Goal: Transaction & Acquisition: Purchase product/service

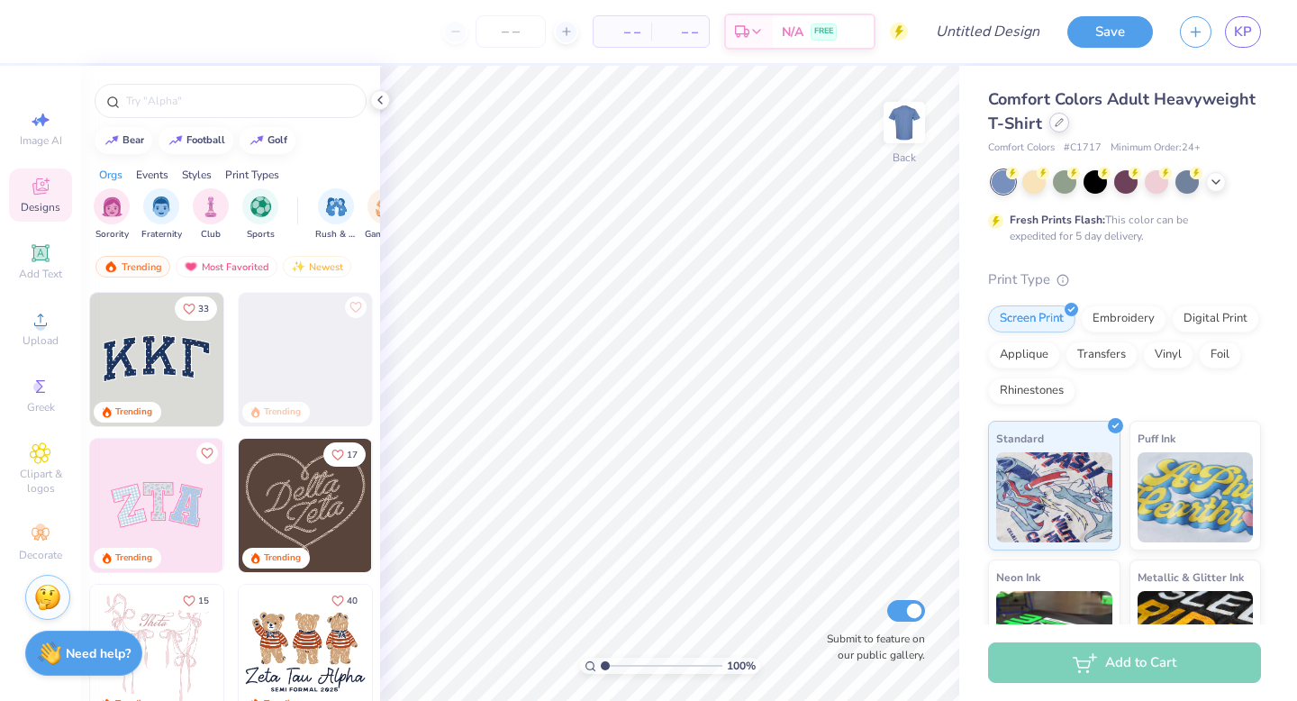
click at [1058, 128] on div at bounding box center [1059, 123] width 20 height 20
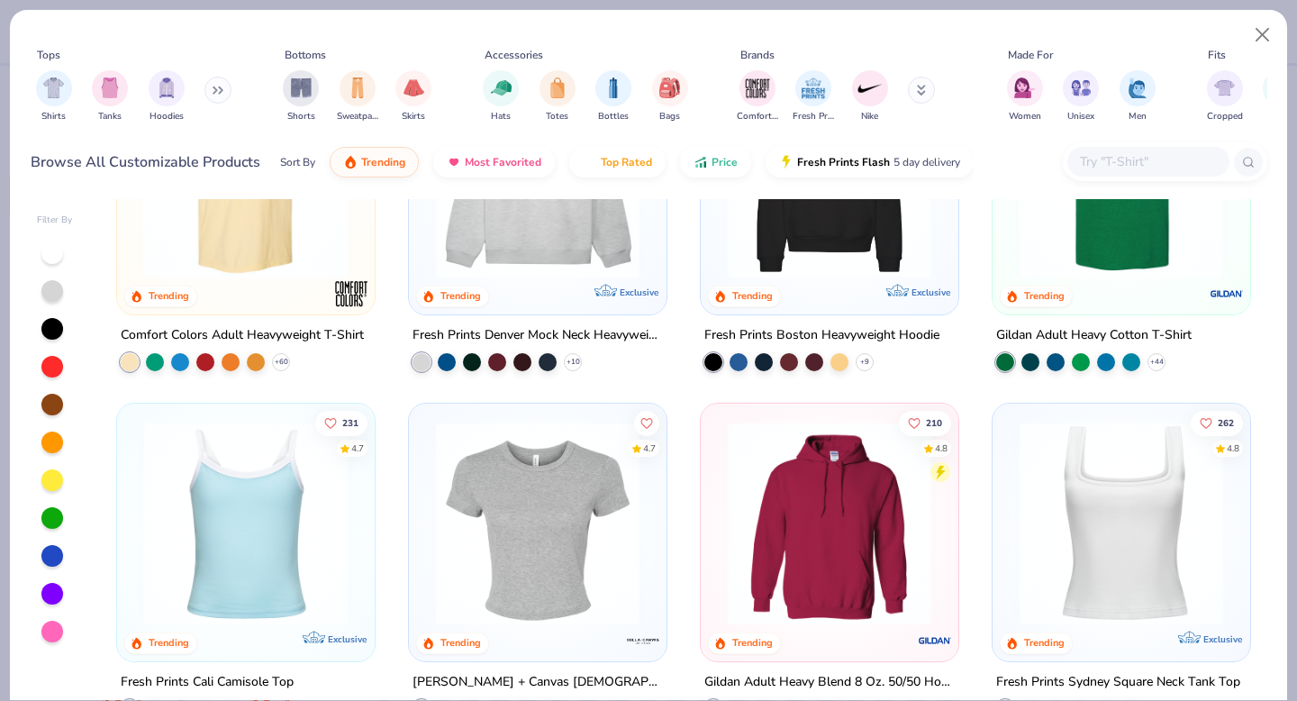
scroll to position [59, 0]
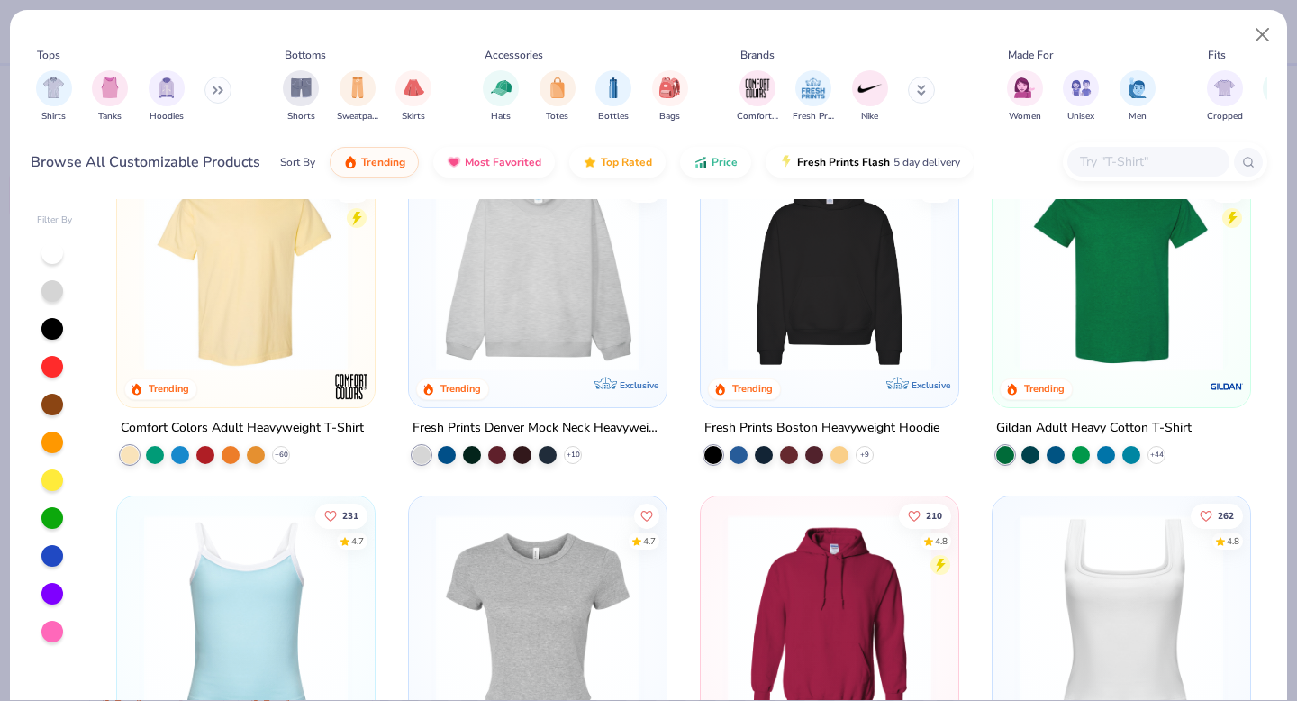
click at [804, 320] on img at bounding box center [830, 269] width 222 height 204
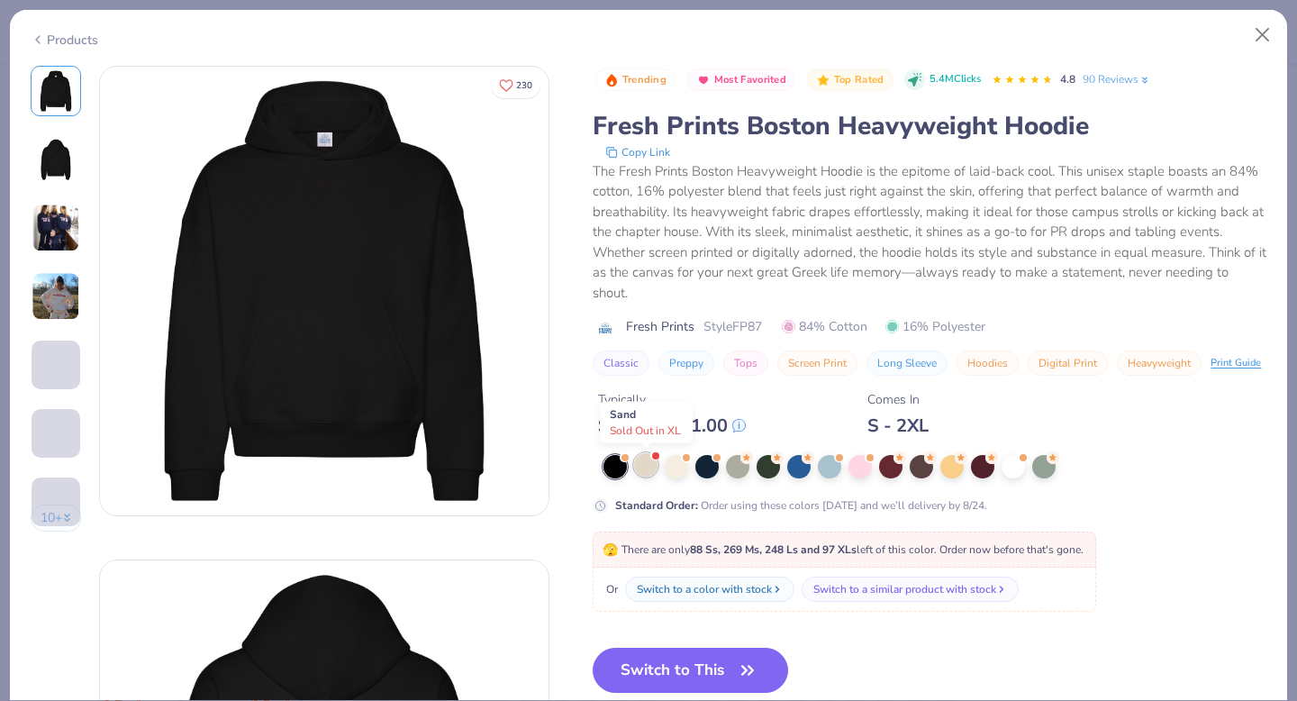
click at [650, 467] on div at bounding box center [645, 464] width 23 height 23
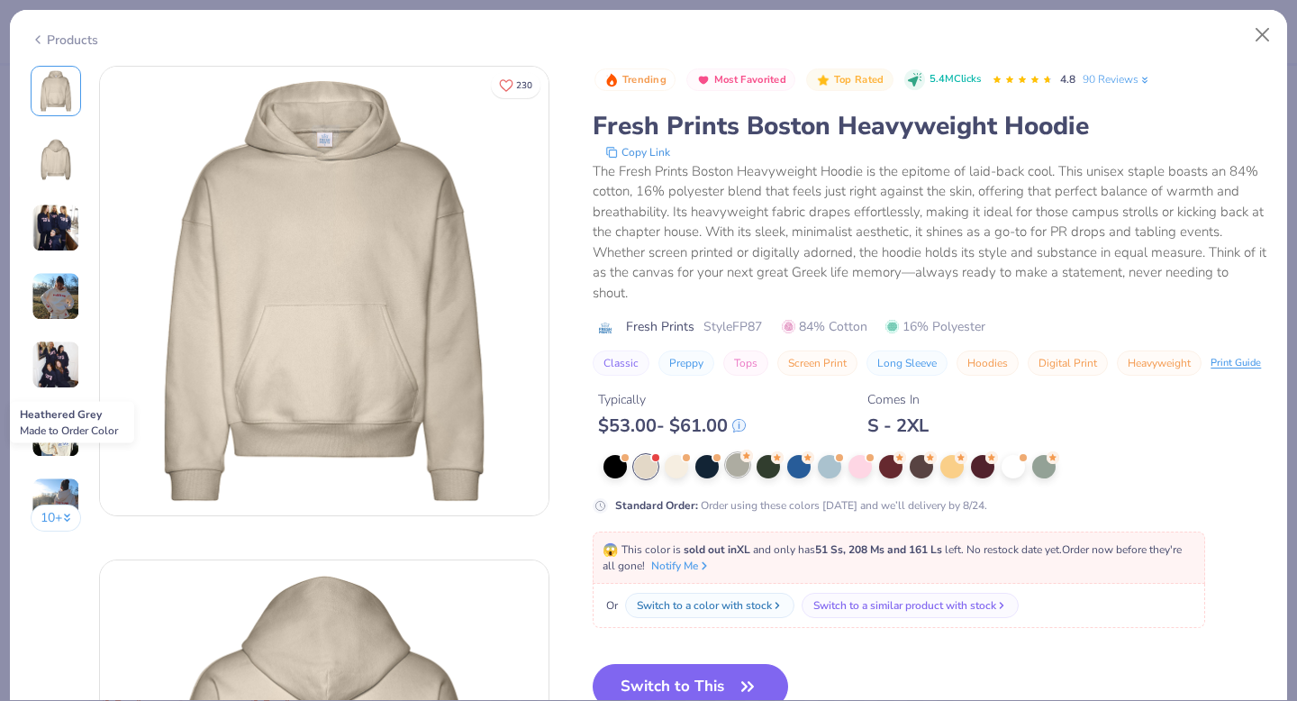
click at [739, 473] on div at bounding box center [737, 464] width 23 height 23
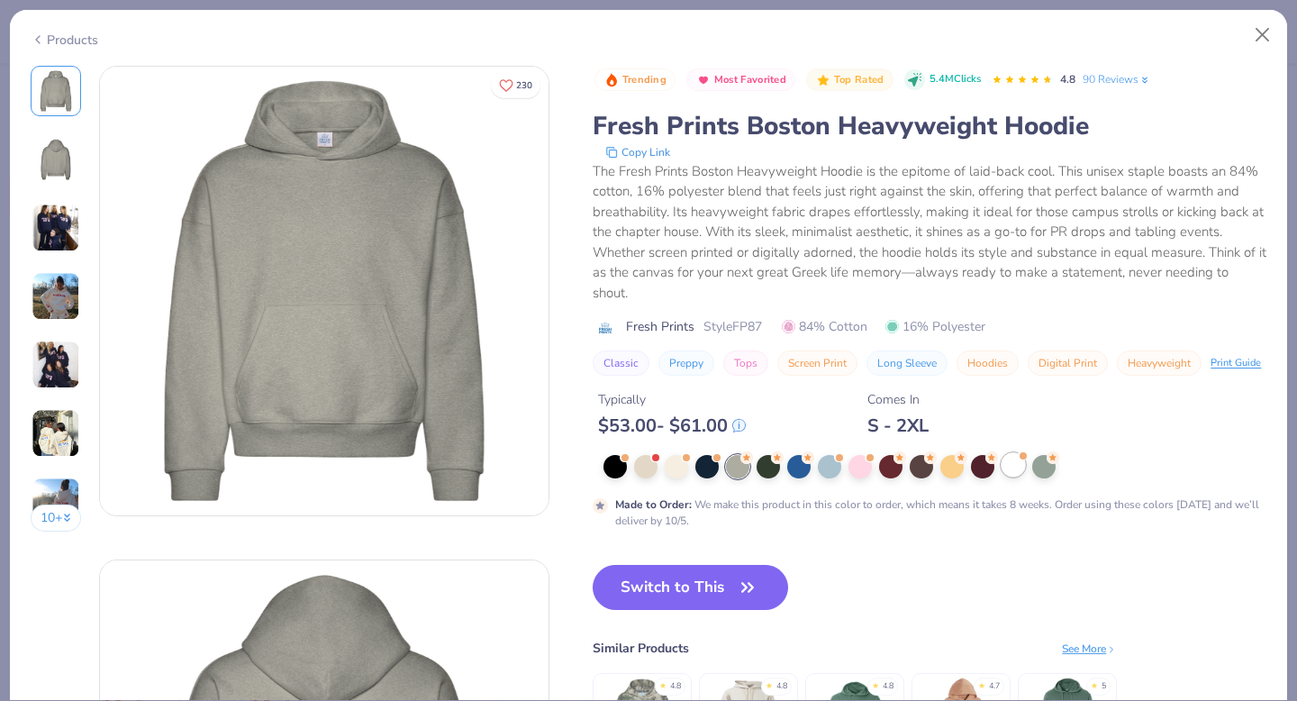
click at [1004, 468] on div at bounding box center [1012, 464] width 23 height 23
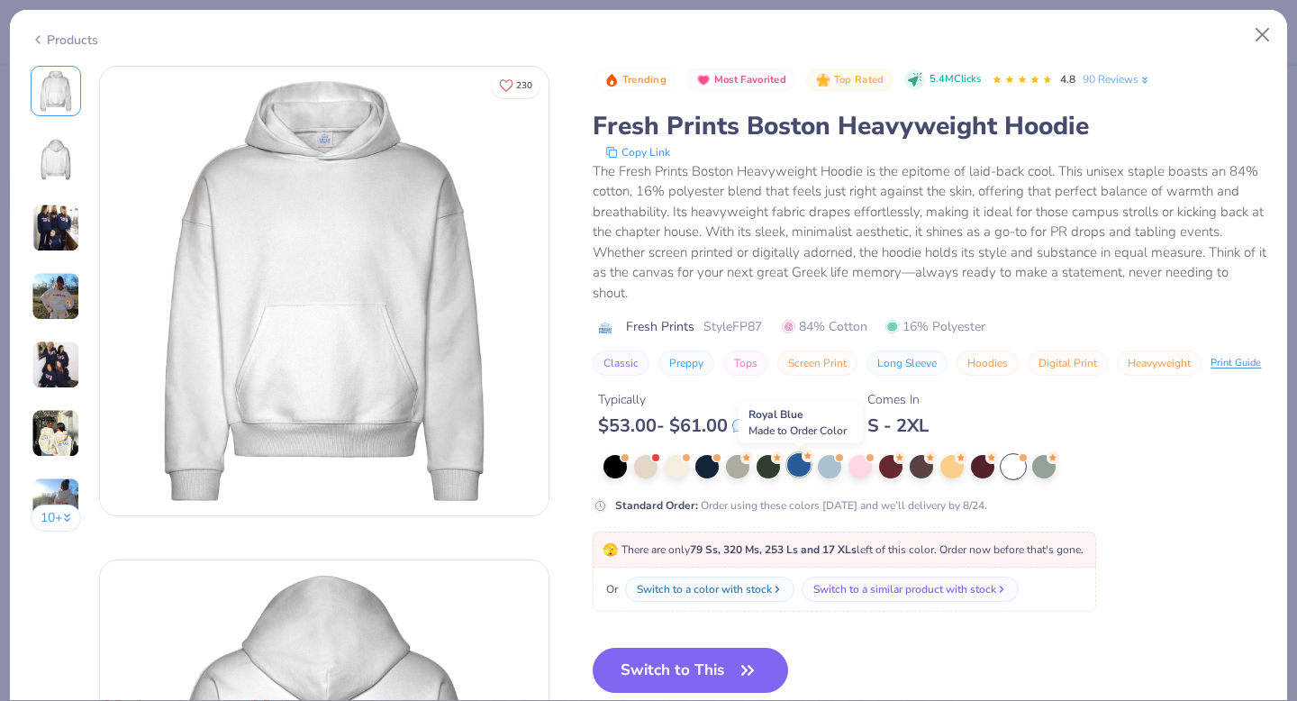
click at [795, 474] on div at bounding box center [798, 464] width 23 height 23
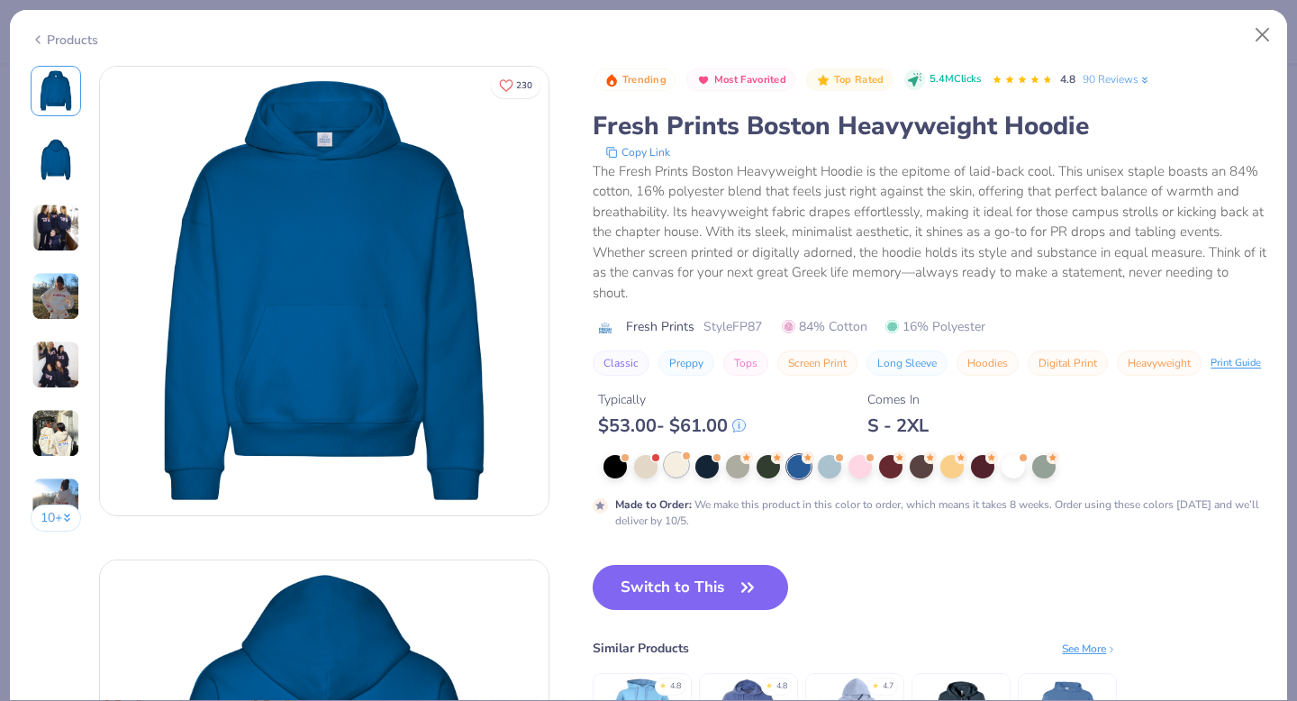
click at [671, 471] on div at bounding box center [676, 464] width 23 height 23
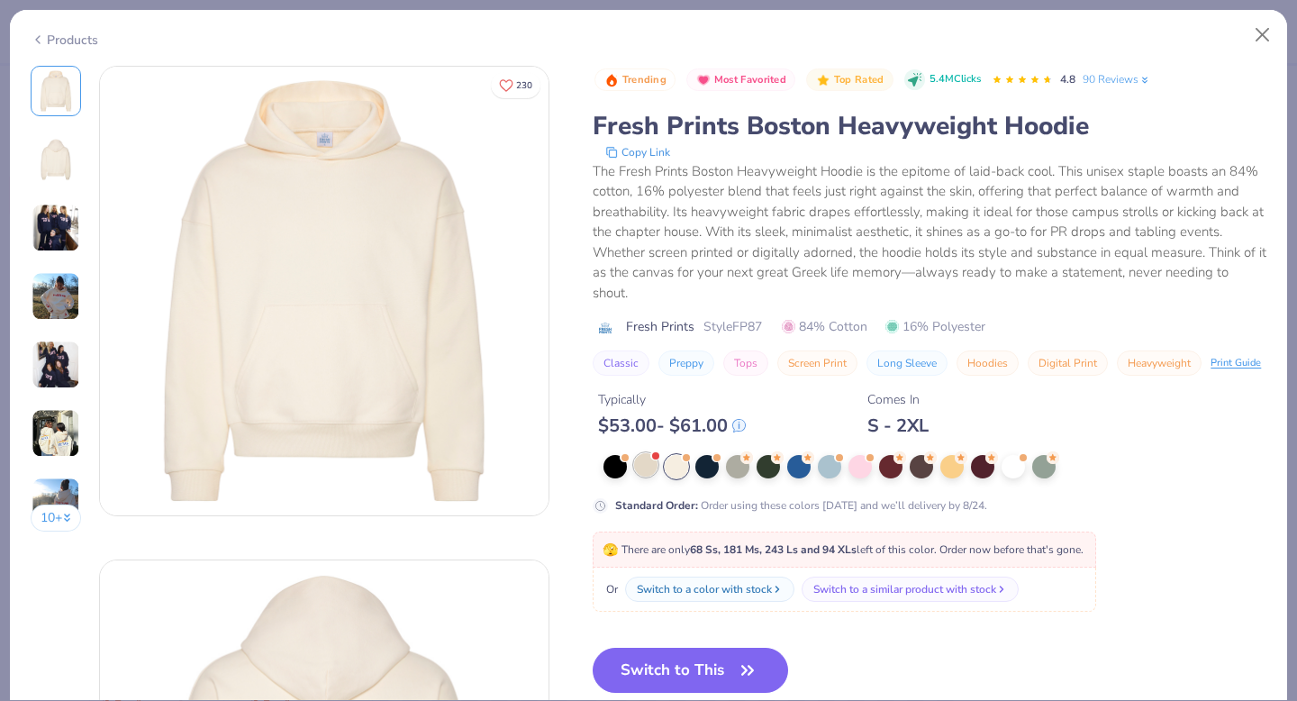
click at [641, 475] on div at bounding box center [645, 464] width 23 height 23
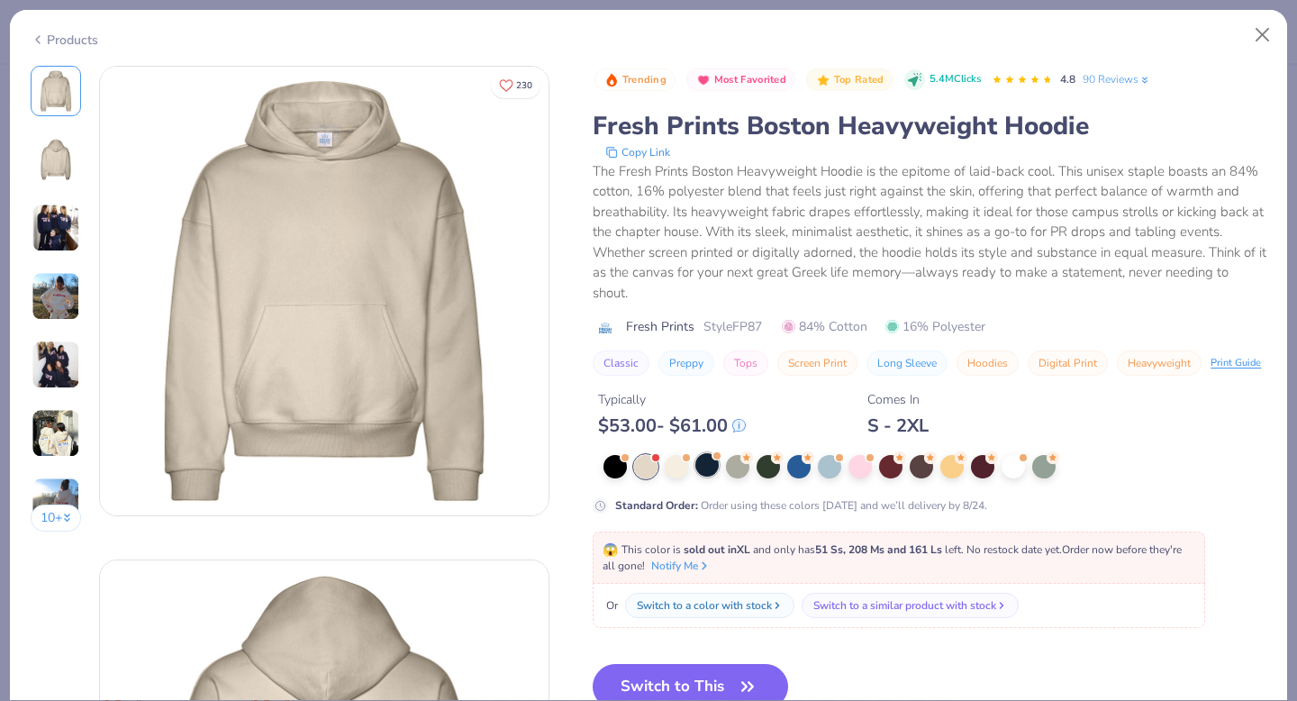
click at [718, 469] on div at bounding box center [706, 464] width 23 height 23
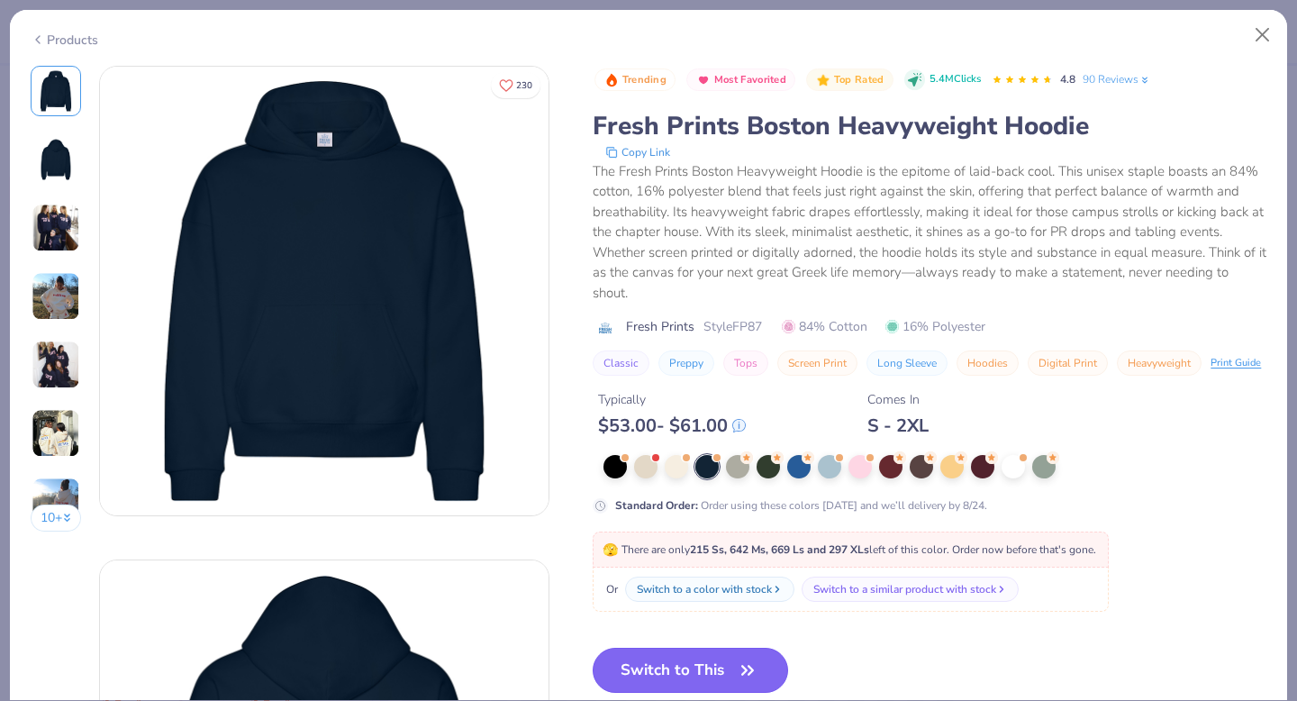
click at [693, 676] on button "Switch to This" at bounding box center [690, 669] width 195 height 45
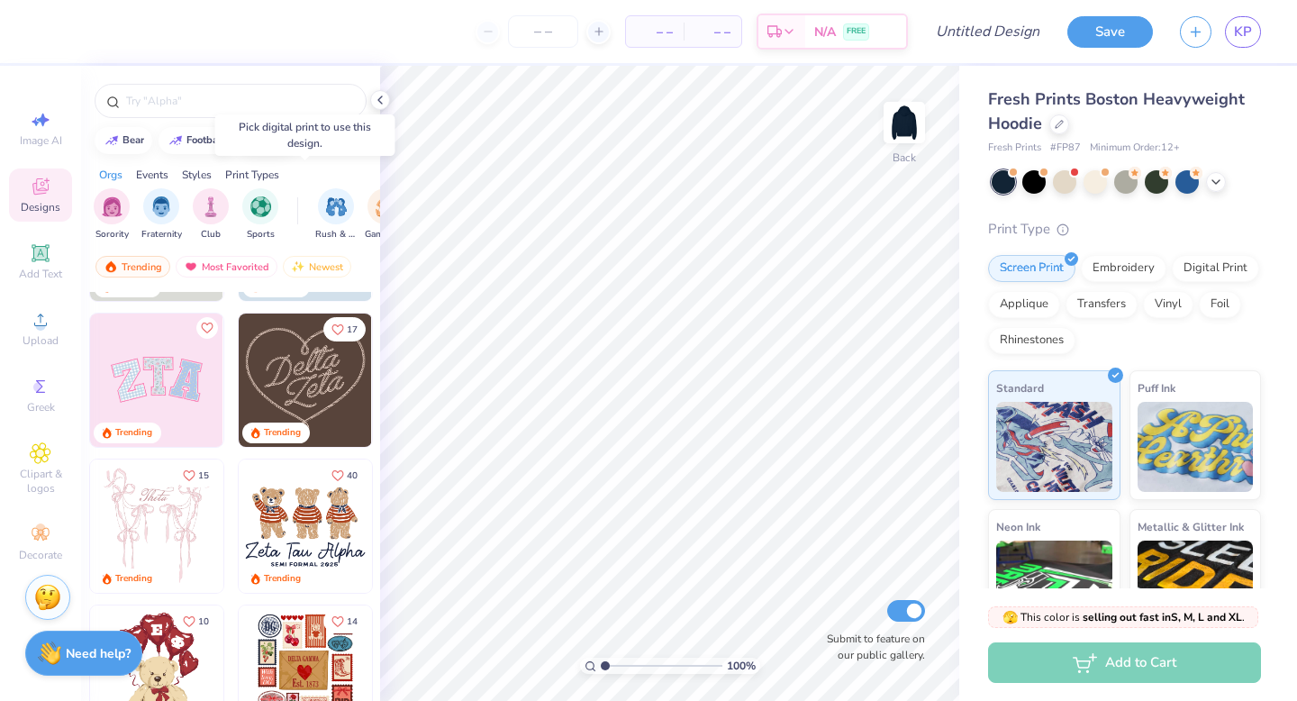
scroll to position [186, 0]
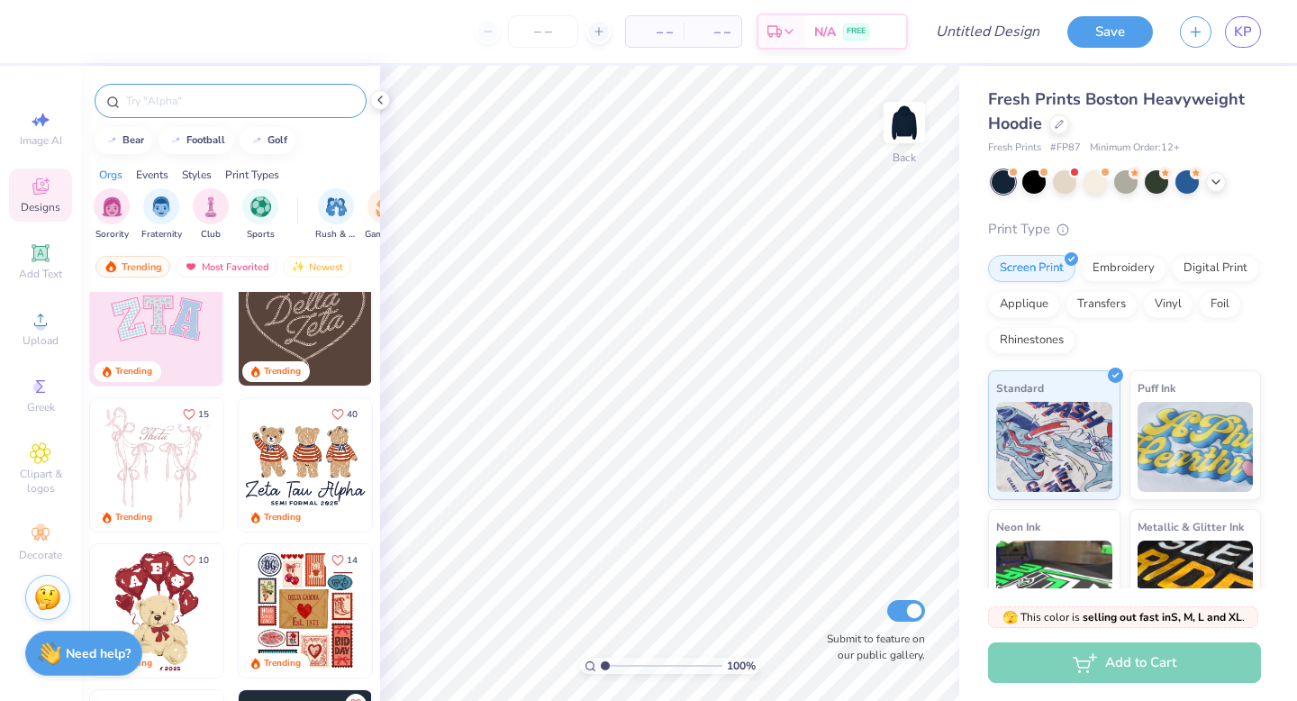
click at [188, 102] on input "text" at bounding box center [239, 101] width 231 height 18
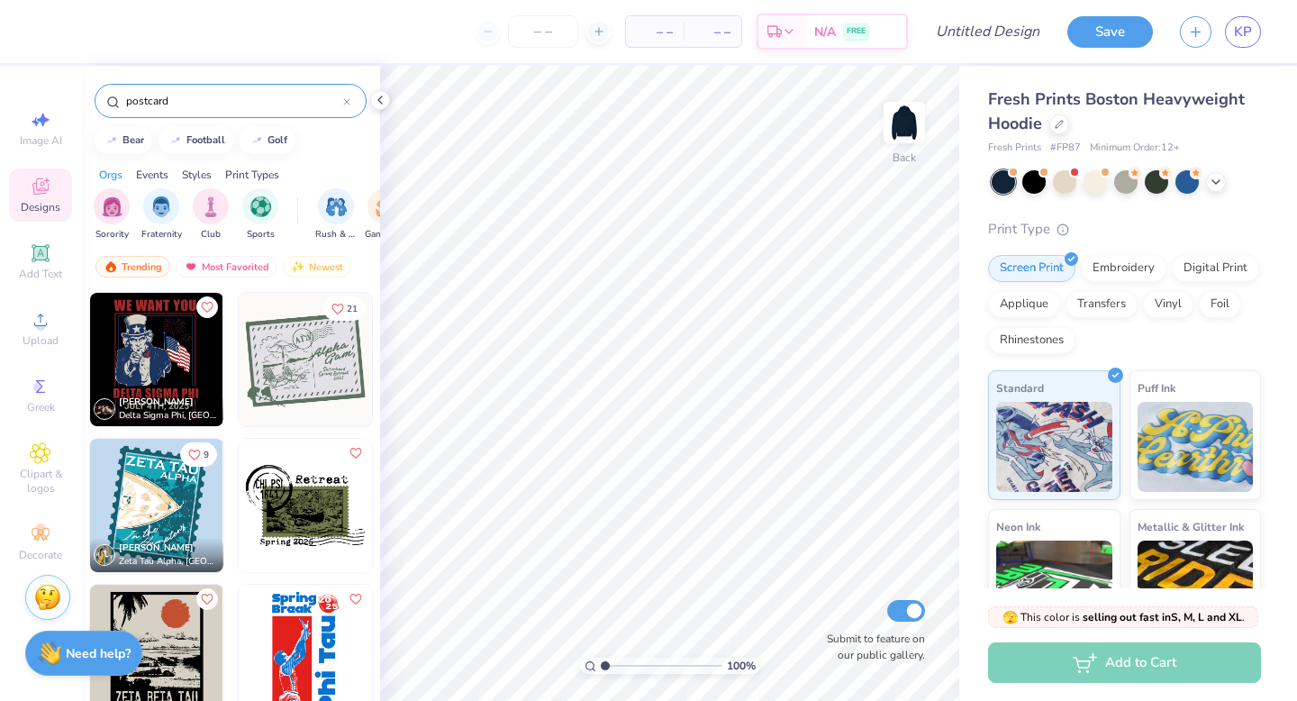
type input "postcard"
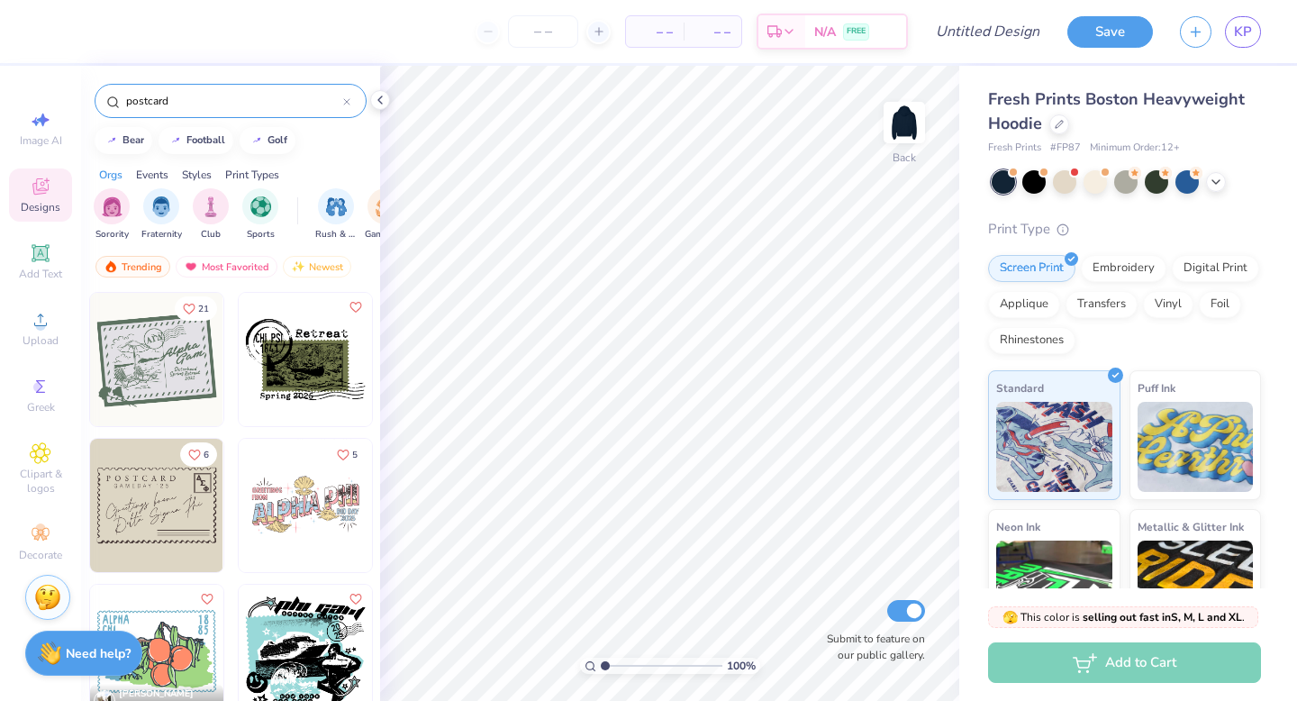
click at [163, 526] on img at bounding box center [156, 505] width 133 height 133
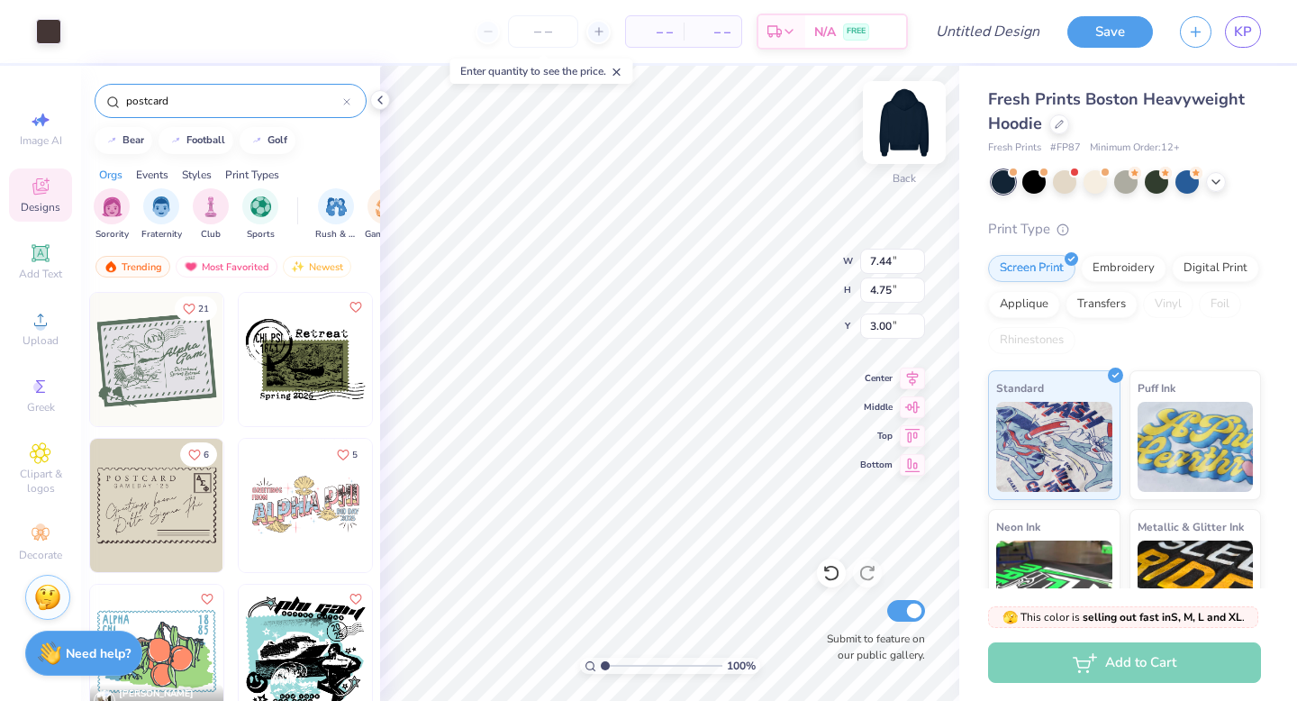
click at [892, 124] on img at bounding box center [904, 122] width 72 height 72
click at [910, 124] on img at bounding box center [904, 122] width 72 height 72
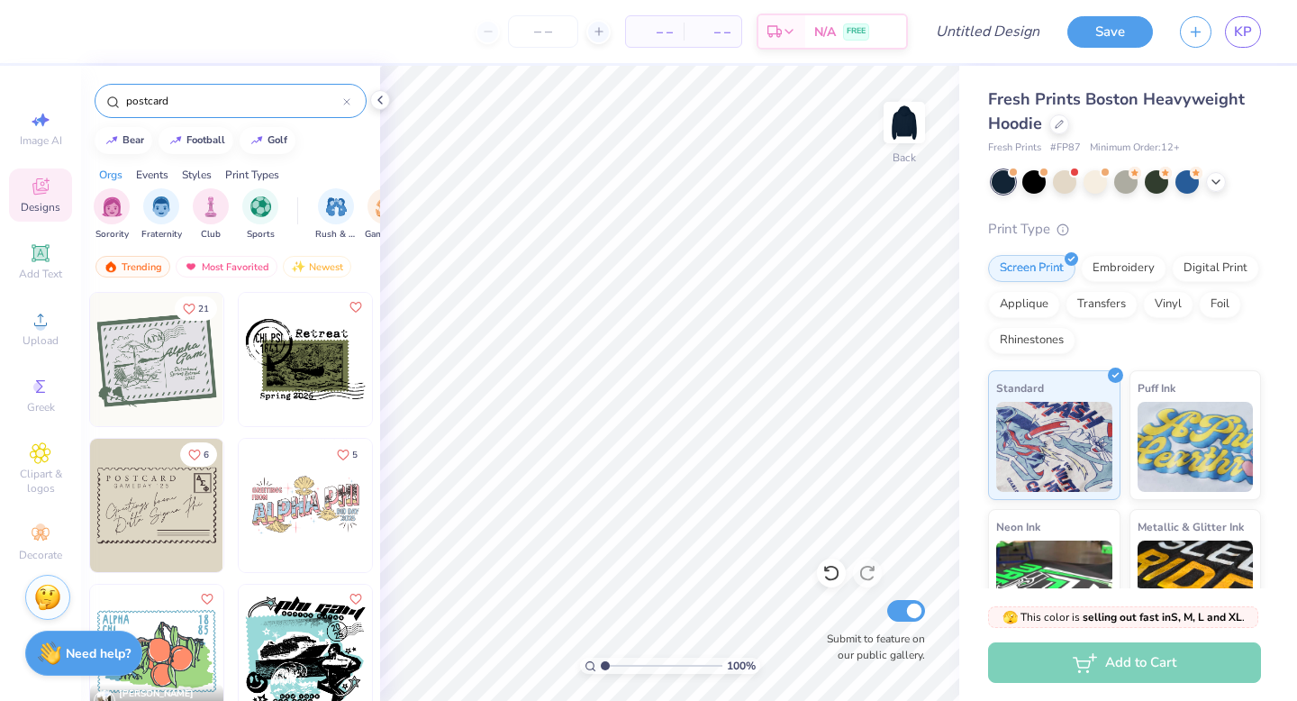
drag, startPoint x: 924, startPoint y: 100, endPoint x: 0, endPoint y: 700, distance: 1101.5
click at [922, 104] on img at bounding box center [904, 122] width 36 height 36
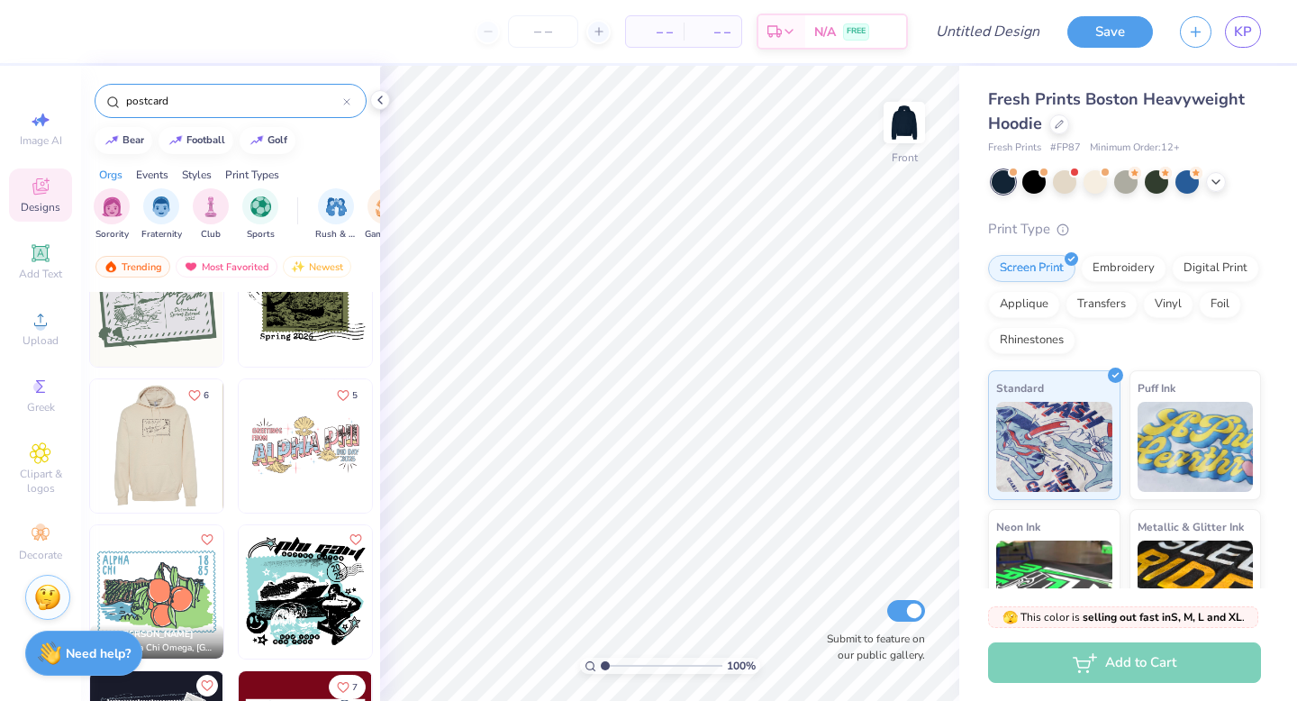
scroll to position [68, 0]
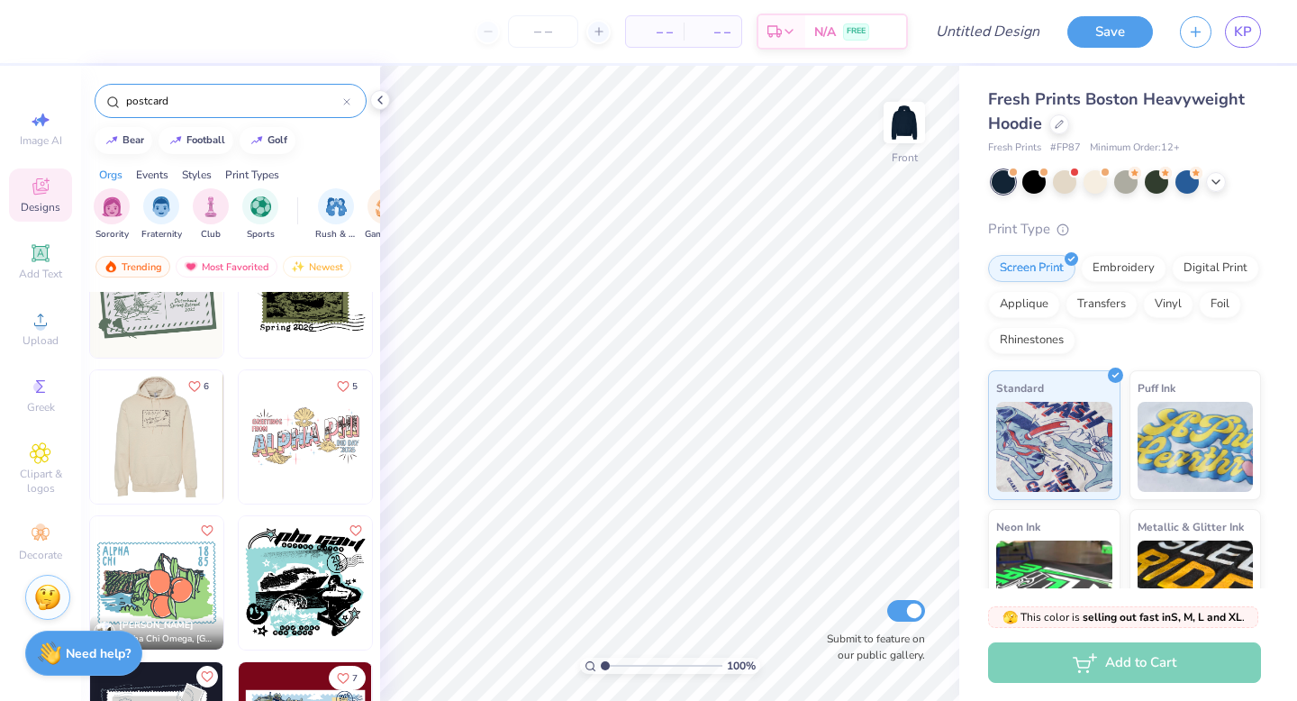
click at [159, 450] on img at bounding box center [155, 436] width 133 height 133
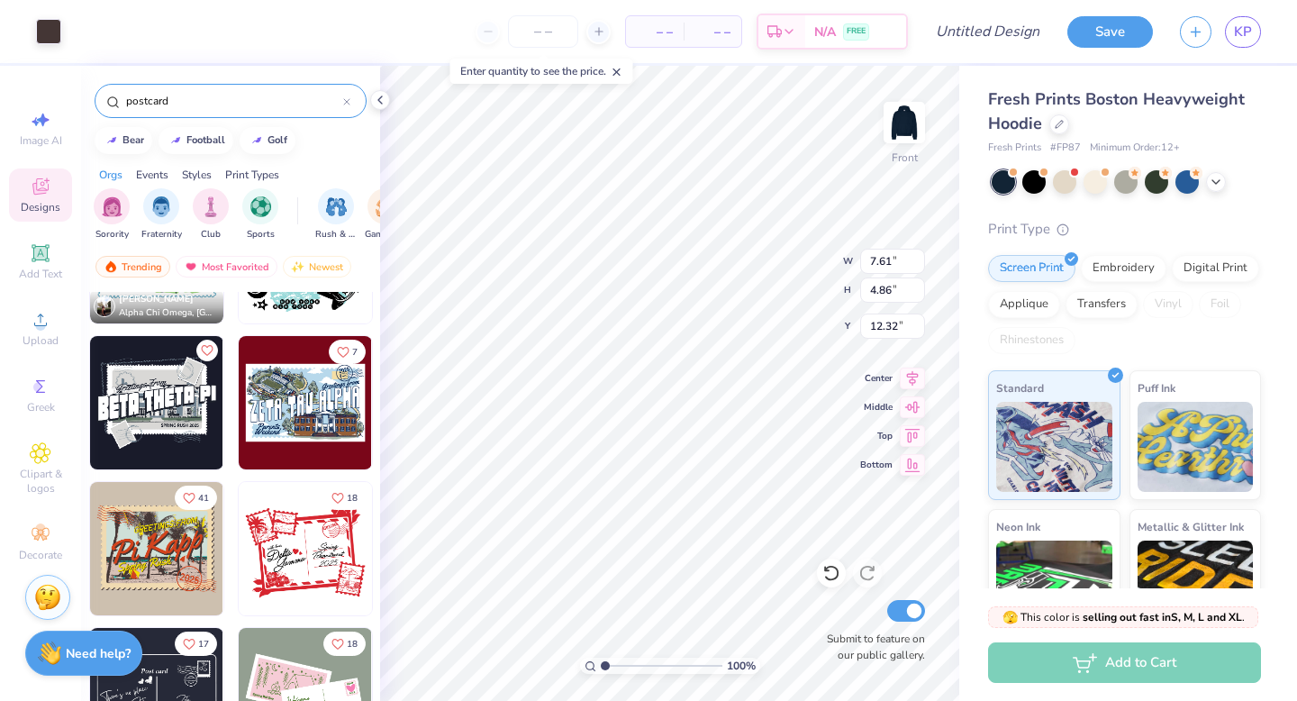
scroll to position [576, 0]
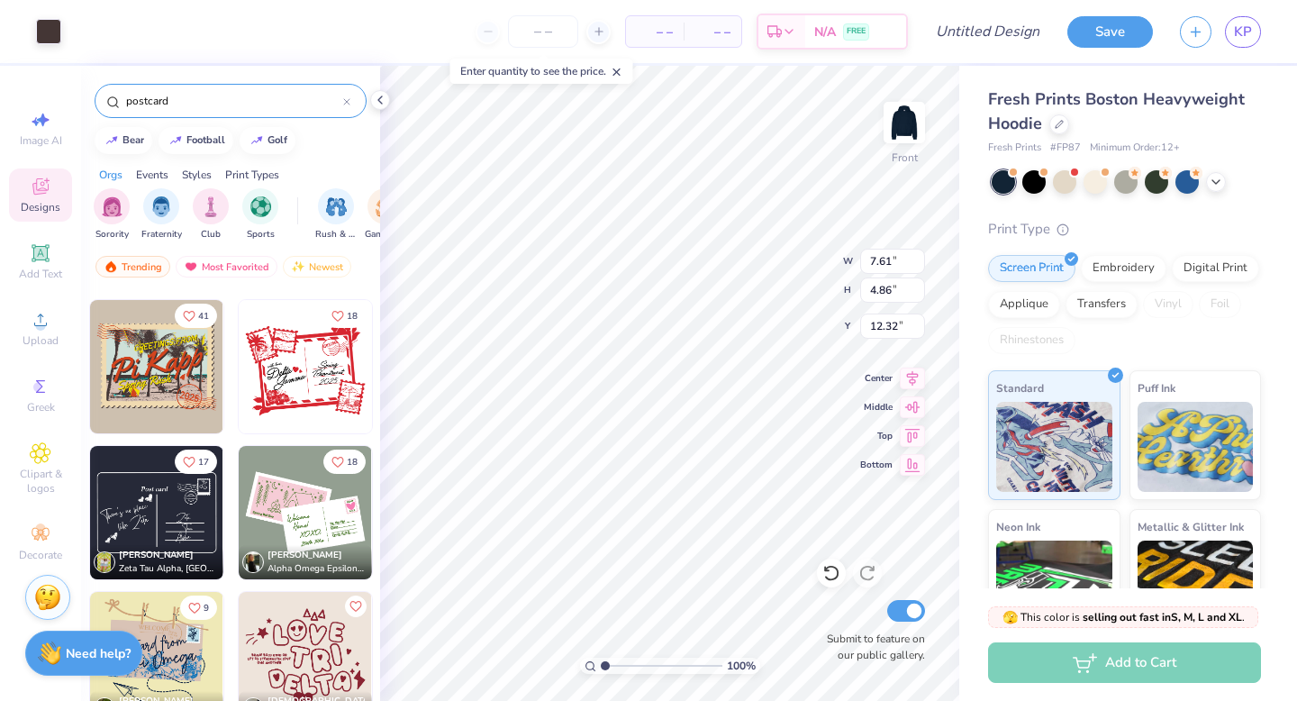
click at [288, 371] on img at bounding box center [305, 366] width 133 height 133
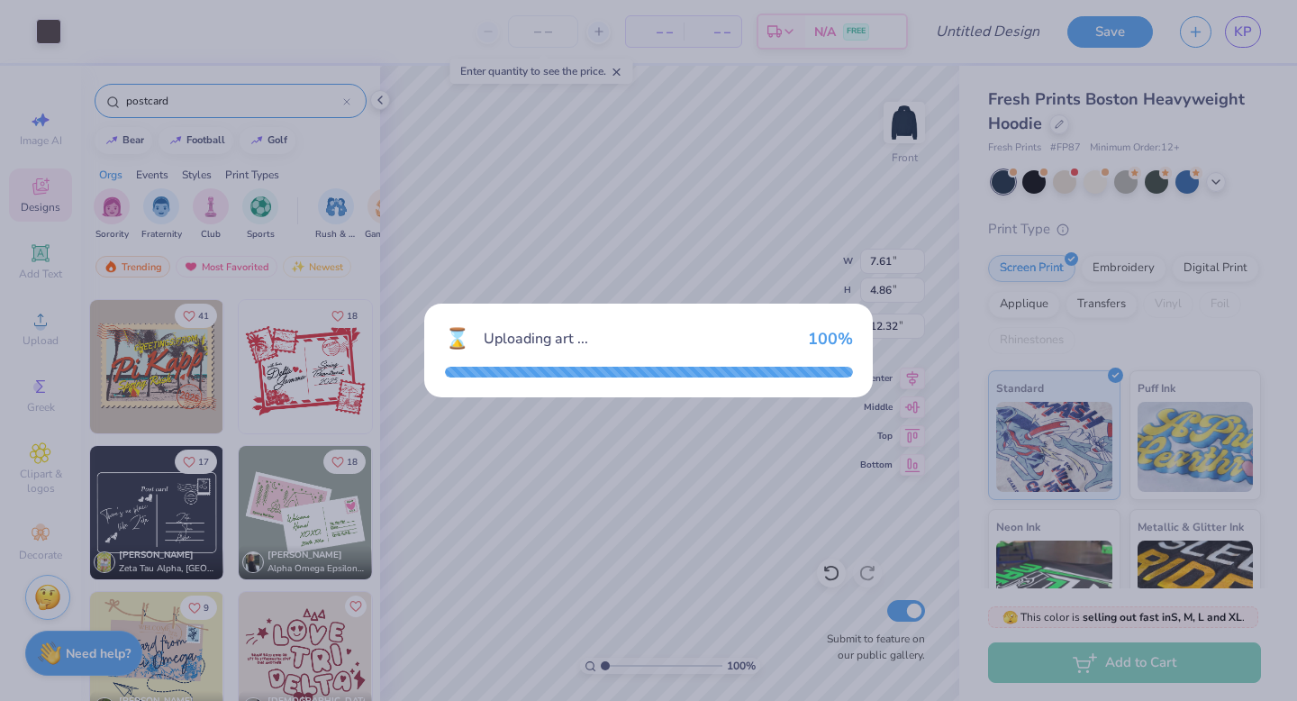
type input "12.50"
type input "10.28"
type input "9.61"
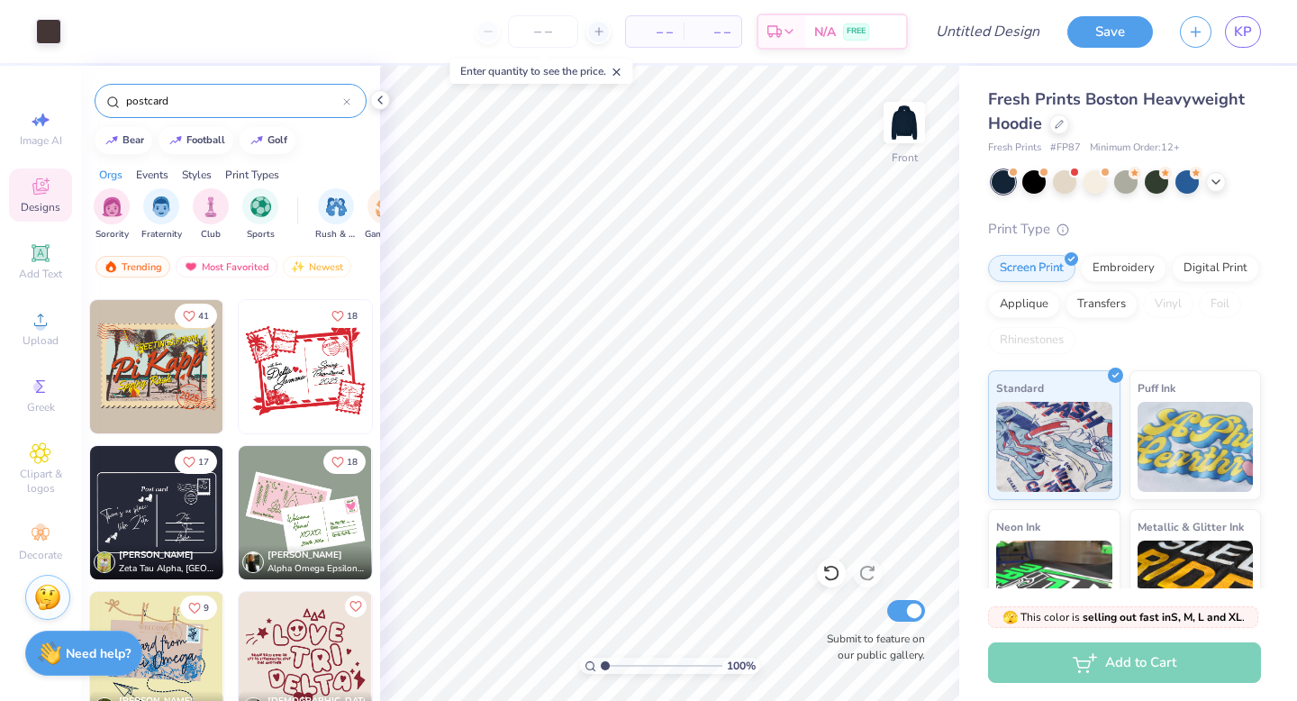
click at [179, 507] on img at bounding box center [156, 512] width 133 height 133
type input "7.61"
type input "4.86"
type input "12.32"
type input "10.10"
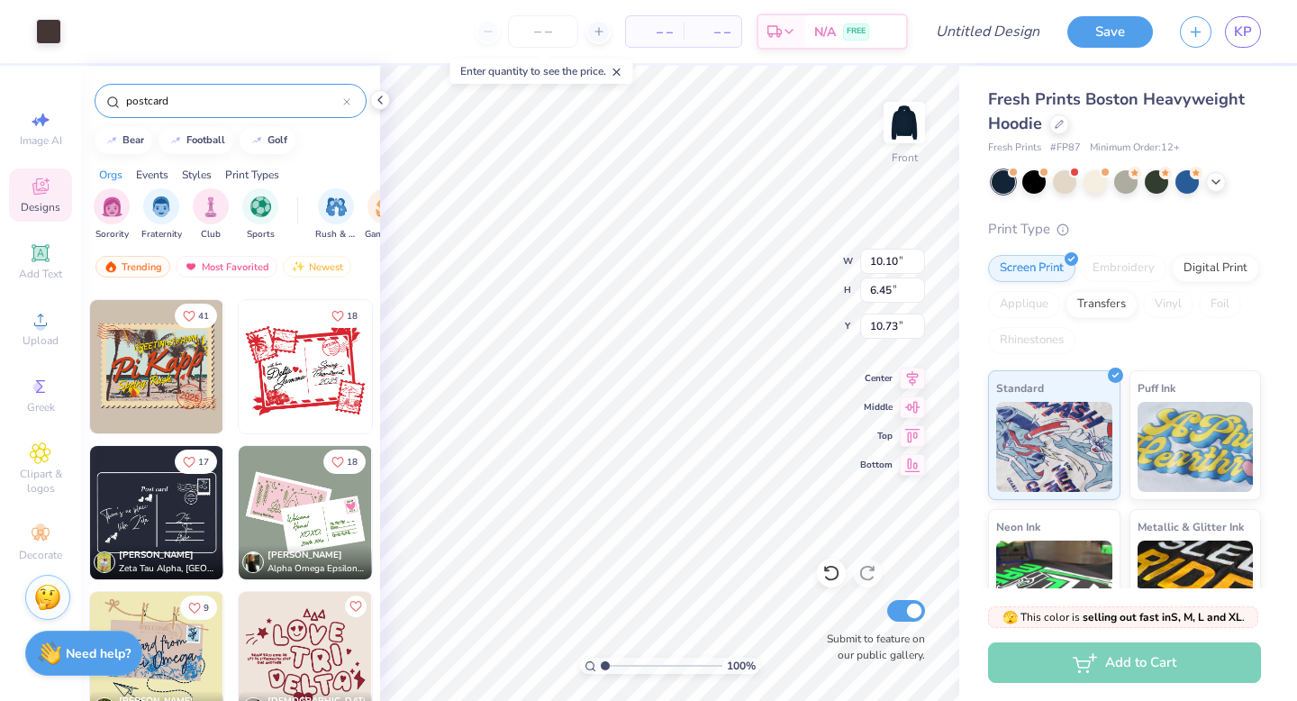
type input "6.45"
type input "10.73"
type input "12.12"
type input "7.74"
type input "9.55"
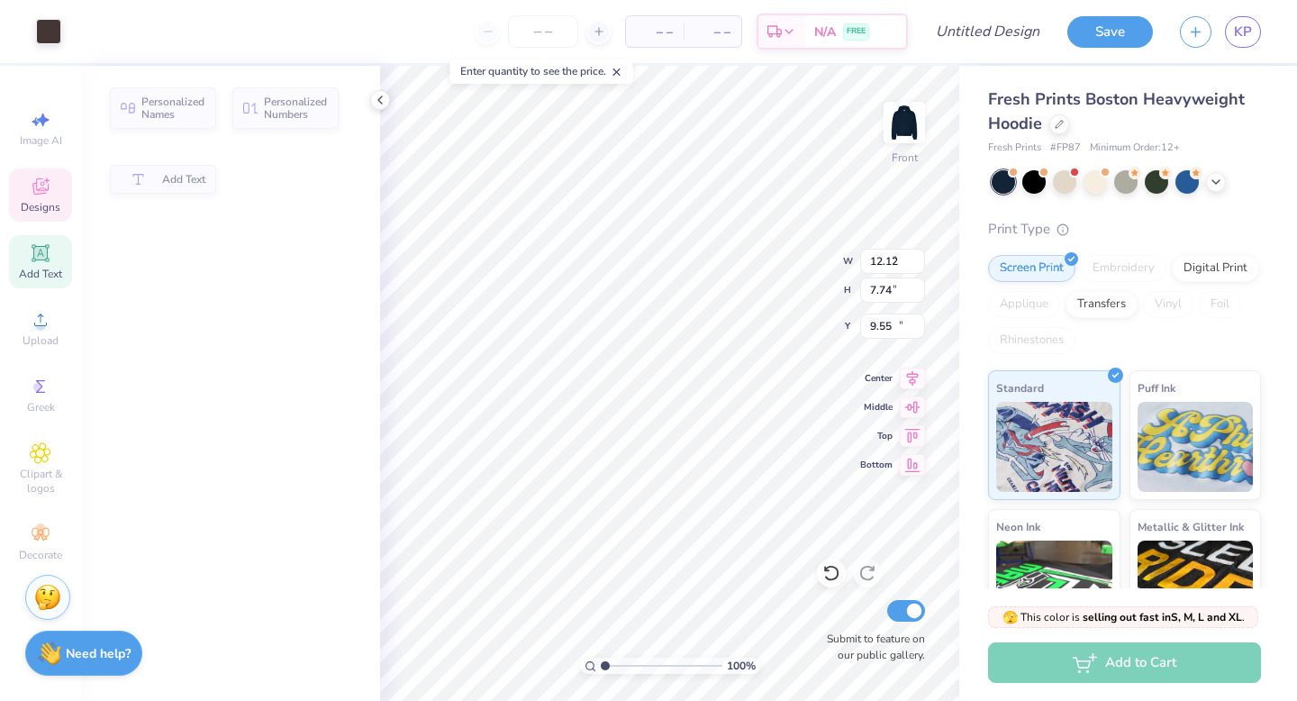
type input "8.99"
type input "4.09"
type input "12.07"
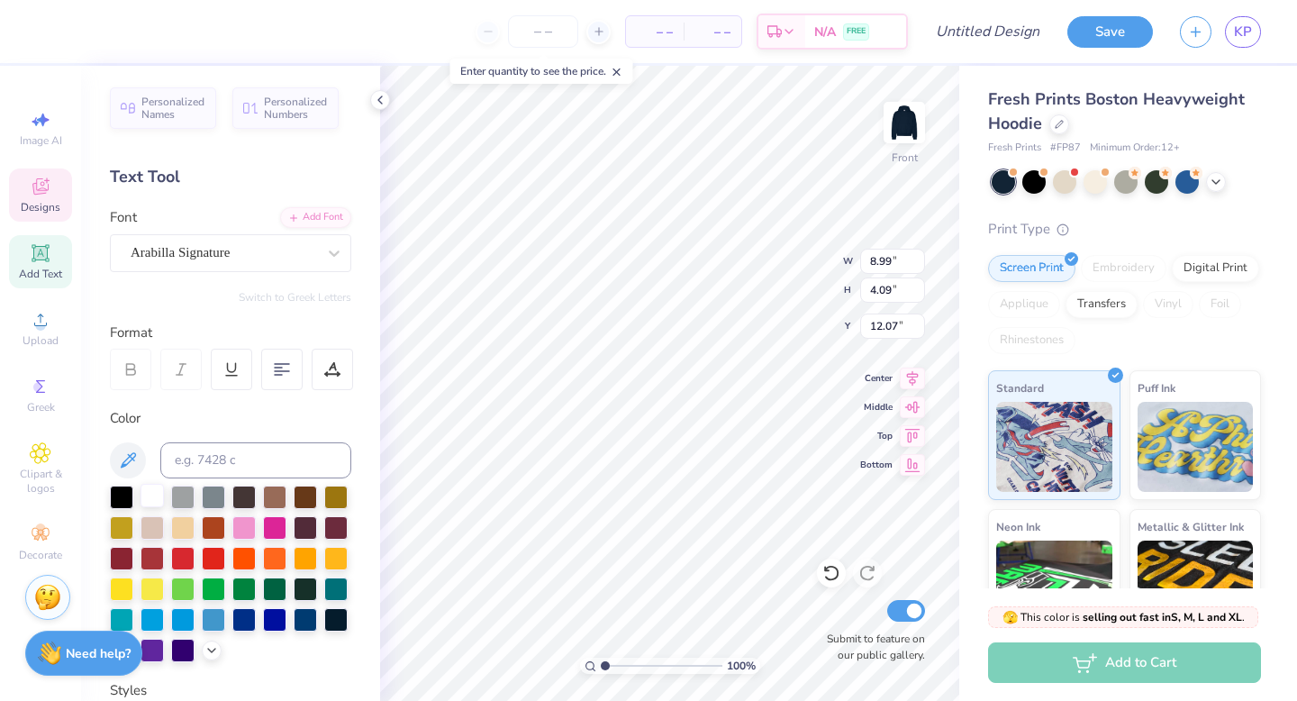
click at [149, 493] on div at bounding box center [151, 495] width 23 height 23
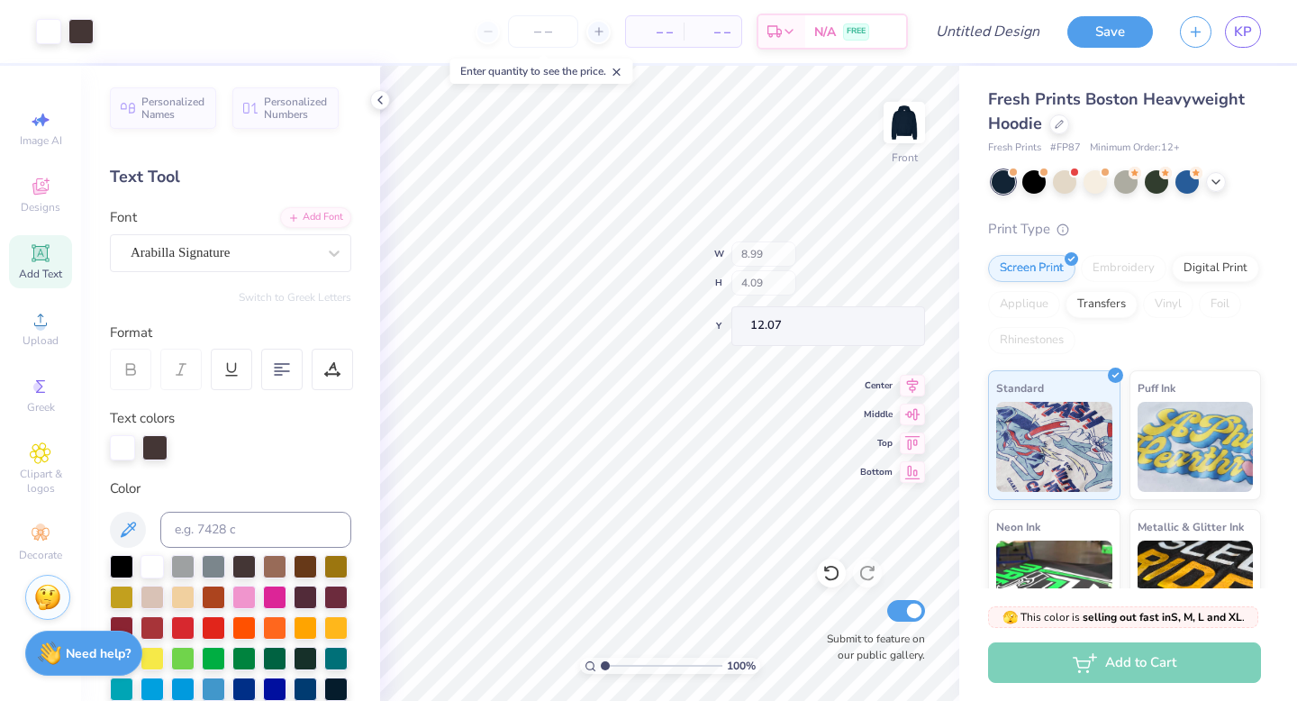
type input "12.12"
type input "7.74"
type input "9.55"
click at [122, 457] on div at bounding box center [122, 445] width 25 height 25
type input "5.69"
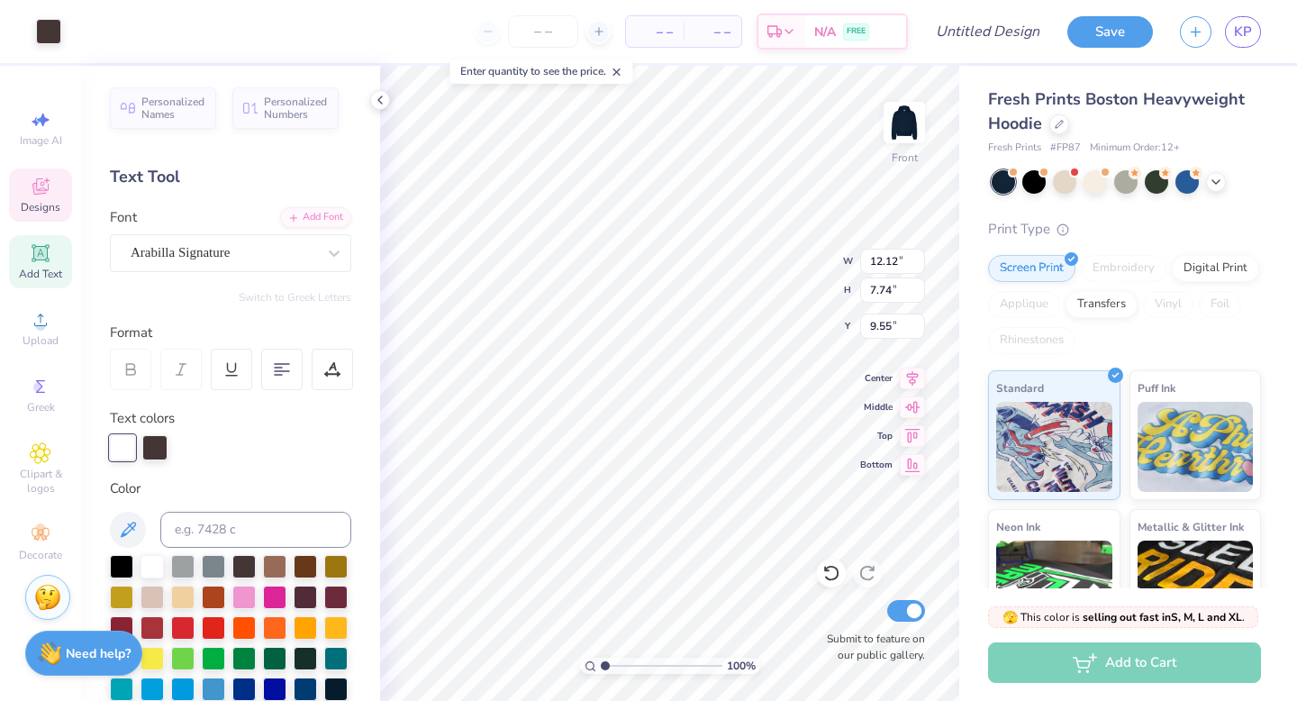
type input "3.86"
type input "17.28"
type input "8.58"
type input "5.82"
type input "12.12"
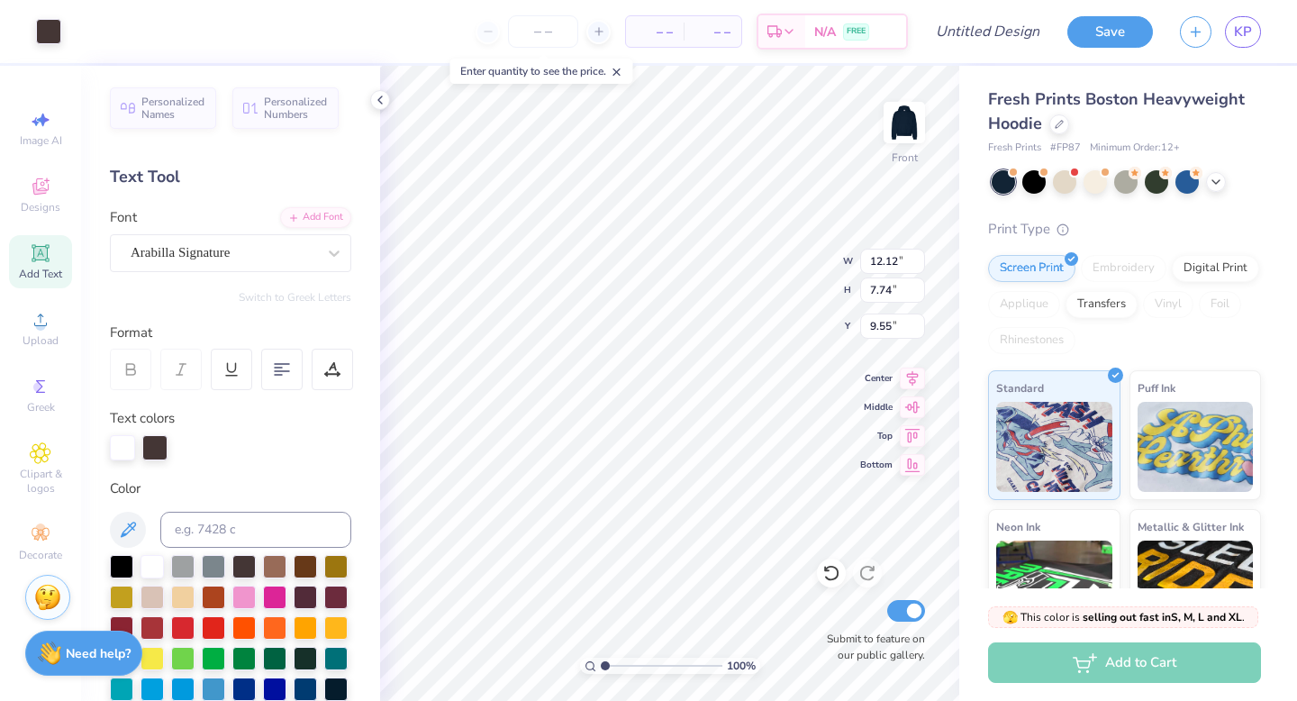
type input "7.74"
type input "9.55"
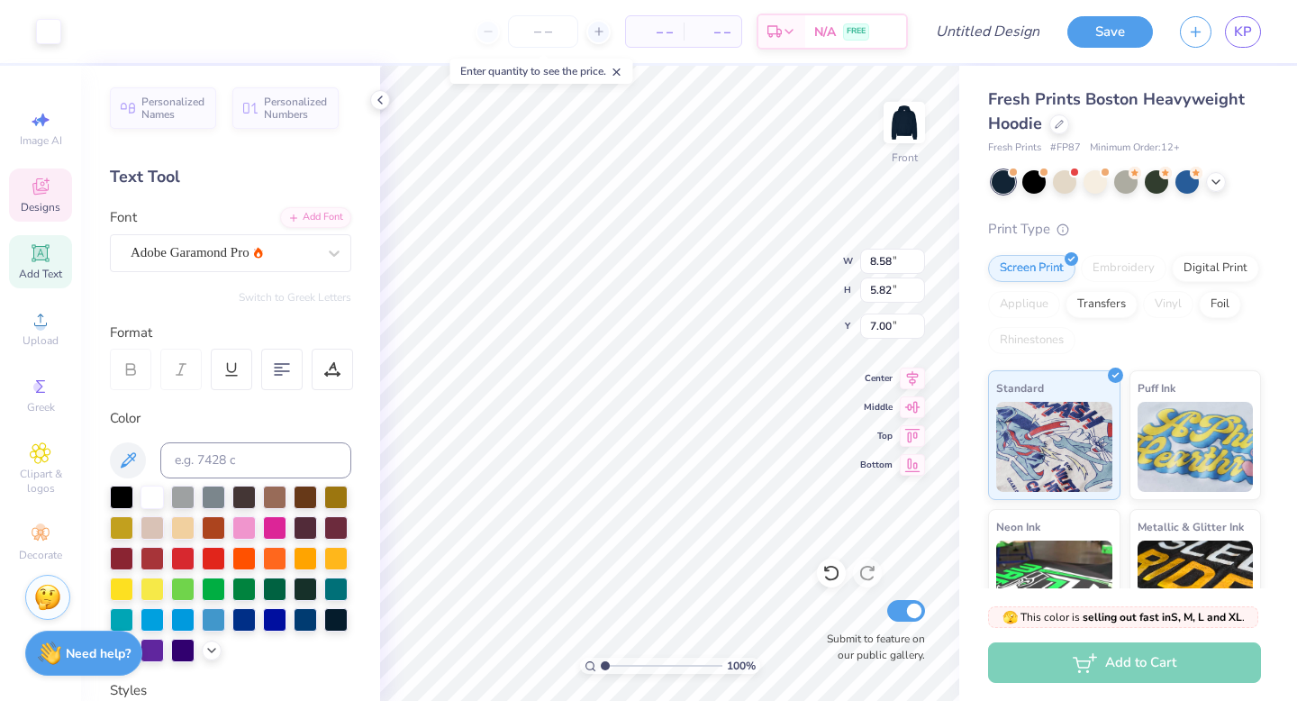
type input "7.00"
type input "14.76"
type input "10.01"
type input "8.18"
click at [971, 539] on div "Fresh Prints Boston Heavyweight Hoodie Fresh Prints # FP87 Minimum Order: 12 + …" at bounding box center [1128, 421] width 338 height 711
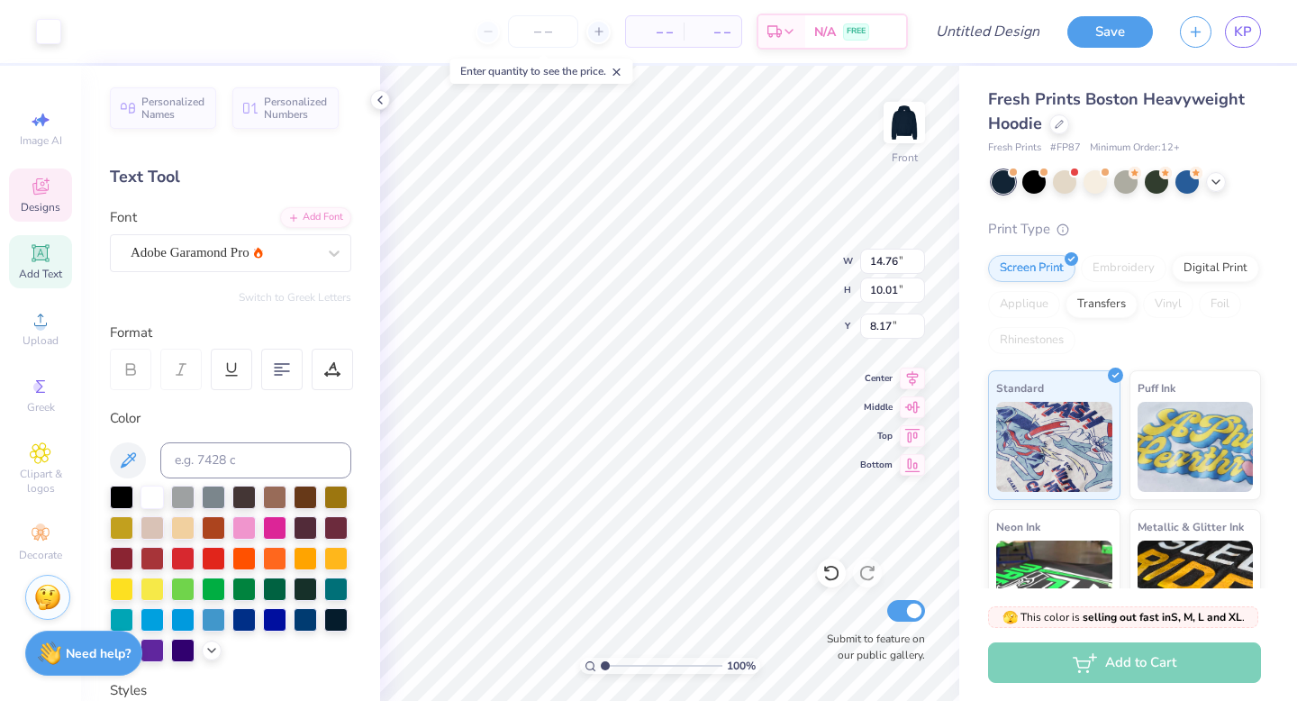
type input "6.94"
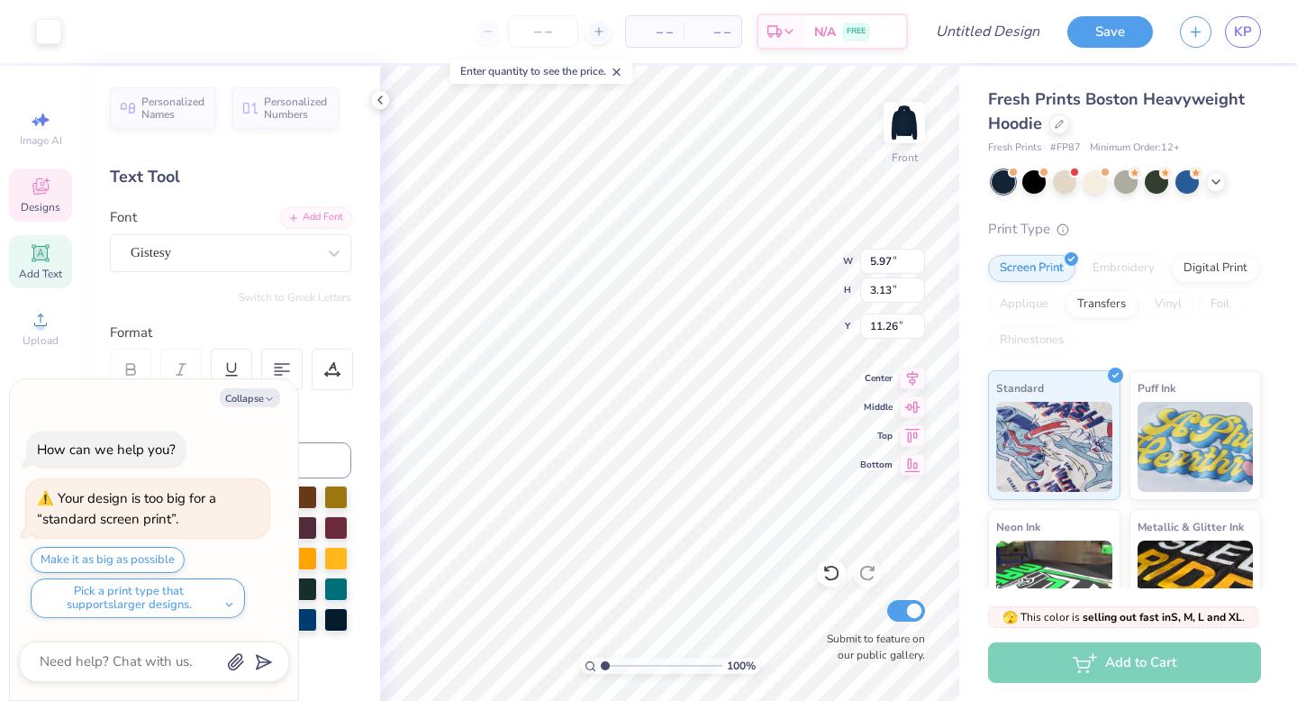
type textarea "x"
type input "5.97"
type input "3.13"
type input "11.26"
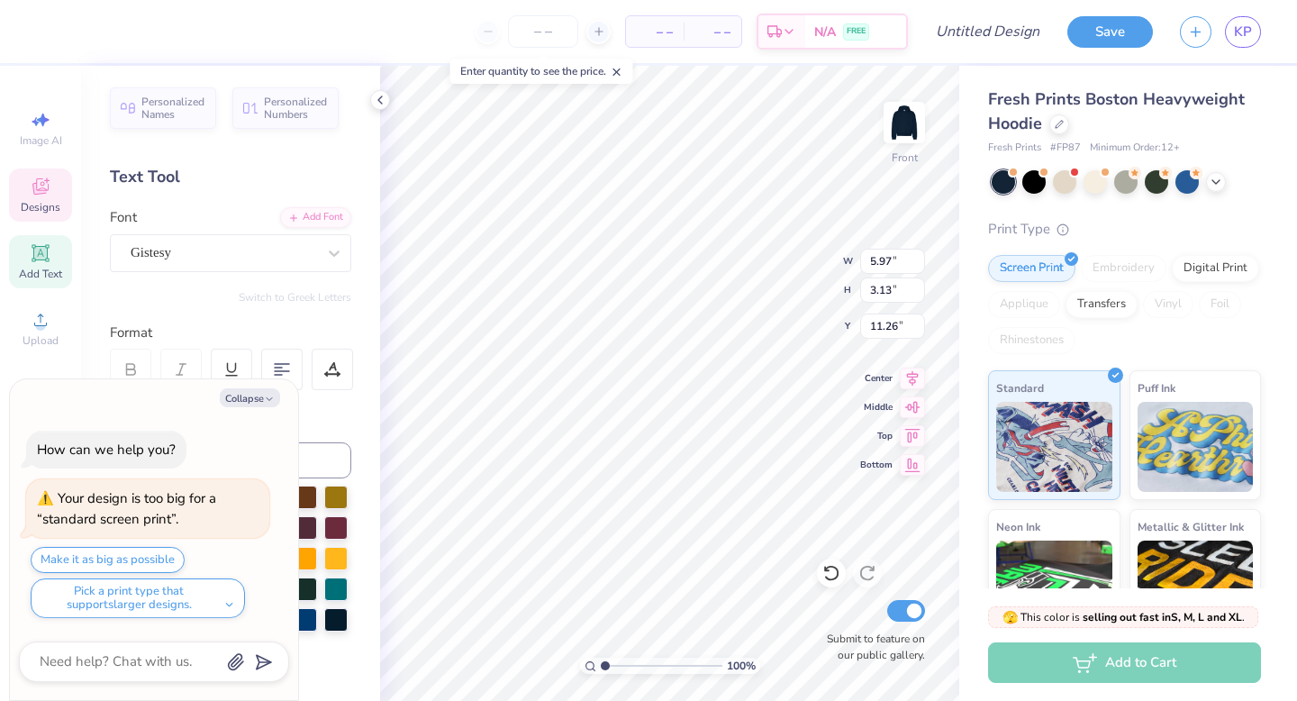
type textarea "x"
type textarea "W like Zeta"
type textarea "x"
type textarea "Wi like Zeta"
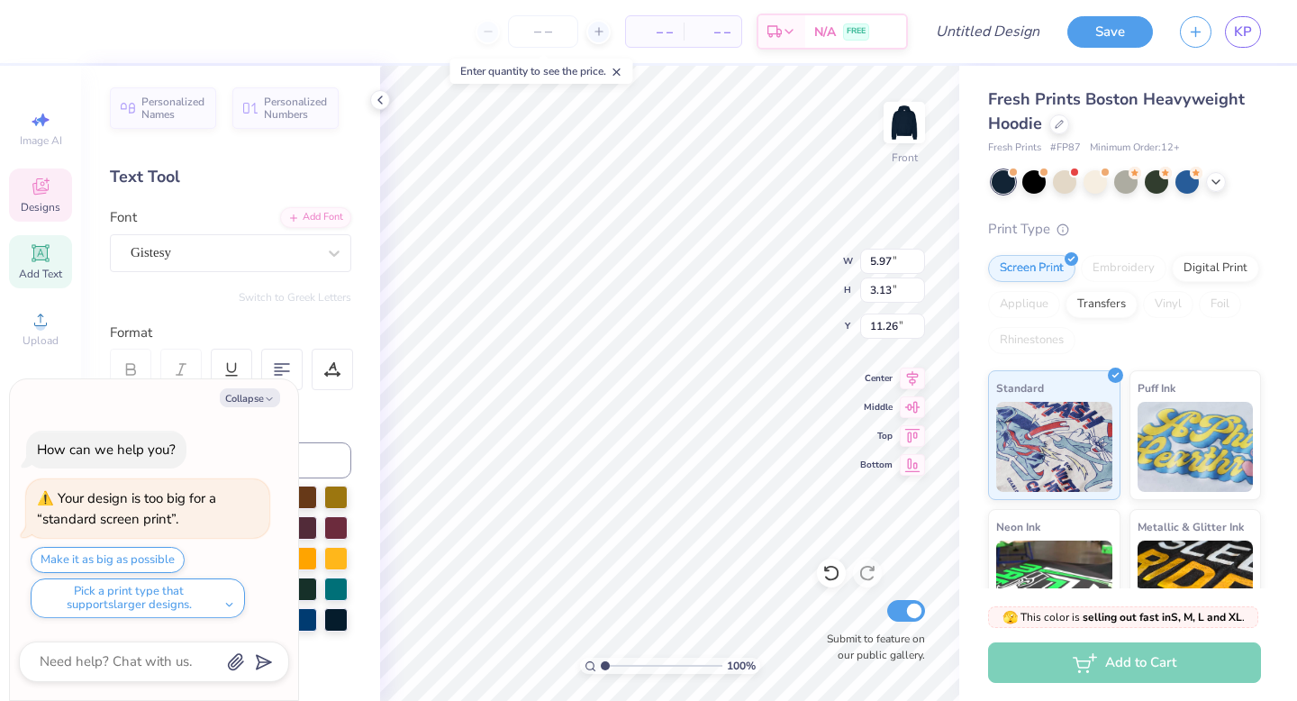
type textarea "x"
type textarea "Wiy like Zeta"
type textarea "x"
type textarea "Wiy like Zeta"
type textarea "x"
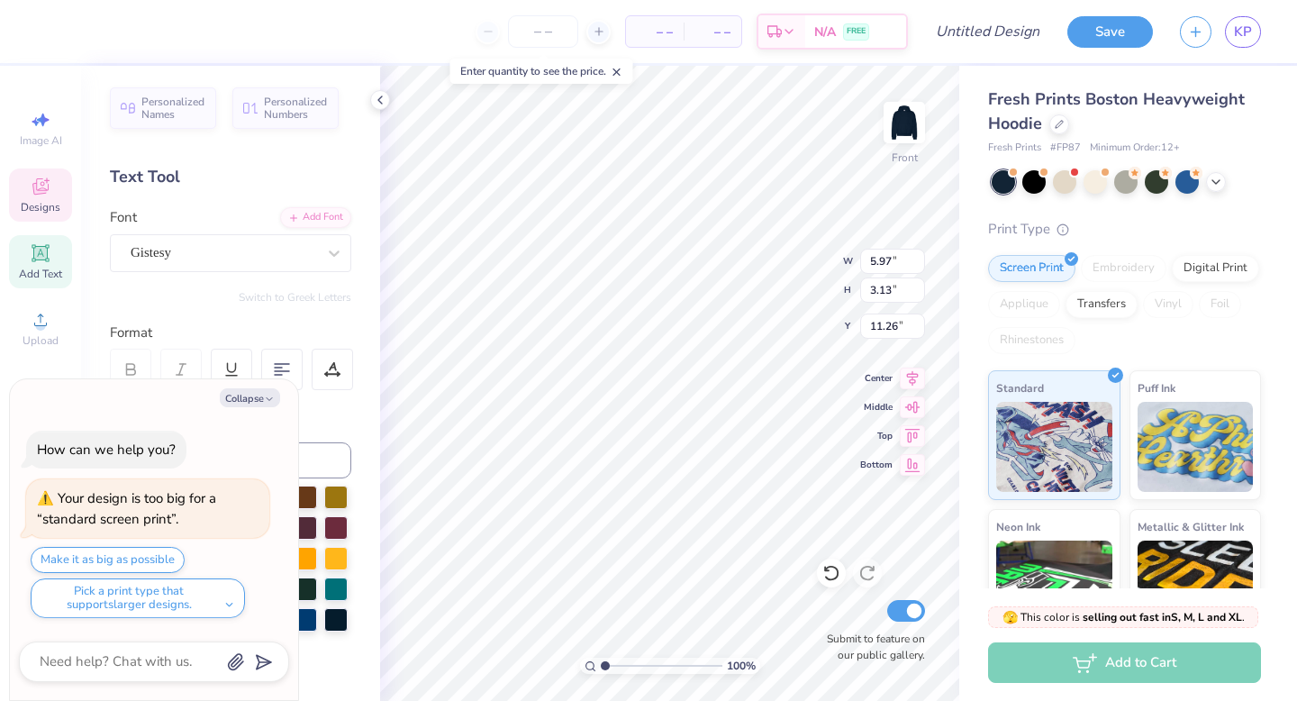
type textarea "Wit like Zeta"
type textarea "x"
type textarea "With like Zeta"
type textarea "x"
type textarea "With like Zeta"
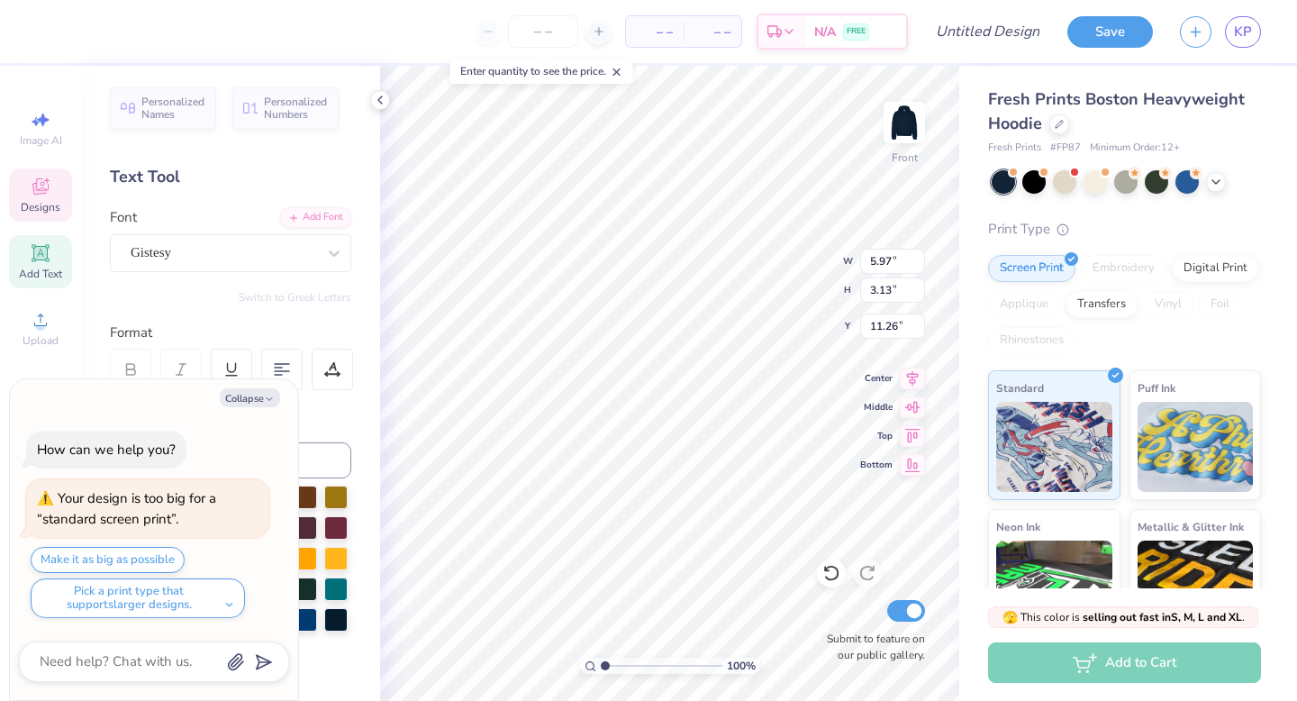
type textarea "x"
type textarea "With lo like Zeta"
type textarea "x"
type textarea "With loev like Zeta"
type textarea "x"
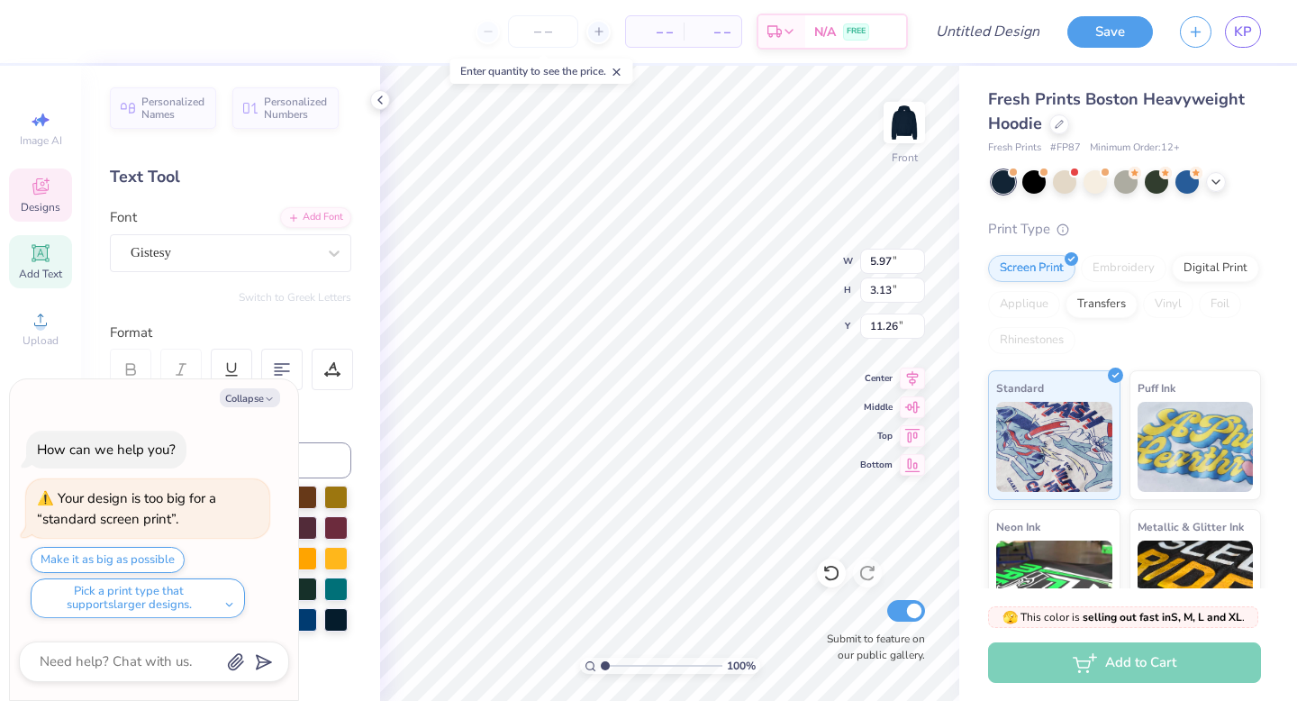
scroll to position [0, 2]
type textarea "With loe like Zeta"
type textarea "x"
type textarea "With lo like Zeta"
type textarea "x"
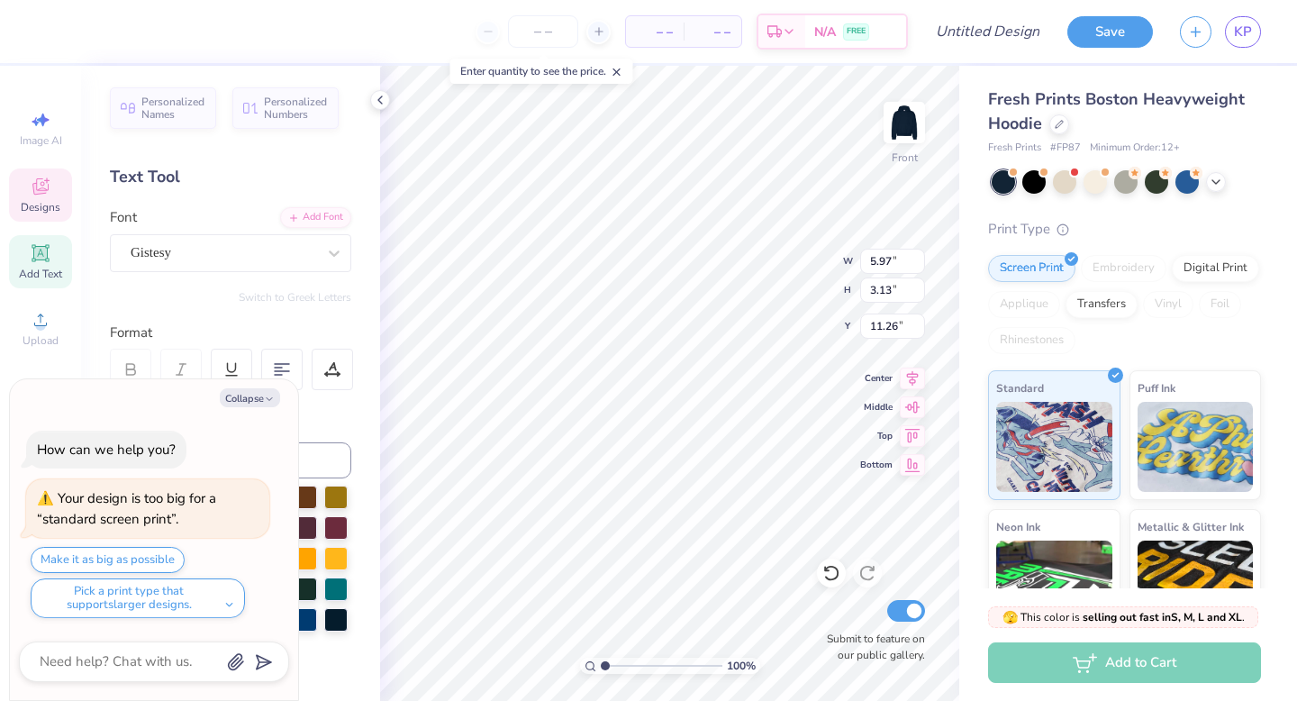
type textarea "With lov like Zeta"
type textarea "x"
type textarea "With love, like Zeta"
type textarea "x"
type textarea "With love, like Zeta"
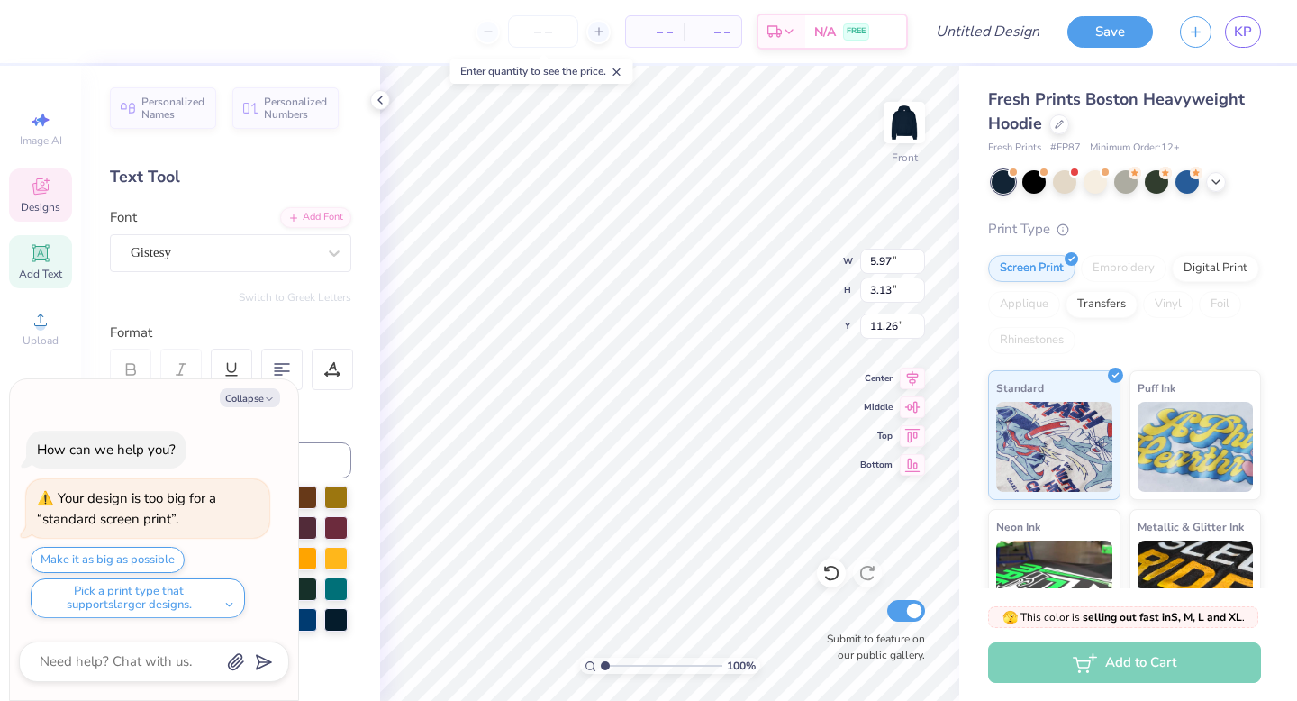
scroll to position [1, 3]
type textarea "x"
type textarea "With love, like Zeta"
type textarea "x"
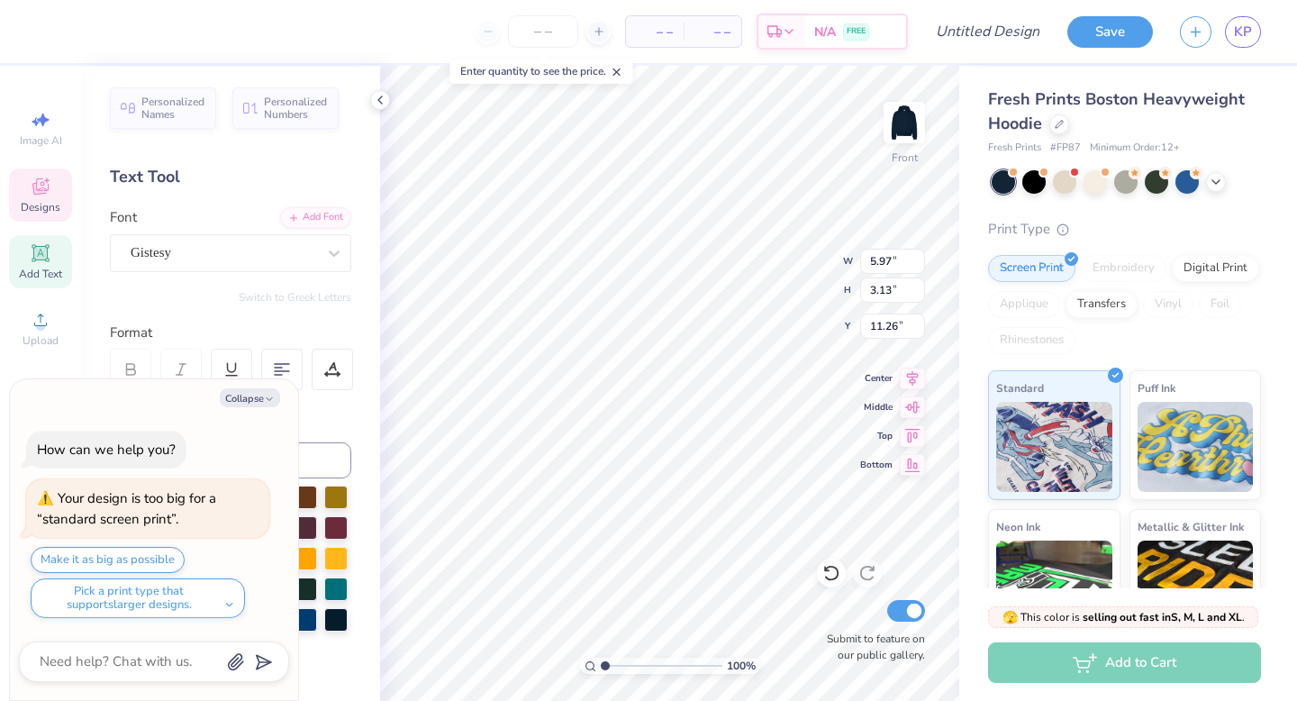
type textarea "With love, l"
type textarea "x"
type textarea "With love,"
type textarea "x"
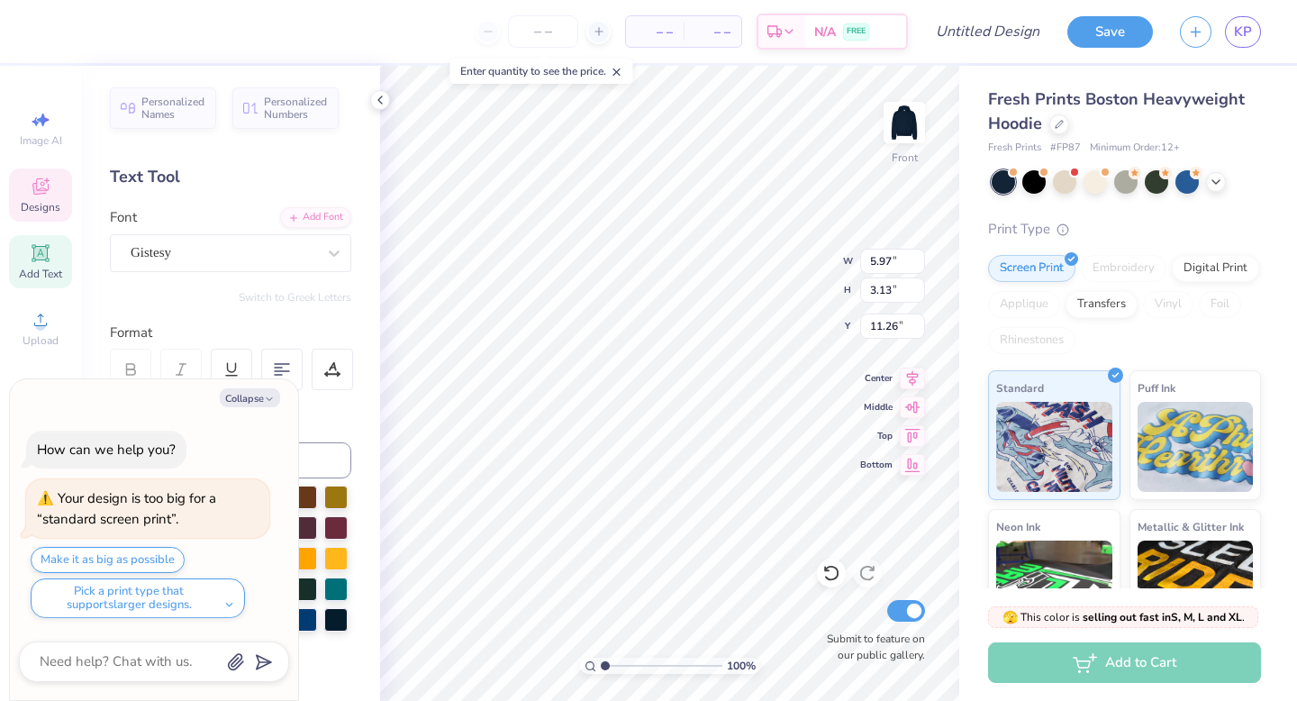
type textarea "With love, F"
type textarea "x"
type textarea "With love, Fo"
type textarea "x"
type textarea "With love, For"
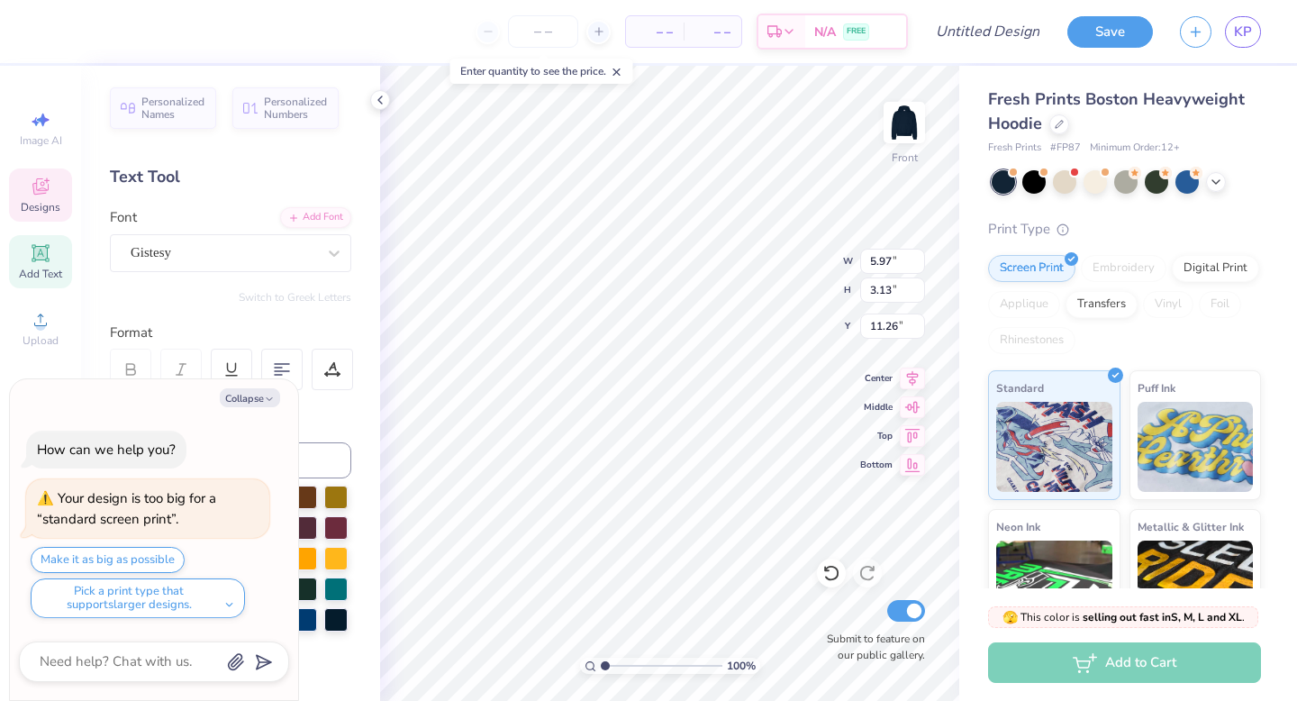
type textarea "x"
type textarea "With love, For th"
type textarea "x"
type textarea "With love, For the"
type textarea "x"
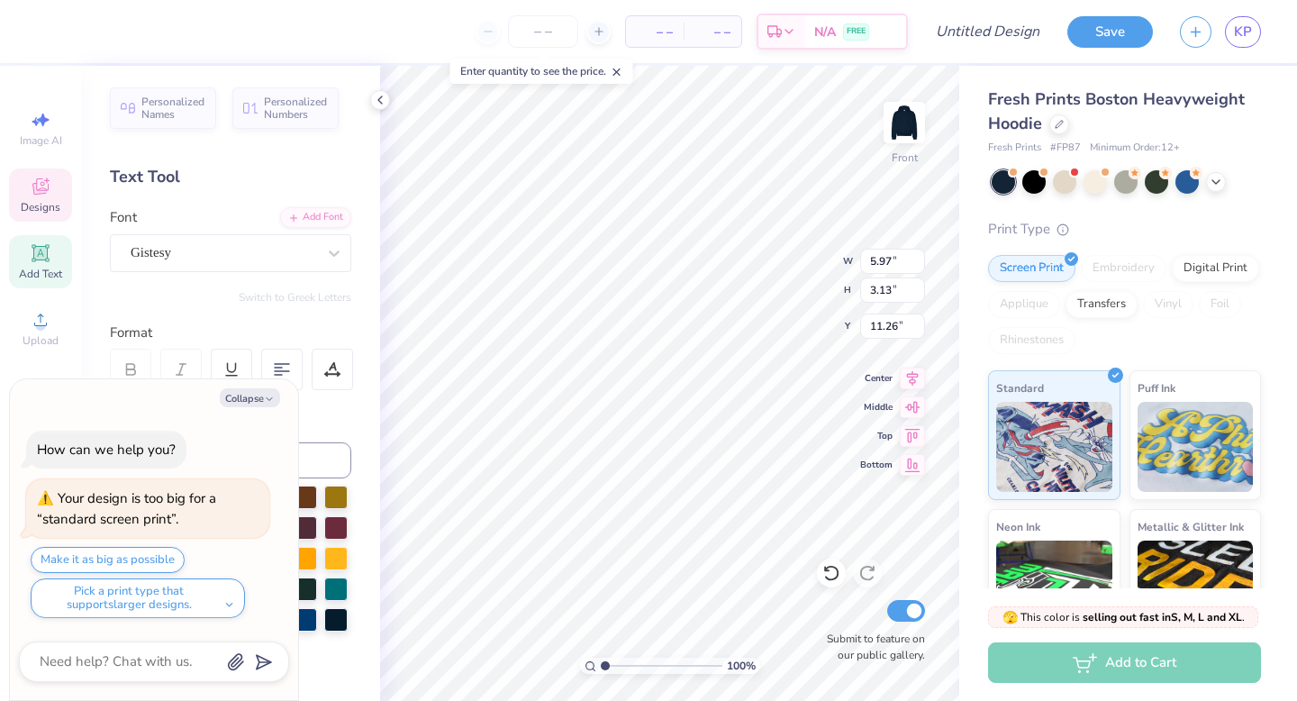
type textarea "With love, For the K"
type textarea "x"
type textarea "With love, For the Ki"
type textarea "x"
type textarea "With love, For the Kif"
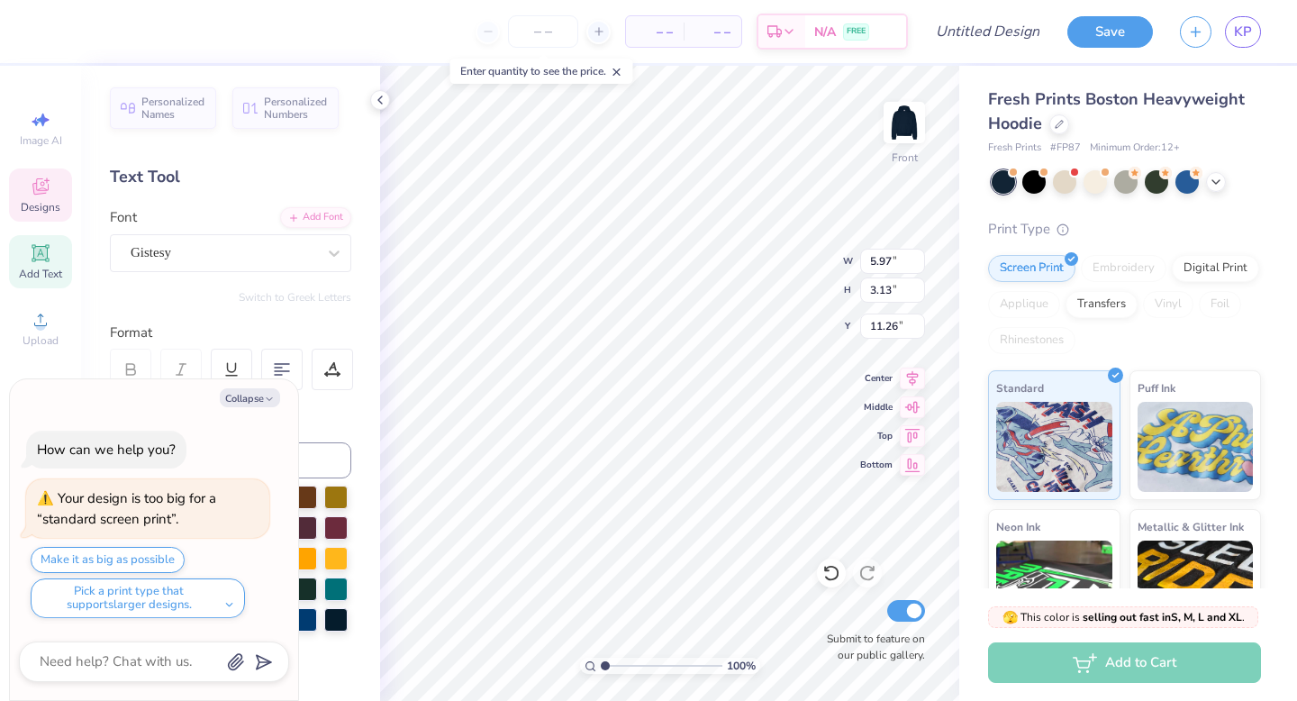
type textarea "x"
type textarea "With love, For the Kif"
type textarea "x"
type textarea "With love, For the Ki"
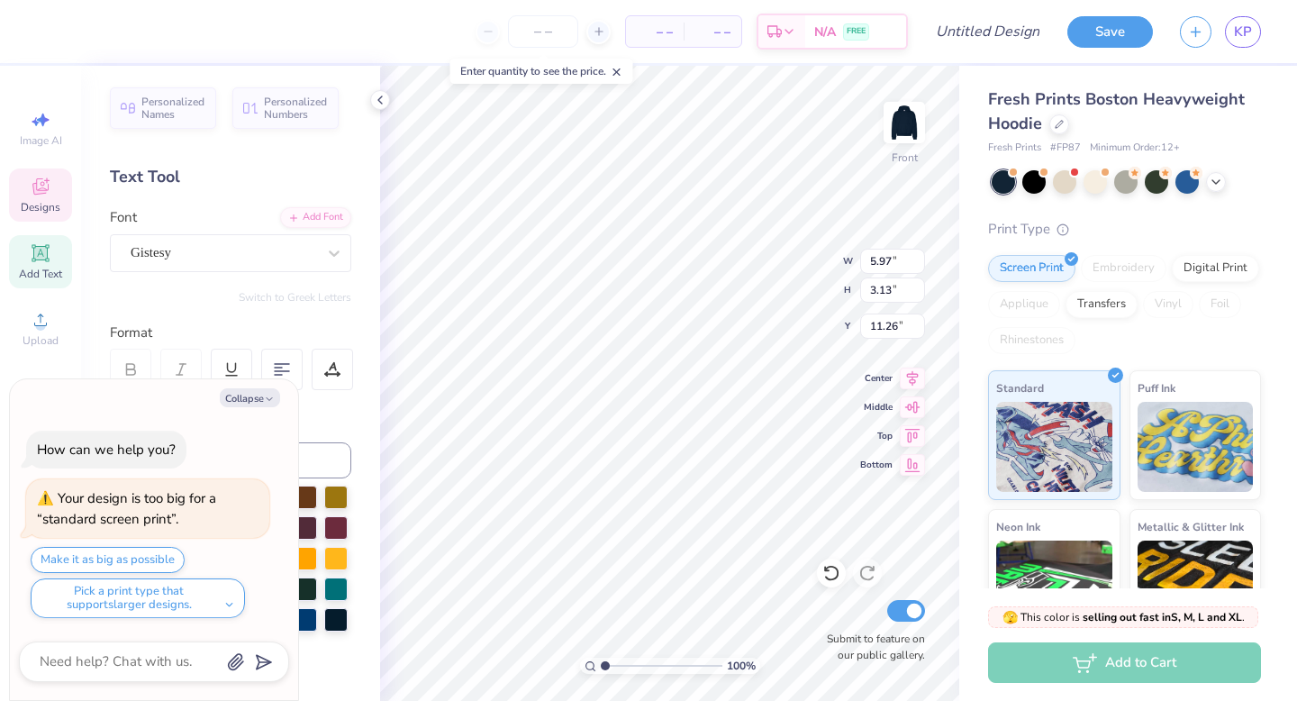
type textarea "x"
type textarea "With love, For the Kid"
type textarea "x"
type textarea "With love, For the Kids"
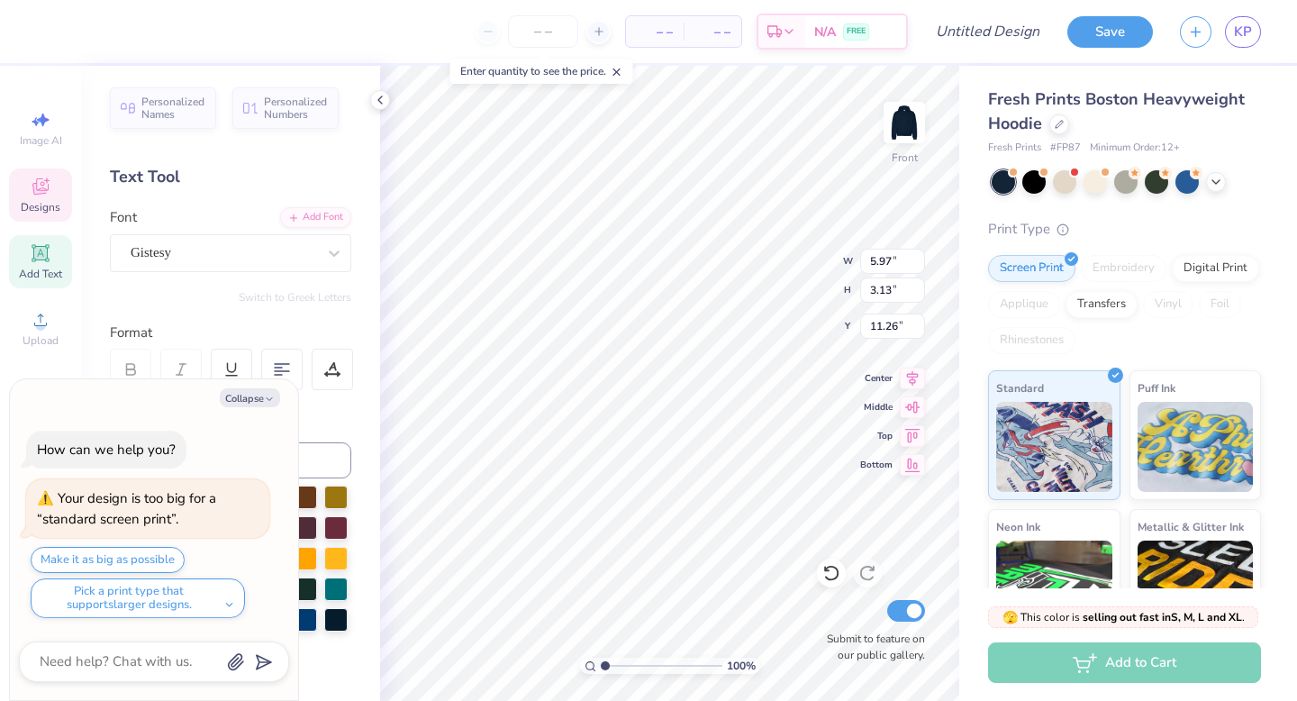
type textarea "x"
type input "6.32"
type input "2.97"
type input "11.71"
type textarea "x"
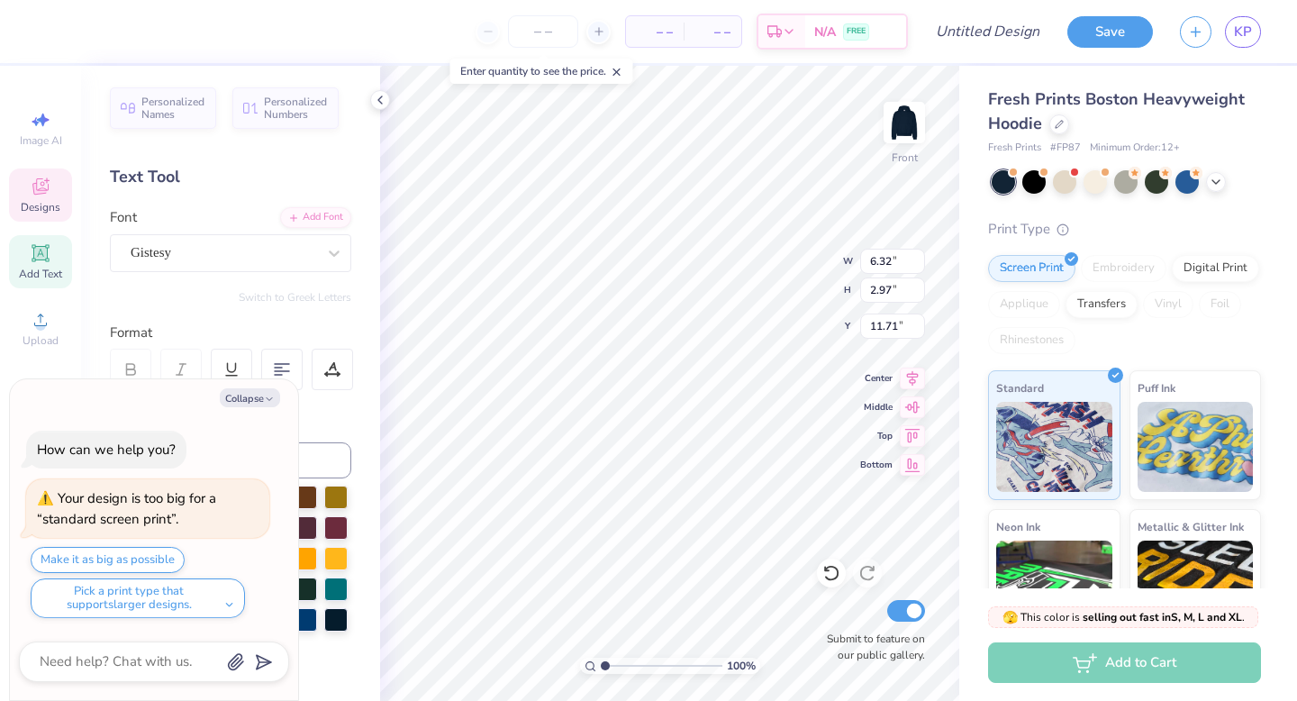
type input "11.04"
type textarea "x"
type textarea "N"
type textarea "x"
type textarea "NO"
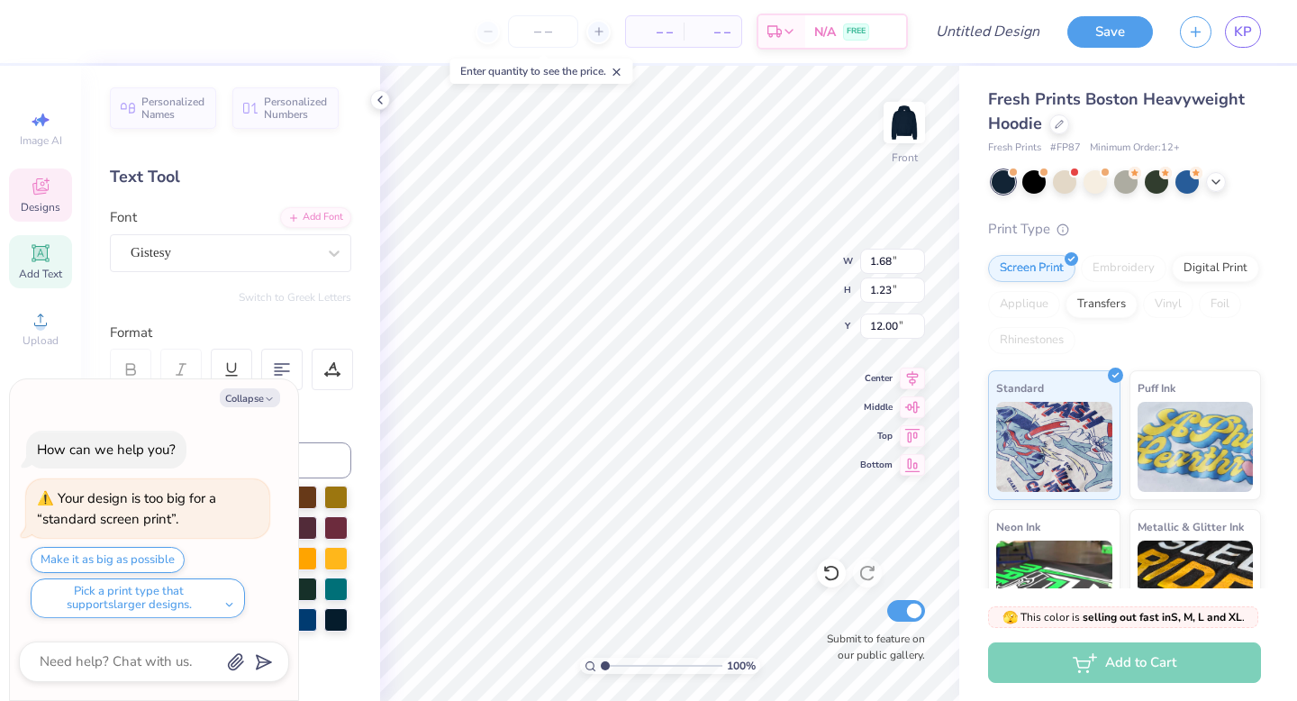
type textarea "x"
type textarea "NOVA"
type textarea "x"
type input "1.38"
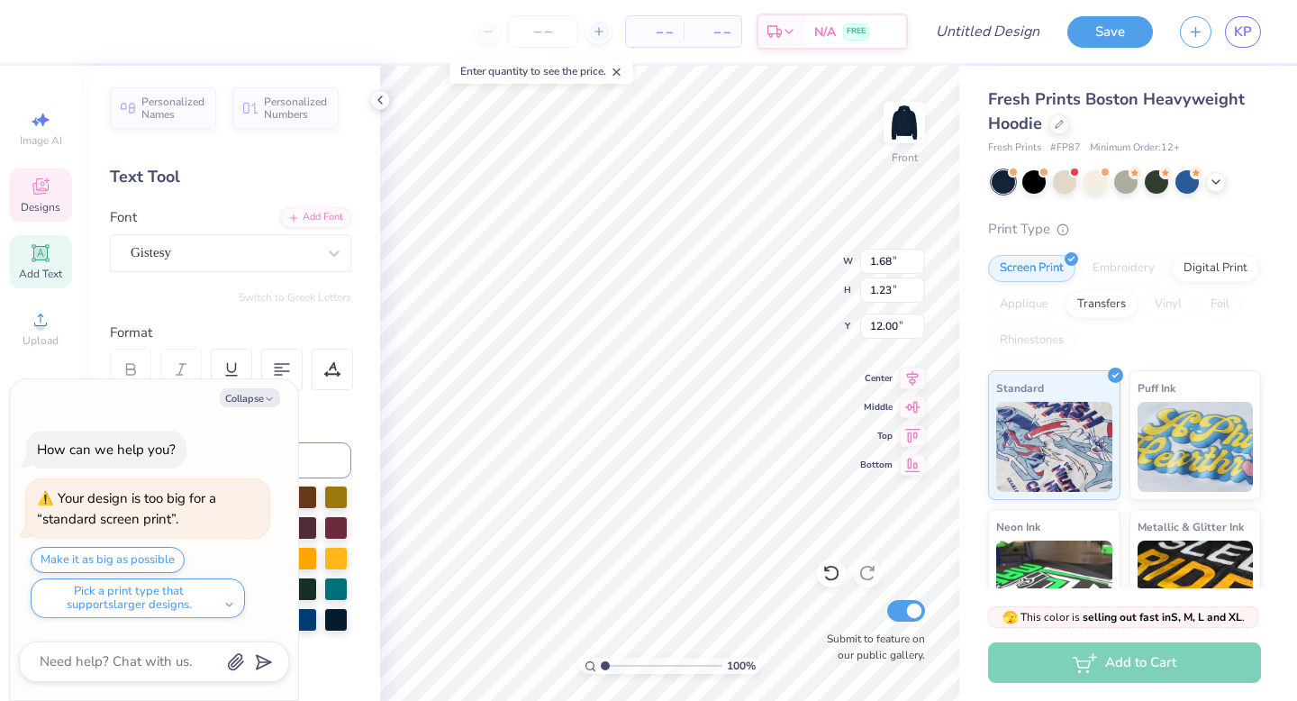
type input "1.39"
type input "13.32"
type textarea "x"
type textarea "d"
type textarea "x"
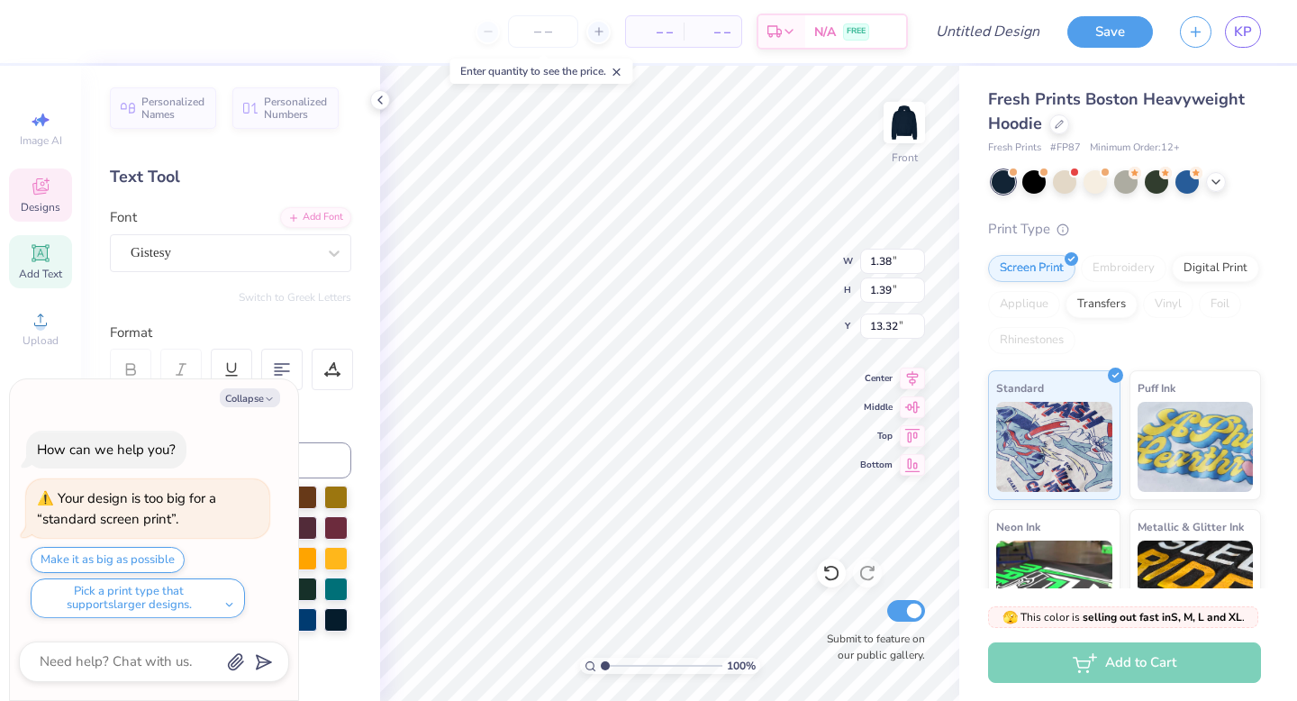
type textarea "dan"
type textarea "x"
type textarea "dance"
type textarea "x"
type input "1.83"
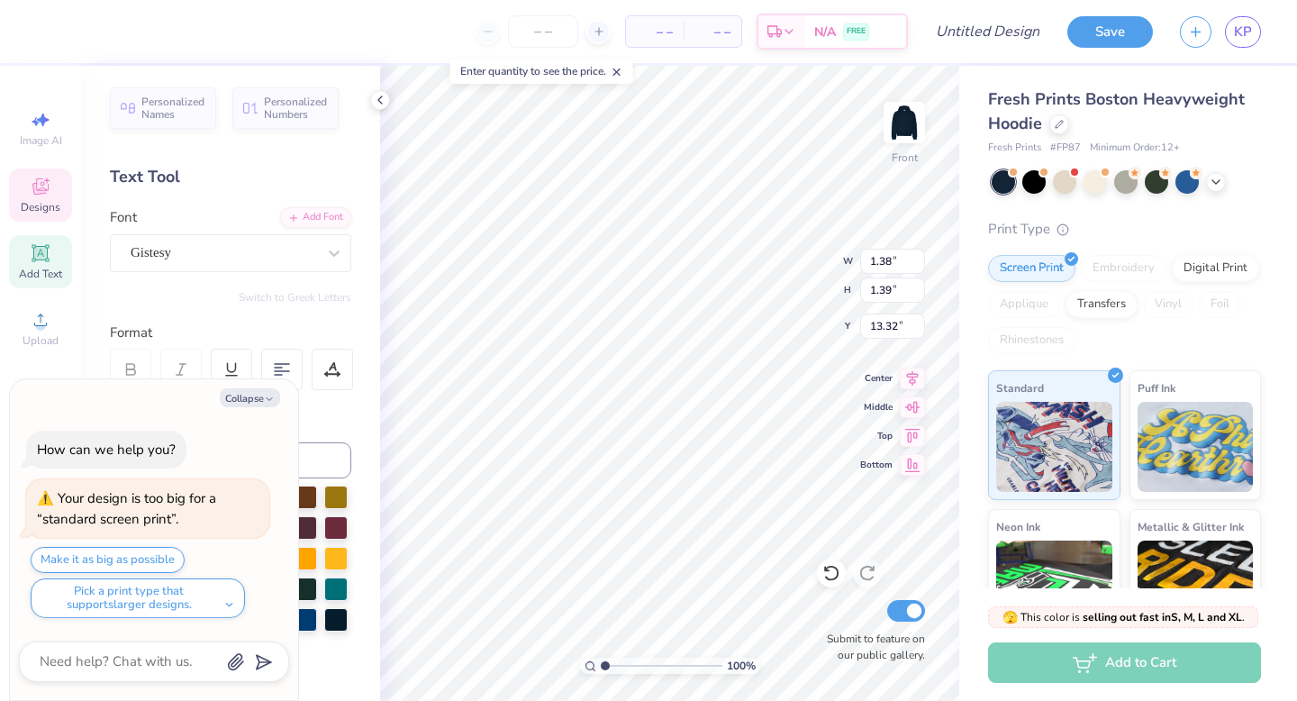
type input "1.40"
type input "14.39"
type textarea "x"
type textarea "20"
type textarea "x"
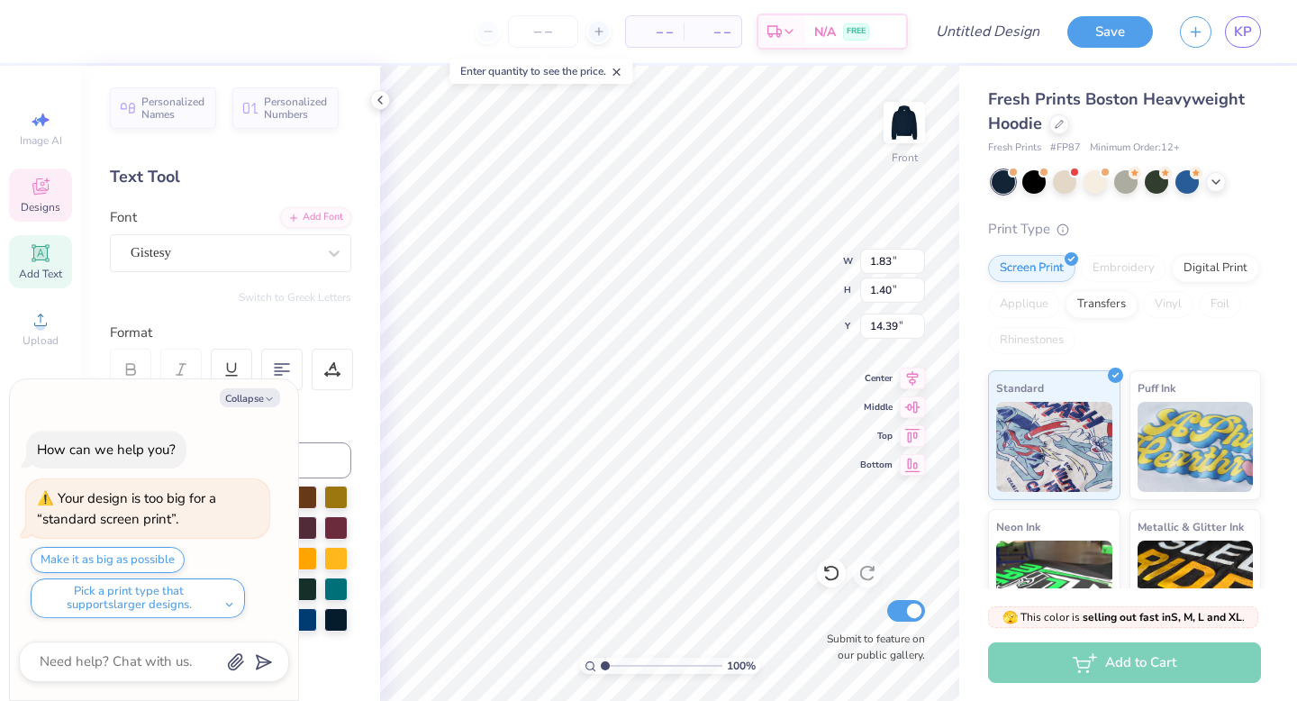
type textarea "202"
type textarea "x"
type textarea "2026"
type textarea "x"
type input "1.40"
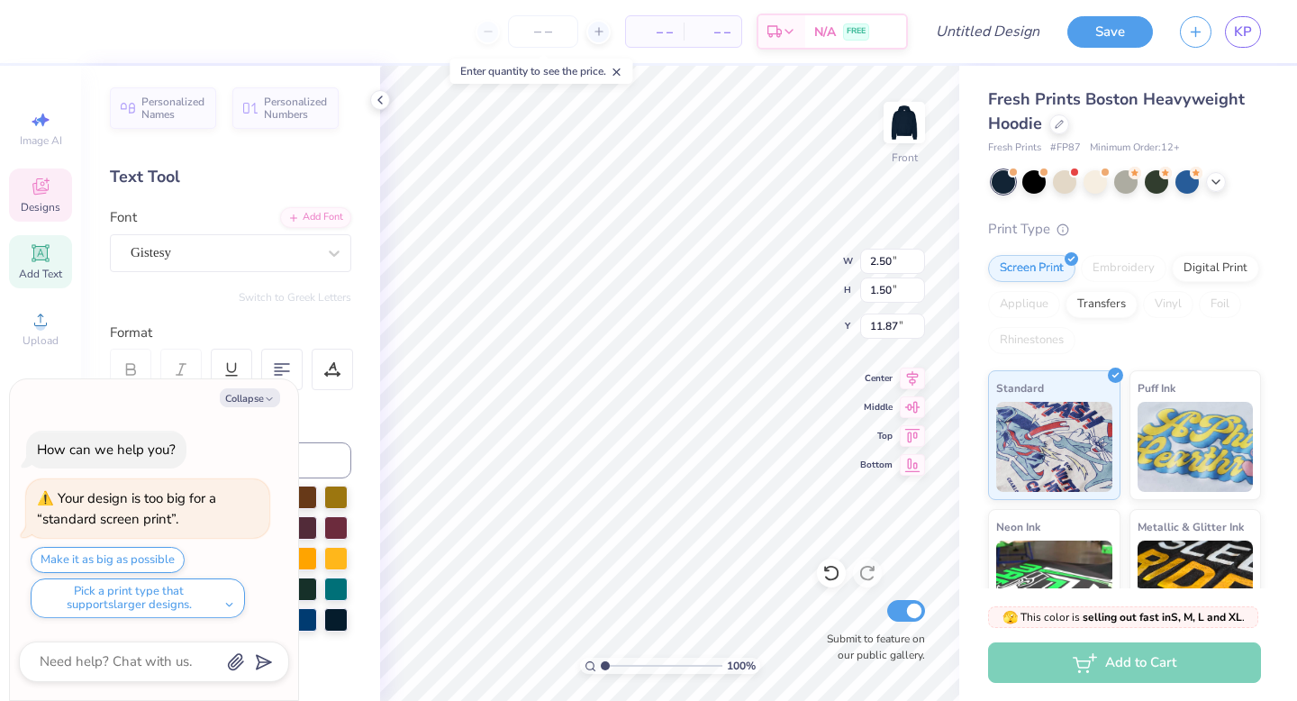
type input "0.77"
type input "13.63"
type textarea "x"
type input "12.51"
type textarea "x"
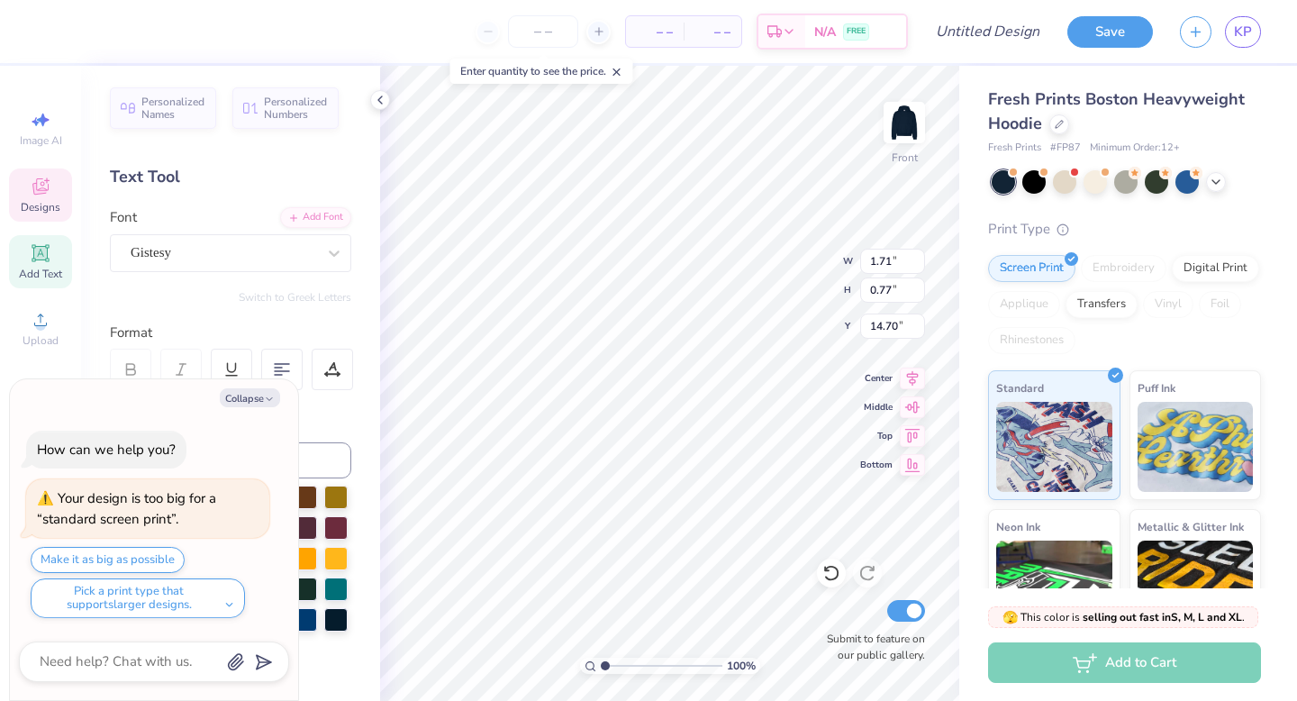
type input "13.28"
type textarea "x"
type input "13.63"
type textarea "x"
type input "6.77"
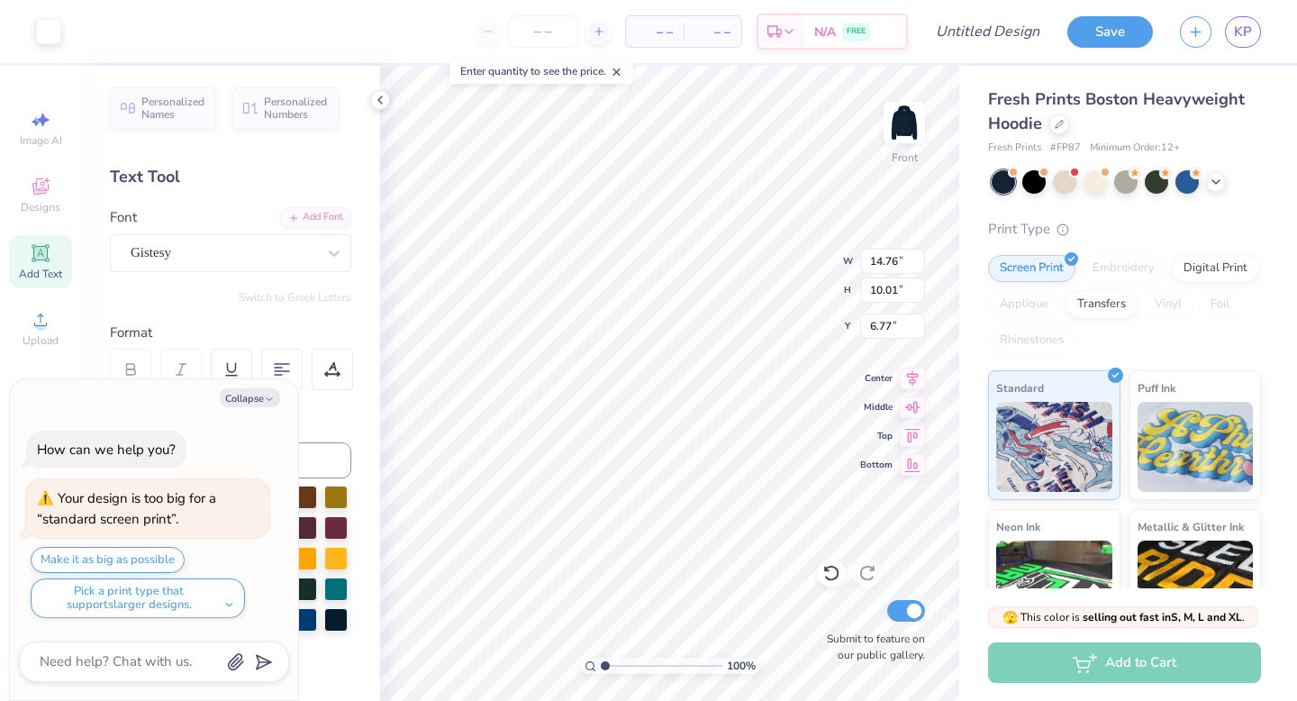
click at [968, 350] on div "Fresh Prints Boston Heavyweight Hoodie Fresh Prints # FP87 Minimum Order: 12 + …" at bounding box center [1128, 421] width 338 height 711
click at [41, 206] on span "Designs" at bounding box center [41, 207] width 40 height 14
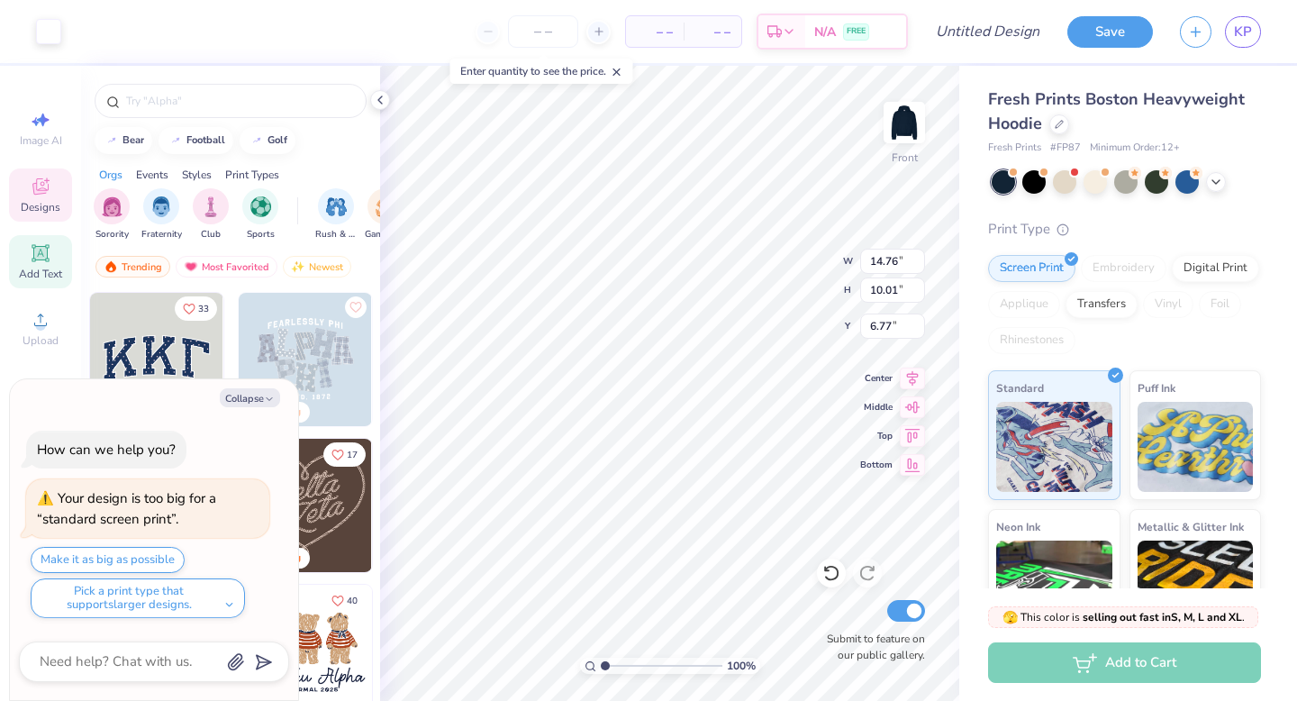
click at [38, 257] on icon at bounding box center [40, 253] width 14 height 14
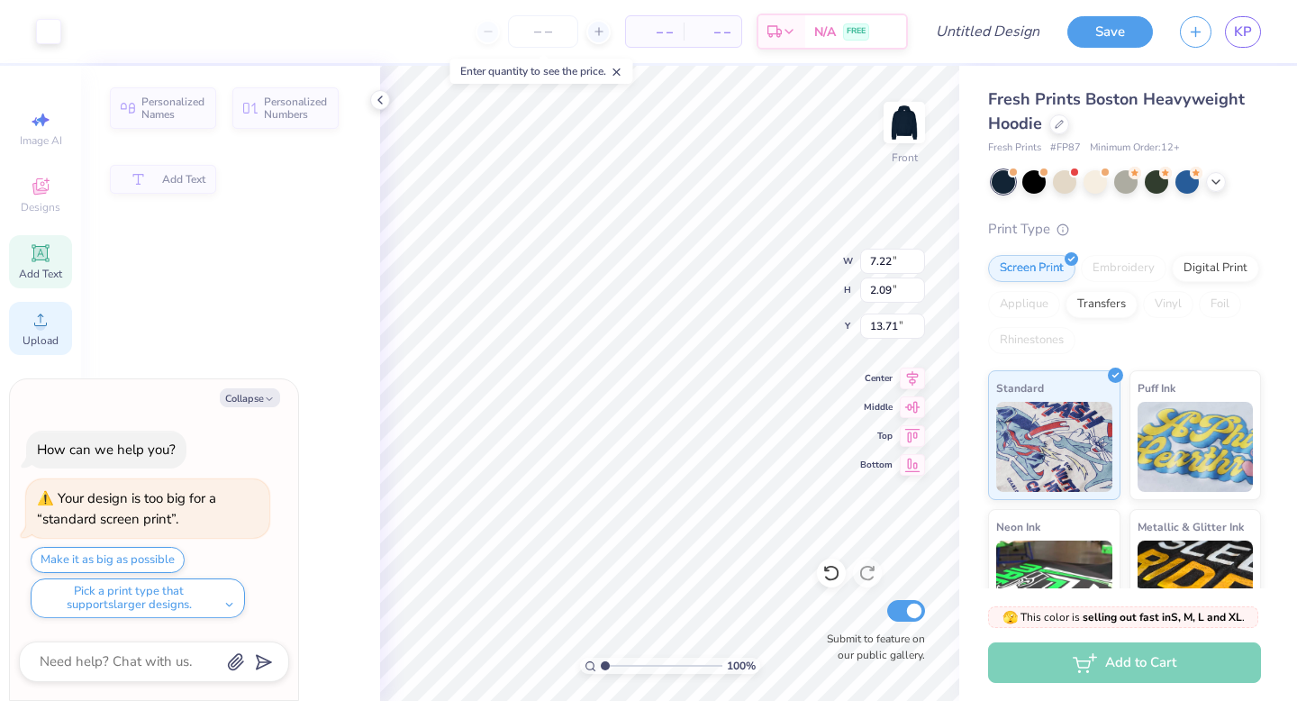
type textarea "x"
type input "7.22"
type input "2.09"
type input "13.71"
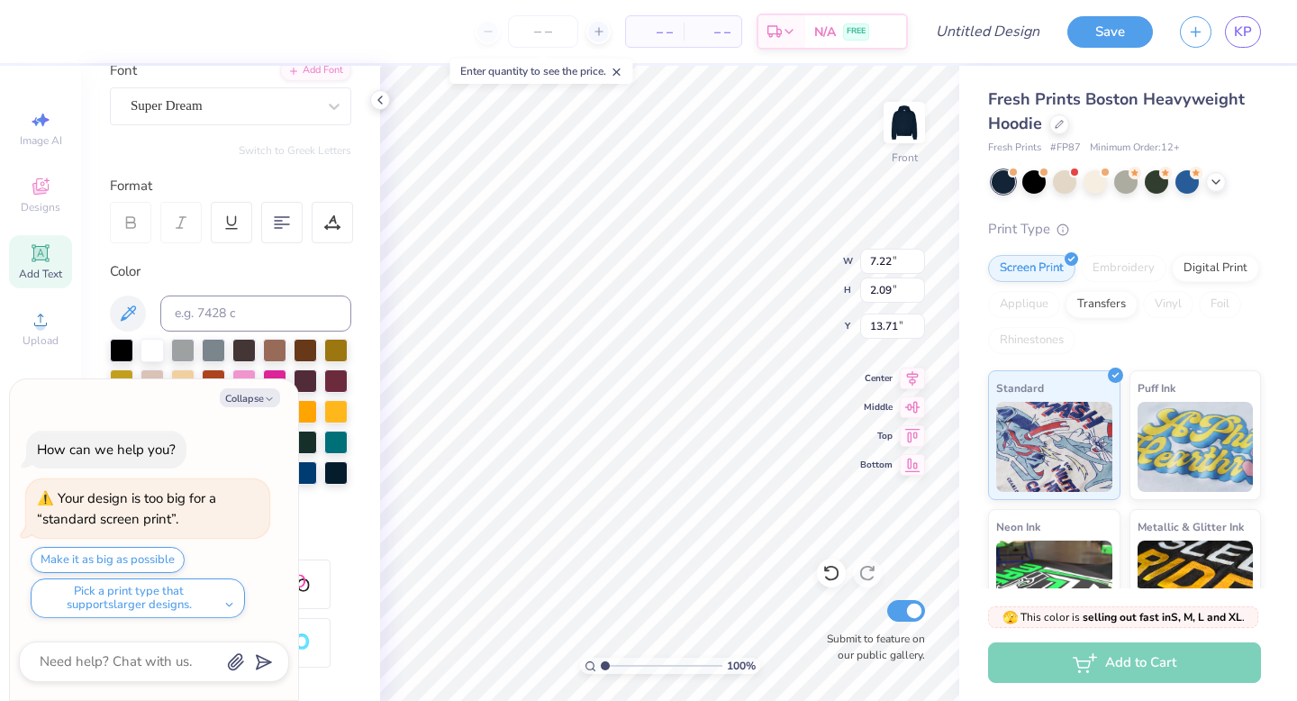
scroll to position [346, 0]
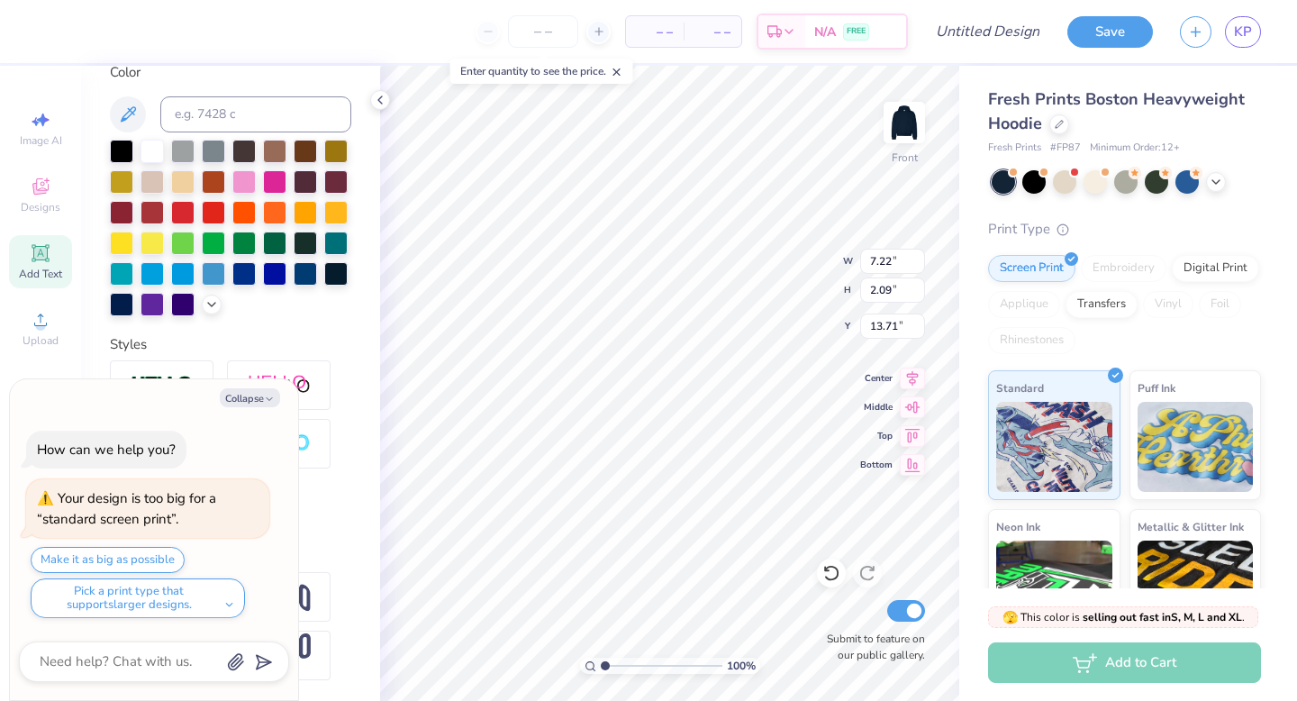
click at [261, 406] on div "Collapse How can we help you? Your design is too big for a “standard screen pri…" at bounding box center [154, 539] width 288 height 321
click at [258, 396] on button "Collapse" at bounding box center [250, 397] width 60 height 19
type textarea "x"
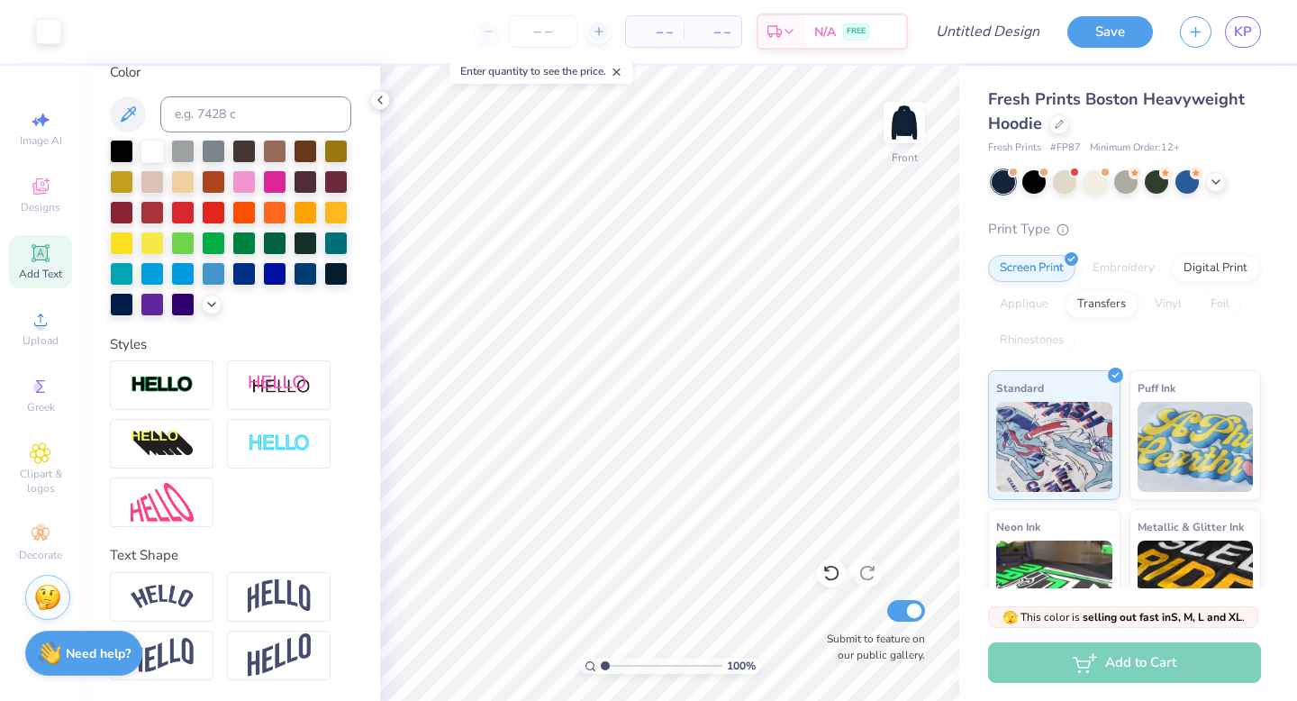
scroll to position [0, 0]
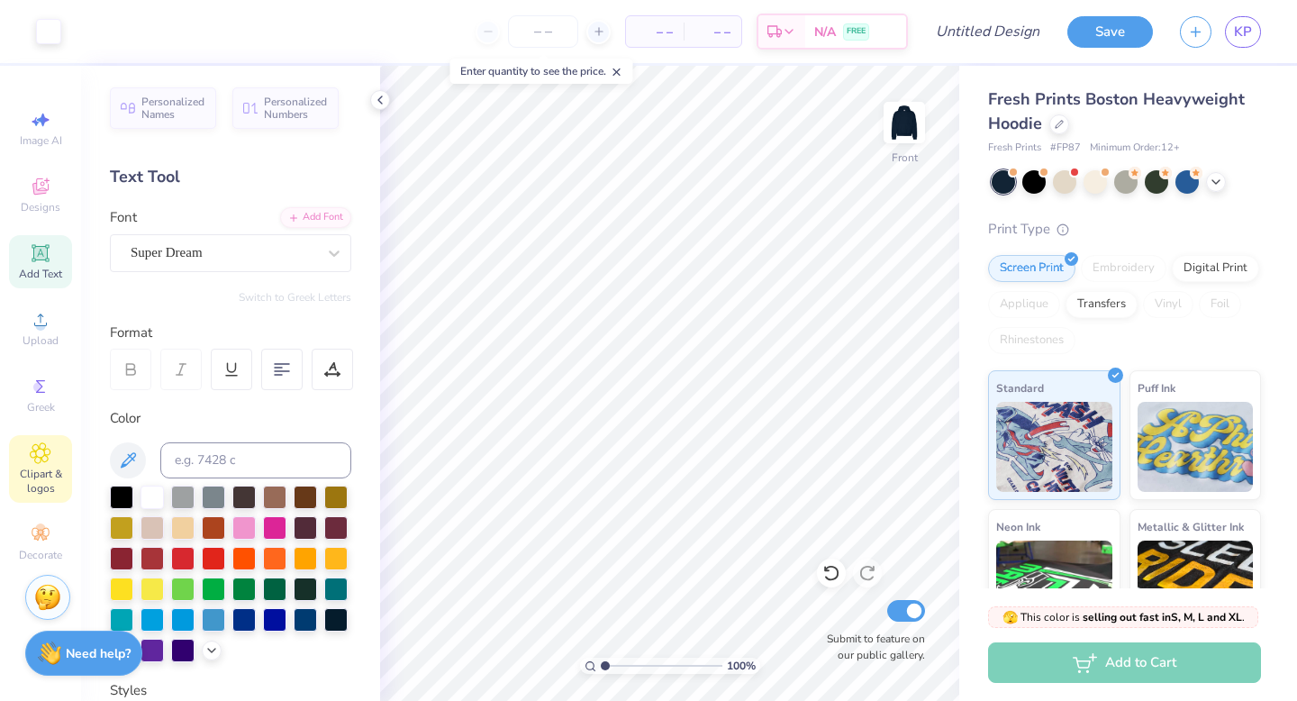
click at [36, 462] on icon at bounding box center [41, 453] width 20 height 20
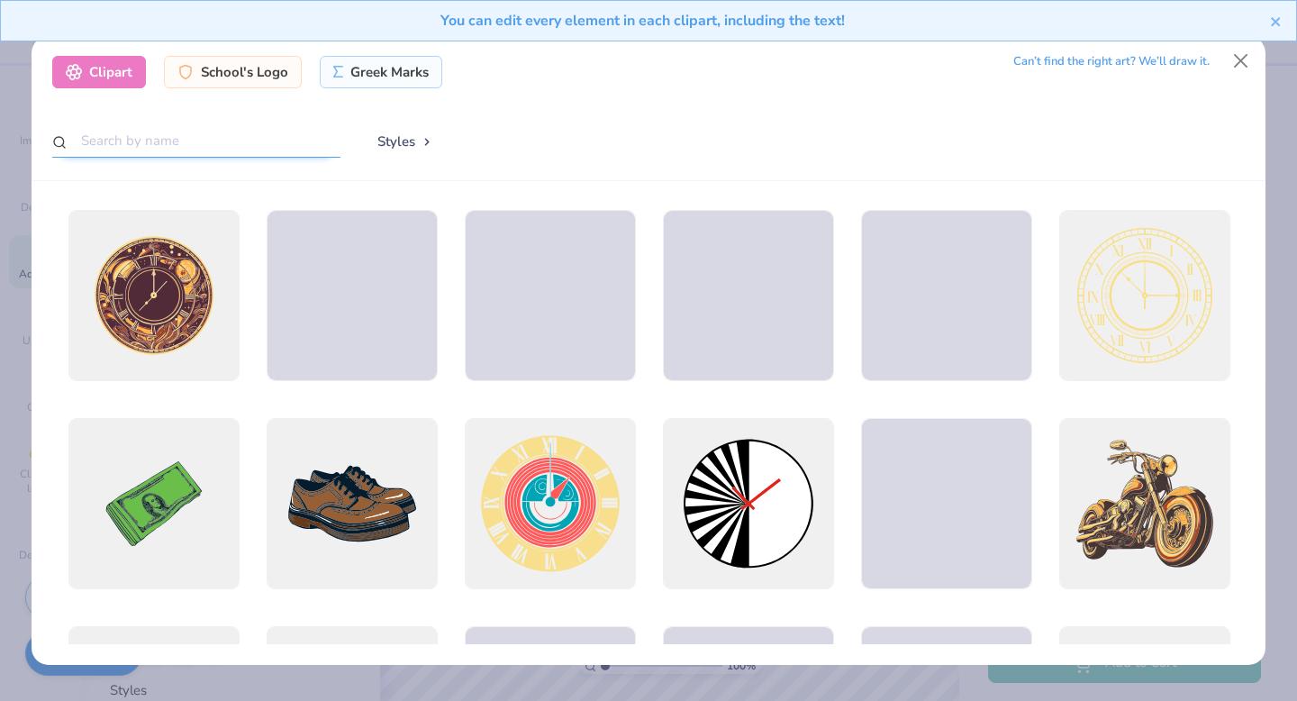
click at [231, 131] on input "text" at bounding box center [196, 140] width 288 height 33
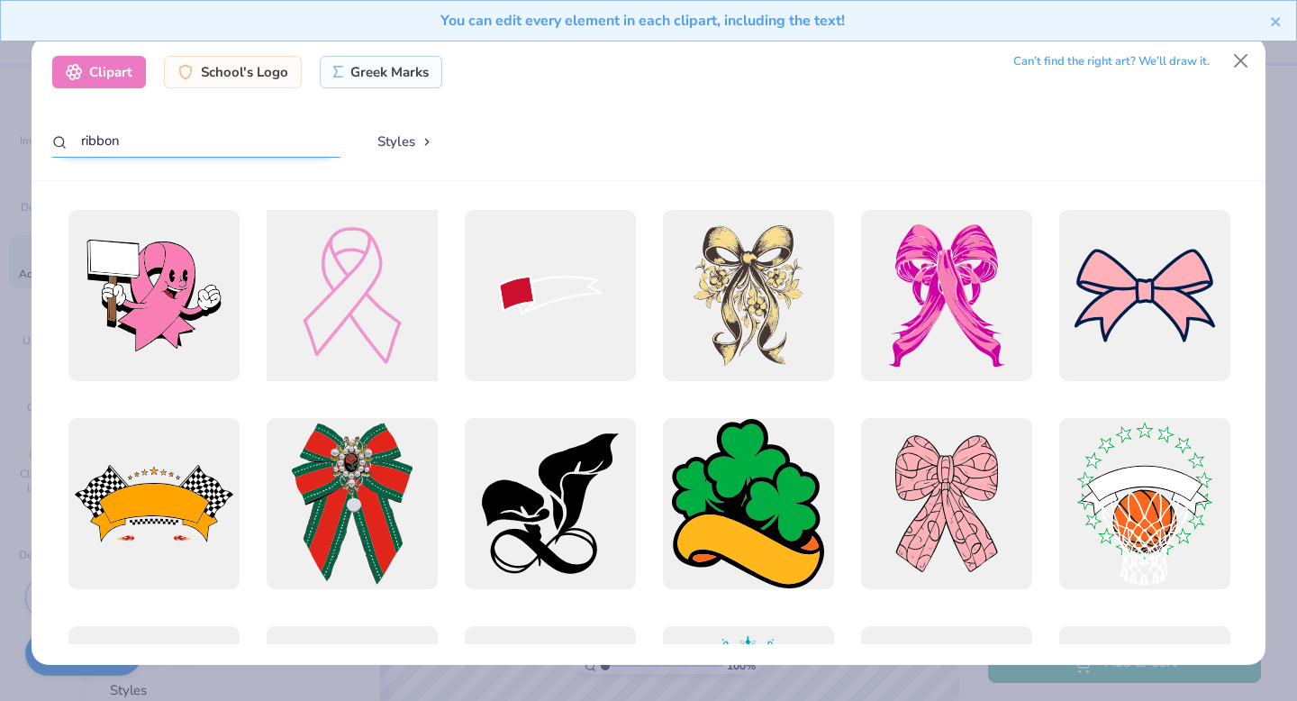
type input "ribbon"
click at [325, 287] on div at bounding box center [352, 296] width 188 height 188
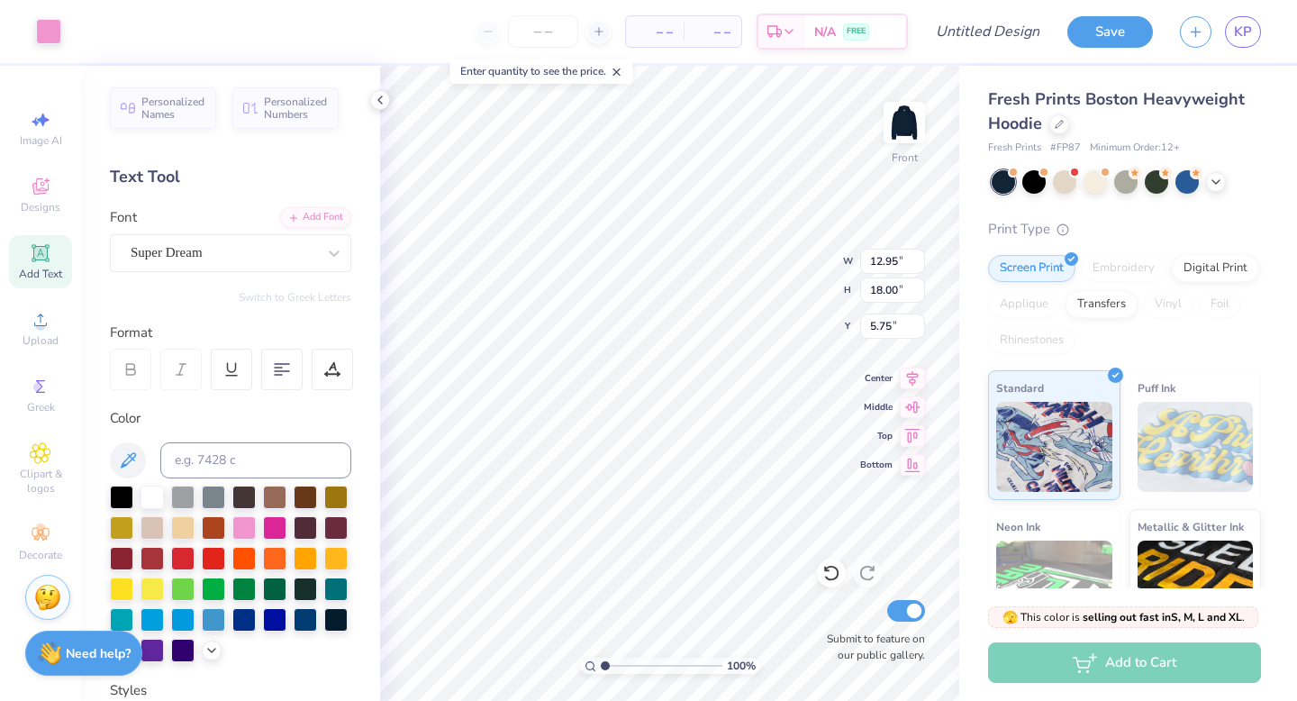
type input "0.85"
type input "1.18"
type input "22.57"
type input "14.76"
type input "10.01"
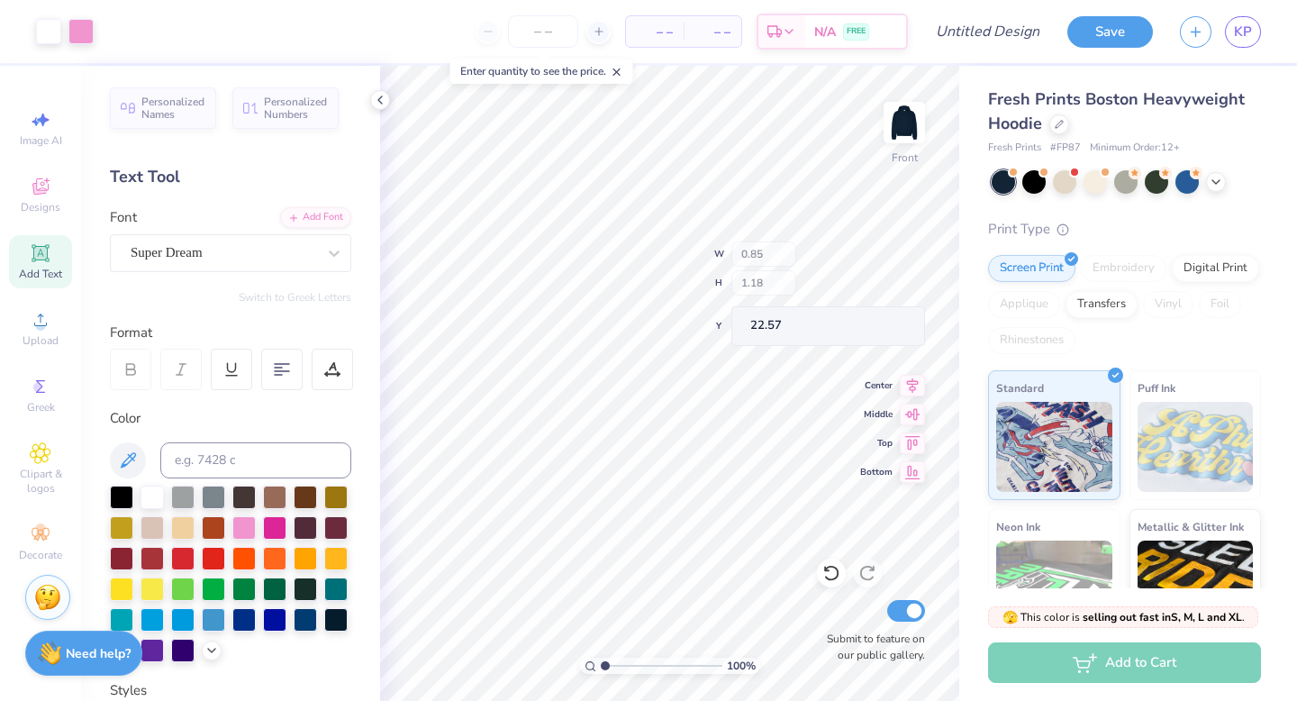
type input "6.77"
click at [837, 579] on icon at bounding box center [831, 573] width 18 height 18
type input "8.01"
type input "7.88"
click at [158, 585] on div at bounding box center [151, 586] width 23 height 23
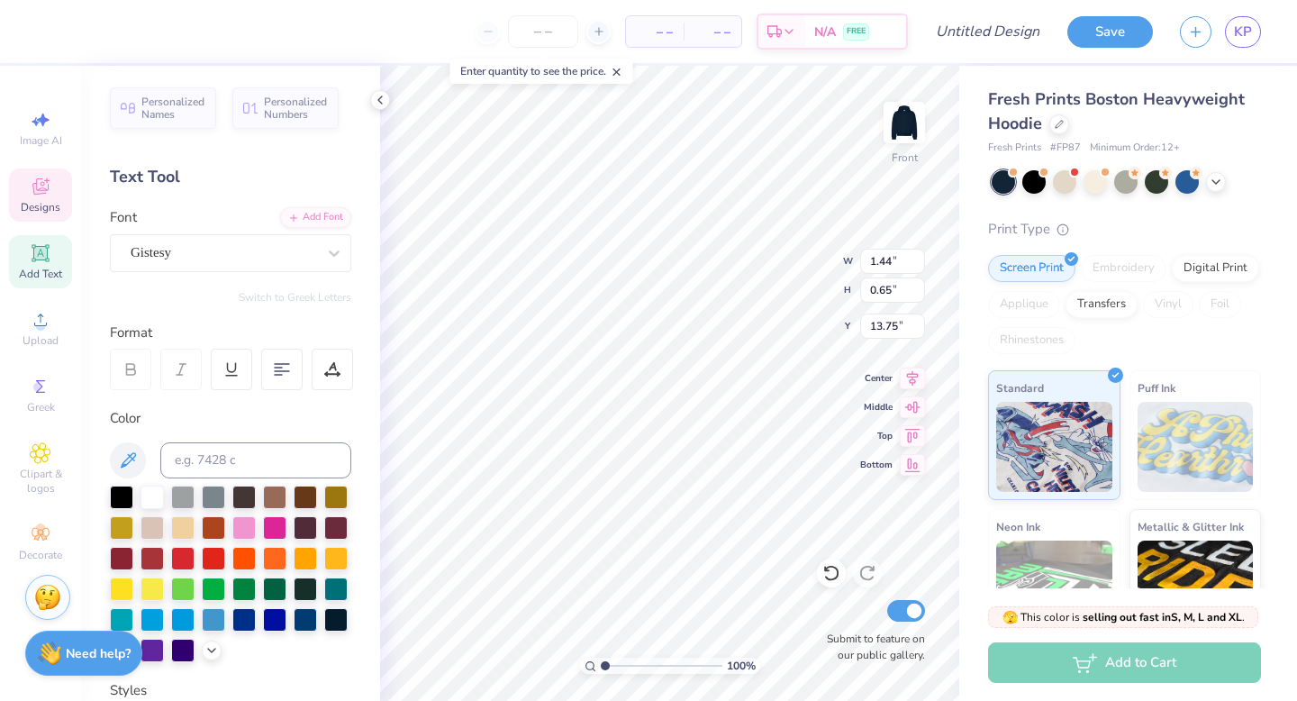
type input "1.44"
type input "0.65"
type input "13.69"
click at [153, 589] on div at bounding box center [151, 586] width 23 height 23
click at [918, 404] on icon at bounding box center [912, 405] width 15 height 12
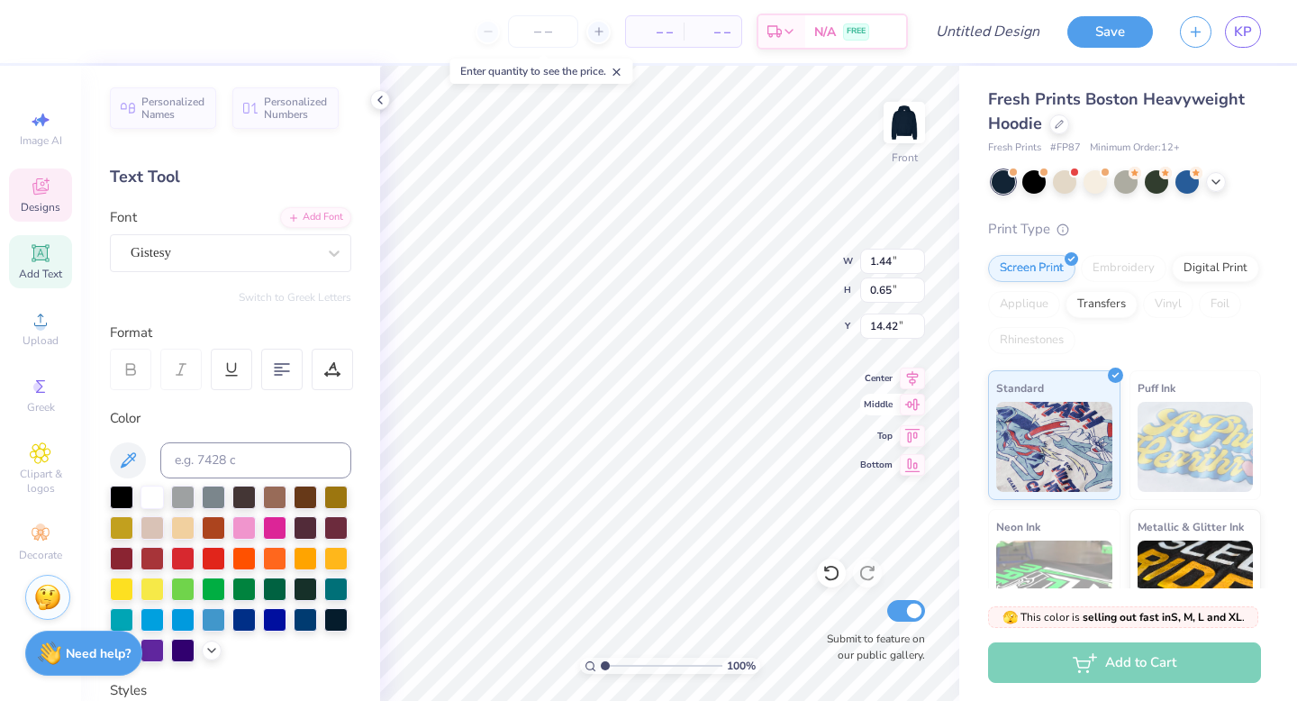
type input "13.28"
type input "1.71"
type input "0.78"
type input "13.63"
click at [152, 493] on div at bounding box center [151, 495] width 23 height 23
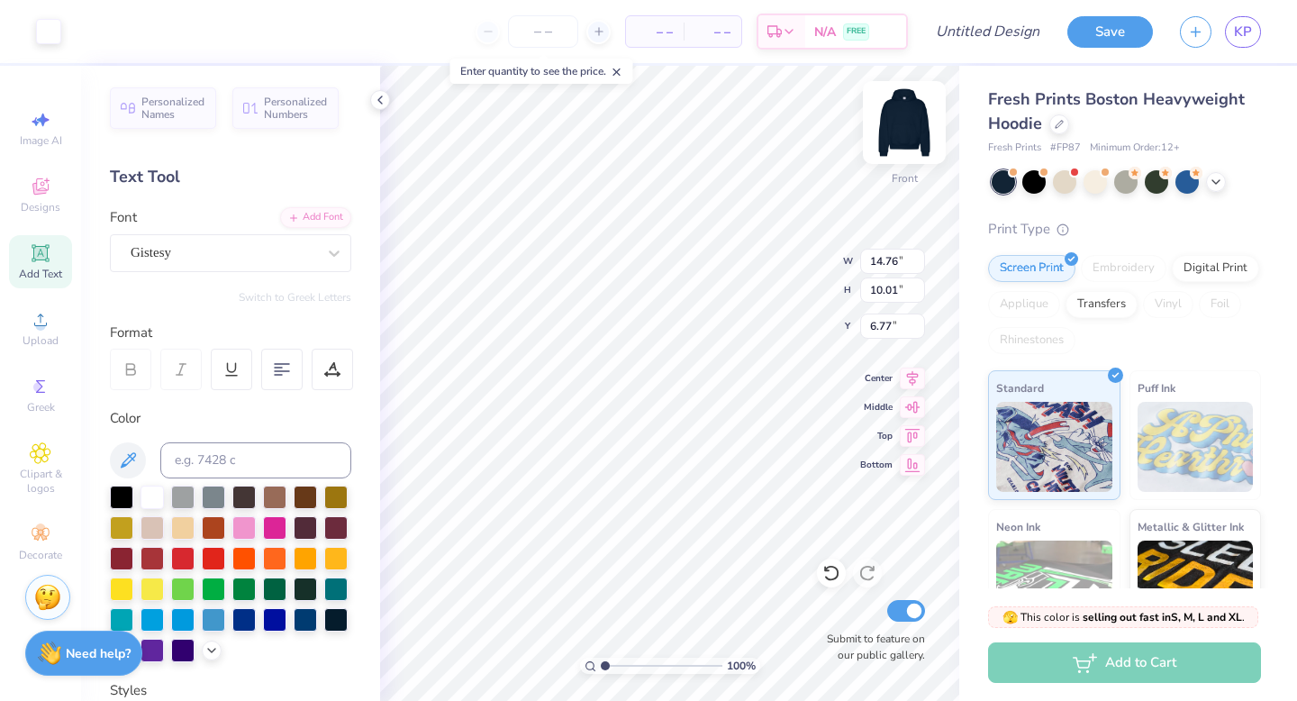
click at [902, 124] on img at bounding box center [904, 122] width 72 height 72
type input "3.00"
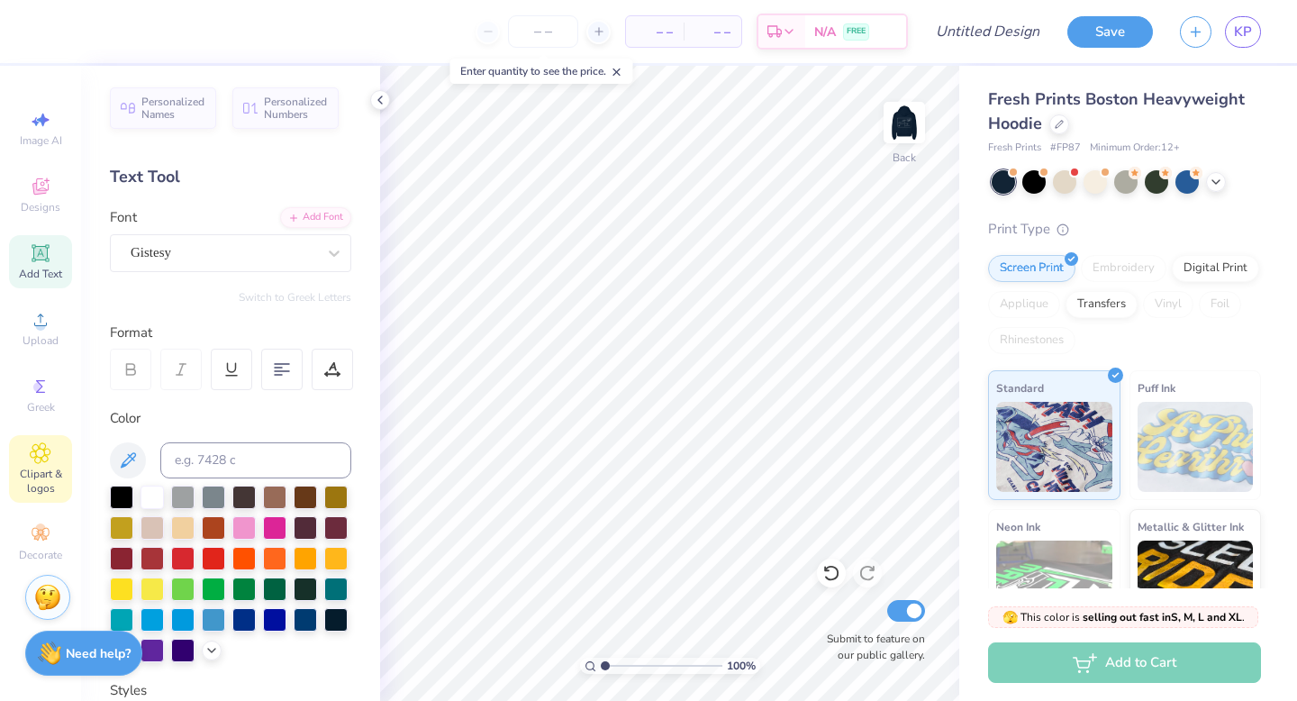
click at [24, 480] on span "Clipart & logos" at bounding box center [40, 480] width 63 height 29
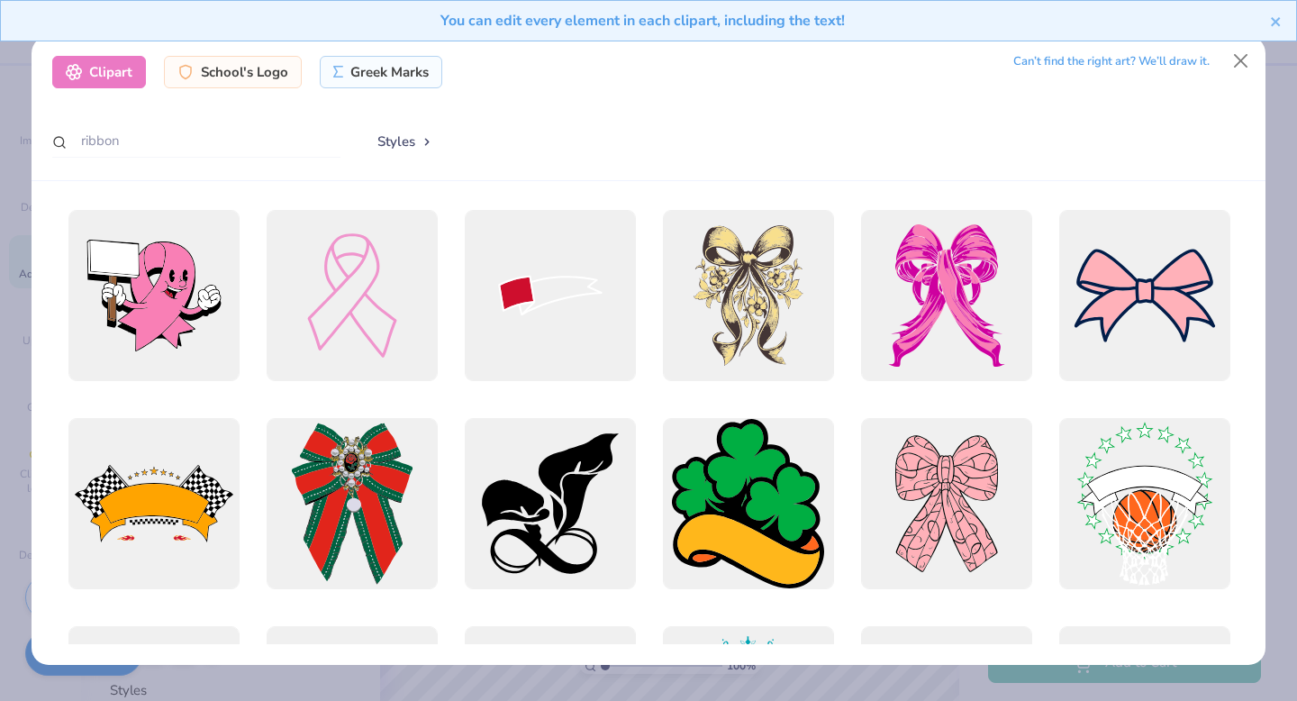
click at [281, 158] on div "ribbon" at bounding box center [196, 141] width 288 height 35
click at [268, 145] on input "ribbon" at bounding box center [196, 140] width 288 height 33
type input "stamp"
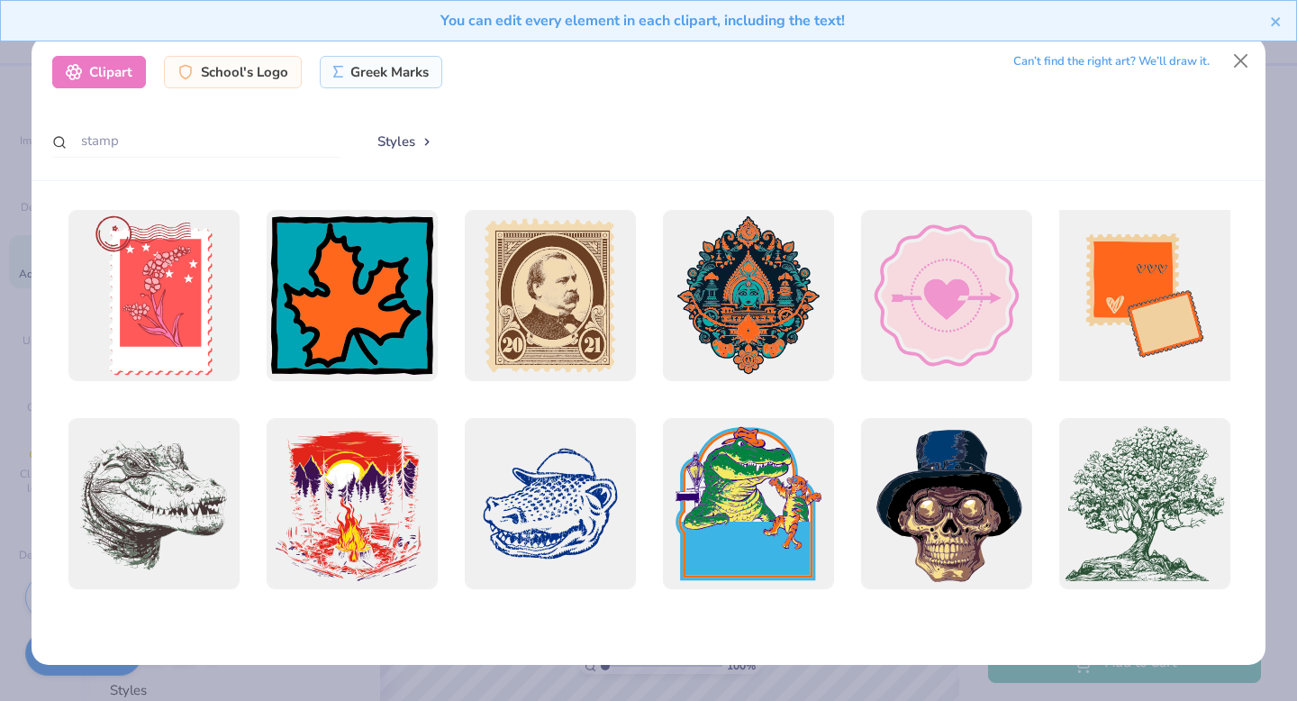
click at [1187, 335] on div at bounding box center [1144, 296] width 188 height 188
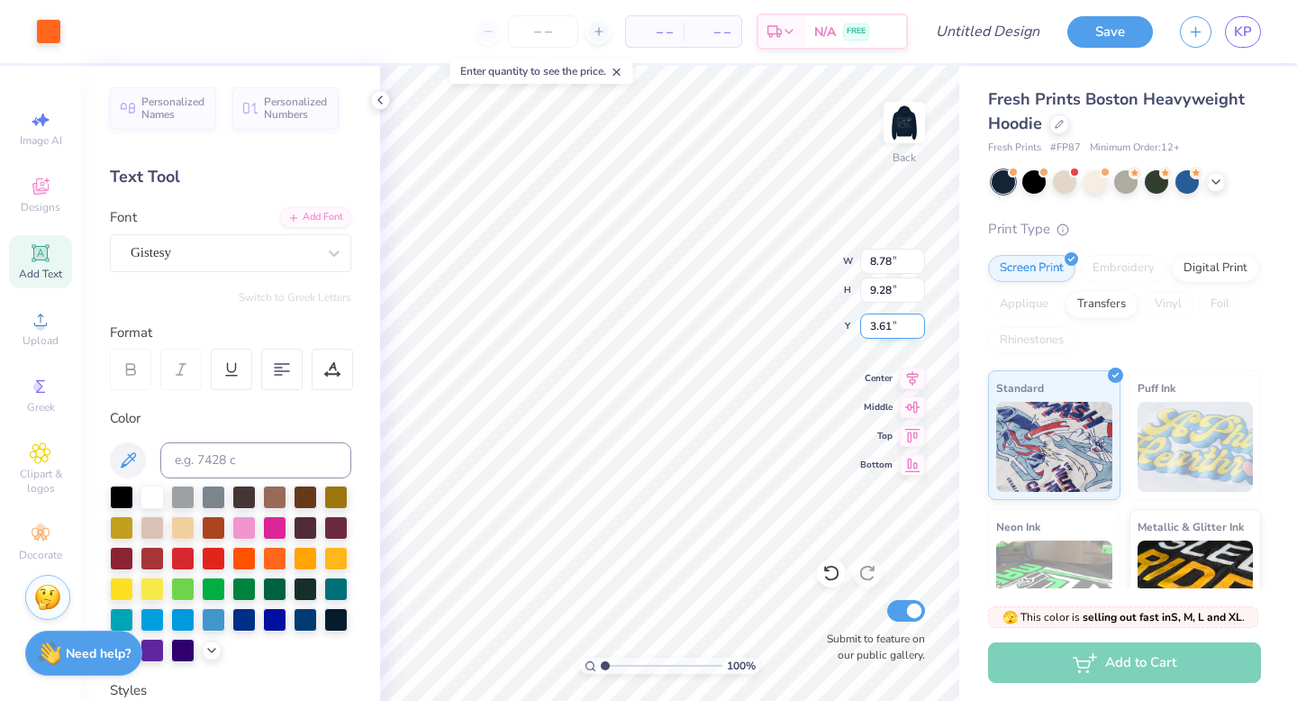
type input "8.78"
type input "9.28"
type input "3.61"
click at [30, 543] on icon at bounding box center [41, 534] width 22 height 22
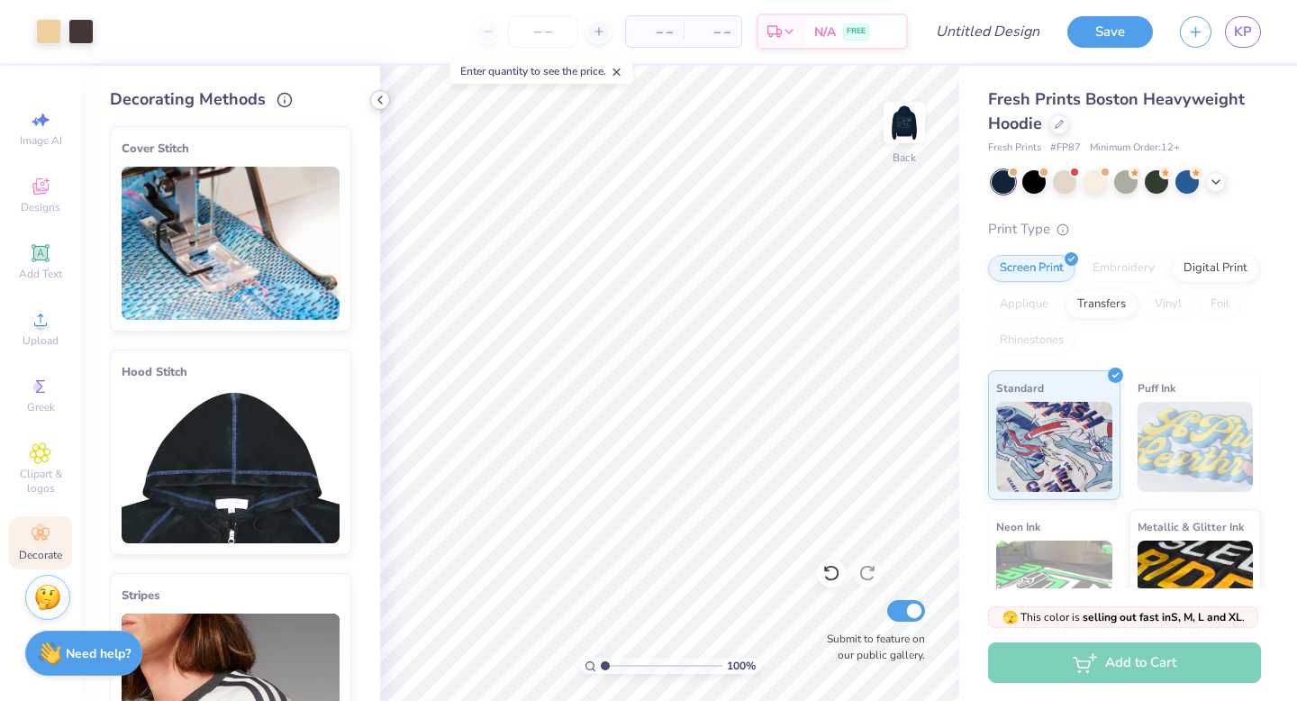
click at [380, 105] on icon at bounding box center [380, 100] width 14 height 14
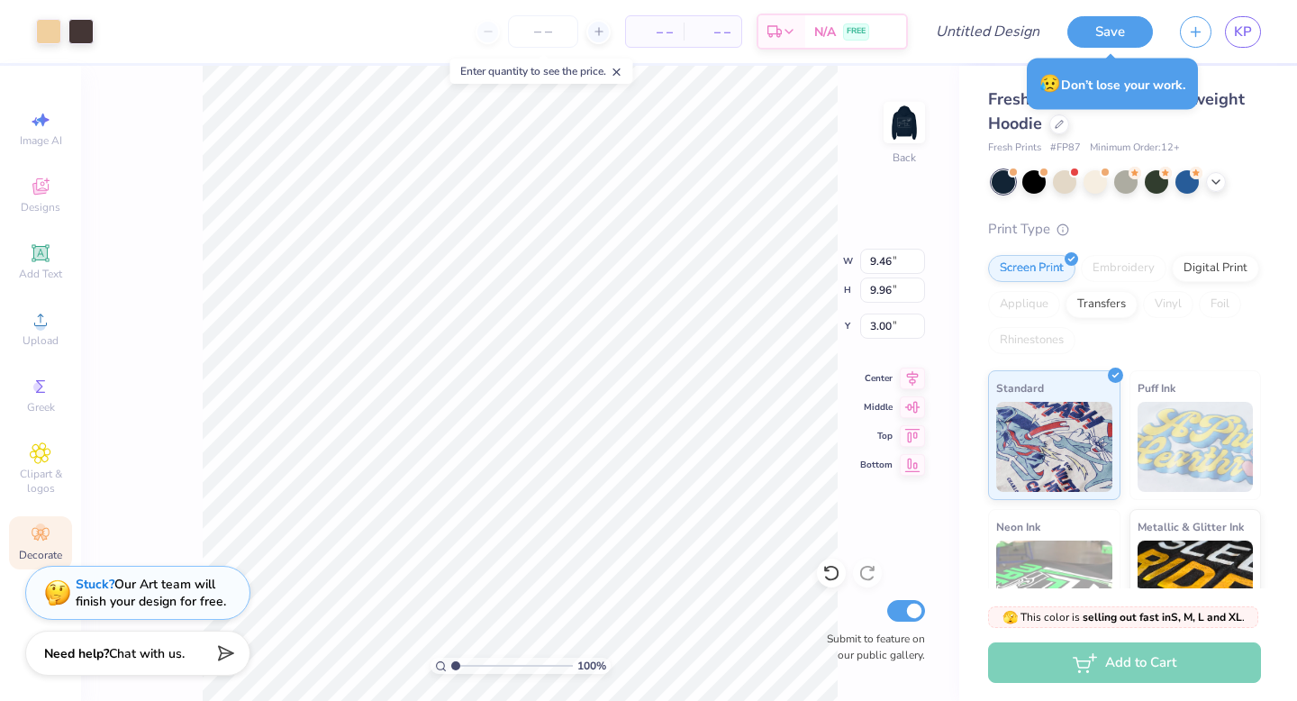
type input "3.32"
type input "3.50"
type input "3.25"
type input "4.34"
type input "4.57"
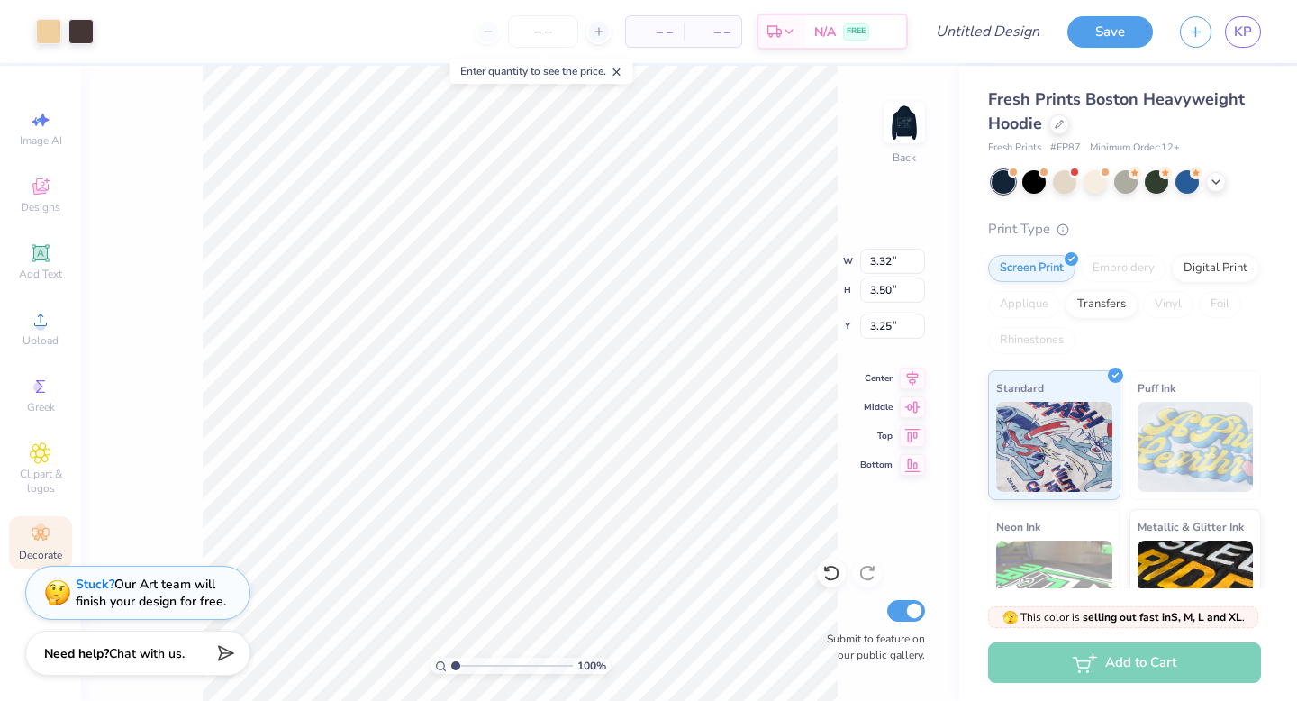
type input "3.26"
click at [910, 127] on img at bounding box center [904, 122] width 72 height 72
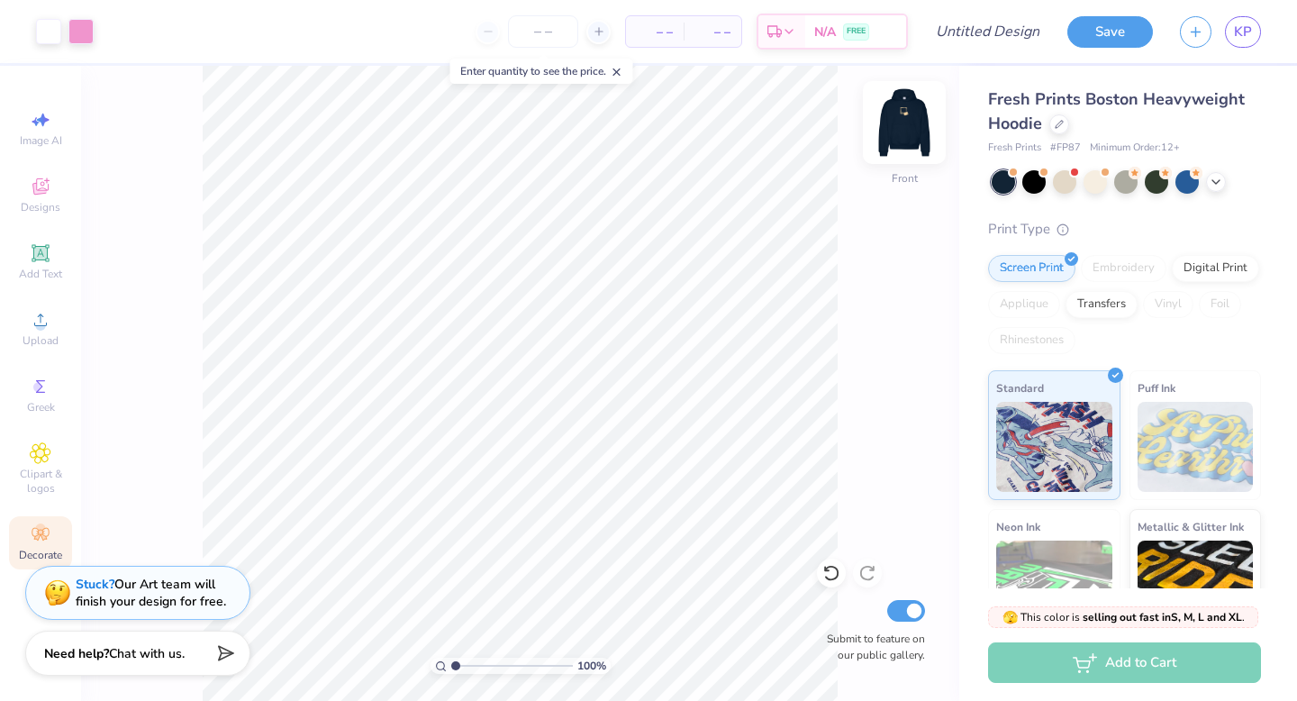
click at [884, 117] on img at bounding box center [904, 122] width 72 height 72
click at [909, 122] on img at bounding box center [904, 122] width 72 height 72
click at [47, 41] on div at bounding box center [48, 29] width 25 height 25
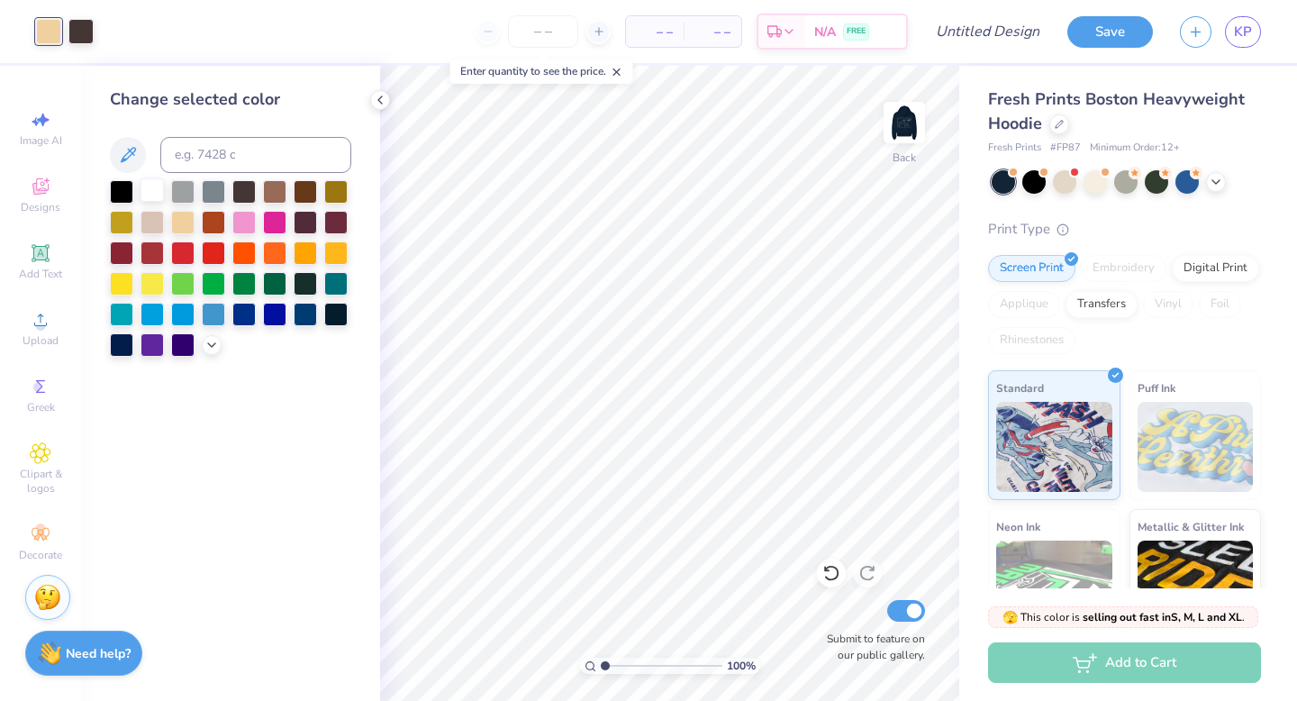
click at [158, 192] on div at bounding box center [151, 189] width 23 height 23
click at [89, 30] on div at bounding box center [80, 29] width 25 height 25
click at [179, 256] on div at bounding box center [182, 251] width 23 height 23
click at [238, 227] on div at bounding box center [243, 220] width 23 height 23
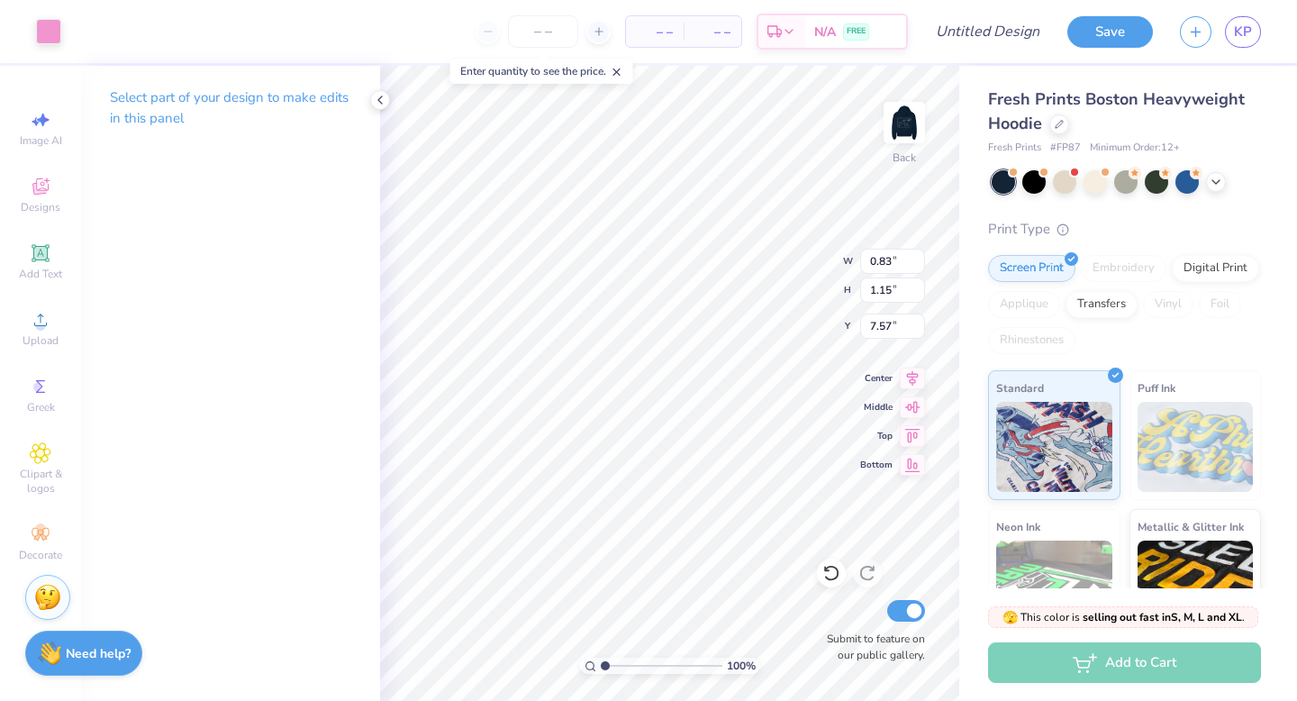
type input "6.17"
type input "0.81"
type input "1.14"
type input "6.18"
type input "1.02"
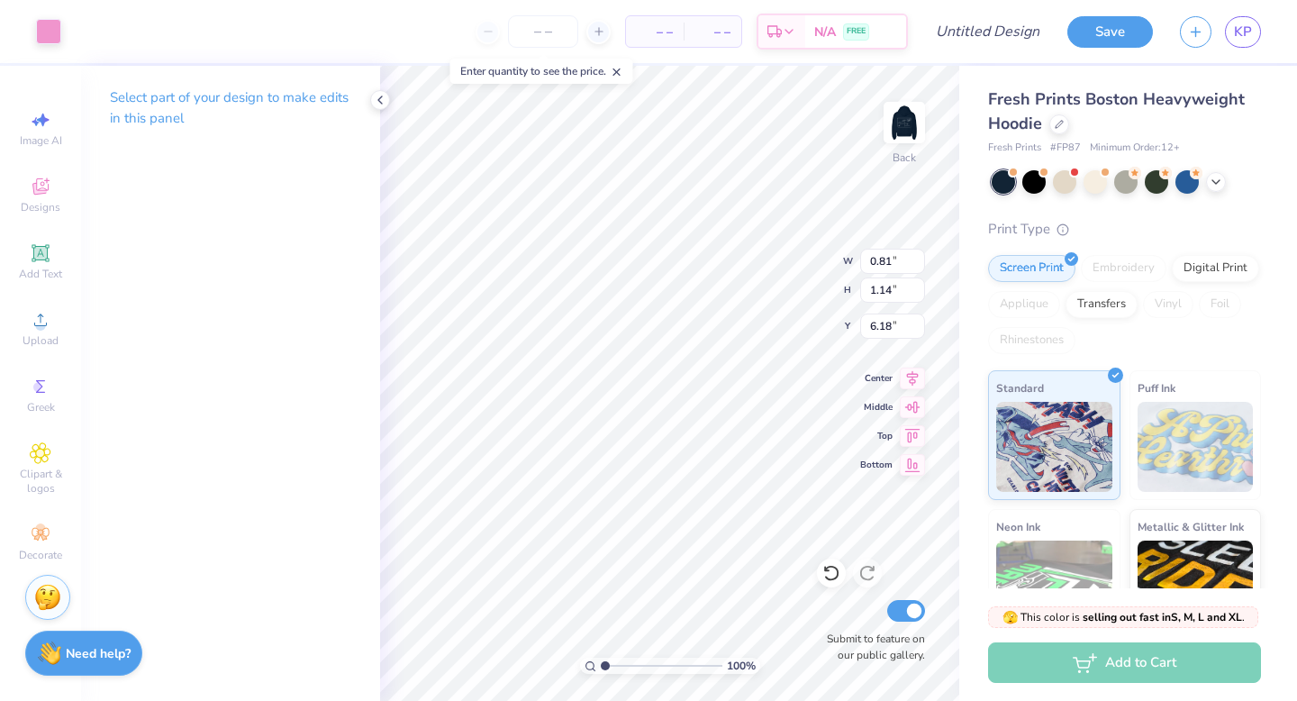
type input "1.44"
type input "5.87"
type input "6.03"
click at [37, 273] on span "Add Text" at bounding box center [40, 274] width 43 height 14
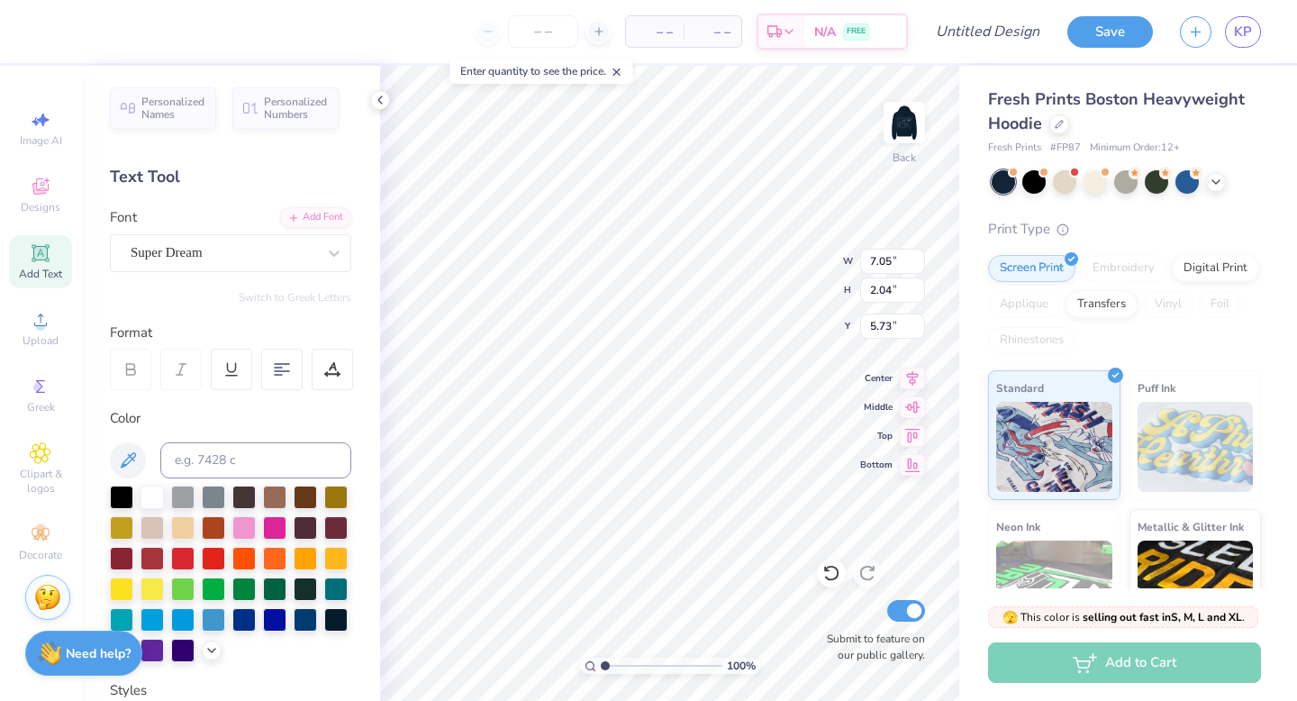
type textarea "FTK"
type input "8.59"
click at [175, 251] on div "Super Dream" at bounding box center [223, 253] width 189 height 28
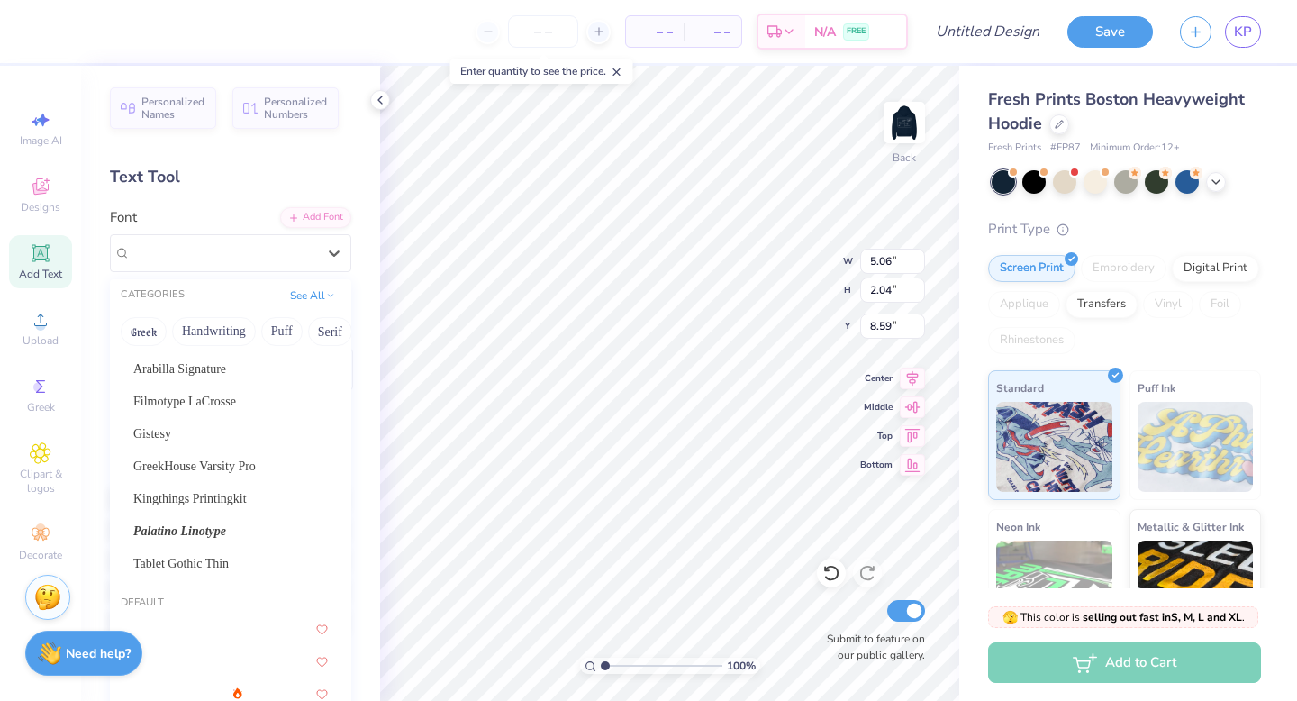
scroll to position [46, 0]
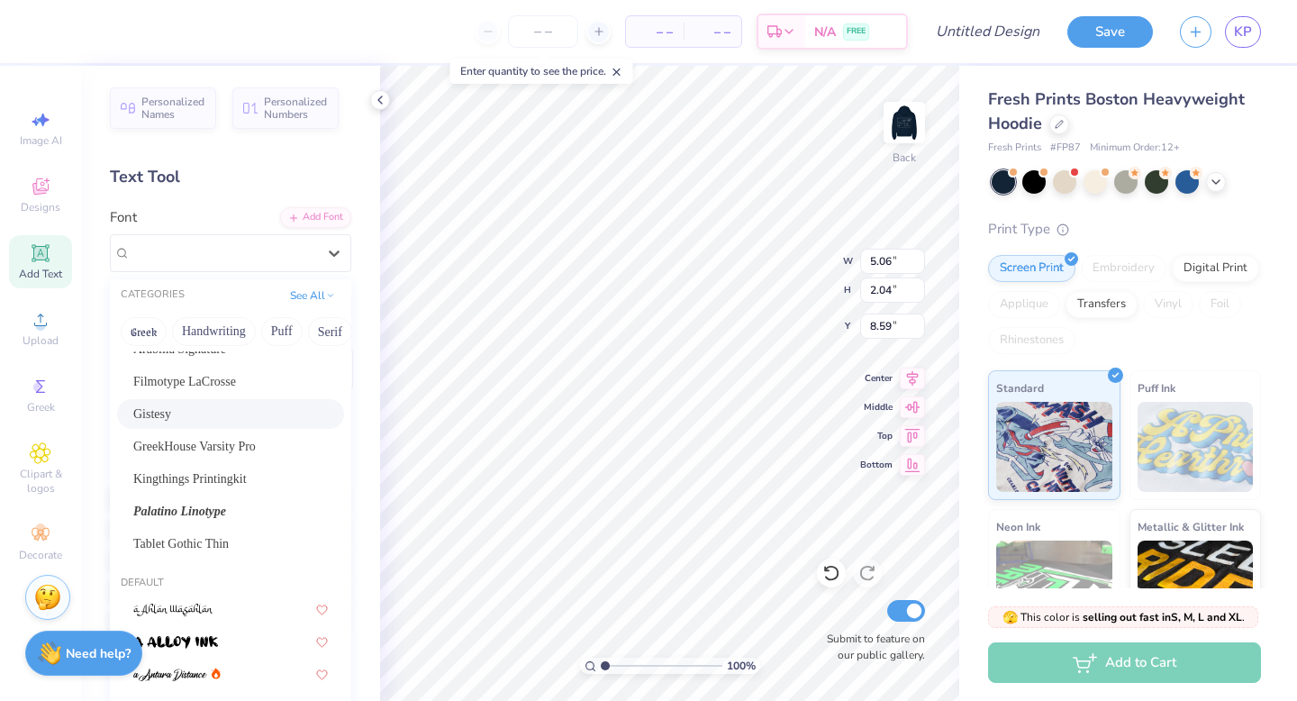
click at [173, 403] on div "Gistesy" at bounding box center [230, 414] width 227 height 30
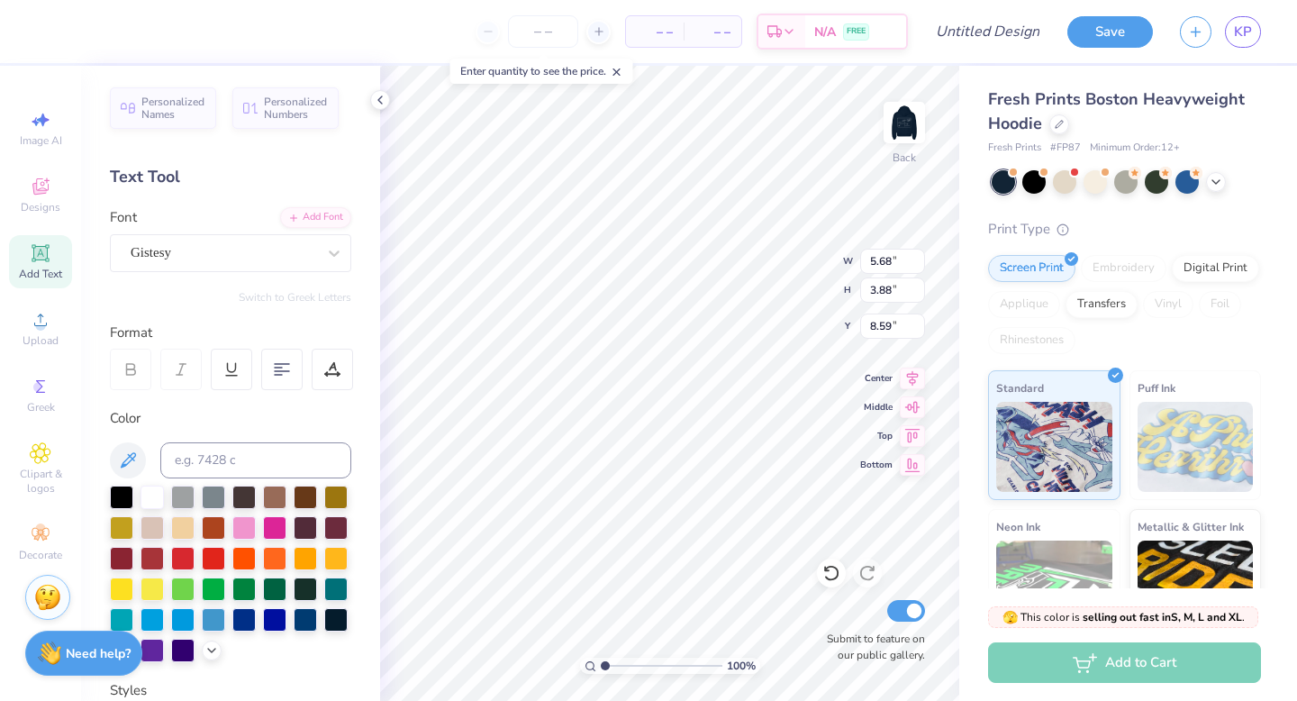
type input "5.68"
type input "3.88"
type input "7.67"
click at [163, 258] on div "Gistesy" at bounding box center [223, 253] width 189 height 28
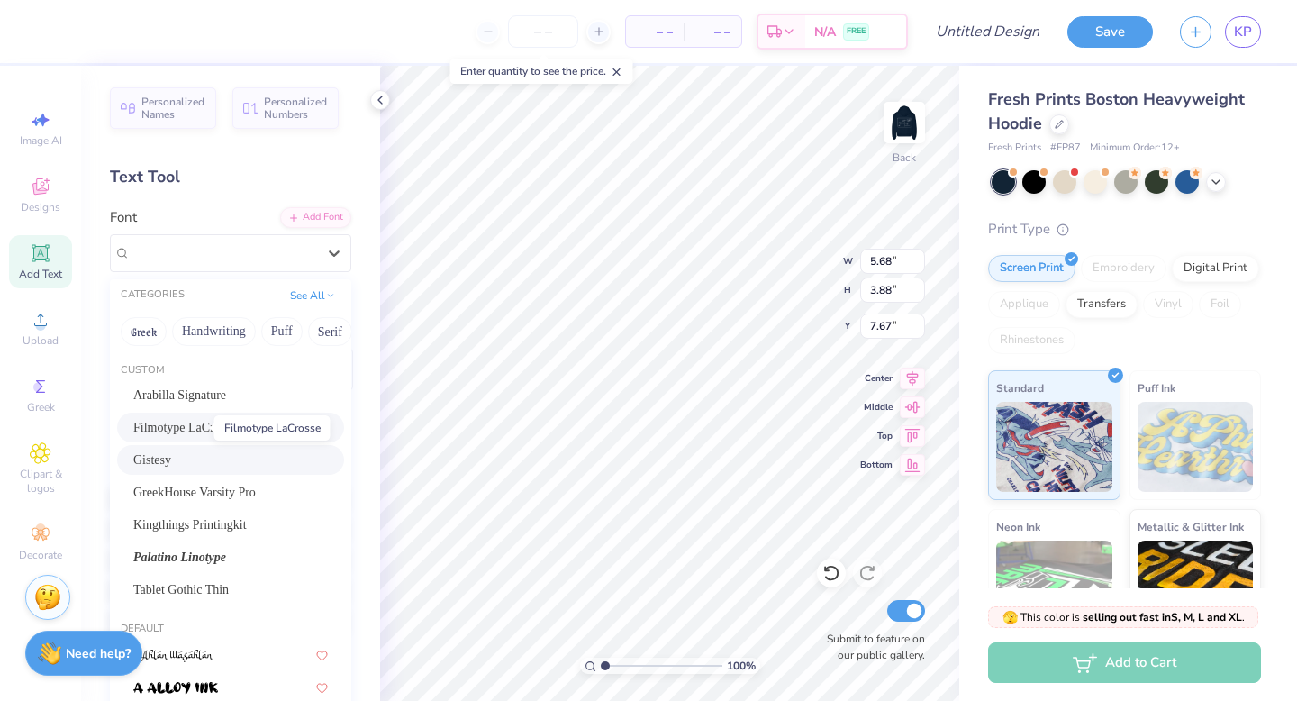
click at [193, 421] on span "Filmotype LaCrosse" at bounding box center [184, 427] width 103 height 19
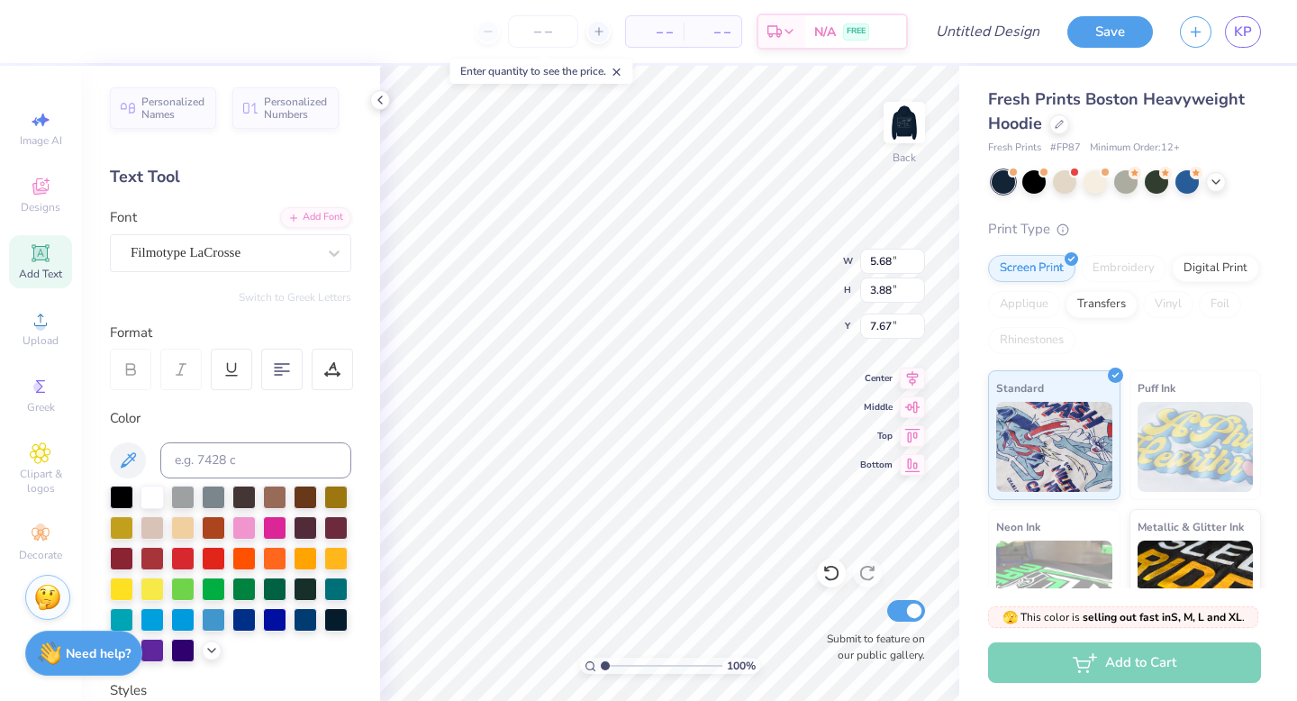
type input "7.39"
type input "2.50"
type input "8.36"
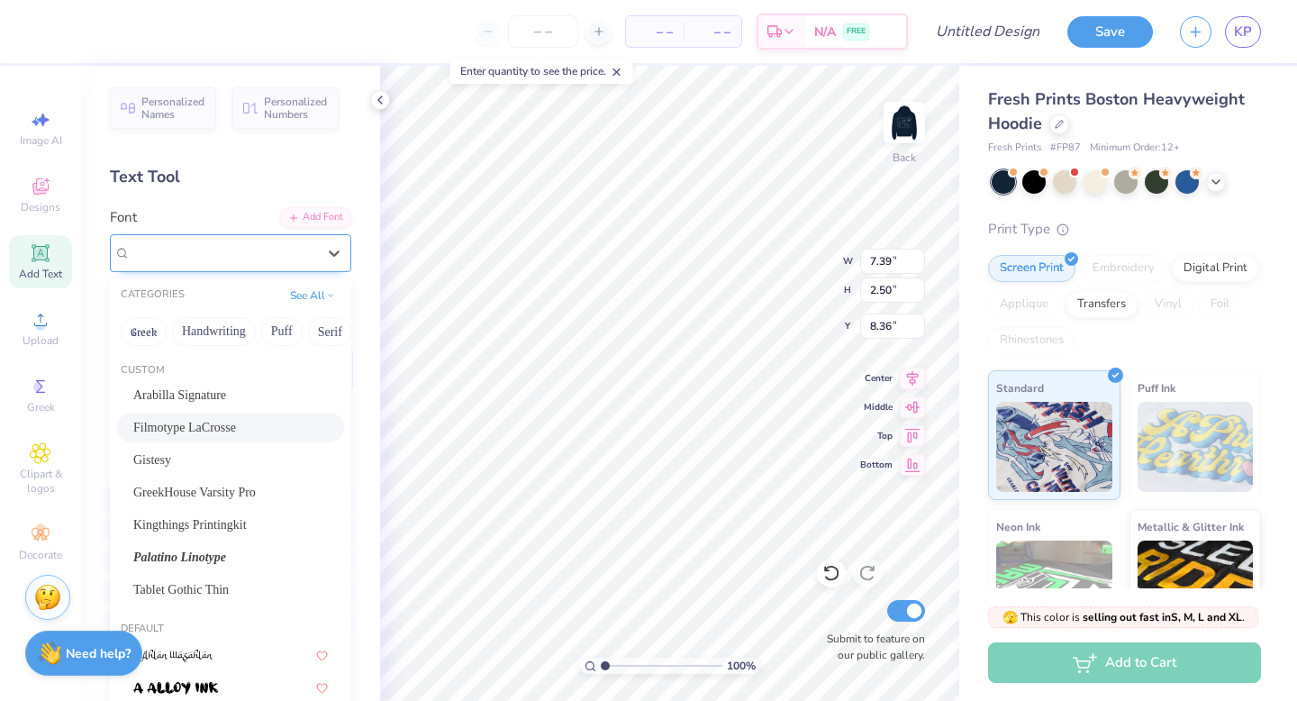
click at [177, 235] on div "Filmotype LaCrosse" at bounding box center [230, 253] width 241 height 38
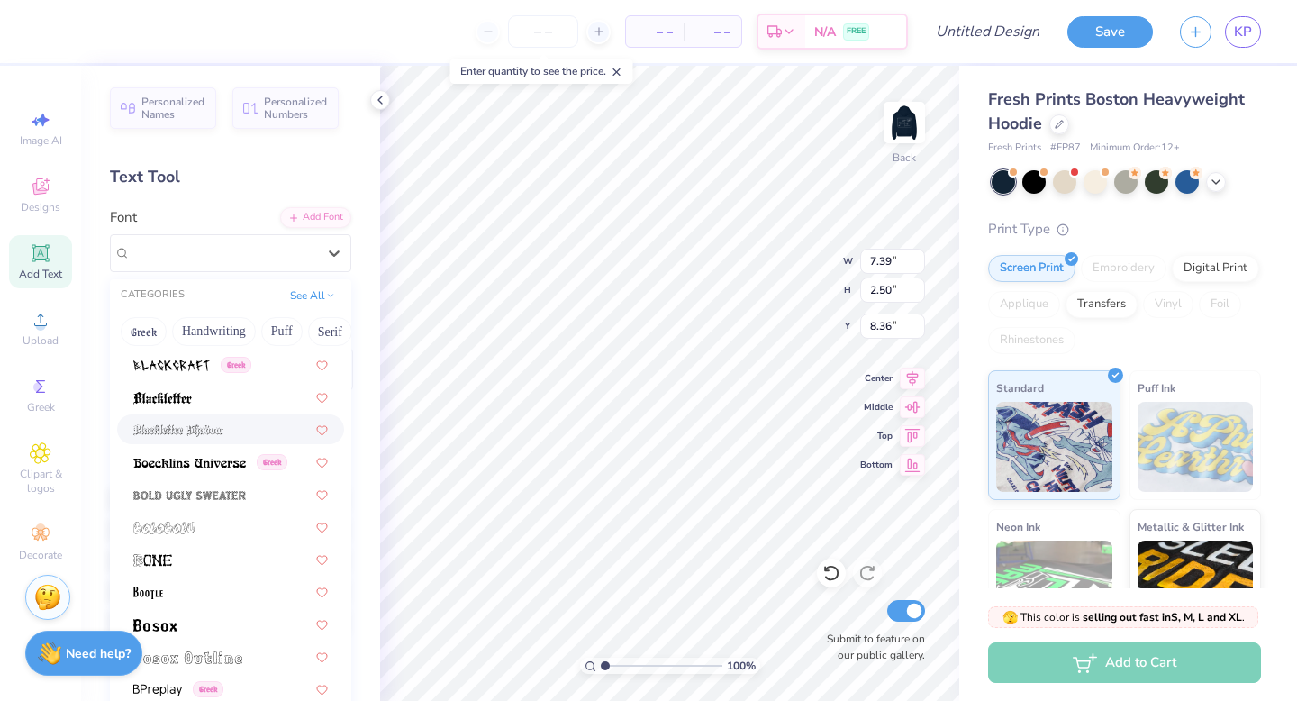
scroll to position [1240, 0]
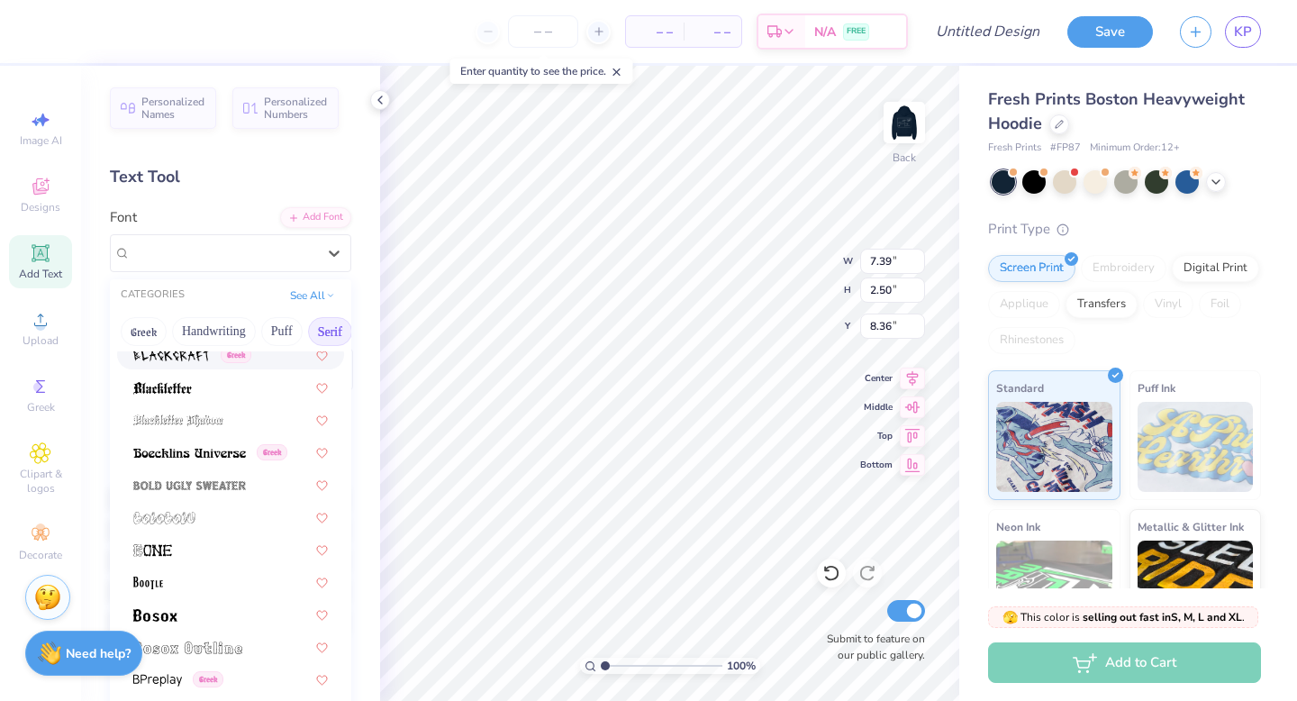
click at [318, 332] on button "Serif" at bounding box center [330, 331] width 44 height 29
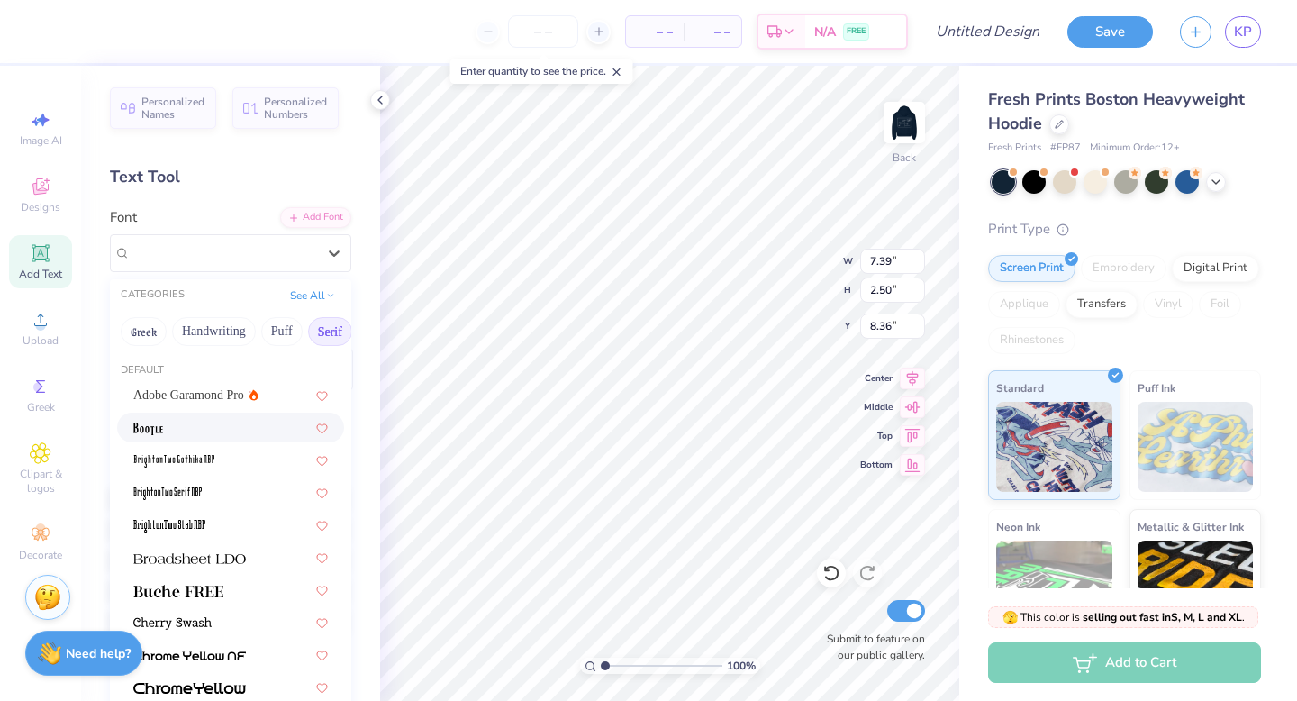
click at [210, 437] on div at bounding box center [230, 427] width 195 height 19
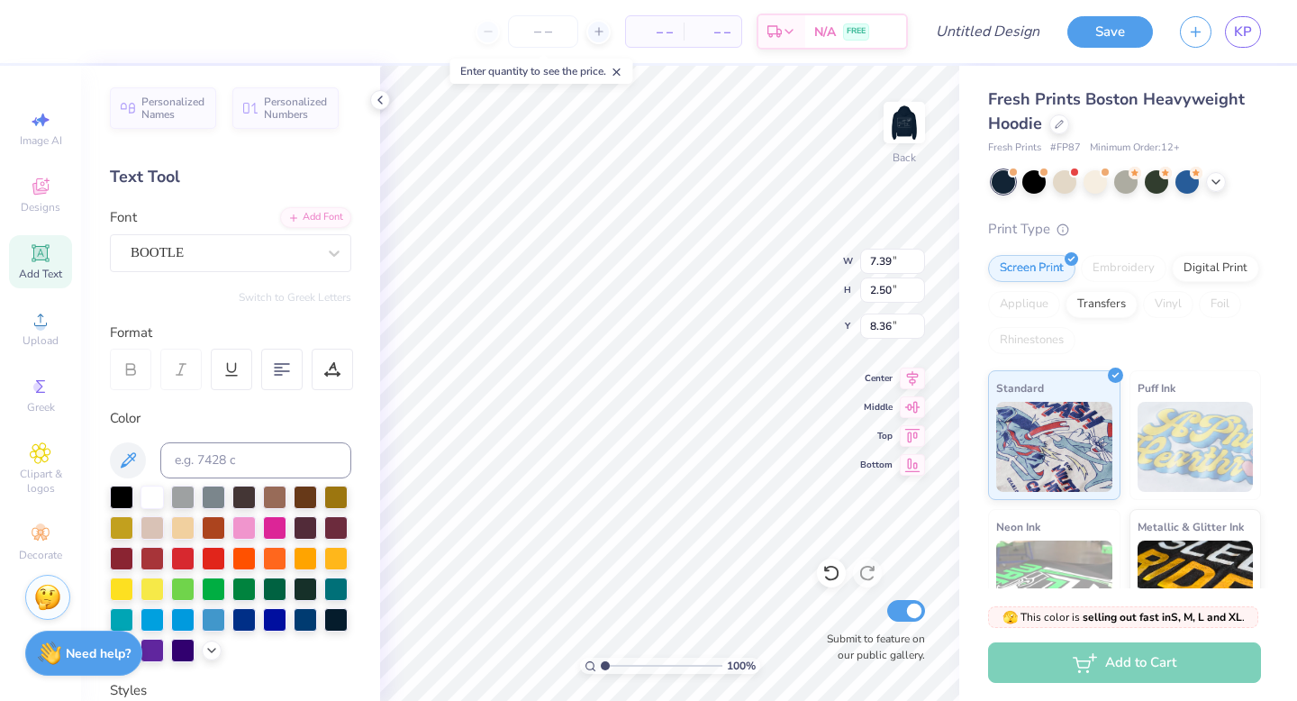
type input "4.38"
type input "2.77"
type input "8.23"
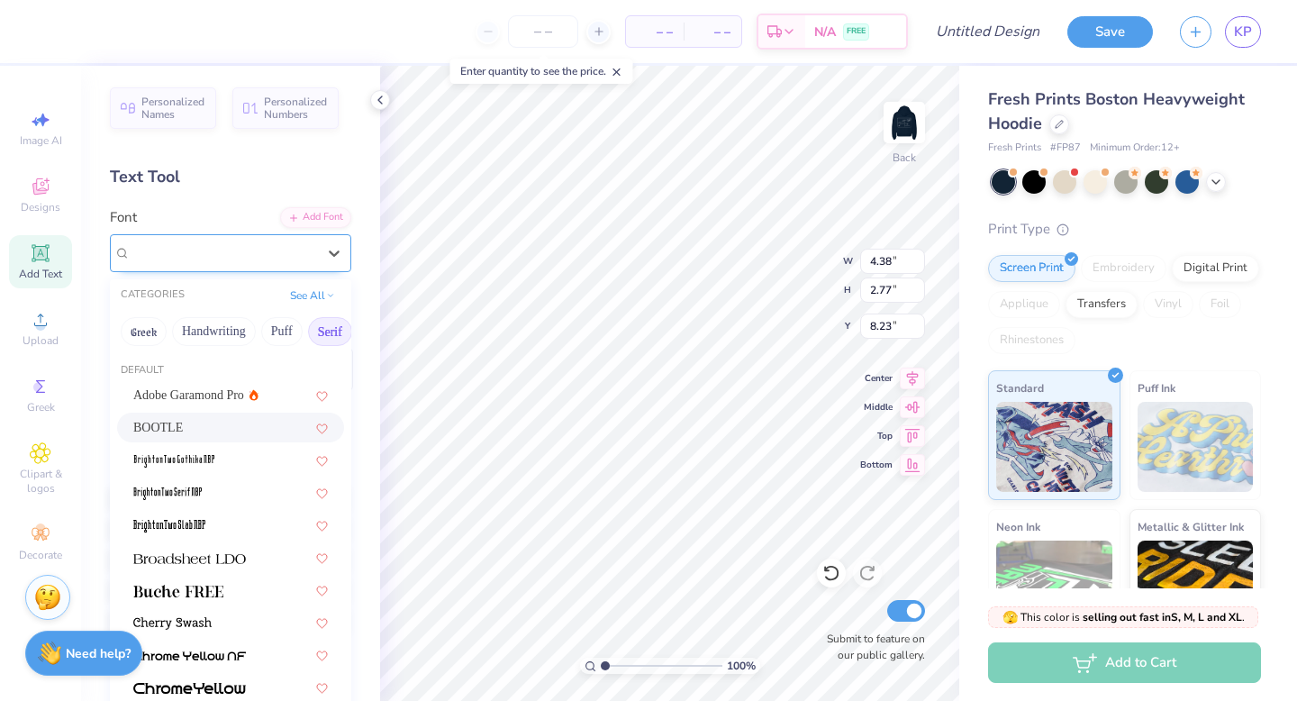
click at [223, 249] on div "BOOTLE" at bounding box center [223, 253] width 189 height 28
click at [208, 577] on div at bounding box center [230, 590] width 227 height 30
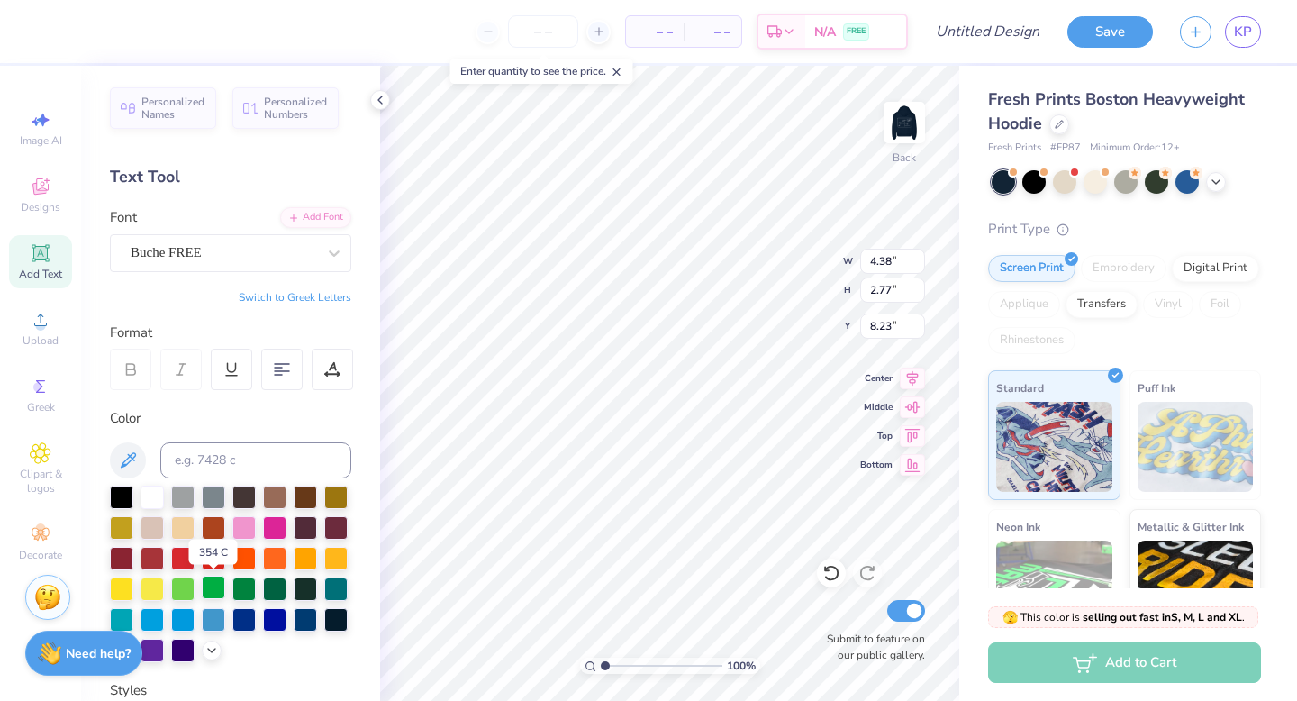
type input "5.23"
type input "1.97"
type input "8.63"
type input "2.39"
type input "0.90"
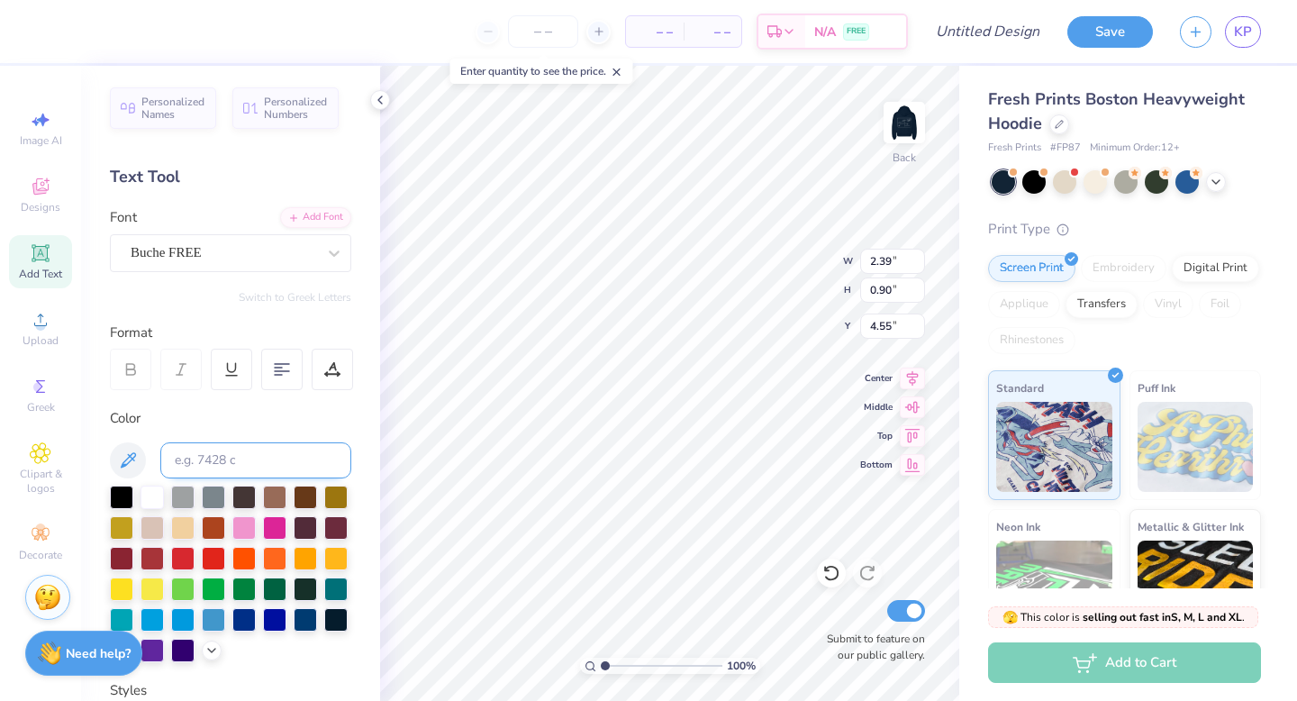
type input "4.55"
click at [830, 575] on icon at bounding box center [831, 573] width 18 height 18
type input "4.38"
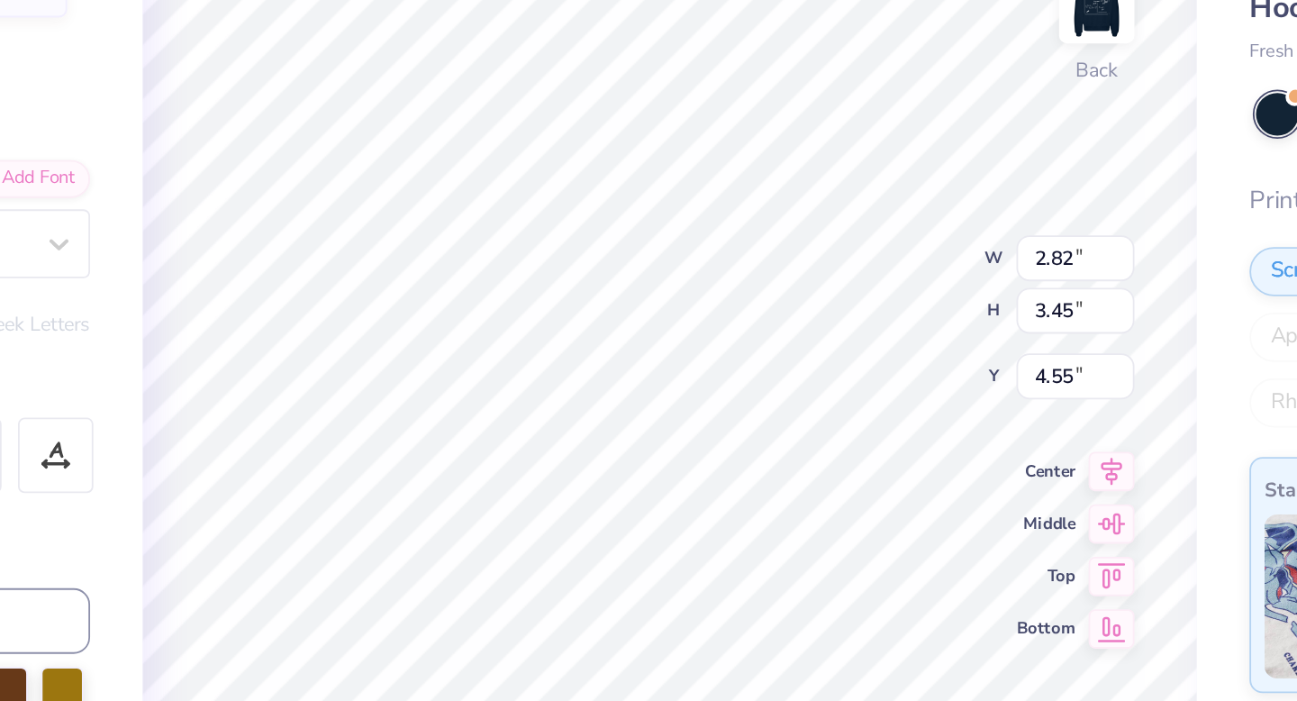
type input "4.55"
type input "2.39"
type input "0.90"
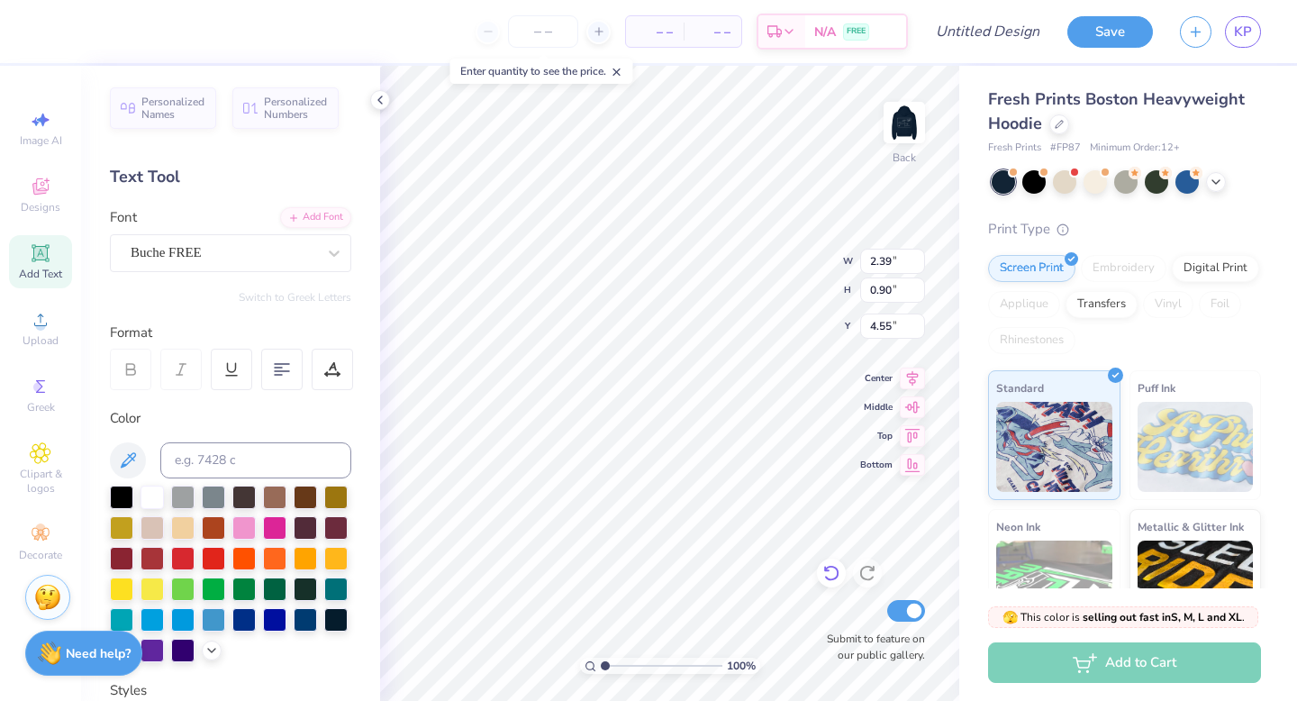
click at [820, 581] on div at bounding box center [831, 572] width 29 height 29
type input "5.85"
click at [837, 579] on icon at bounding box center [831, 573] width 18 height 18
click at [834, 582] on div at bounding box center [831, 572] width 29 height 29
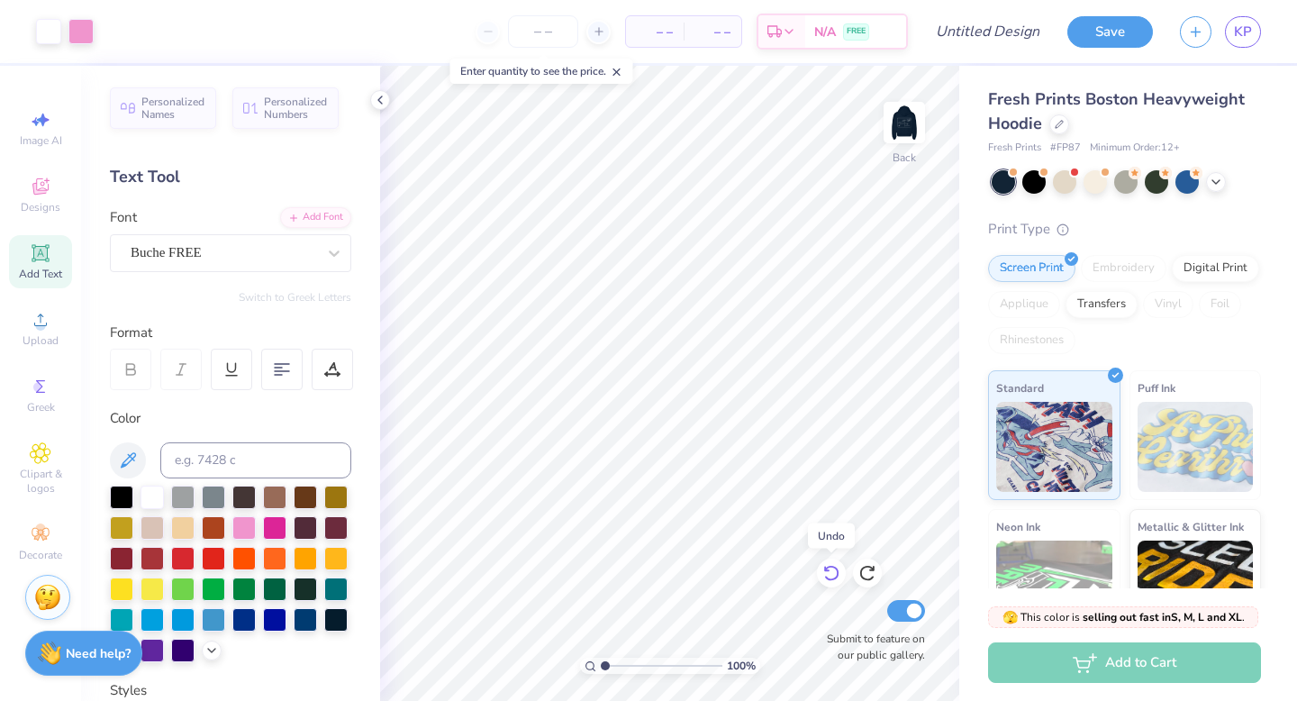
click at [827, 581] on icon at bounding box center [831, 573] width 18 height 18
click at [773, 272] on div "100 % Back W 1.40 1.40 " H 0.53 0.53 " Y 3.85 3.85 " Center Middle Top Bottom S…" at bounding box center [669, 383] width 579 height 635
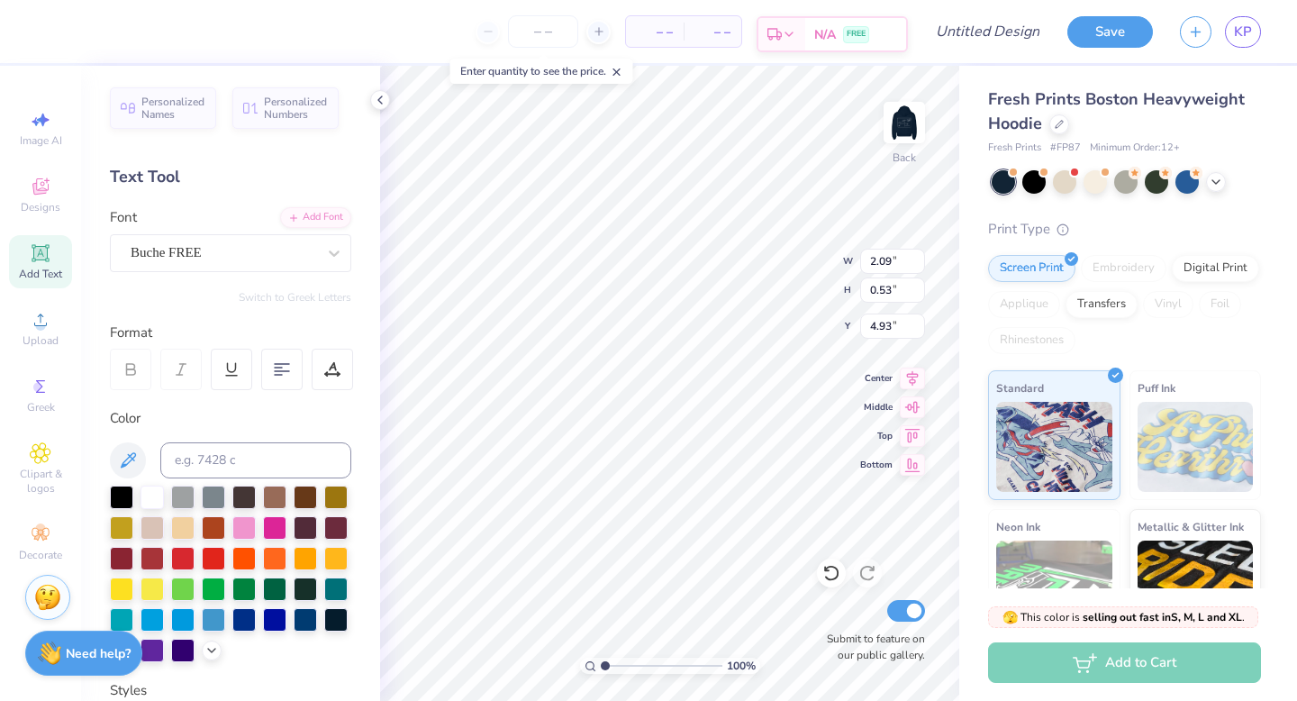
scroll to position [0, 0]
click at [18, 259] on div "Add Text" at bounding box center [40, 261] width 63 height 53
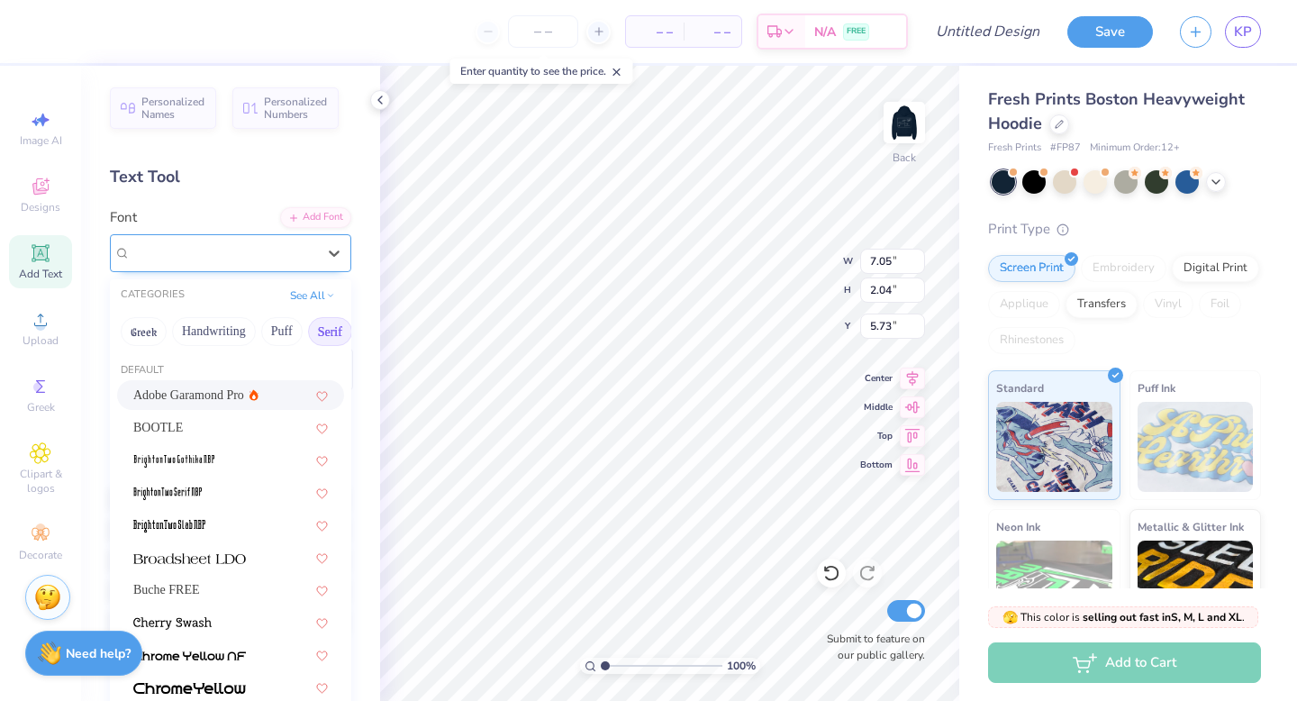
click at [232, 244] on div "Super Dream" at bounding box center [223, 253] width 189 height 28
click at [214, 549] on span at bounding box center [189, 557] width 113 height 19
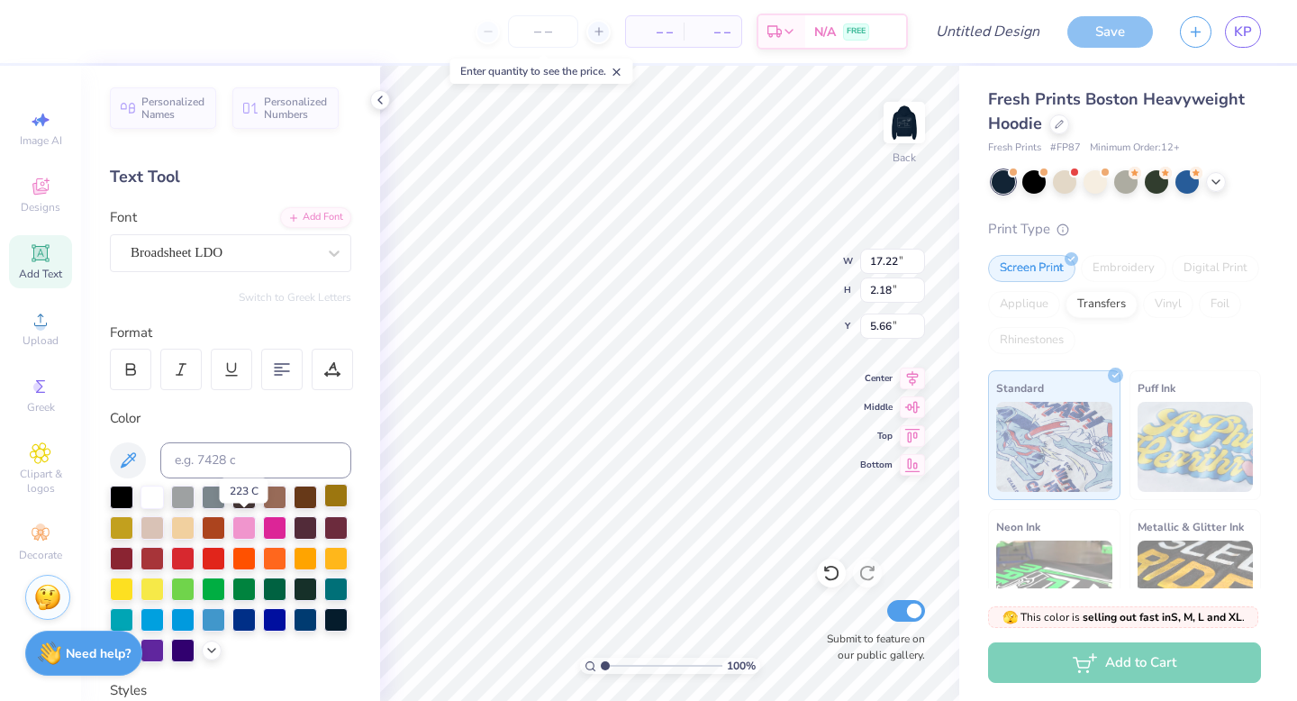
click at [244, 525] on div at bounding box center [243, 527] width 23 height 23
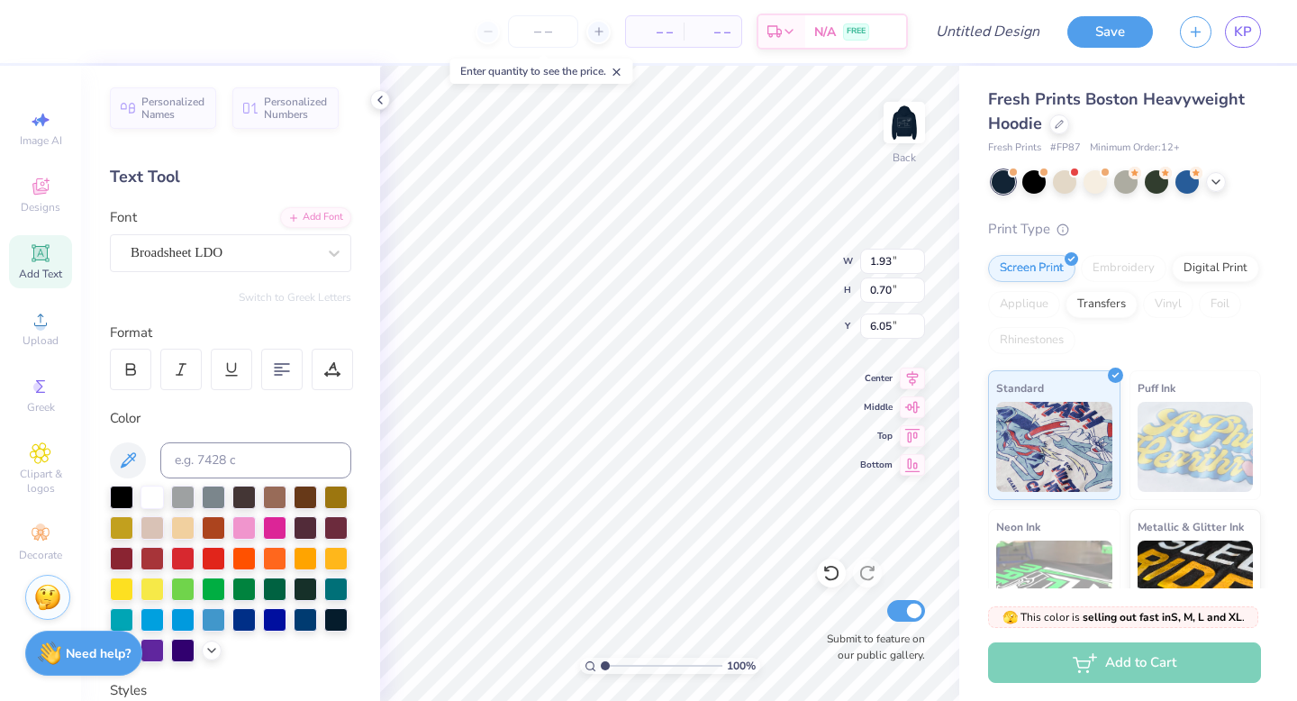
scroll to position [0, 0]
click at [827, 569] on icon at bounding box center [827, 569] width 4 height 4
click at [825, 569] on icon at bounding box center [827, 569] width 4 height 4
click at [906, 140] on img at bounding box center [904, 122] width 72 height 72
click at [41, 468] on span "Clipart & logos" at bounding box center [40, 480] width 63 height 29
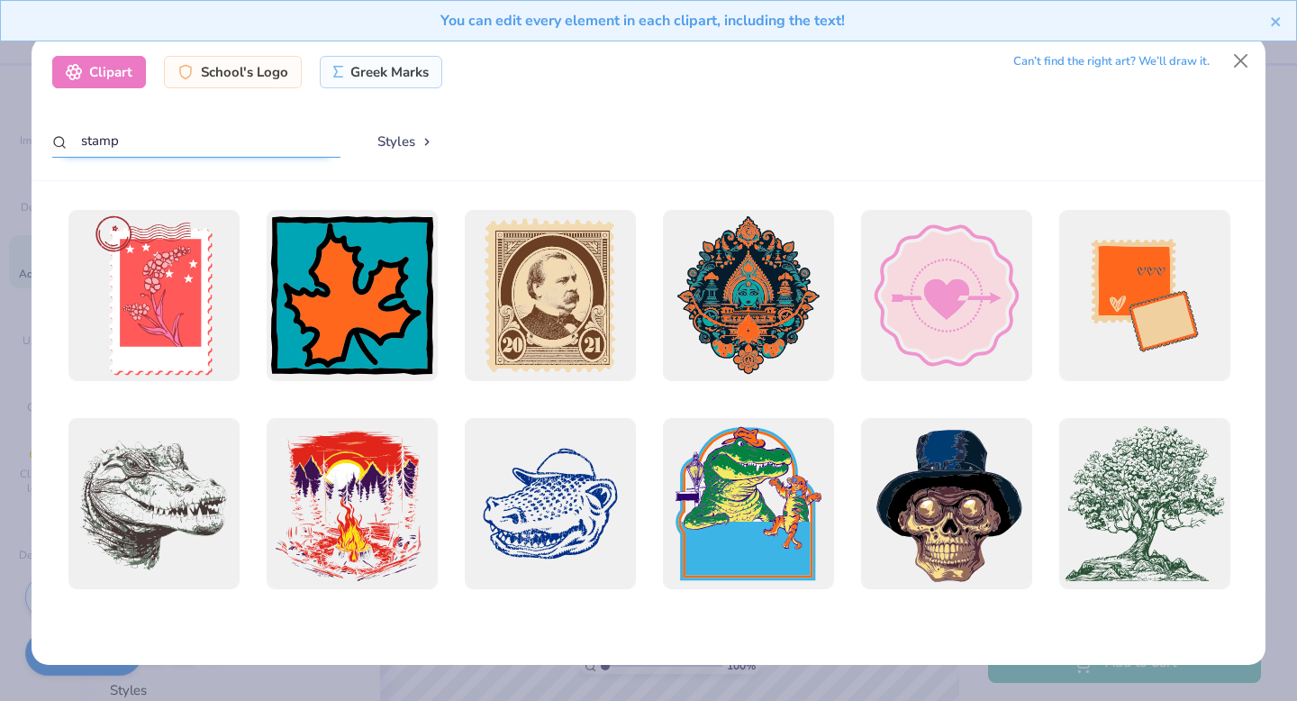
click at [205, 139] on input "stamp" at bounding box center [196, 140] width 288 height 33
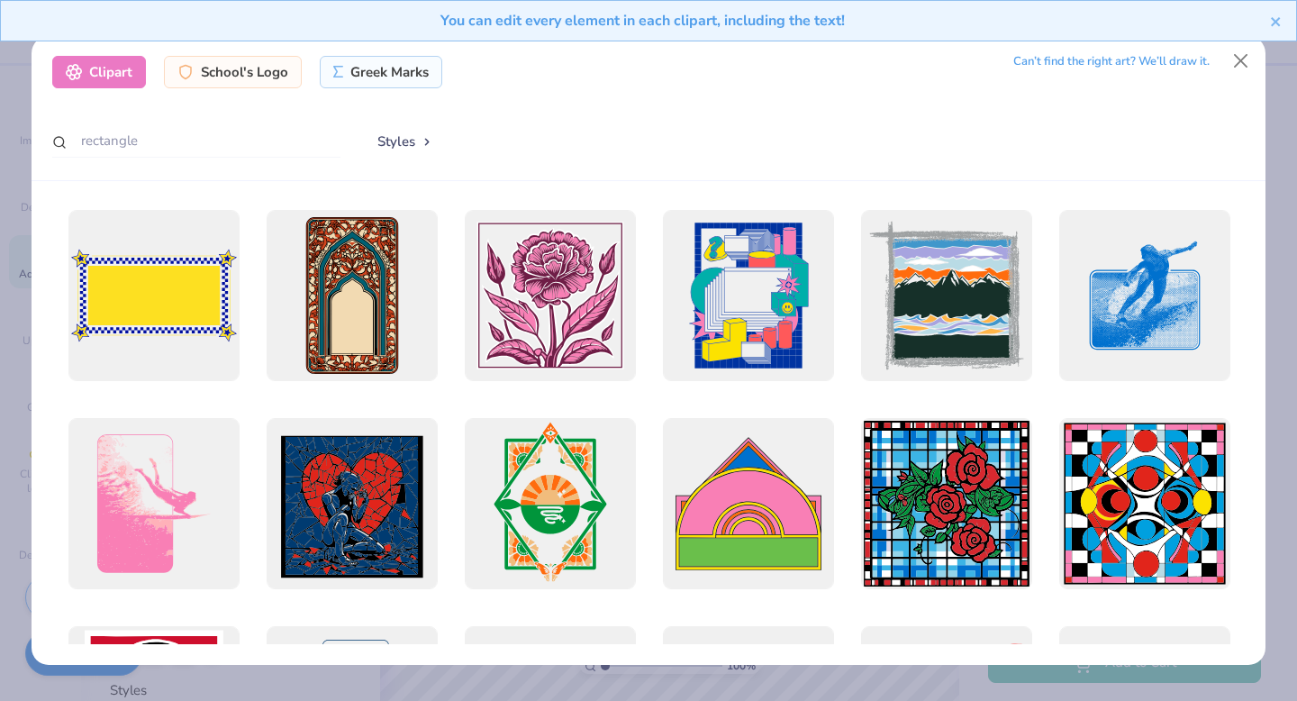
click at [1163, 60] on div "Can’t find the right art? We’ll draw it." at bounding box center [1111, 62] width 196 height 32
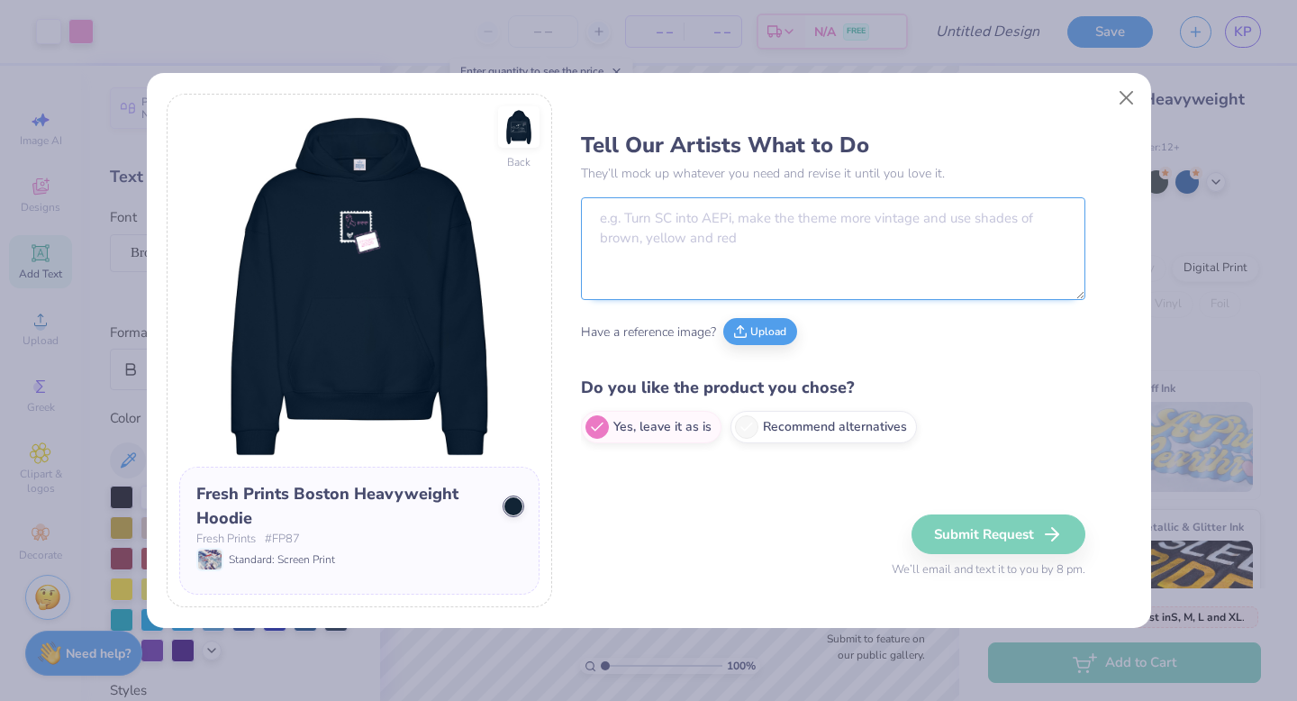
click at [834, 267] on textarea at bounding box center [833, 248] width 504 height 103
click at [1128, 92] on button "Close" at bounding box center [1126, 98] width 34 height 34
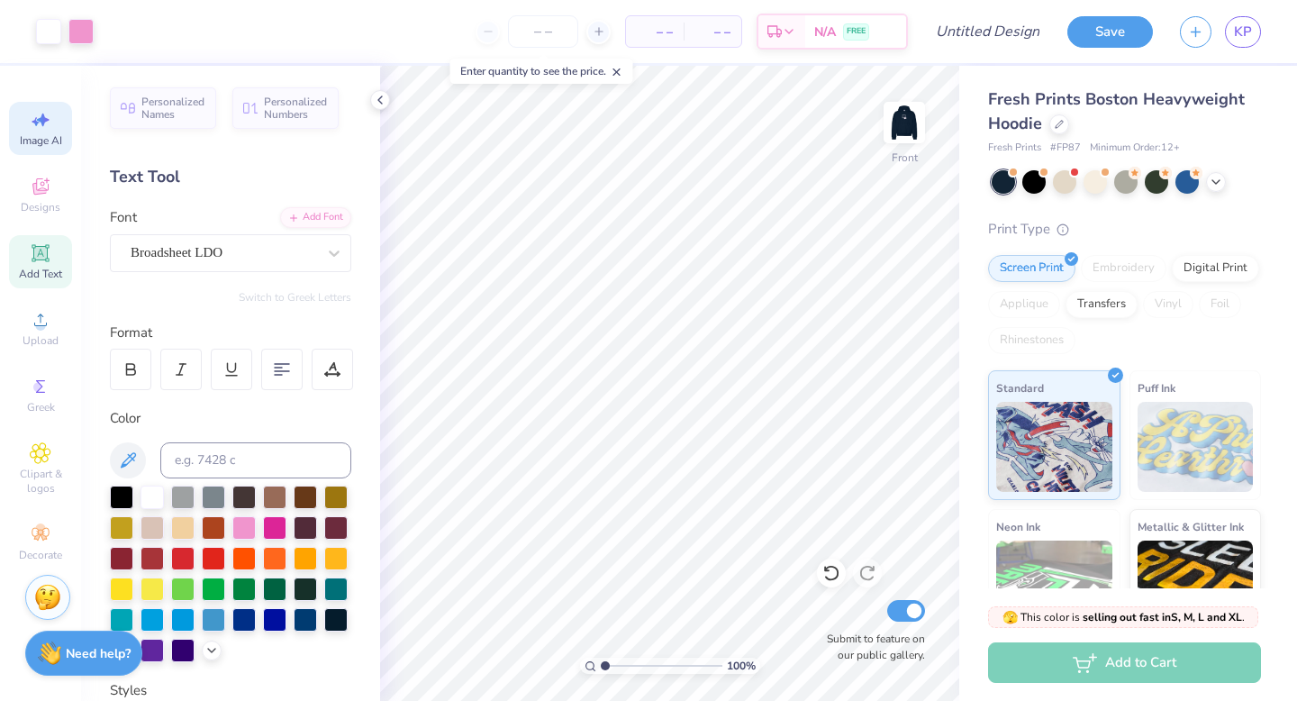
click at [55, 114] on div "Image AI" at bounding box center [40, 128] width 63 height 53
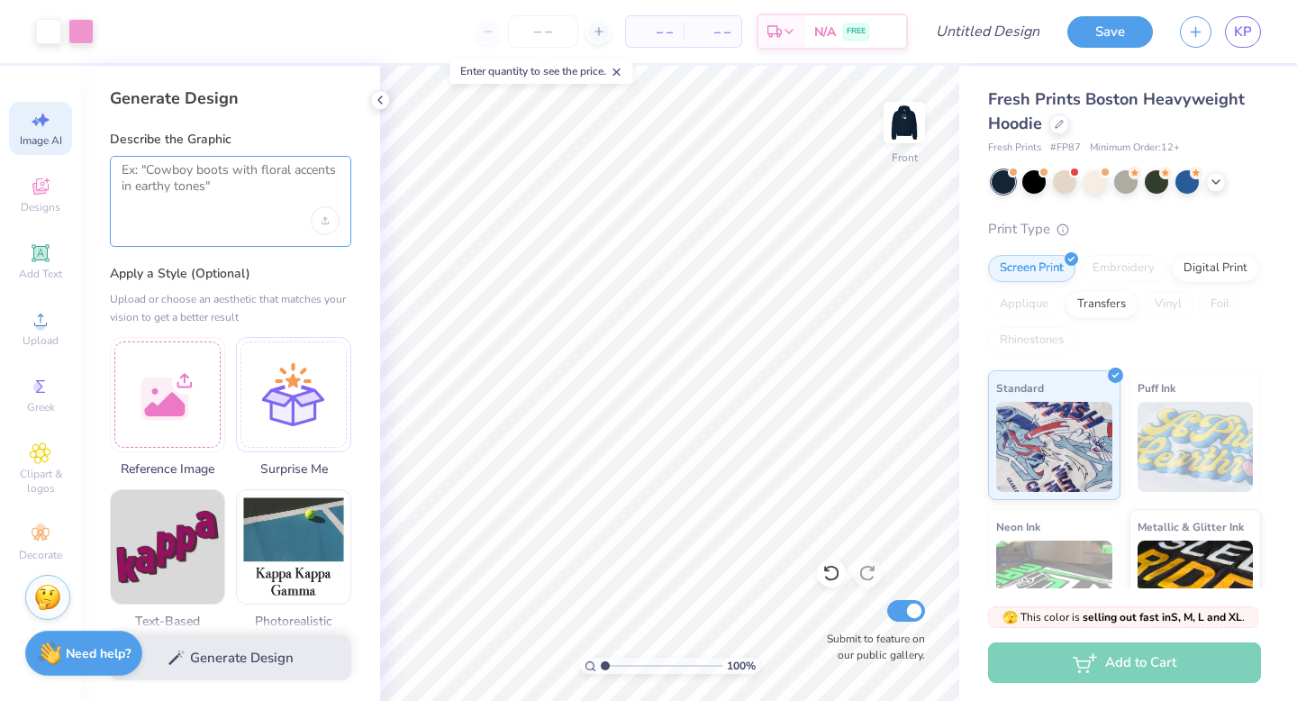
click at [187, 201] on textarea at bounding box center [231, 184] width 218 height 45
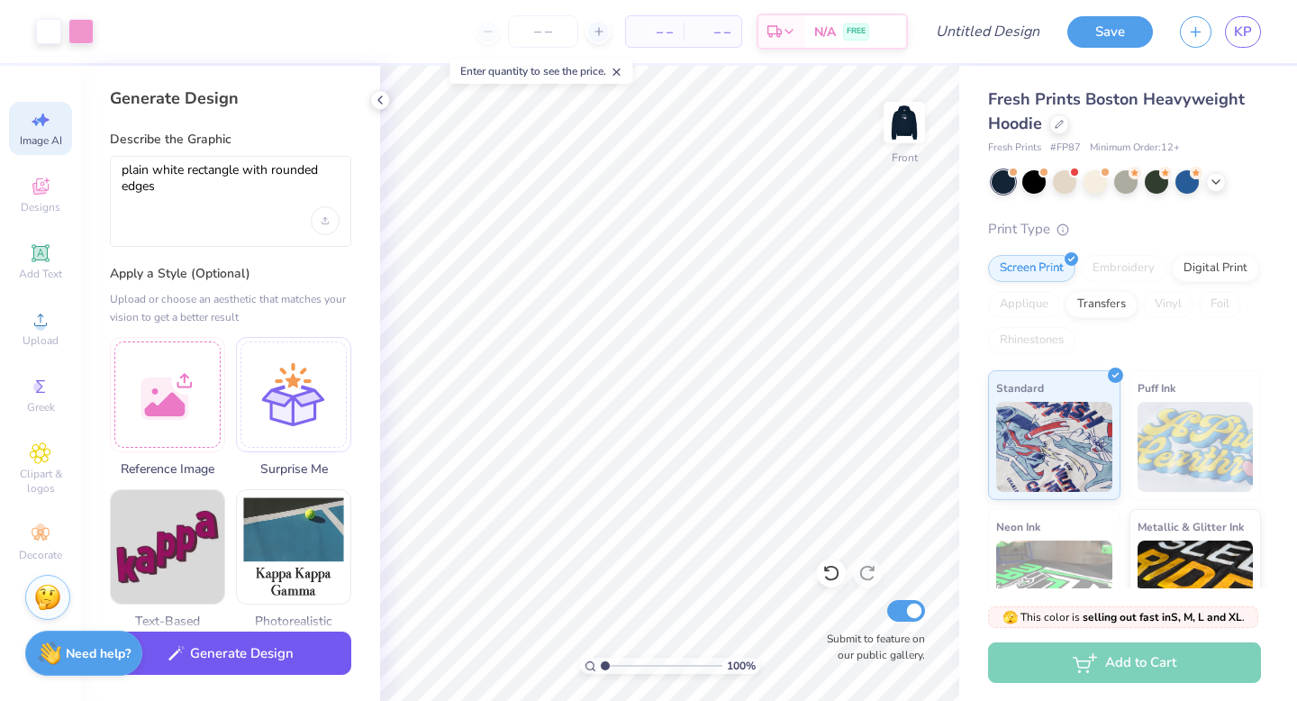
click at [213, 654] on button "Generate Design" at bounding box center [230, 653] width 241 height 44
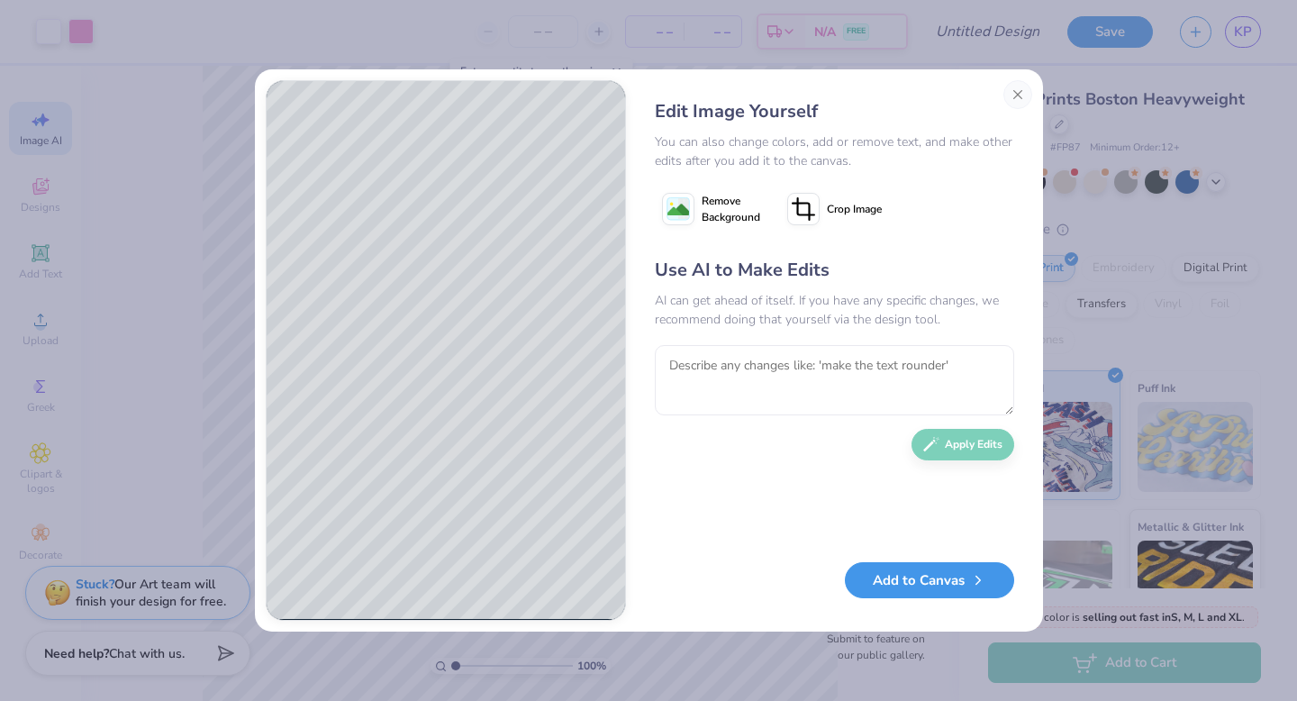
click at [918, 583] on button "Add to Canvas" at bounding box center [929, 580] width 169 height 37
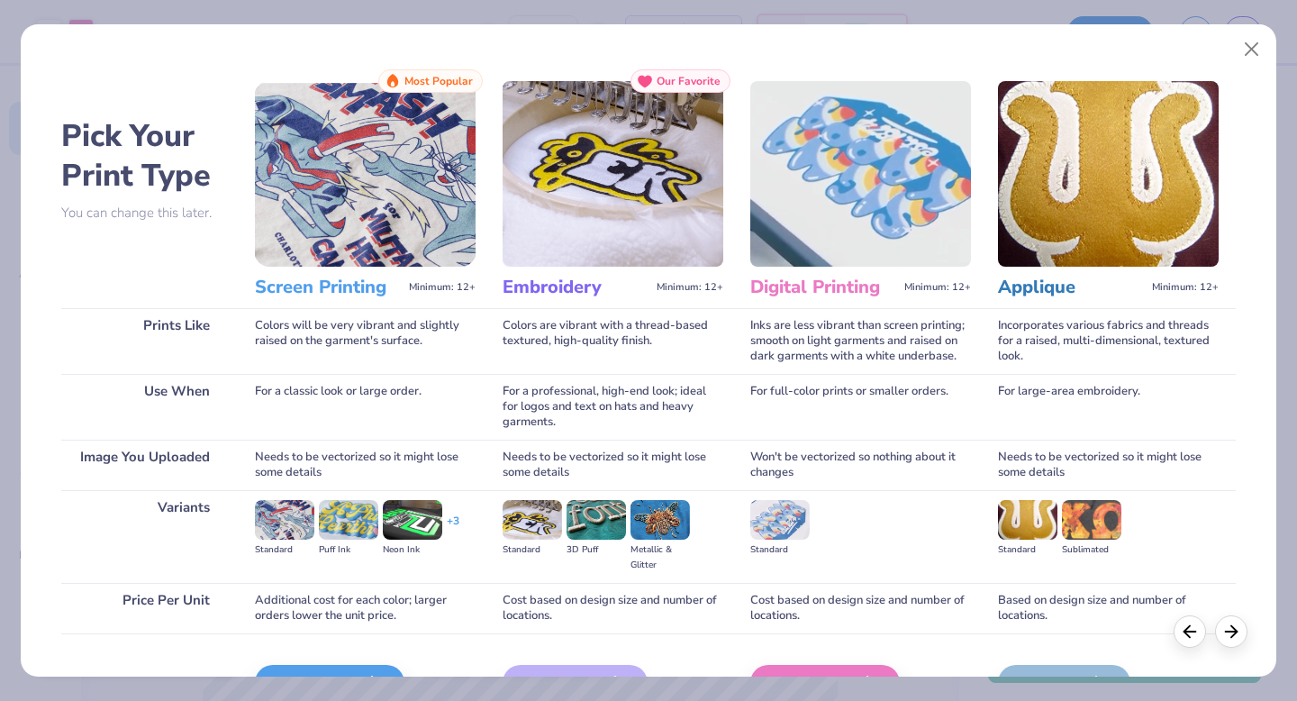
click at [423, 242] on img at bounding box center [365, 174] width 221 height 186
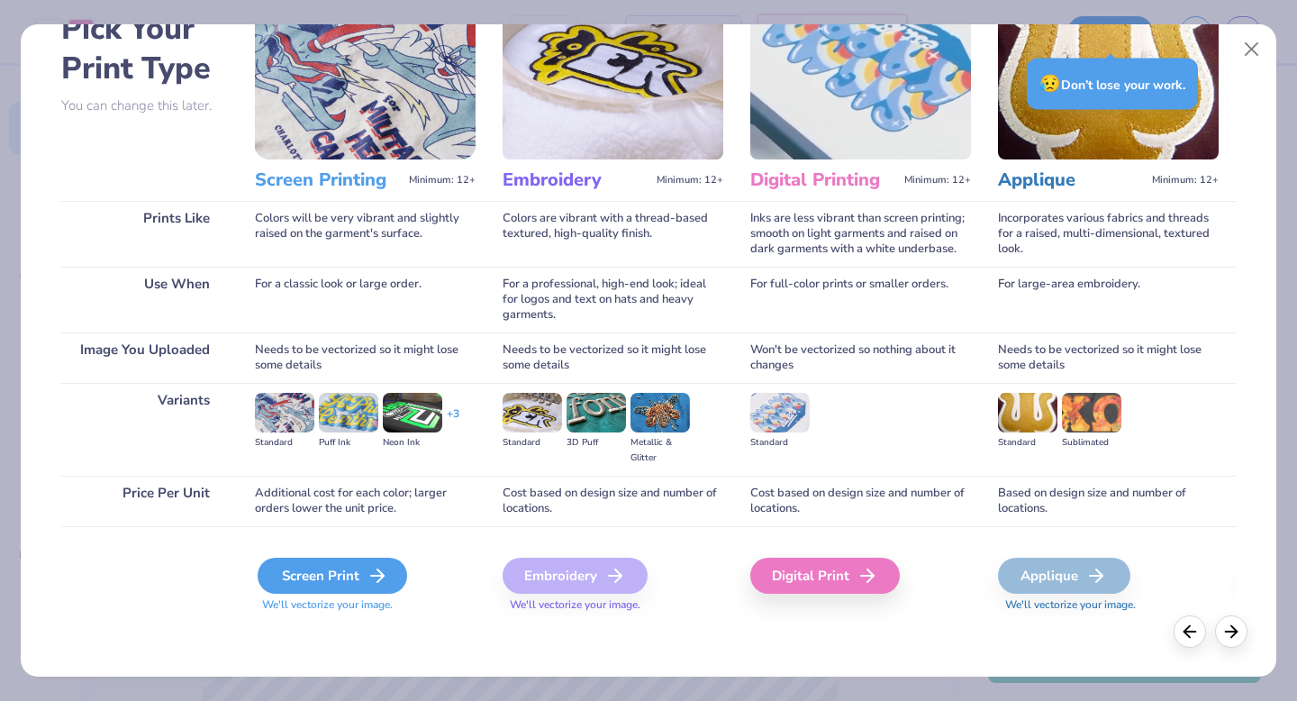
click at [319, 580] on div "Screen Print" at bounding box center [332, 575] width 149 height 36
click at [314, 575] on div "Screen Print" at bounding box center [332, 575] width 149 height 36
click at [385, 558] on div "Screen Print" at bounding box center [332, 575] width 149 height 36
click at [1256, 61] on button "Close" at bounding box center [1252, 49] width 34 height 34
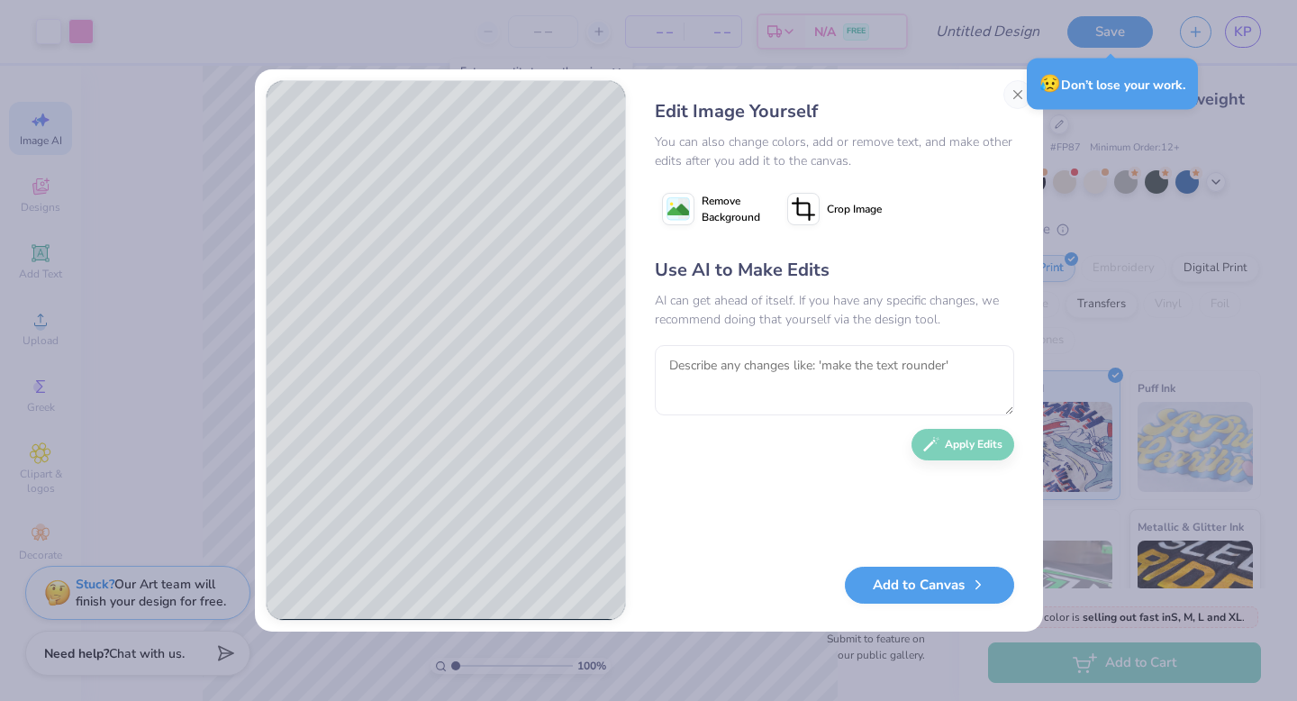
click at [938, 618] on div "Edit Image Yourself You can also change colors, add or remove text, and make ot…" at bounding box center [834, 350] width 395 height 540
click at [938, 593] on button "Add to Canvas" at bounding box center [929, 580] width 169 height 37
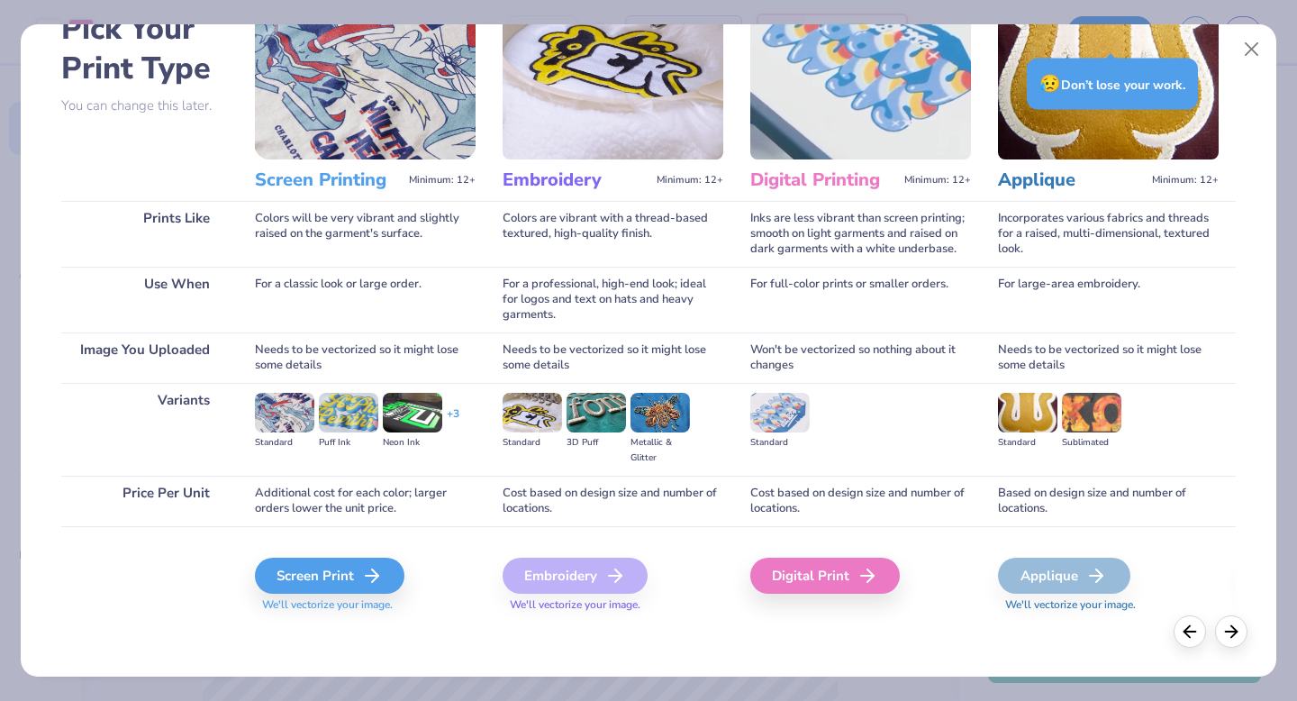
click at [1115, 85] on div "😥 Don’t lose your work." at bounding box center [1112, 84] width 171 height 51
click at [296, 570] on div "Screen Print" at bounding box center [332, 575] width 149 height 36
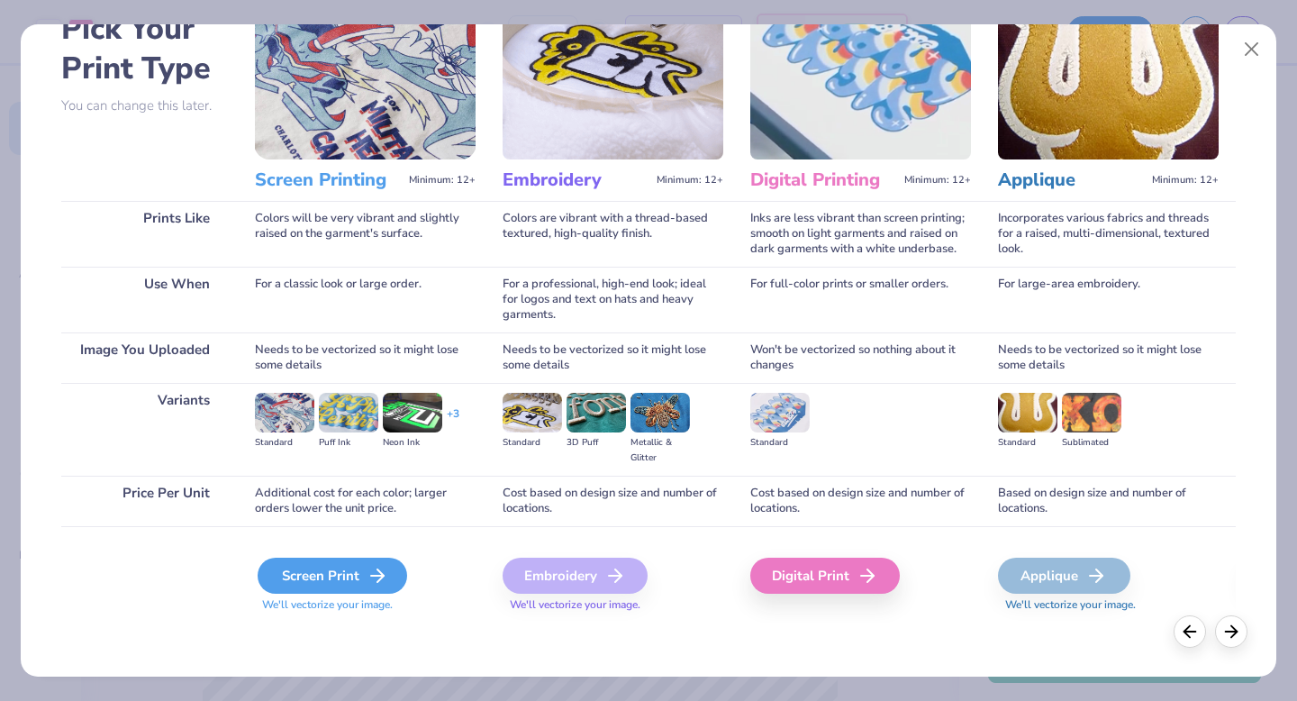
click at [306, 591] on div "Screen Print" at bounding box center [332, 575] width 149 height 36
click at [1233, 630] on icon at bounding box center [1231, 629] width 20 height 20
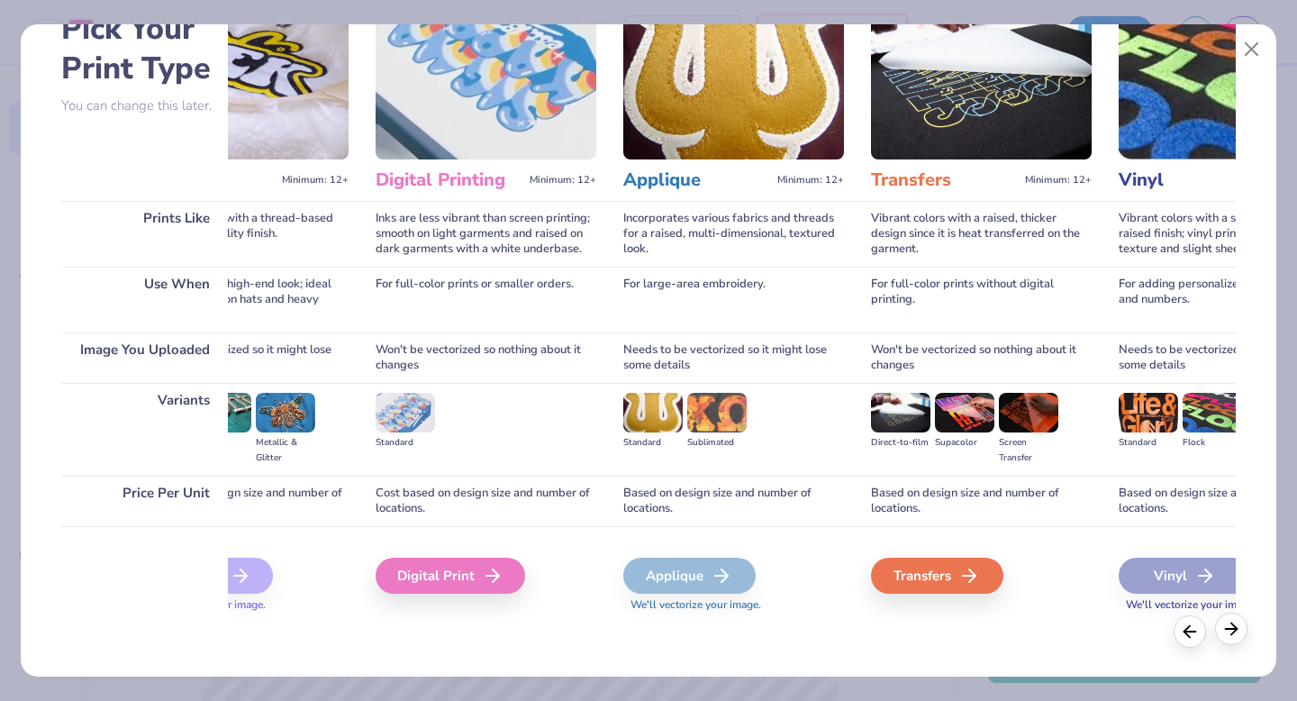
click at [1233, 630] on icon at bounding box center [1231, 629] width 20 height 20
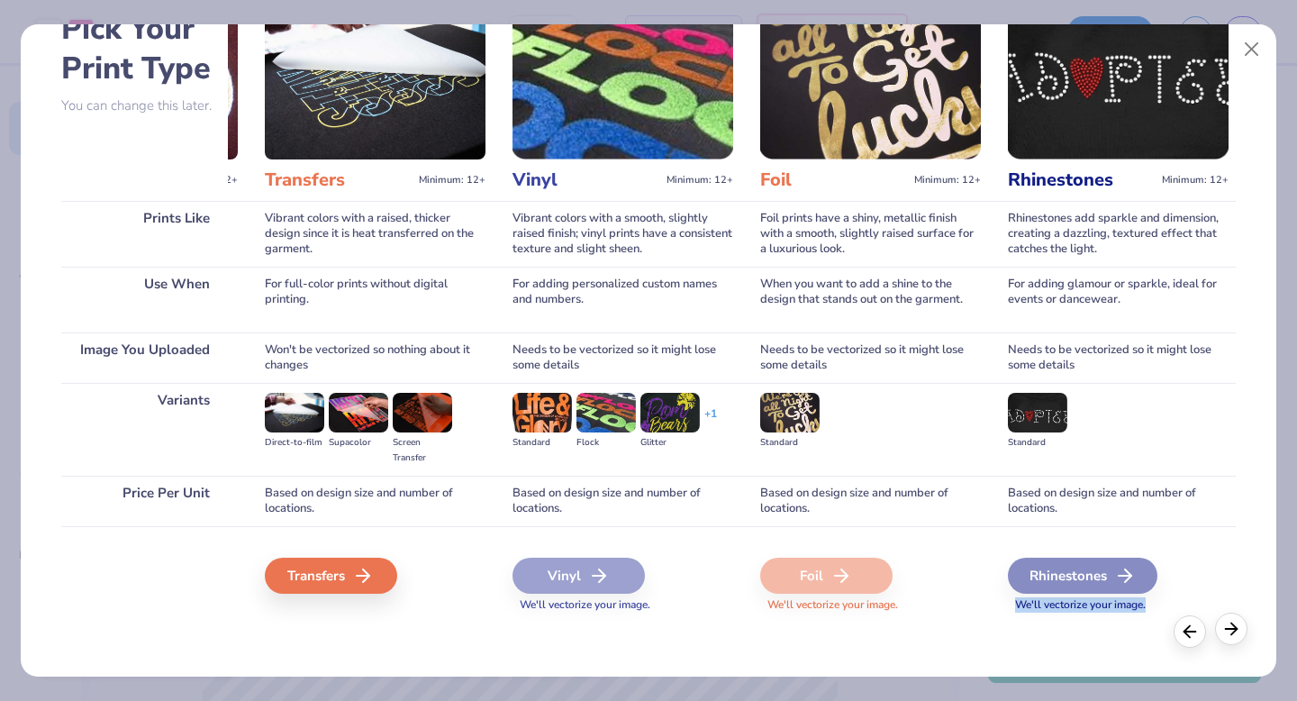
click at [1233, 630] on icon at bounding box center [1231, 629] width 20 height 20
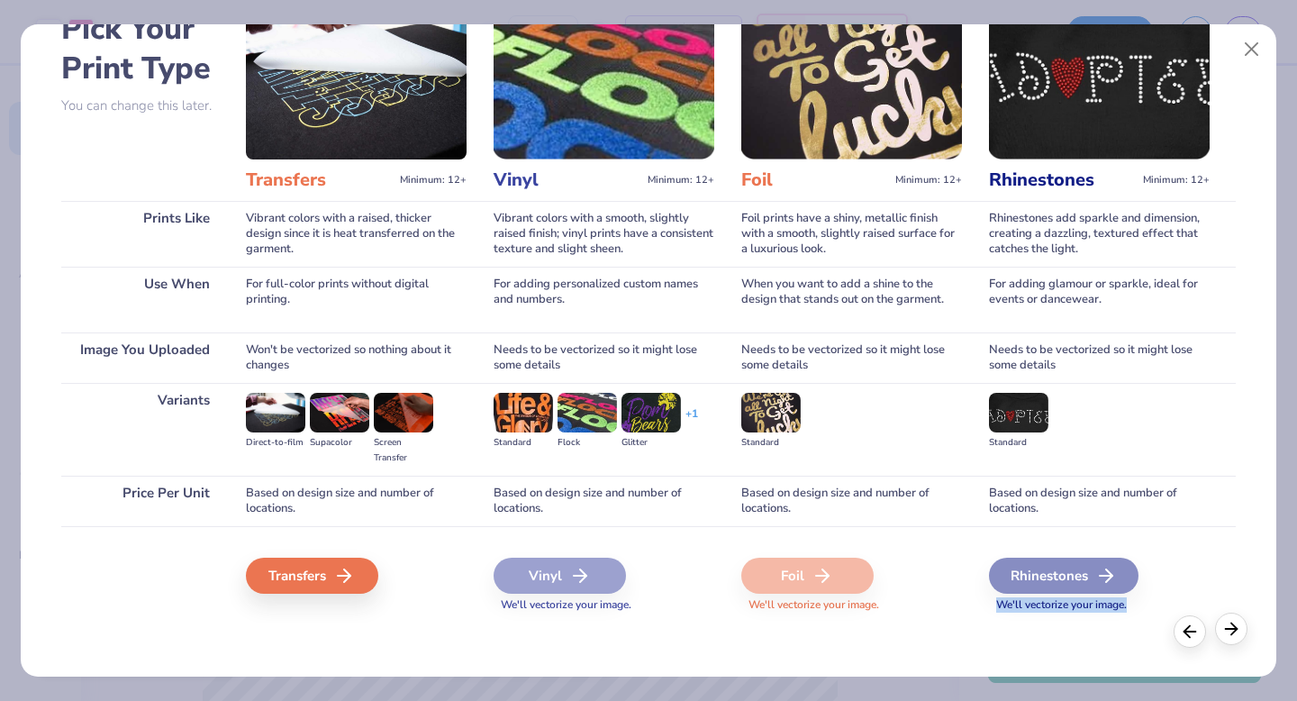
click at [1221, 612] on div at bounding box center [1221, 612] width 0 height 0
click at [1187, 626] on icon at bounding box center [1190, 629] width 20 height 20
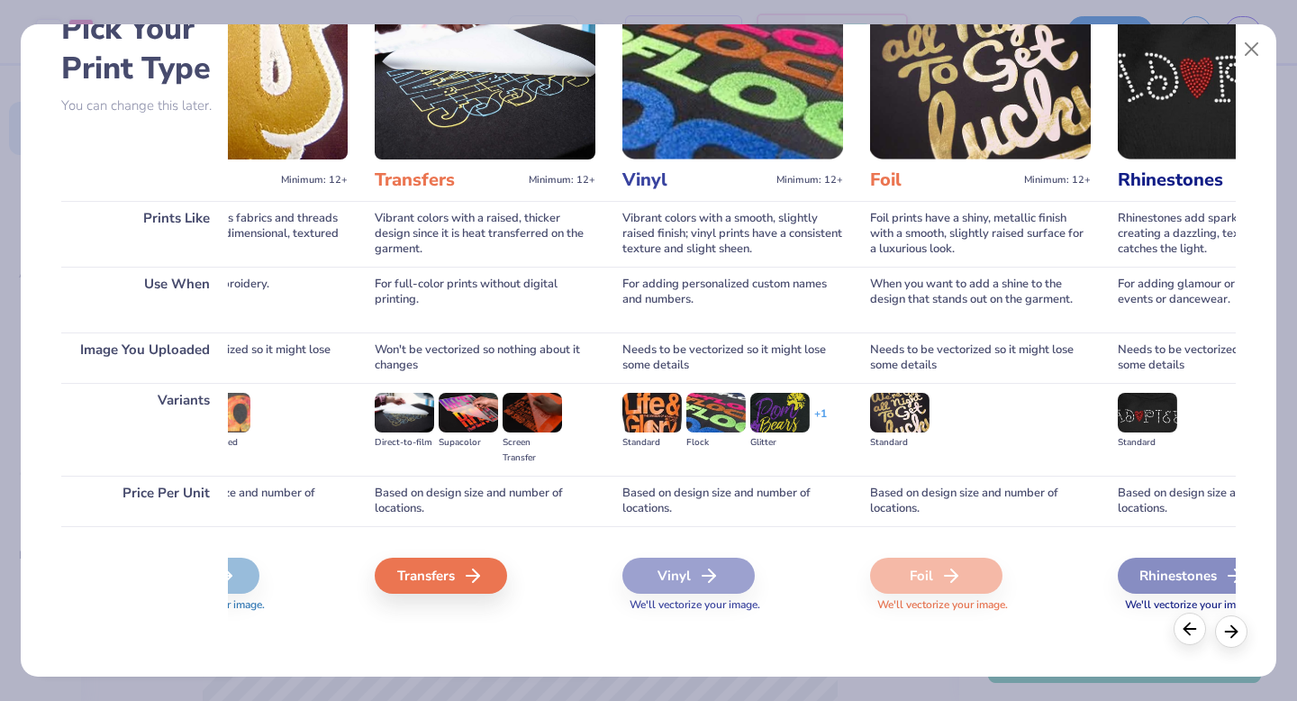
click at [1187, 626] on icon at bounding box center [1190, 629] width 20 height 20
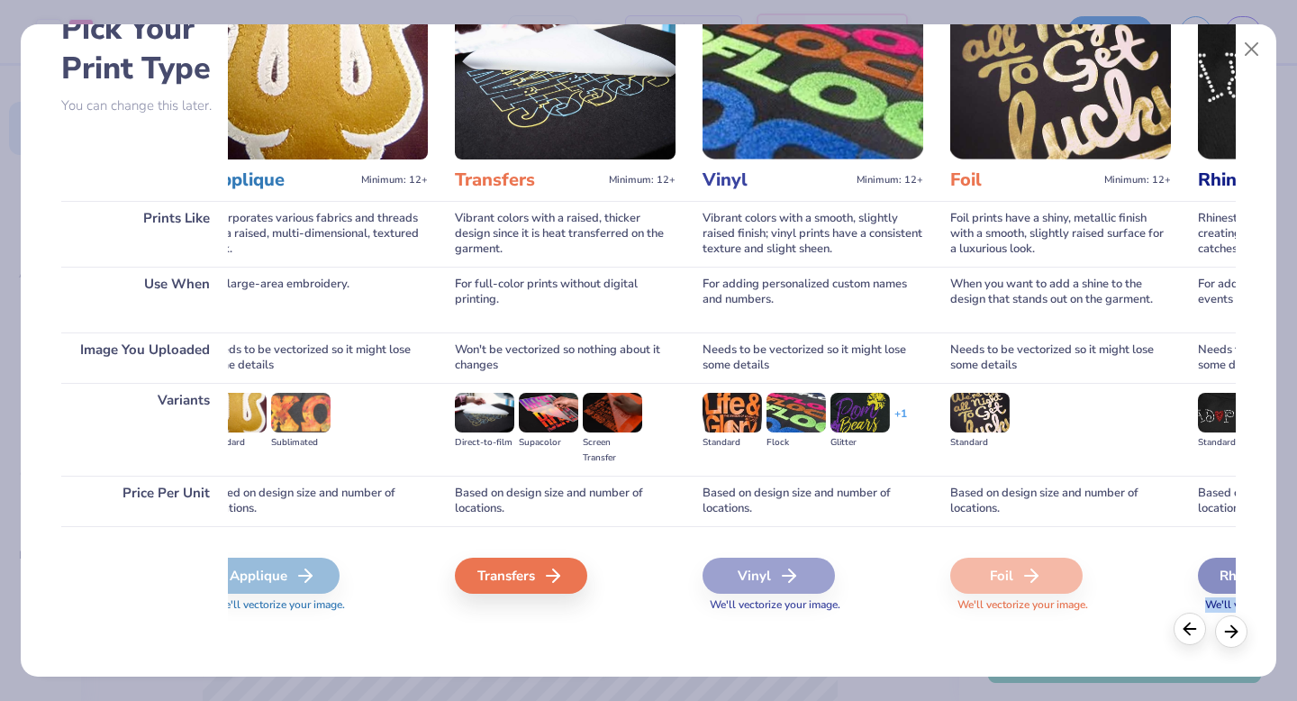
click at [1187, 626] on icon at bounding box center [1190, 629] width 20 height 20
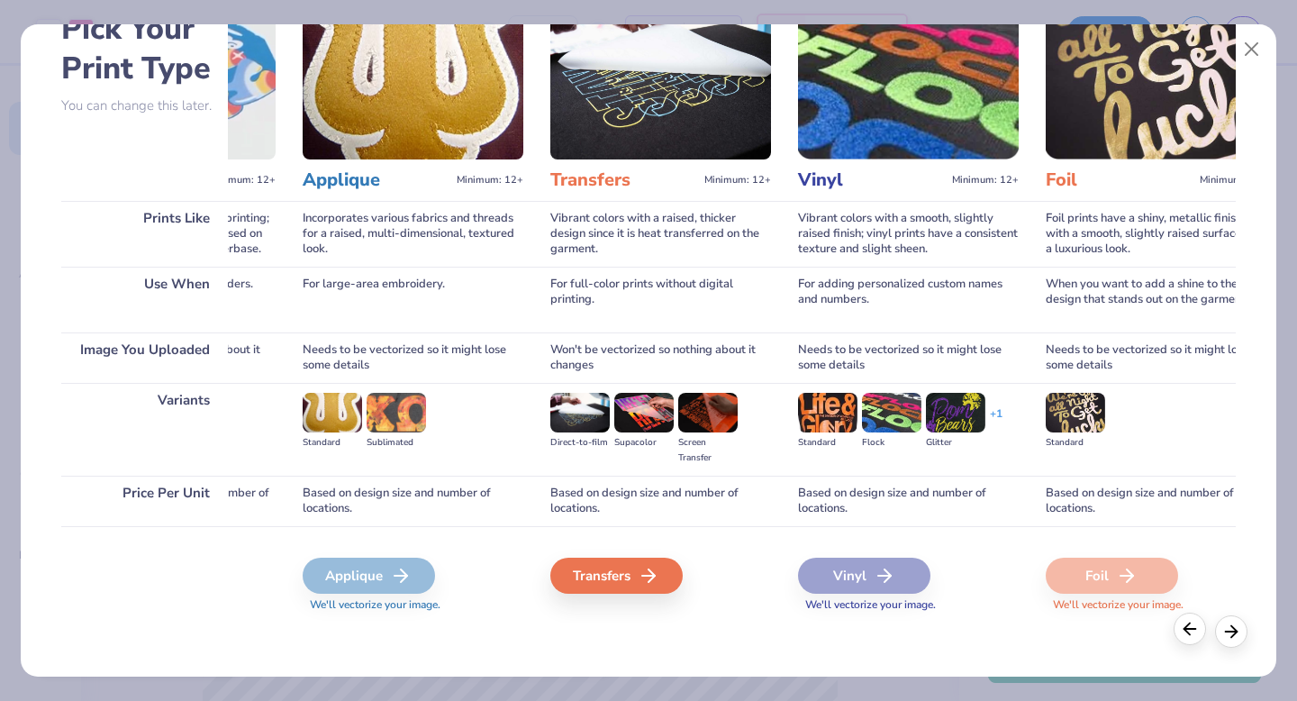
click at [1175, 612] on div at bounding box center [1175, 612] width 0 height 0
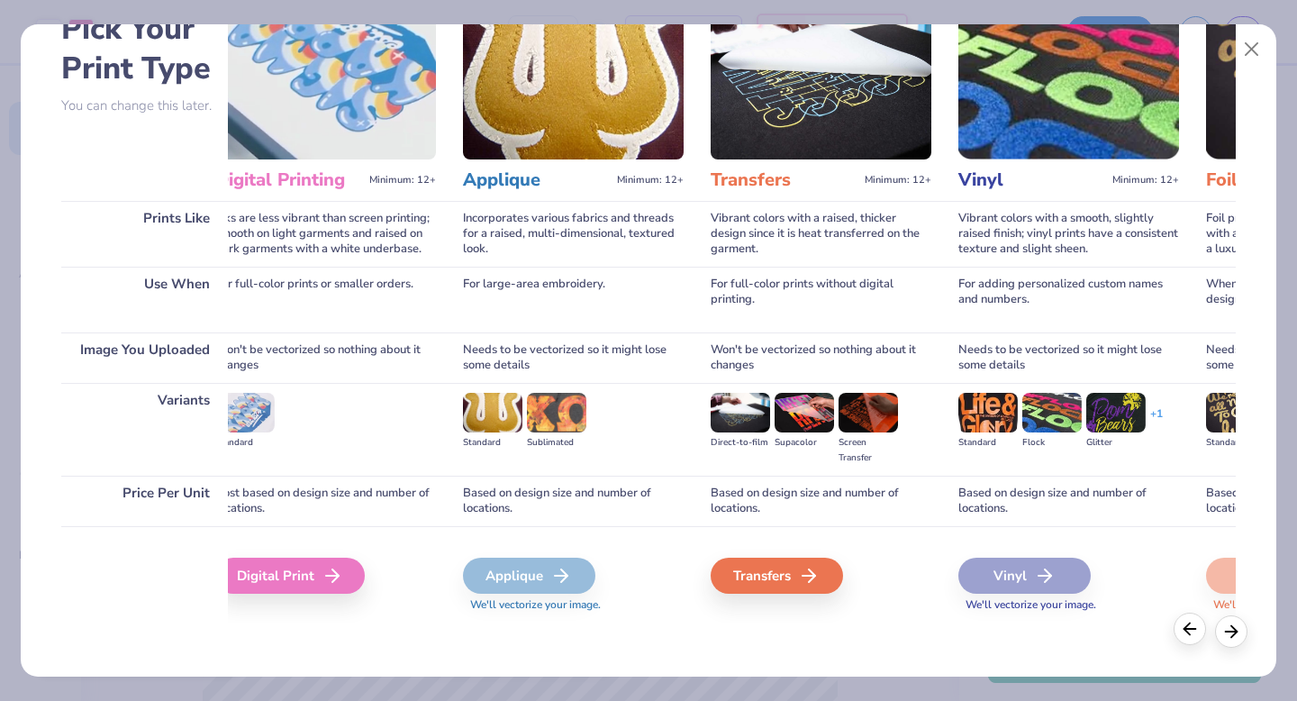
click at [1187, 626] on icon at bounding box center [1190, 629] width 20 height 20
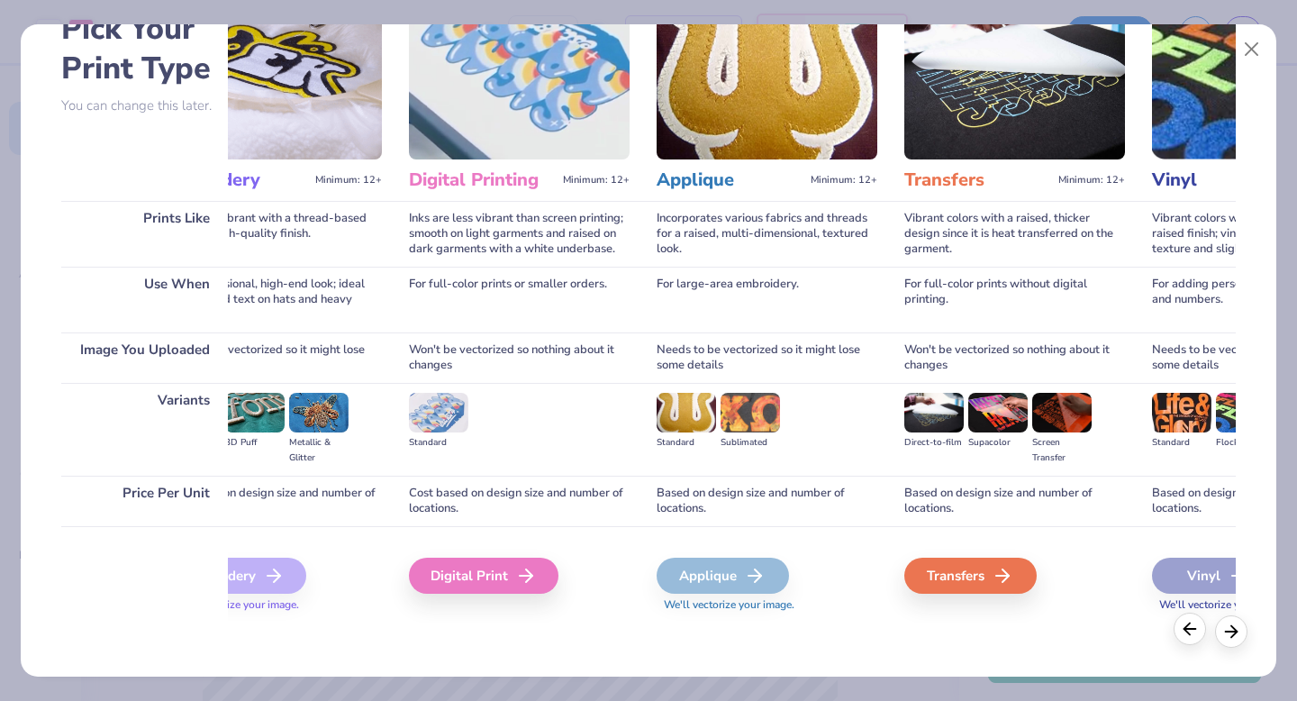
click at [1187, 626] on icon at bounding box center [1190, 629] width 20 height 20
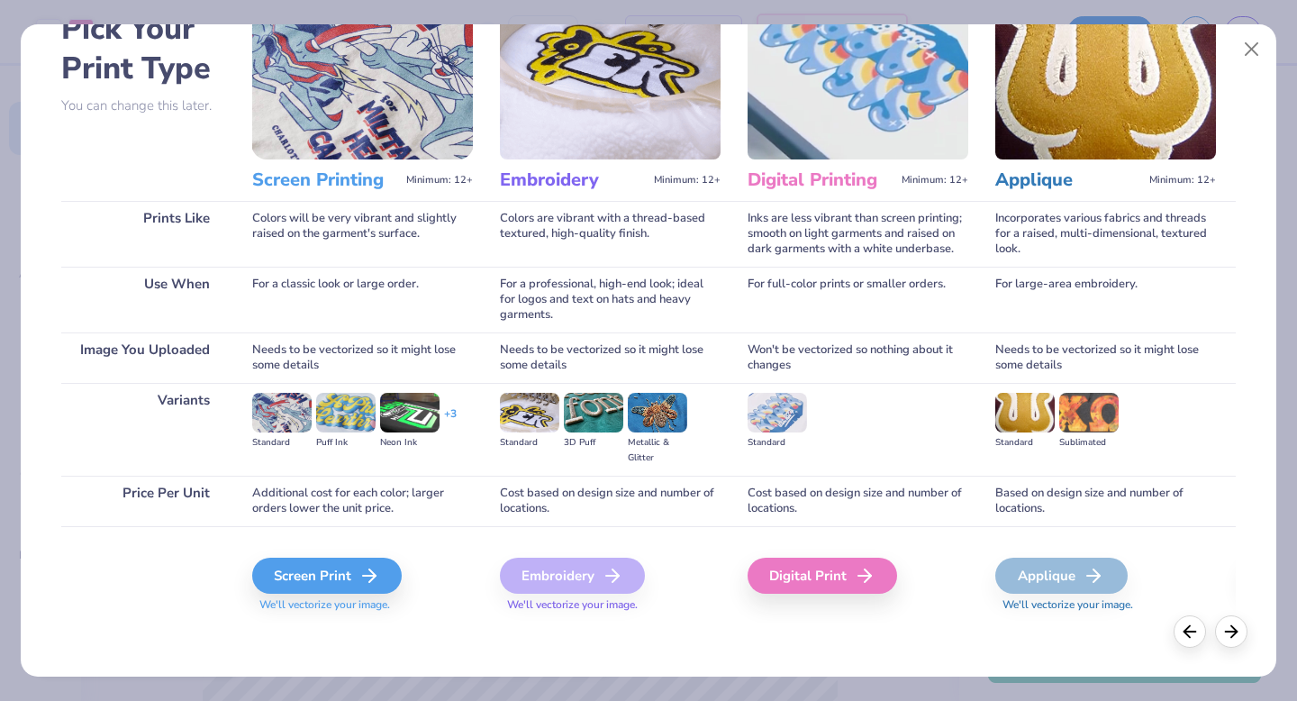
scroll to position [0, 0]
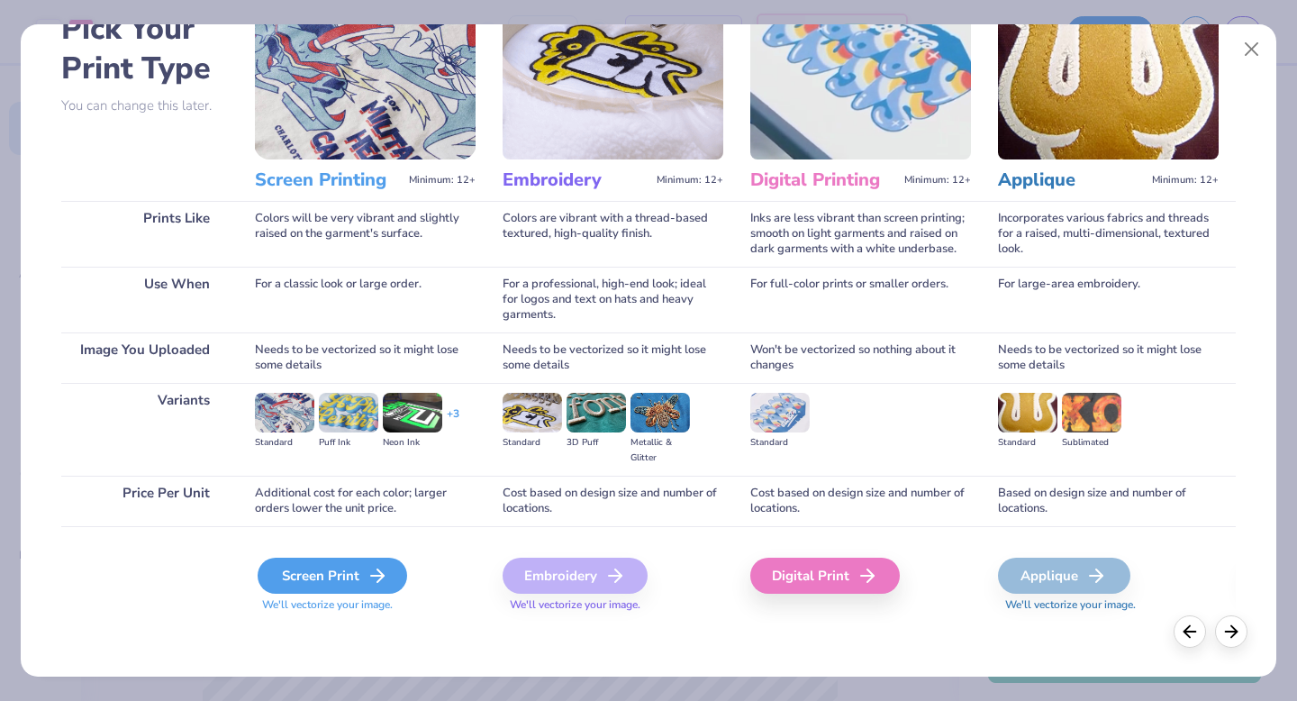
click at [367, 580] on icon at bounding box center [378, 576] width 22 height 22
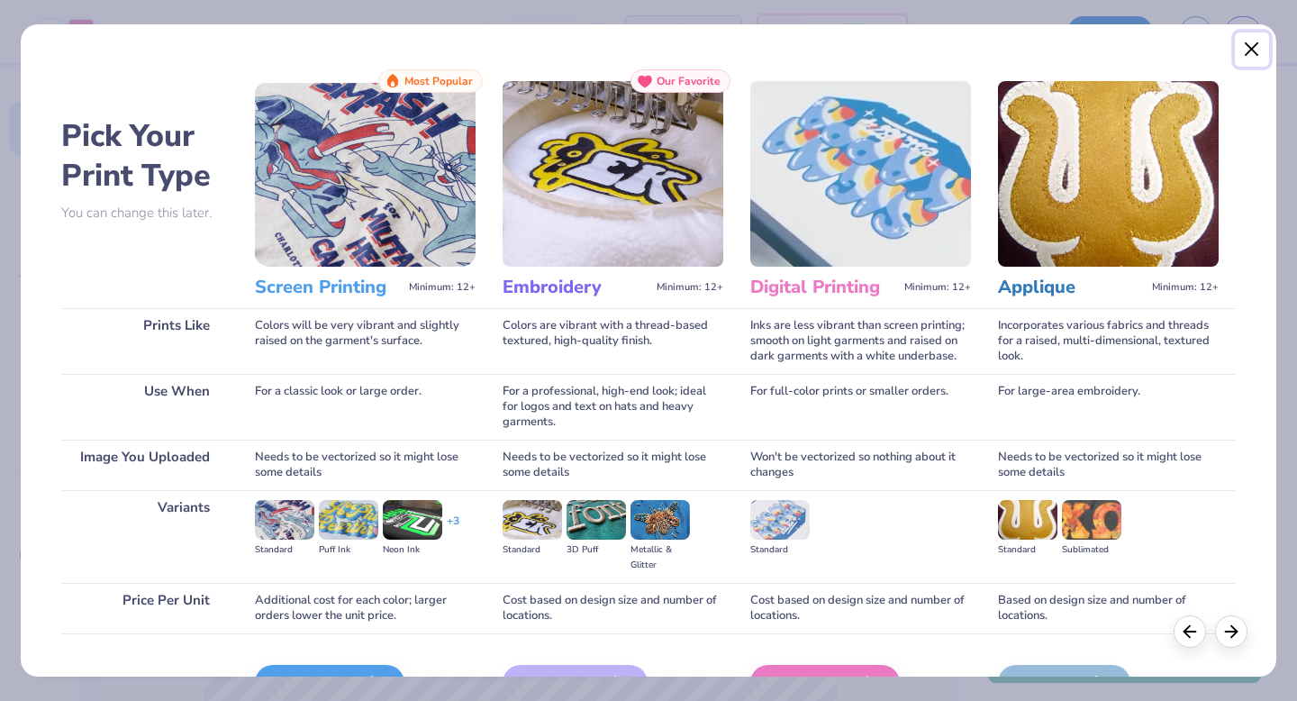
click at [1259, 51] on button "Close" at bounding box center [1252, 49] width 34 height 34
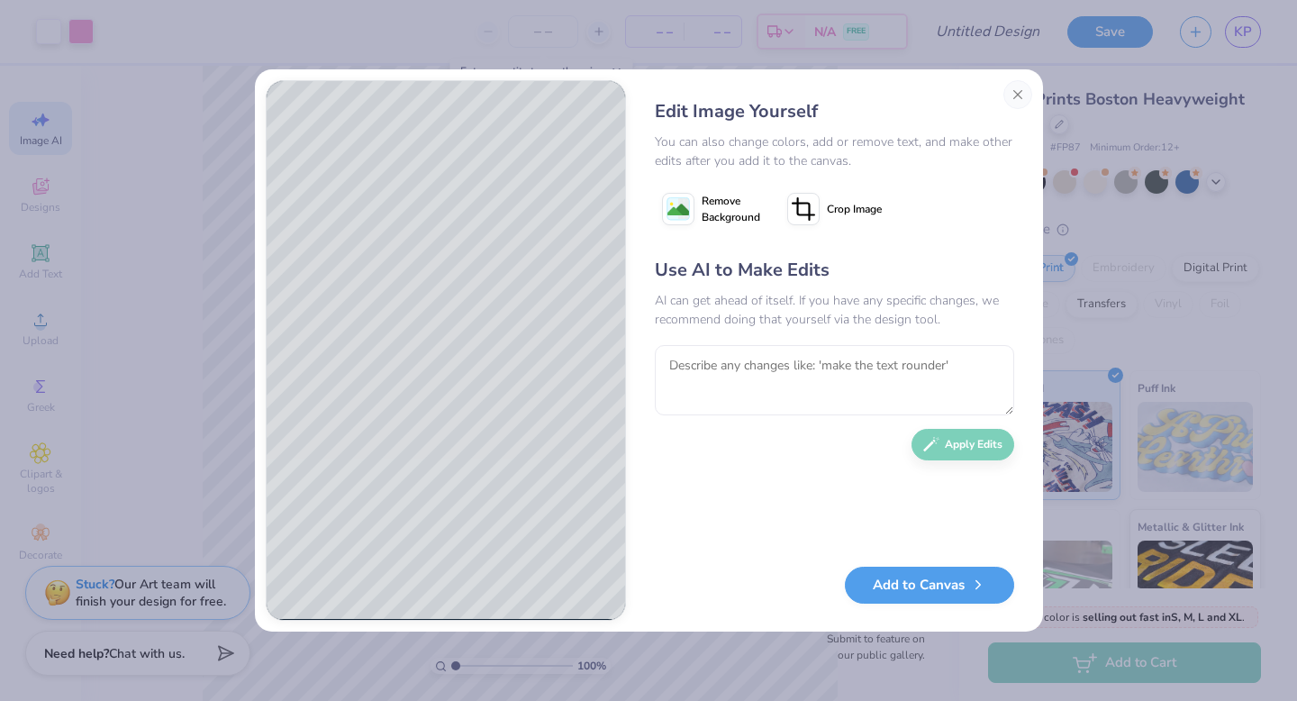
click at [814, 210] on icon at bounding box center [803, 209] width 32 height 32
click at [833, 215] on div at bounding box center [836, 209] width 19 height 19
click at [946, 571] on button "Add to Canvas" at bounding box center [929, 580] width 169 height 37
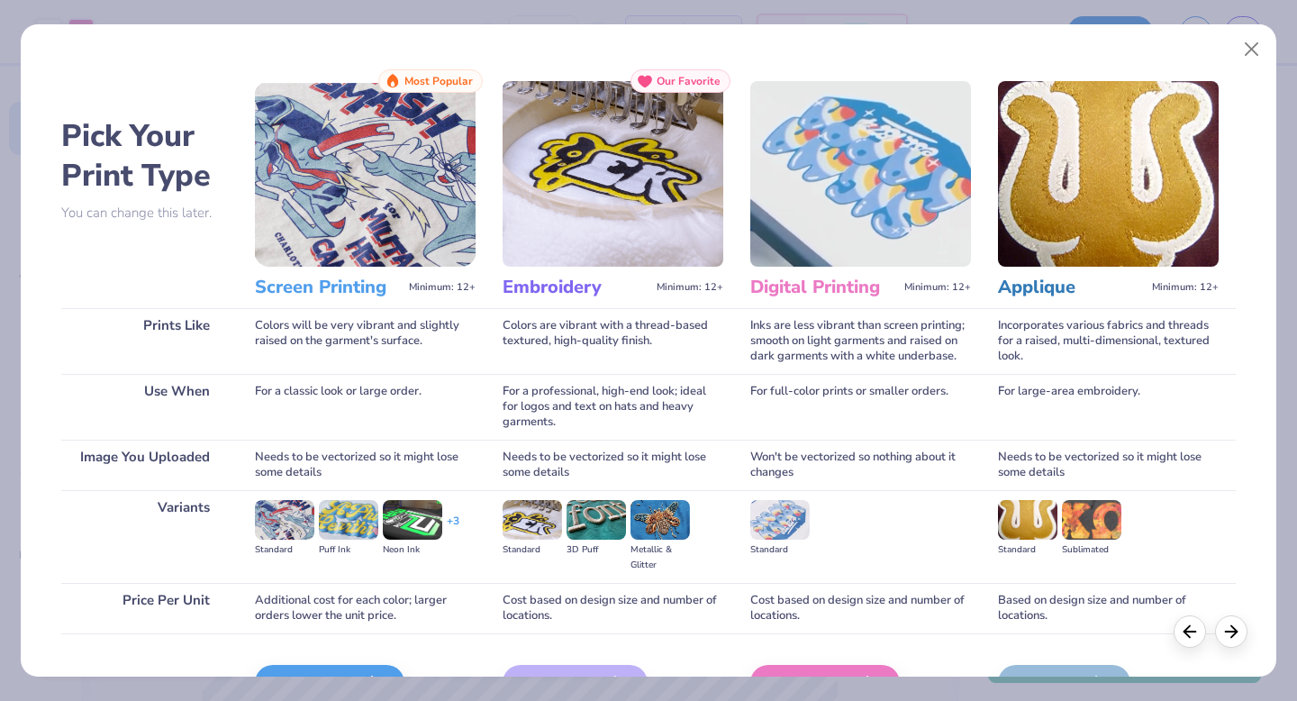
scroll to position [107, 0]
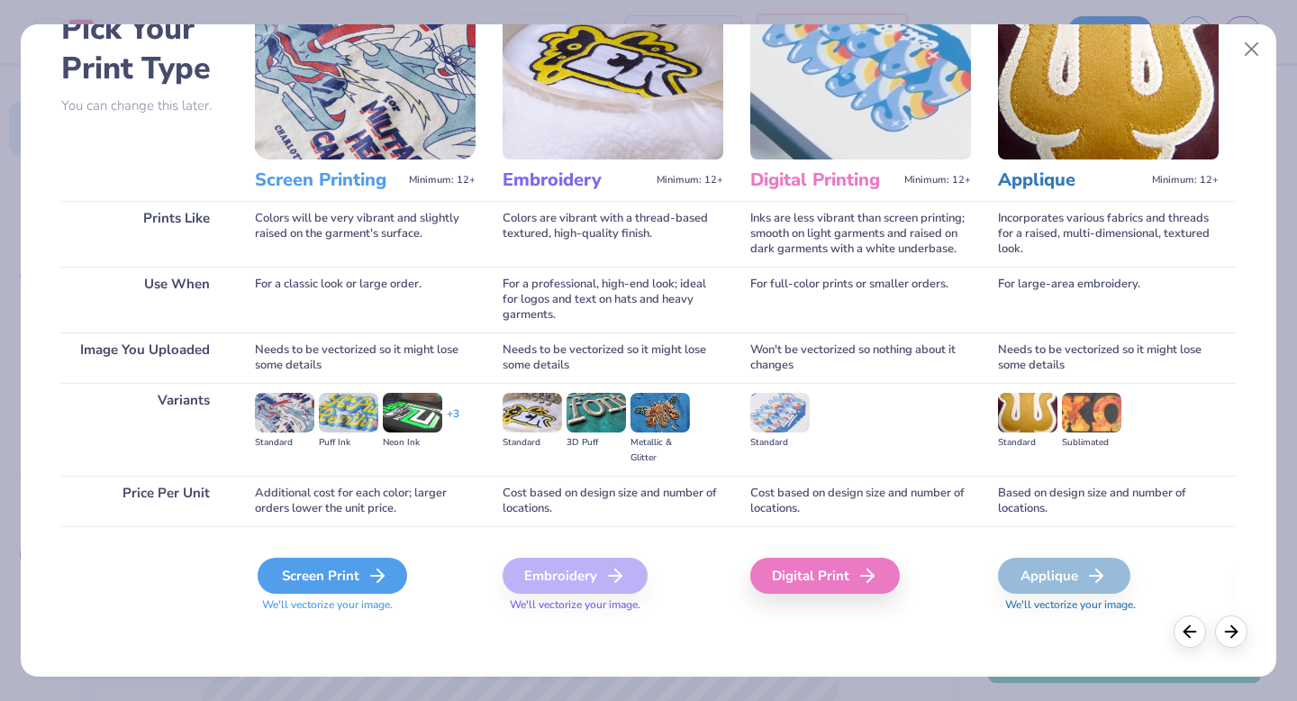
click at [303, 587] on div "Screen Print" at bounding box center [332, 575] width 149 height 36
click at [319, 606] on span "We'll vectorize your image." at bounding box center [365, 604] width 221 height 15
click at [612, 568] on icon at bounding box center [615, 576] width 22 height 22
click at [799, 574] on div "Digital Print" at bounding box center [827, 575] width 149 height 36
click at [1071, 569] on div "Applique" at bounding box center [1064, 575] width 132 height 36
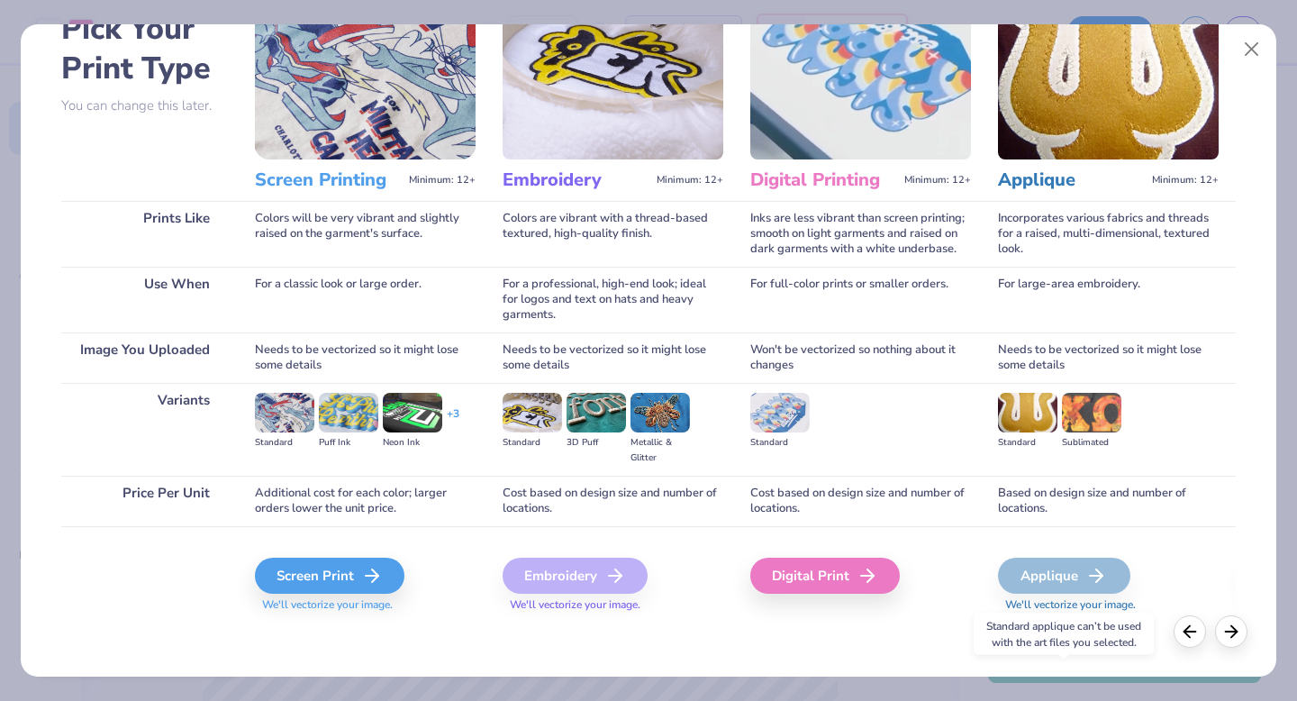
scroll to position [0, 0]
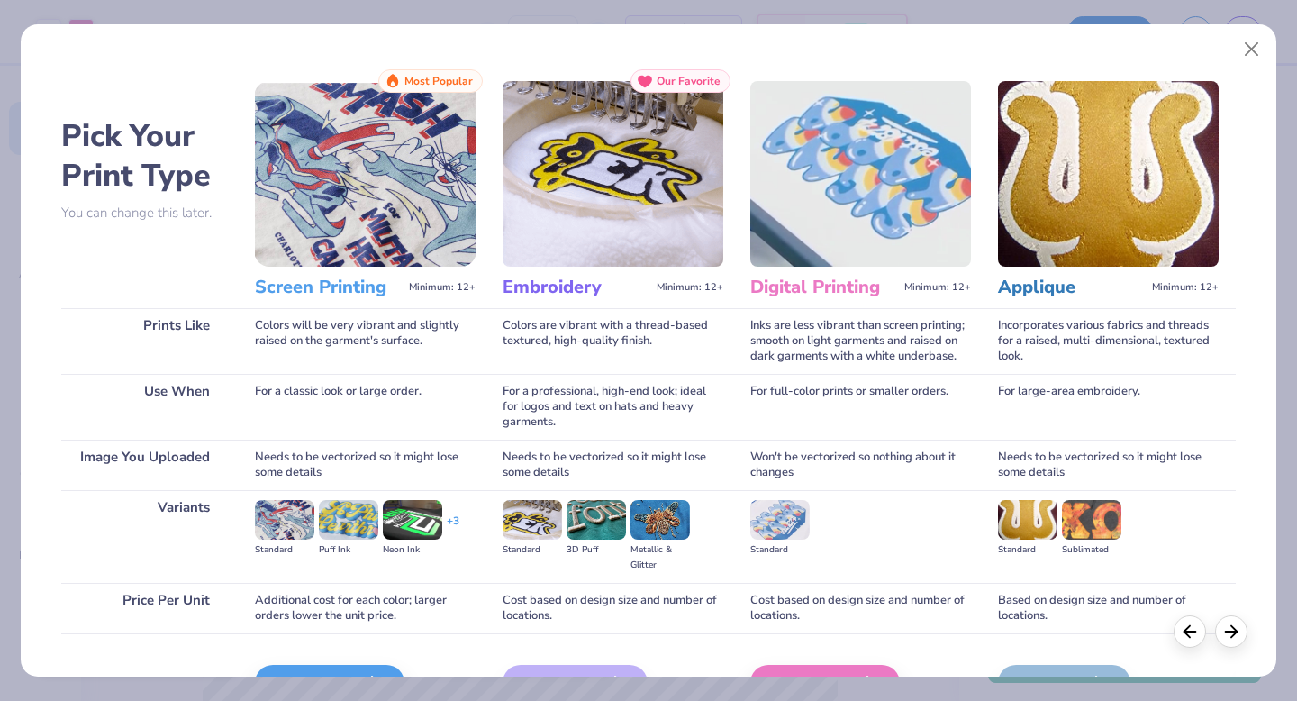
click at [402, 186] on img at bounding box center [365, 174] width 221 height 186
click at [1247, 57] on button "Close" at bounding box center [1252, 49] width 34 height 34
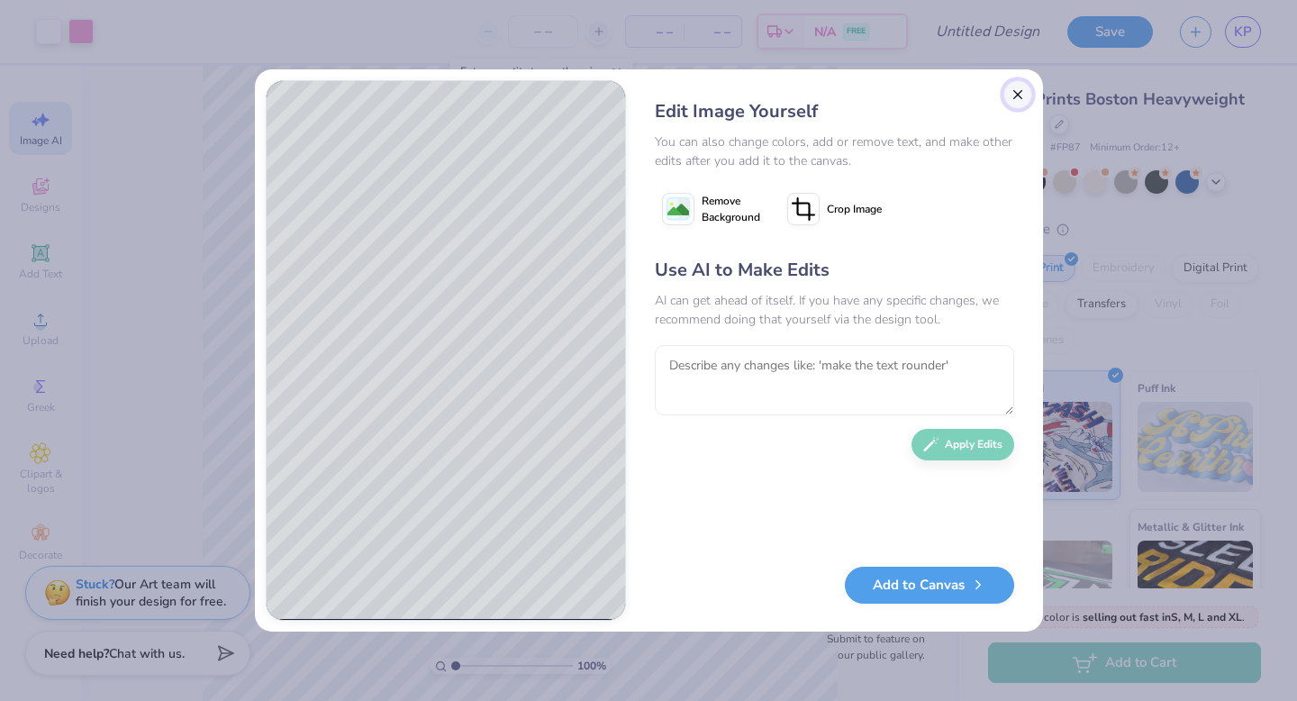
click at [1012, 93] on button "Close" at bounding box center [1017, 94] width 29 height 29
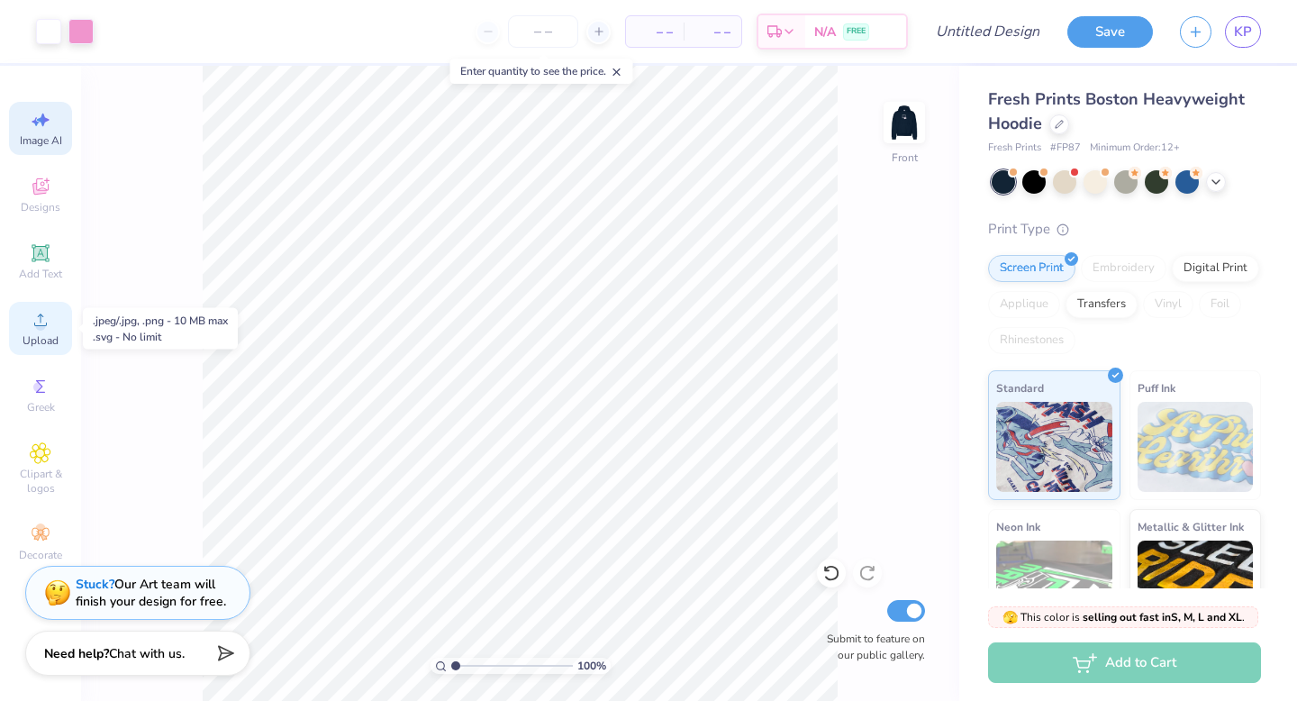
click at [34, 317] on icon at bounding box center [41, 320] width 22 height 22
click at [916, 116] on img at bounding box center [904, 122] width 72 height 72
drag, startPoint x: 1107, startPoint y: 28, endPoint x: 1007, endPoint y: 68, distance: 107.9
click at [1007, 68] on div "Art colors – – Per Item – – Total Est. Delivery N/A FREE Design Title Save KP I…" at bounding box center [648, 350] width 1297 height 701
click at [972, 40] on input "Design Title" at bounding box center [1009, 32] width 88 height 36
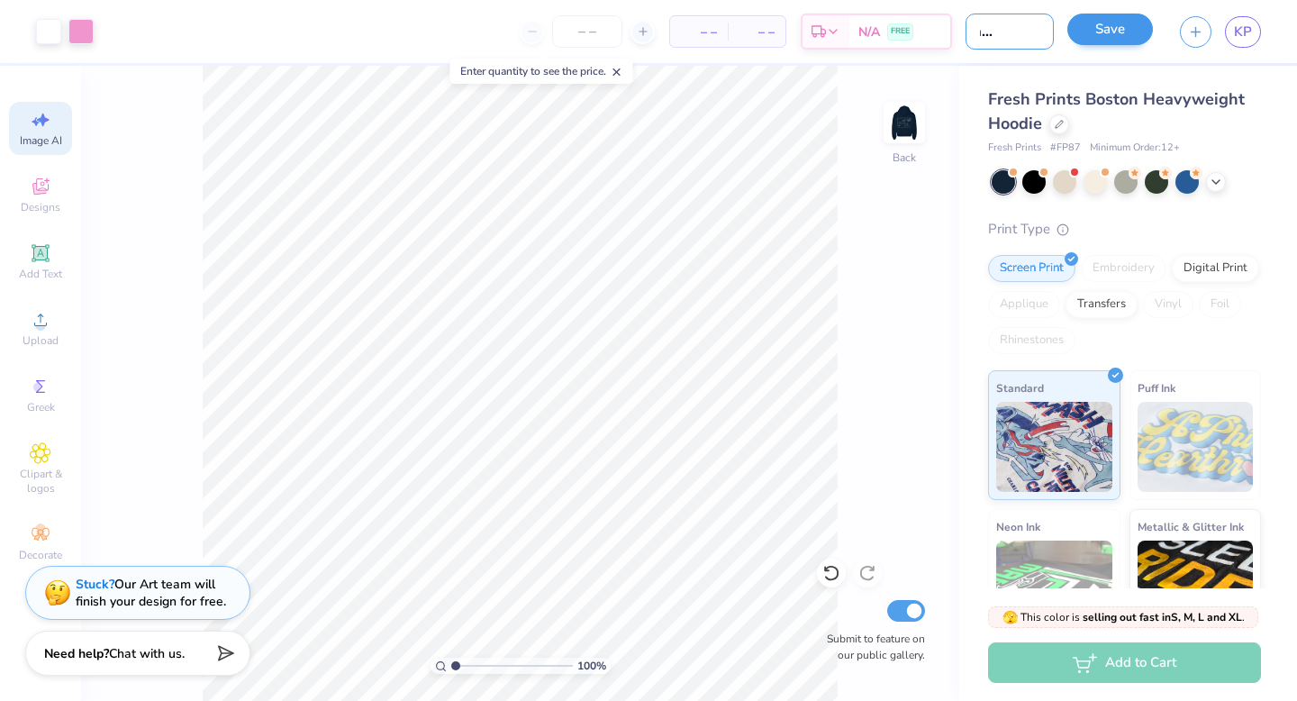
scroll to position [0, 50]
type input "Postcard Hoodie"
click at [1136, 34] on button "Save" at bounding box center [1110, 30] width 86 height 32
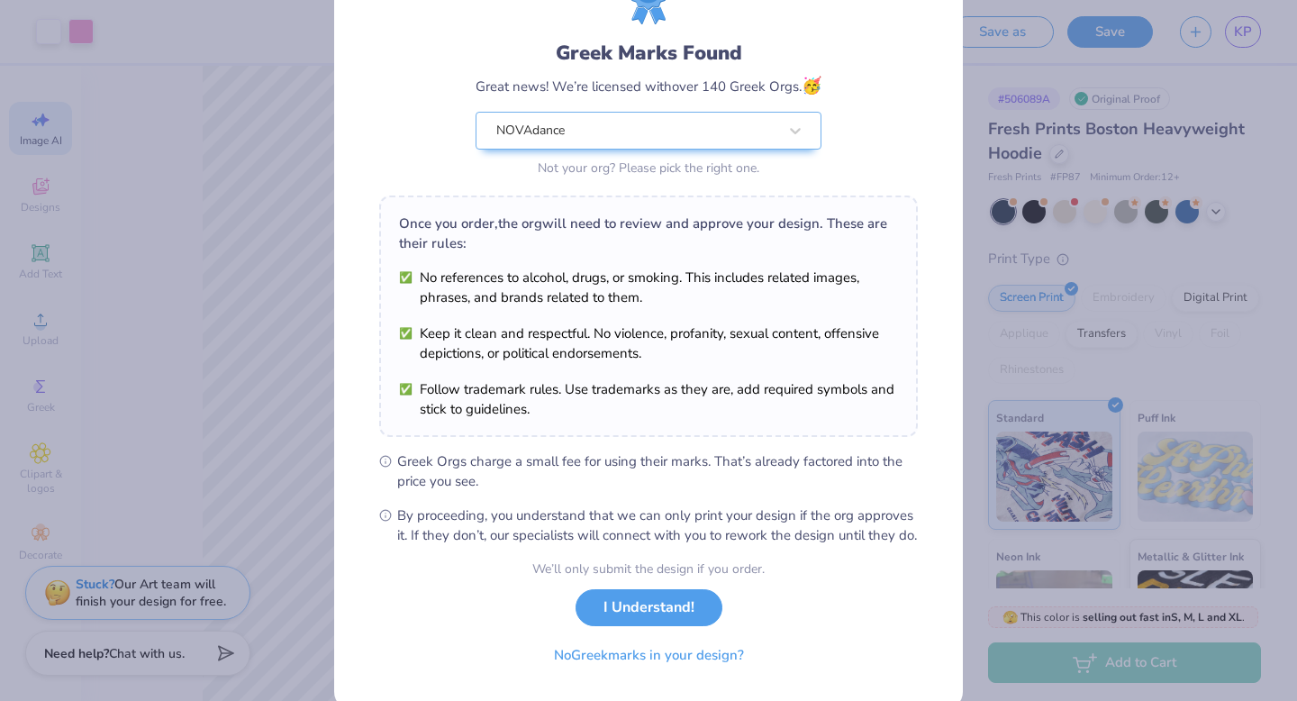
scroll to position [97, 0]
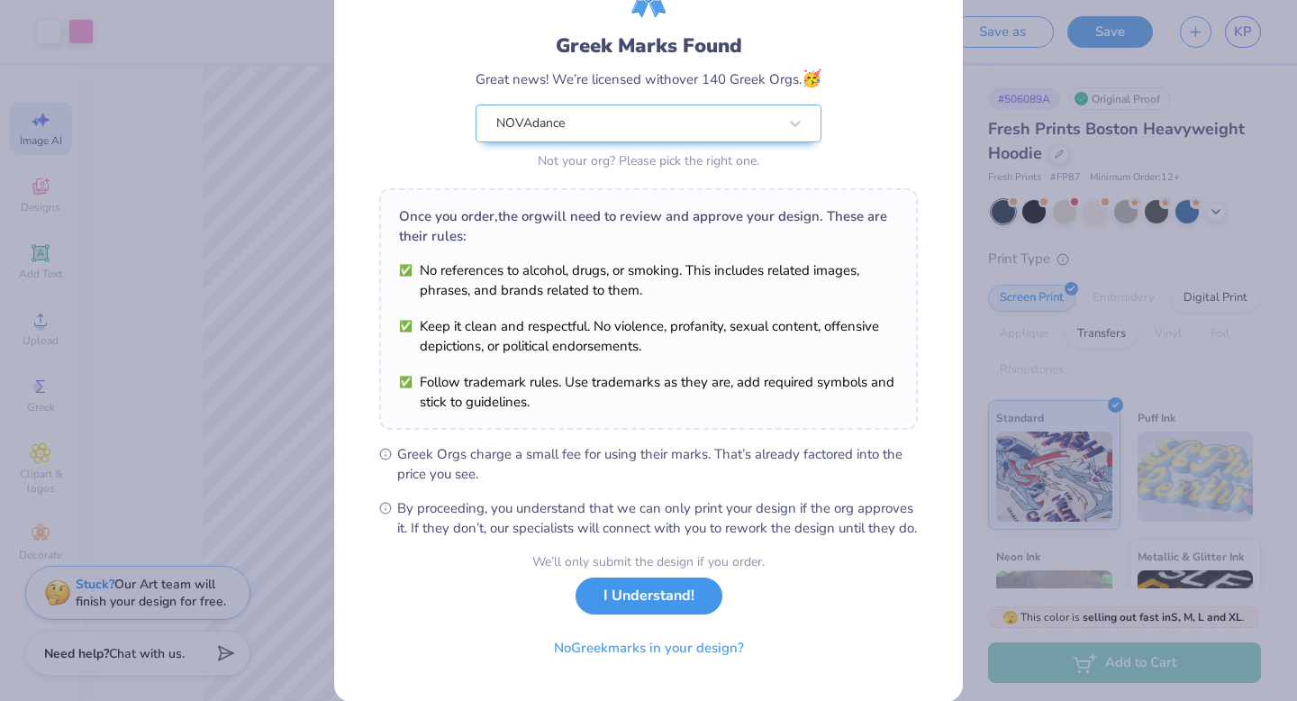
click at [628, 610] on button "I Understand!" at bounding box center [648, 595] width 147 height 37
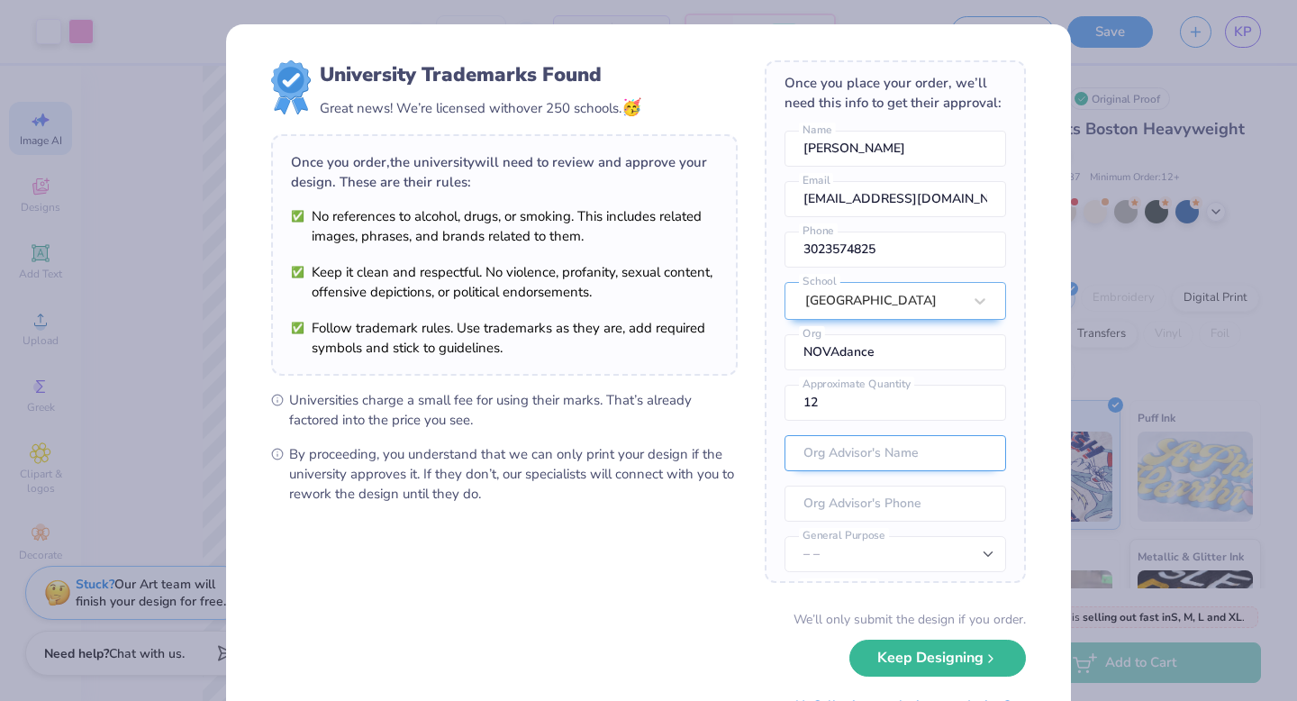
scroll to position [0, 0]
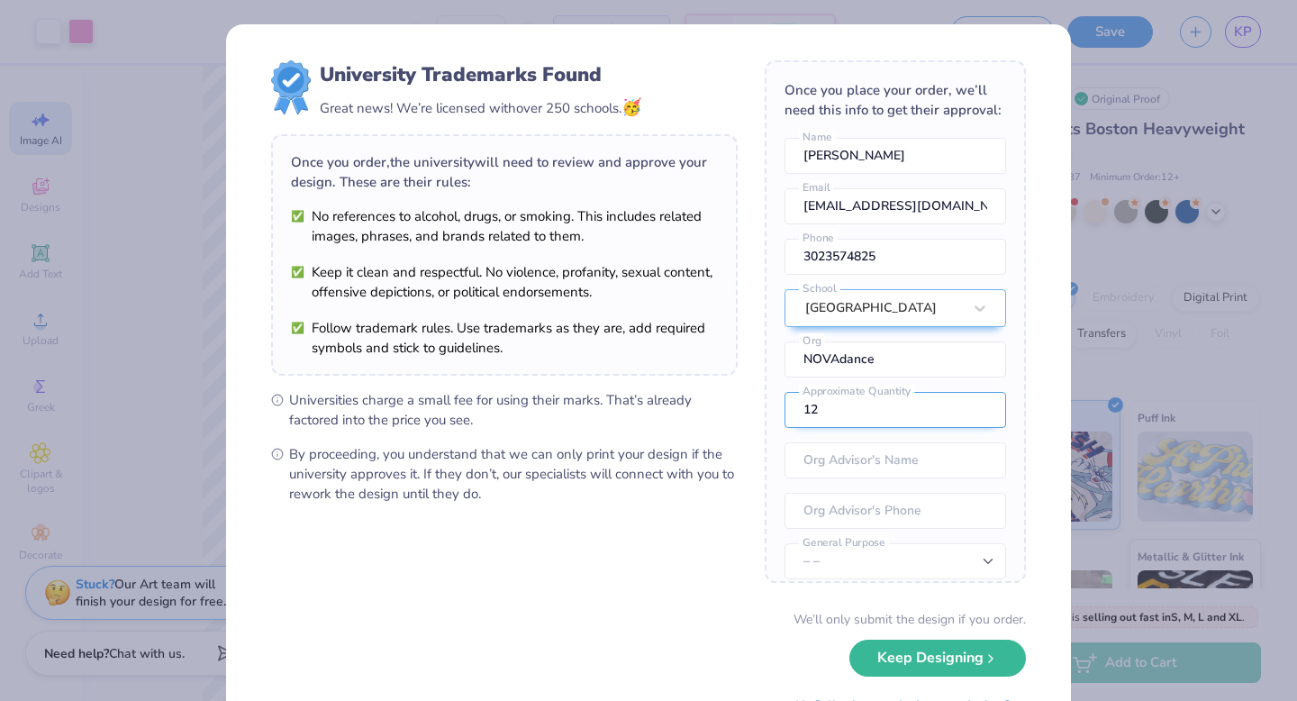
click at [850, 413] on input "12" at bounding box center [895, 410] width 222 height 36
click at [955, 620] on div "We’ll only submit the design if you order." at bounding box center [909, 619] width 232 height 19
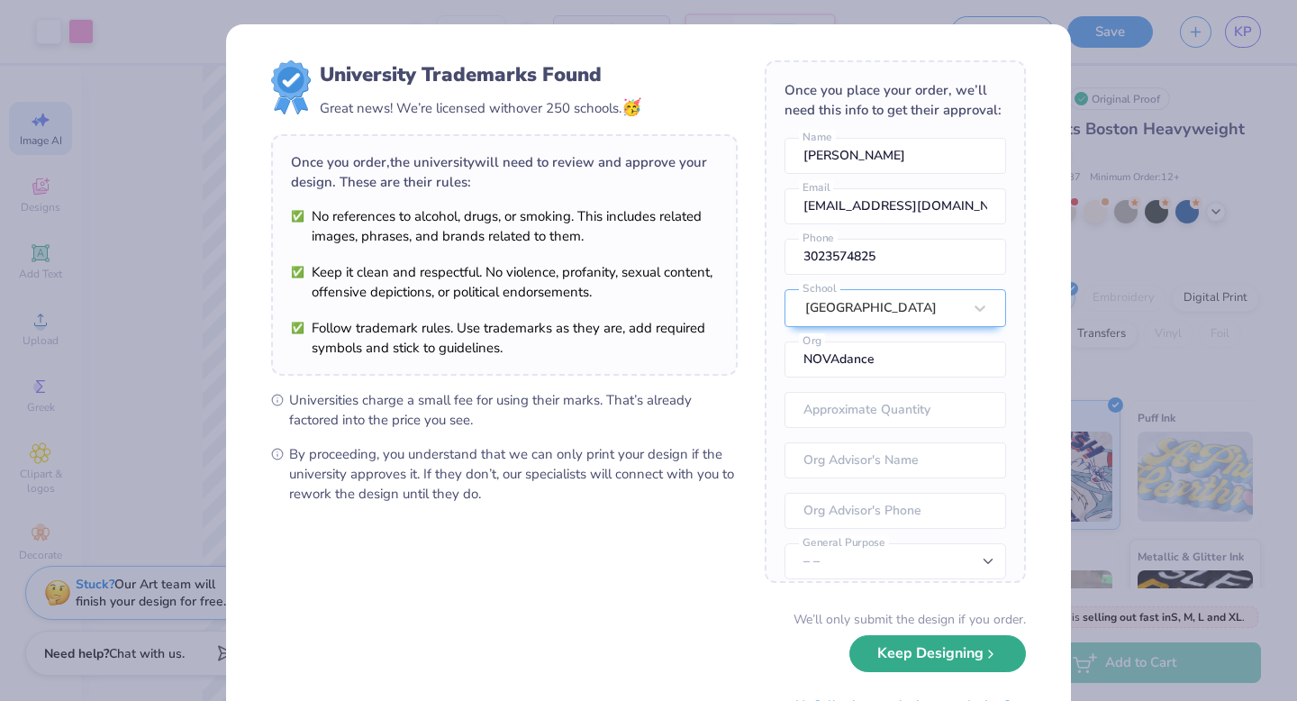
click at [960, 649] on button "Keep Designing" at bounding box center [937, 653] width 177 height 37
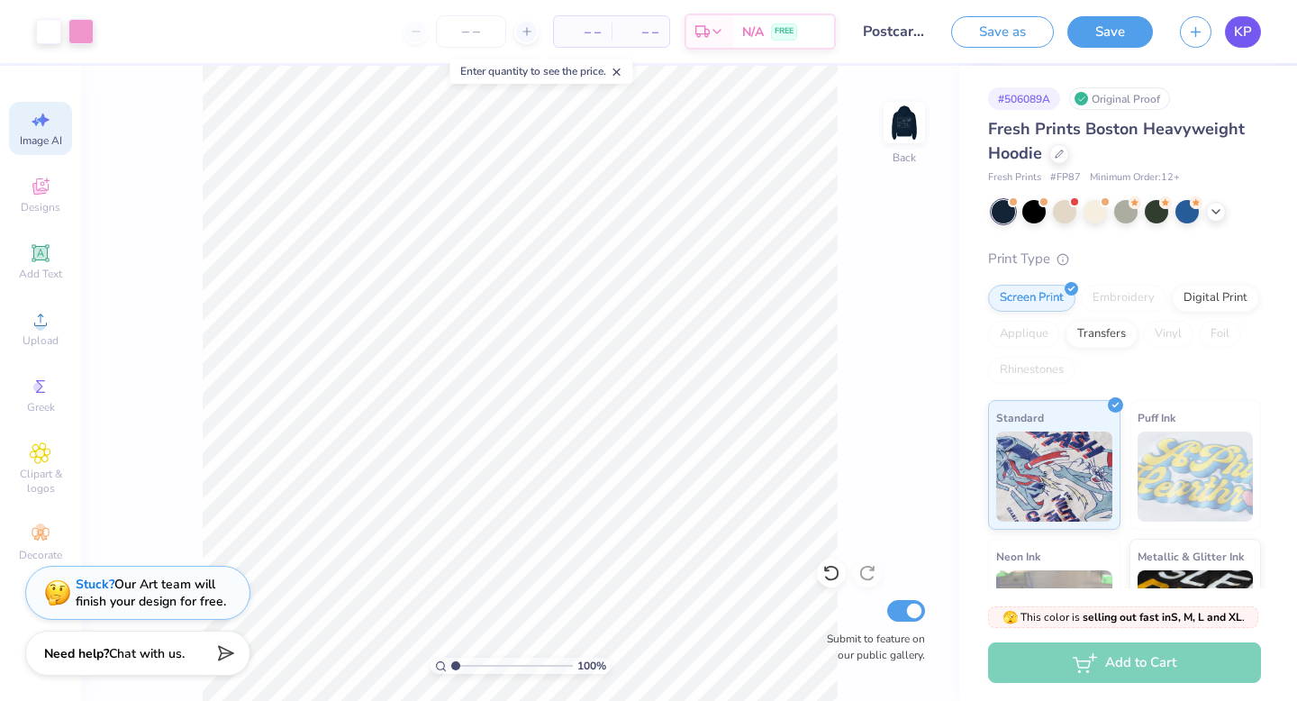
click at [1233, 35] on link "KP" at bounding box center [1243, 32] width 36 height 32
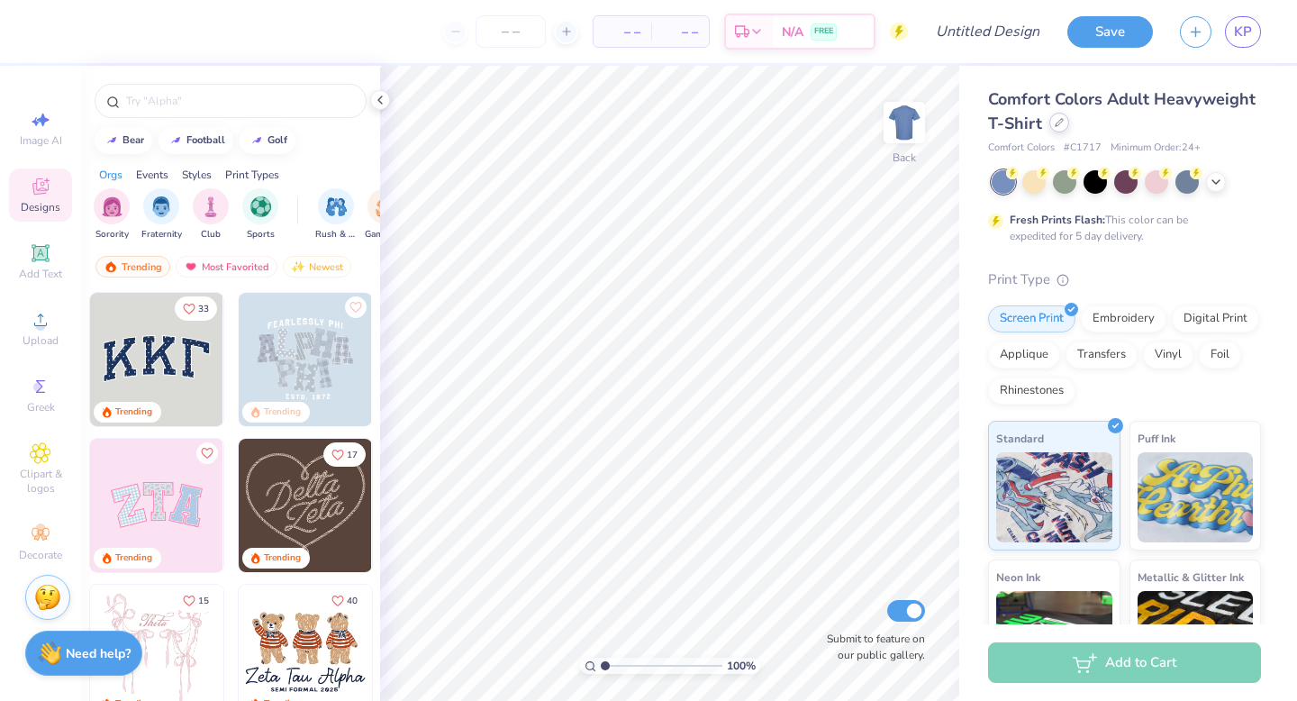
click at [1055, 127] on div at bounding box center [1059, 123] width 20 height 20
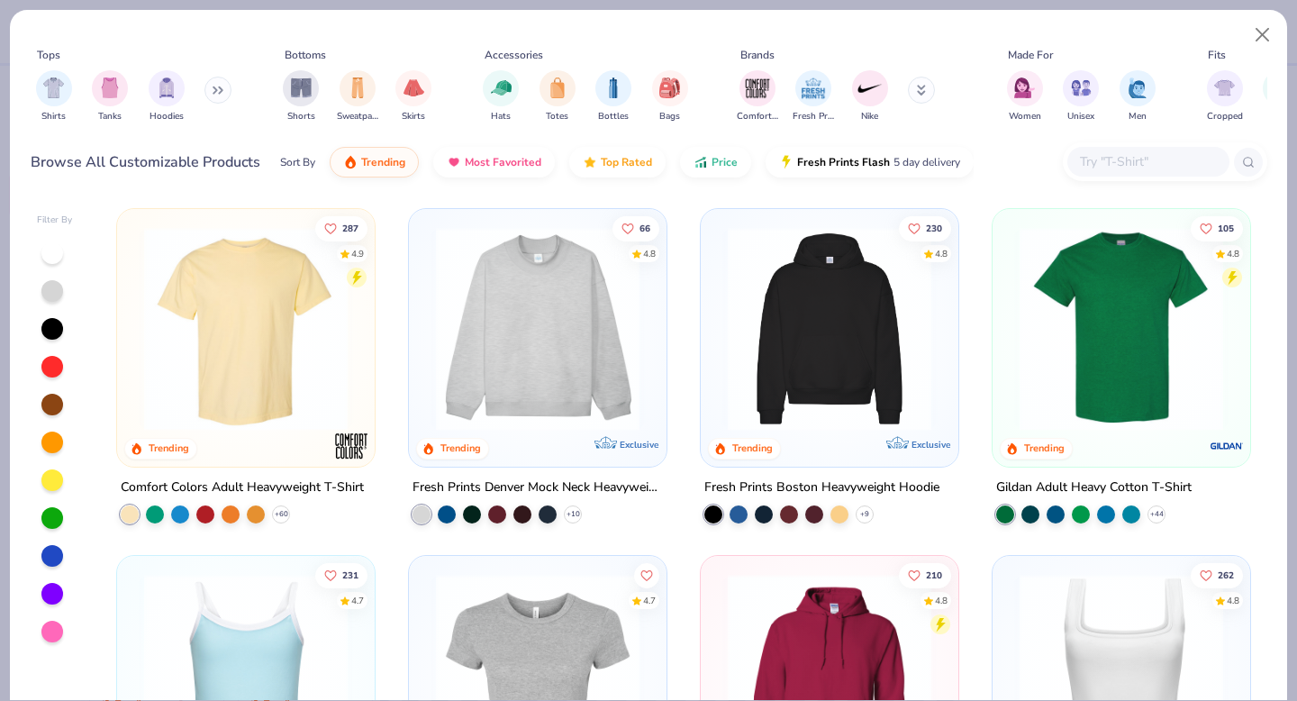
scroll to position [162, 0]
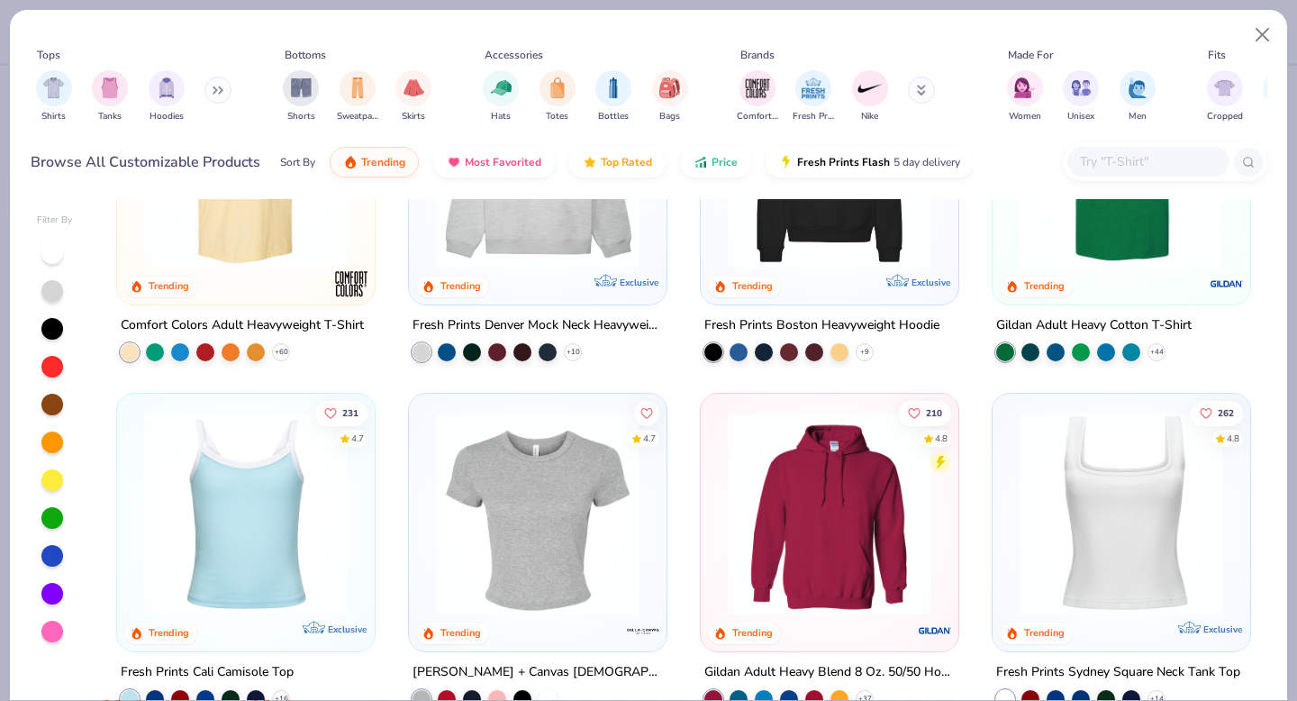
click at [797, 249] on img at bounding box center [830, 167] width 222 height 204
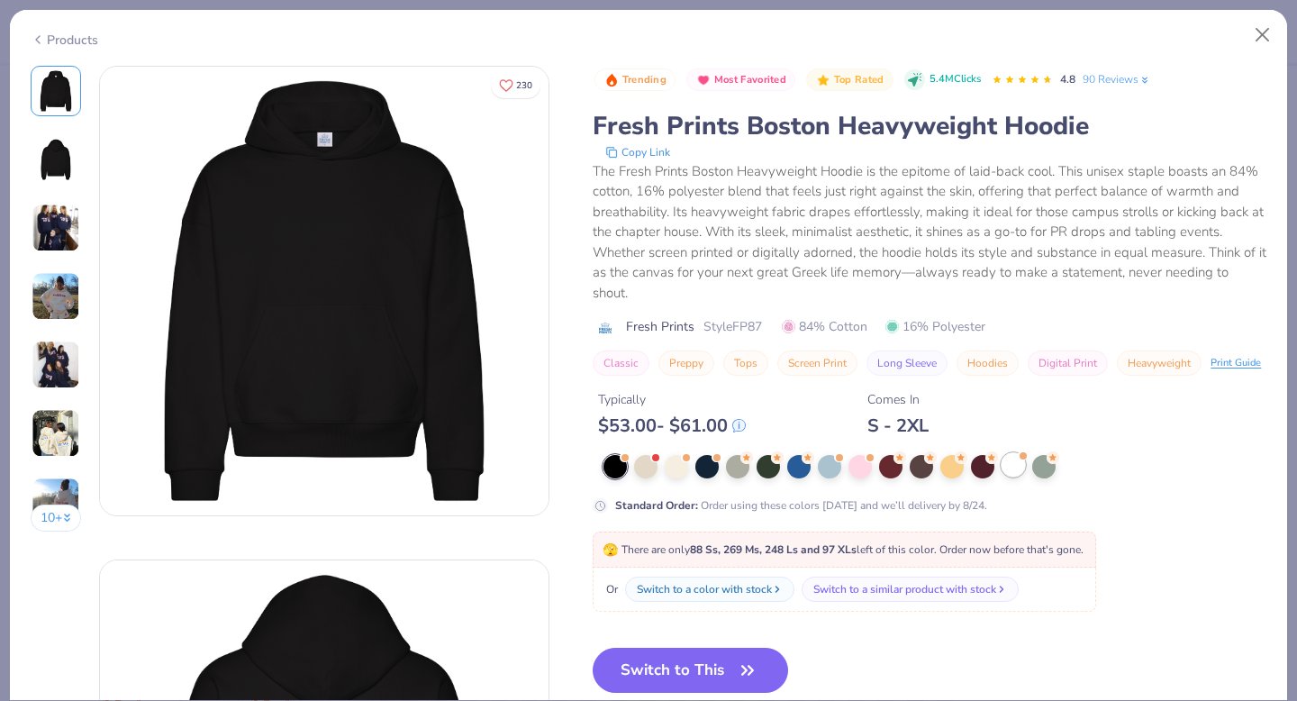
click at [1009, 464] on div at bounding box center [1012, 464] width 23 height 23
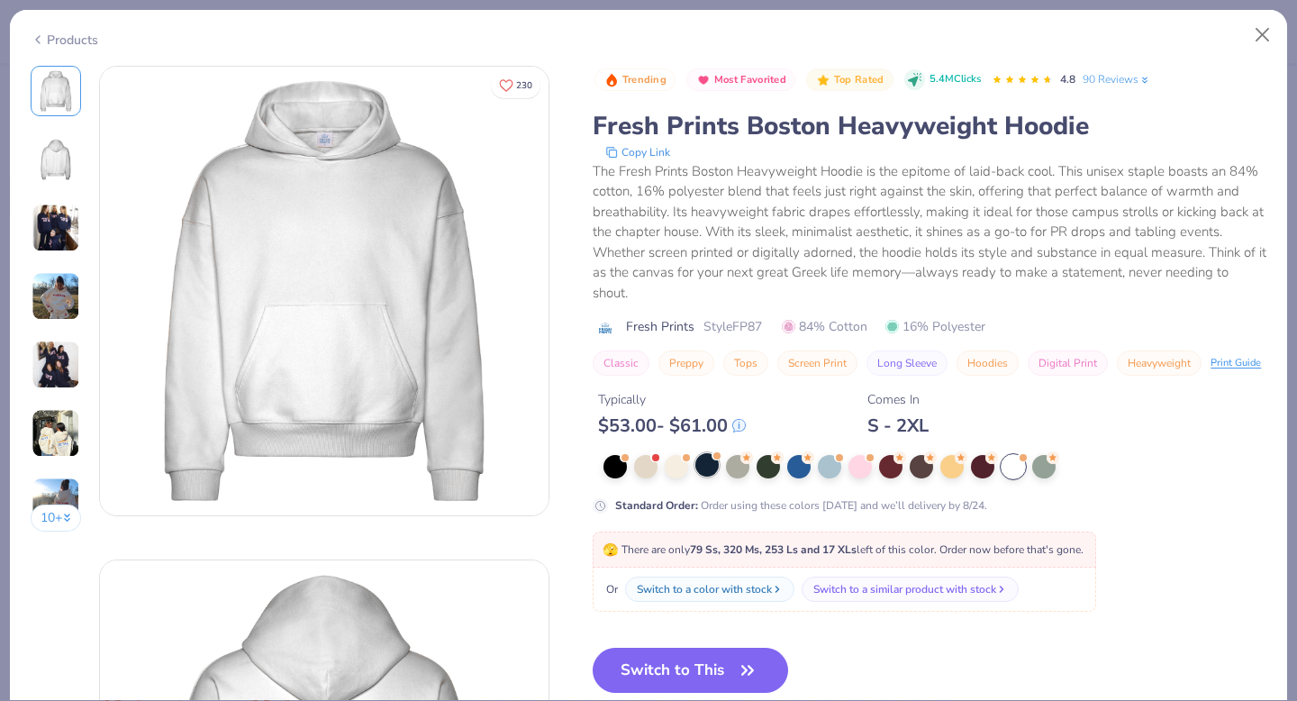
click at [704, 476] on div at bounding box center [706, 464] width 23 height 23
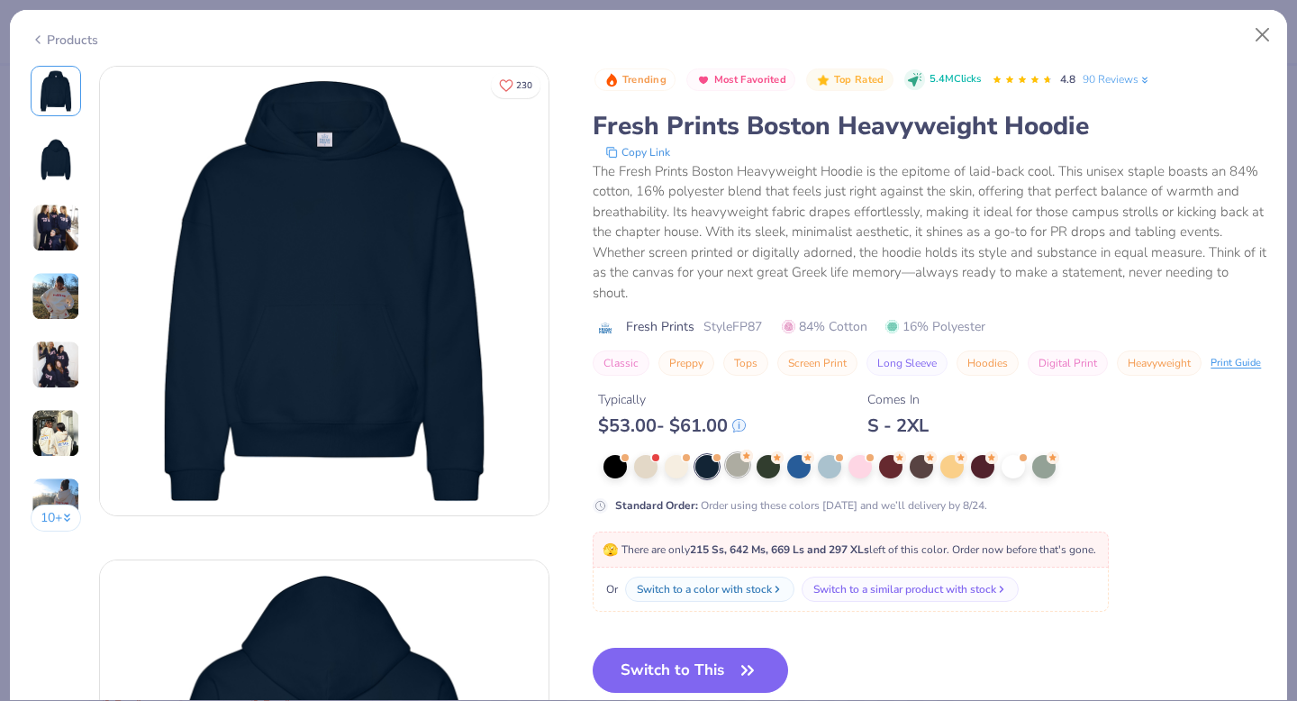
click at [730, 475] on div at bounding box center [737, 464] width 23 height 23
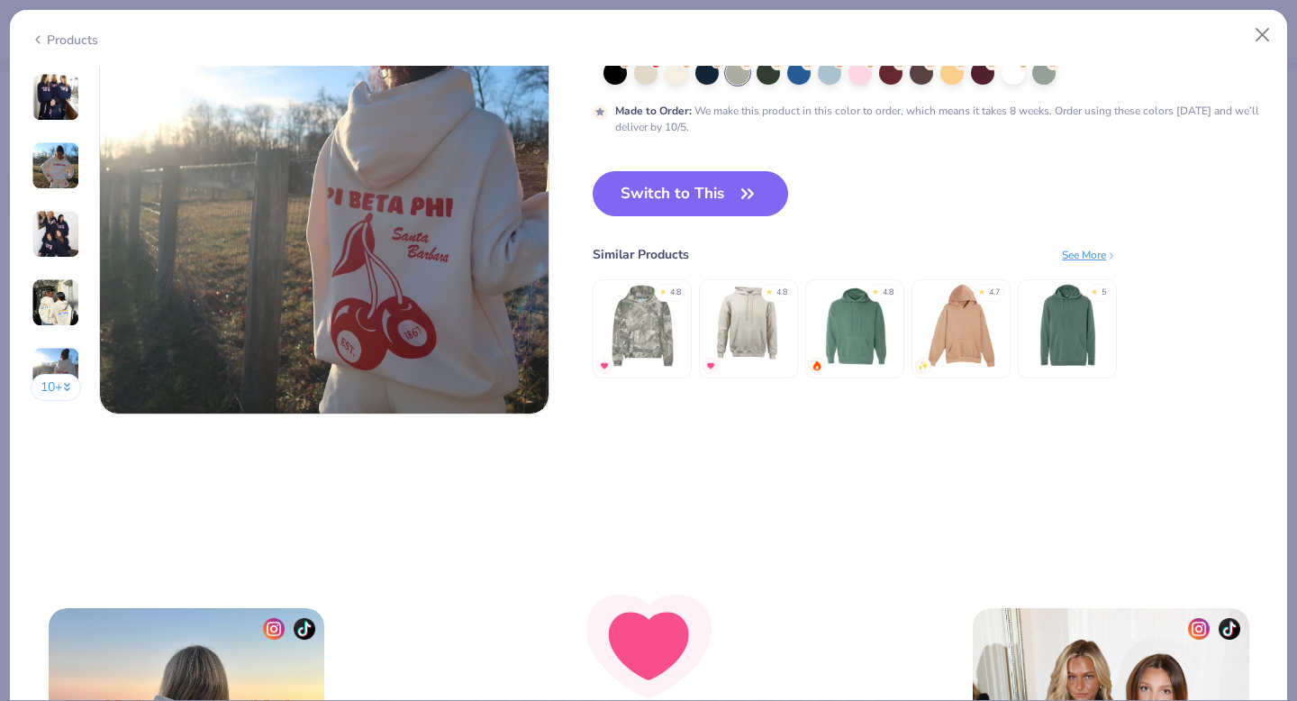
scroll to position [3055, 0]
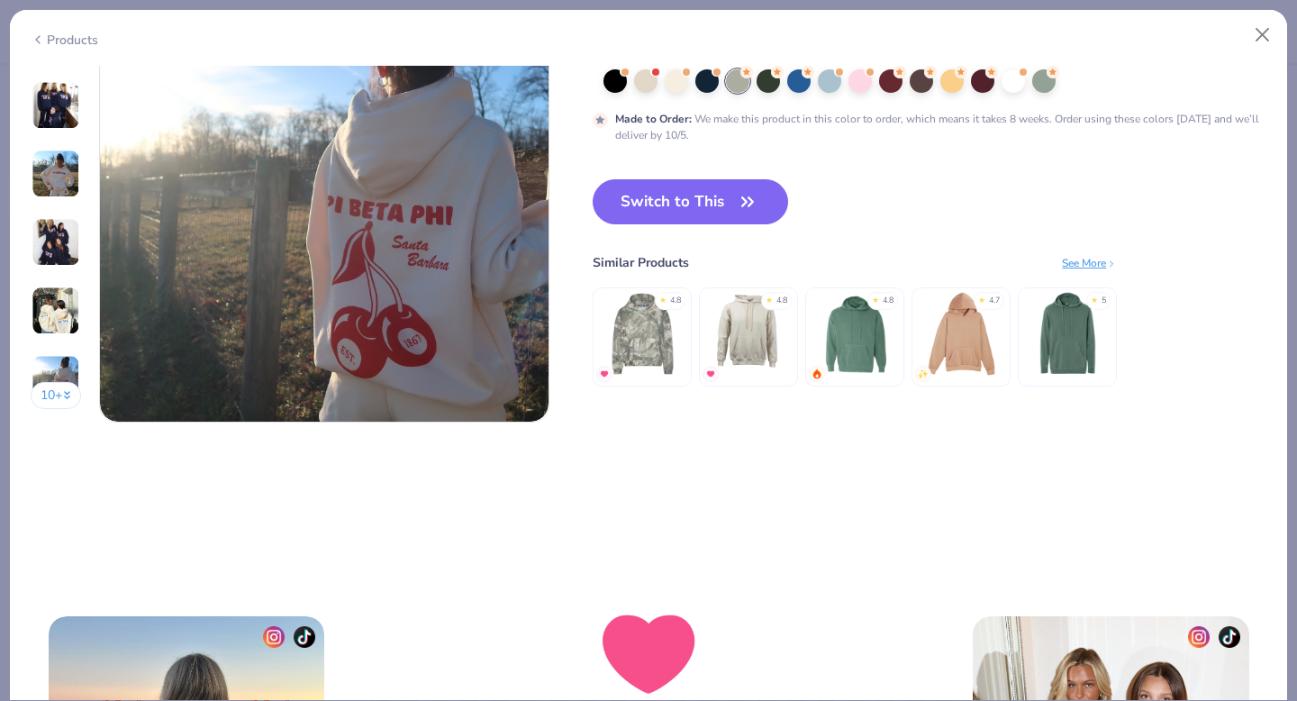
click at [973, 322] on img at bounding box center [962, 333] width 86 height 86
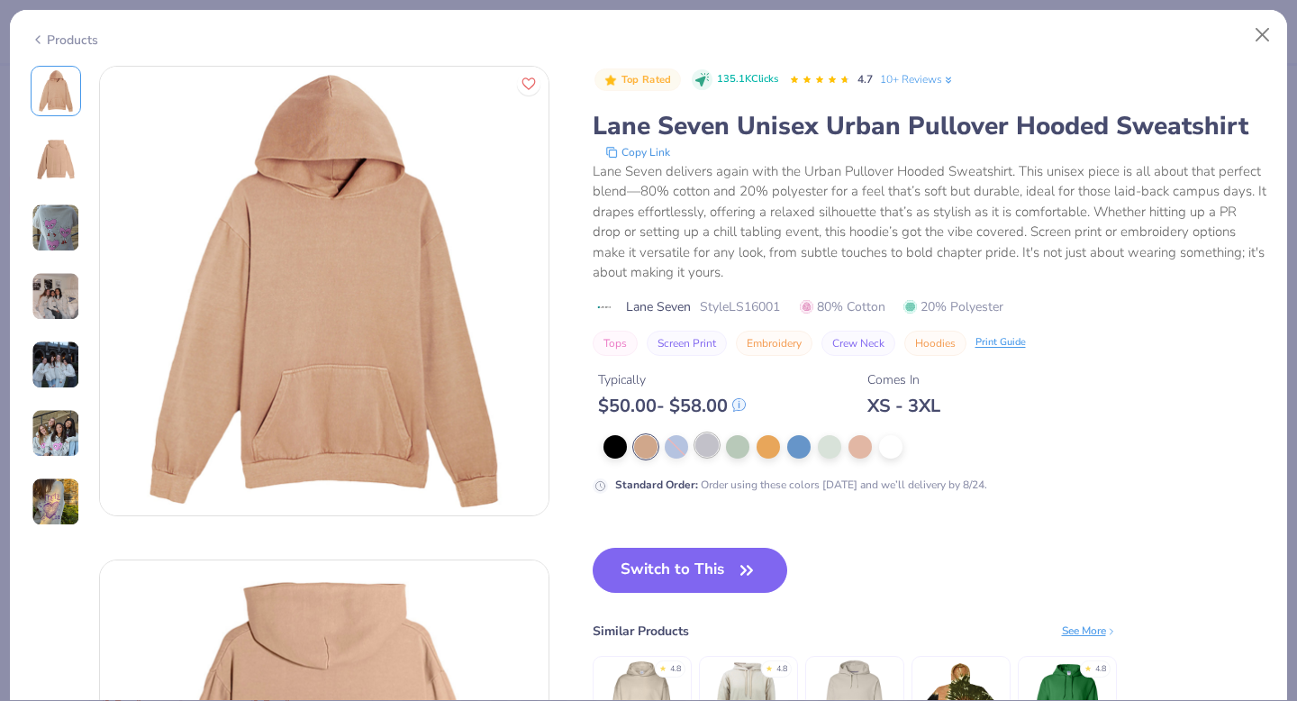
click at [711, 448] on div at bounding box center [706, 444] width 23 height 23
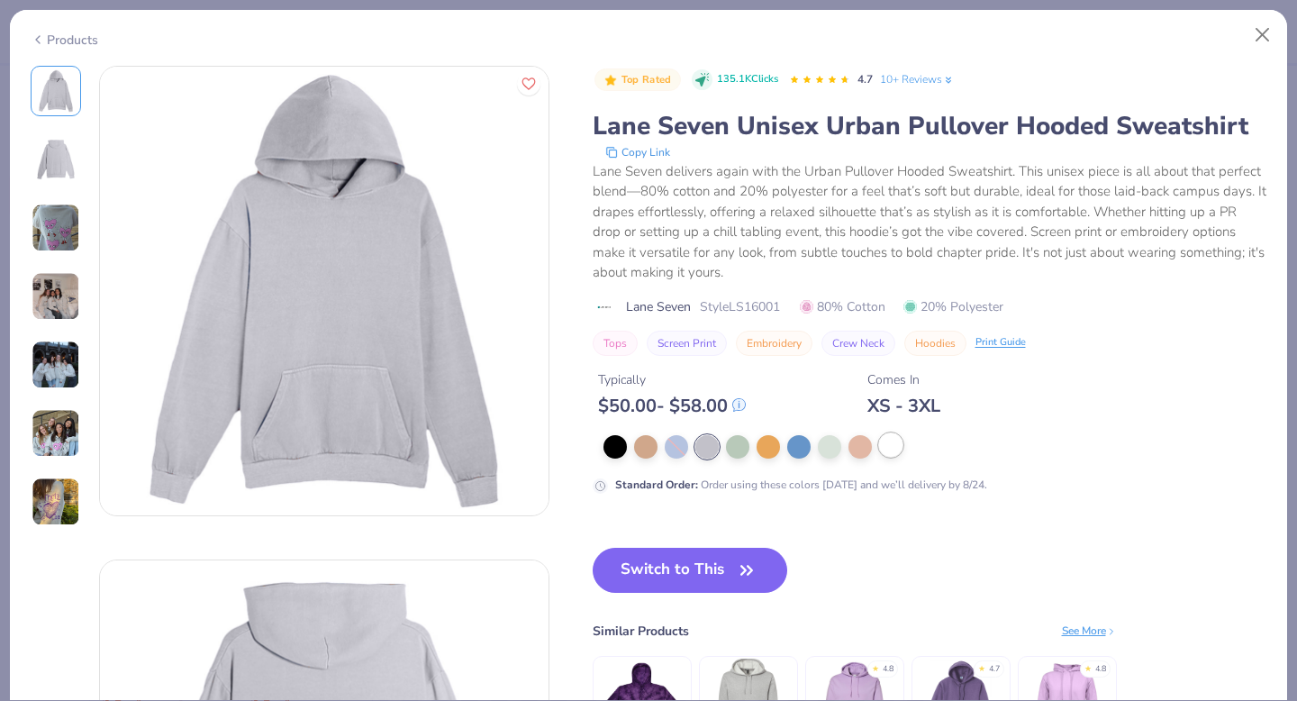
click at [901, 449] on div at bounding box center [890, 444] width 23 height 23
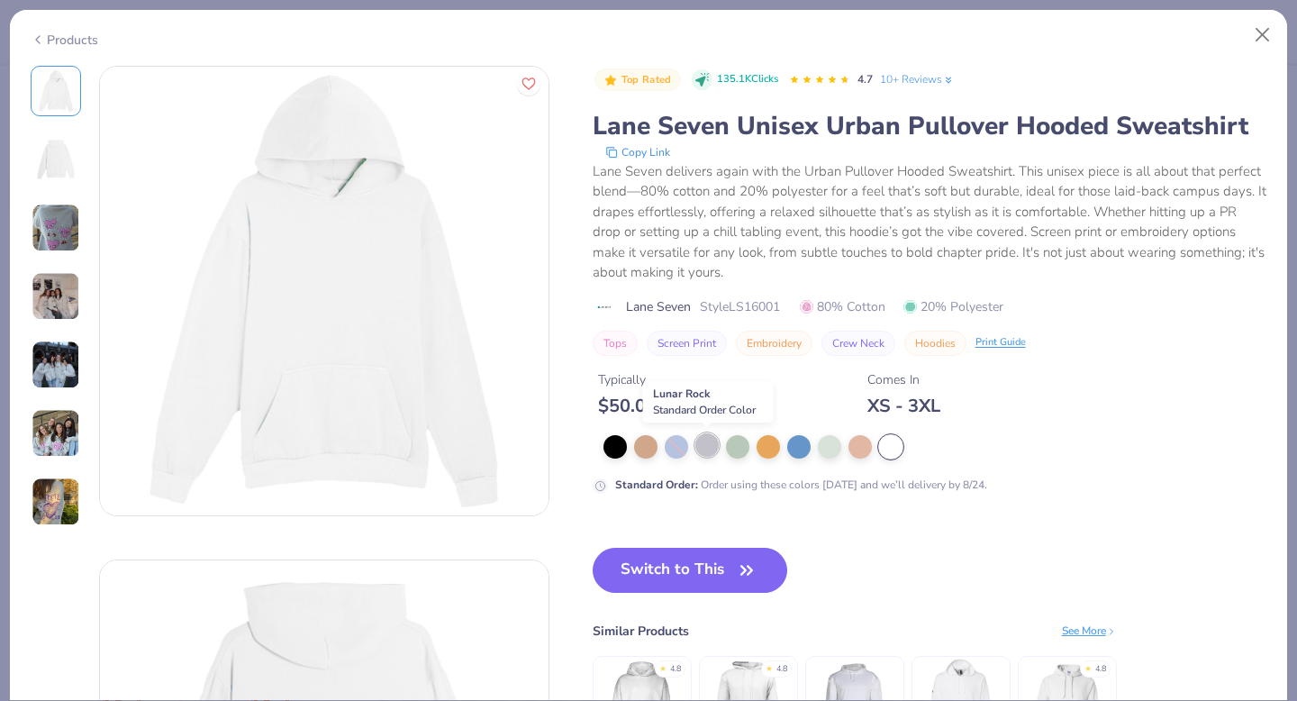
click at [699, 444] on div at bounding box center [706, 444] width 23 height 23
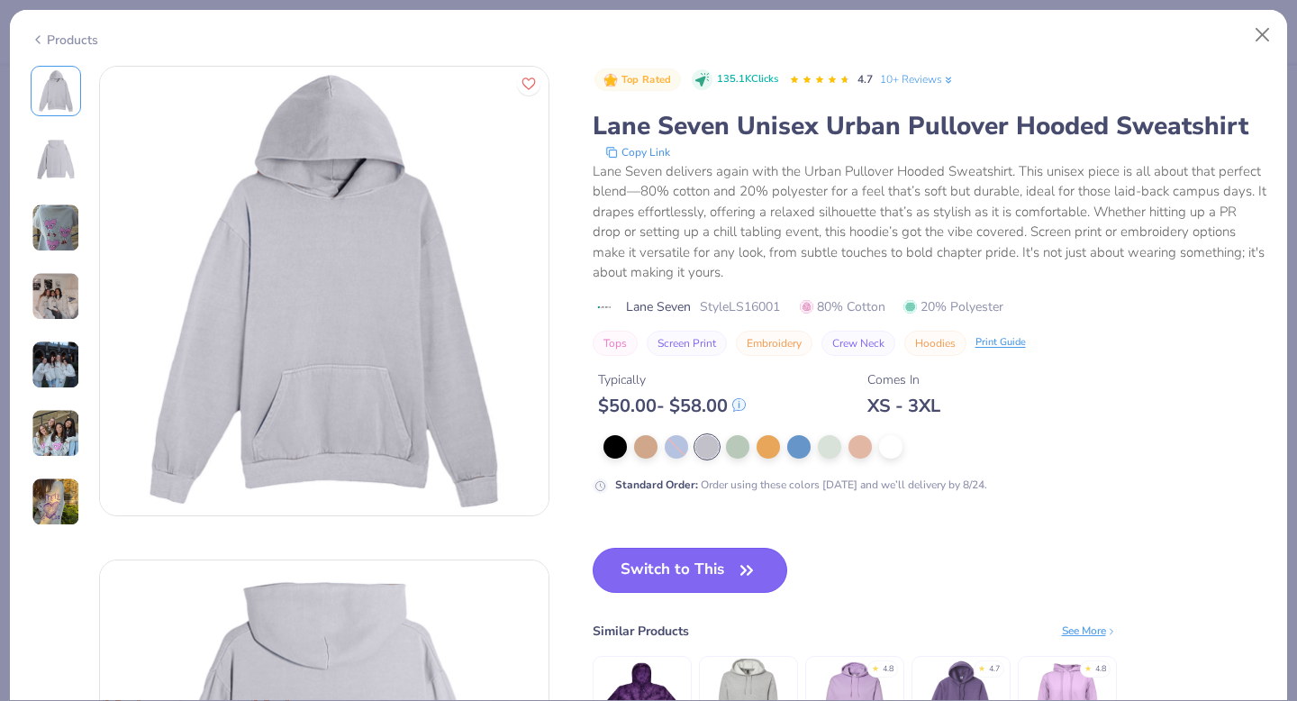
click at [688, 564] on button "Switch to This" at bounding box center [690, 570] width 195 height 45
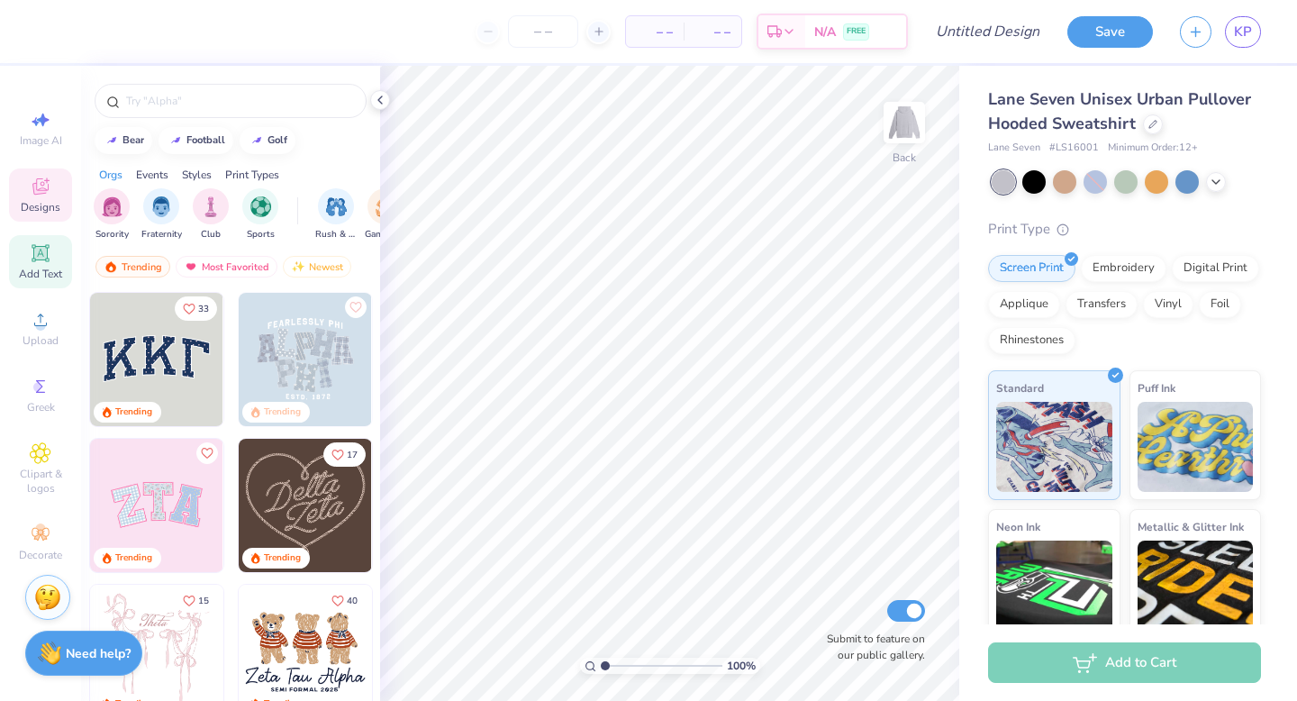
click at [42, 239] on div "Add Text" at bounding box center [40, 261] width 63 height 53
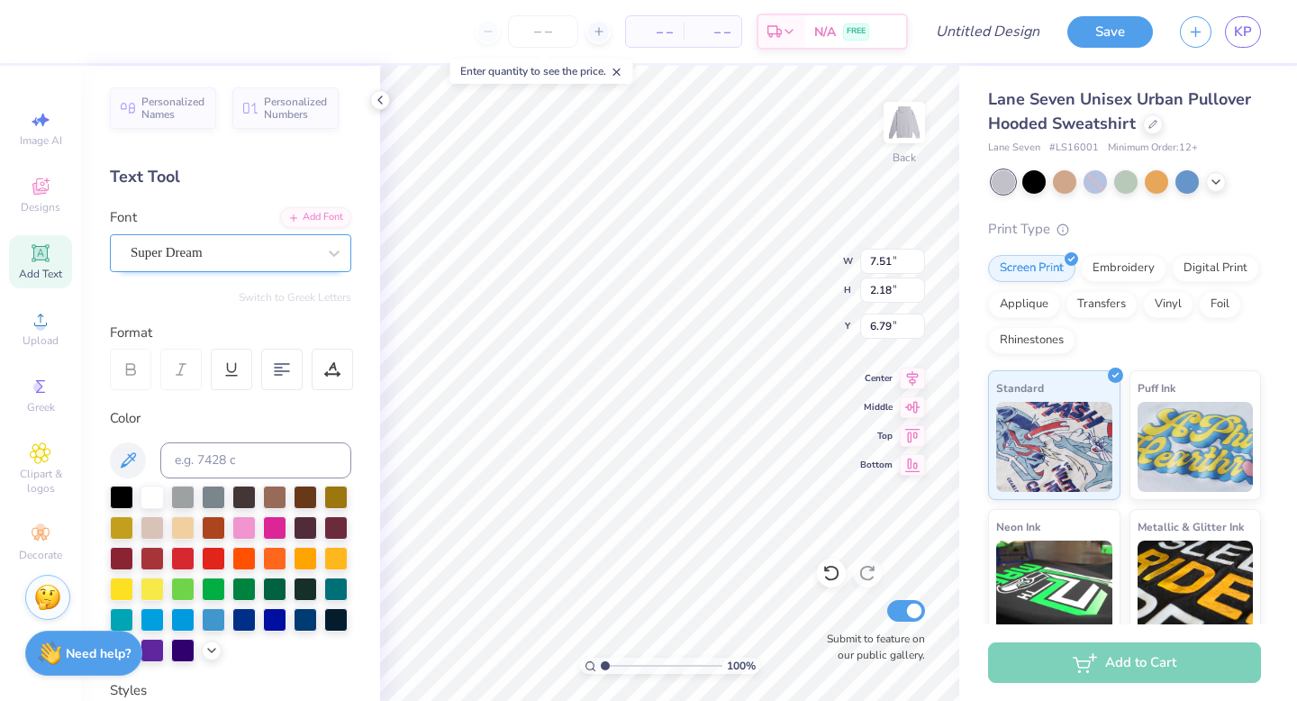
type textarea "O"
type textarea "NOVAdance"
click at [303, 250] on div "Super Dream" at bounding box center [223, 253] width 189 height 28
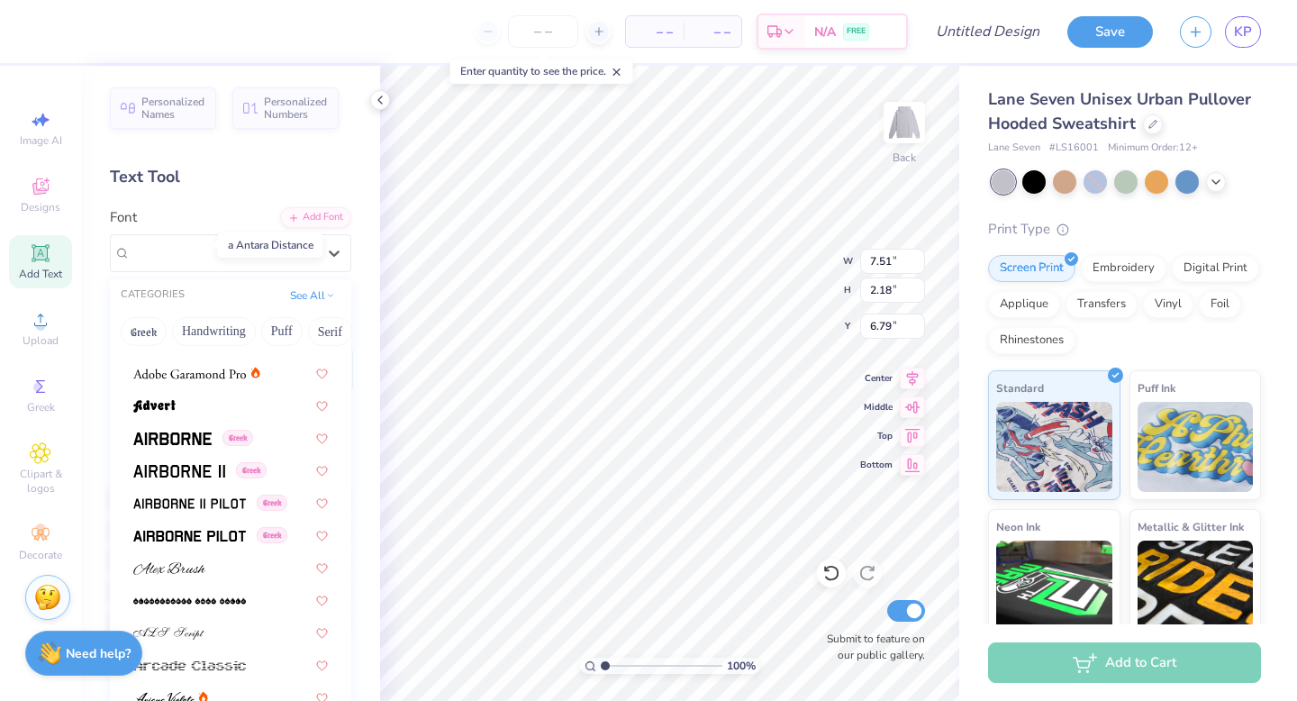
scroll to position [303, 0]
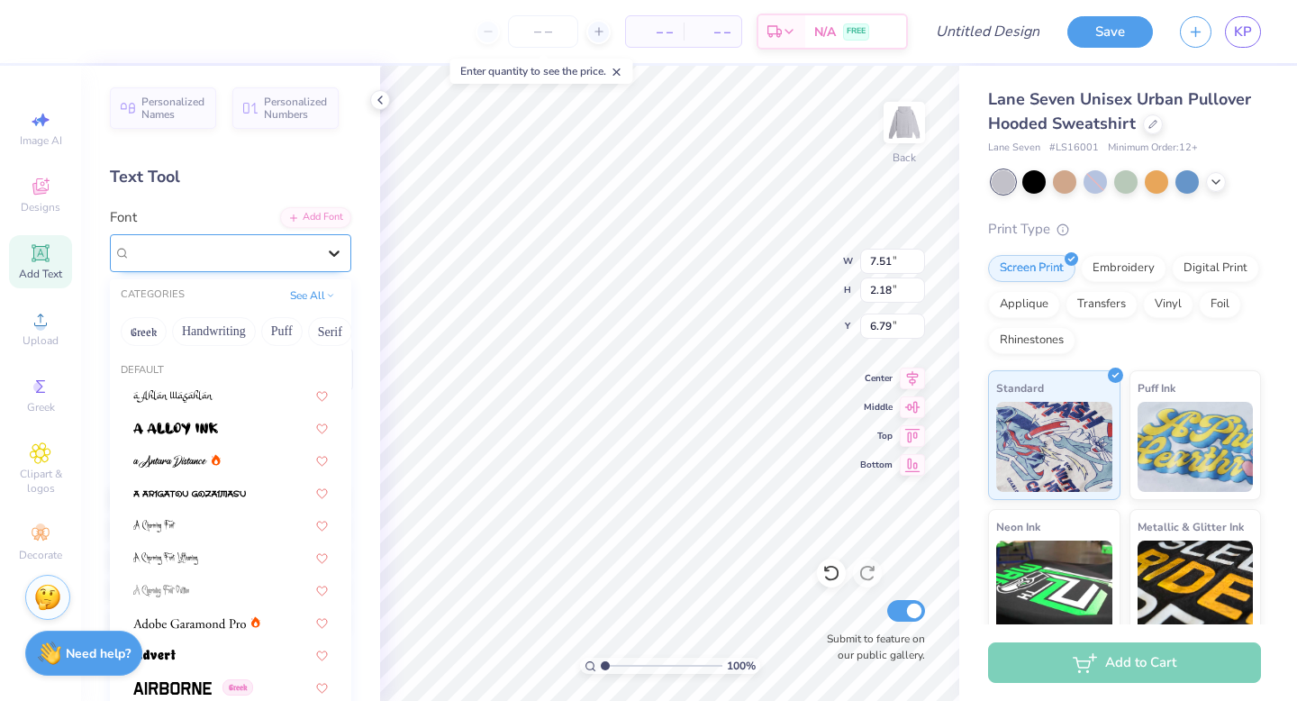
click at [328, 254] on icon at bounding box center [334, 253] width 18 height 18
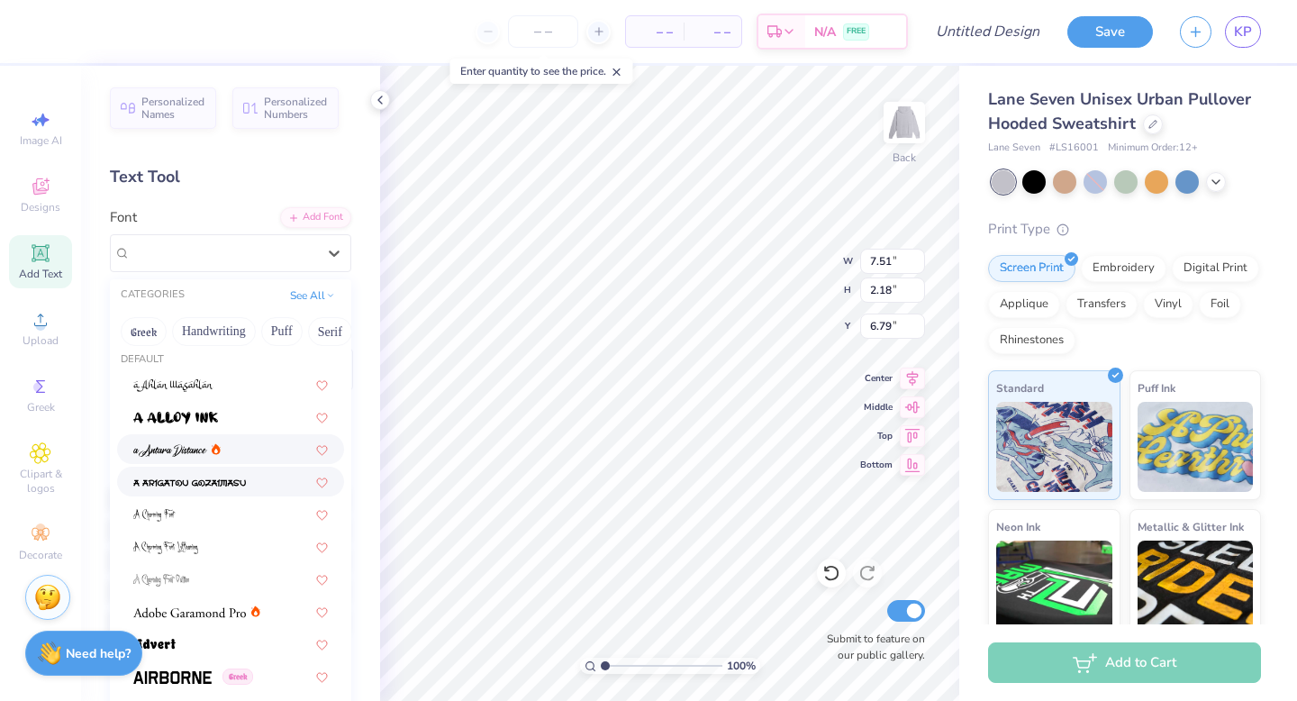
scroll to position [12, 0]
click at [230, 446] on div at bounding box center [230, 448] width 195 height 19
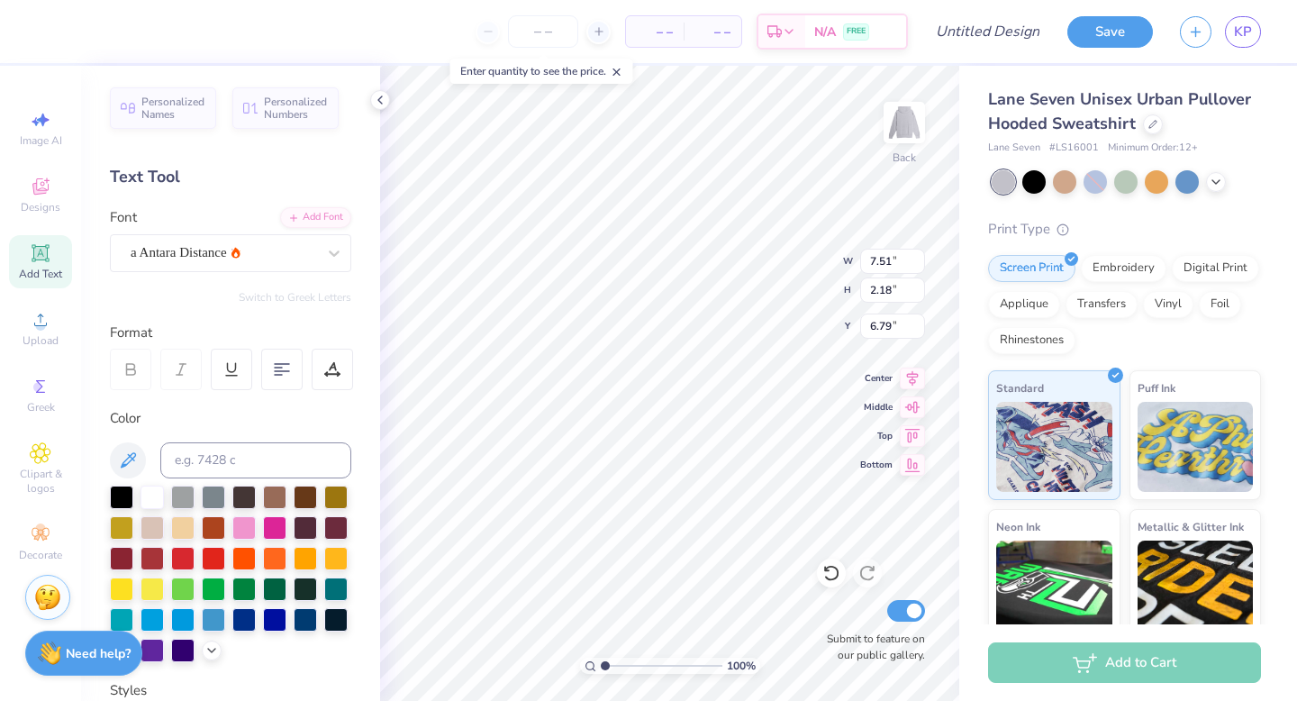
scroll to position [0, 3]
click at [318, 381] on div at bounding box center [332, 369] width 41 height 41
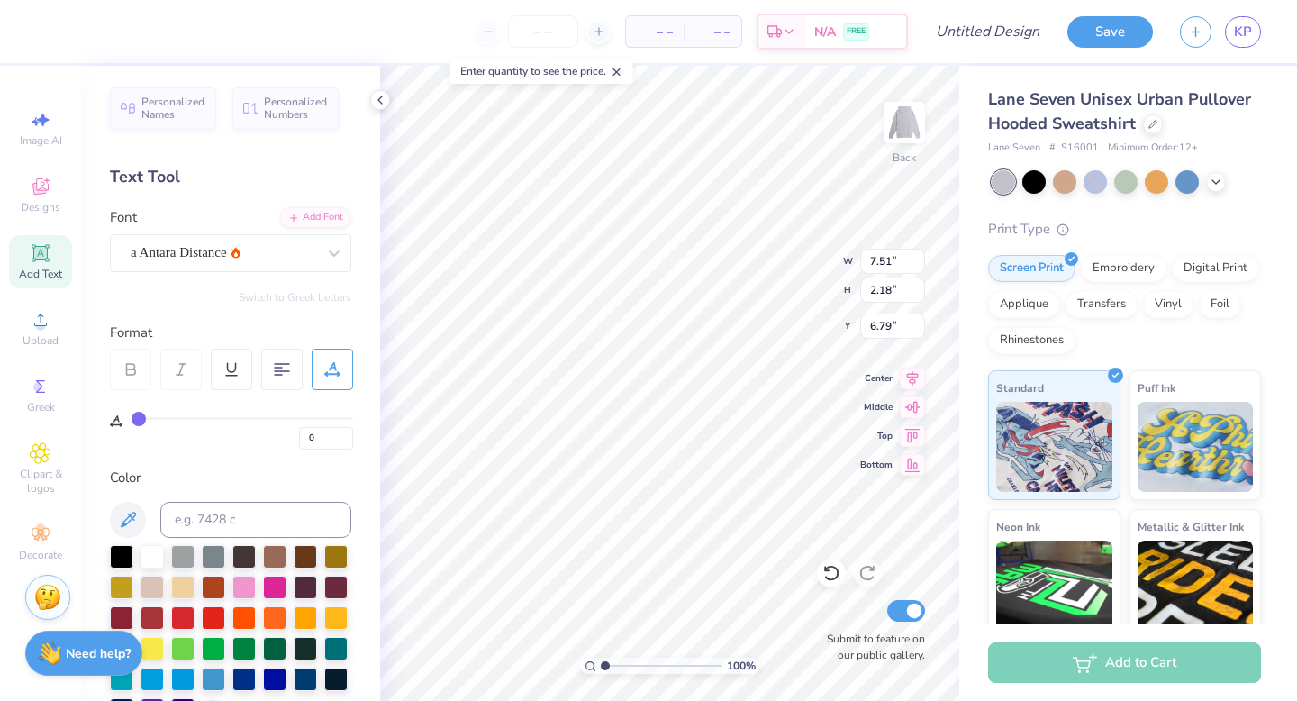
type input "1"
type input "3"
type input "5"
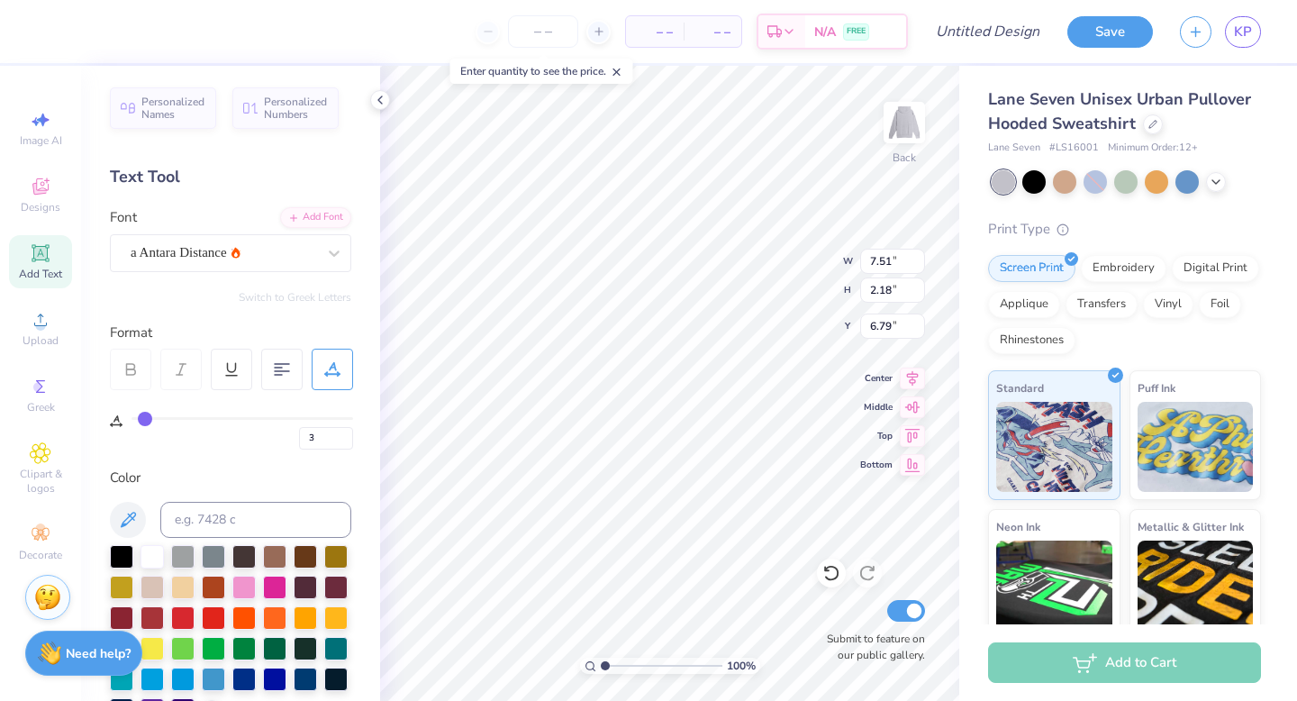
type input "5"
type input "8"
type input "11"
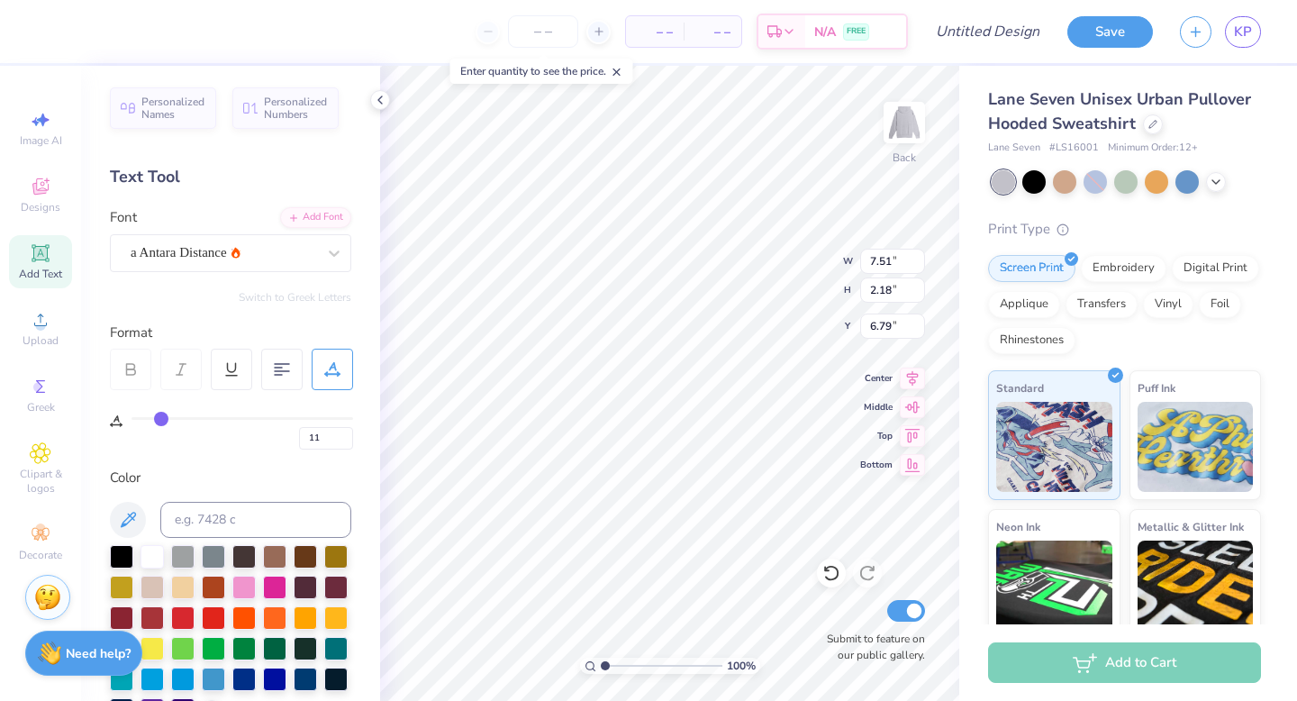
type input "14"
type input "16"
type input "18"
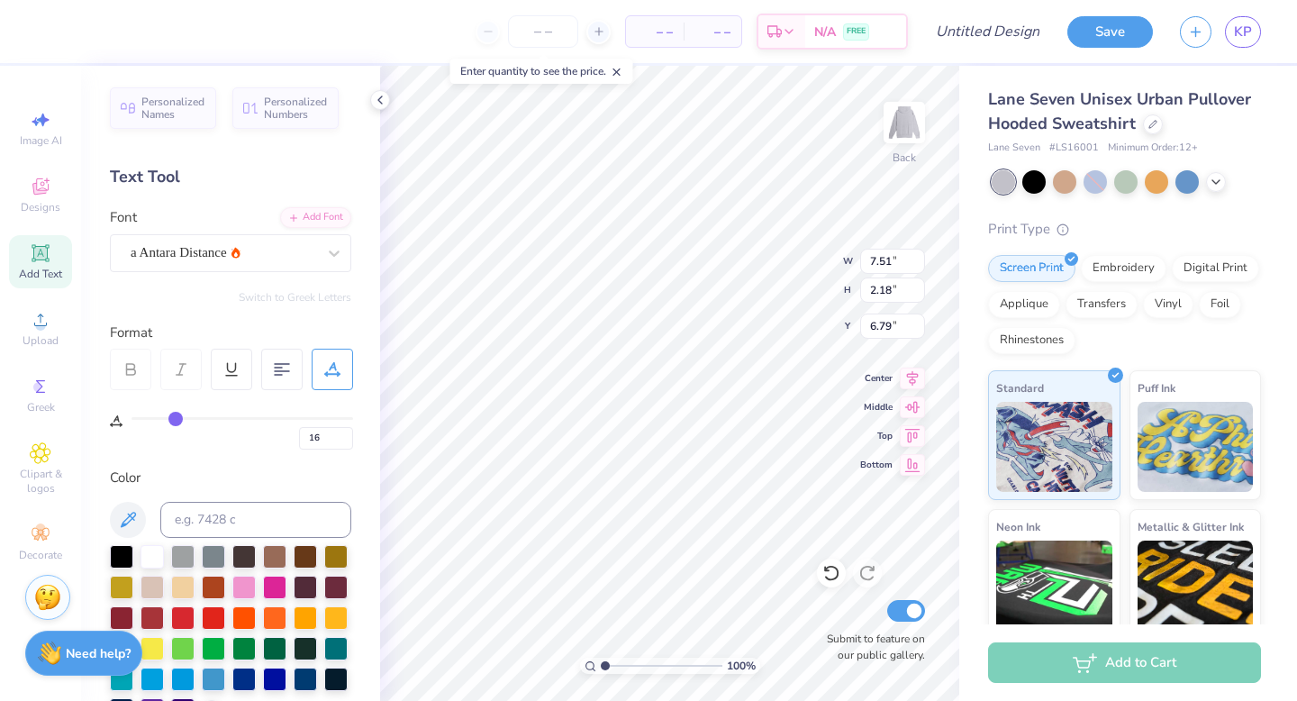
type input "18"
type input "19"
type input "20"
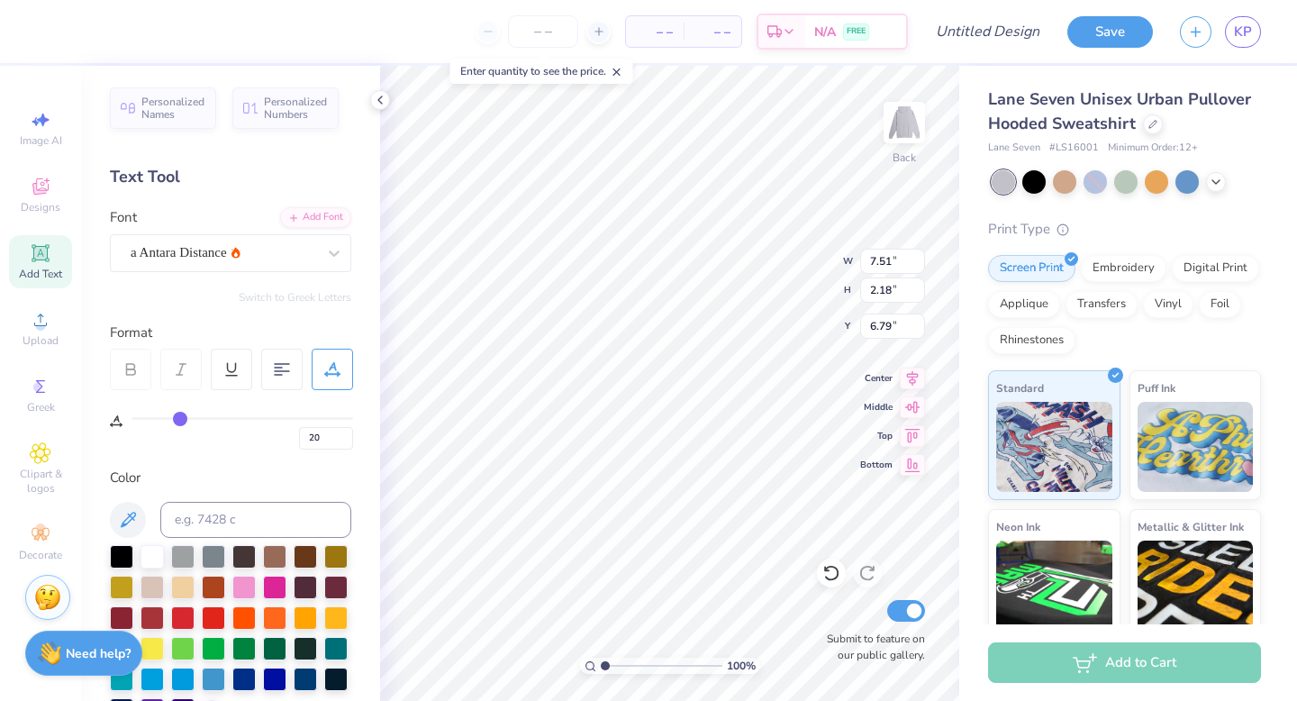
type input "21"
type input "22"
type input "23"
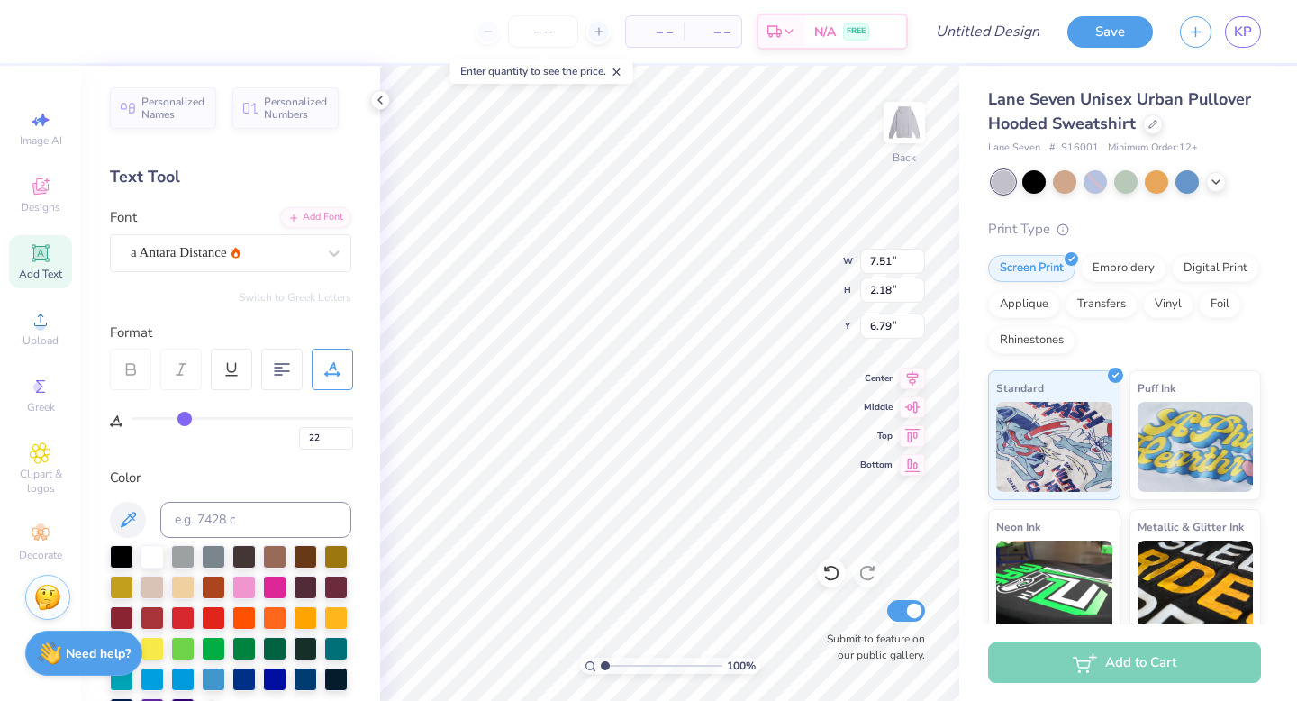
type input "23"
type input "24"
type input "25"
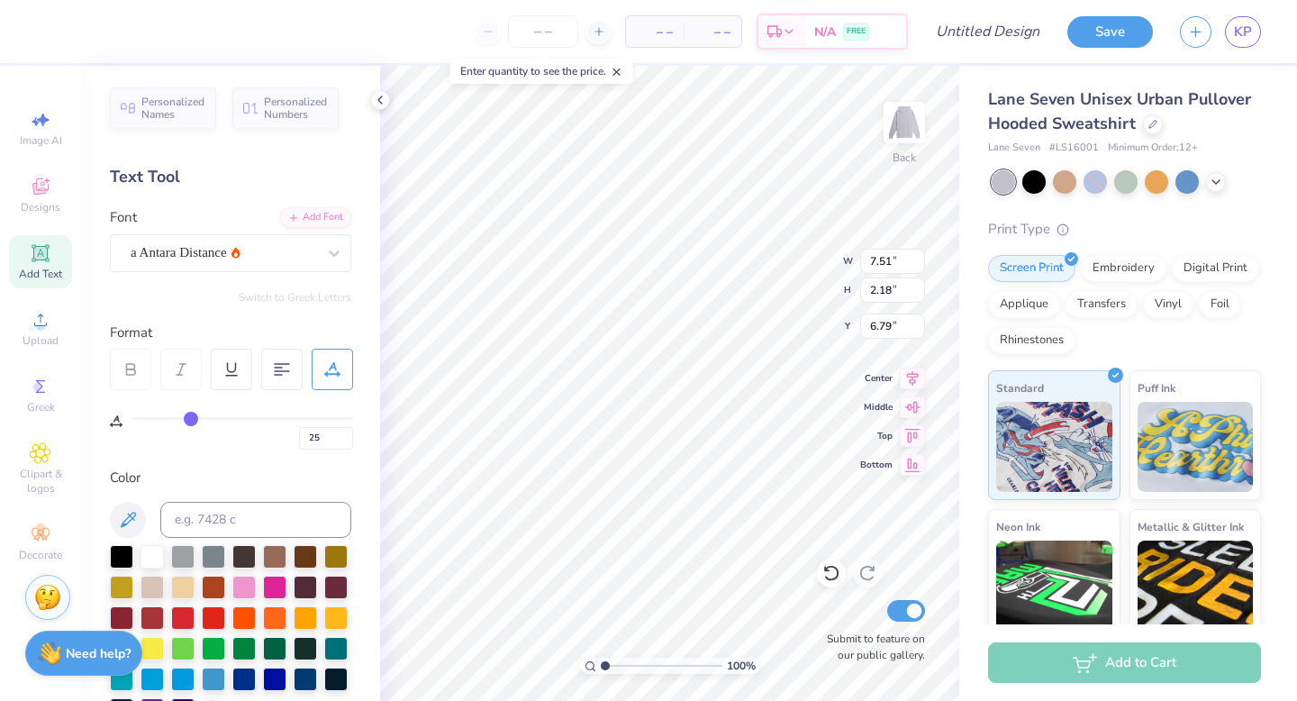
type input "26"
type input "27"
type input "28"
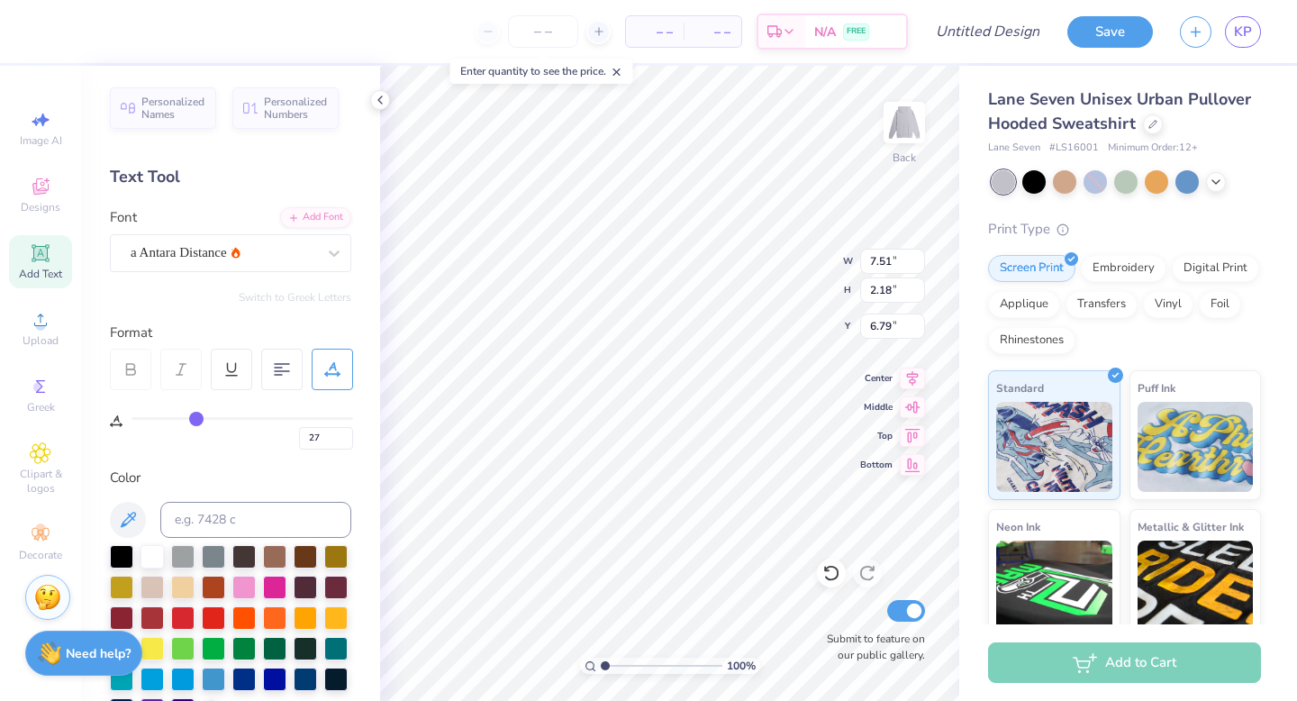
type input "28"
type input "29"
type input "30"
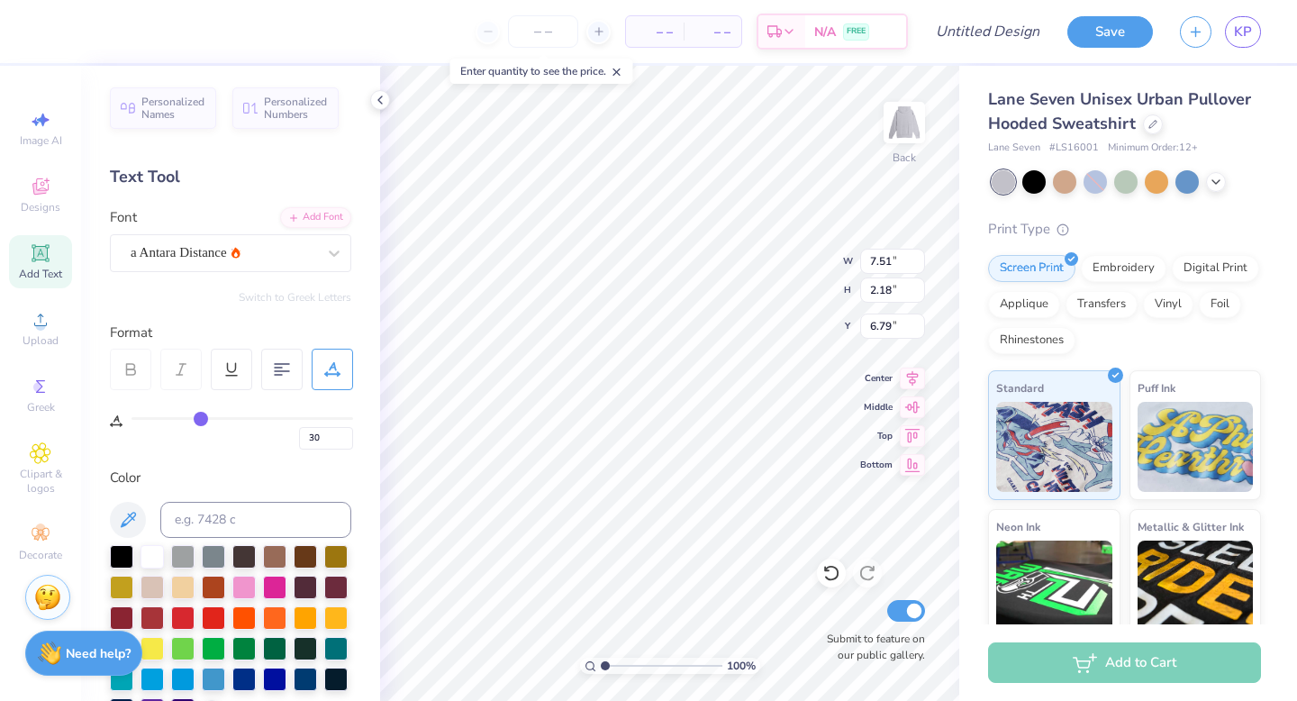
type input "31"
type input "33"
type input "35"
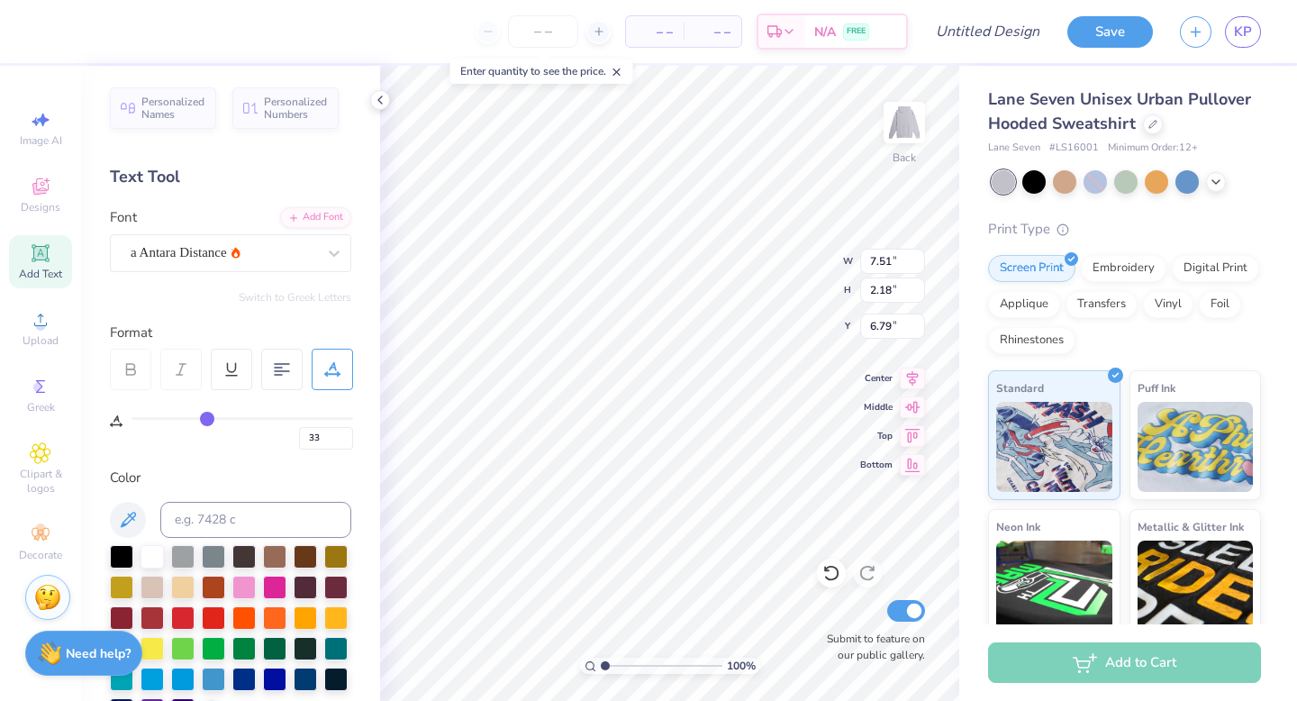
type input "35"
type input "38"
type input "41"
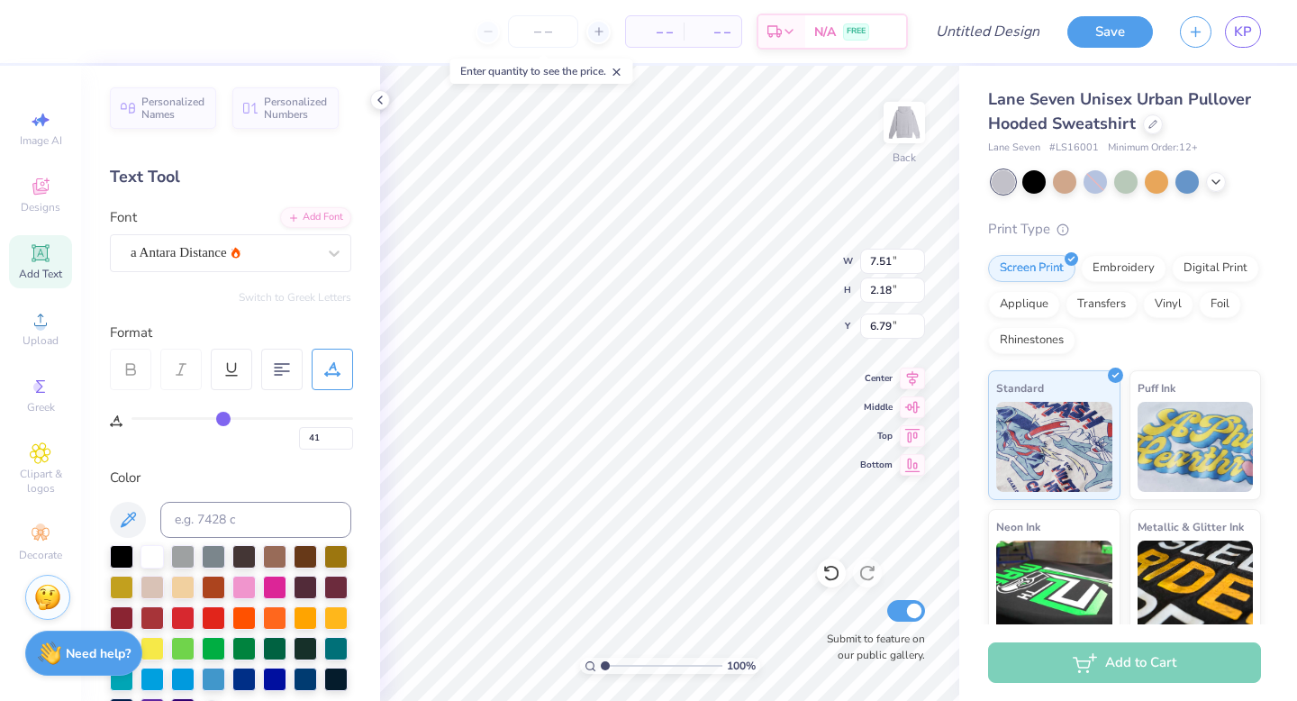
type input "43"
type input "45"
type input "46"
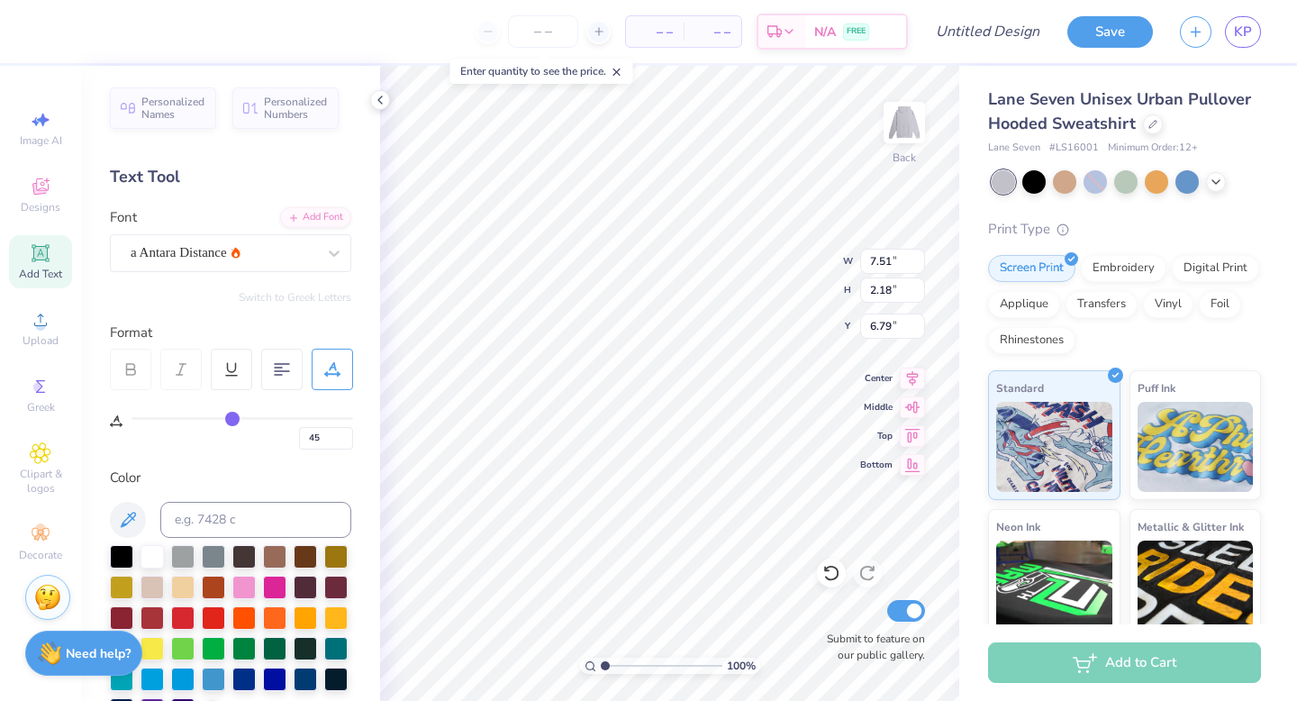
type input "46"
type input "47"
drag, startPoint x: 139, startPoint y: 416, endPoint x: 234, endPoint y: 427, distance: 96.1
click at [234, 427] on div "47" at bounding box center [242, 433] width 222 height 32
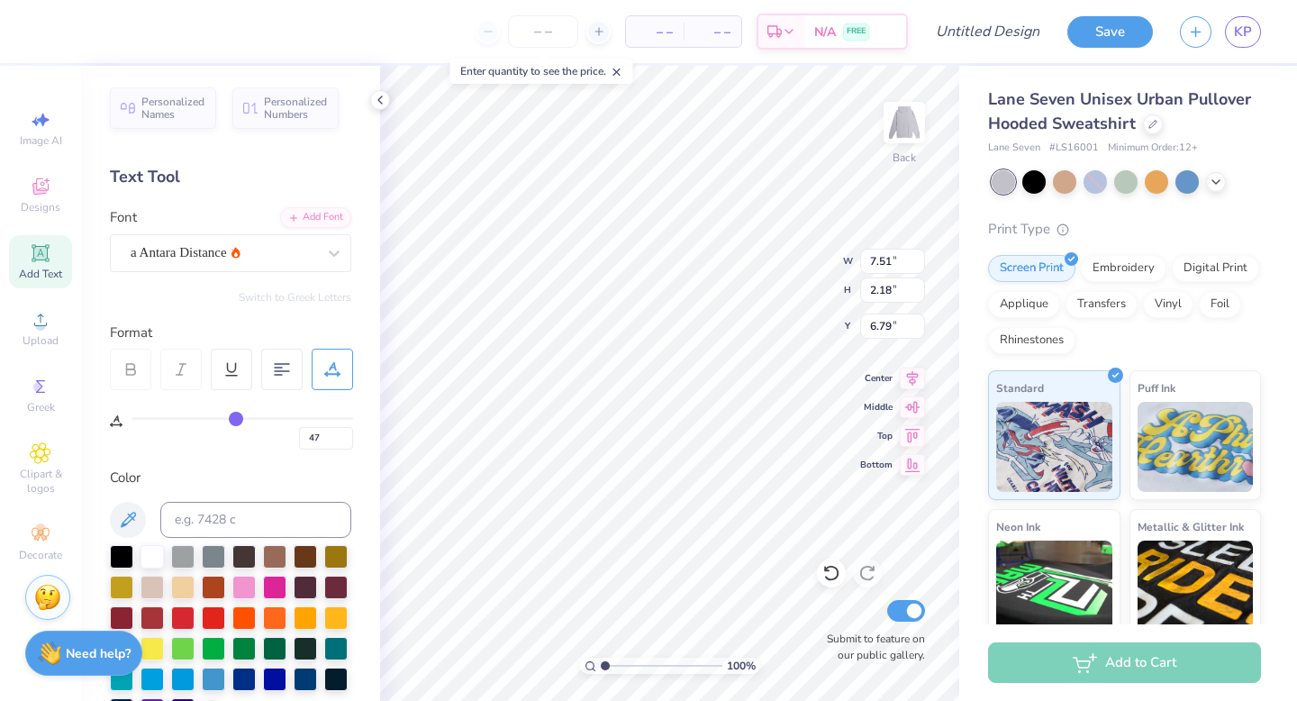
type input "44"
type input "43"
type input "42"
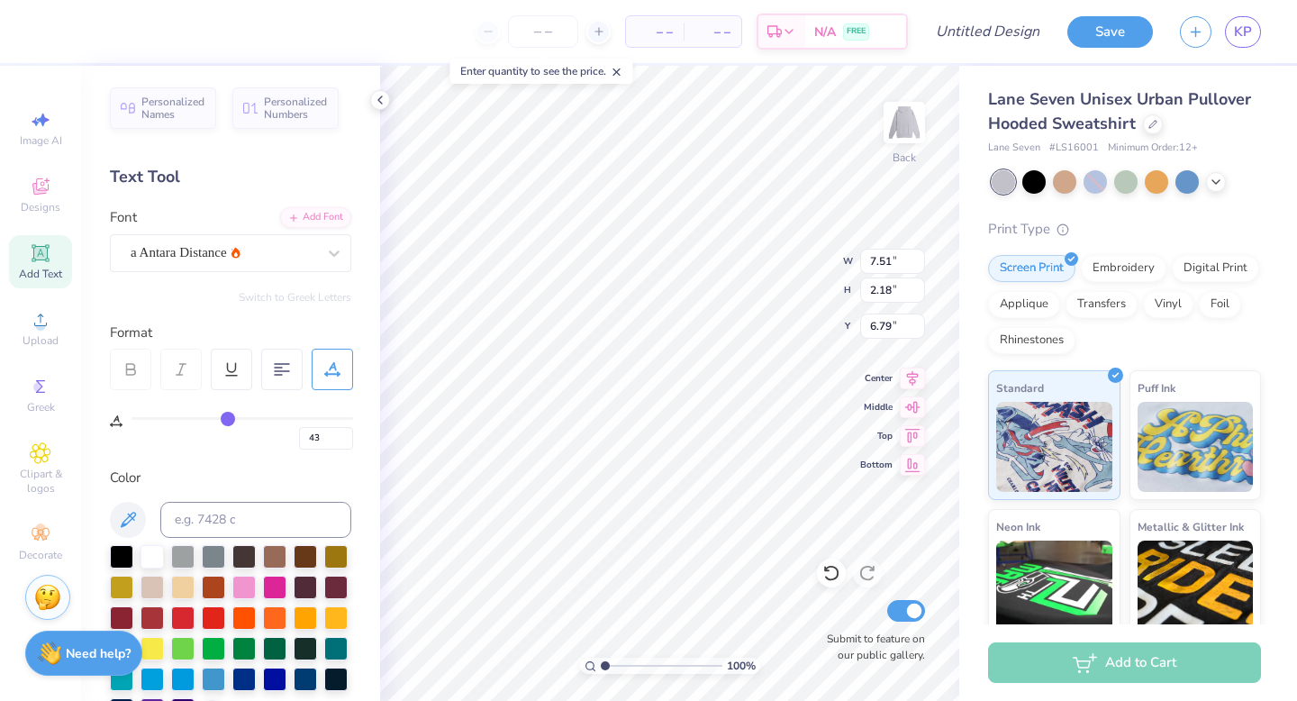
type input "42"
type input "40"
type input "37"
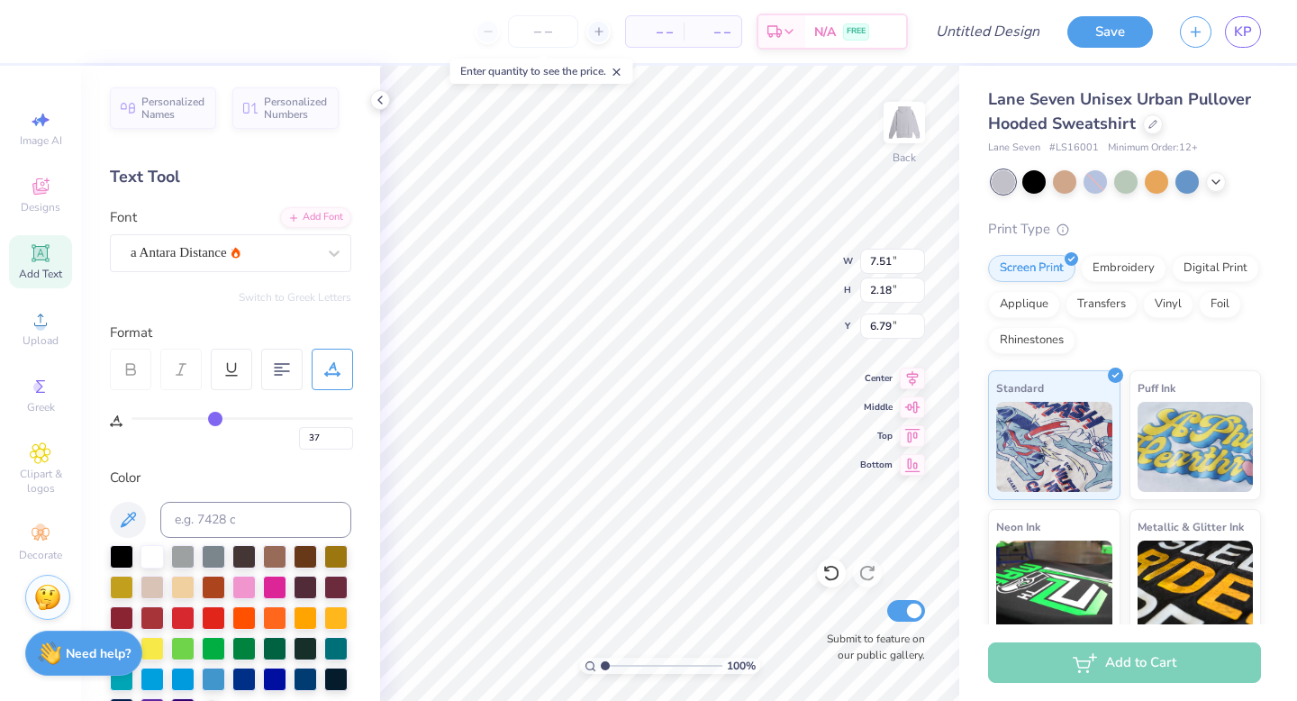
type input "34"
type input "31"
type input "28"
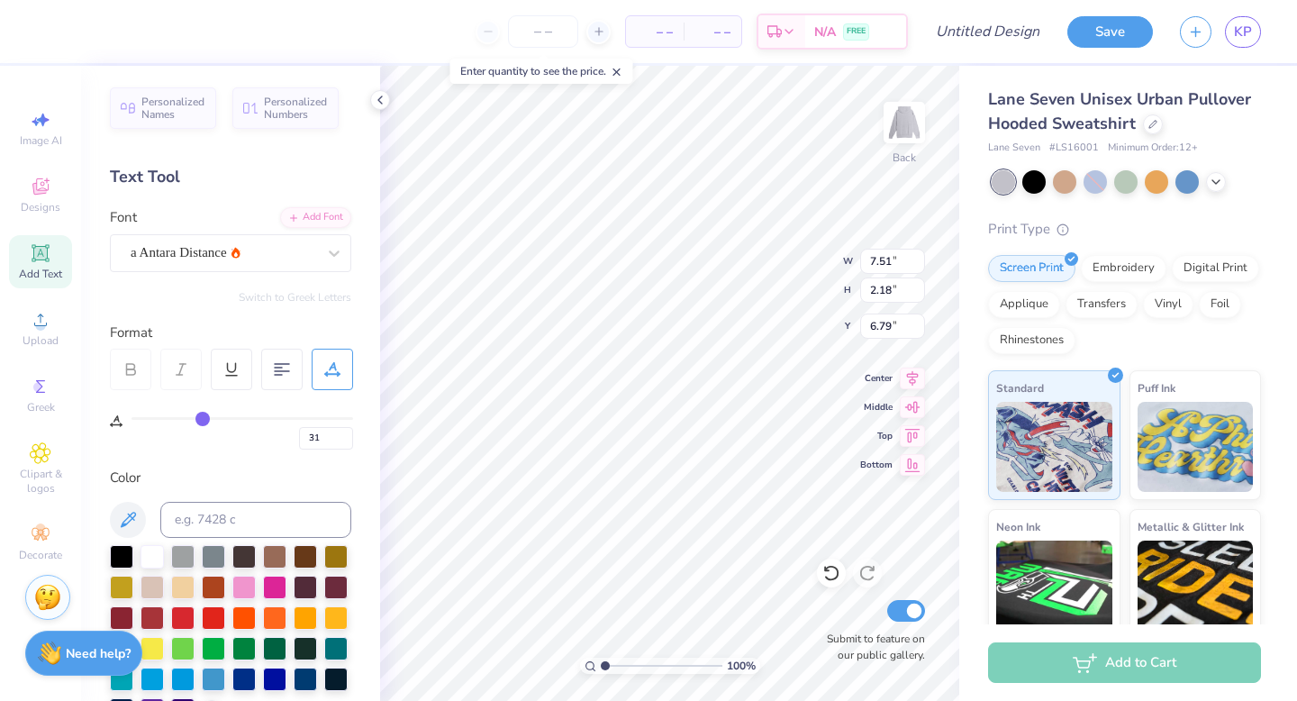
type input "28"
type input "25"
type input "22"
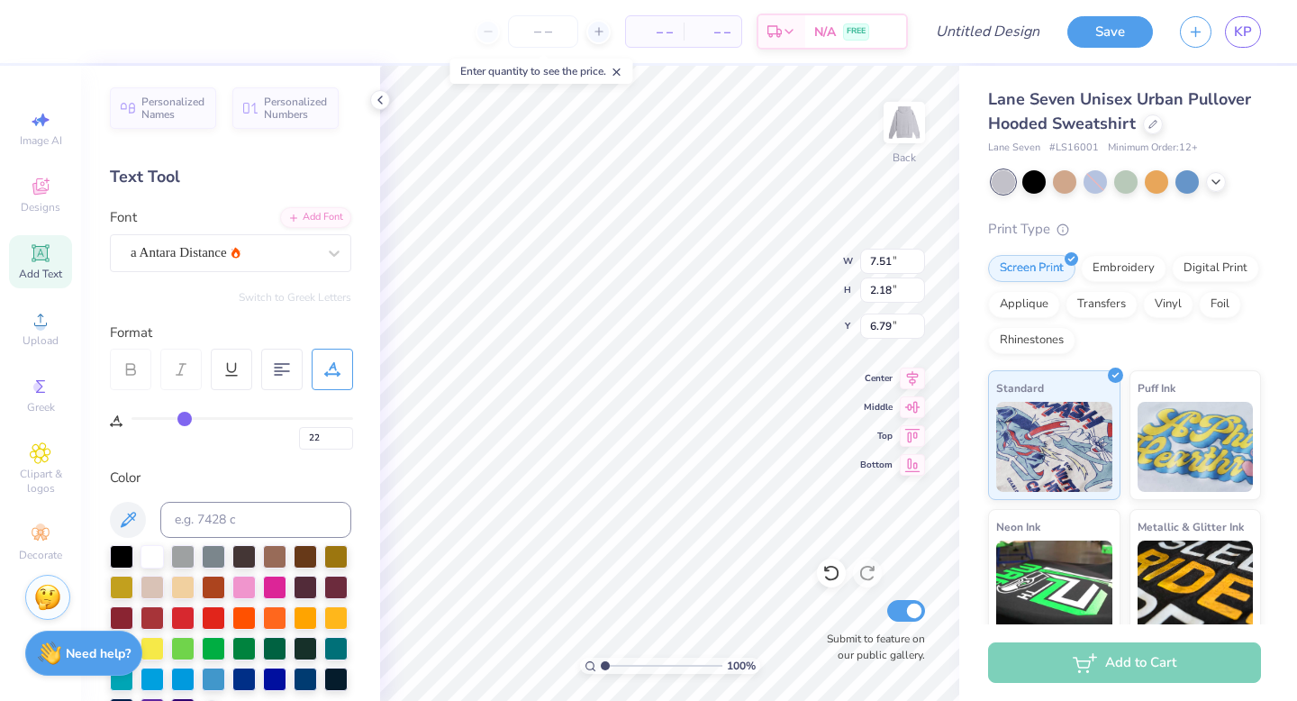
type input "20"
type input "17"
type input "14"
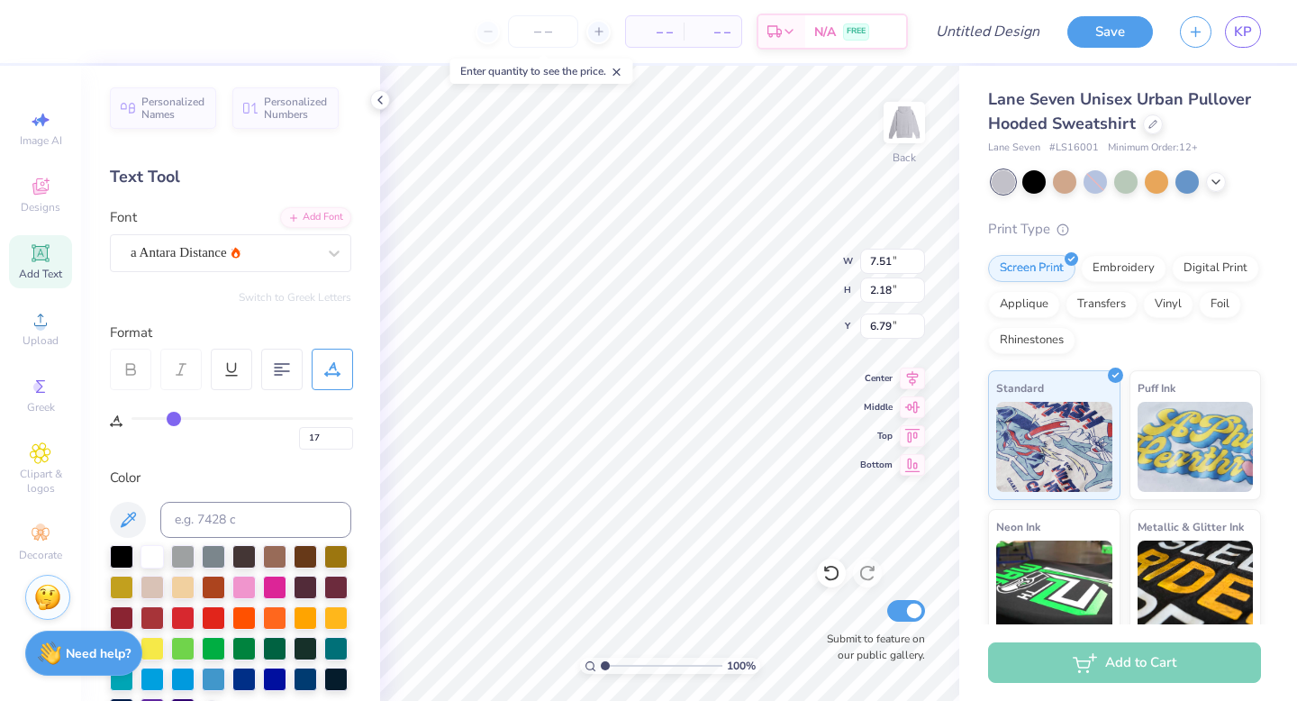
type input "14"
type input "10"
type input "6"
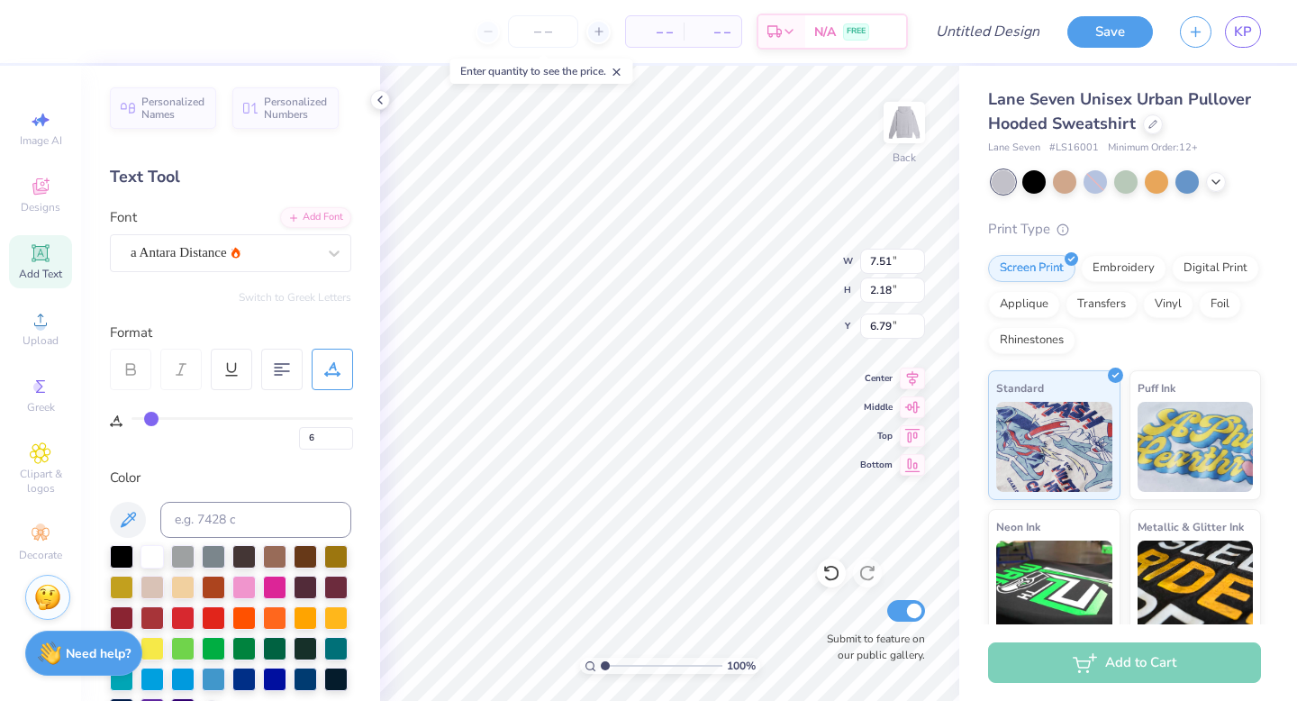
type input "0"
drag, startPoint x: 230, startPoint y: 421, endPoint x: 18, endPoint y: 447, distance: 213.1
click at [18, 447] on div "– – Per Item – – Total Est. Delivery N/A FREE Design Title Save KP Image AI Des…" at bounding box center [648, 350] width 1297 height 701
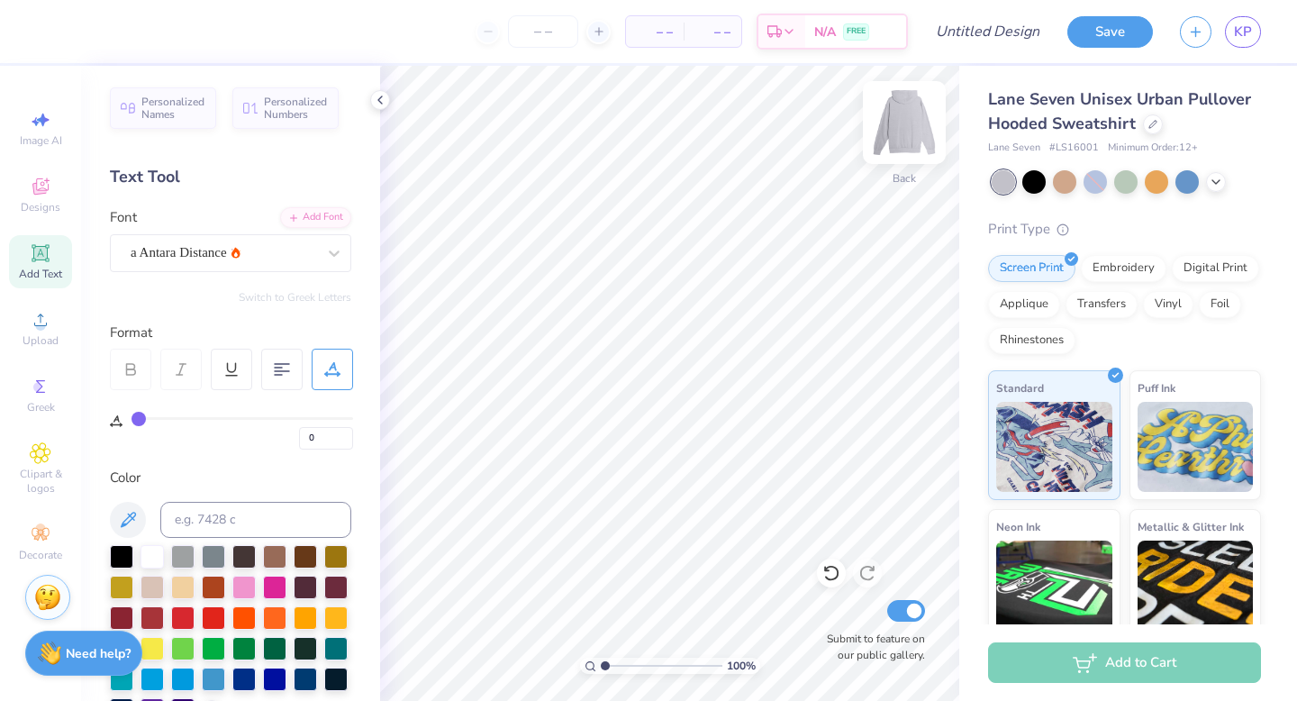
click at [896, 134] on img at bounding box center [904, 122] width 72 height 72
type textarea "NOVdance"
type textarea "NO"
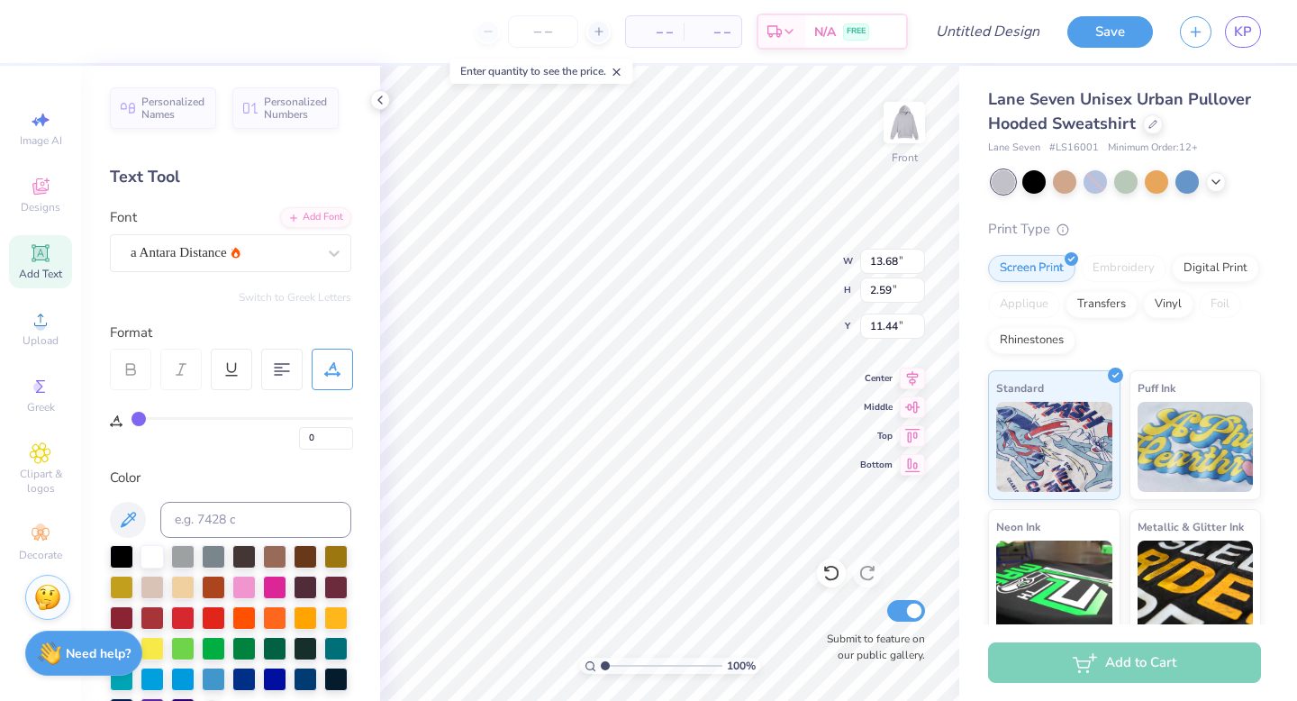
scroll to position [0, 1]
type textarea "V"
type input "10.95"
type input "4.30"
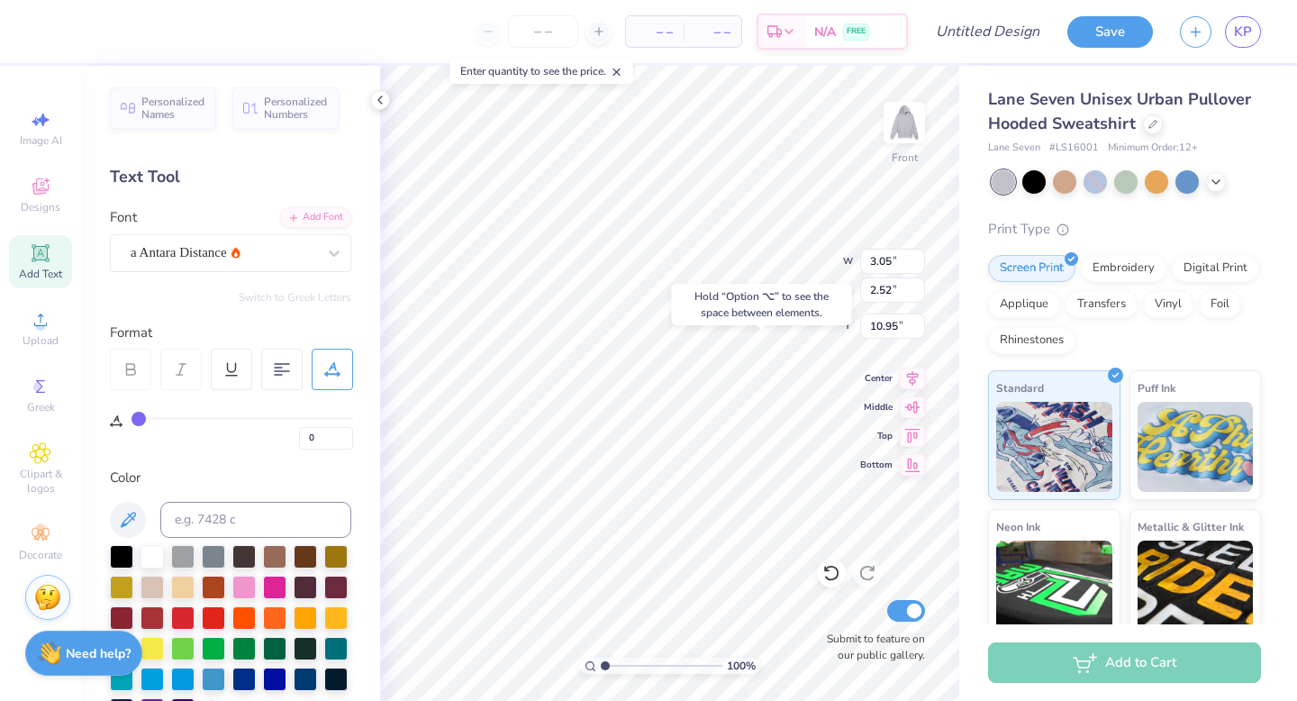
type input "2.59"
type input "11.44"
type input "6.29"
type input "3.05"
type input "2.52"
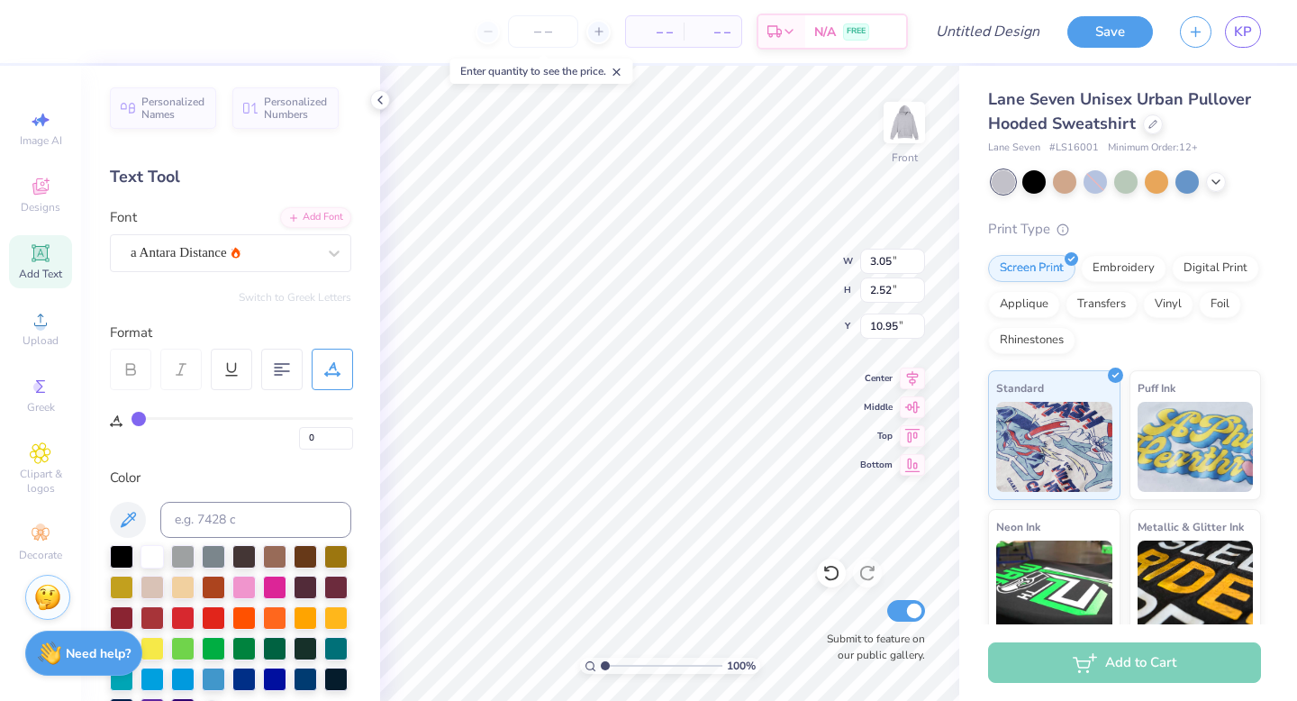
type input "6.35"
type input "11.45"
type textarea "A"
type input "6.35"
type textarea "dance"
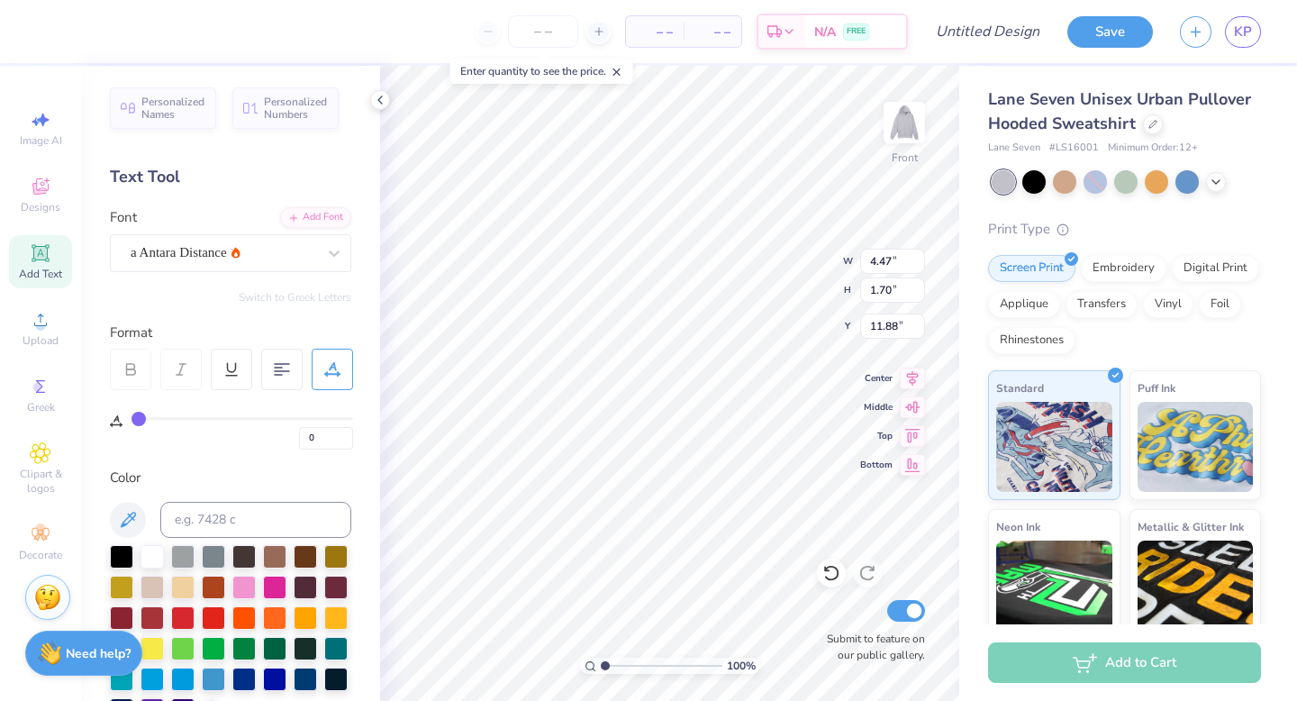
type input "7.14"
type input "4.46"
type input "7.17"
type input "5.58"
type input "2.13"
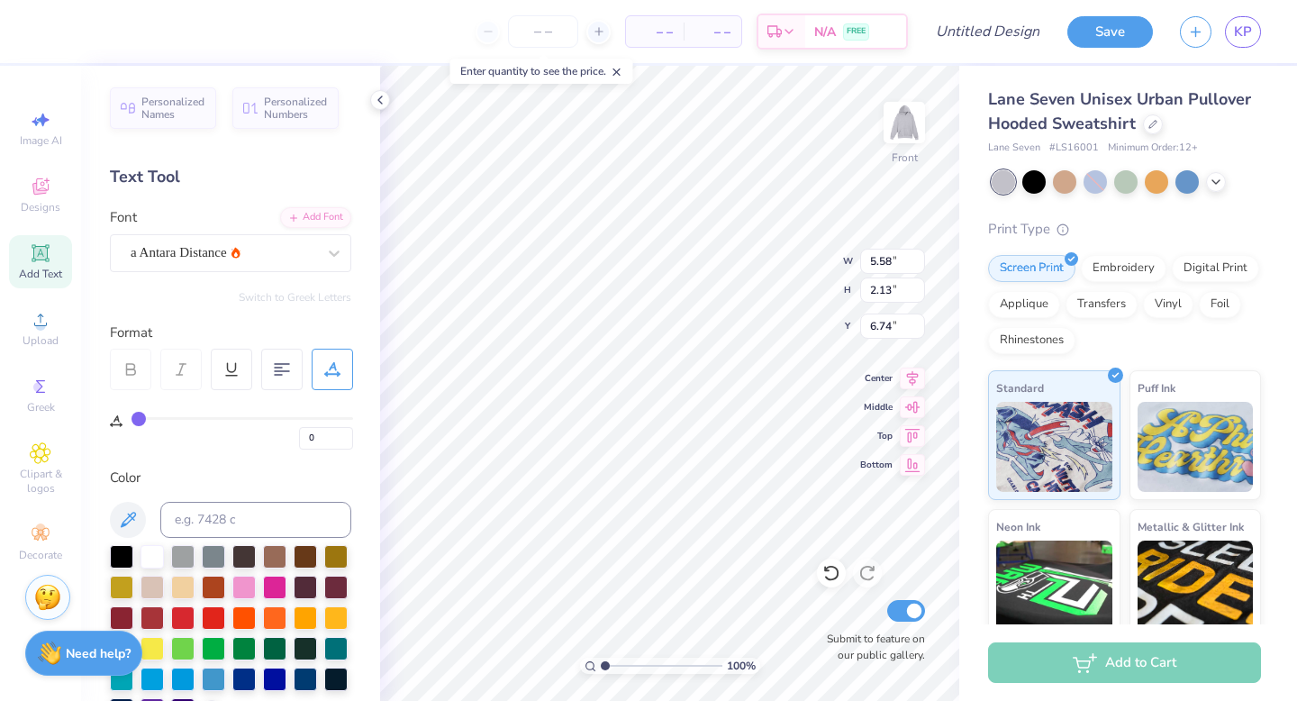
type input "6.35"
type input "2.29"
type input "2.48"
type input "6.00"
type input "6.42"
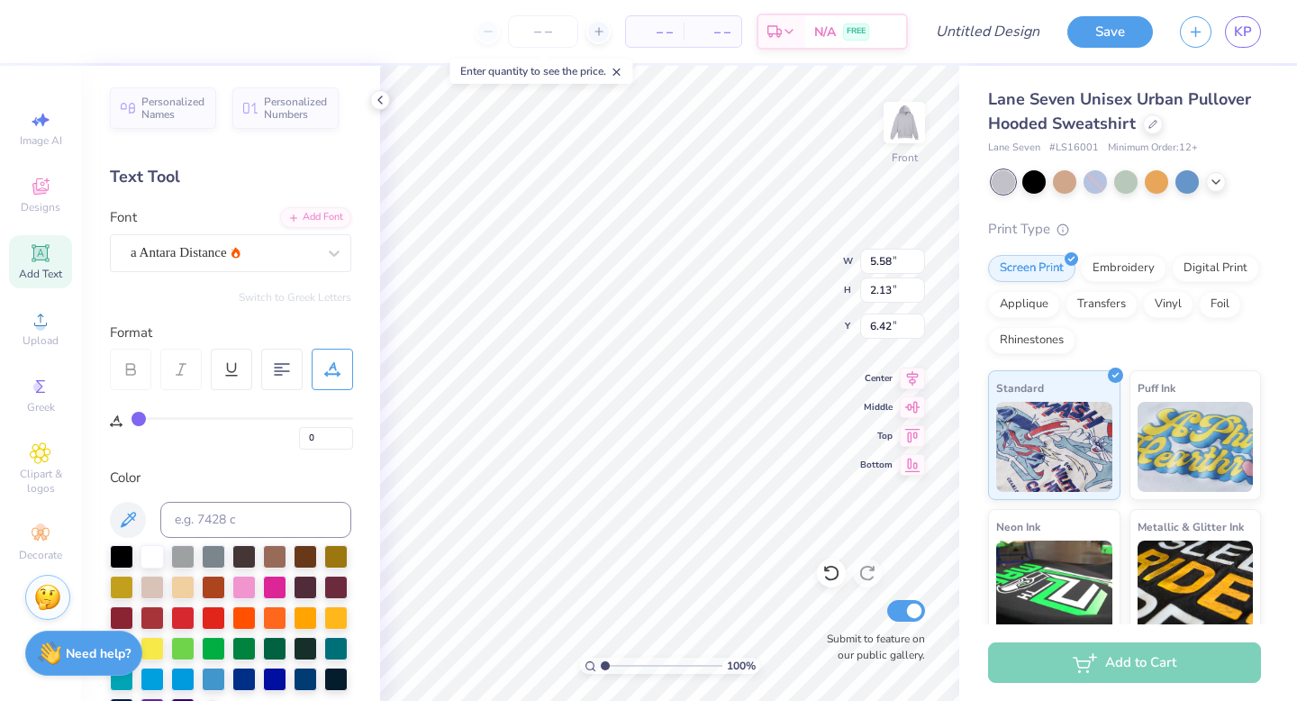
type input "3.05"
type input "2.52"
type input "6.06"
type input "12.94"
type input "11.65"
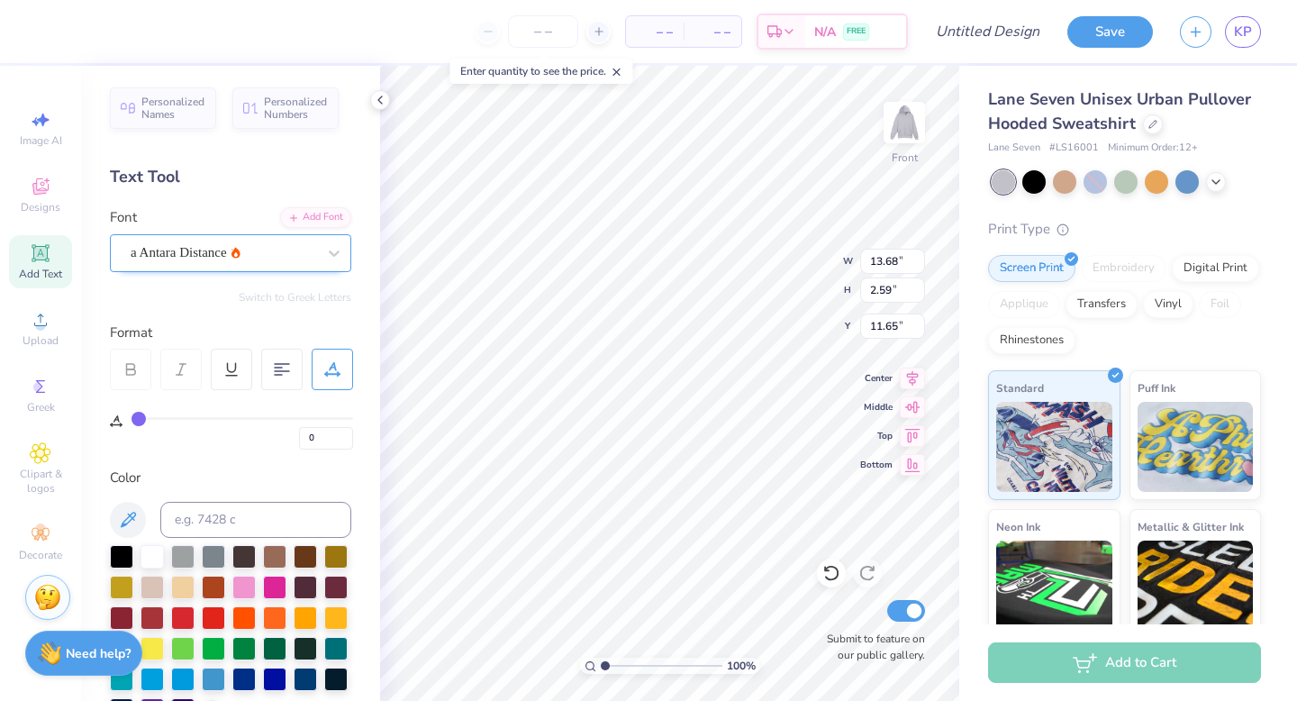
type textarea "NOVA"
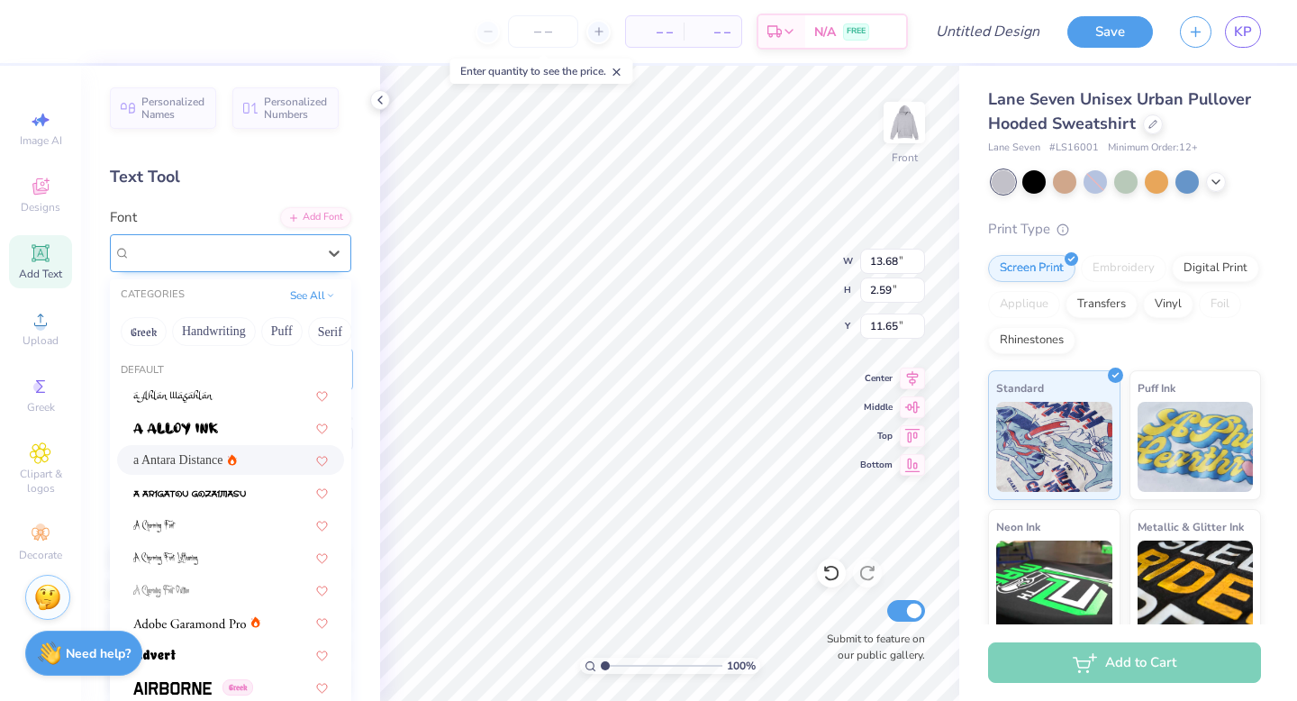
click at [305, 262] on div at bounding box center [224, 252] width 186 height 24
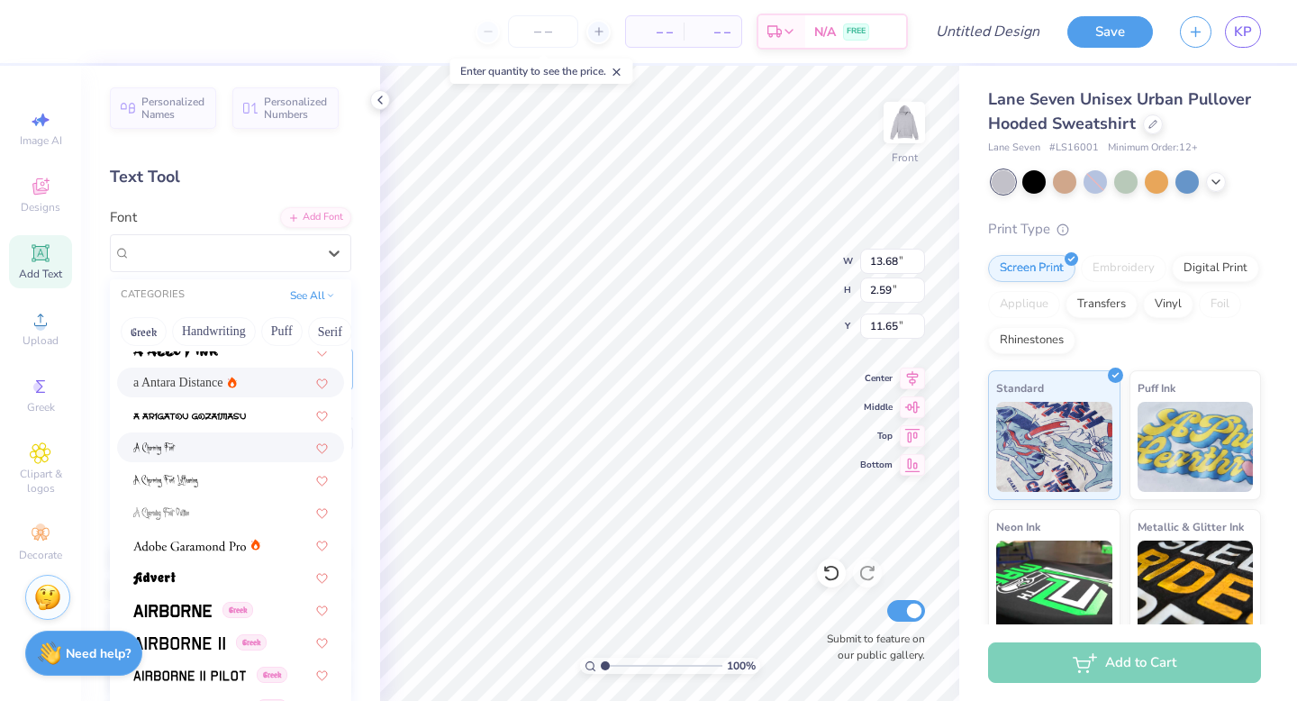
scroll to position [118, 0]
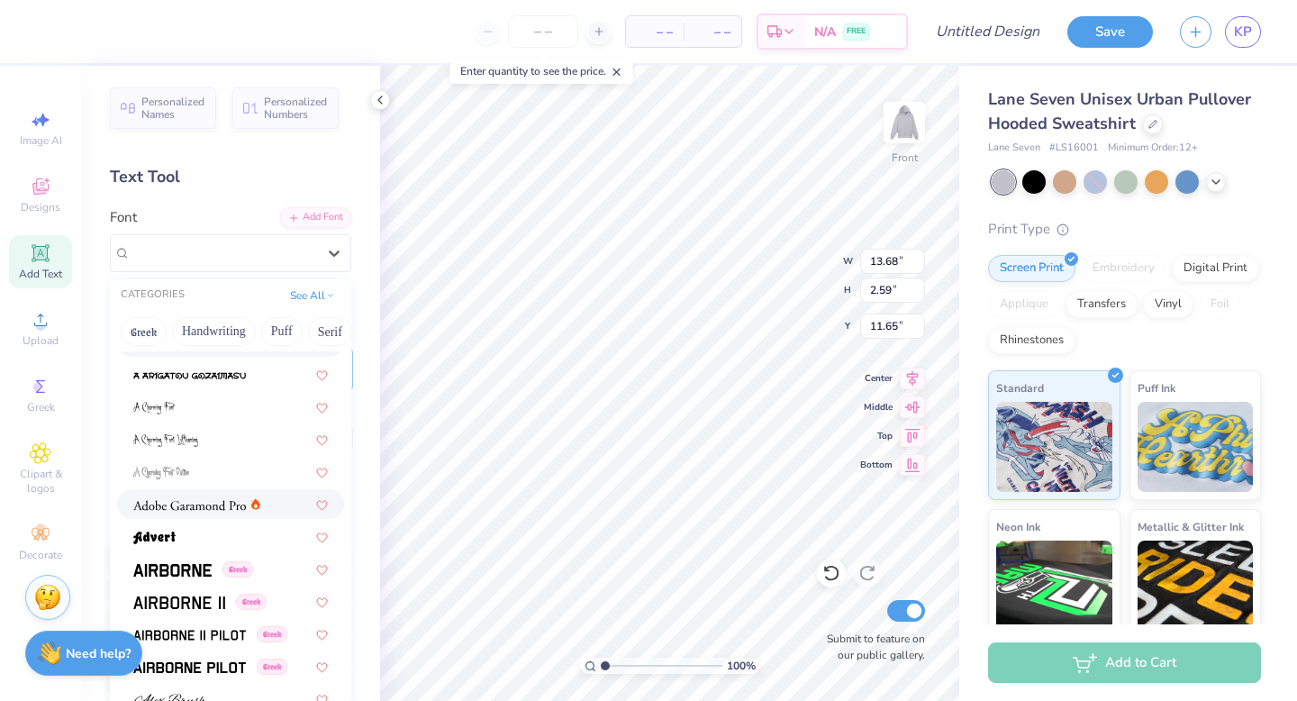
click at [251, 502] on icon at bounding box center [255, 504] width 9 height 12
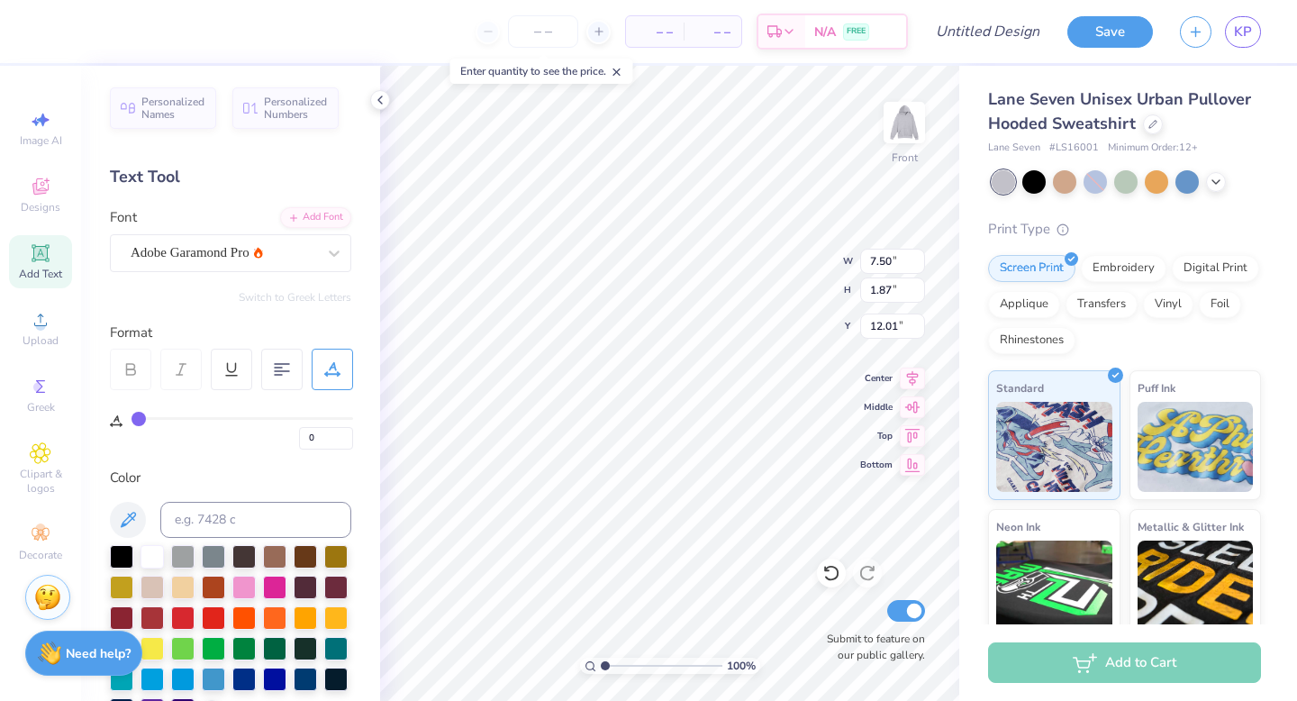
type input "6.68"
type input "6.00"
type input "11.45"
type textarea "favorite memories"
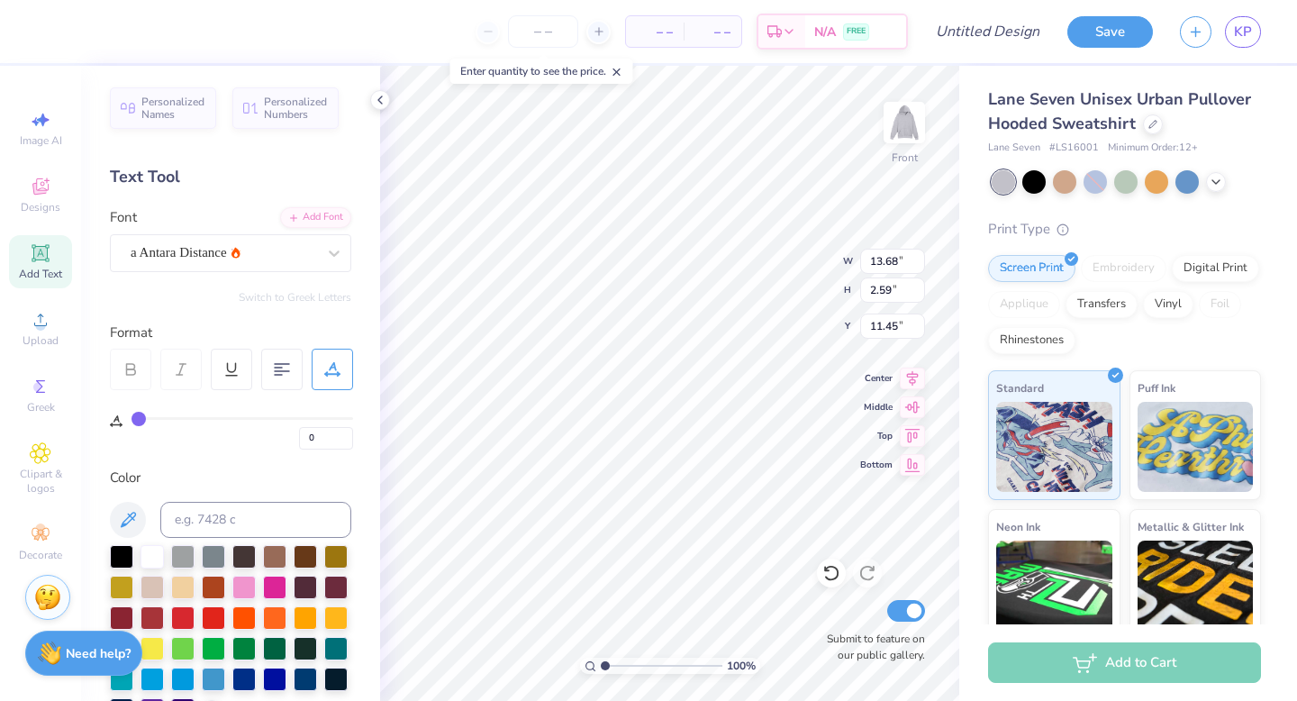
scroll to position [0, 3]
click at [304, 253] on div "a Antara Distance" at bounding box center [223, 253] width 189 height 28
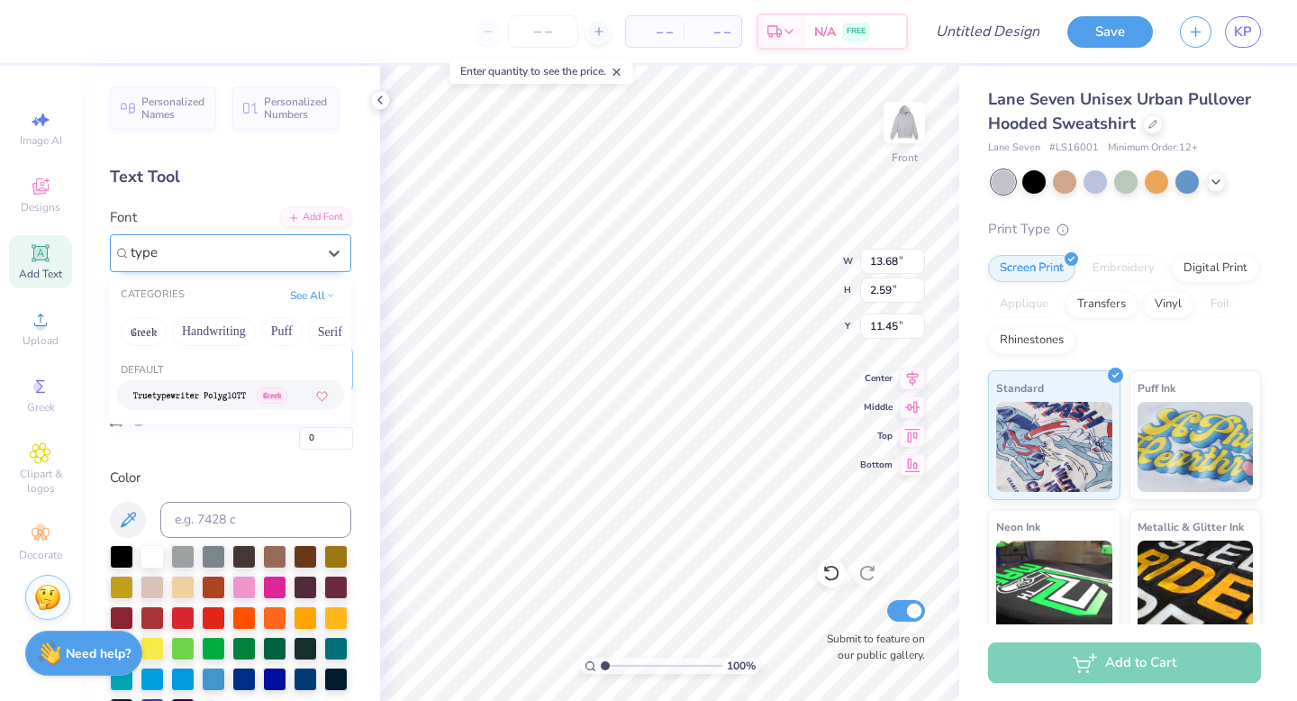
click at [220, 390] on img at bounding box center [189, 396] width 113 height 13
type input "type"
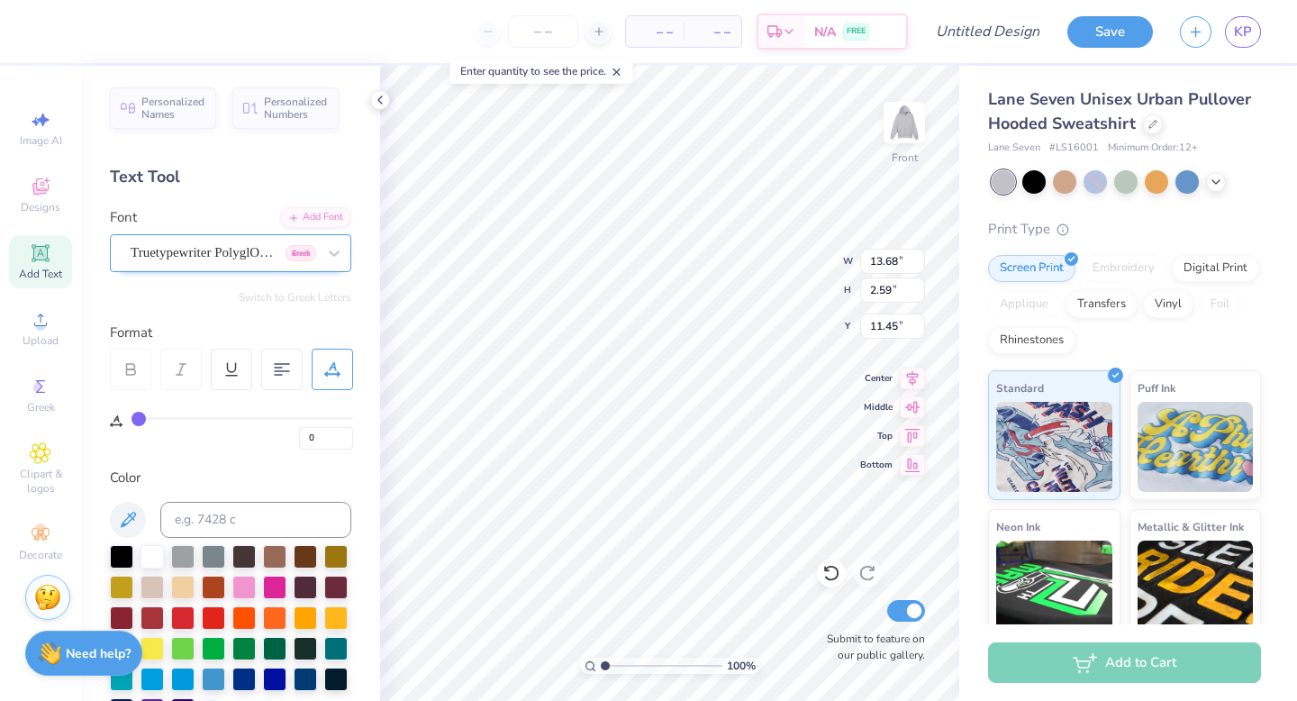
click at [239, 261] on div "Truetypewriter PolyglOTT Greek" at bounding box center [223, 253] width 189 height 28
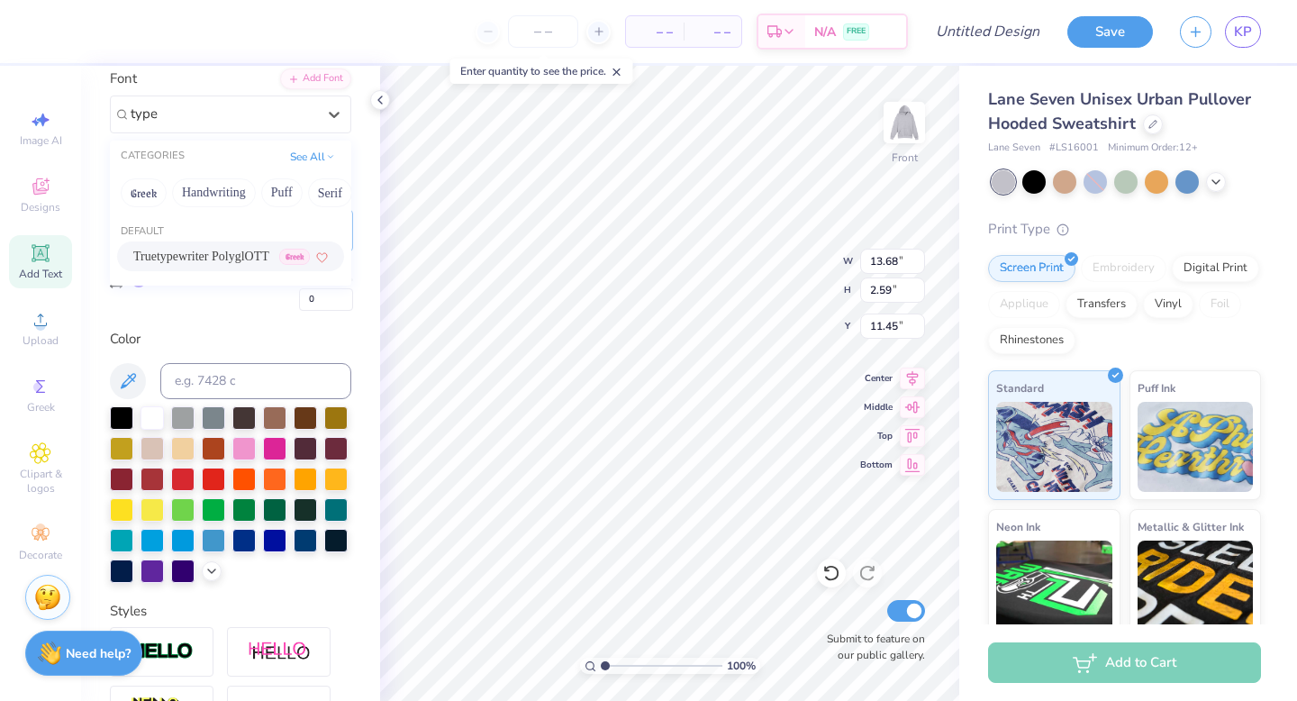
scroll to position [146, 0]
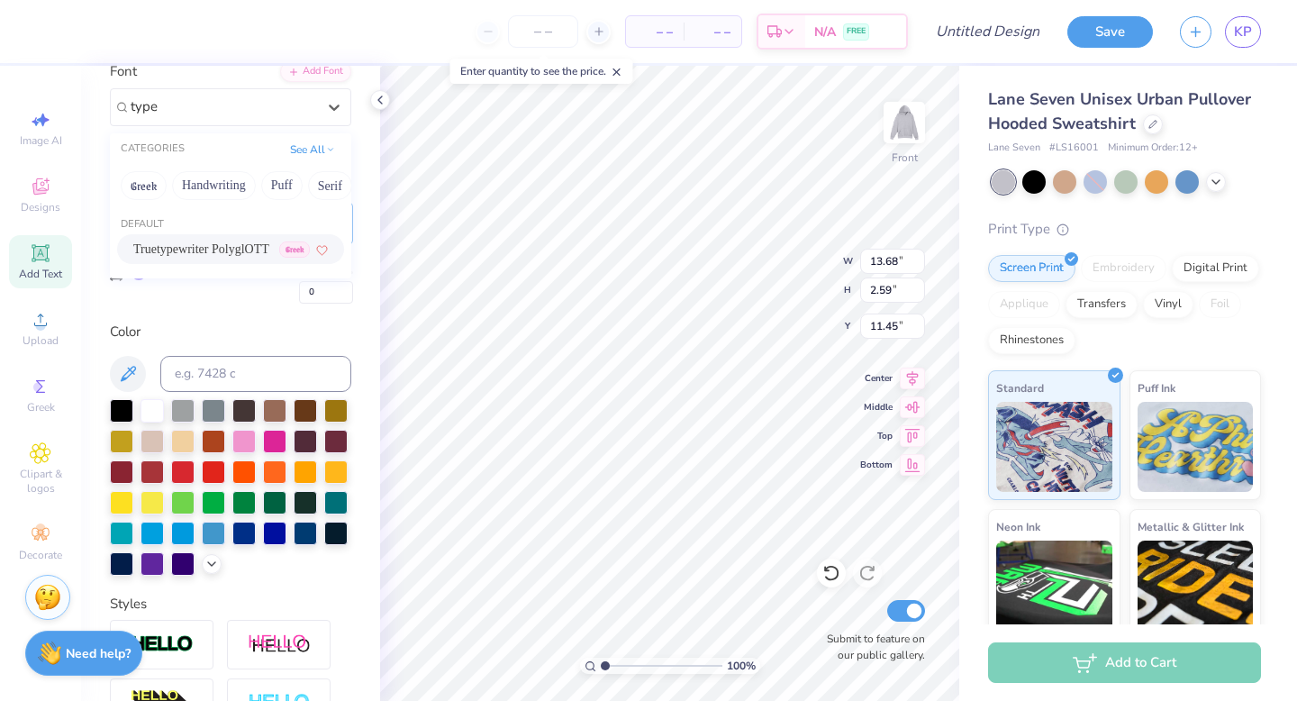
drag, startPoint x: 243, startPoint y: 245, endPoint x: 257, endPoint y: 192, distance: 54.8
click at [257, 192] on div "CATEGORIES See All Greek Handwriting Puff Serif Bold Calligraphy Retro Sans Ser…" at bounding box center [230, 206] width 241 height 146
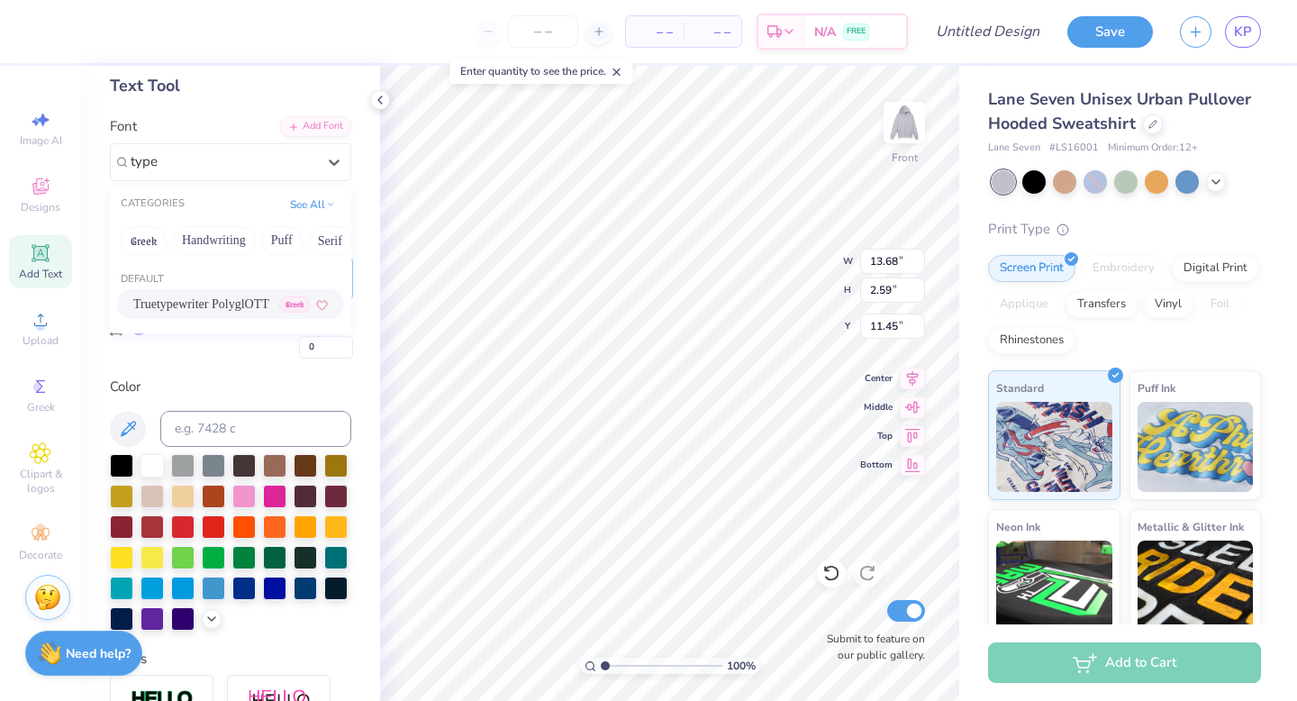
scroll to position [85, 0]
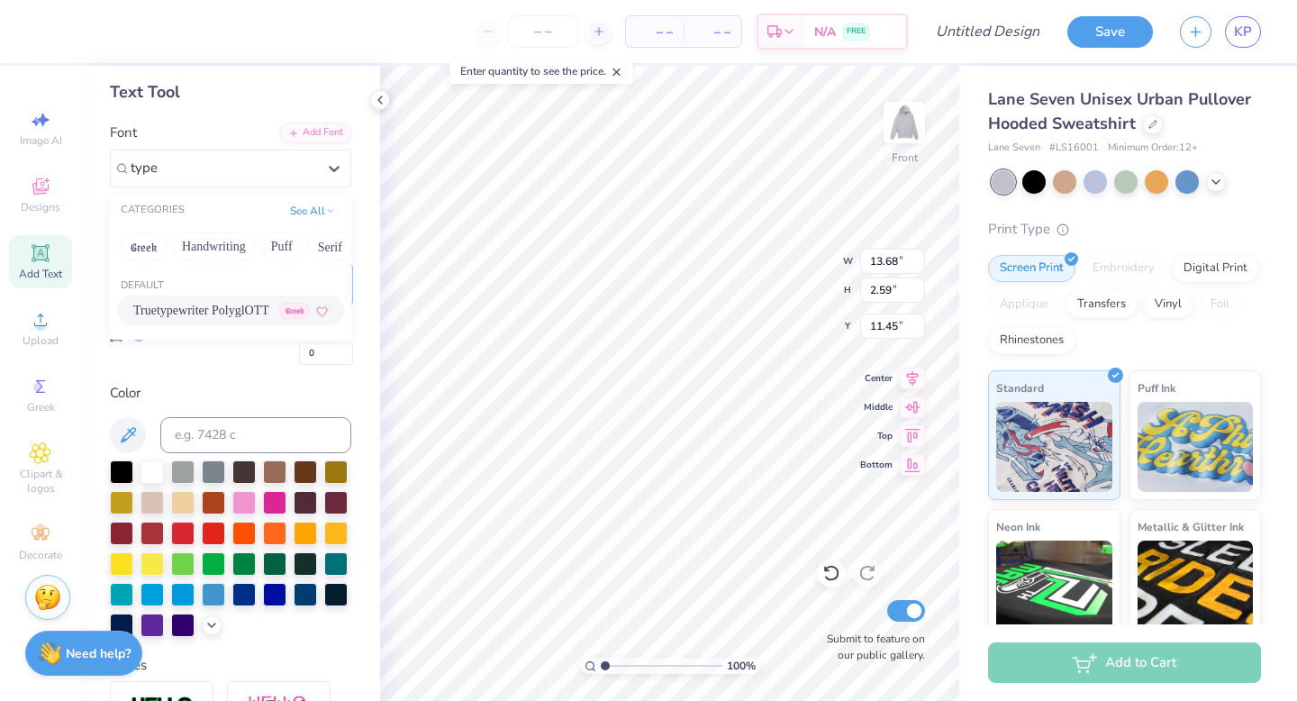
type input "type"
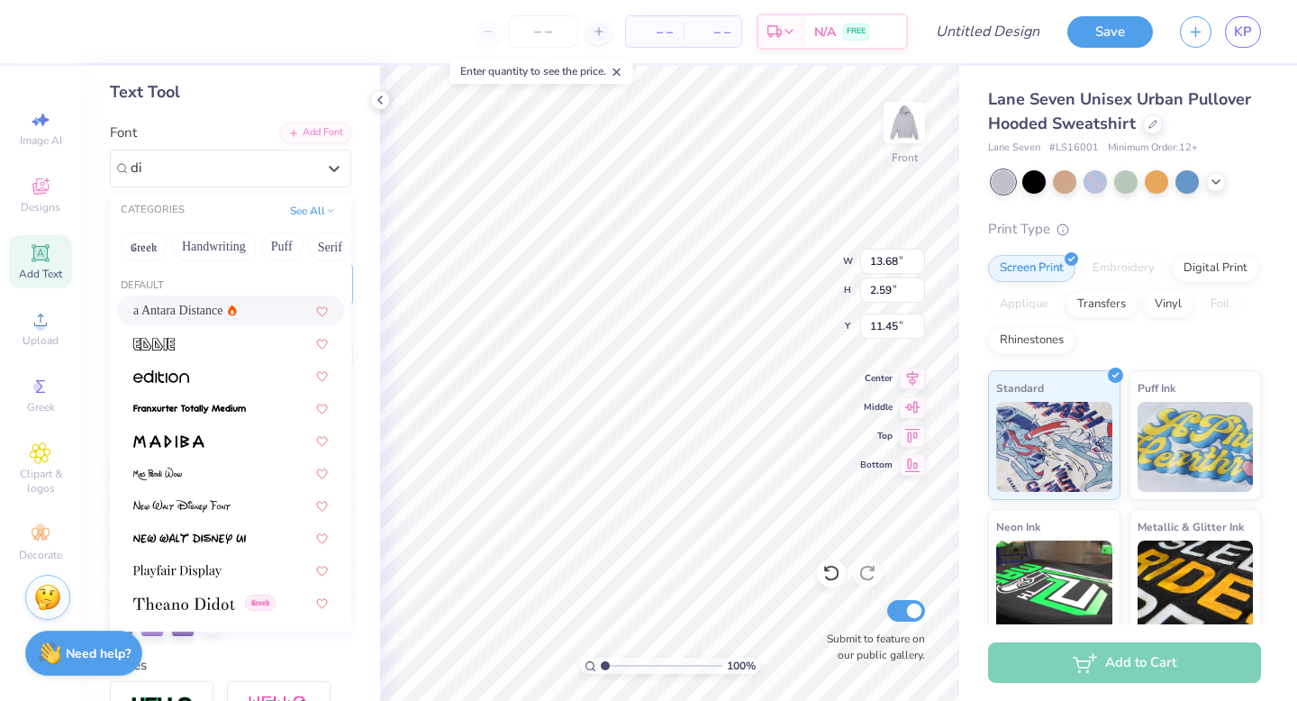
type input "d"
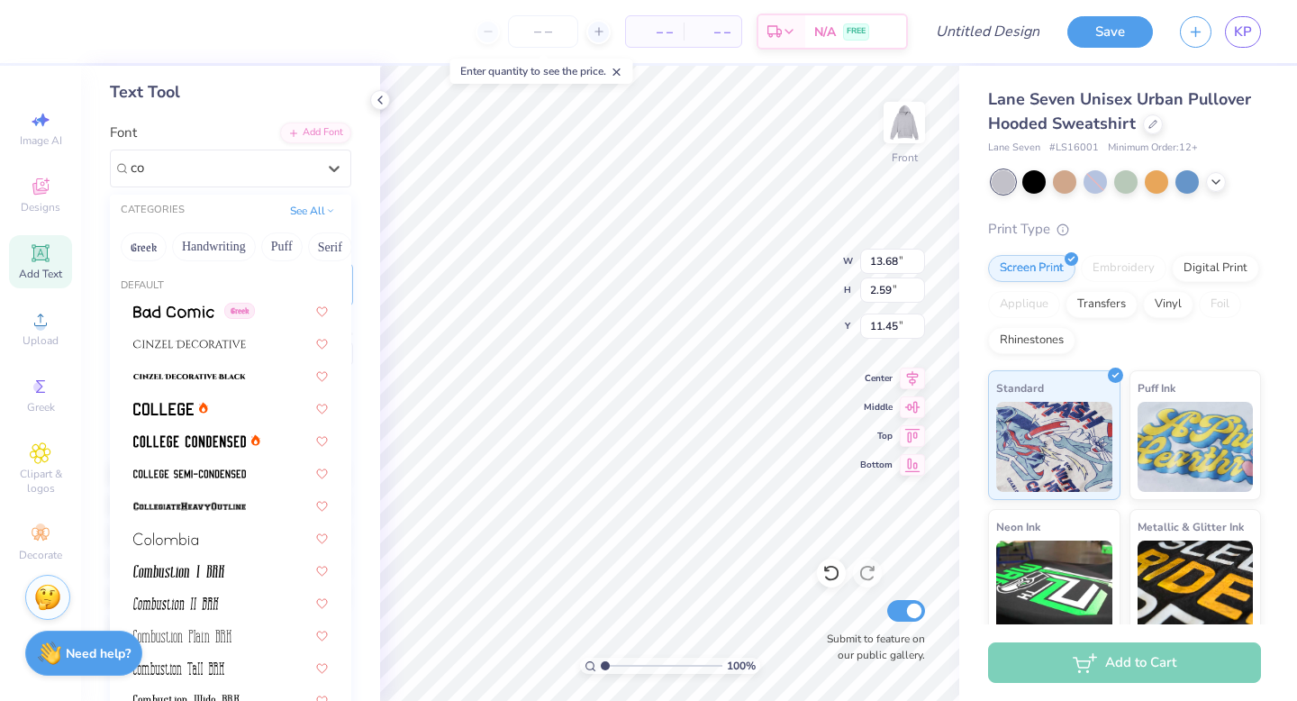
type input "c"
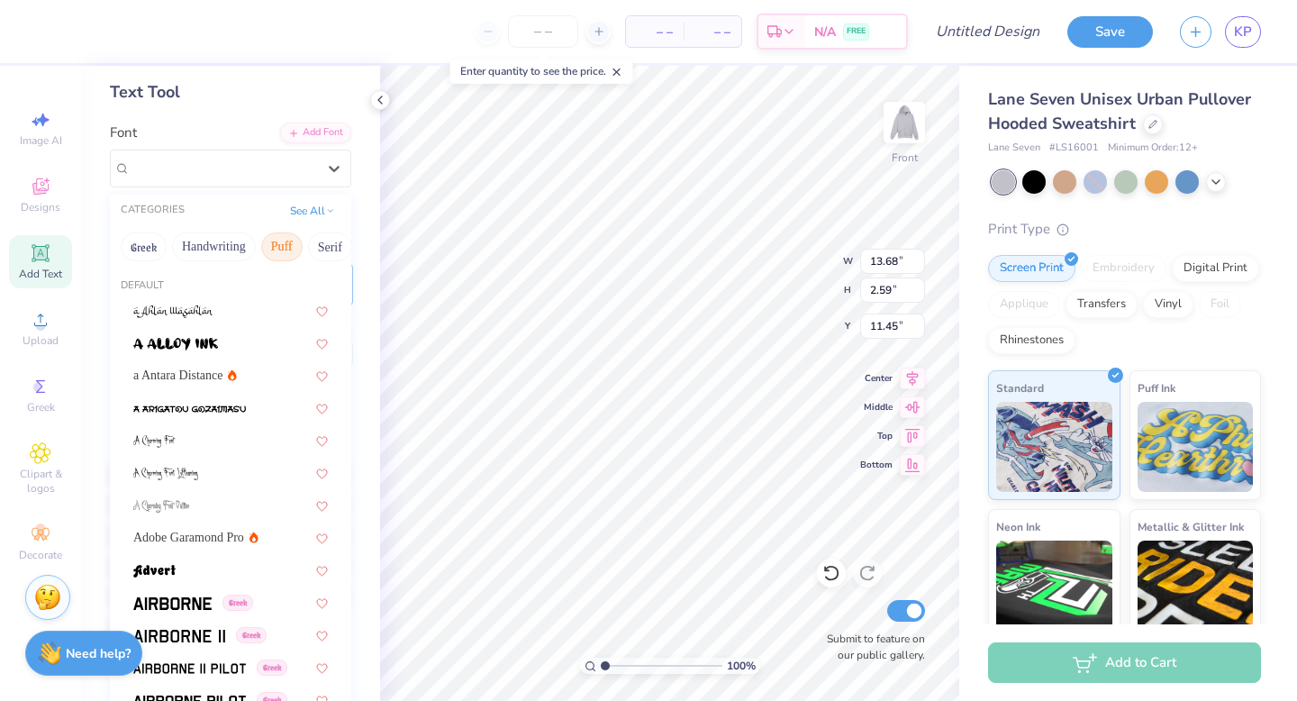
scroll to position [0, 279]
click at [317, 200] on div "CATEGORIES See All" at bounding box center [230, 211] width 241 height 32
click at [317, 207] on button "See All" at bounding box center [313, 209] width 56 height 18
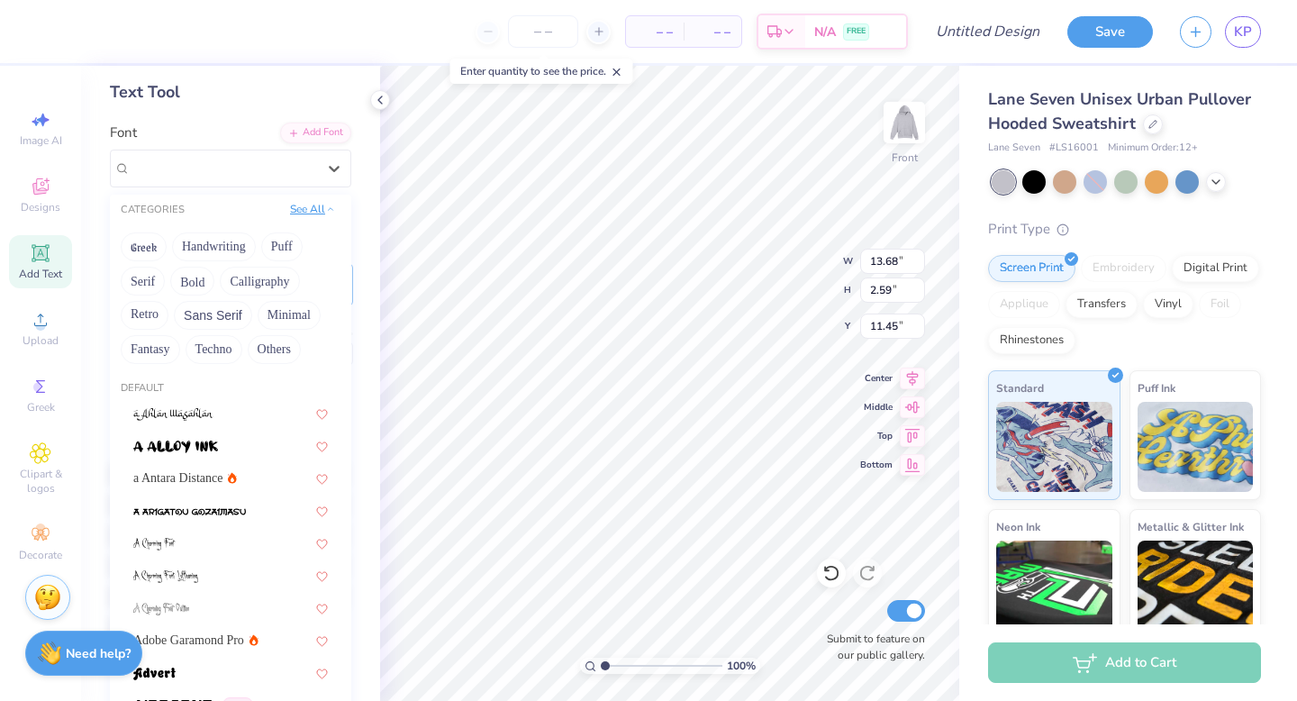
scroll to position [0, 0]
click at [204, 347] on button "Techno" at bounding box center [214, 349] width 57 height 29
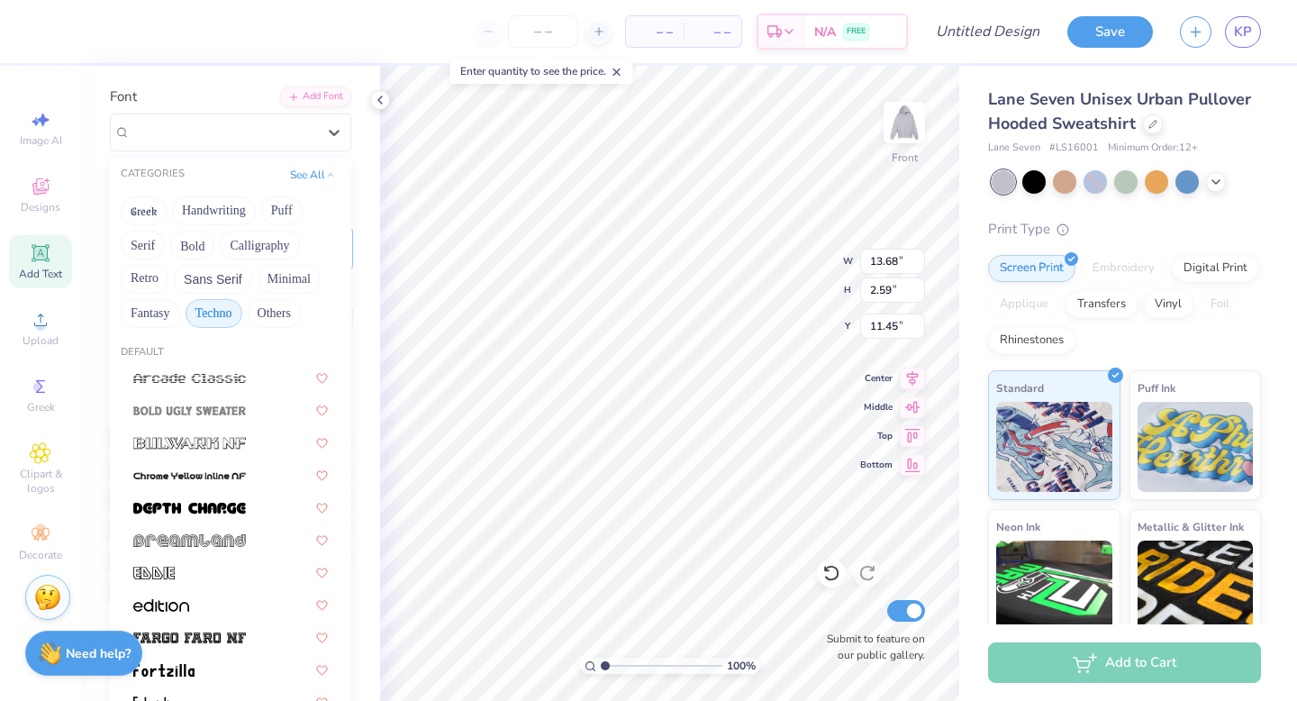
scroll to position [128, 0]
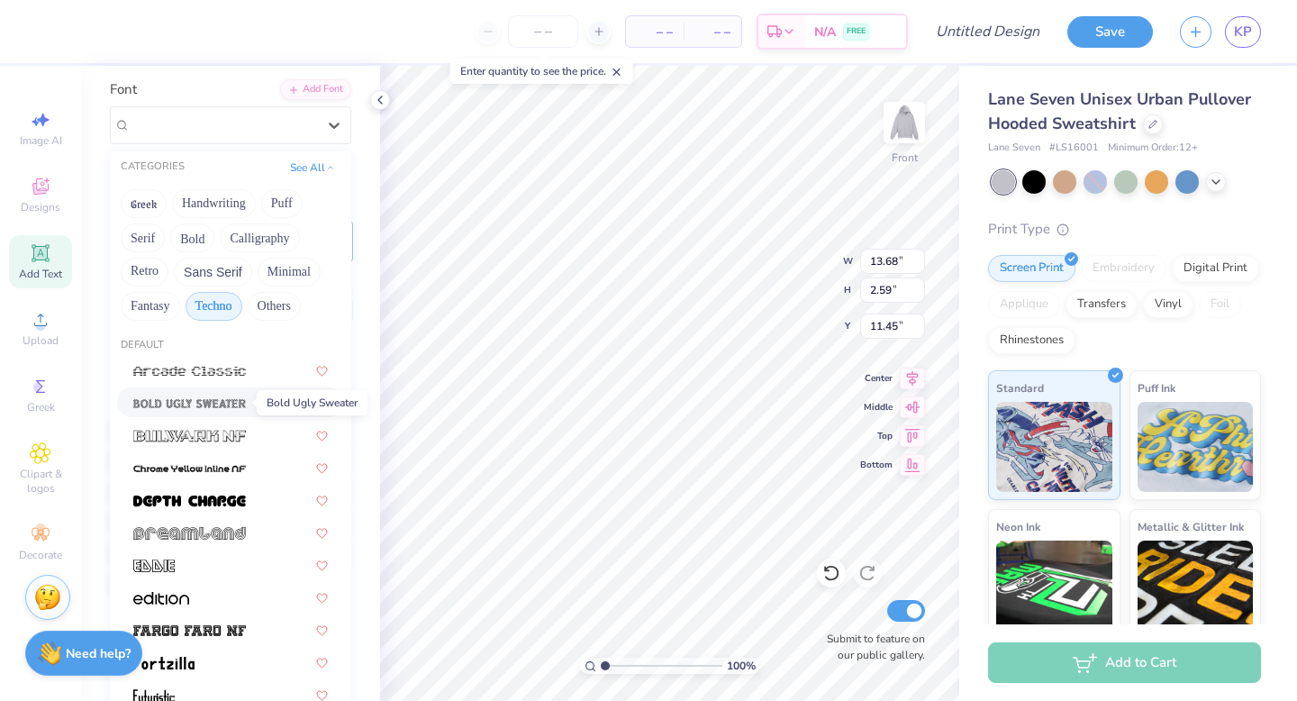
click at [199, 404] on img at bounding box center [189, 403] width 113 height 13
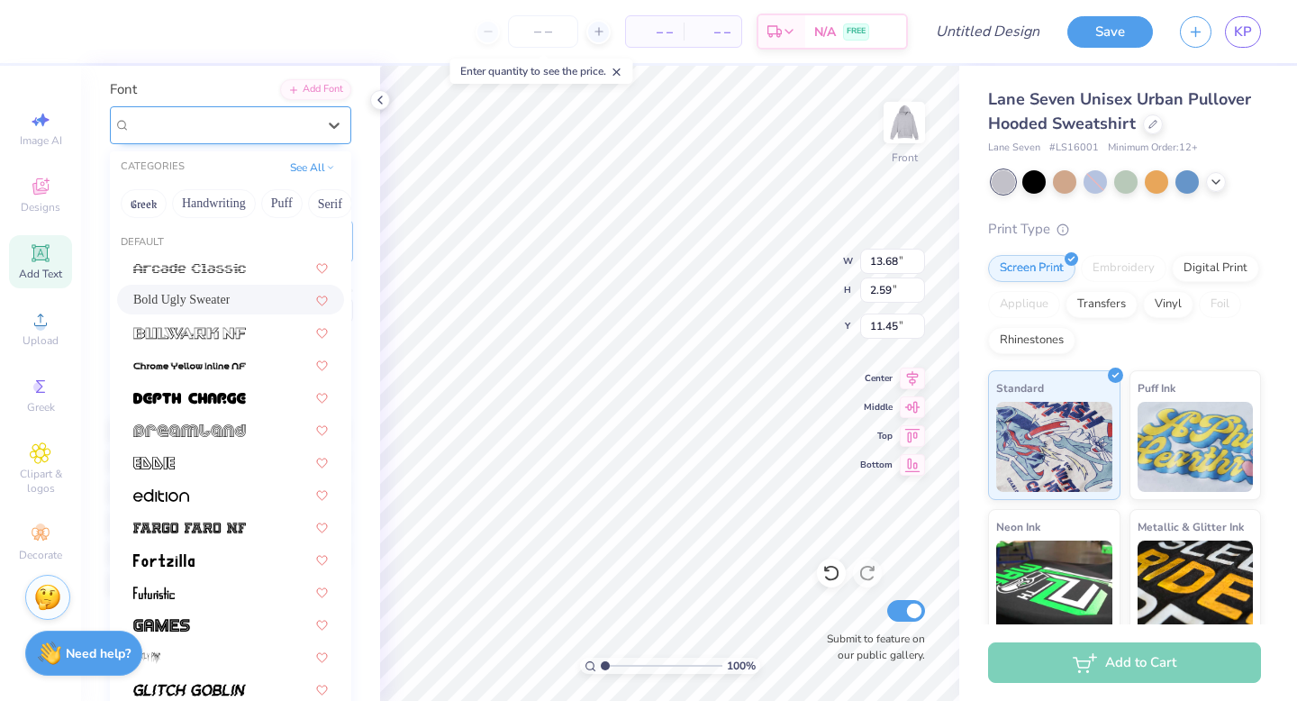
click at [280, 119] on div "Bold Ugly Sweater" at bounding box center [223, 125] width 189 height 28
click at [258, 206] on button "Techno" at bounding box center [260, 203] width 57 height 29
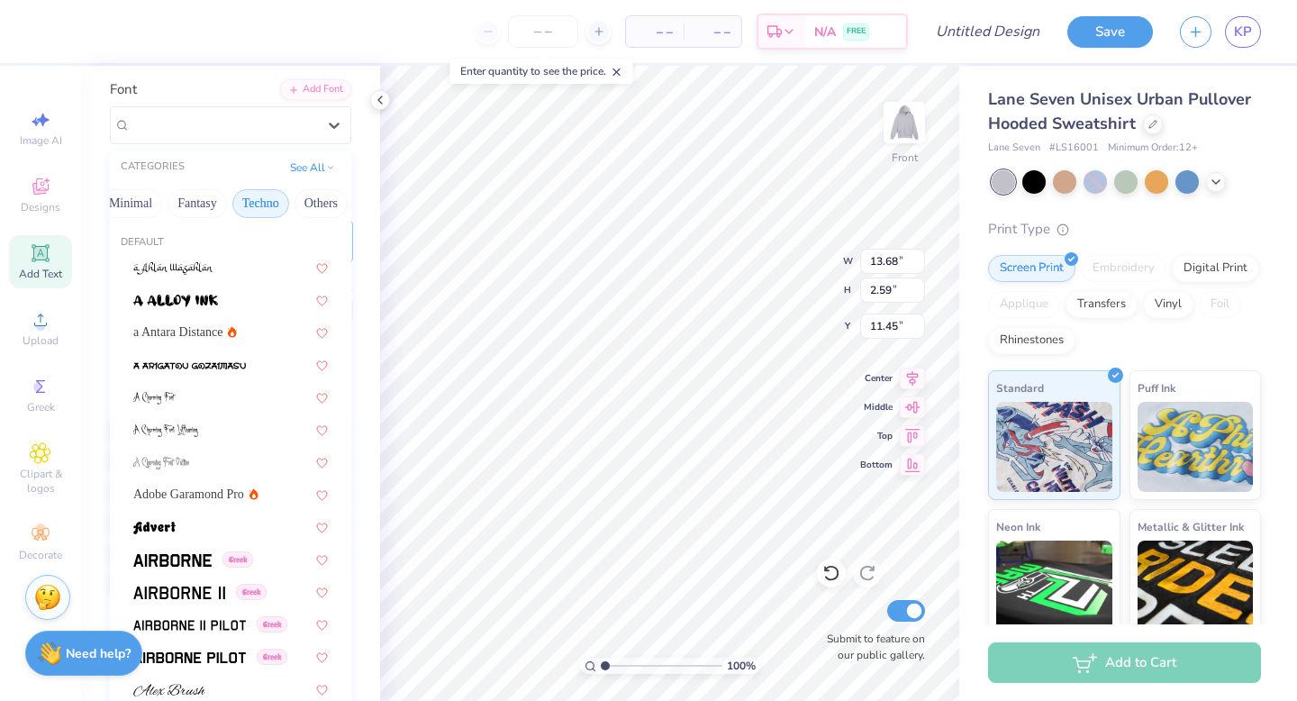
click at [259, 211] on button "Techno" at bounding box center [260, 203] width 57 height 29
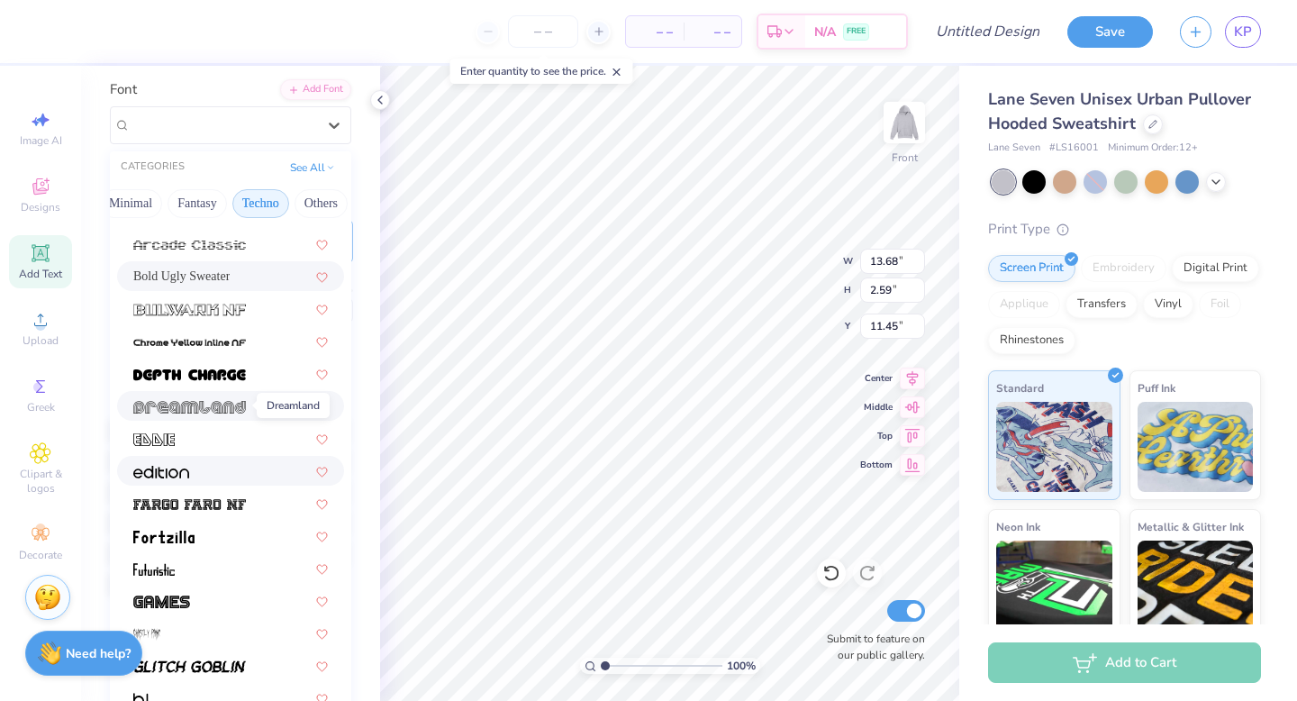
scroll to position [24, 0]
click at [212, 345] on img at bounding box center [189, 341] width 113 height 13
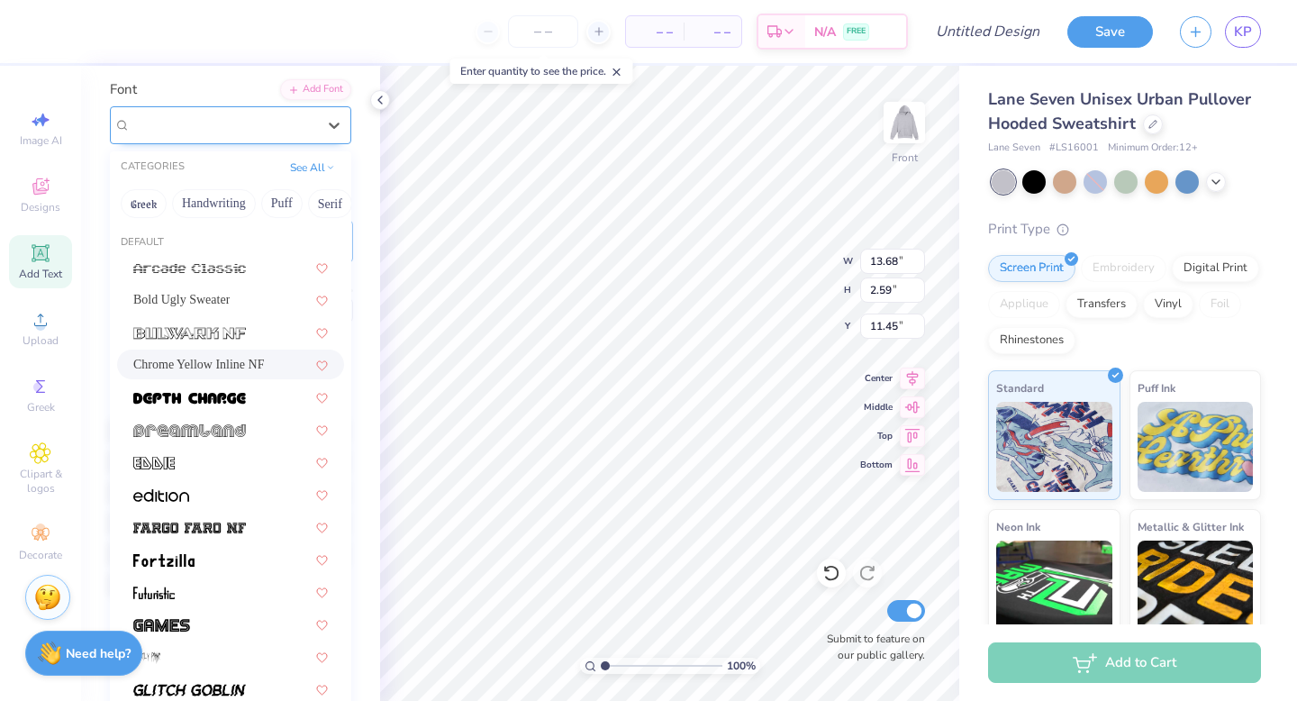
click at [297, 127] on div "Chrome Yellow Inline NF" at bounding box center [223, 125] width 189 height 28
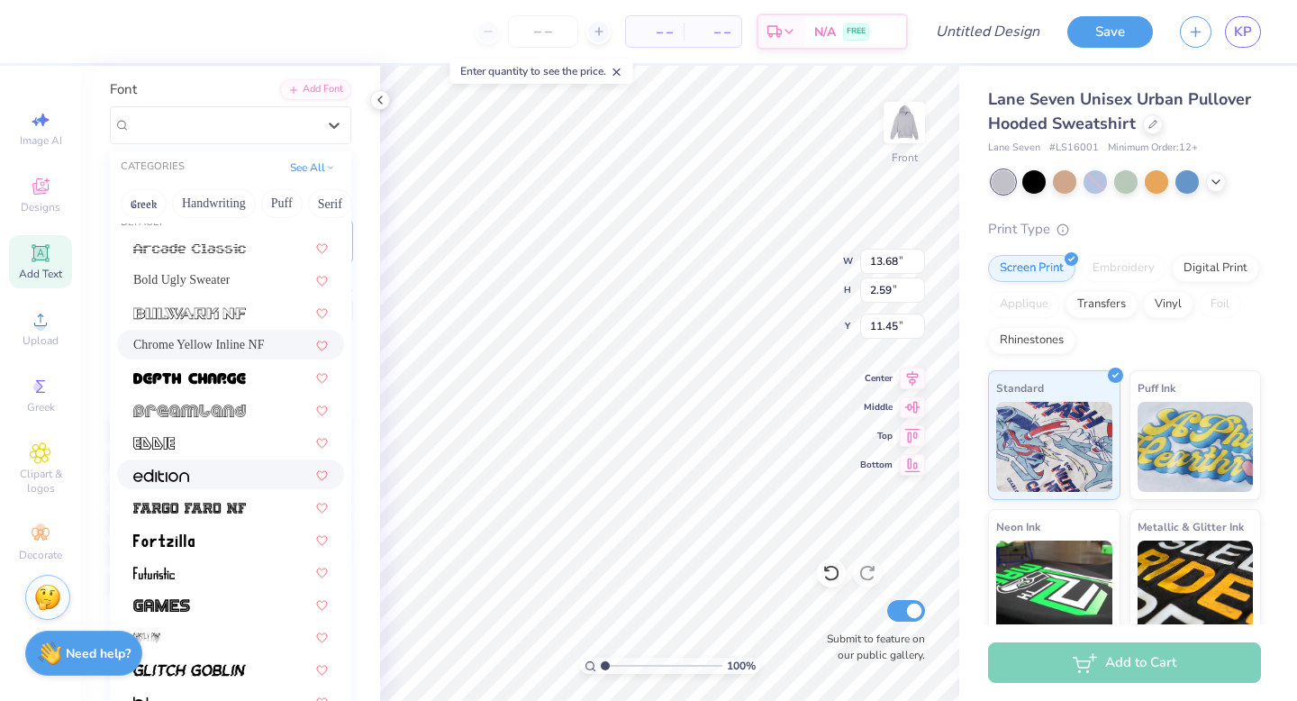
click at [189, 465] on div at bounding box center [230, 474] width 195 height 19
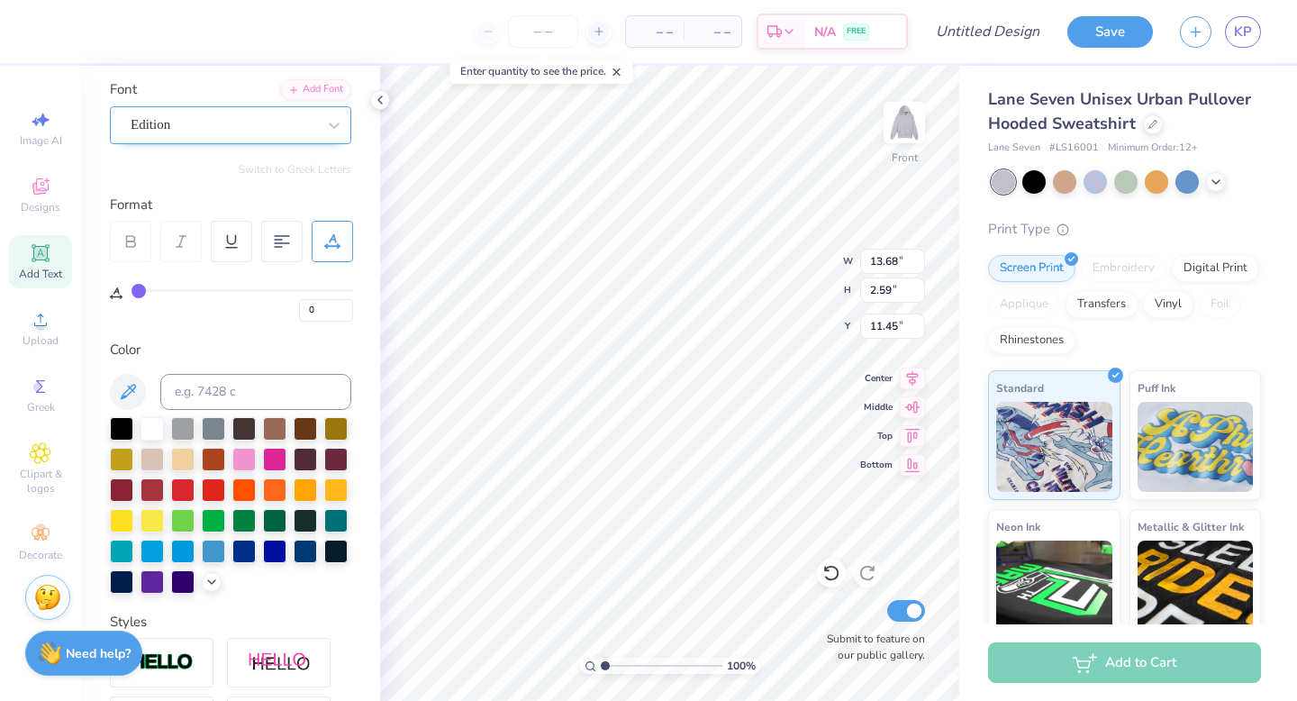
click at [220, 138] on div "Edition" at bounding box center [230, 125] width 241 height 38
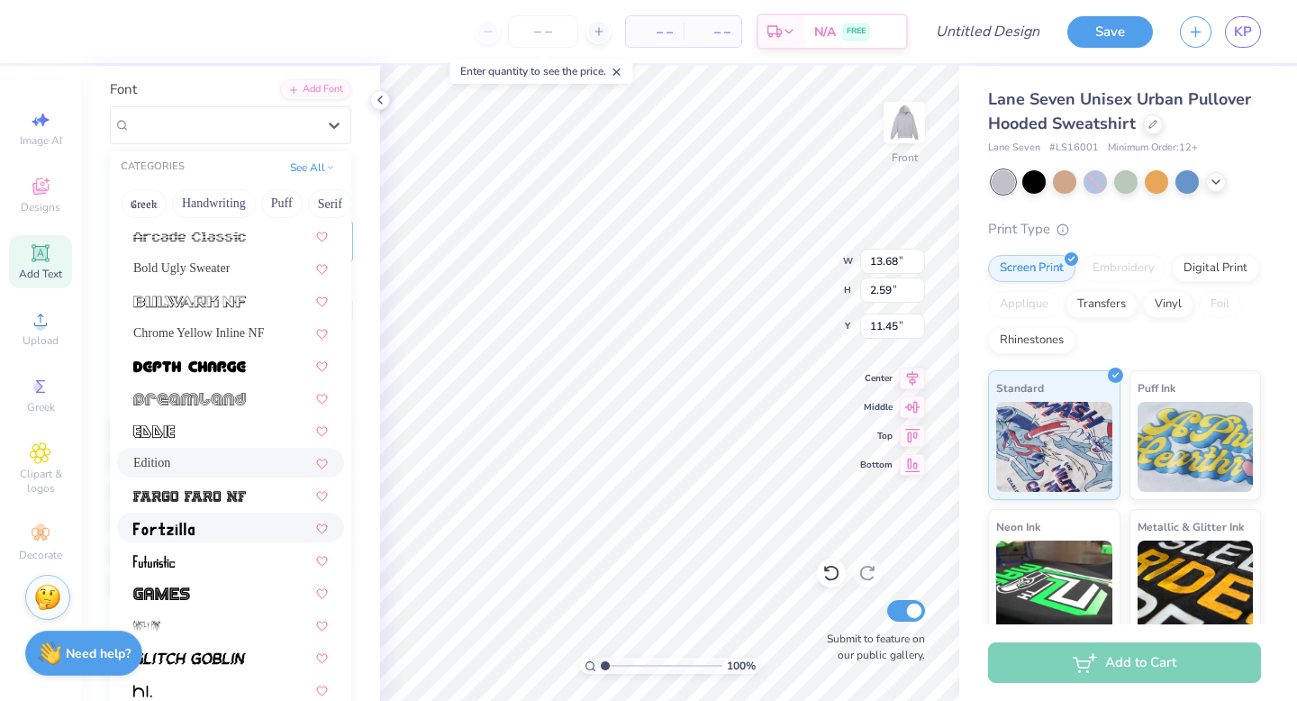
scroll to position [33, 0]
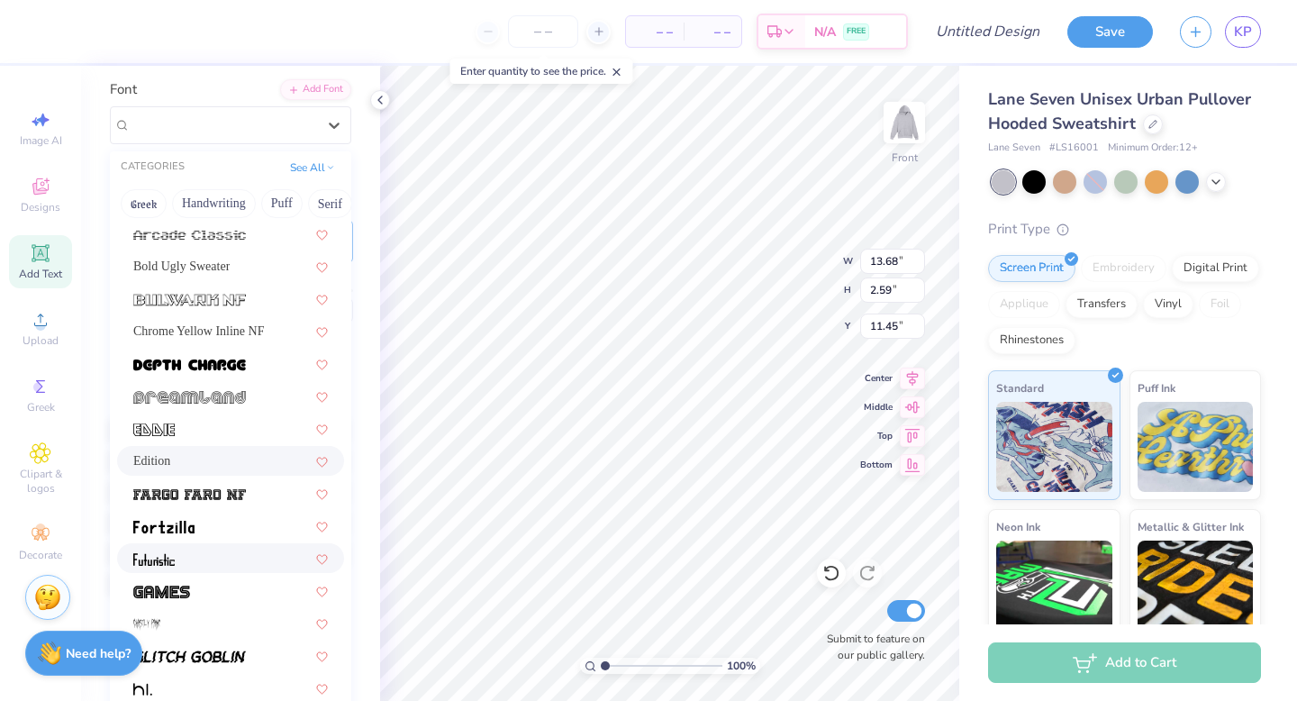
click at [192, 551] on div at bounding box center [230, 557] width 195 height 19
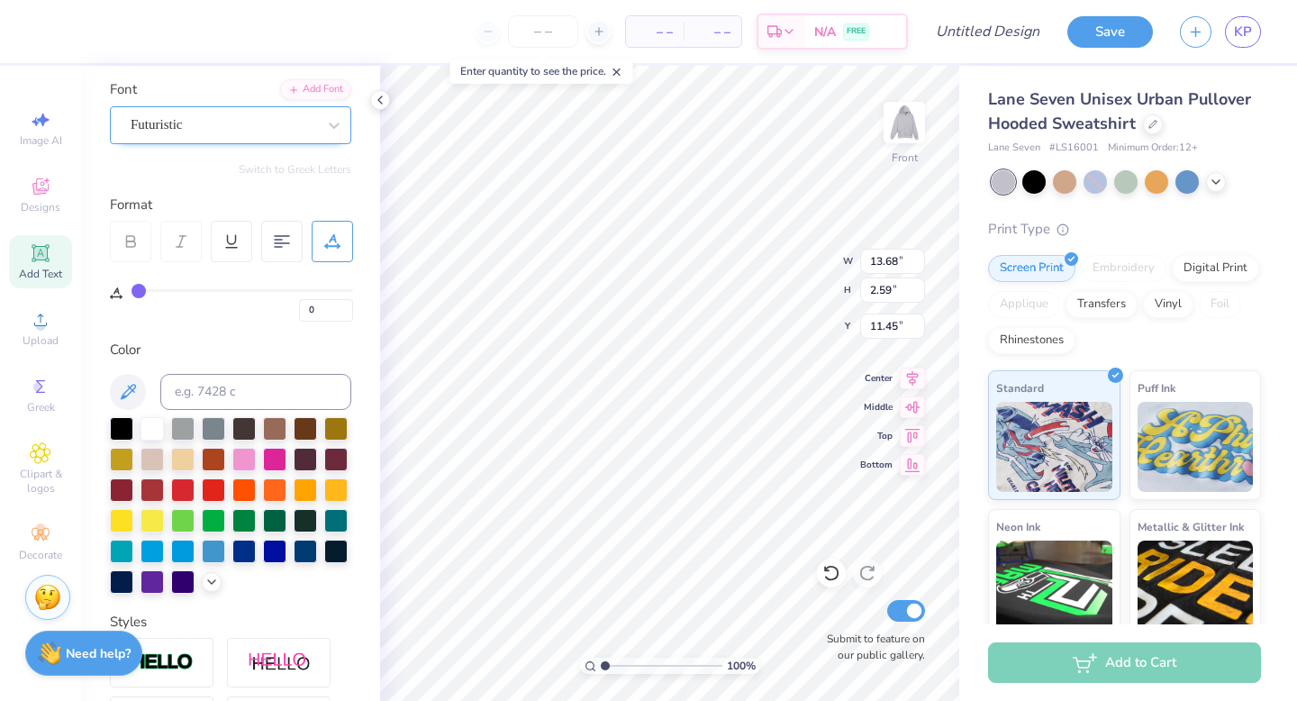
click at [193, 119] on div "Futuristic" at bounding box center [223, 125] width 189 height 28
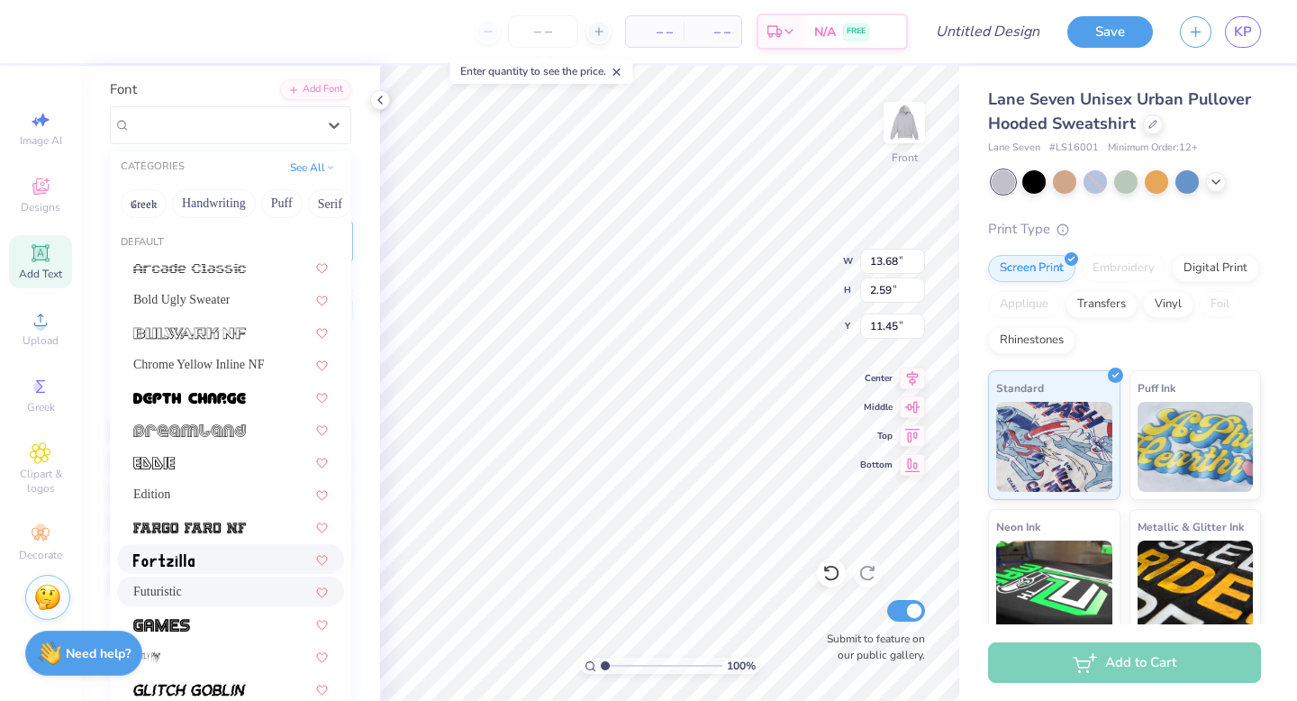
click at [189, 551] on span at bounding box center [163, 558] width 61 height 19
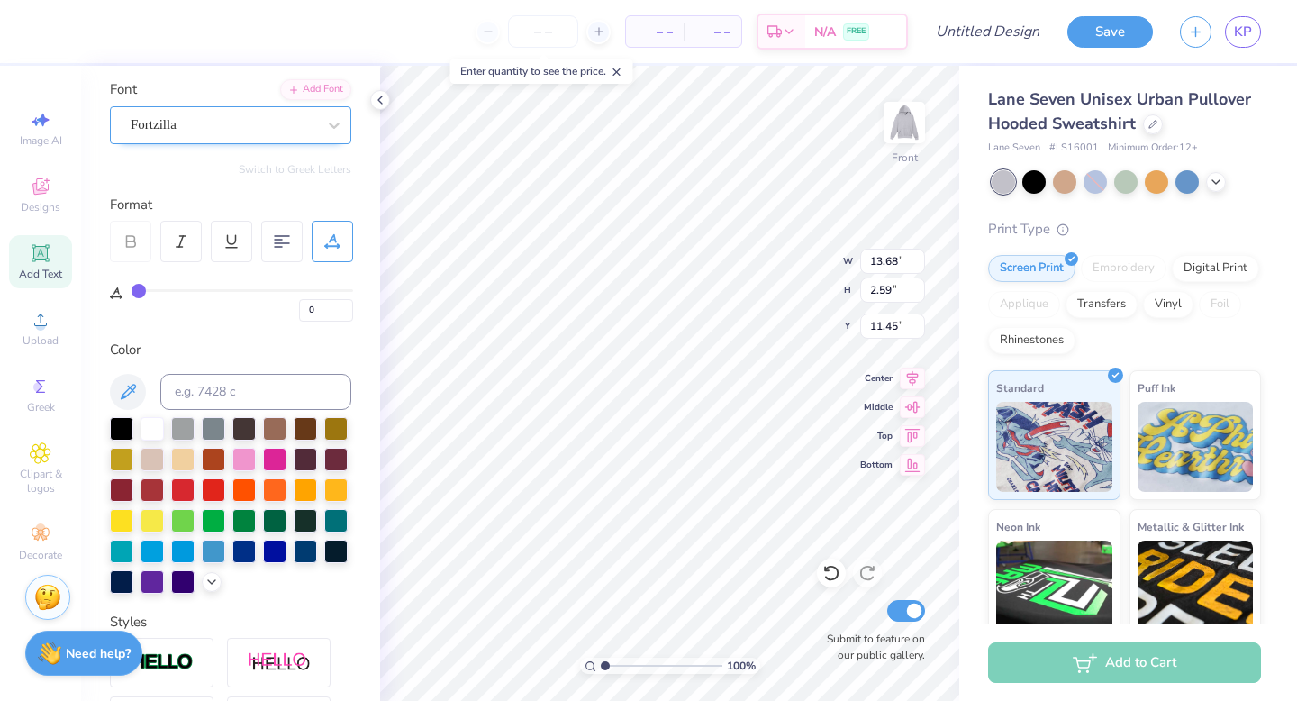
click at [210, 109] on div "Fortzilla" at bounding box center [230, 125] width 241 height 38
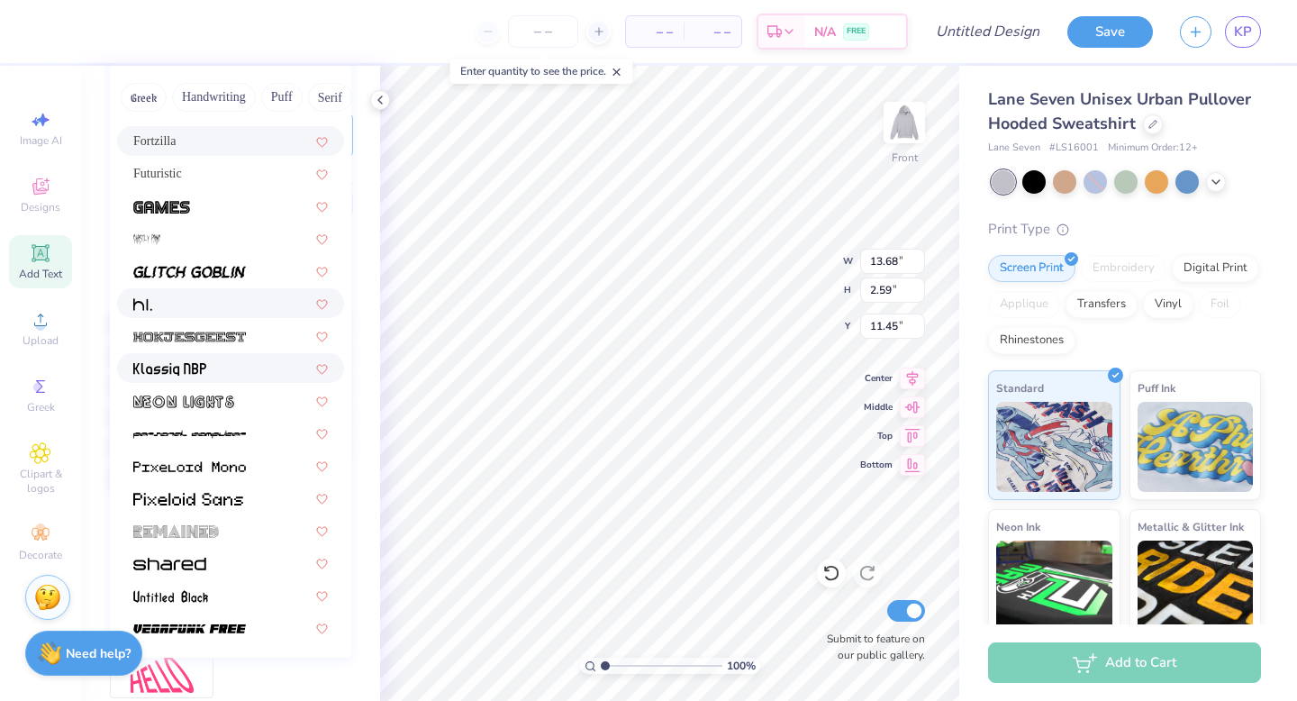
scroll to position [257, 0]
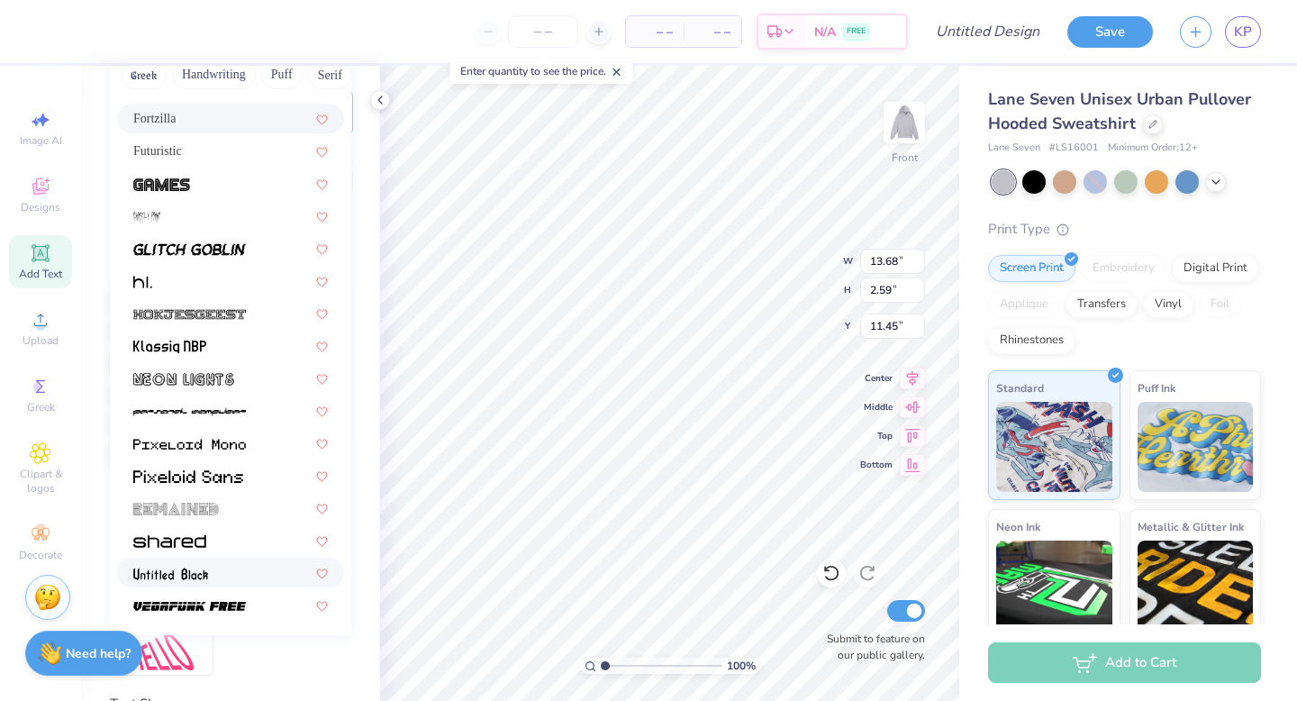
click at [205, 577] on img at bounding box center [170, 573] width 75 height 13
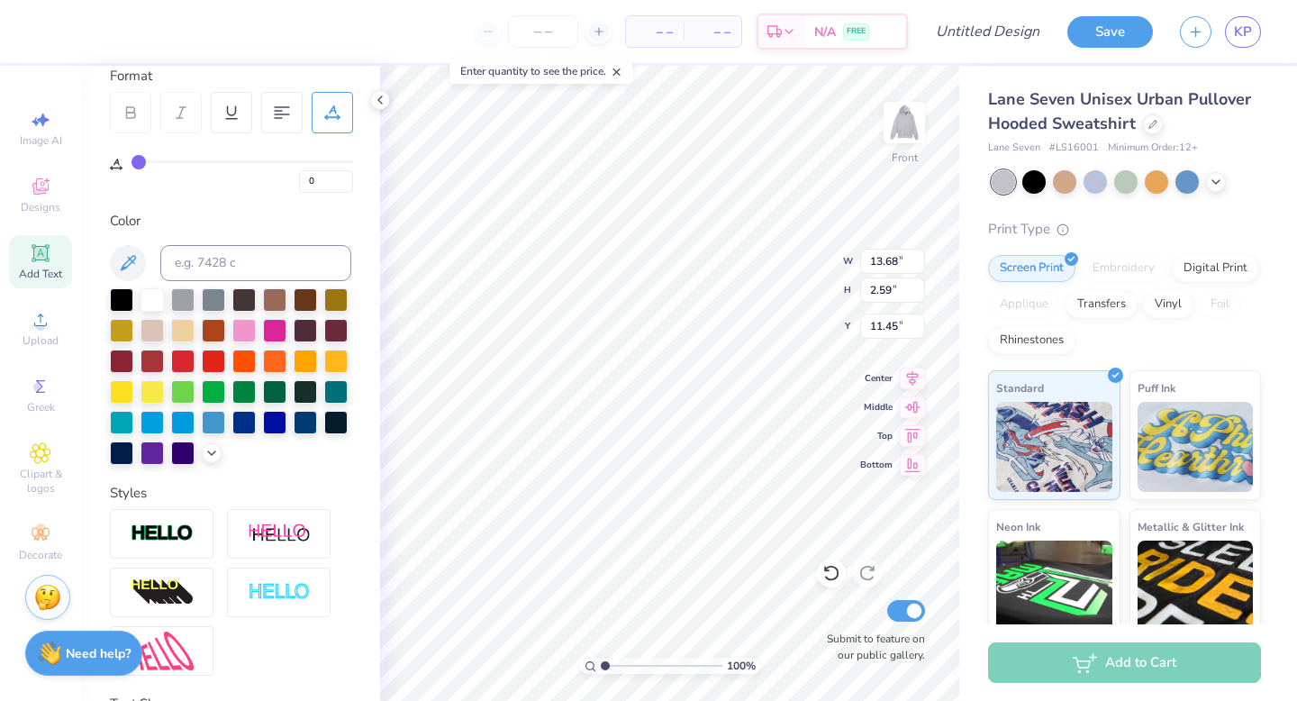
scroll to position [74, 0]
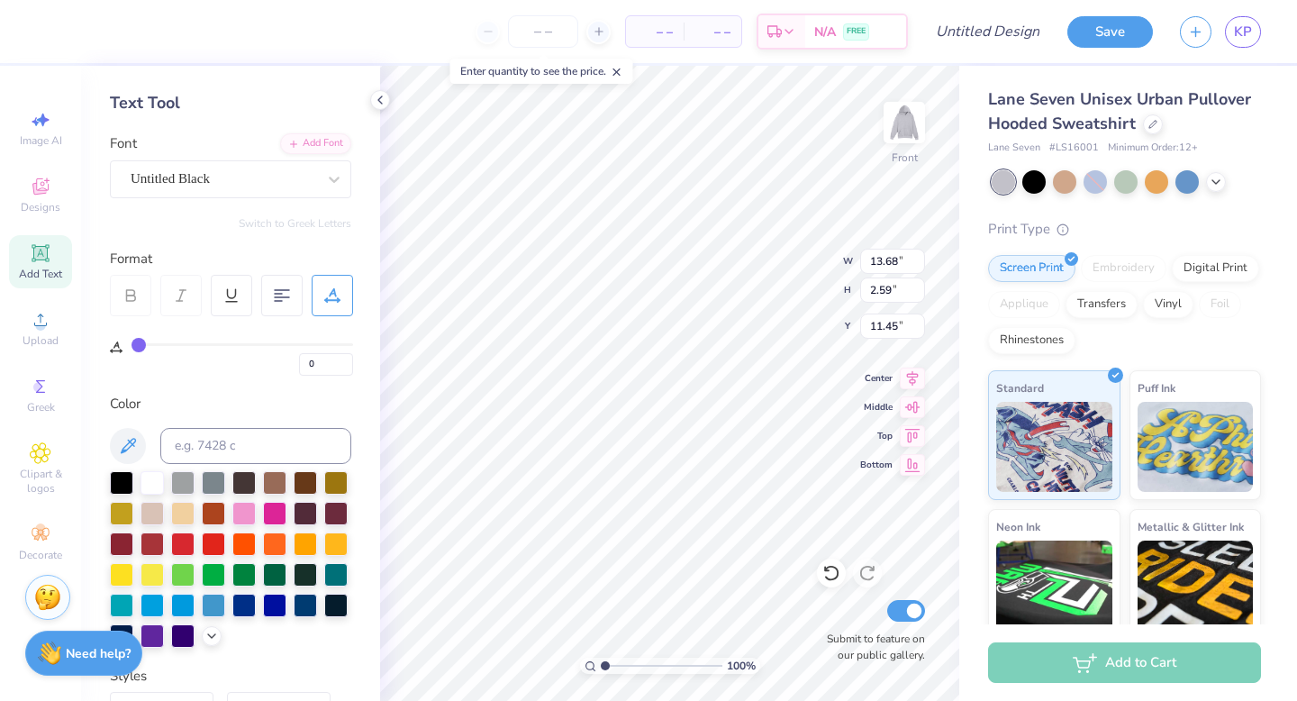
click at [227, 150] on div "Font Untitled Black" at bounding box center [230, 165] width 241 height 65
click at [227, 158] on div "Font Untitled Black" at bounding box center [230, 165] width 241 height 65
click at [227, 182] on div "Untitled Black" at bounding box center [223, 179] width 189 height 28
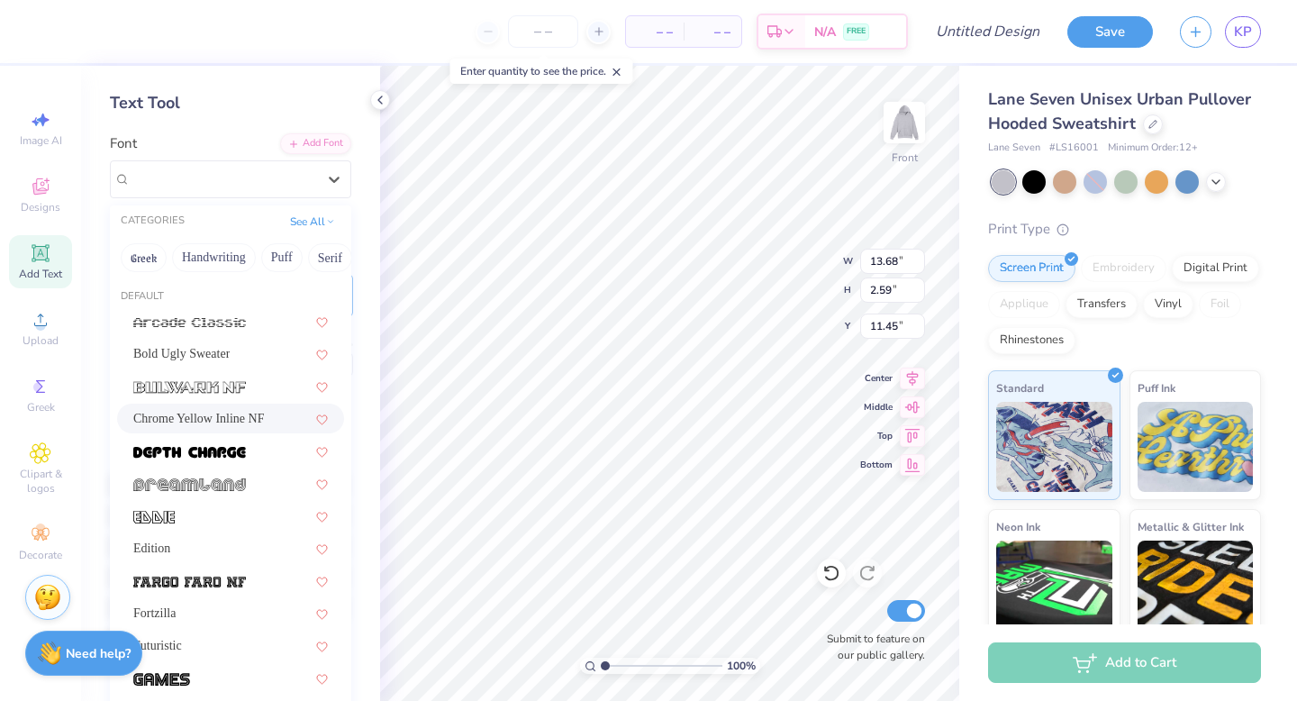
click at [235, 421] on span "Chrome Yellow Inline NF" at bounding box center [198, 418] width 131 height 19
click at [234, 186] on div "Chrome Yellow Inline NF" at bounding box center [223, 179] width 189 height 28
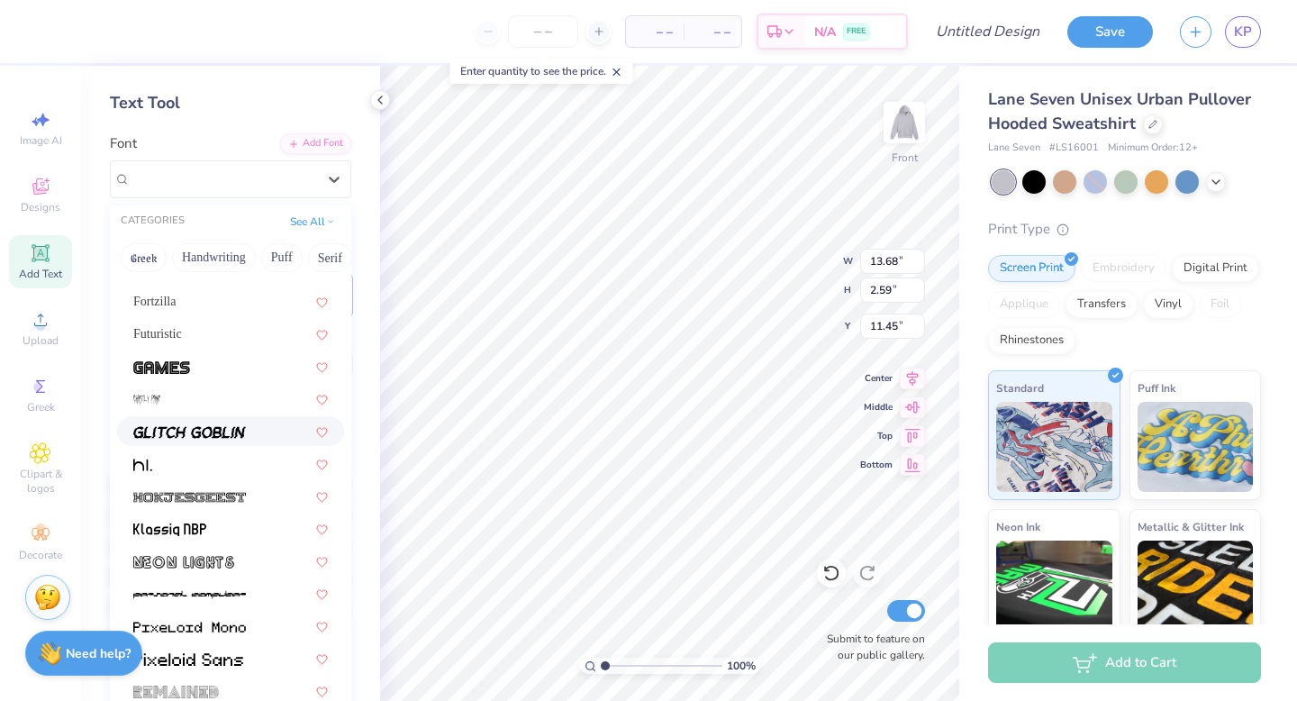
scroll to position [311, 0]
click at [238, 525] on div at bounding box center [230, 529] width 195 height 19
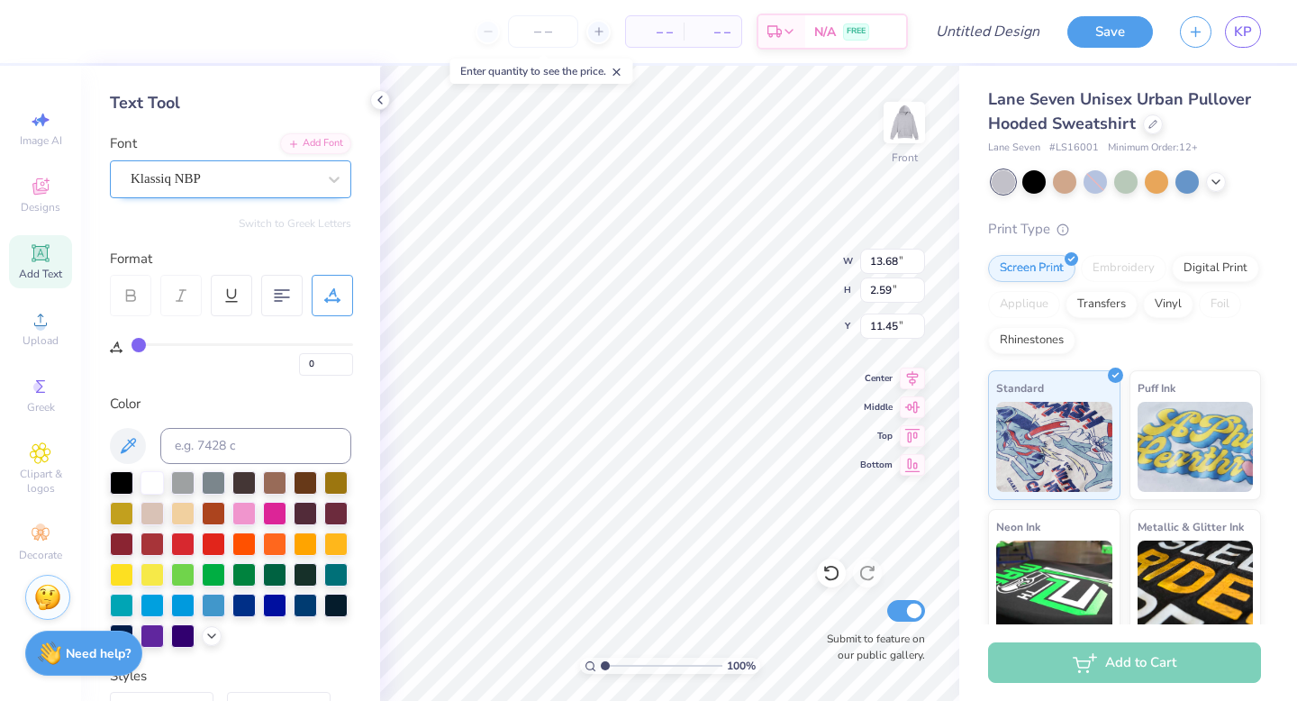
click at [242, 176] on div "Klassiq NBP" at bounding box center [223, 179] width 189 height 28
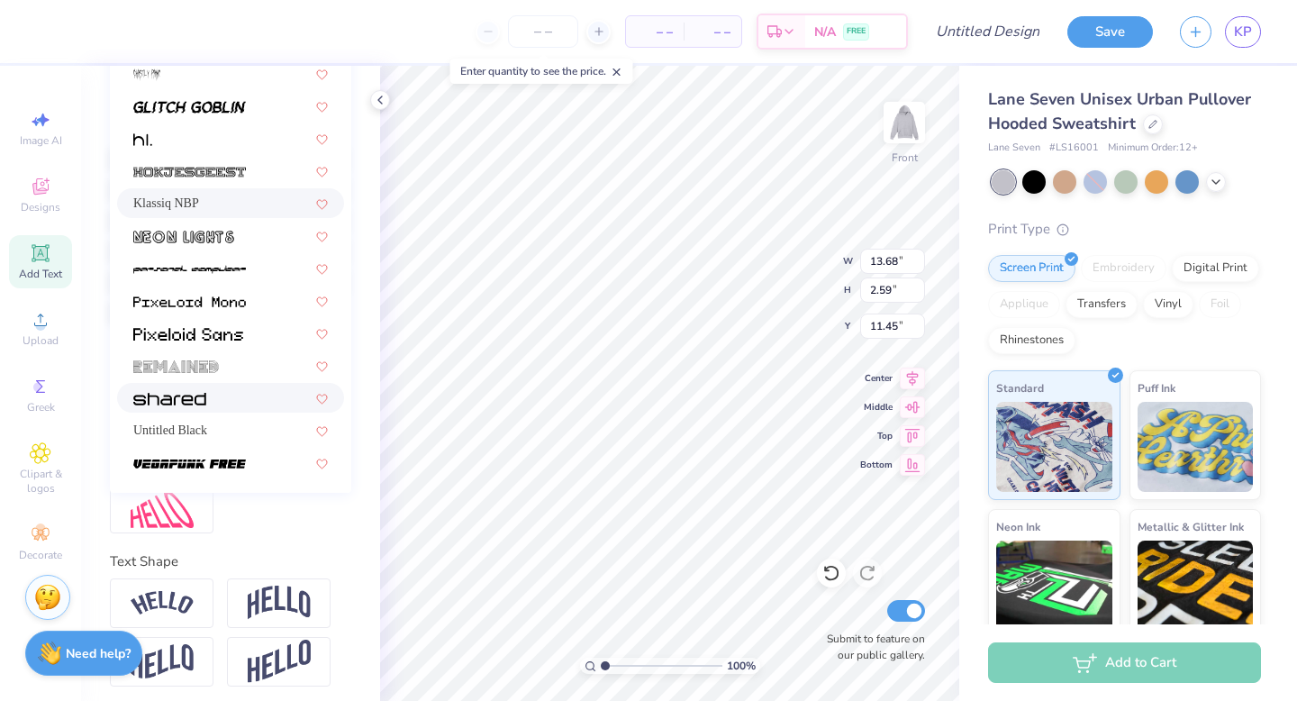
scroll to position [402, 0]
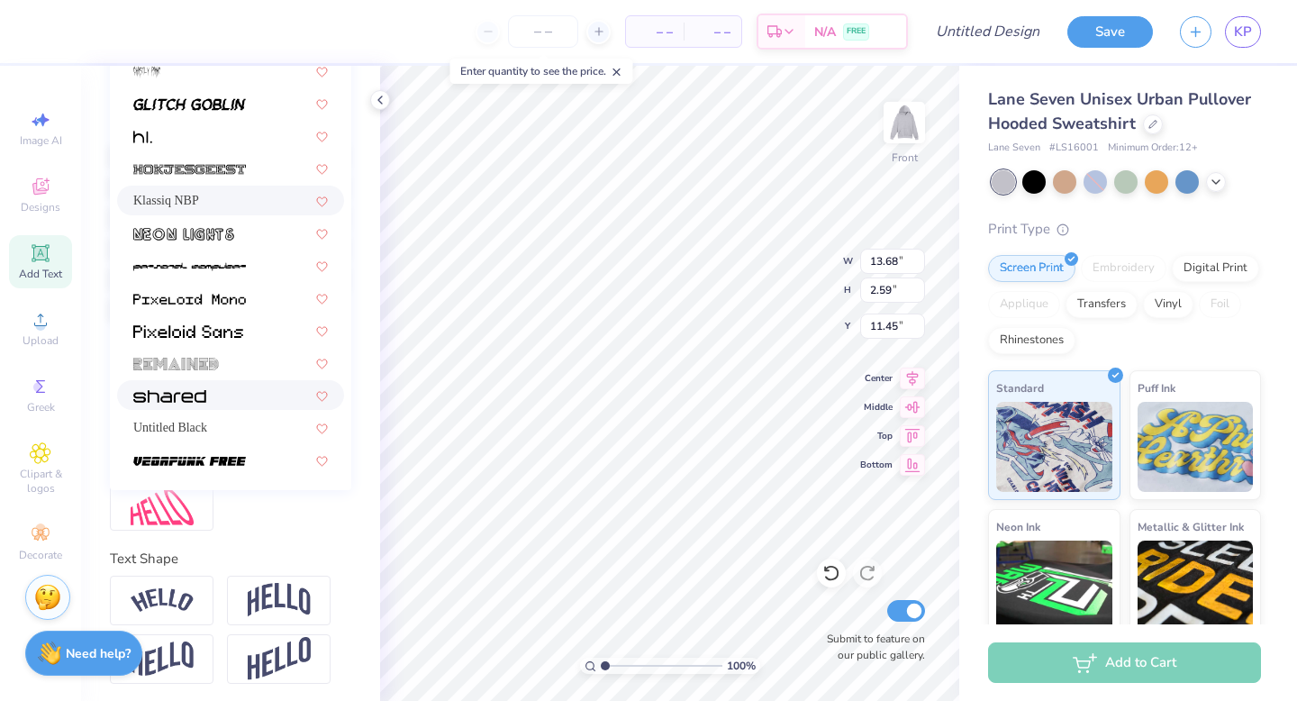
click at [217, 403] on div at bounding box center [230, 394] width 195 height 19
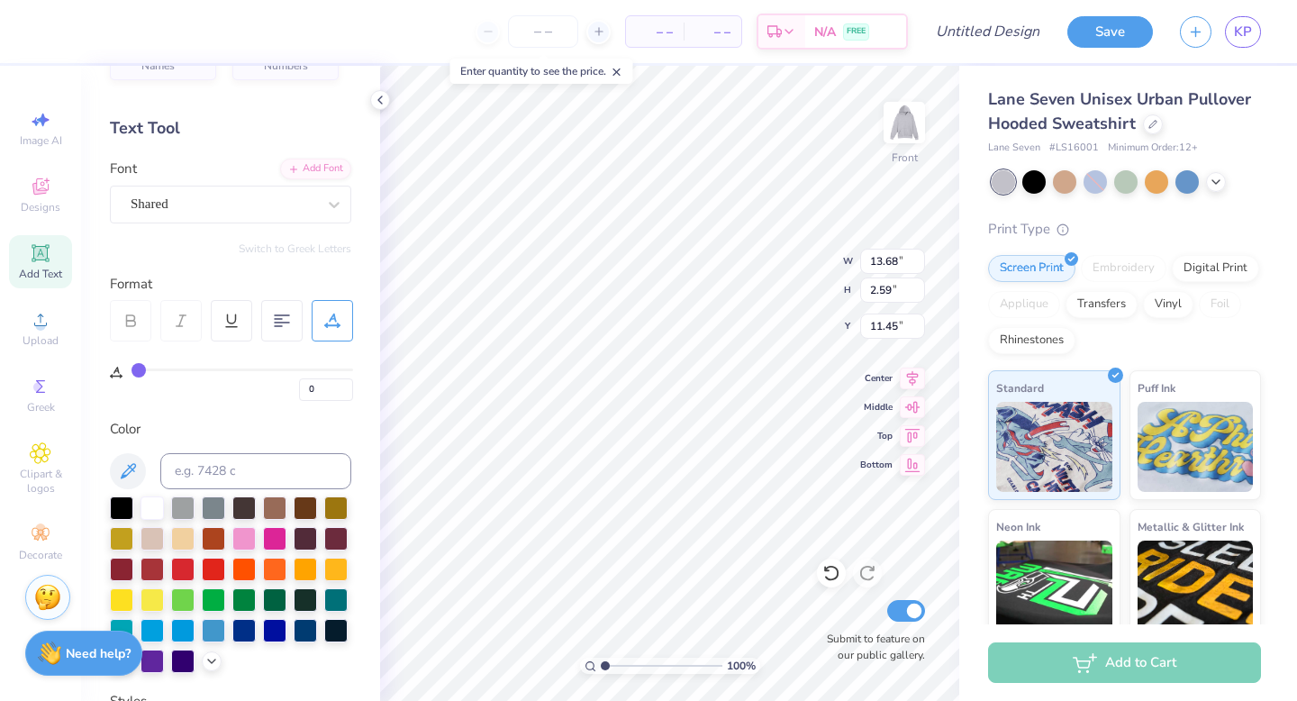
scroll to position [16, 0]
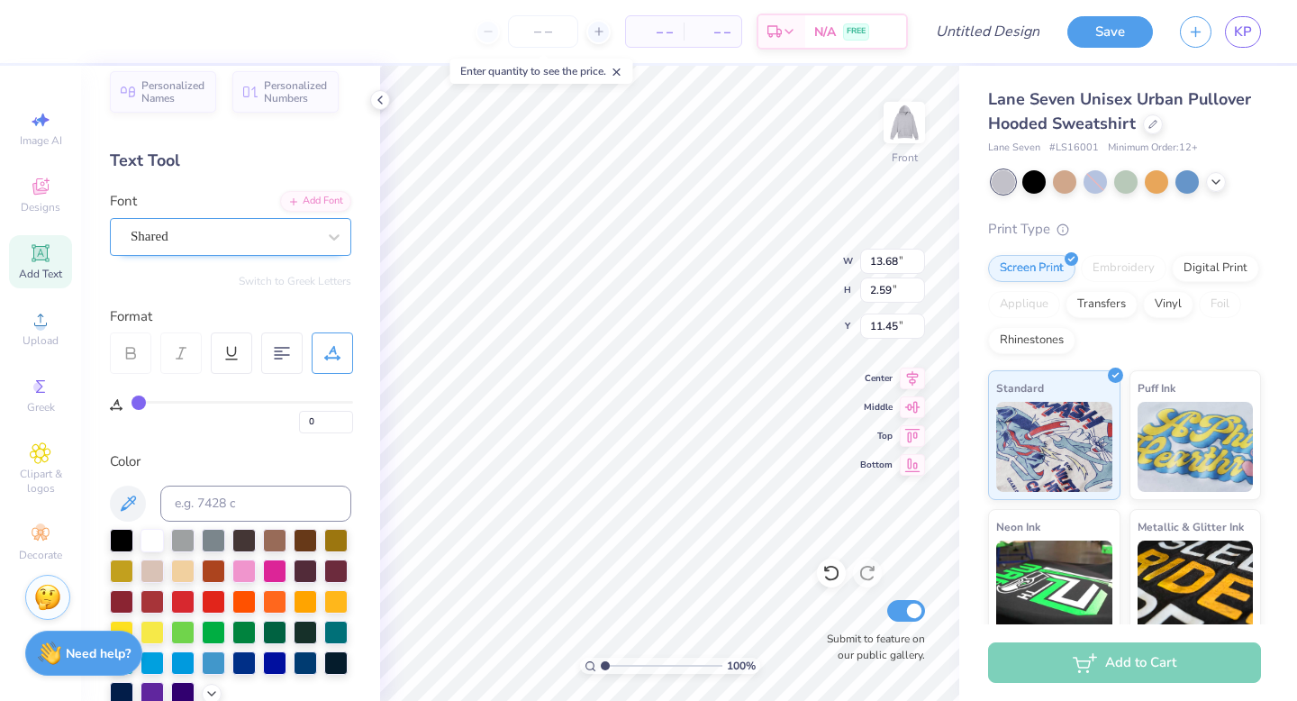
click at [216, 249] on div "Shared" at bounding box center [223, 236] width 189 height 28
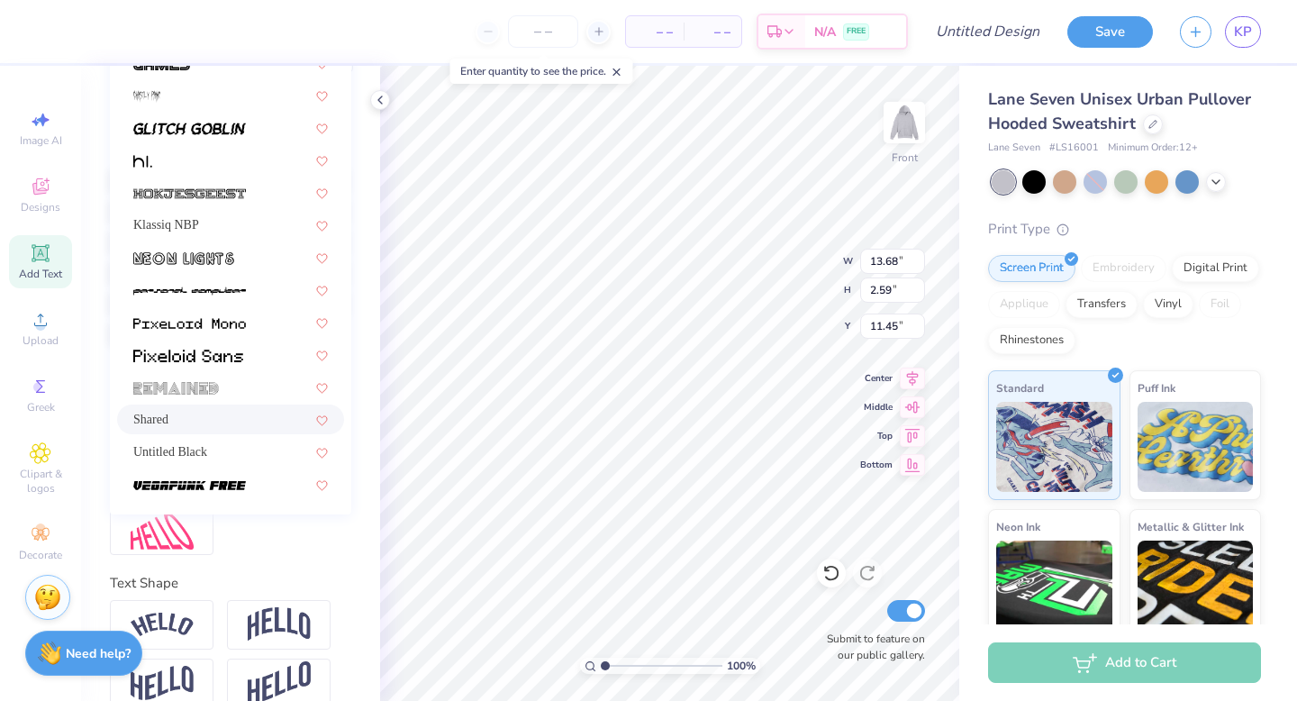
scroll to position [373, 0]
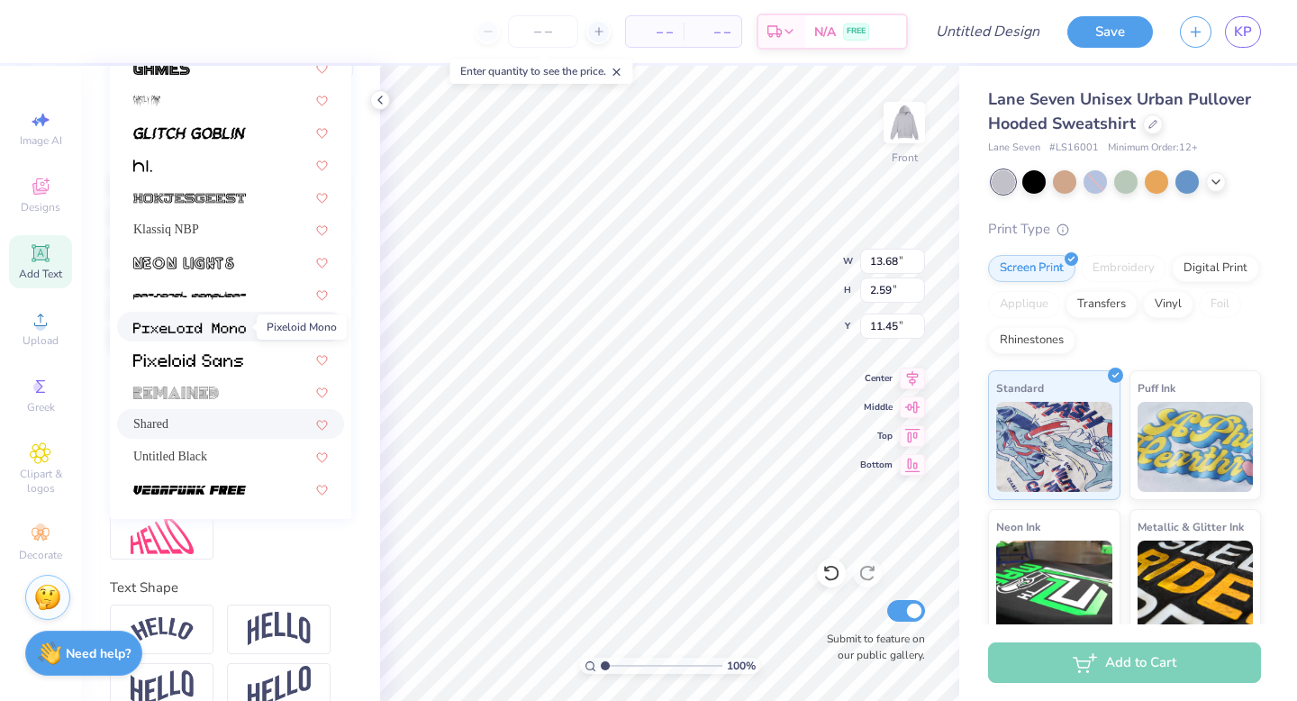
click at [201, 331] on img at bounding box center [189, 327] width 113 height 13
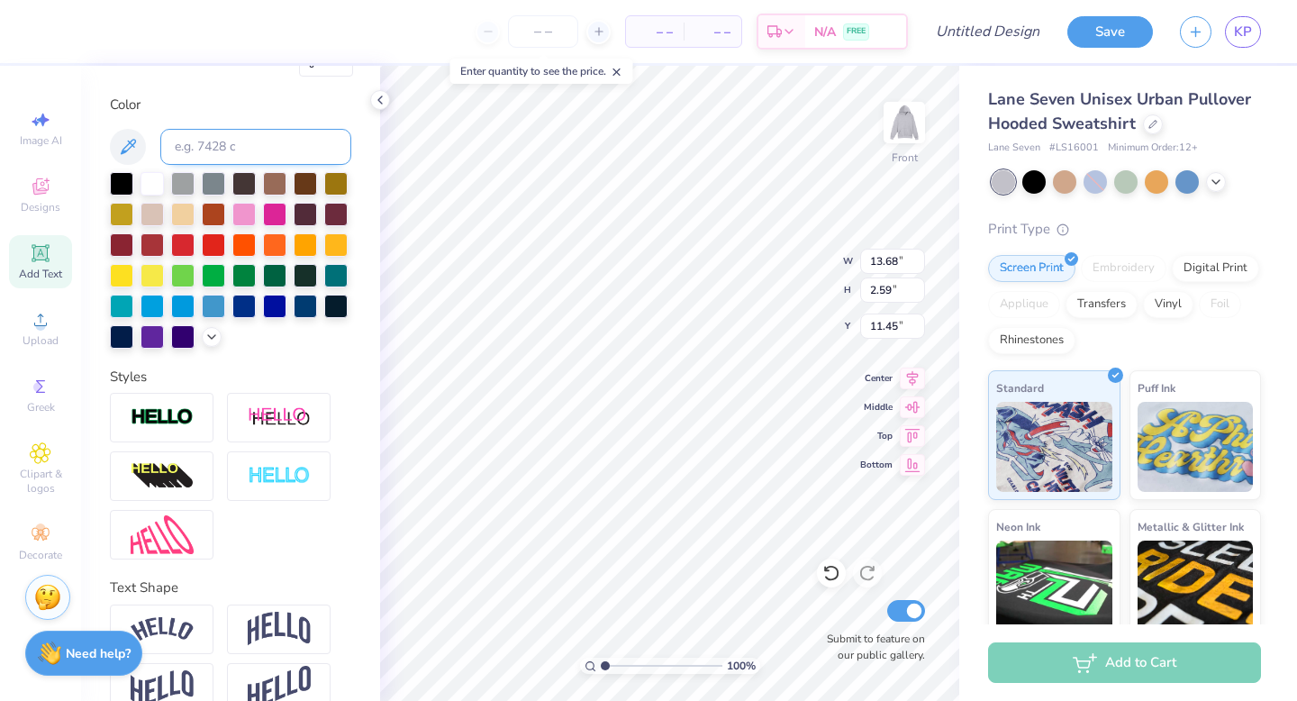
scroll to position [0, 0]
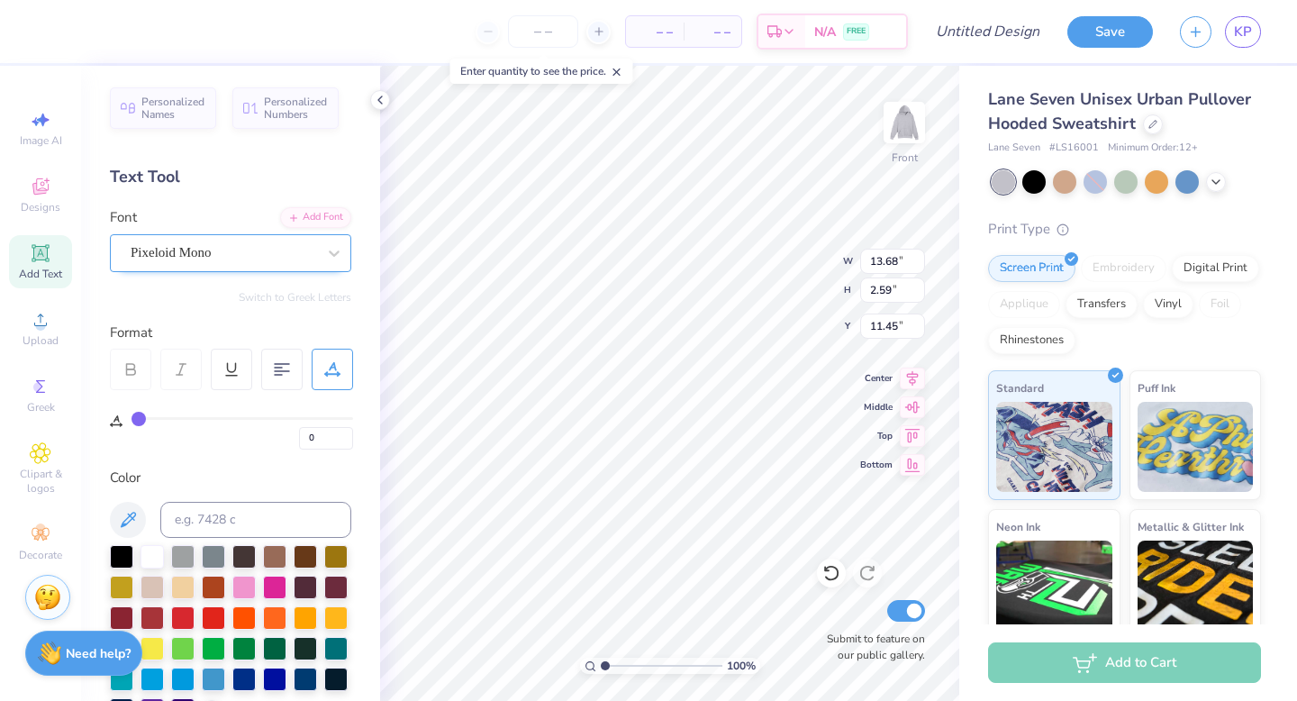
click at [262, 261] on div "Pixeloid Mono" at bounding box center [223, 253] width 189 height 28
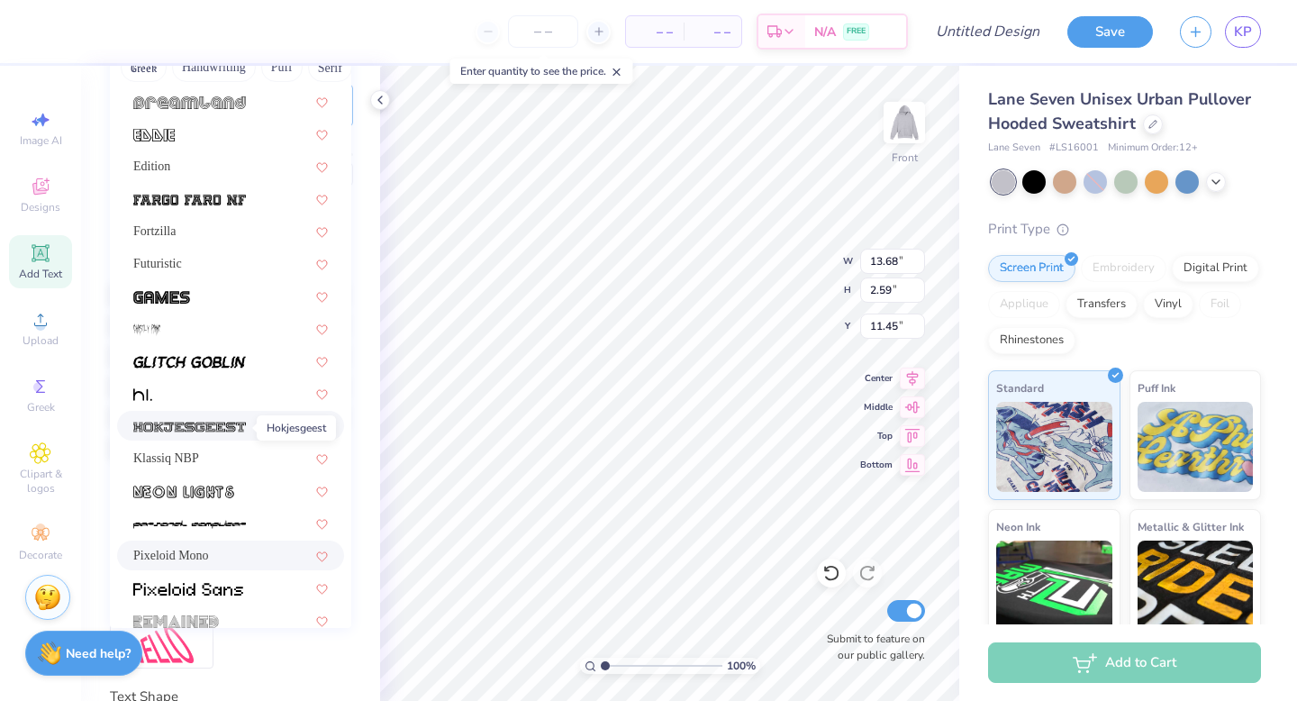
scroll to position [190, 0]
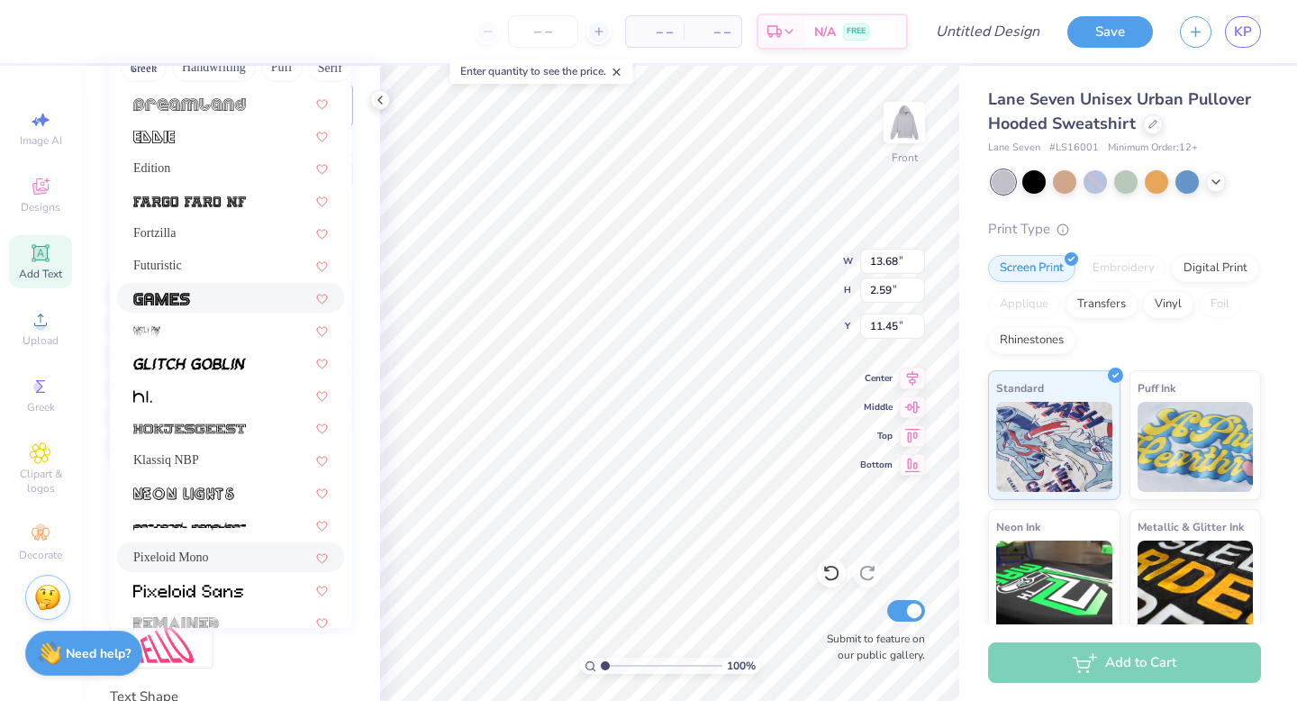
click at [195, 299] on div at bounding box center [230, 297] width 195 height 19
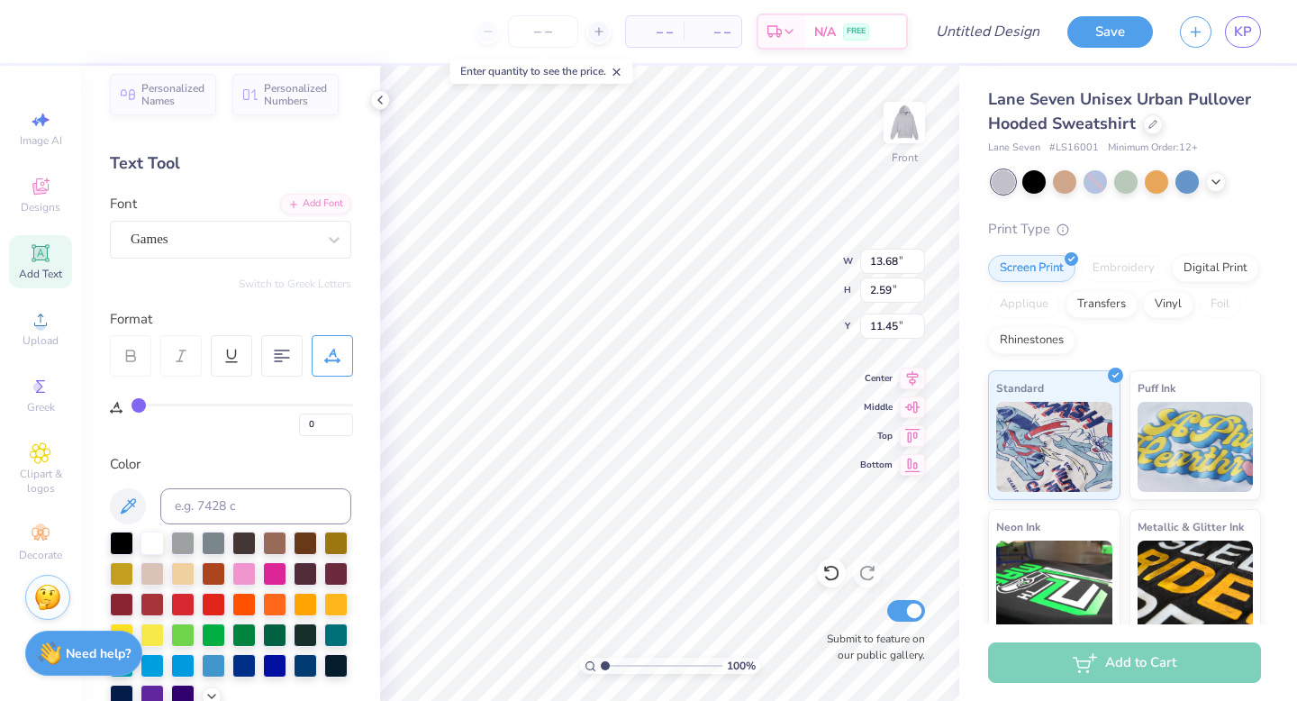
scroll to position [0, 0]
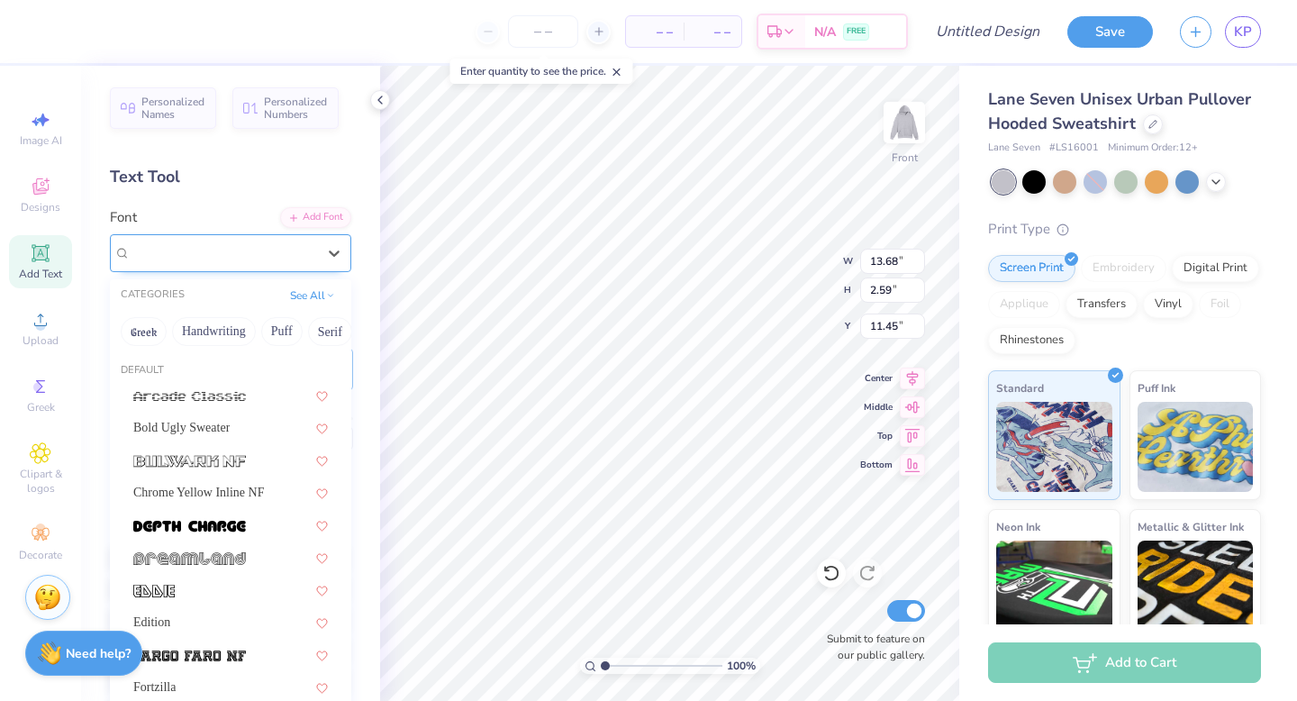
click at [202, 244] on div "Games" at bounding box center [223, 253] width 189 height 28
click at [188, 402] on img at bounding box center [189, 396] width 113 height 13
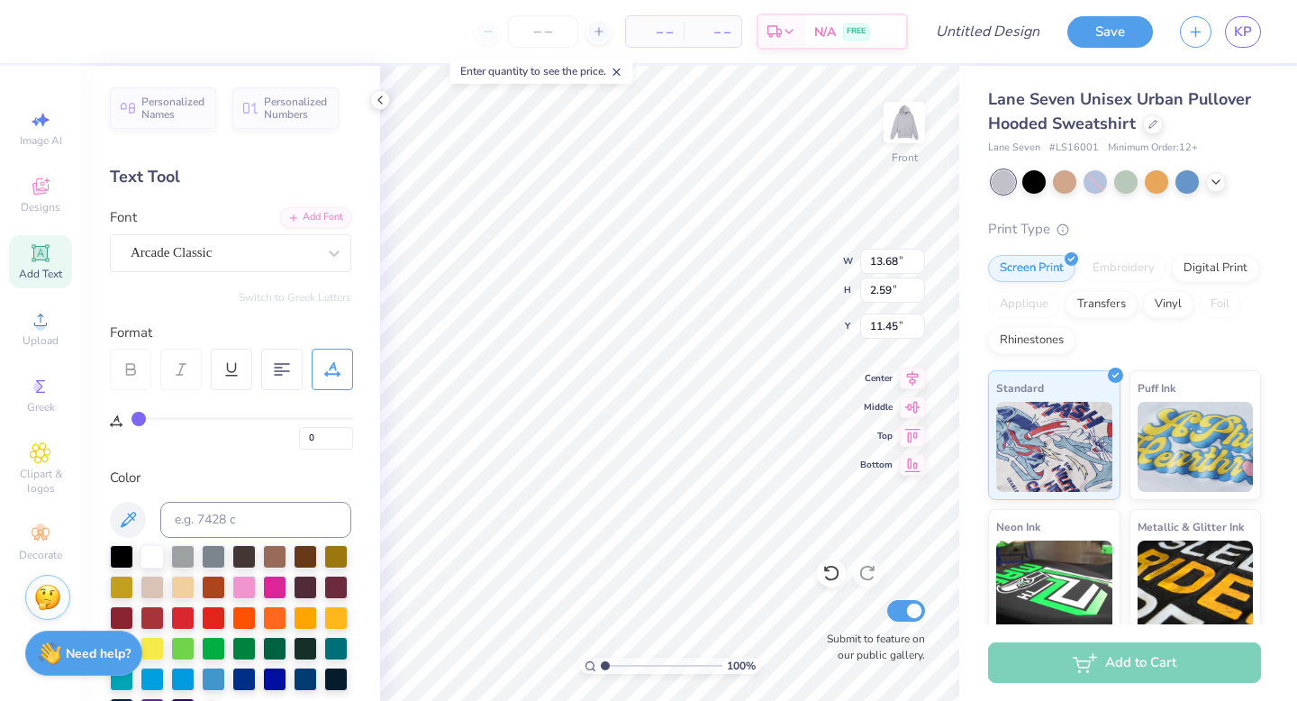
click at [199, 228] on div "Font Arcade Classic" at bounding box center [230, 239] width 241 height 65
click at [199, 258] on div "Arcade Classic" at bounding box center [223, 253] width 189 height 28
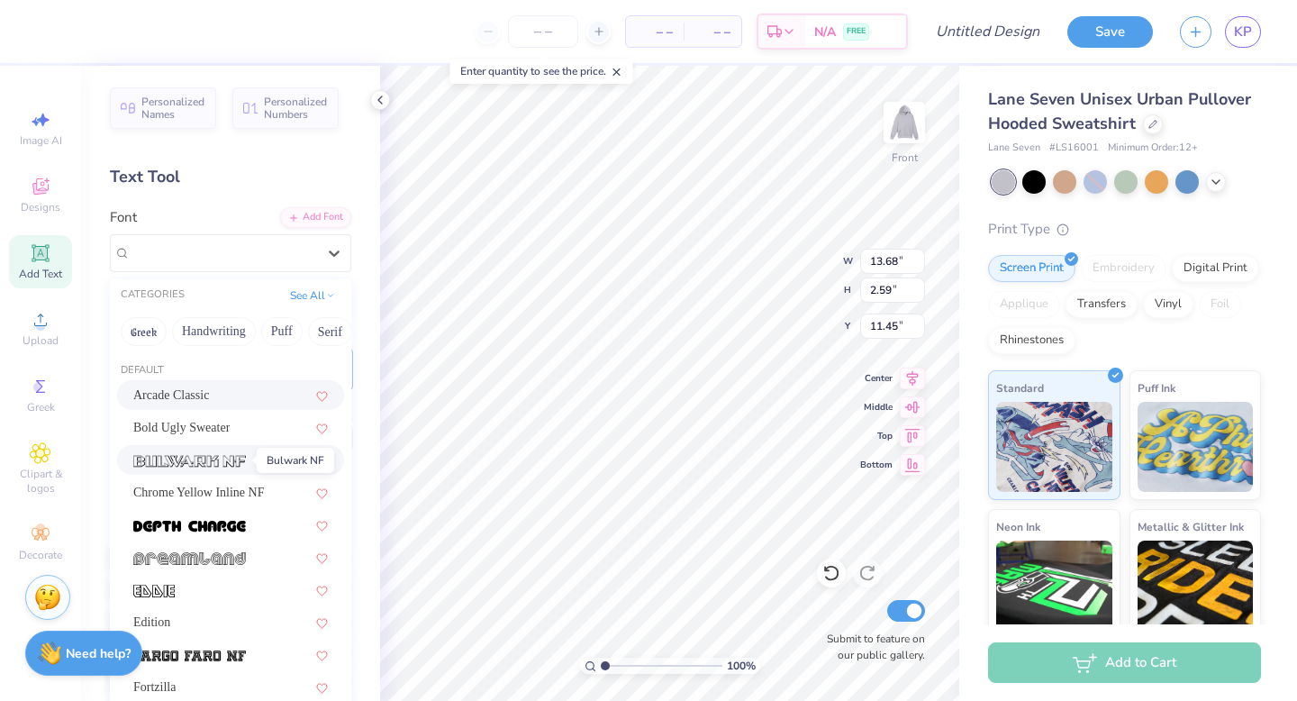
click at [201, 466] on img at bounding box center [189, 461] width 113 height 13
click at [266, 248] on div "Bulwark NF" at bounding box center [223, 253] width 189 height 28
click at [226, 502] on div "Chrome Yellow Inline NF" at bounding box center [230, 492] width 227 height 30
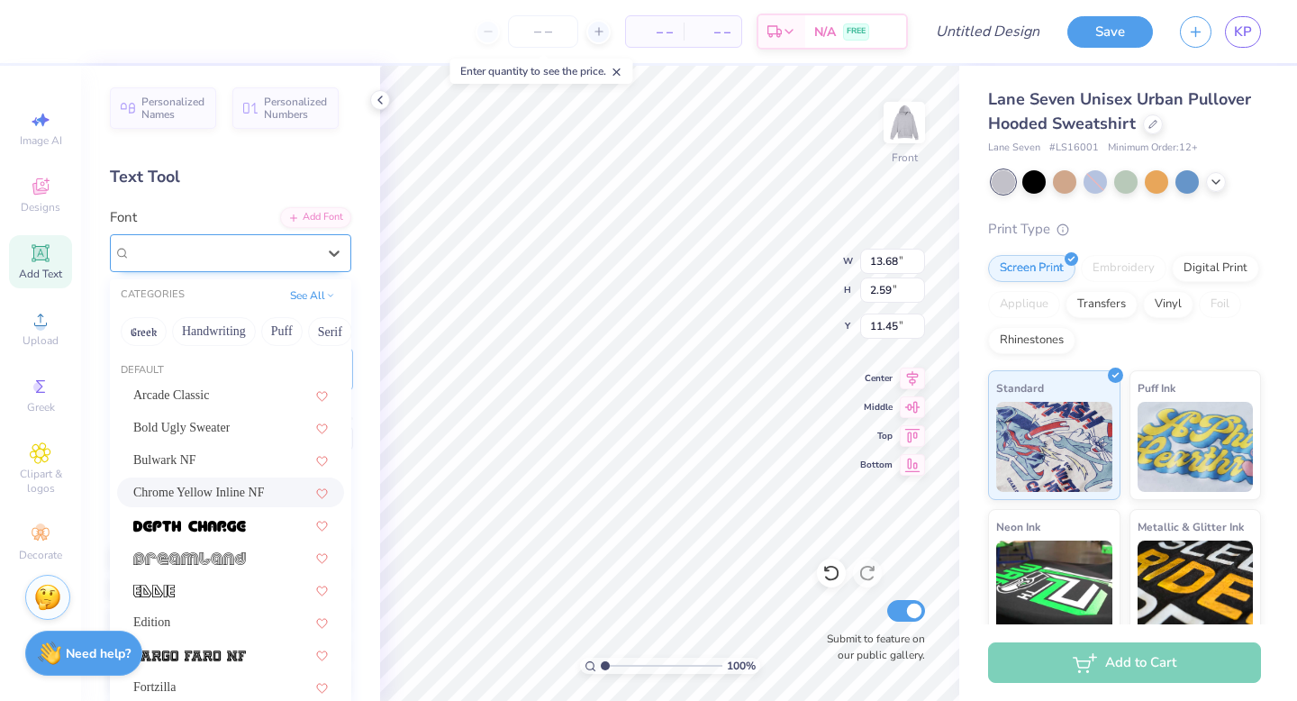
click at [245, 247] on div "Chrome Yellow Inline NF" at bounding box center [223, 253] width 189 height 28
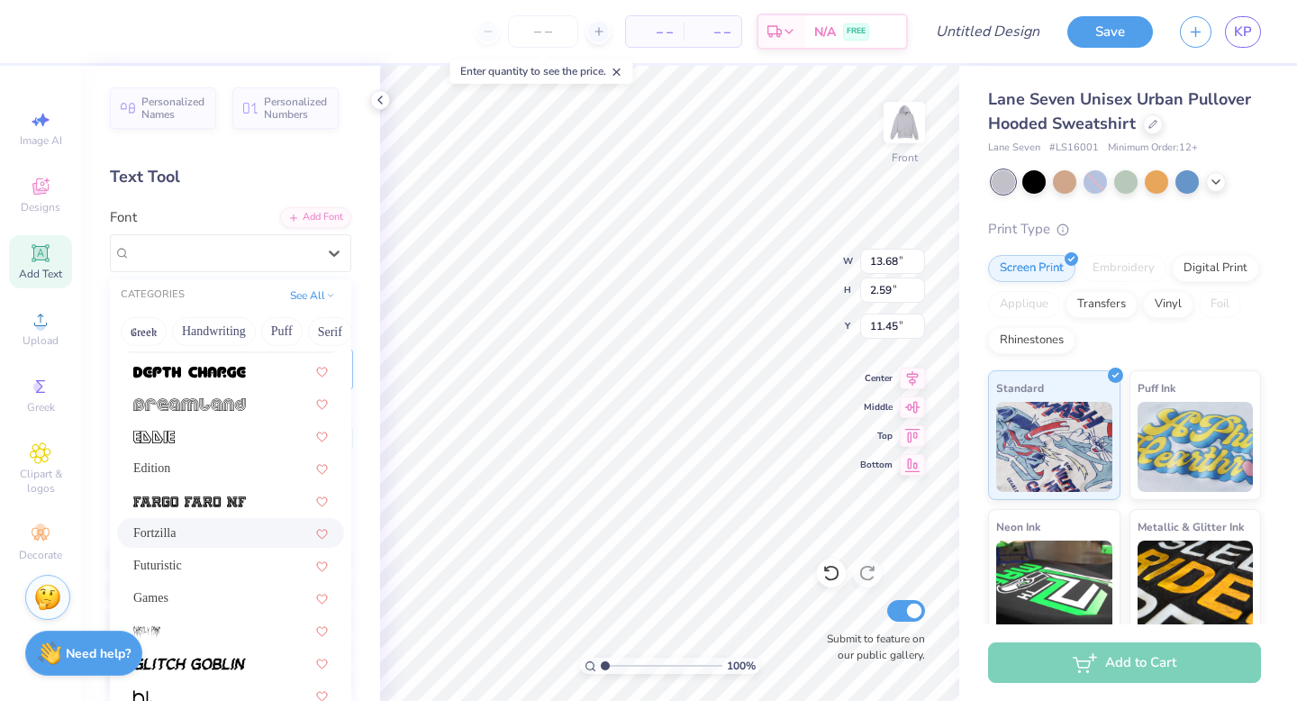
scroll to position [166, 0]
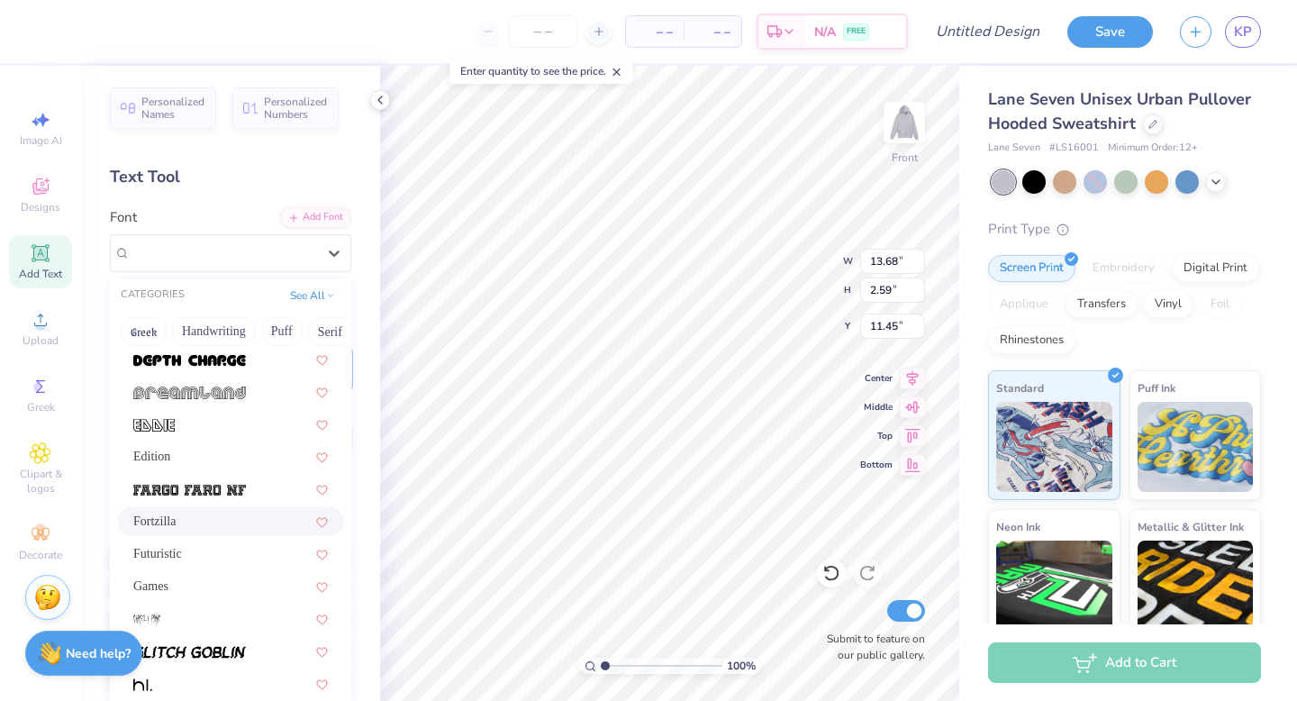
click at [223, 517] on div "Fortzilla" at bounding box center [230, 520] width 195 height 19
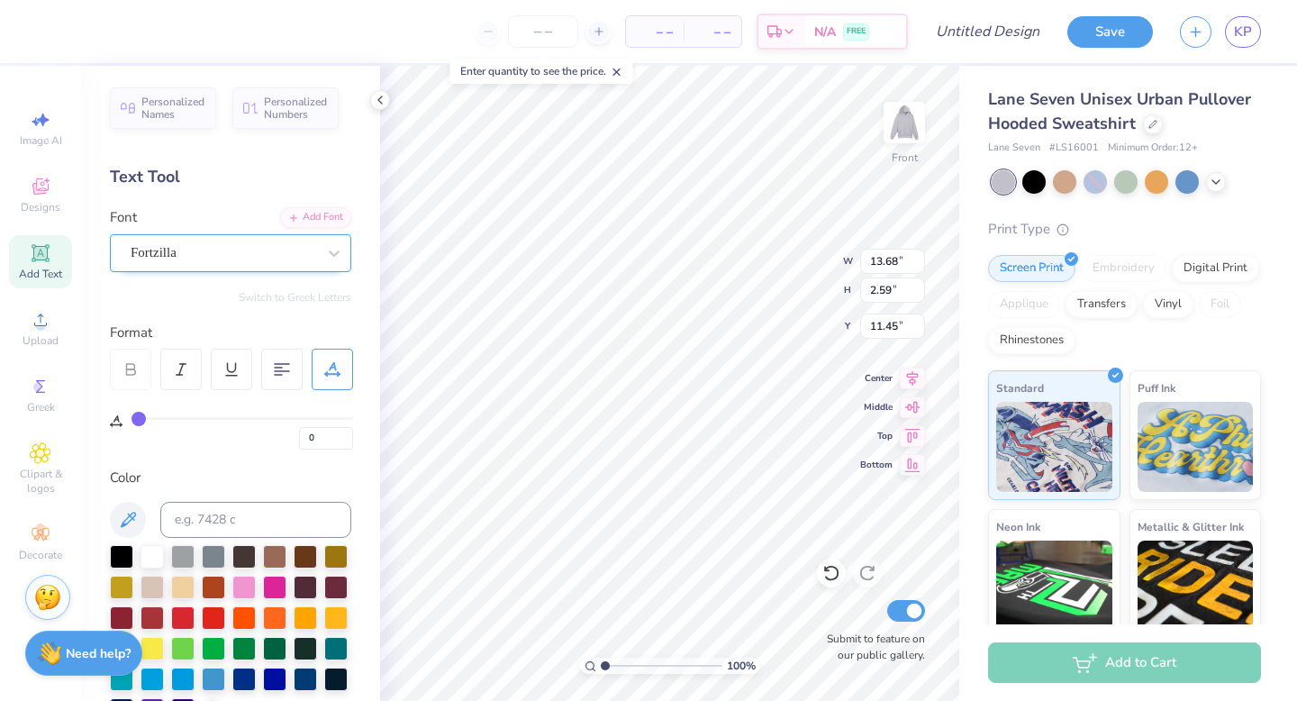
click at [287, 240] on div at bounding box center [224, 252] width 186 height 24
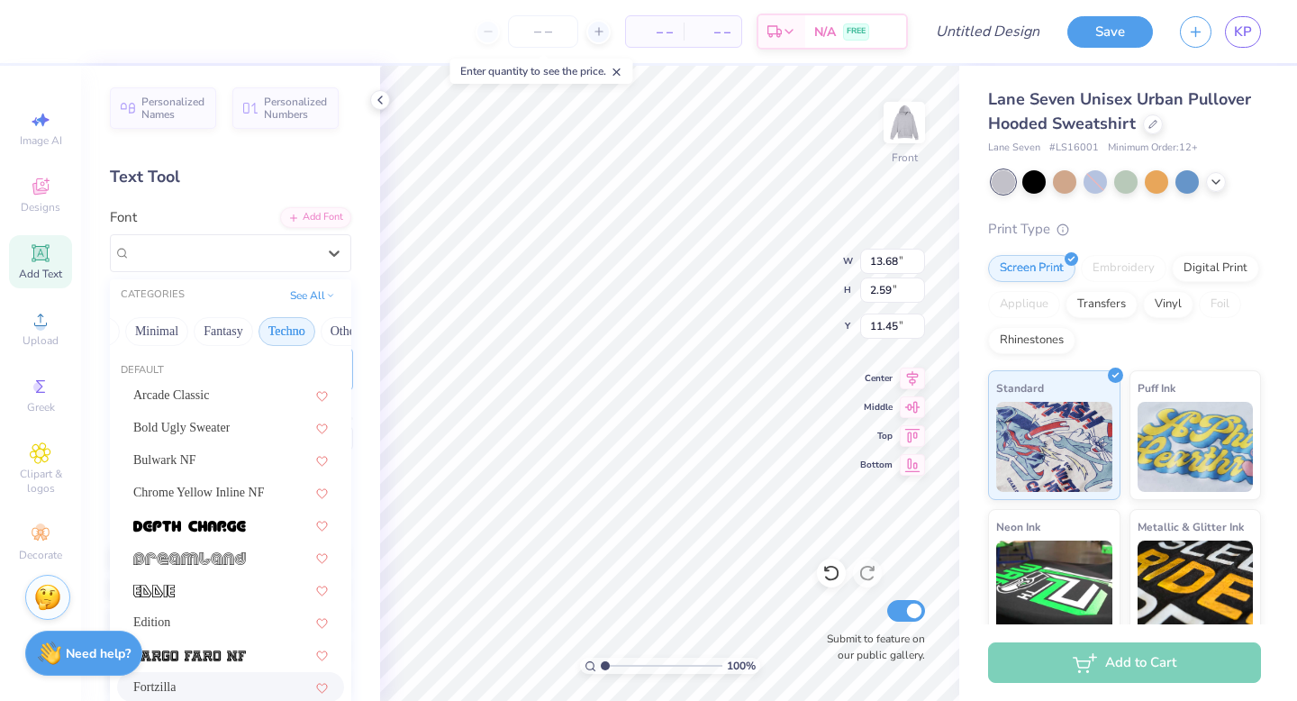
click at [285, 330] on button "Techno" at bounding box center [286, 331] width 57 height 29
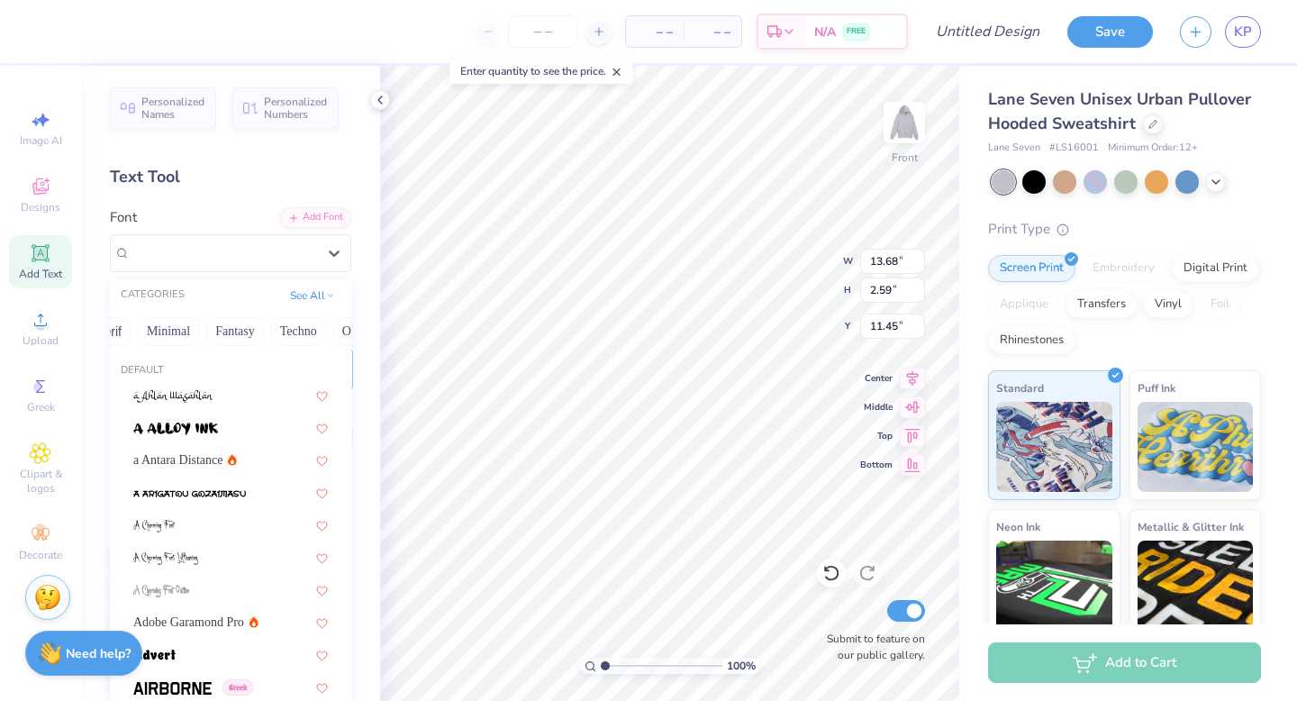
scroll to position [0, 488]
click at [180, 339] on button "Minimal" at bounding box center [171, 331] width 63 height 29
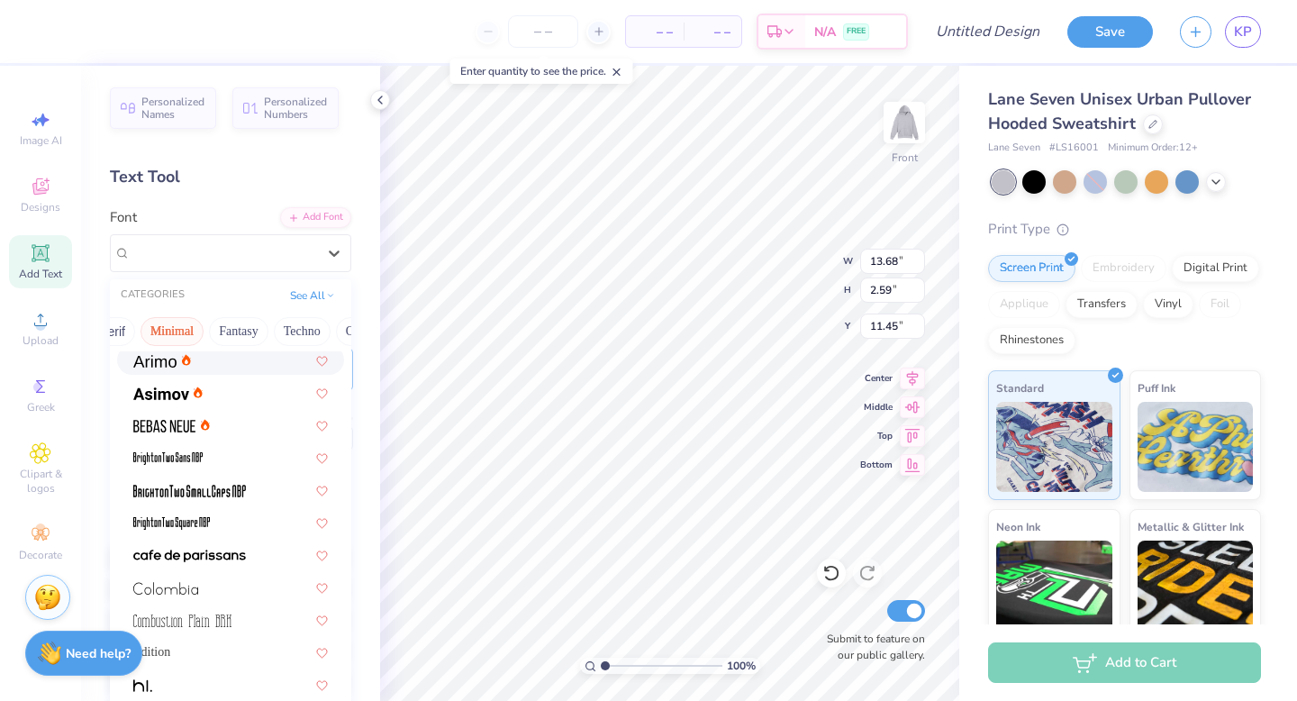
scroll to position [34, 0]
click at [195, 544] on div at bounding box center [230, 555] width 227 height 30
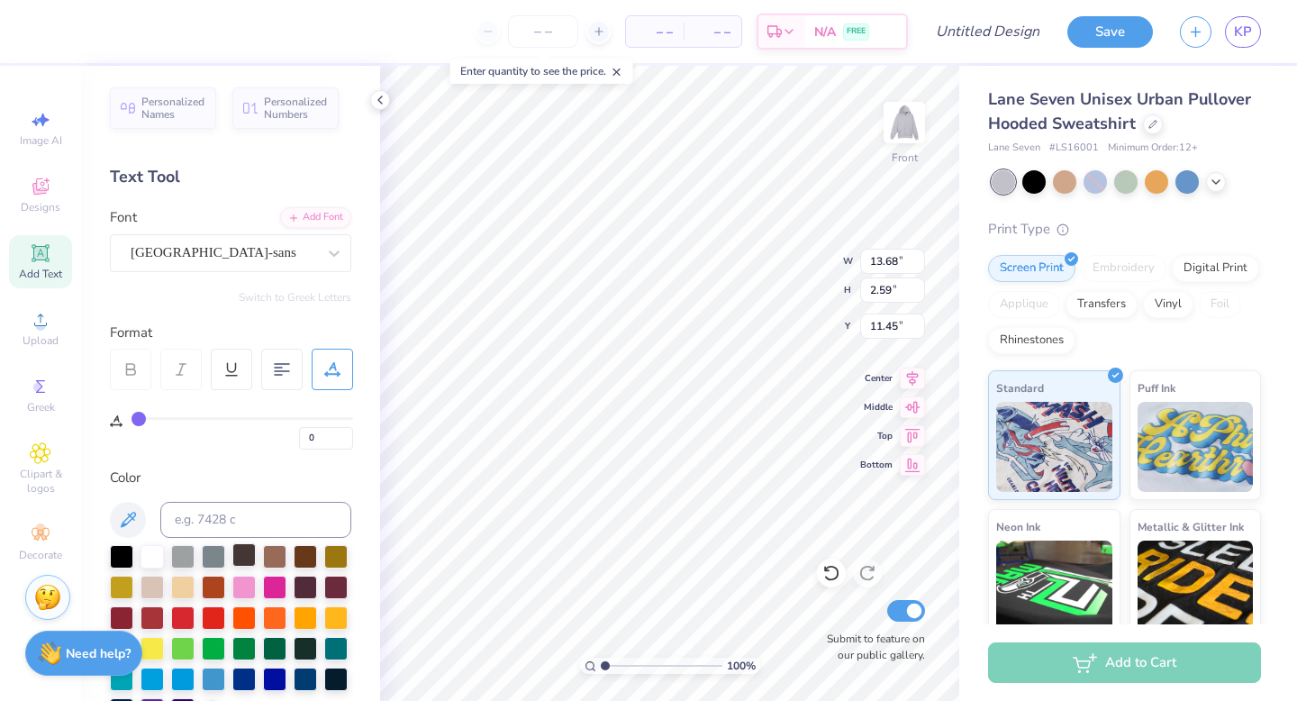
scroll to position [31, 0]
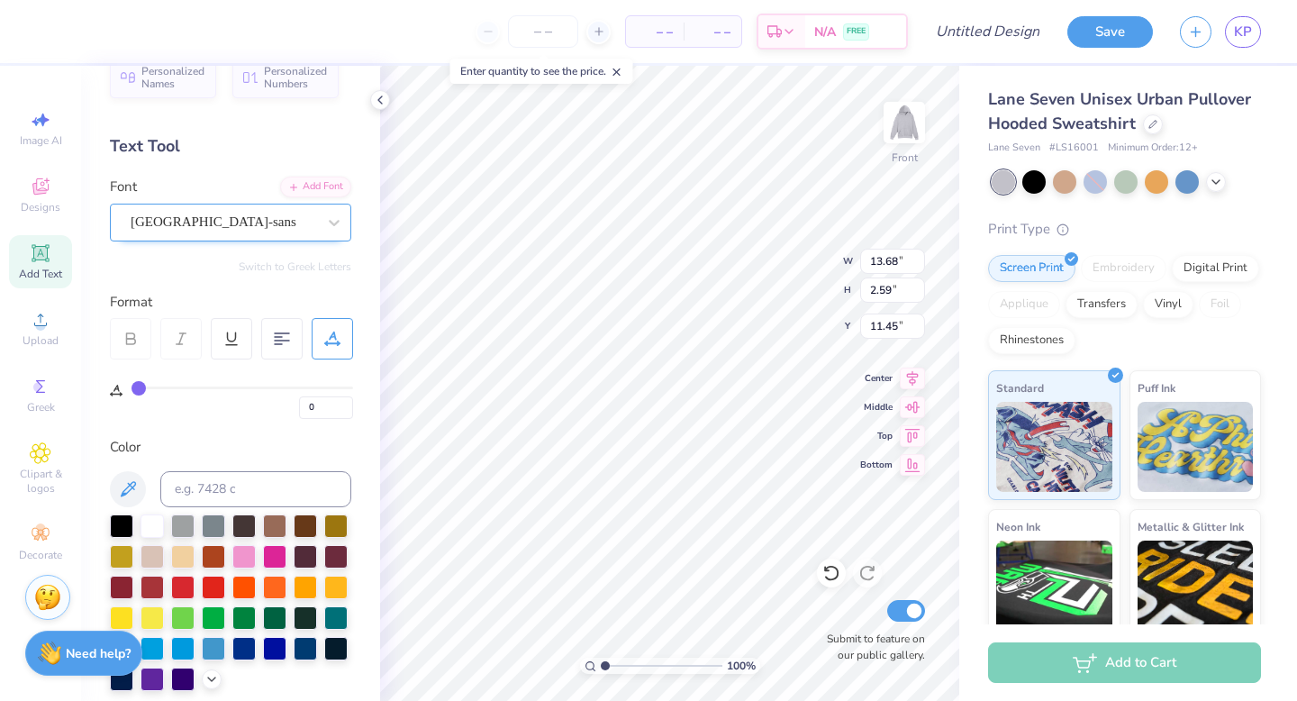
click at [250, 228] on div "cafe de paris-sans" at bounding box center [223, 222] width 189 height 28
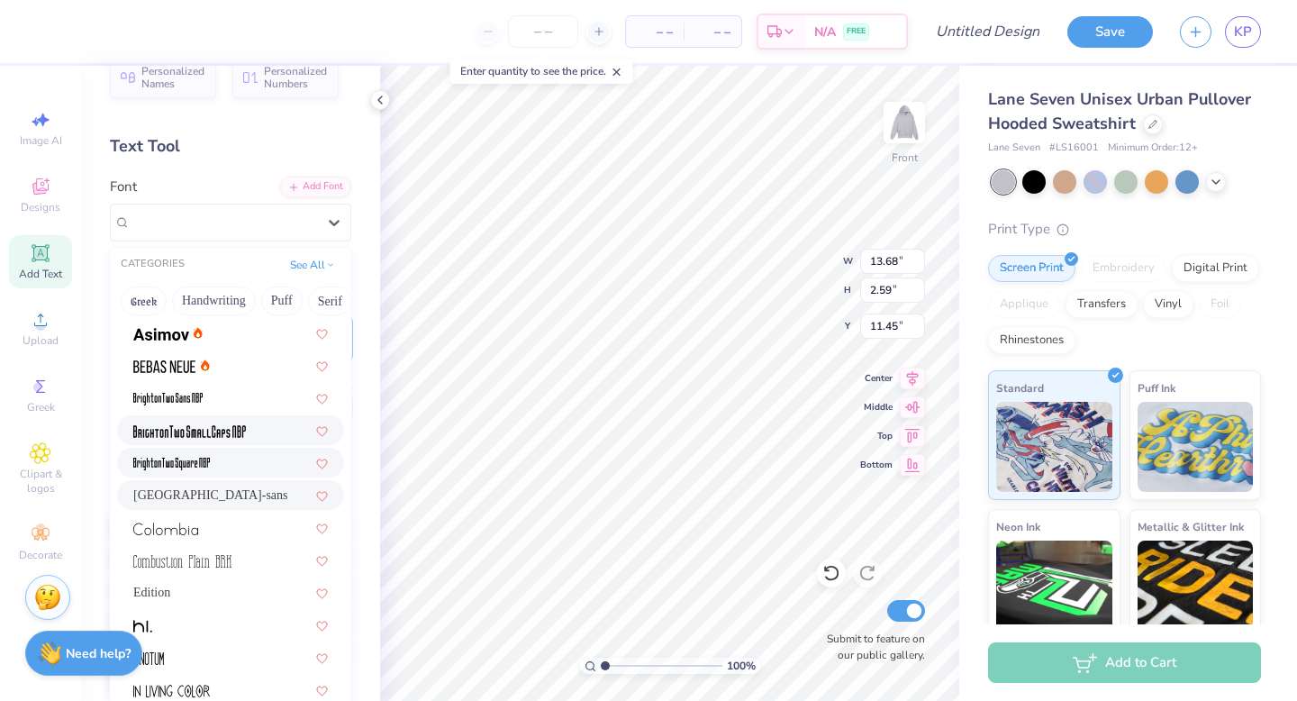
scroll to position [68, 0]
click at [216, 448] on div at bounding box center [230, 459] width 227 height 30
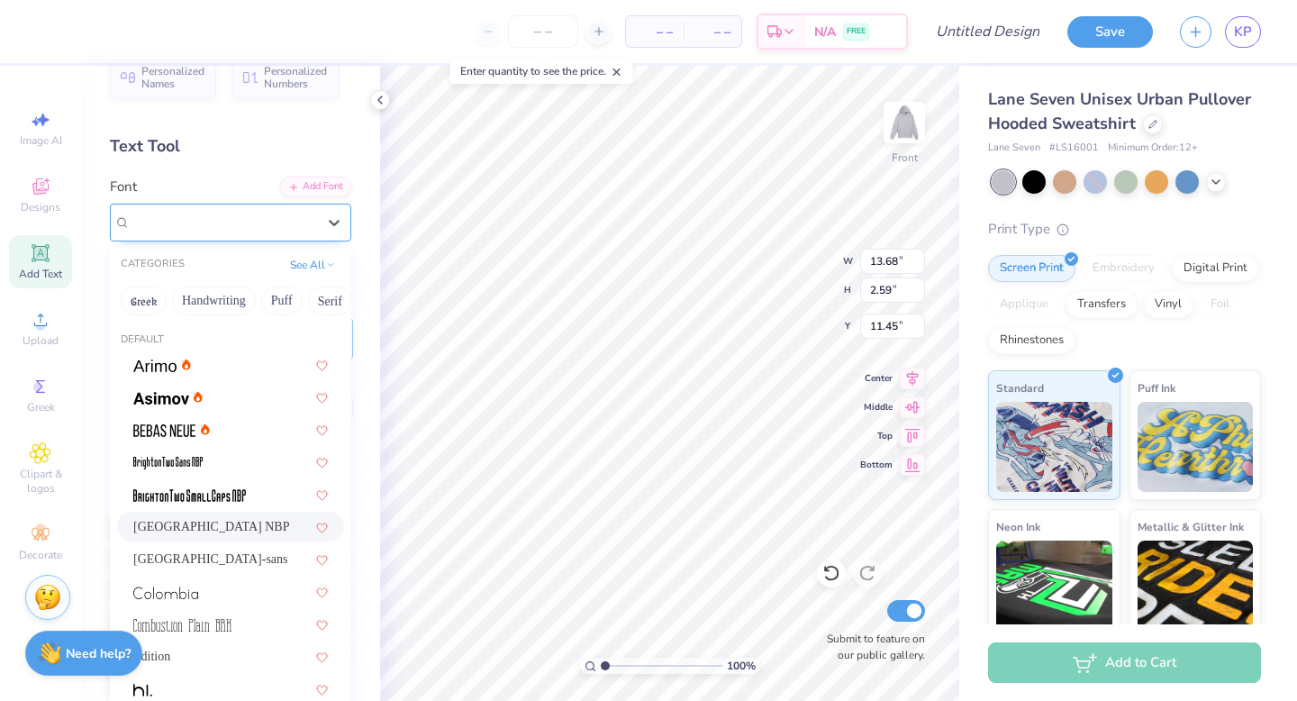
click at [248, 231] on div "BrightonTwo Square NBP" at bounding box center [223, 222] width 189 height 28
drag, startPoint x: 225, startPoint y: 469, endPoint x: 225, endPoint y: 492, distance: 22.5
click at [222, 489] on img at bounding box center [189, 495] width 113 height 13
click at [277, 227] on div "BrightonTwo SmallCaps NBP" at bounding box center [223, 222] width 189 height 28
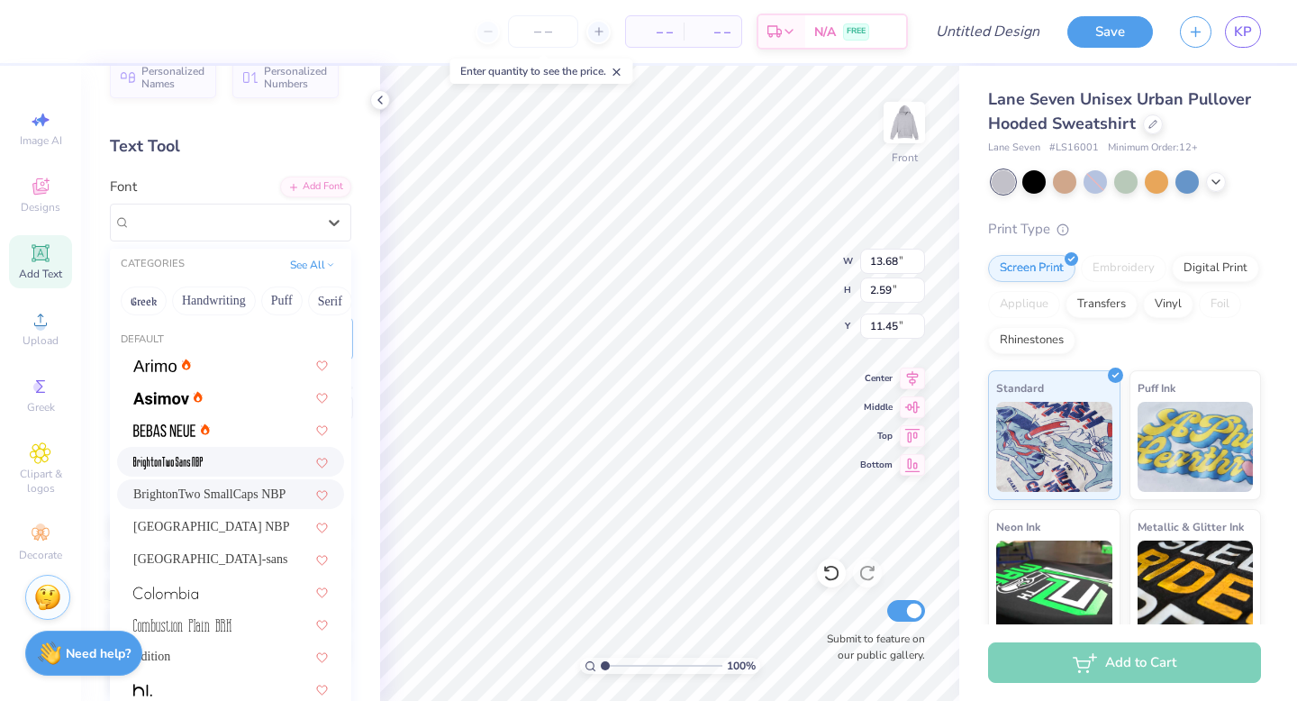
click at [230, 455] on div at bounding box center [230, 461] width 195 height 19
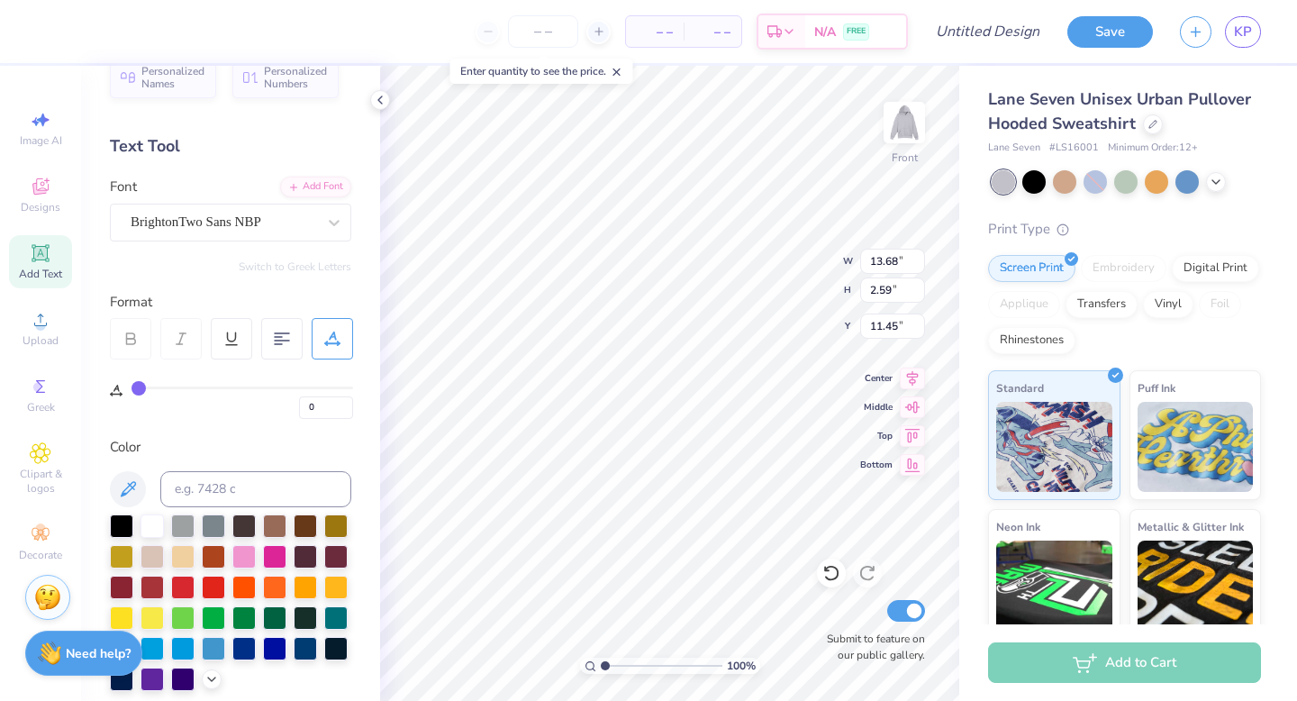
scroll to position [0, 5]
type input "1"
type input "2"
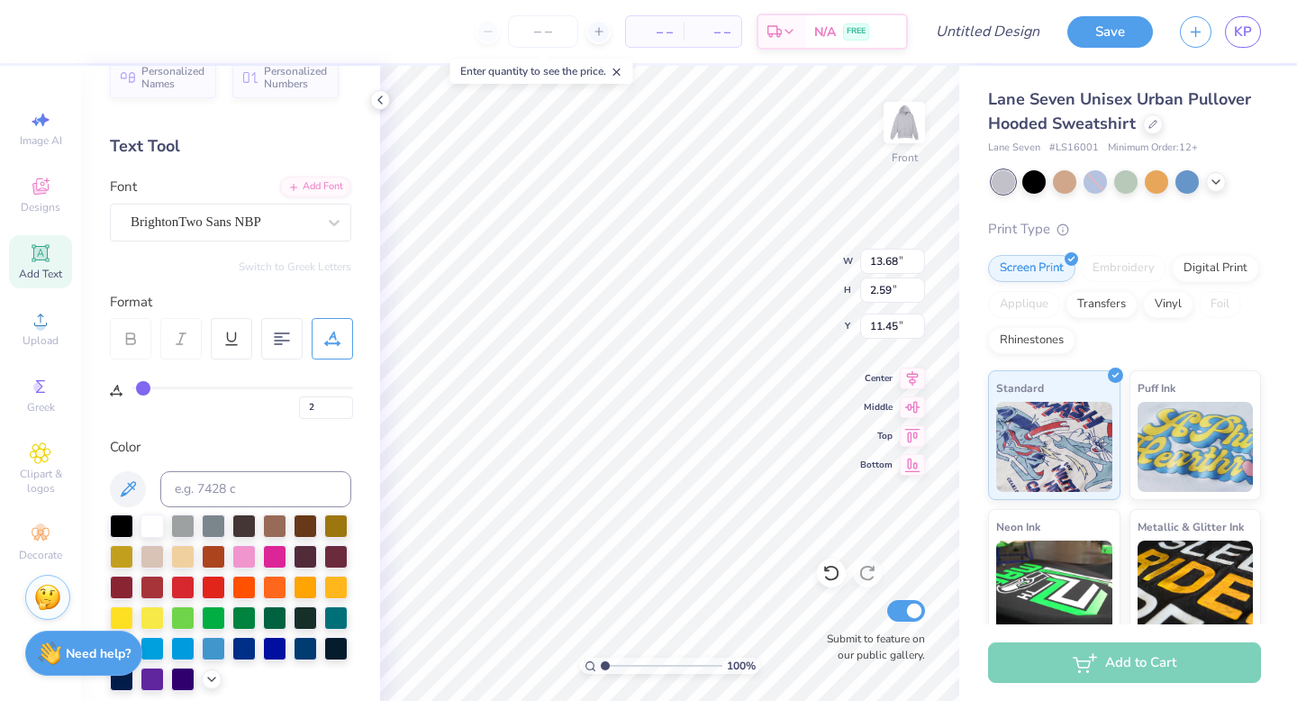
type input "3"
type input "4"
type input "5"
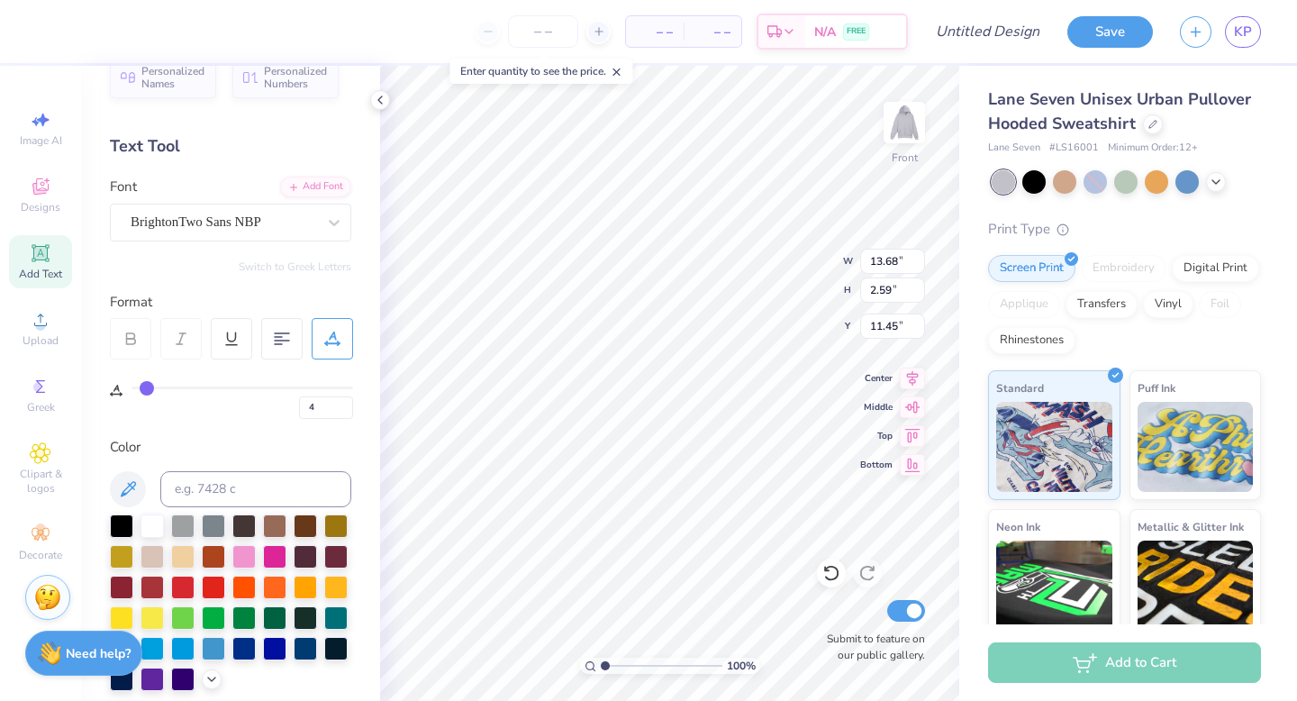
type input "5"
type input "6"
type input "7"
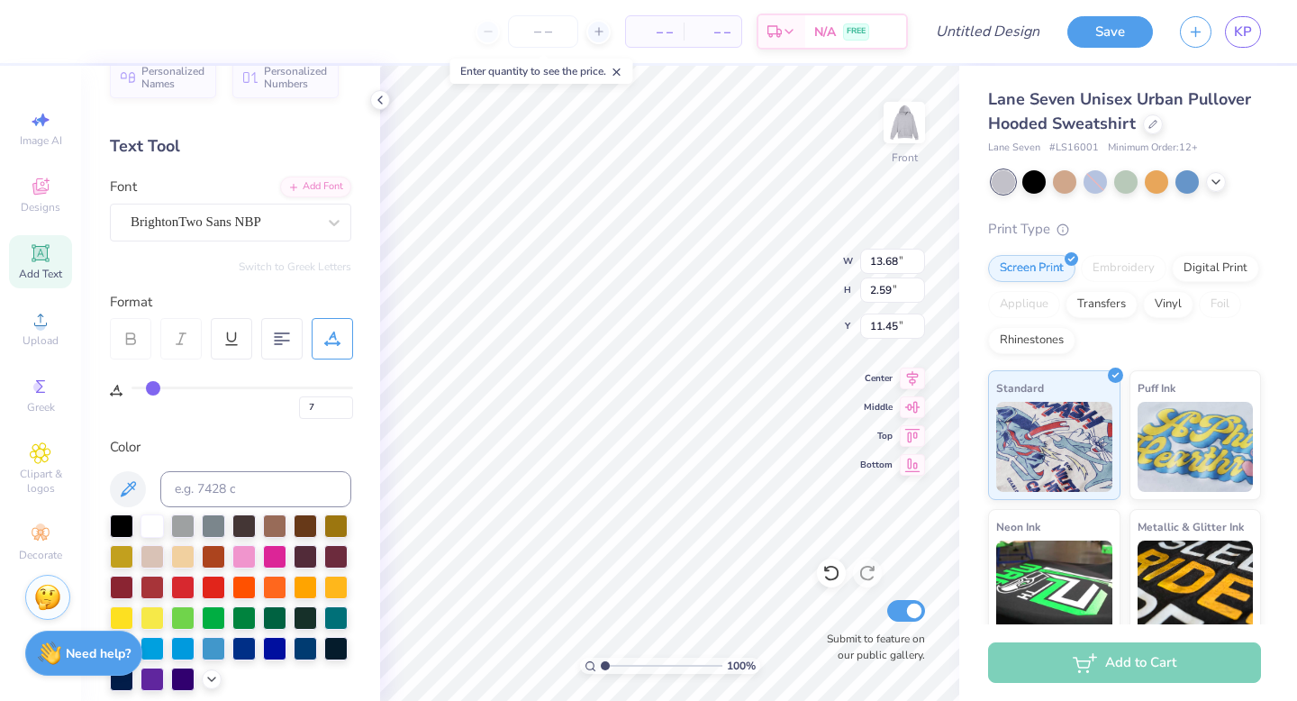
type input "8"
type input "9"
type input "10"
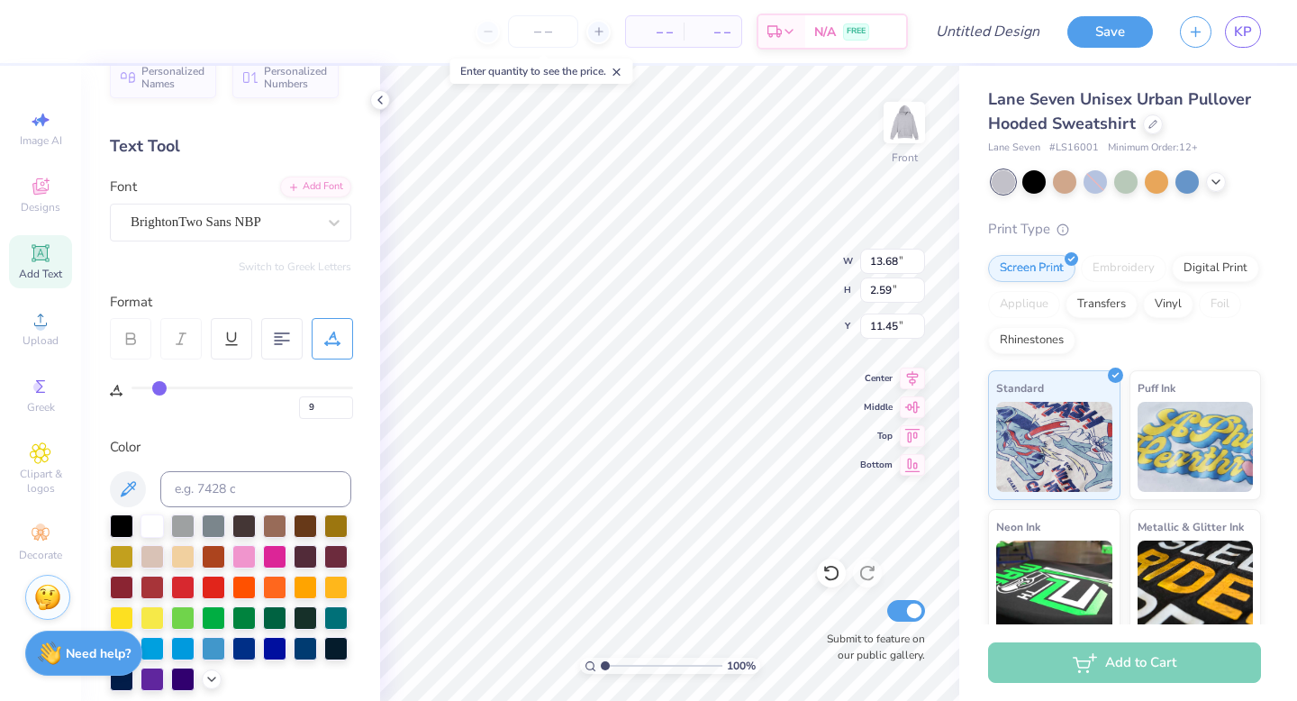
type input "10"
type input "11"
type input "12"
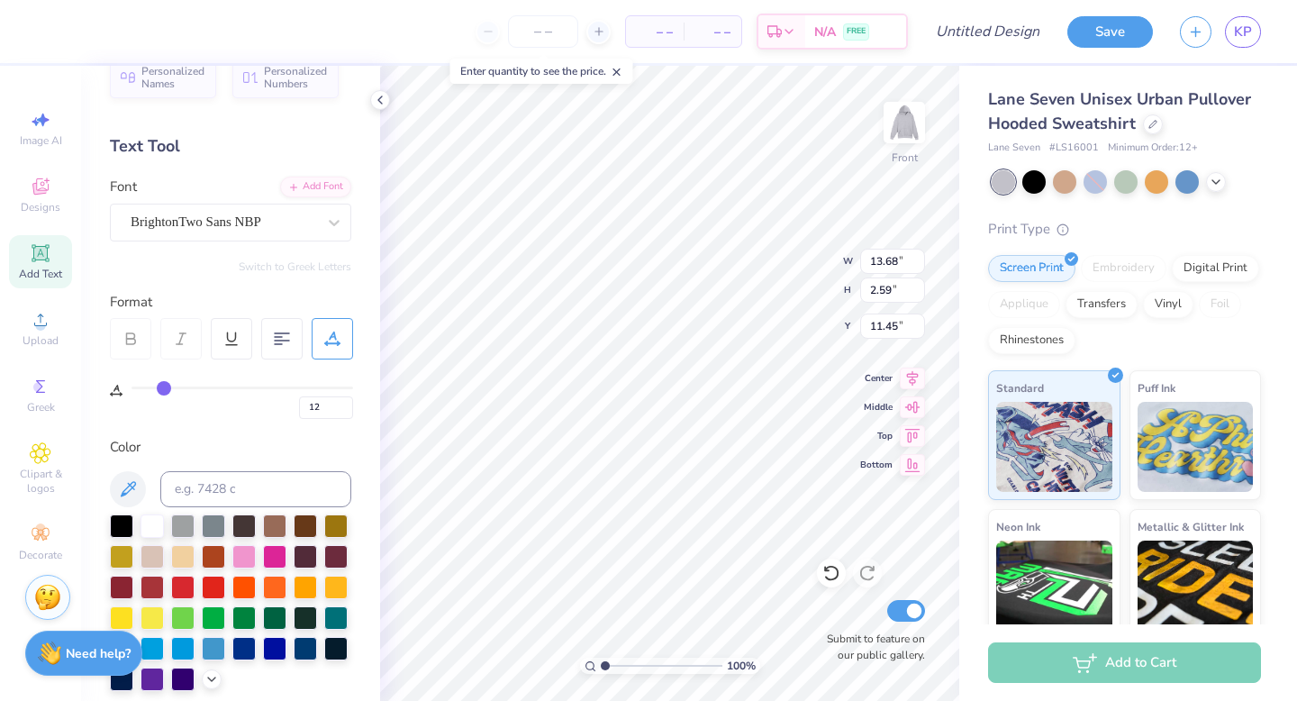
type input "13"
type input "14"
type input "15"
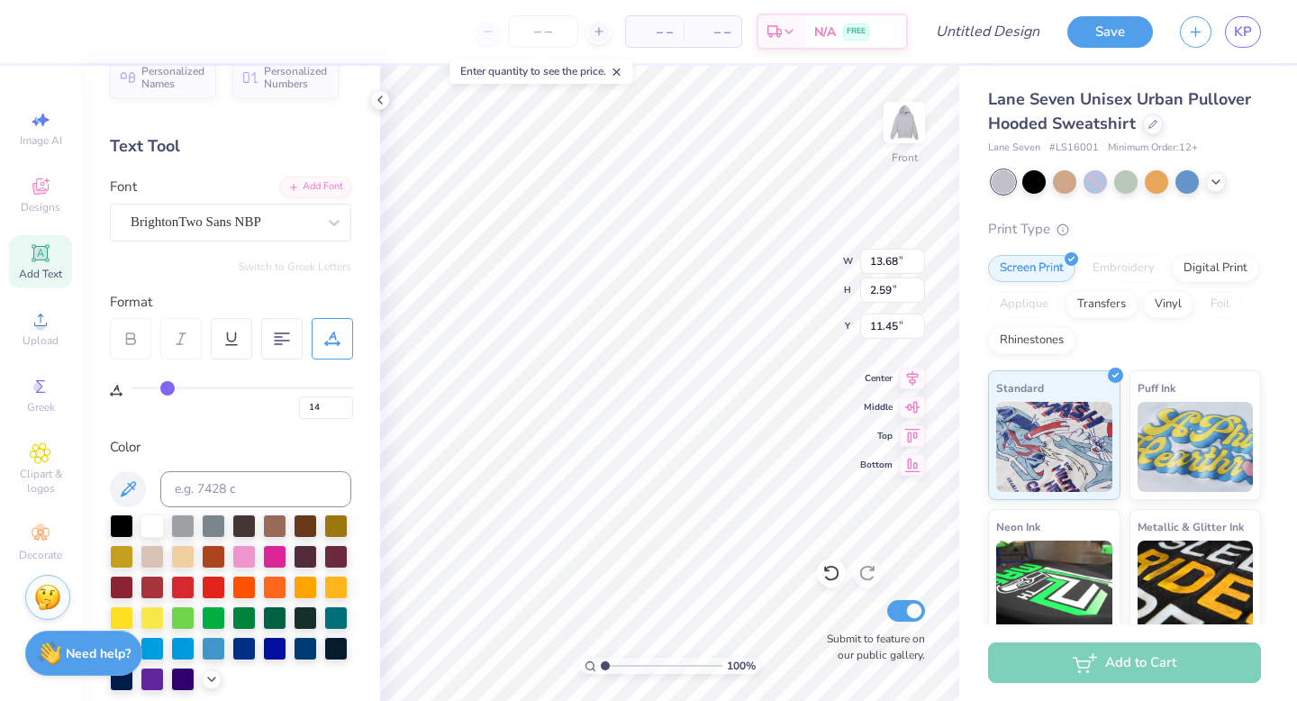
type input "15"
type input "16"
type input "17"
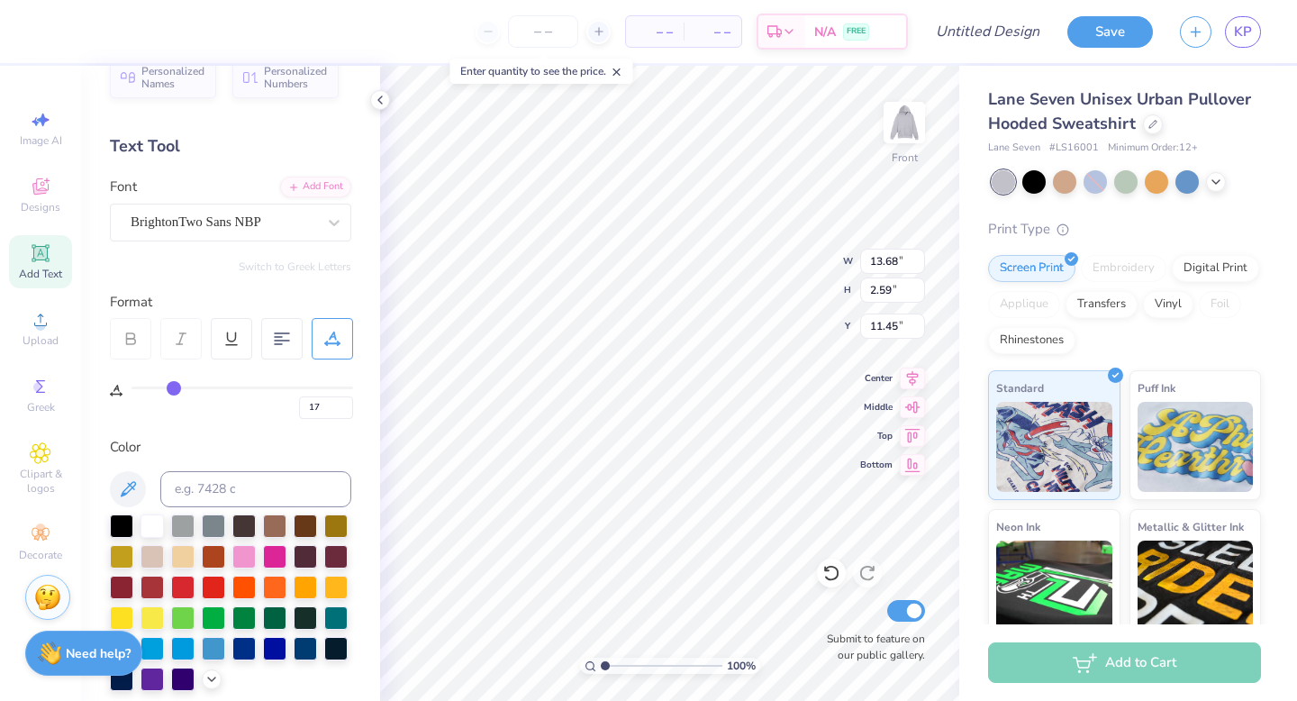
type input "18"
type input "19"
type input "20"
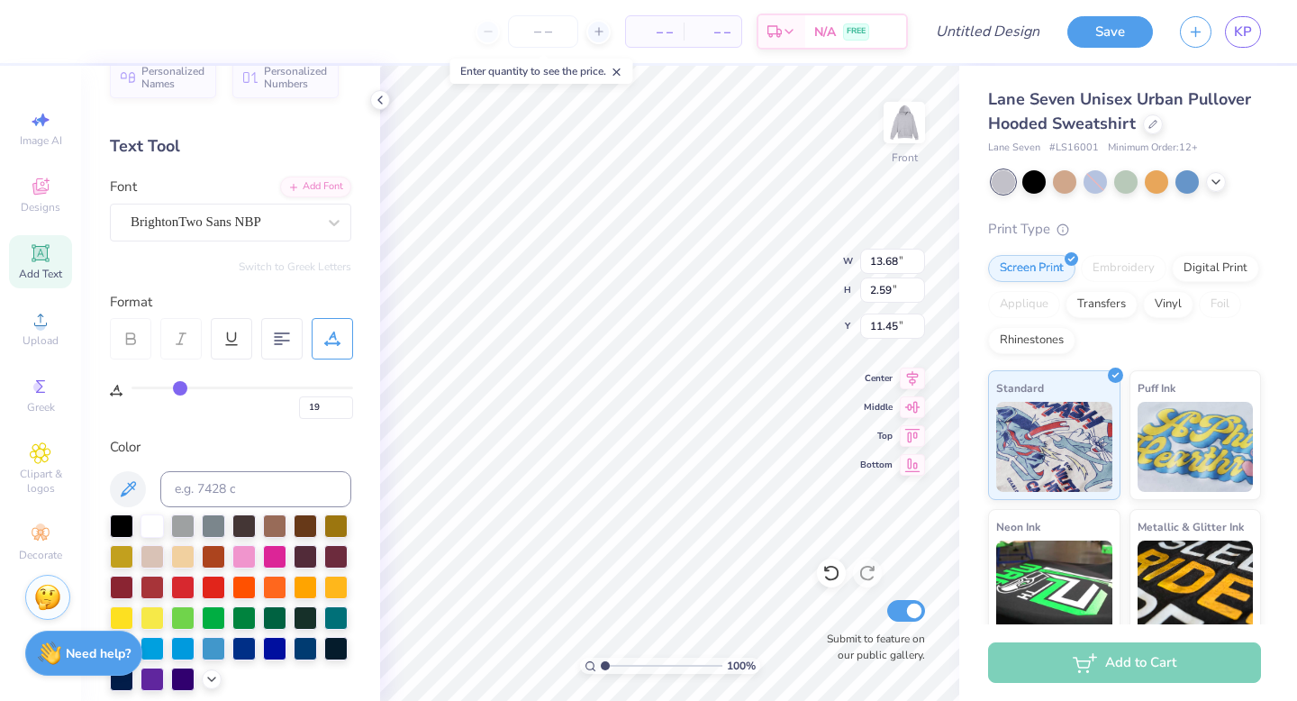
type input "20"
drag, startPoint x: 140, startPoint y: 391, endPoint x: 180, endPoint y: 392, distance: 40.5
click at [180, 389] on input "range" at bounding box center [242, 387] width 222 height 3
click at [149, 389] on div "20" at bounding box center [242, 402] width 222 height 32
type input "0"
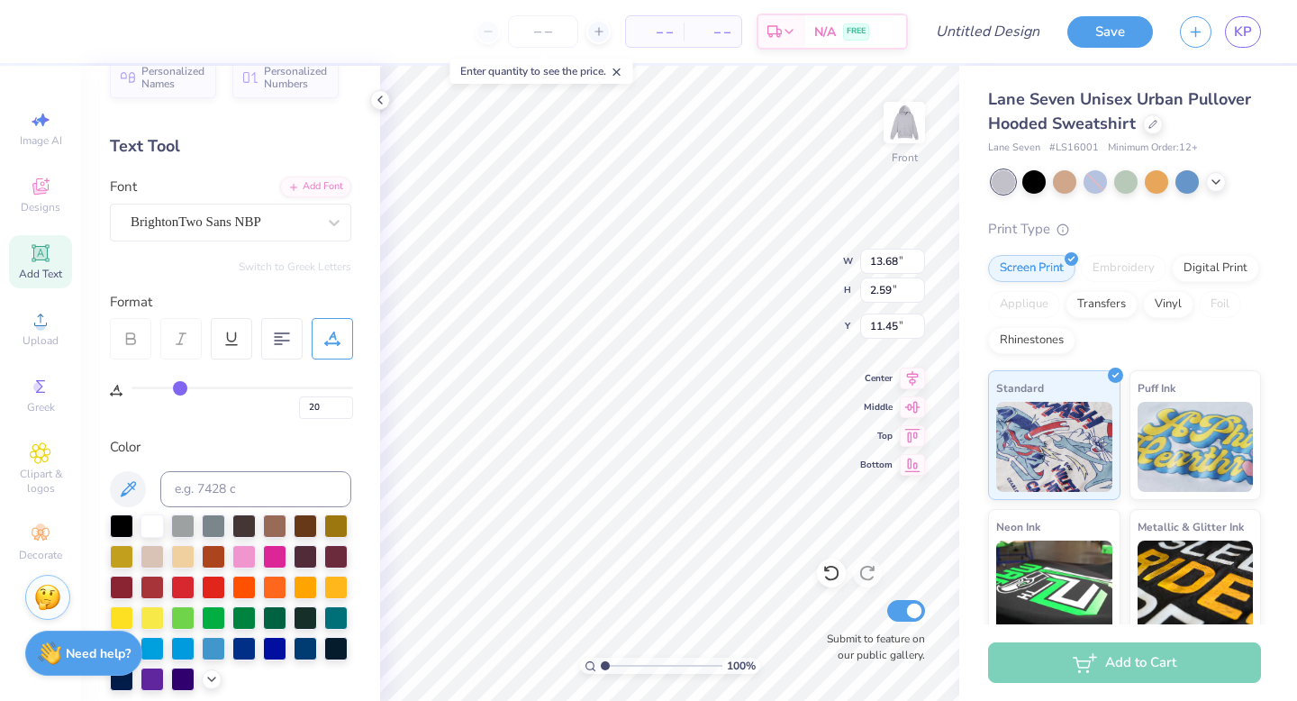
type input "0"
click at [136, 388] on input "range" at bounding box center [242, 387] width 222 height 3
type input "1"
type input "2"
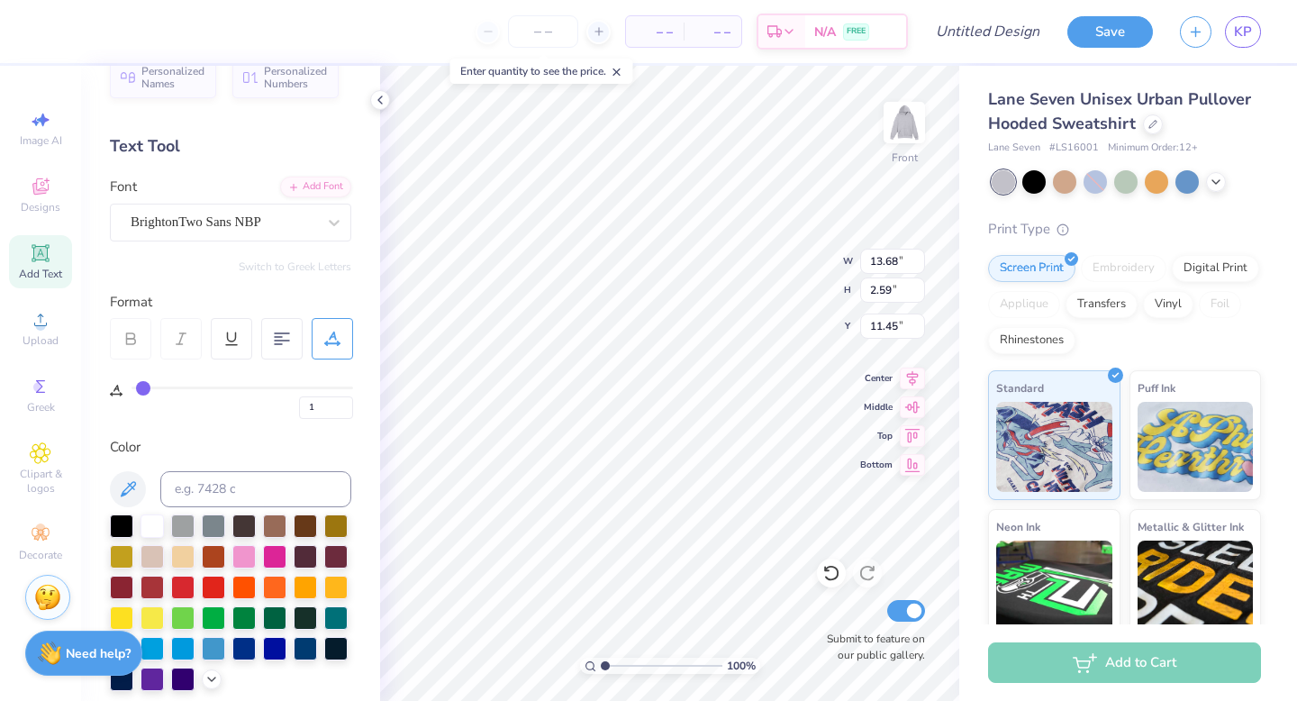
type input "2"
type input "3"
type input "4"
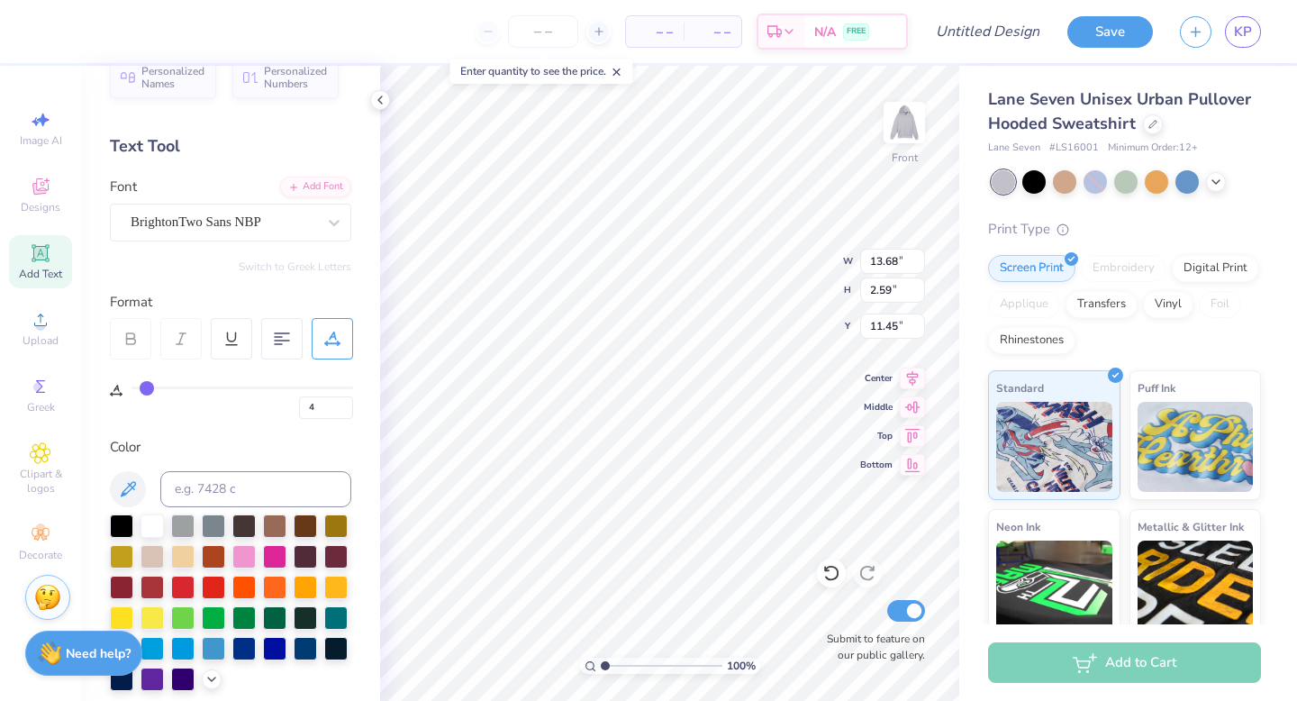
type input "5"
type input "6"
type input "7"
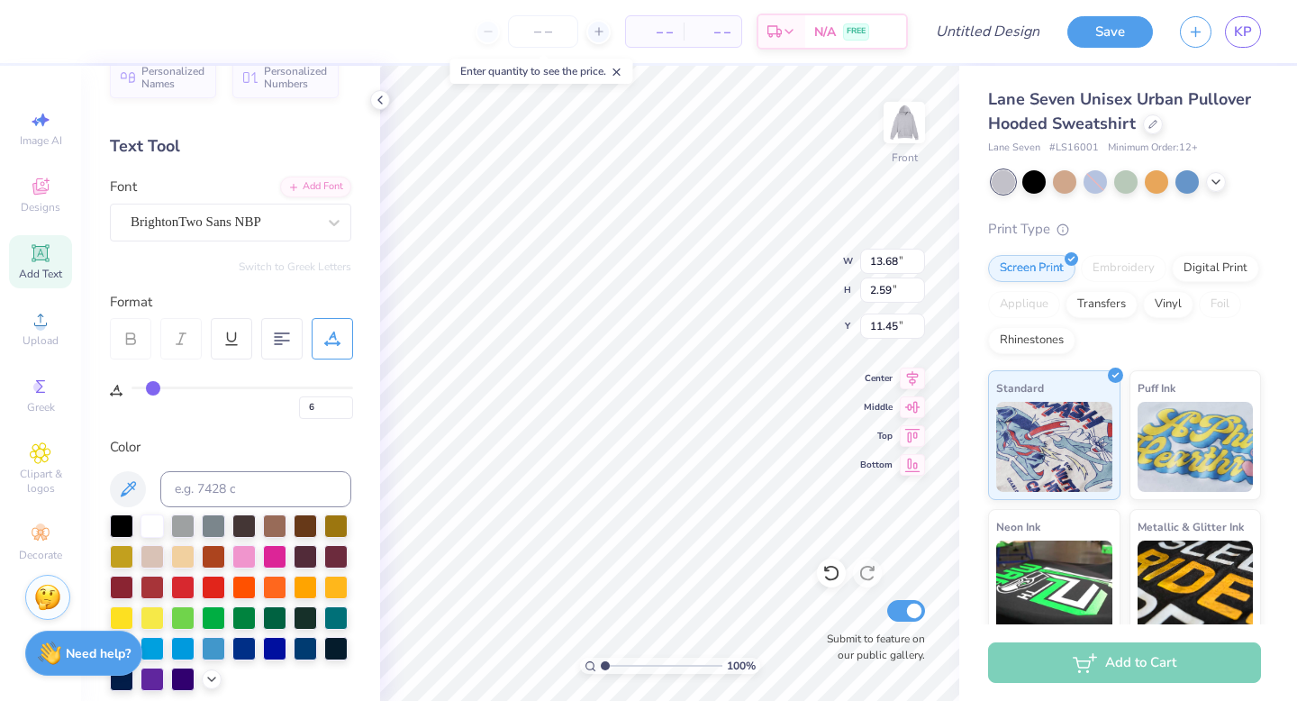
type input "7"
drag, startPoint x: 136, startPoint y: 388, endPoint x: 152, endPoint y: 389, distance: 16.2
type input "7"
click at [152, 389] on input "range" at bounding box center [242, 387] width 222 height 3
type input "8.56"
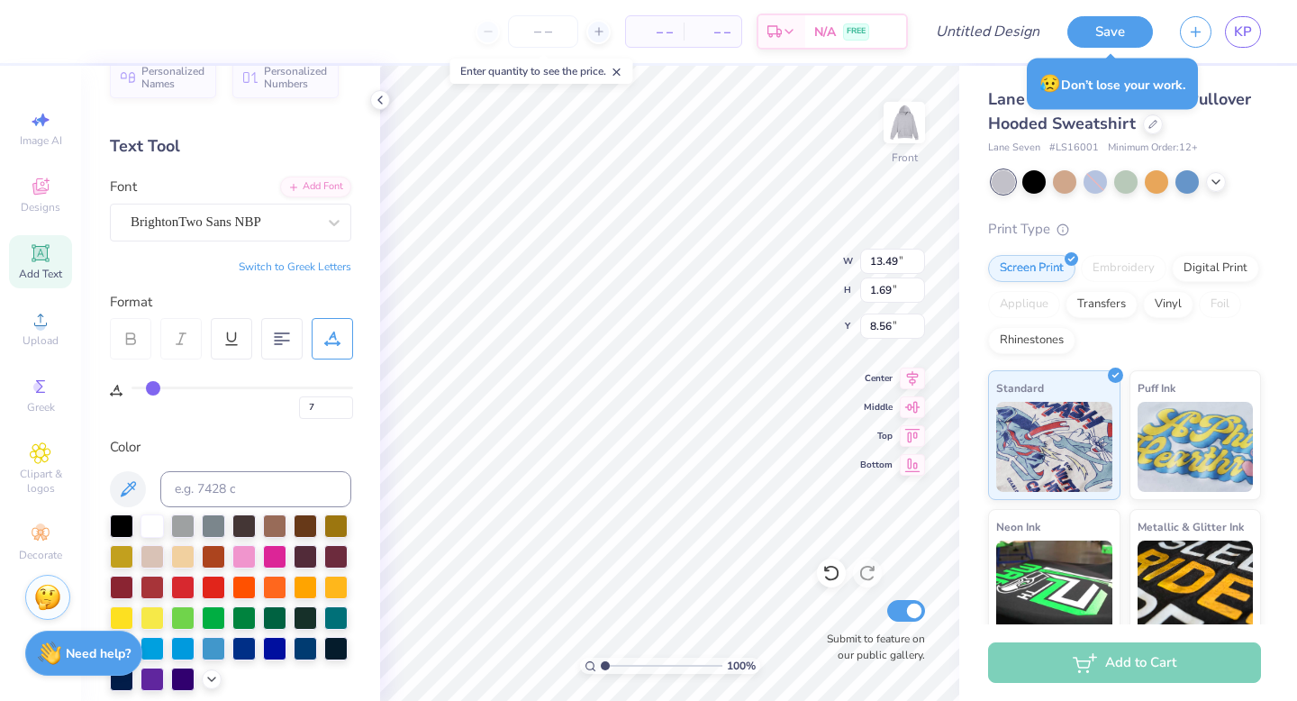
type input "11.40"
type input "1.43"
type input "8.60"
type input "6"
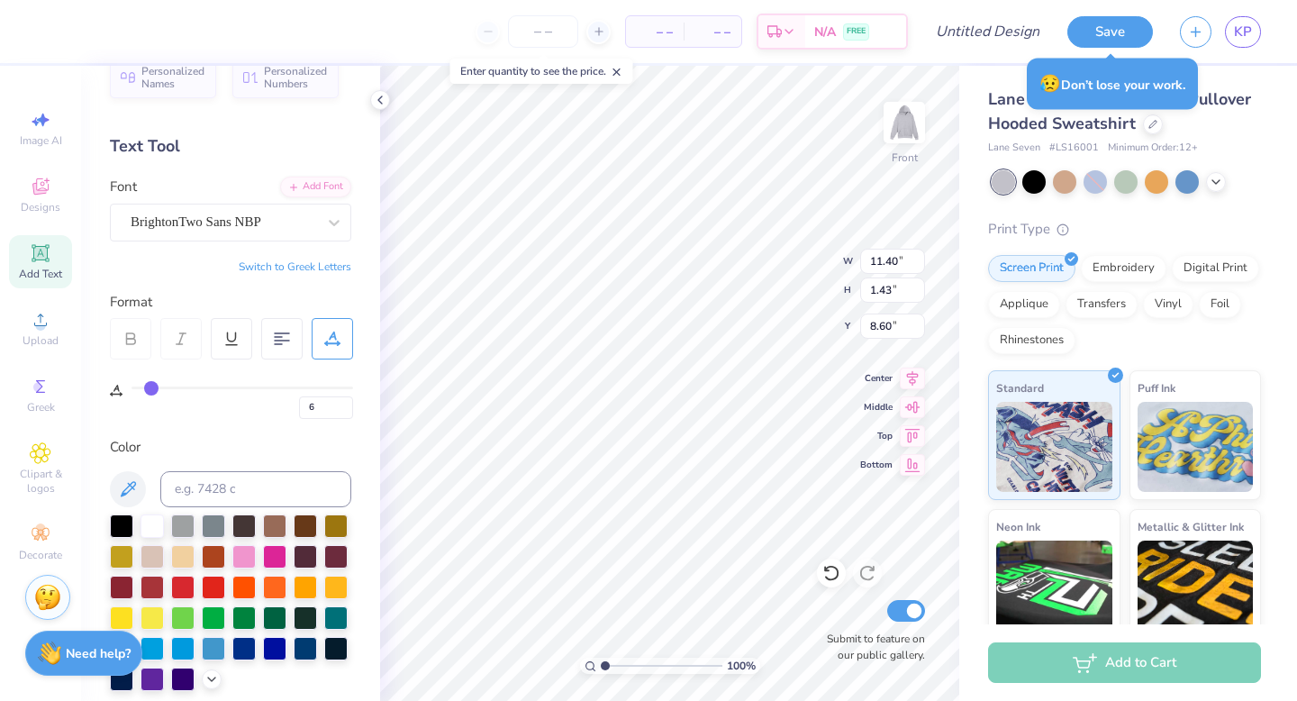
type input "5"
type input "3"
drag, startPoint x: 152, startPoint y: 392, endPoint x: 111, endPoint y: 392, distance: 41.4
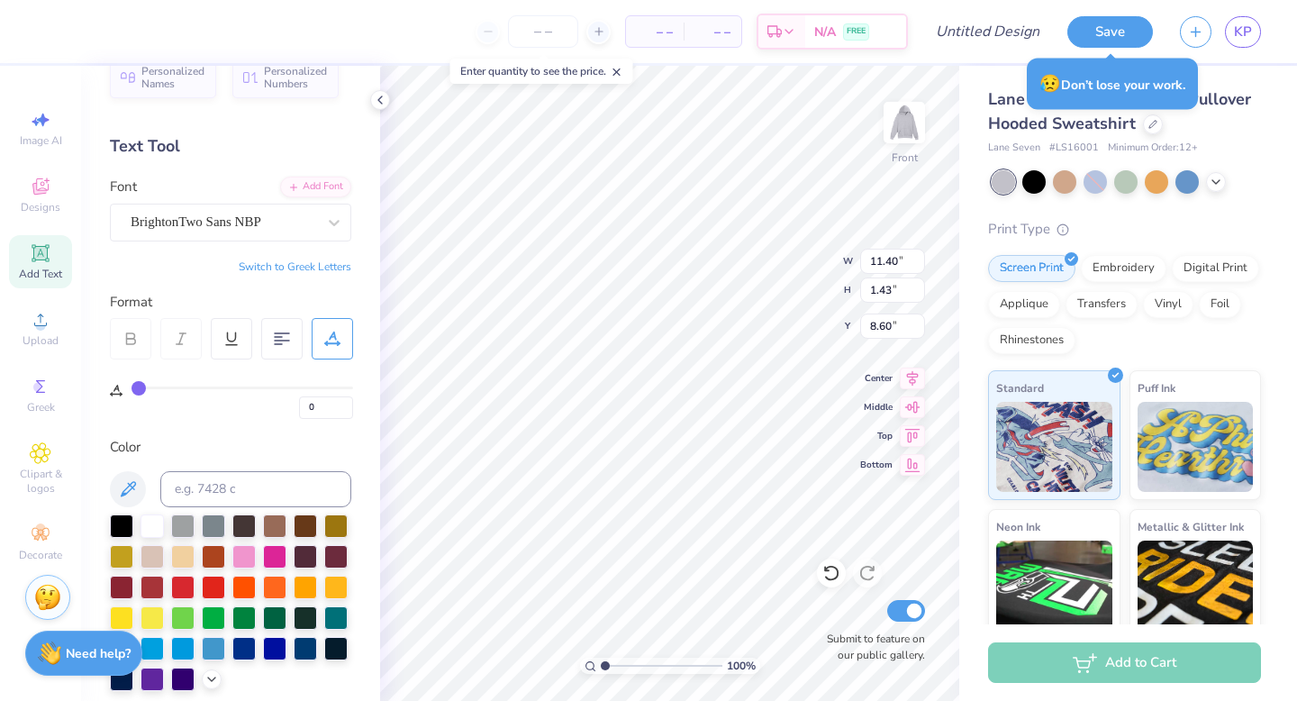
click at [131, 389] on input "range" at bounding box center [242, 387] width 222 height 3
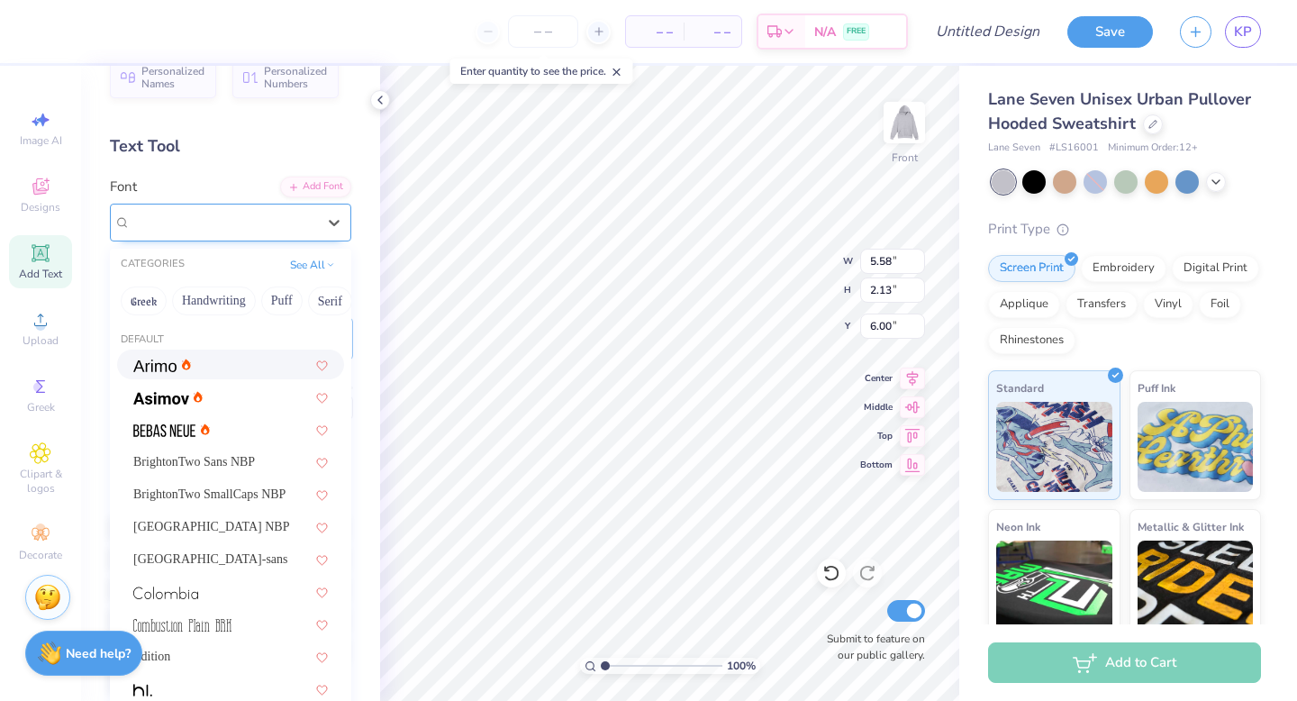
click at [276, 214] on div "a Antara Distance" at bounding box center [223, 222] width 189 height 28
click at [285, 301] on button "Minimal" at bounding box center [263, 300] width 63 height 29
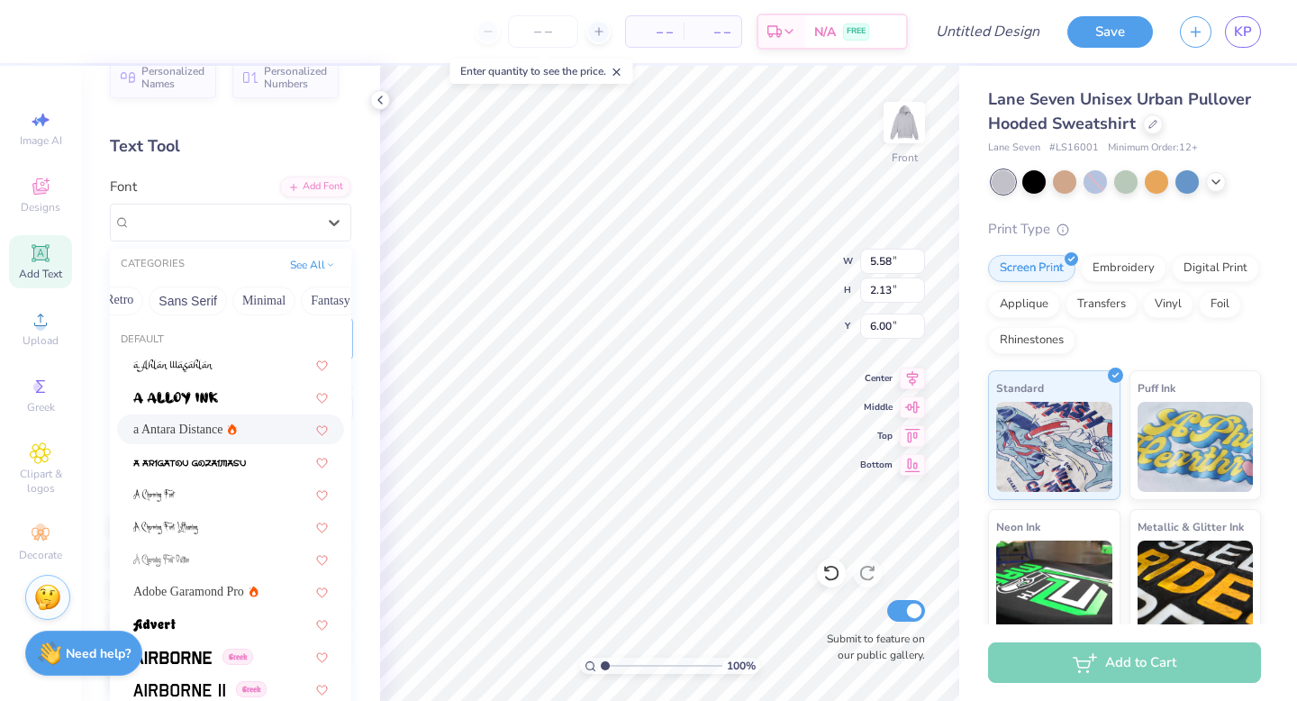
scroll to position [0, 0]
click at [229, 308] on button "Handwriting" at bounding box center [214, 300] width 84 height 29
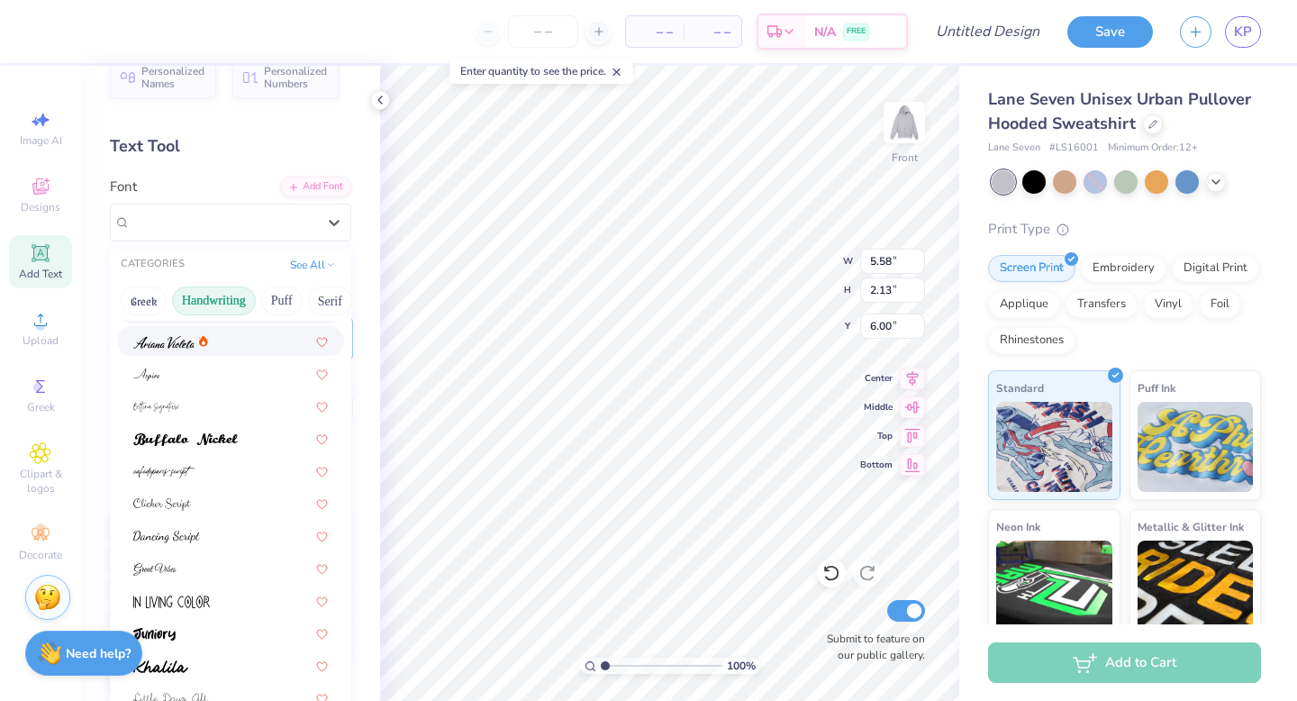
scroll to position [90, 0]
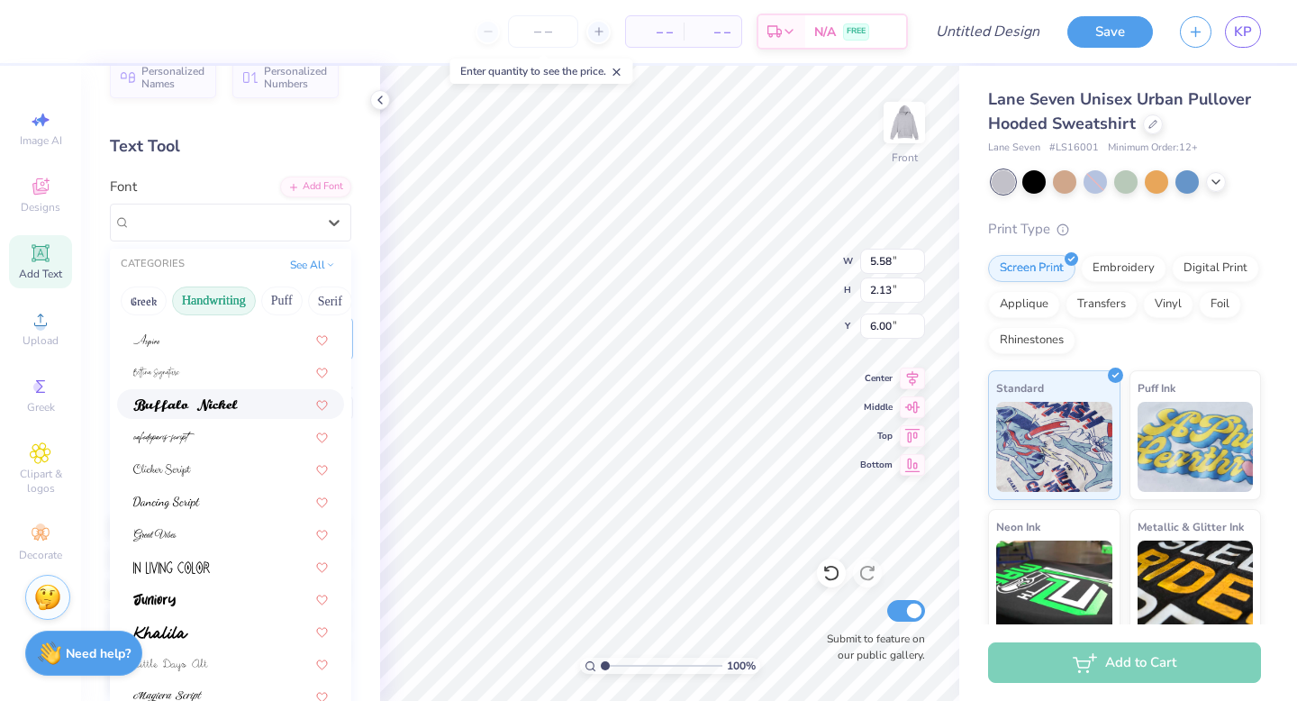
click at [246, 400] on div at bounding box center [230, 403] width 195 height 19
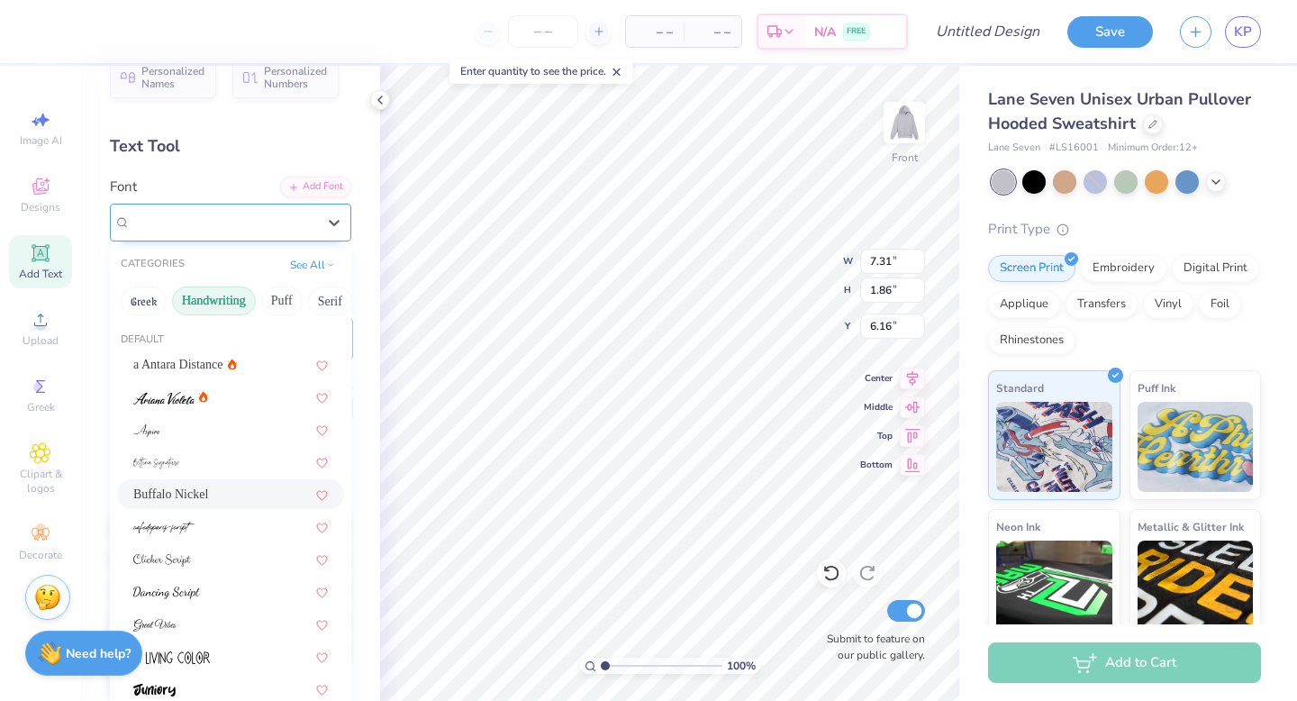
click at [238, 211] on div "Buffalo Nickel" at bounding box center [223, 222] width 189 height 28
click at [173, 396] on img at bounding box center [163, 398] width 61 height 13
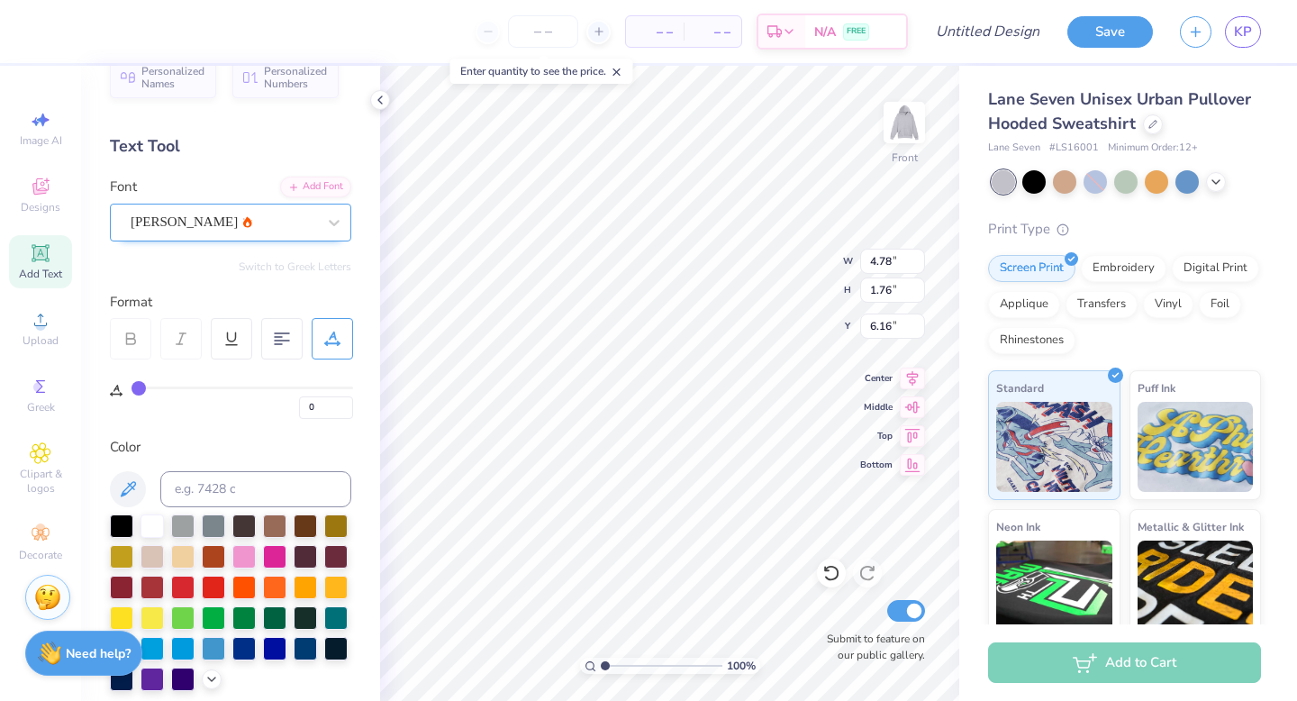
click at [194, 213] on div "Ariana Violeta" at bounding box center [223, 222] width 189 height 28
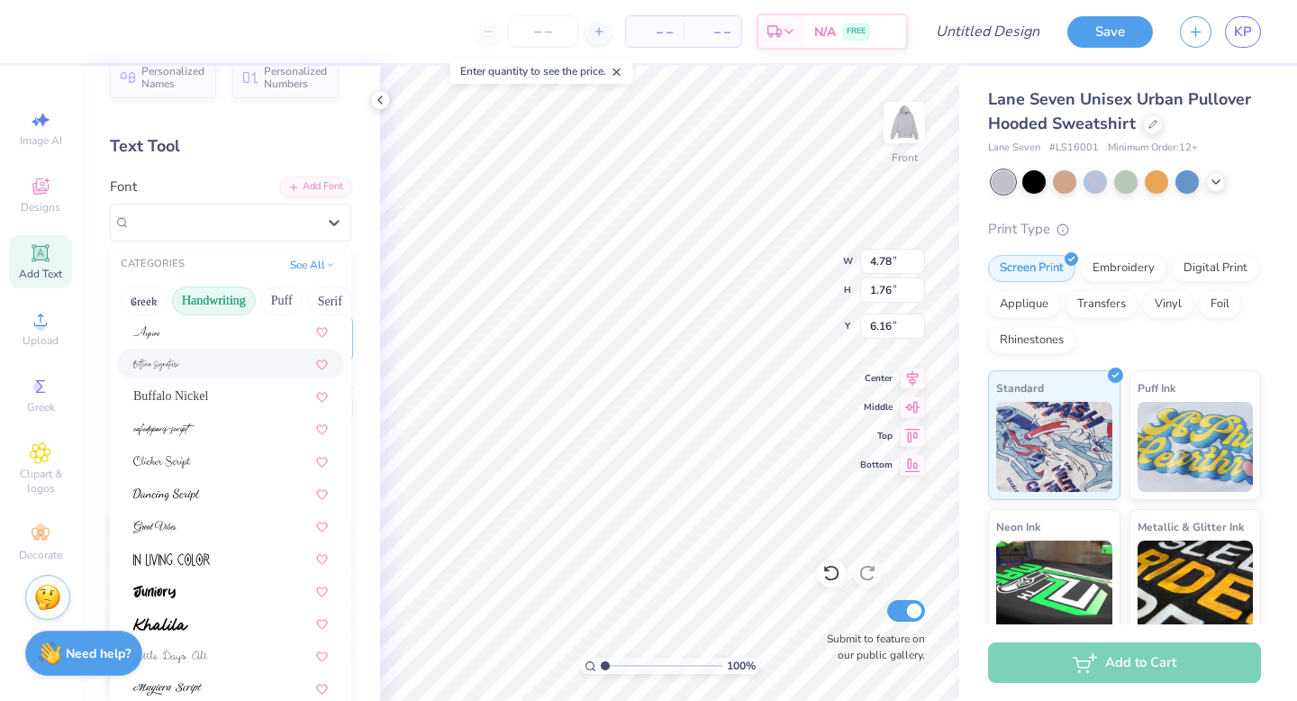
scroll to position [95, 0]
click at [194, 465] on div at bounding box center [230, 464] width 195 height 19
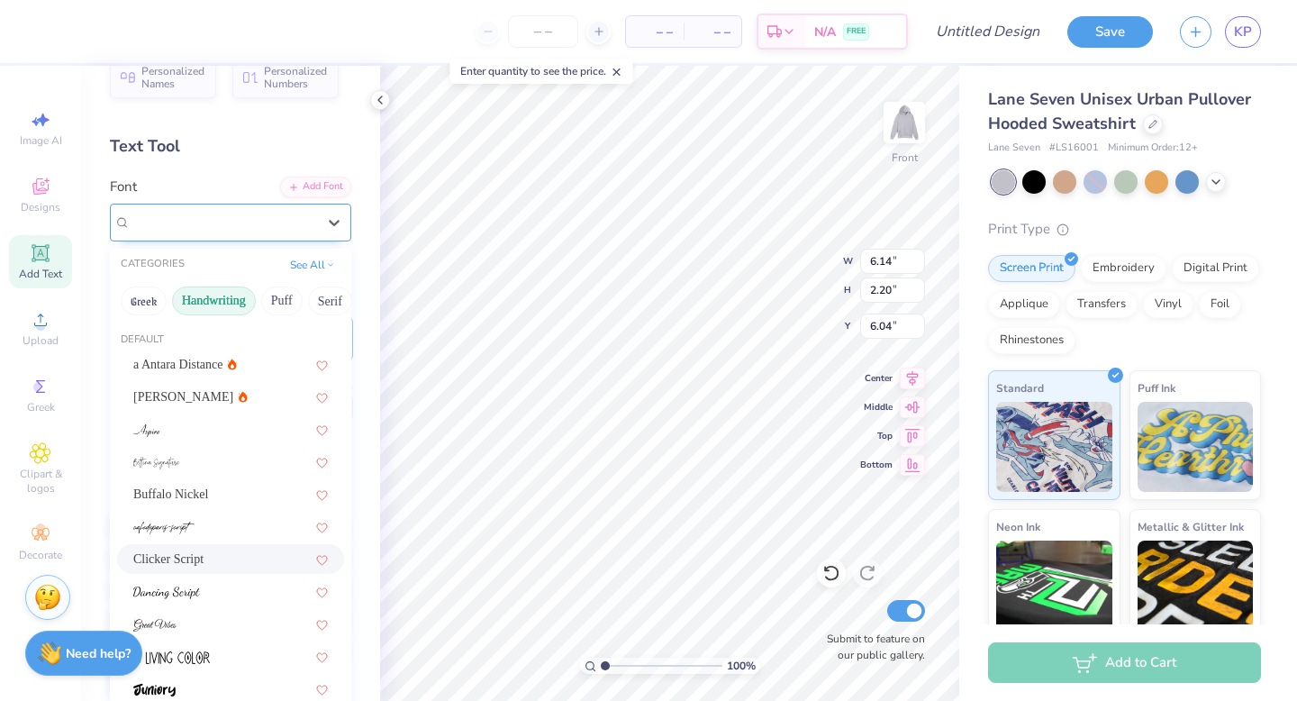
click at [213, 214] on div "Clicker Script" at bounding box center [223, 222] width 189 height 28
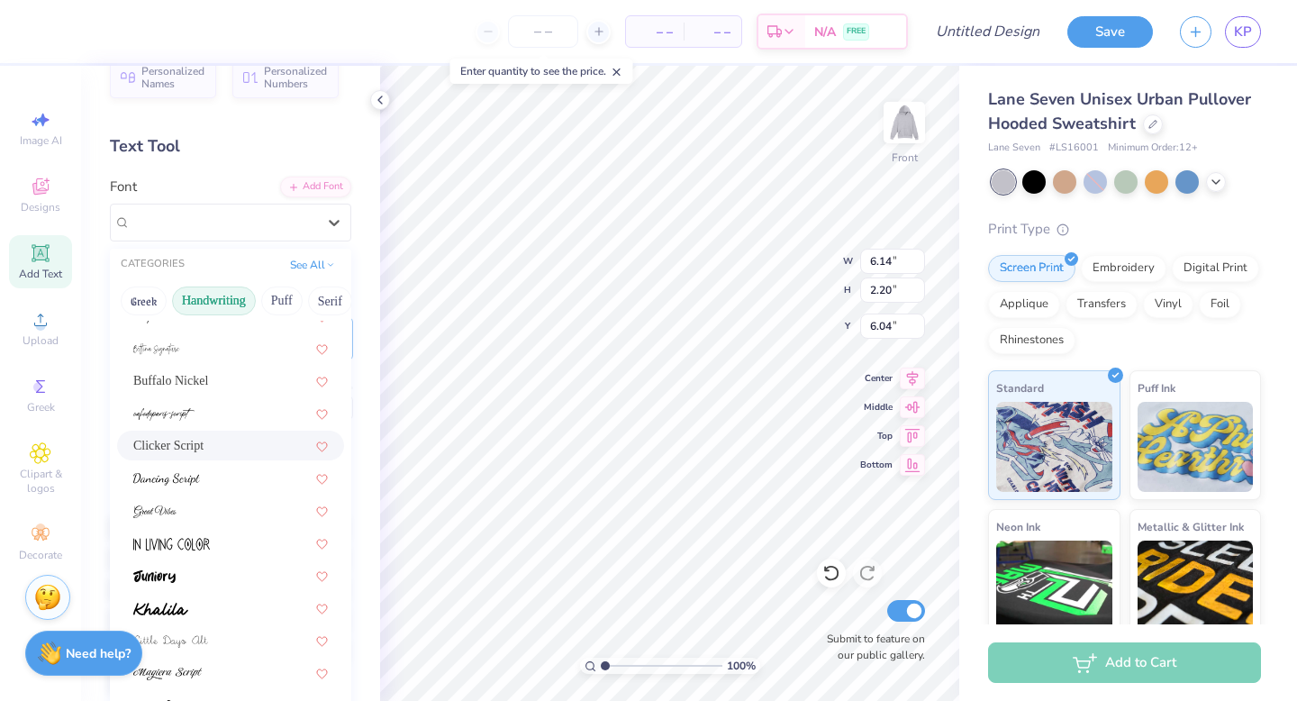
scroll to position [116, 0]
click at [204, 472] on div at bounding box center [230, 475] width 195 height 19
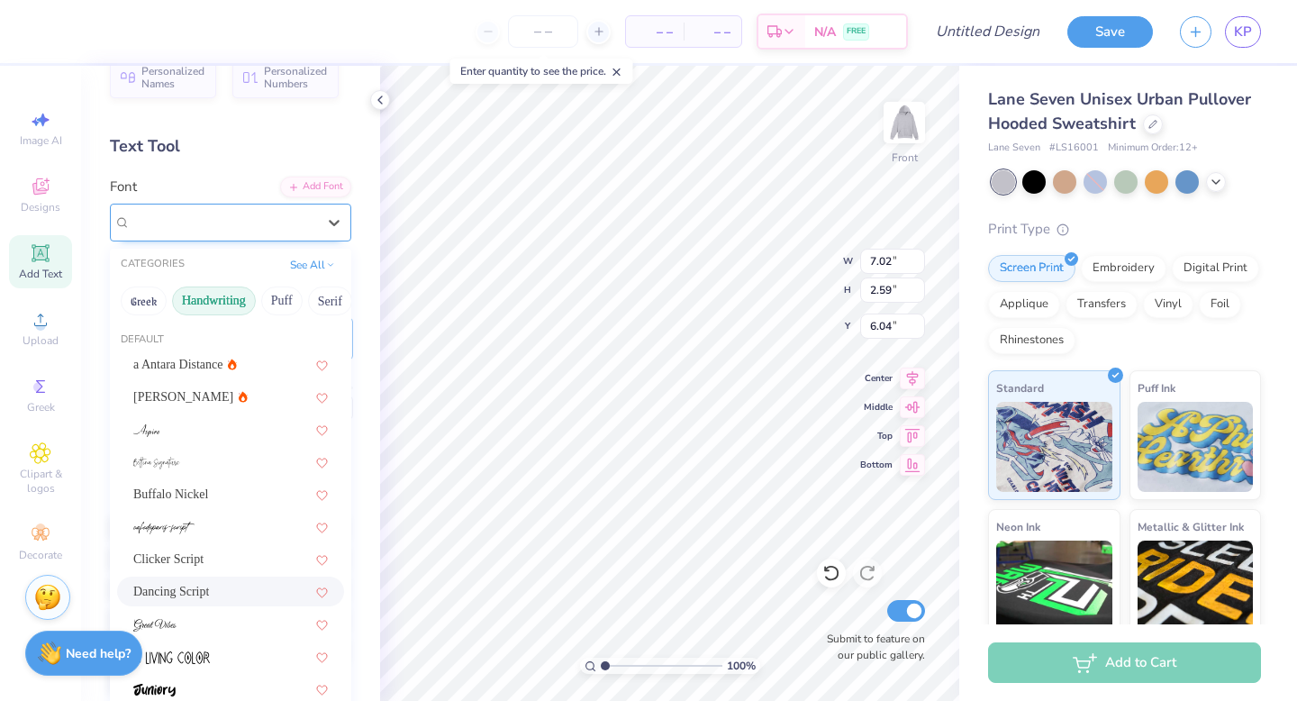
click at [258, 212] on div "Dancing Script" at bounding box center [223, 222] width 189 height 28
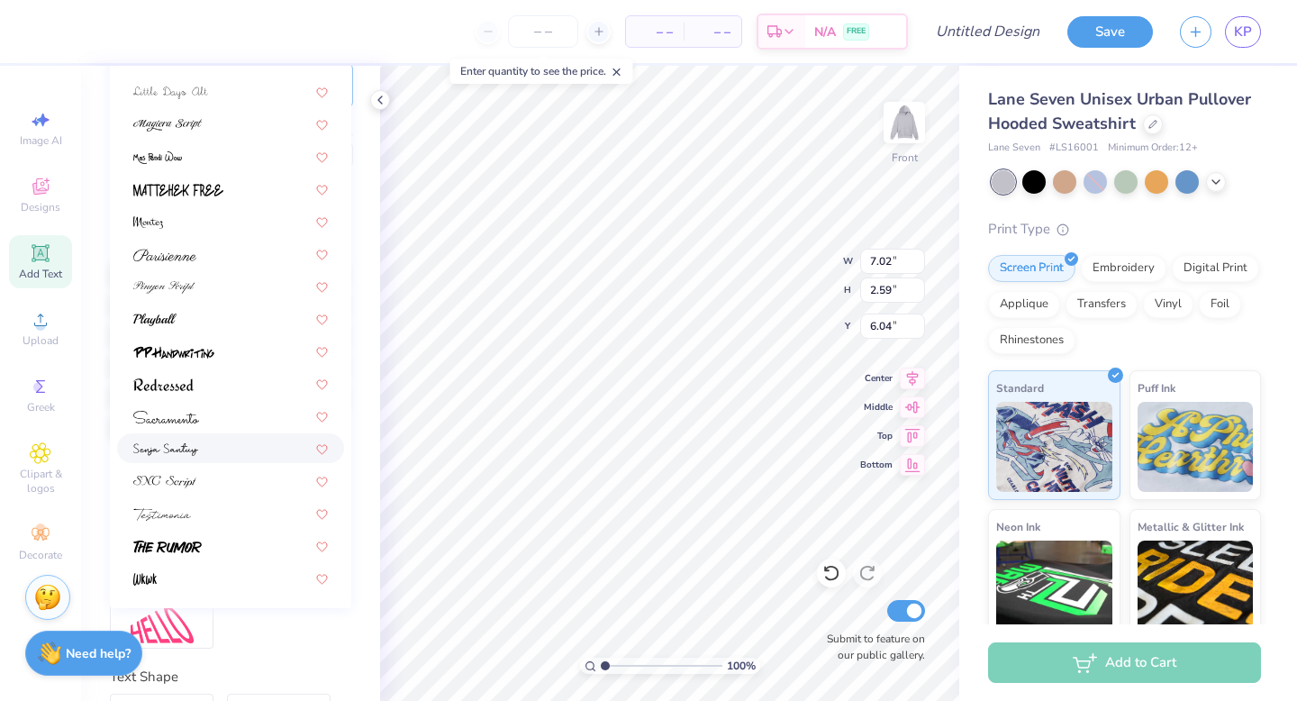
scroll to position [293, 0]
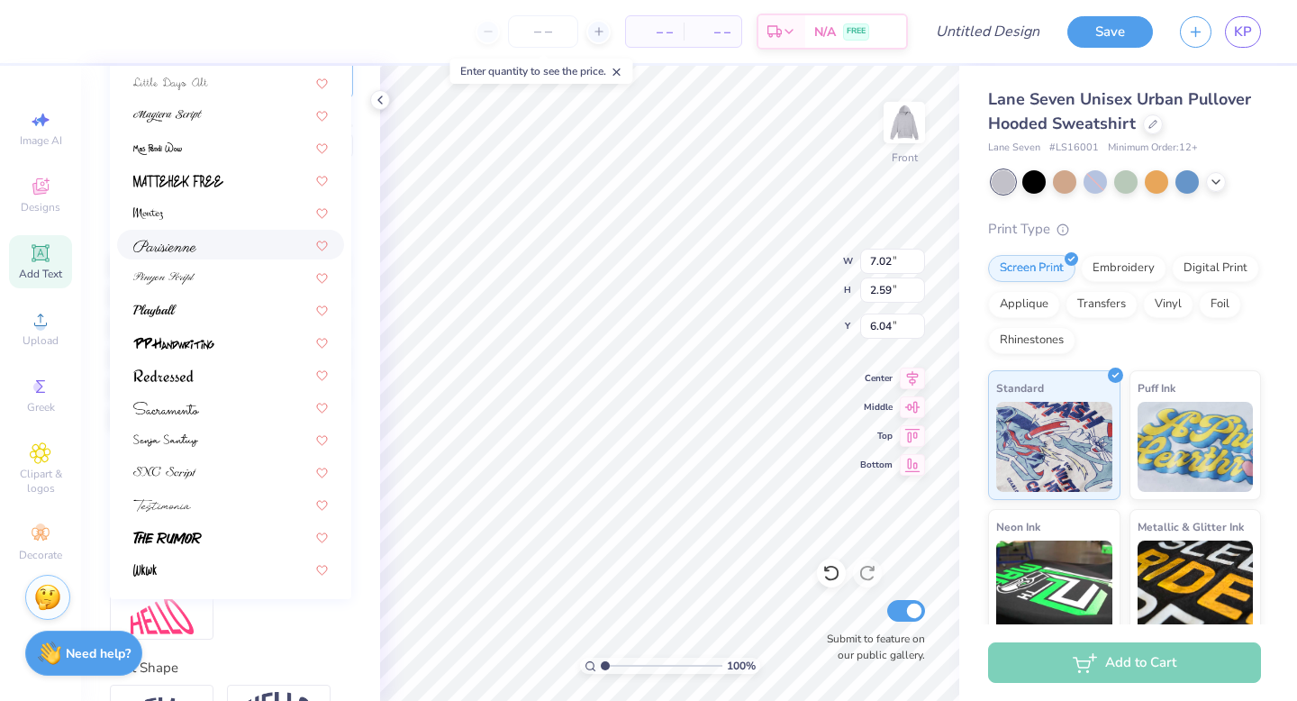
click at [186, 235] on span at bounding box center [164, 244] width 63 height 19
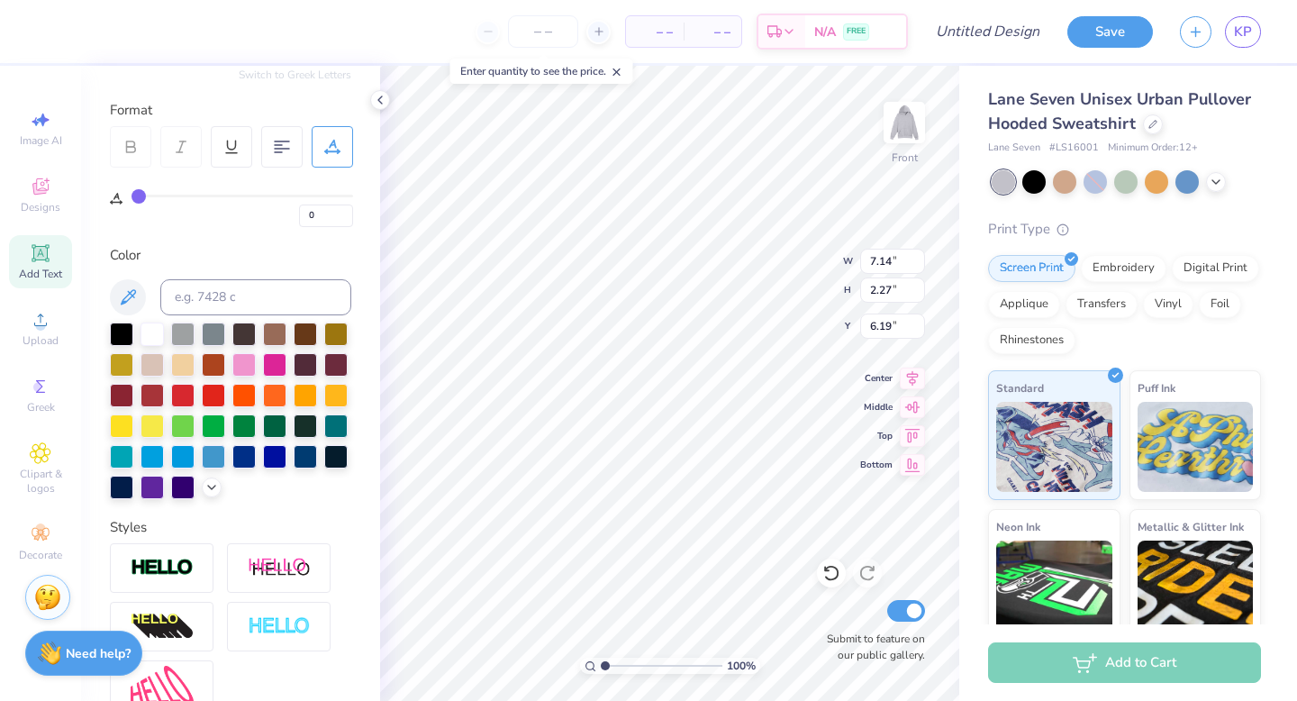
scroll to position [105, 0]
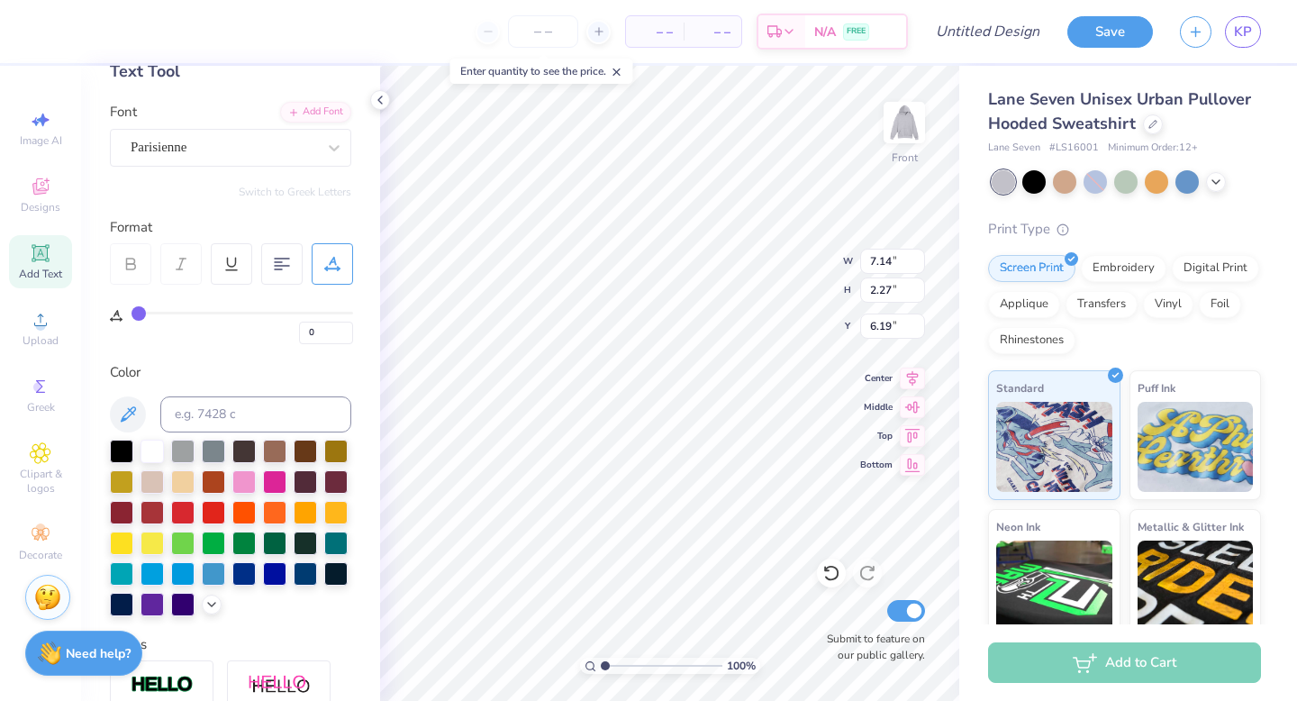
click at [131, 261] on icon at bounding box center [130, 264] width 16 height 16
click at [198, 142] on div "Parisienne" at bounding box center [223, 147] width 189 height 28
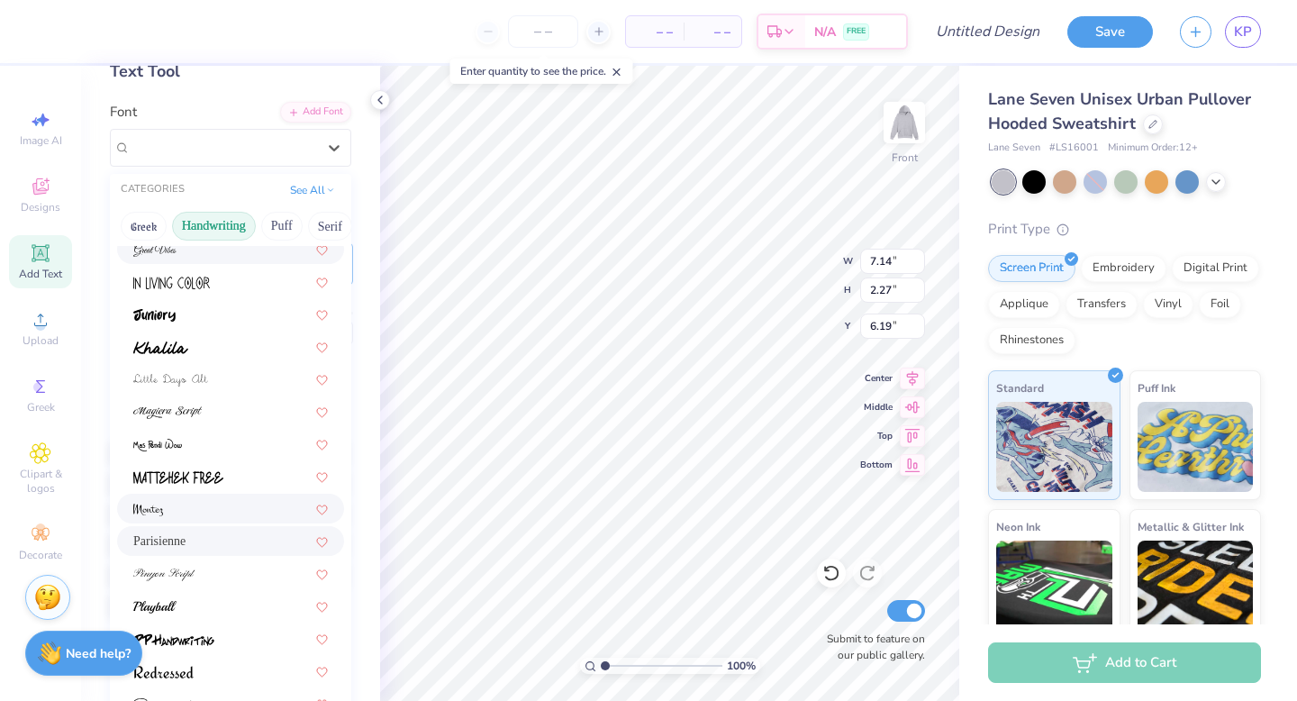
scroll to position [301, 0]
click at [201, 599] on div at bounding box center [230, 604] width 195 height 19
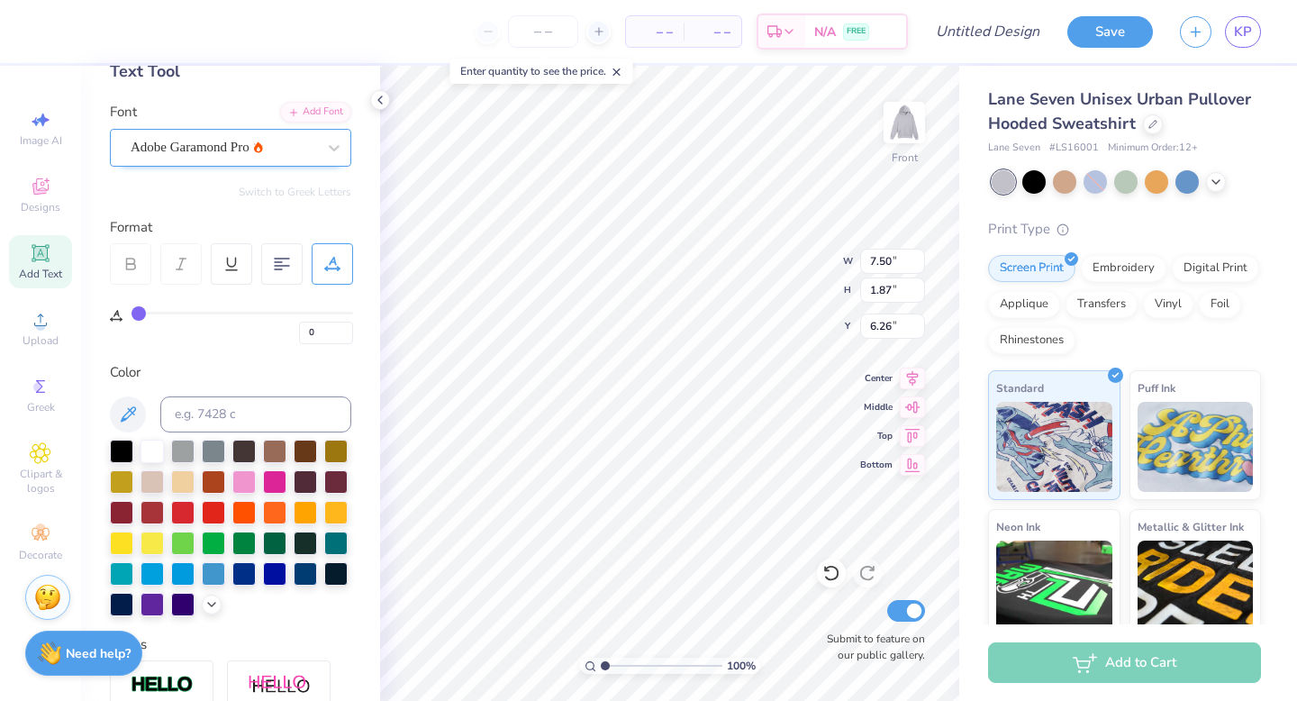
click at [233, 161] on div "Adobe Garamond Pro" at bounding box center [230, 148] width 241 height 38
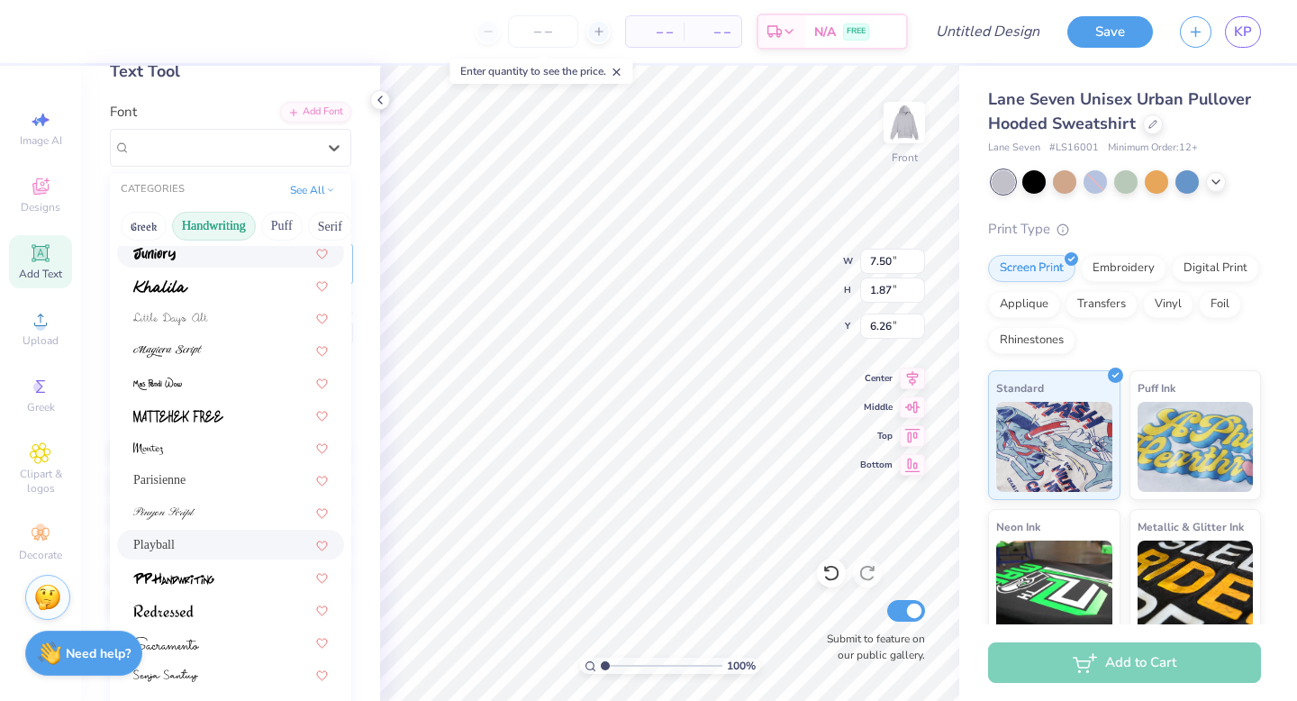
scroll to position [392, 0]
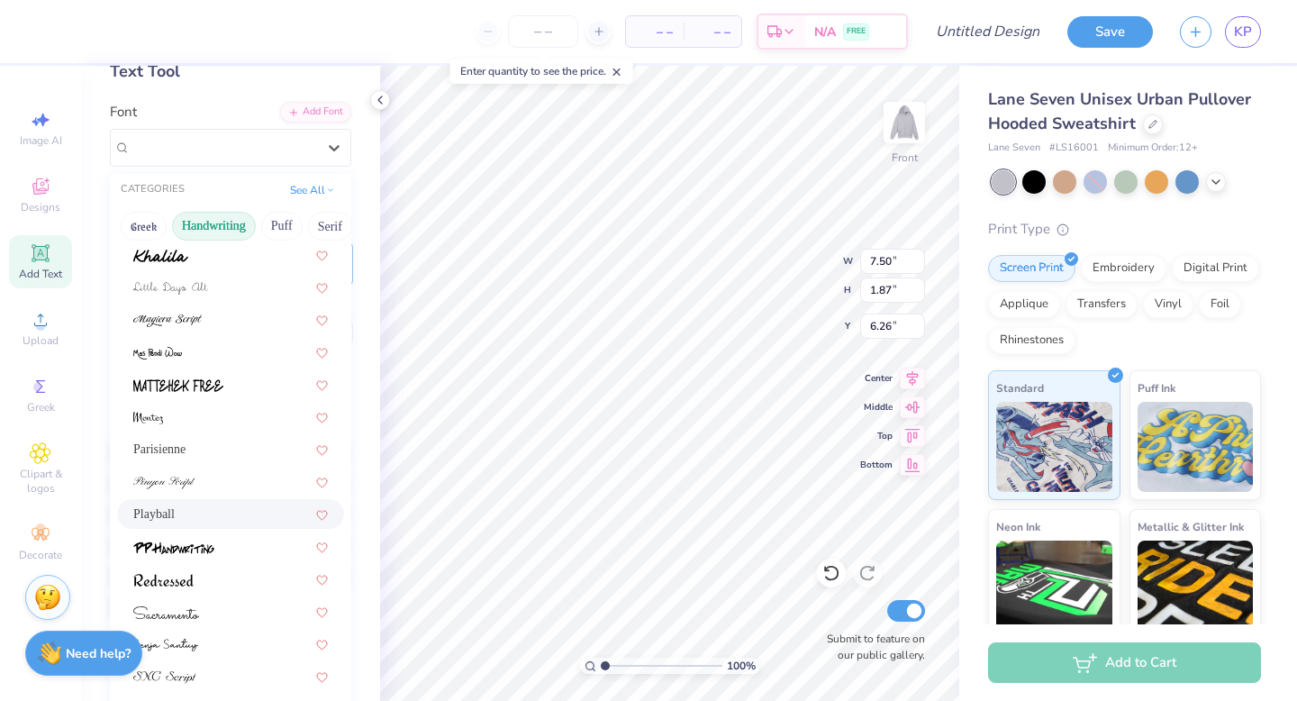
click at [190, 510] on div "Playball" at bounding box center [230, 513] width 195 height 19
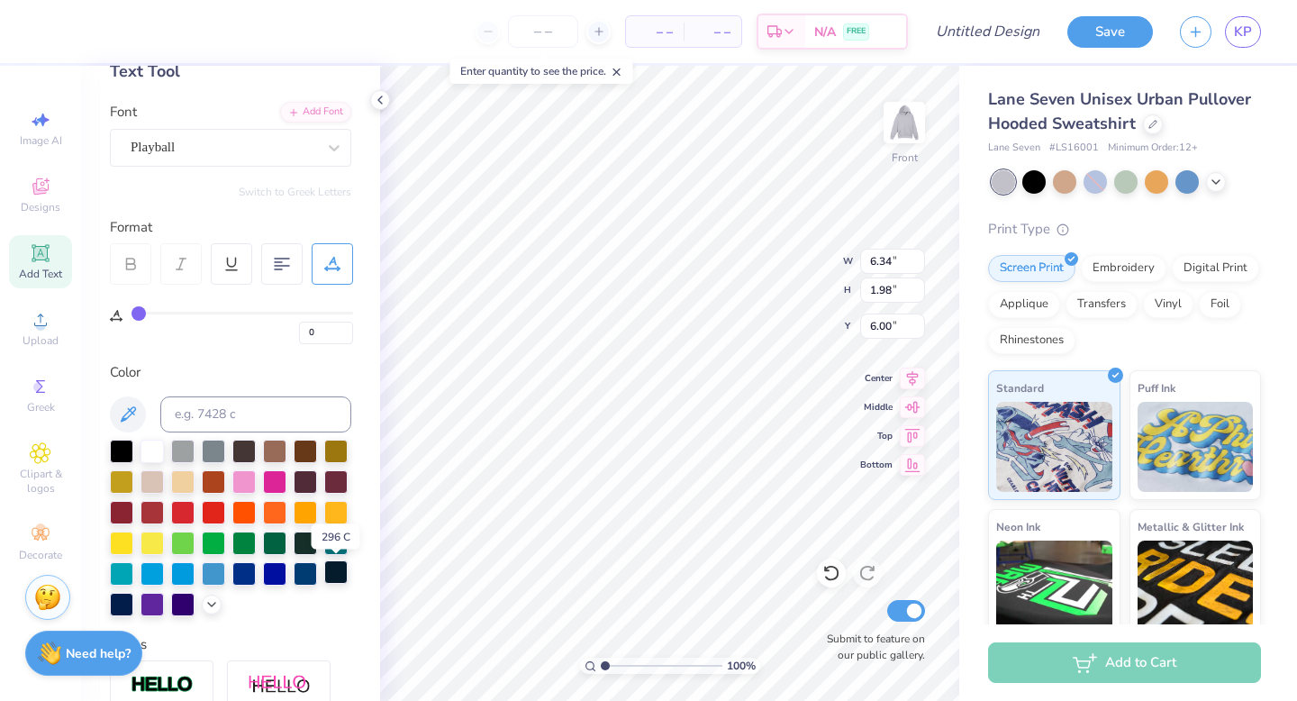
click at [327, 570] on div at bounding box center [335, 571] width 23 height 23
click at [320, 571] on div at bounding box center [230, 527] width 241 height 177
click at [313, 575] on div at bounding box center [305, 571] width 23 height 23
click at [125, 602] on div at bounding box center [121, 602] width 23 height 23
click at [125, 608] on div at bounding box center [121, 602] width 23 height 23
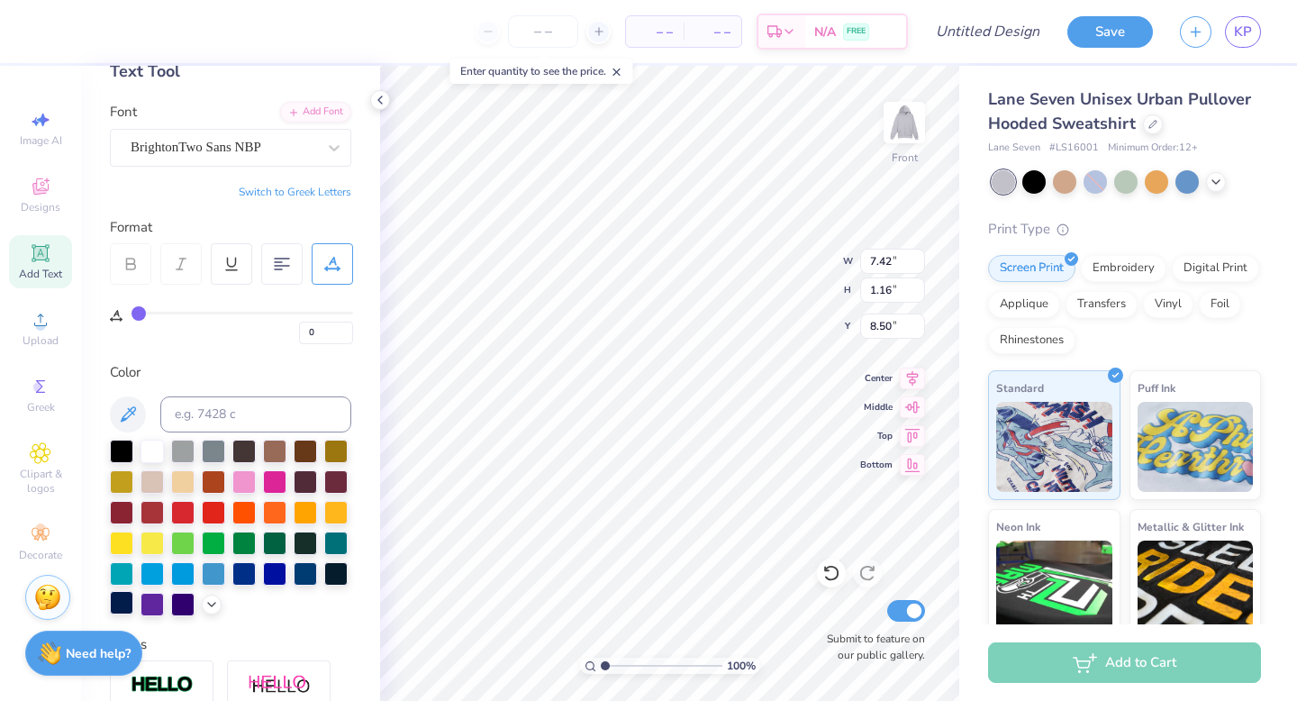
click at [124, 608] on div at bounding box center [121, 602] width 23 height 23
click at [304, 565] on div at bounding box center [305, 571] width 23 height 23
click at [311, 575] on div at bounding box center [305, 571] width 23 height 23
click at [250, 577] on div at bounding box center [243, 571] width 23 height 23
click at [244, 573] on div at bounding box center [243, 571] width 23 height 23
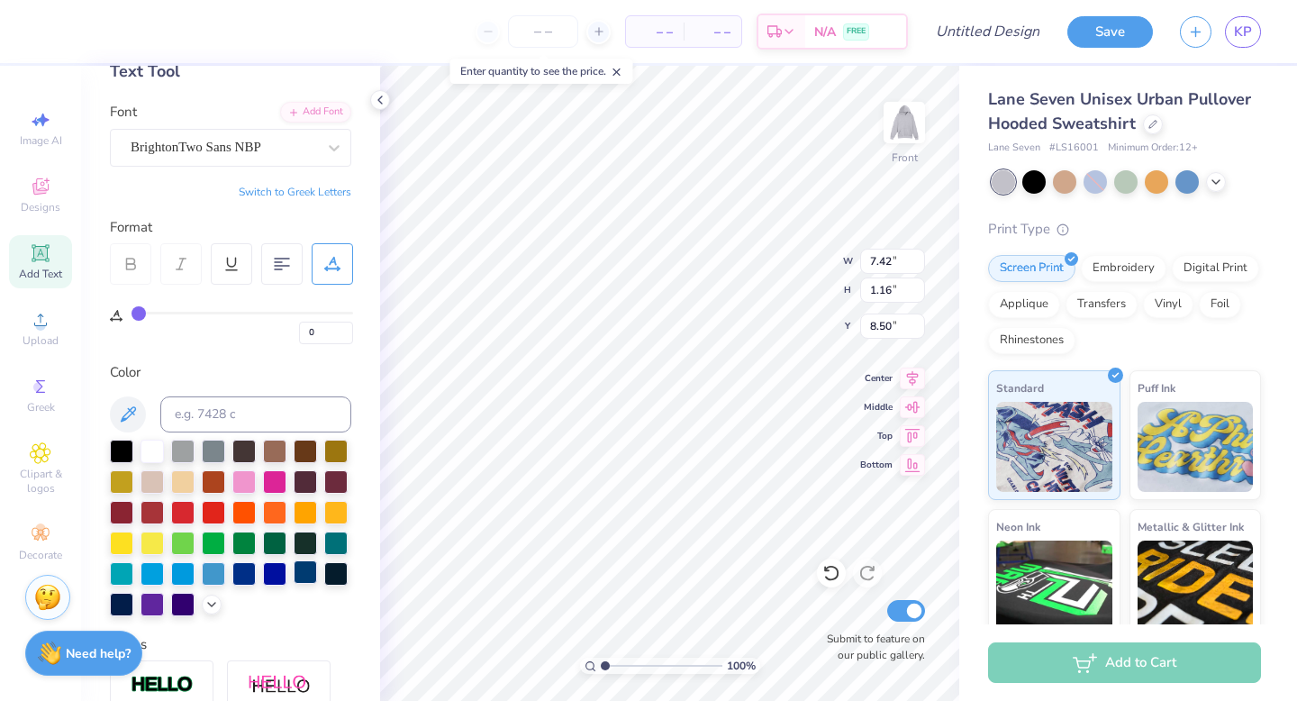
click at [305, 570] on div at bounding box center [305, 571] width 23 height 23
click at [301, 566] on div at bounding box center [305, 571] width 23 height 23
click at [303, 573] on div at bounding box center [305, 571] width 23 height 23
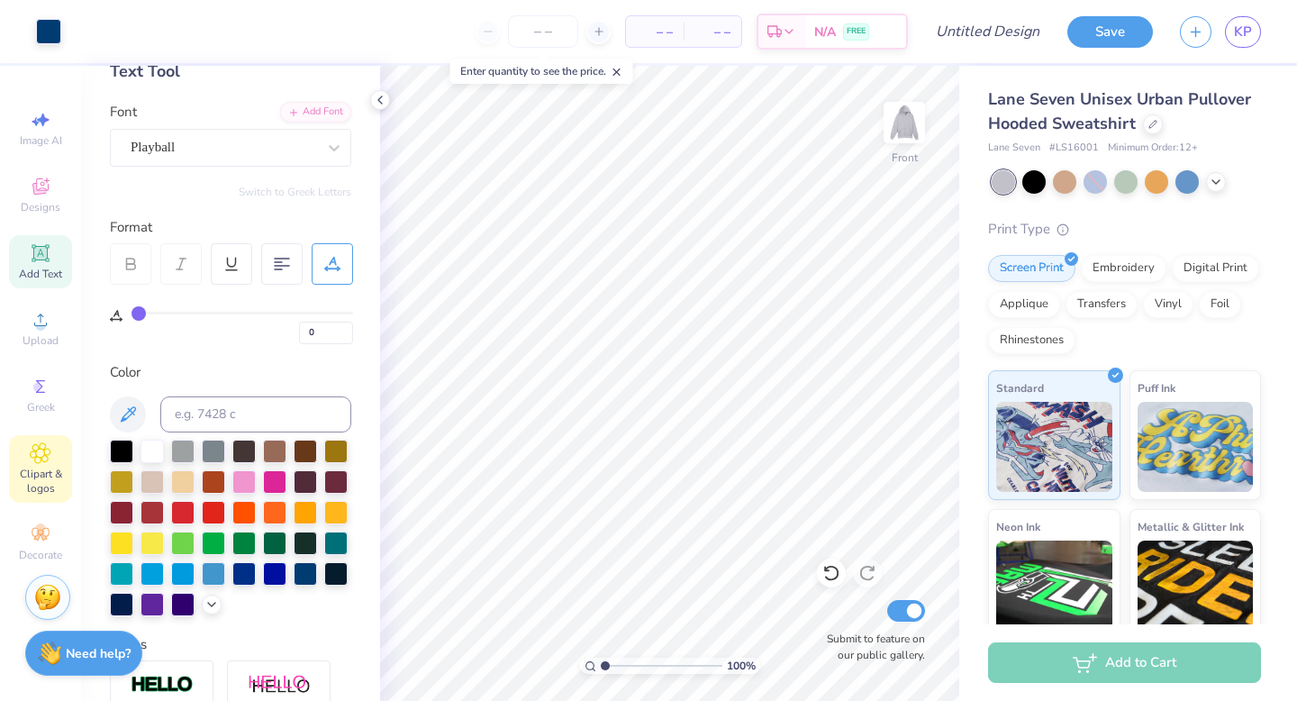
click at [43, 484] on span "Clipart & logos" at bounding box center [40, 480] width 63 height 29
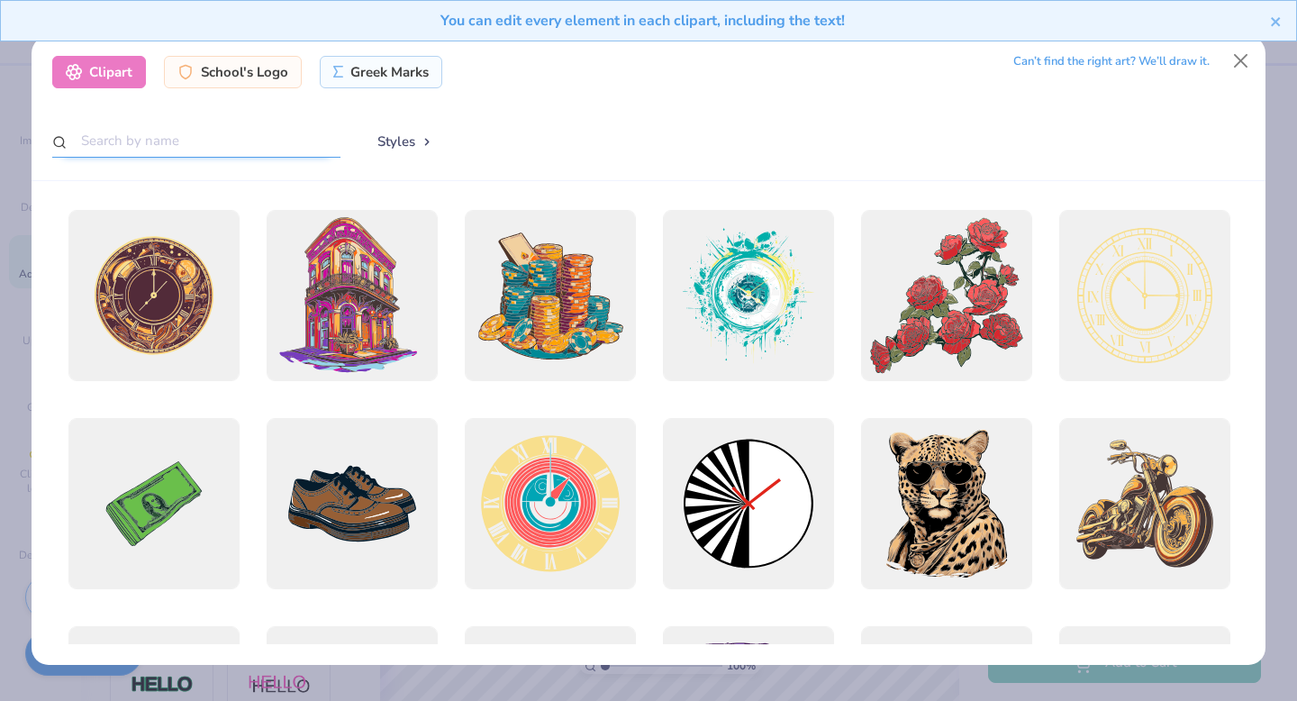
click at [177, 133] on input "text" at bounding box center [196, 140] width 288 height 33
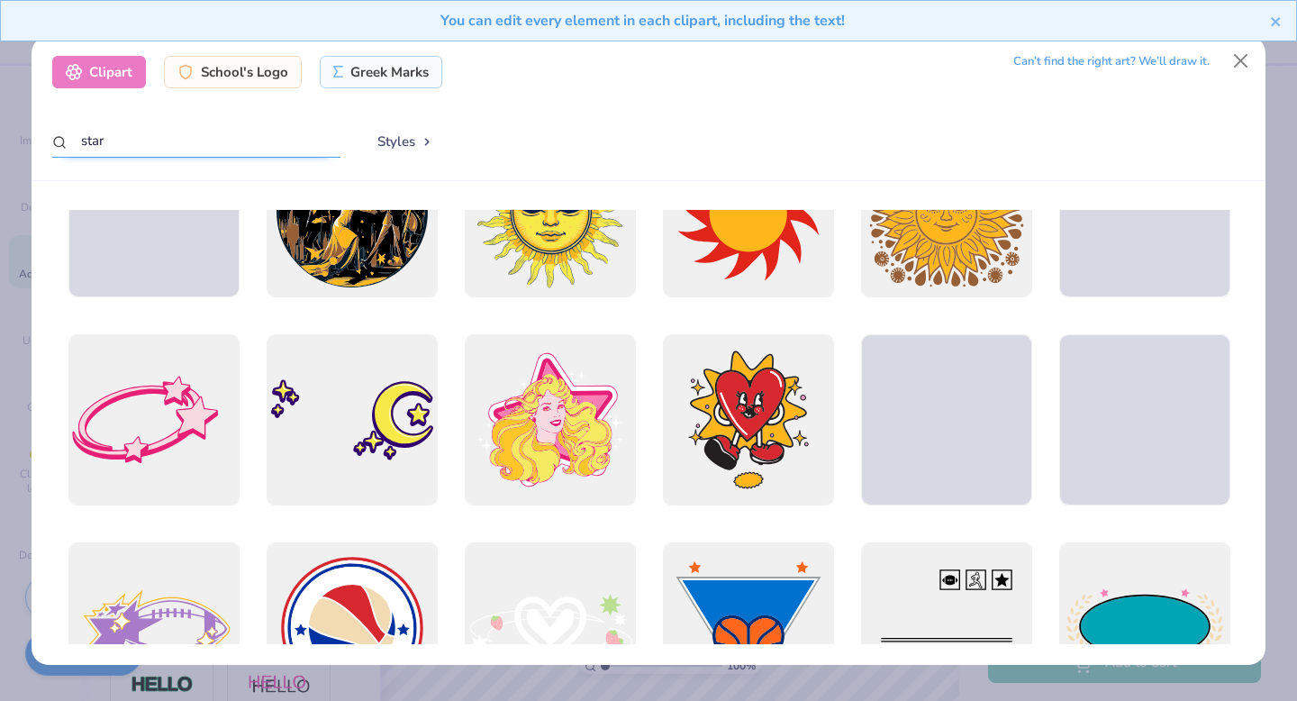
scroll to position [4566, 0]
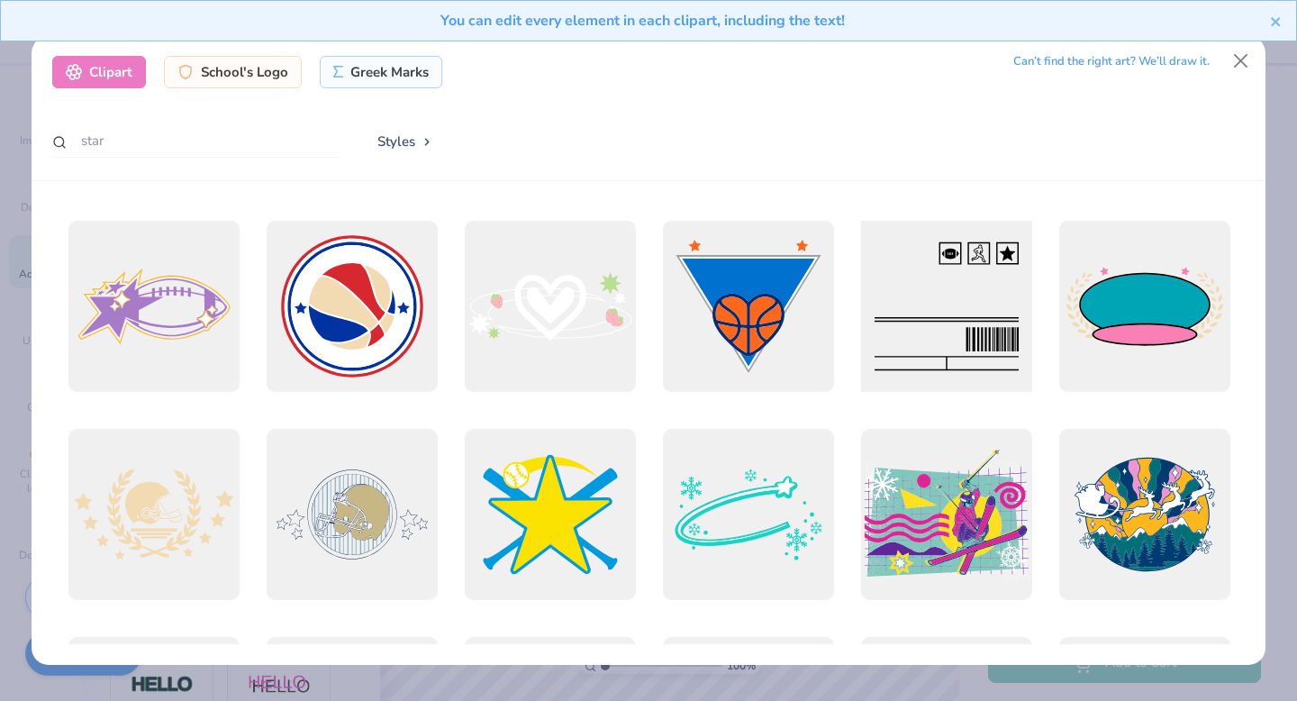
click at [981, 342] on div at bounding box center [946, 307] width 188 height 188
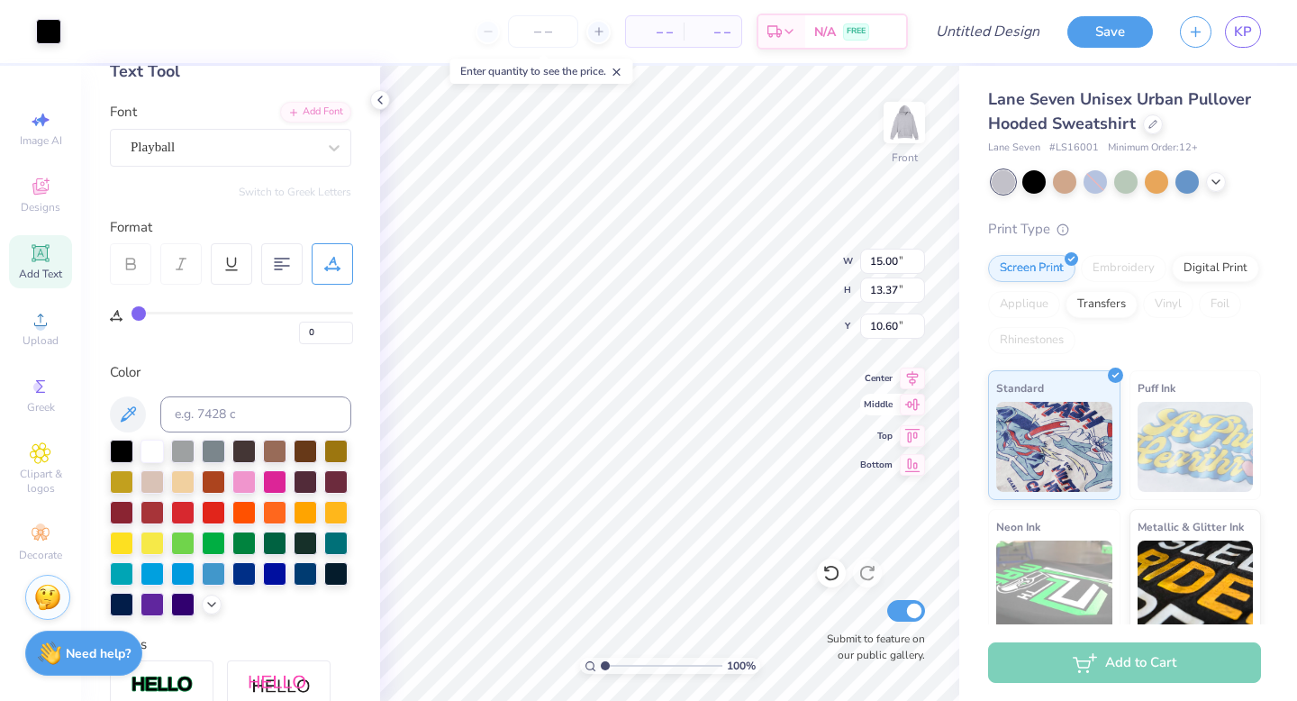
click at [871, 411] on div "Middle" at bounding box center [892, 405] width 65 height 22
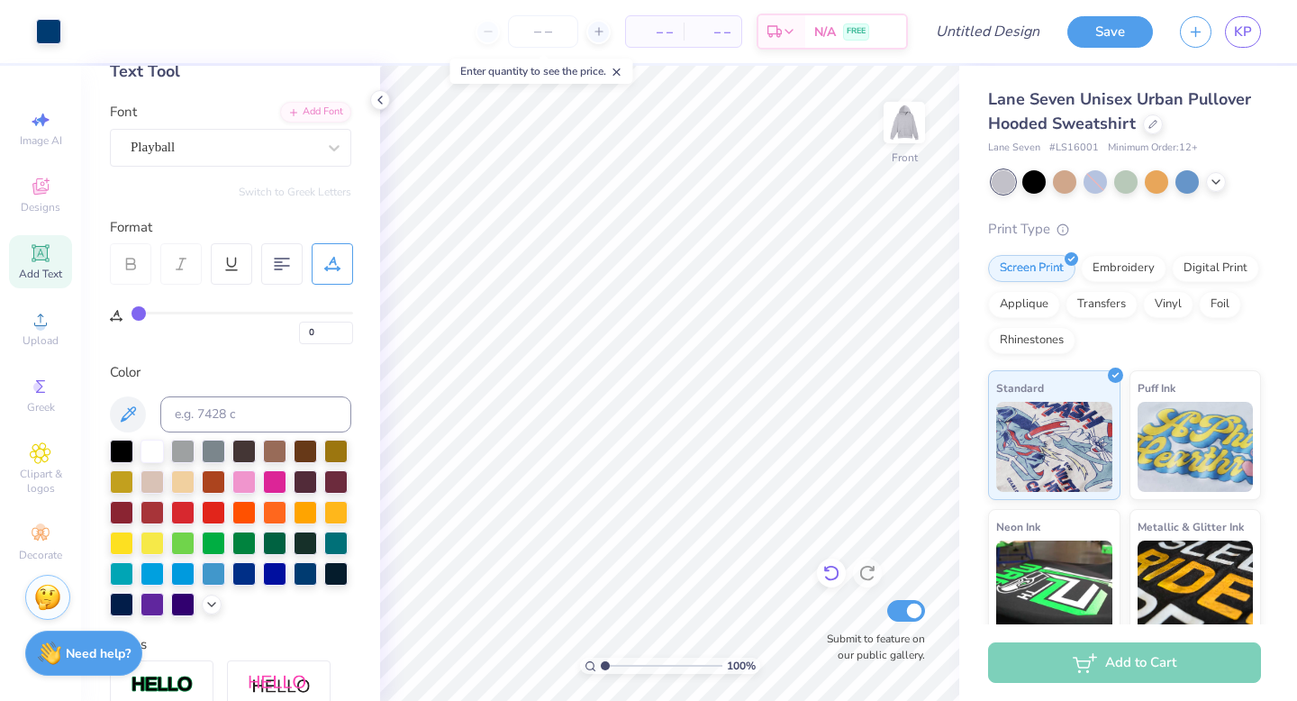
click at [826, 579] on icon at bounding box center [831, 573] width 18 height 18
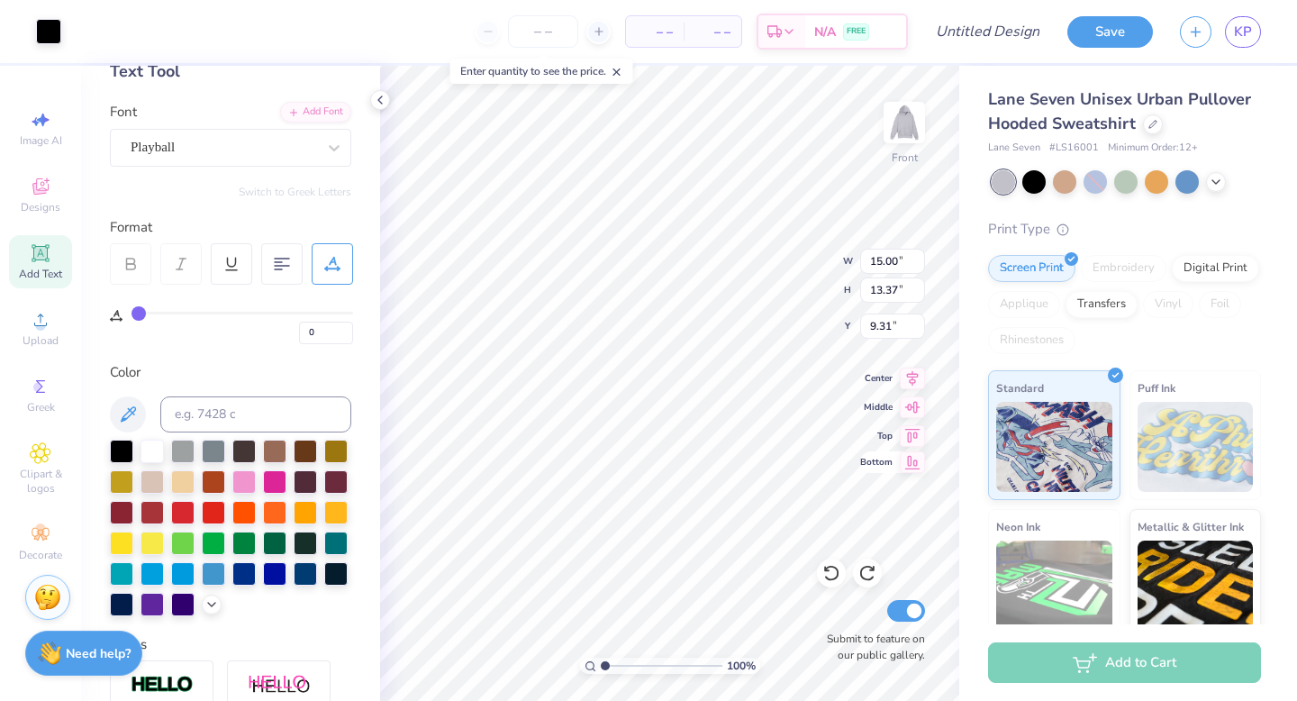
click at [865, 468] on div "Bottom" at bounding box center [892, 462] width 65 height 22
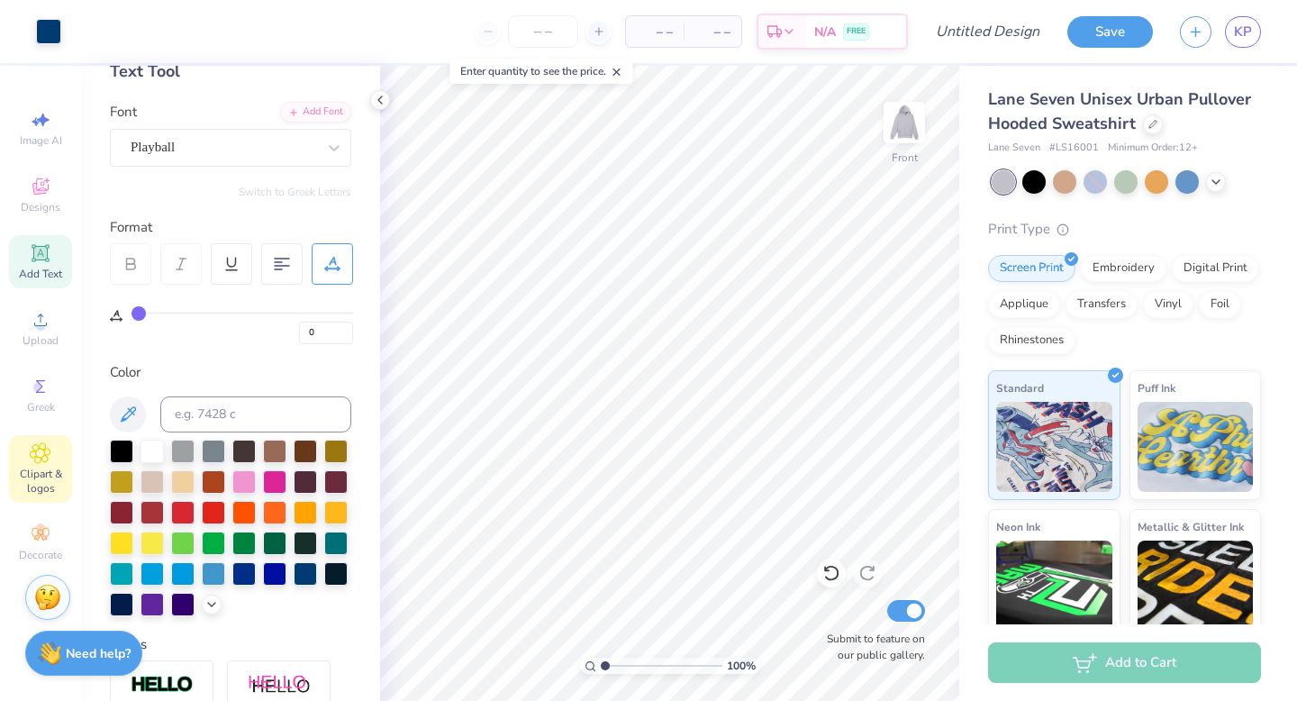
click at [46, 463] on icon at bounding box center [40, 453] width 21 height 22
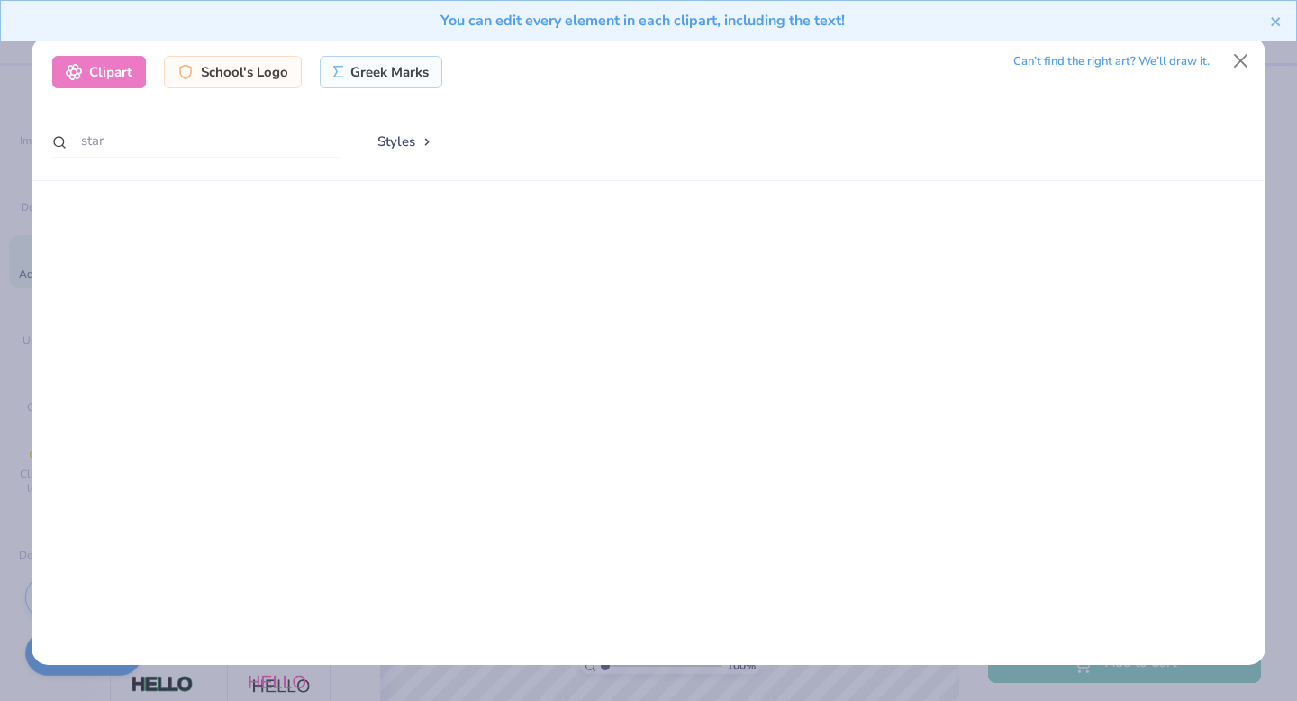
scroll to position [1915, 0]
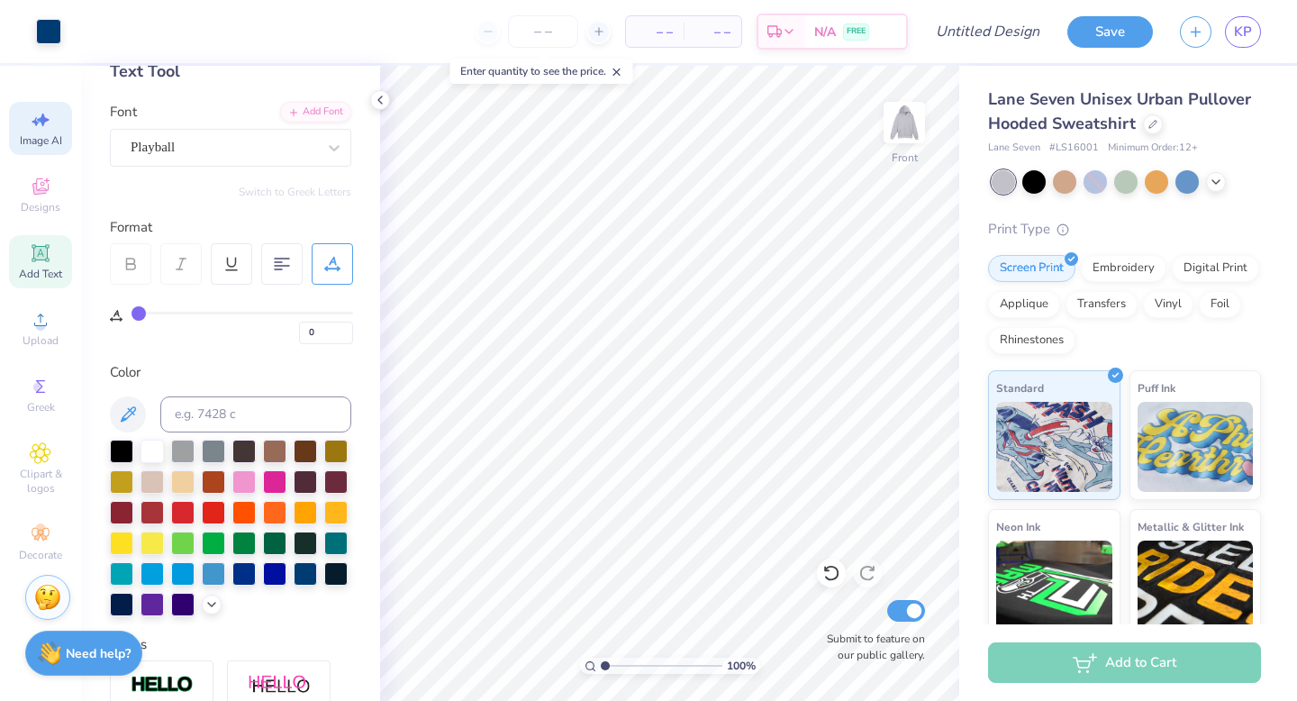
click at [50, 136] on span "Image AI" at bounding box center [41, 140] width 42 height 14
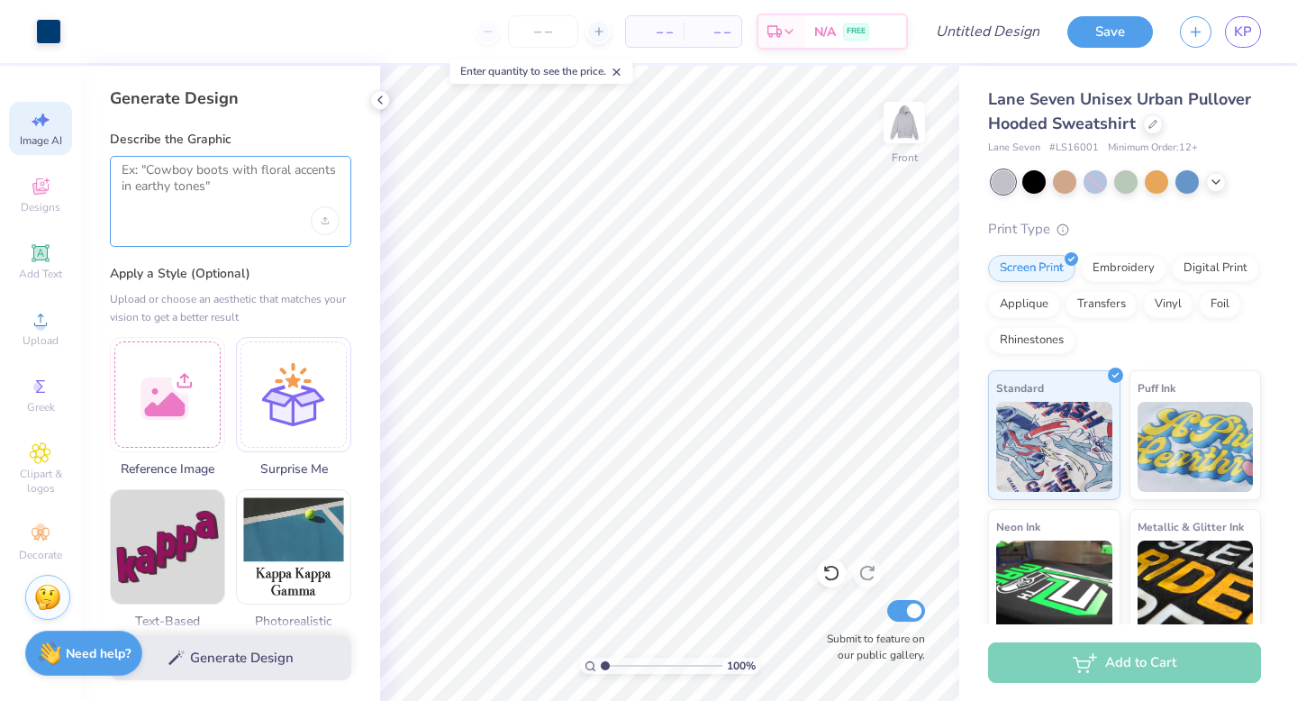
click at [246, 205] on textarea at bounding box center [231, 184] width 218 height 45
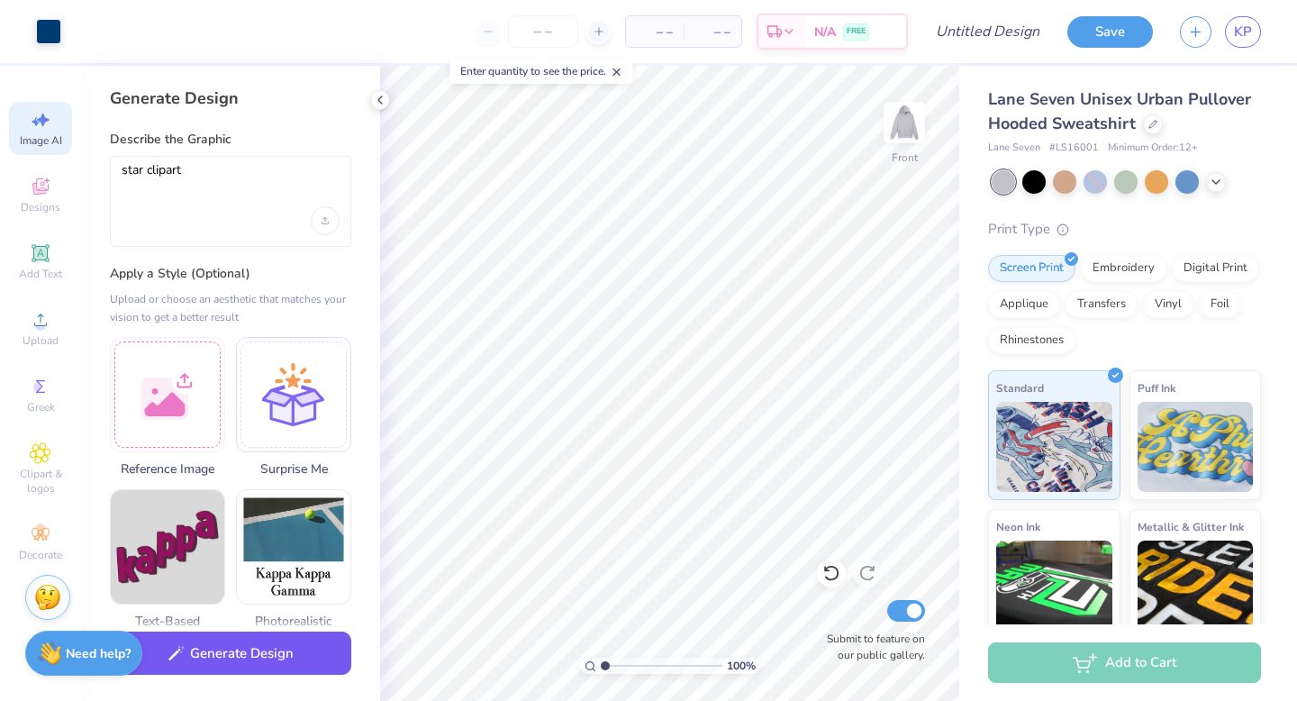
click at [201, 655] on button "Generate Design" at bounding box center [230, 653] width 241 height 44
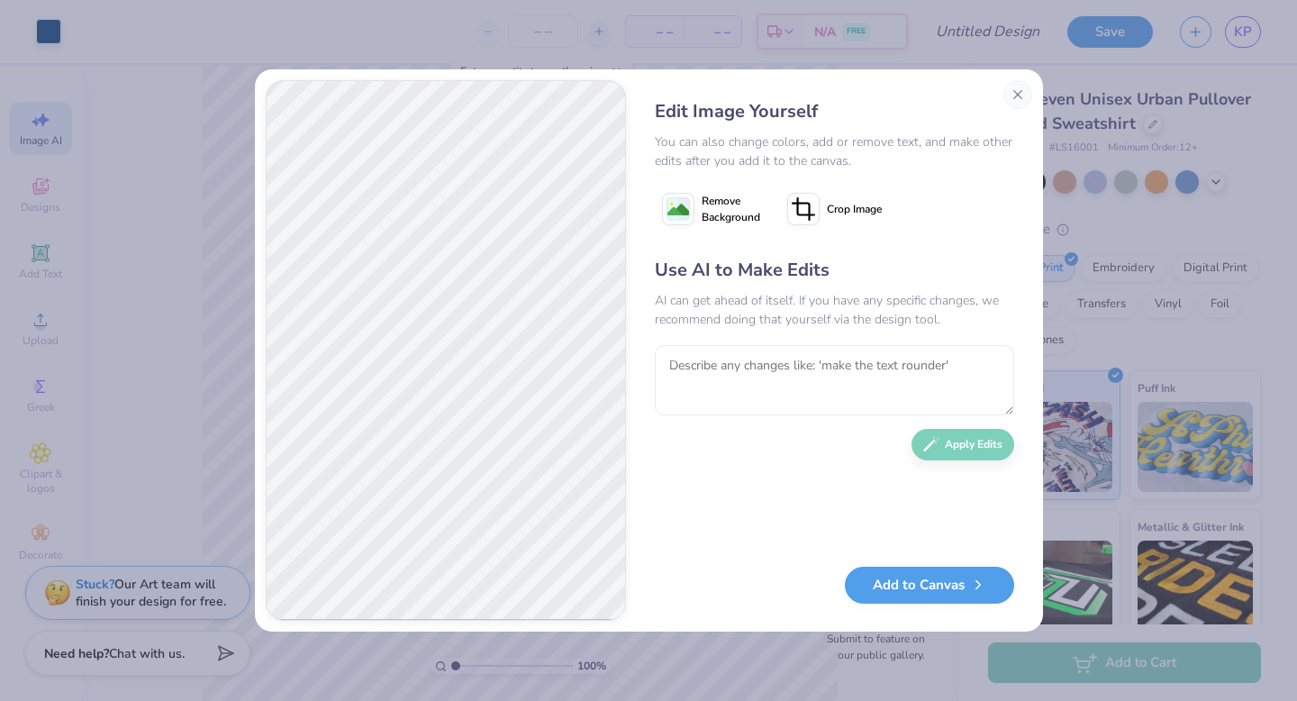
click at [730, 208] on span "Remove Background" at bounding box center [731, 209] width 59 height 32
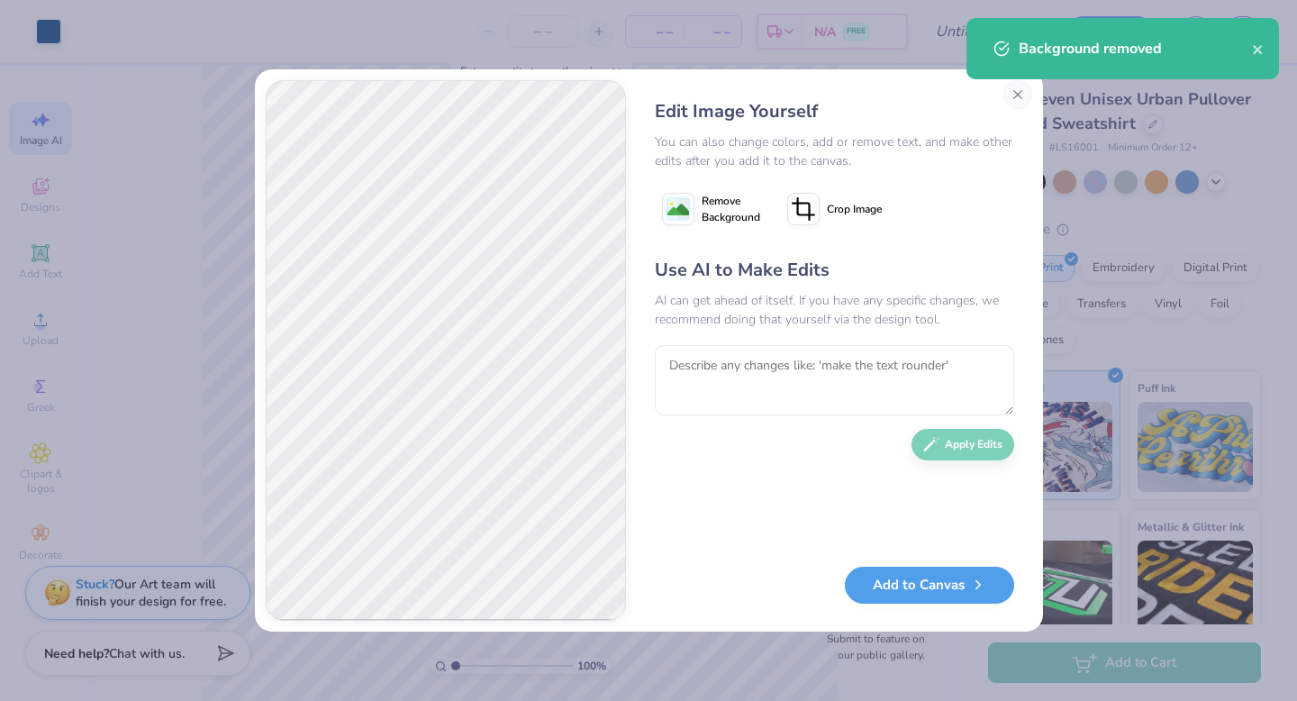
click at [811, 216] on icon at bounding box center [803, 209] width 32 height 32
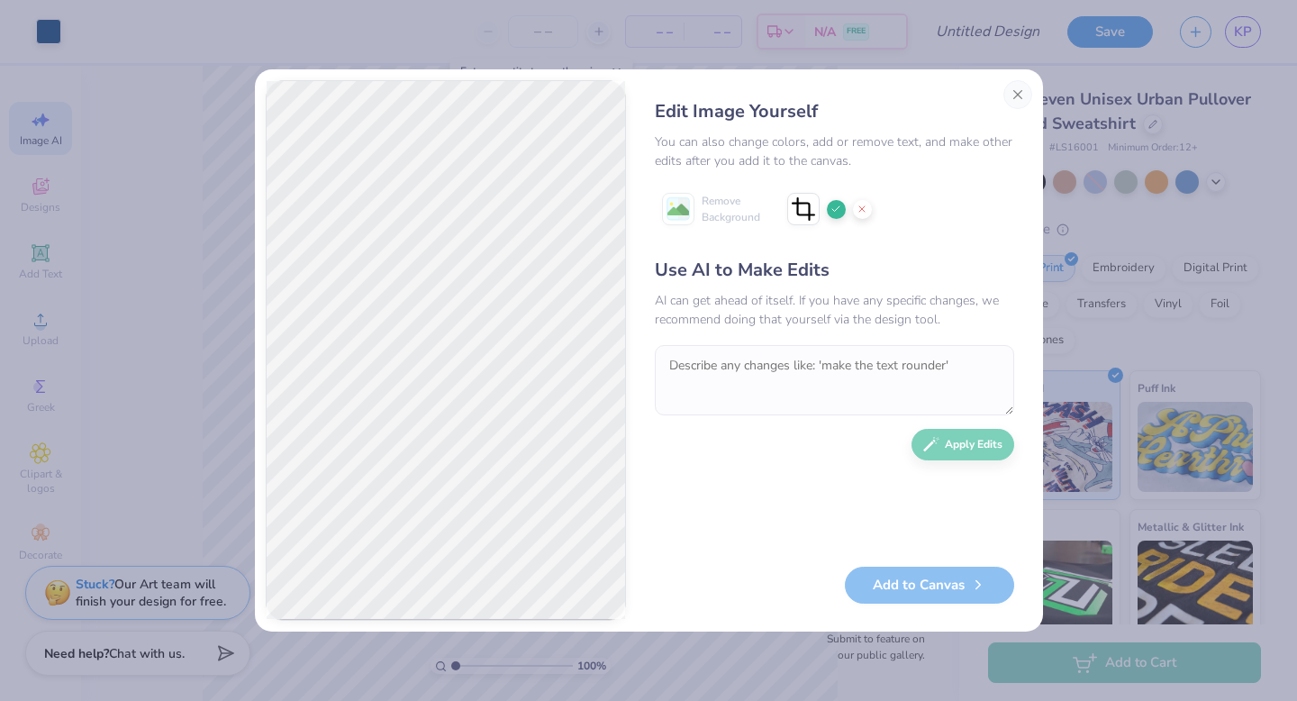
click at [641, 133] on div "Edit Image Yourself You can also change colors, add or remove text, and make ot…" at bounding box center [649, 350] width 788 height 562
click at [832, 210] on icon at bounding box center [835, 209] width 11 height 11
click at [795, 388] on textarea at bounding box center [834, 380] width 359 height 70
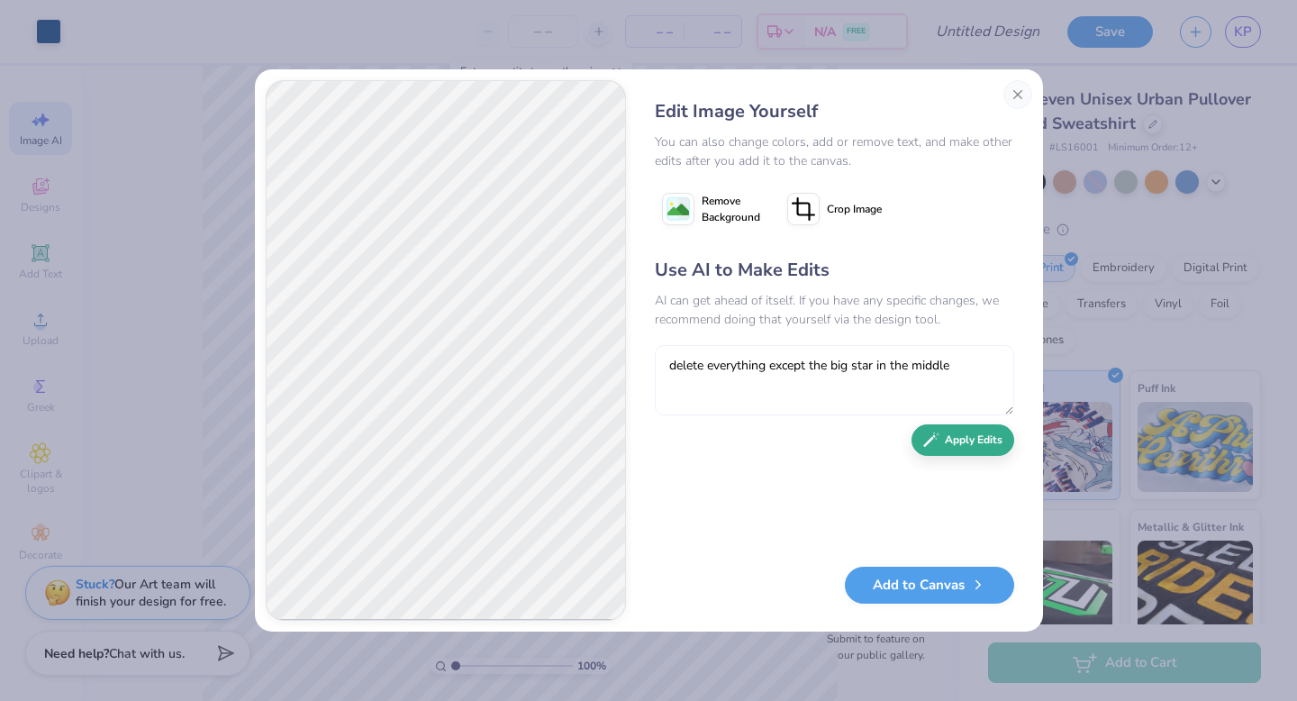
type textarea "delete everything except the big star in the middle"
click at [988, 457] on div "Use AI to Make Edits AI can get ahead of itself. If you have any specific chang…" at bounding box center [834, 403] width 359 height 292
click at [957, 444] on button "Apply Edits" at bounding box center [962, 440] width 103 height 32
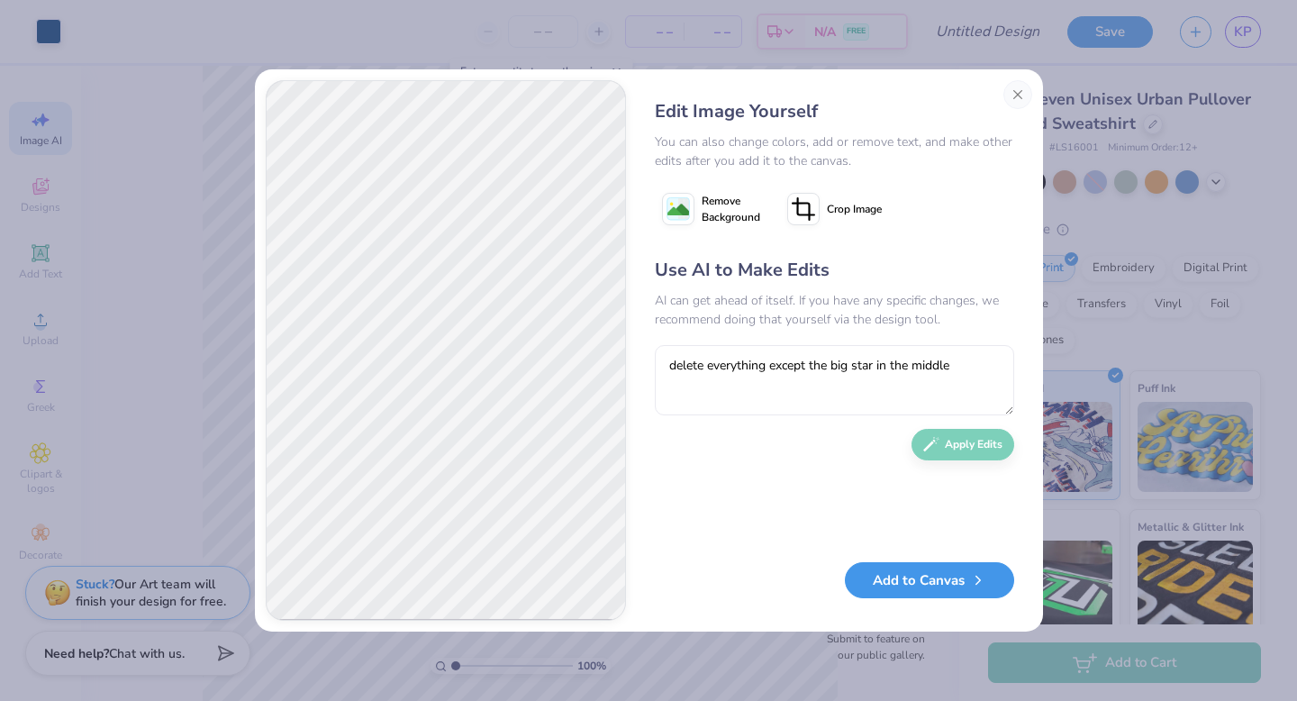
click at [945, 578] on button "Add to Canvas" at bounding box center [929, 580] width 169 height 37
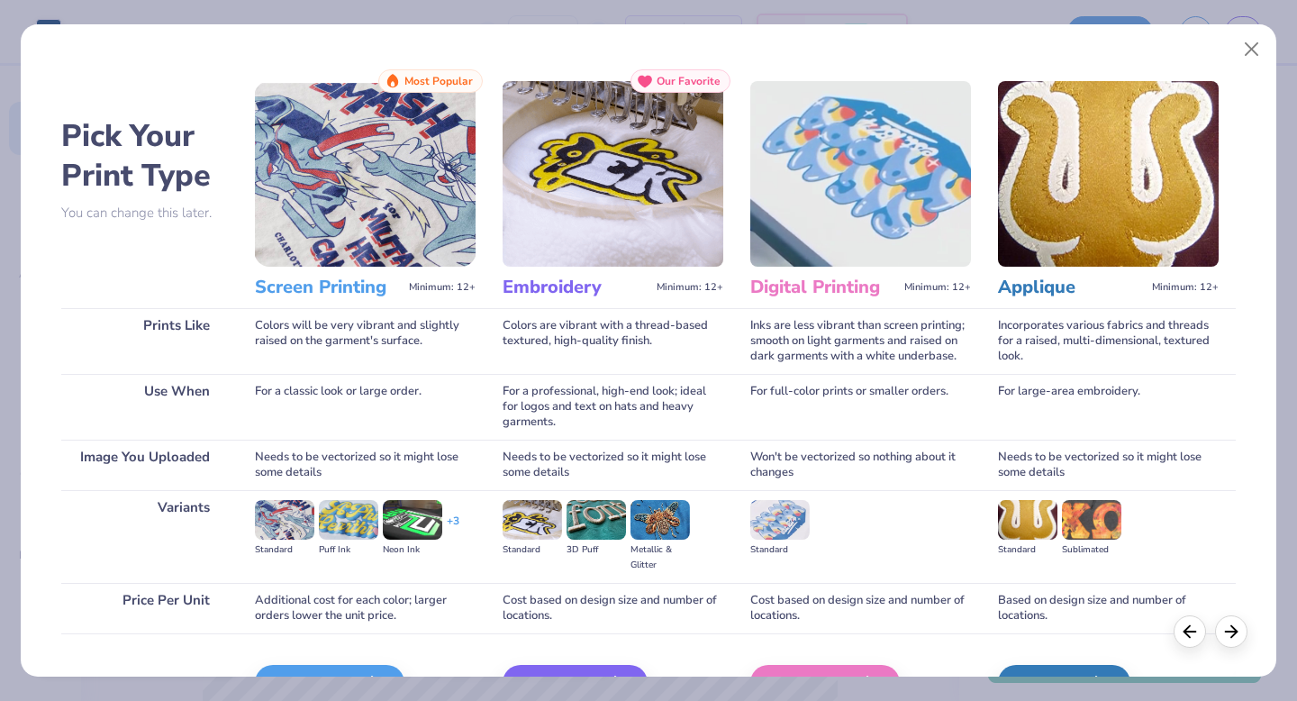
scroll to position [107, 0]
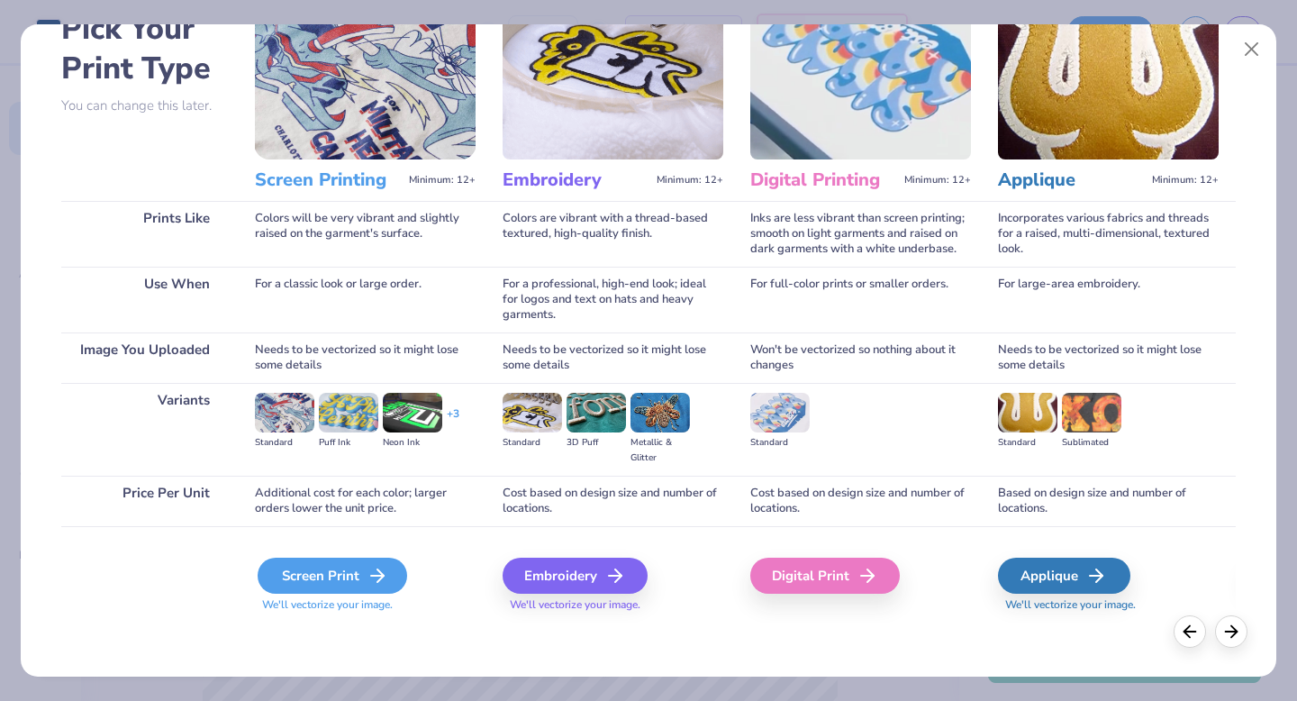
click at [317, 570] on div "Screen Print" at bounding box center [332, 575] width 149 height 36
click at [381, 585] on icon at bounding box center [378, 576] width 22 height 22
click at [787, 580] on div "Digital Print" at bounding box center [827, 575] width 149 height 36
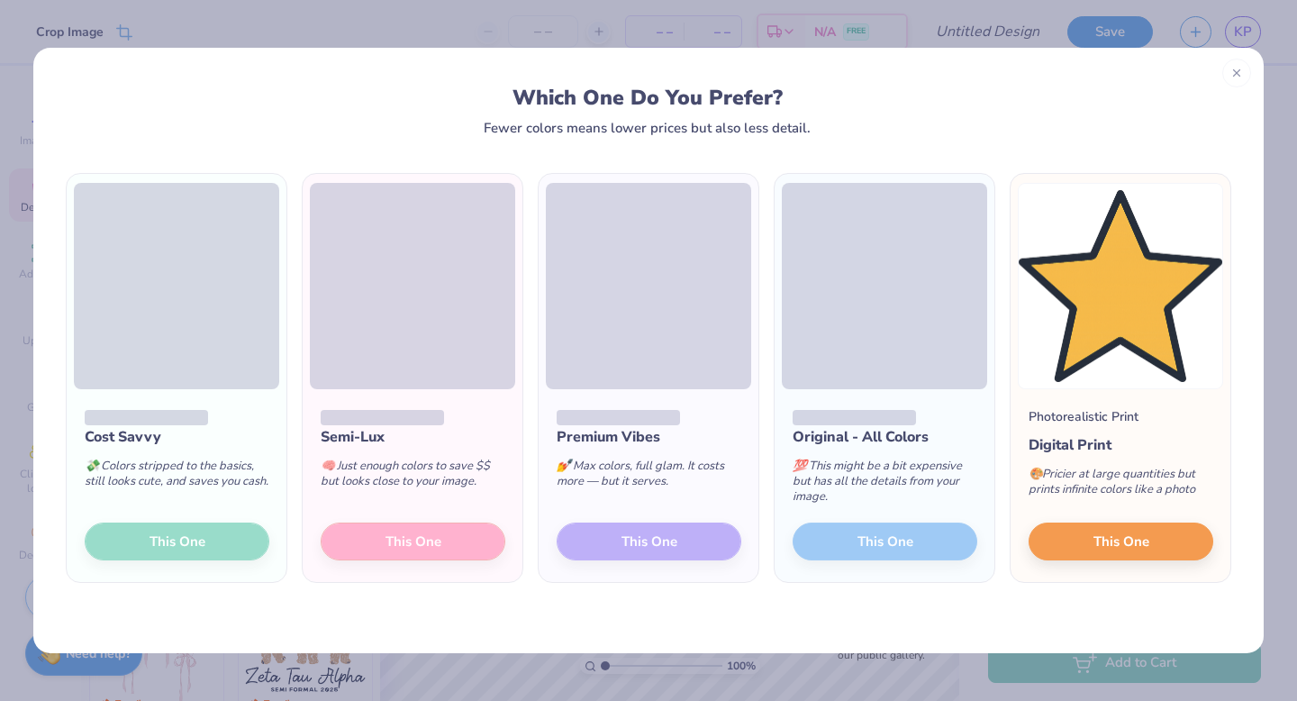
click at [1209, 54] on div "Which One Do You Prefer? Fewer colors means lower prices but also less detail." at bounding box center [648, 91] width 1230 height 87
click at [1233, 75] on icon at bounding box center [1236, 70] width 13 height 13
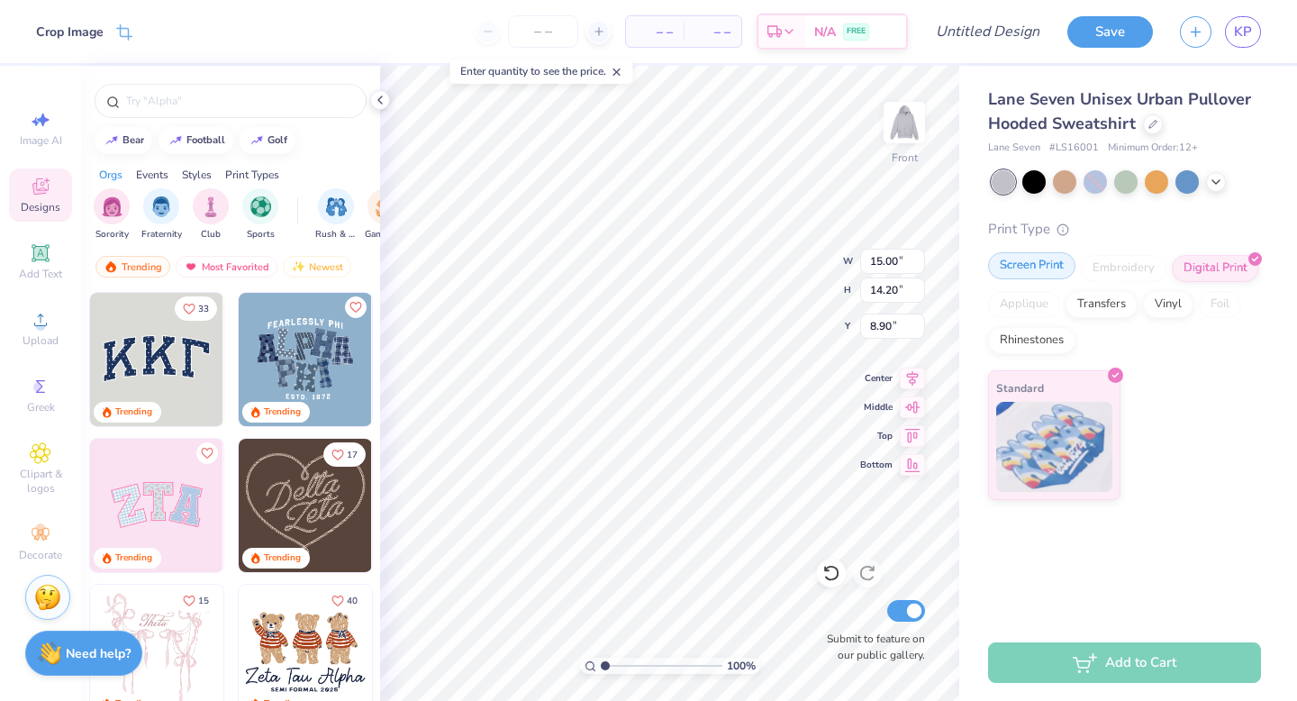
click at [1049, 271] on div "Screen Print" at bounding box center [1031, 265] width 87 height 27
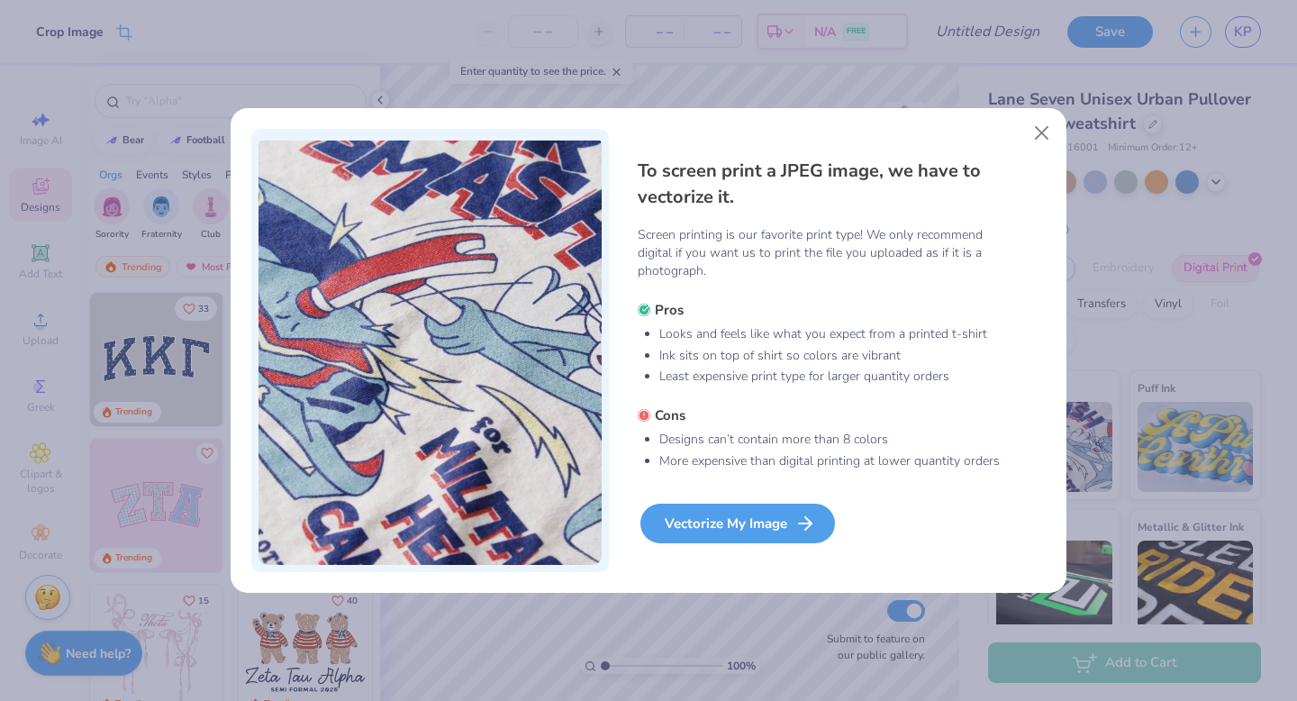
click at [758, 532] on div "Vectorize My Image" at bounding box center [737, 523] width 195 height 40
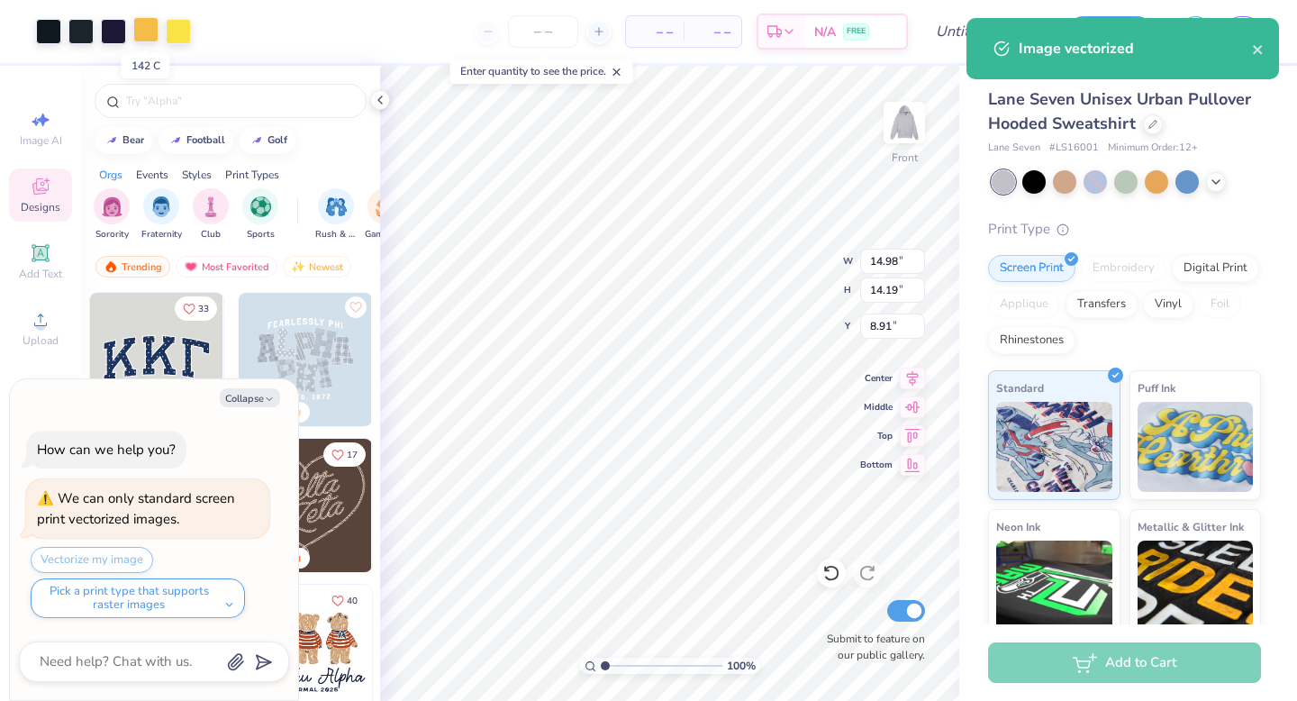
click at [137, 30] on div at bounding box center [145, 29] width 25 height 25
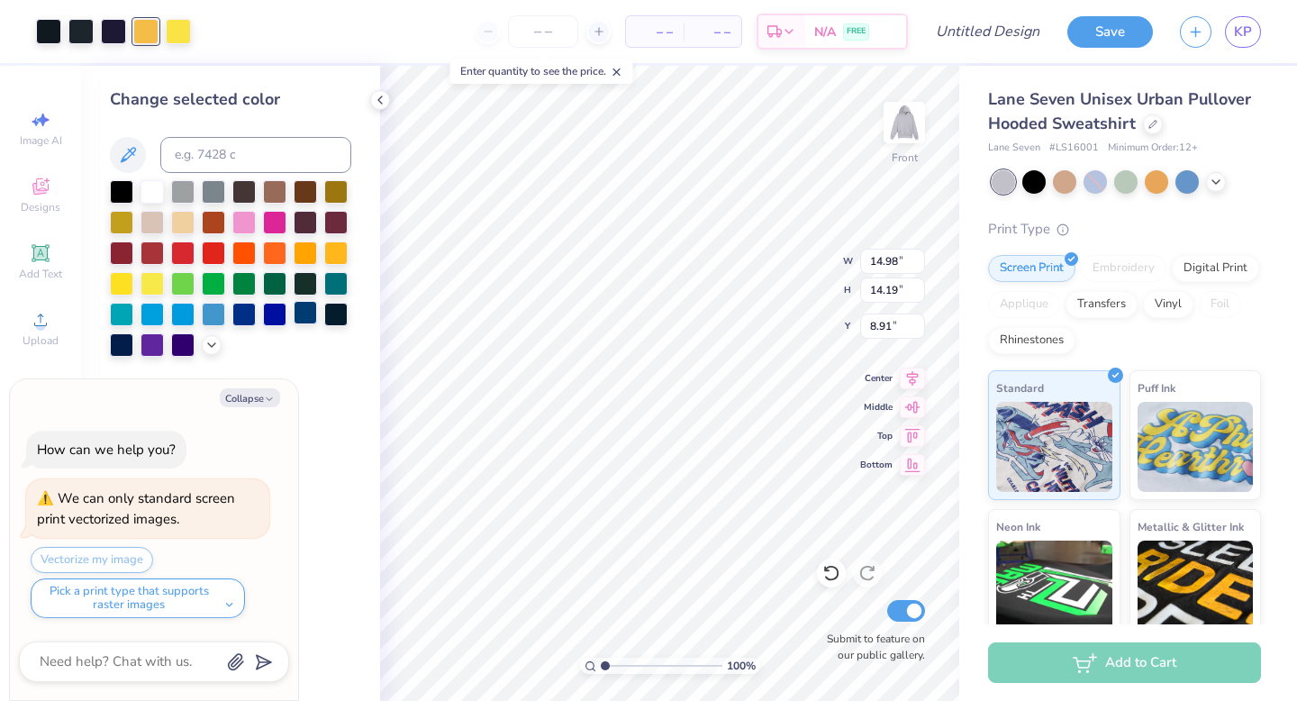
click at [302, 318] on div at bounding box center [305, 312] width 23 height 23
click at [185, 31] on div at bounding box center [178, 29] width 25 height 25
click at [303, 316] on div at bounding box center [305, 312] width 23 height 23
click at [115, 28] on div at bounding box center [113, 29] width 25 height 25
click at [298, 314] on div at bounding box center [305, 312] width 23 height 23
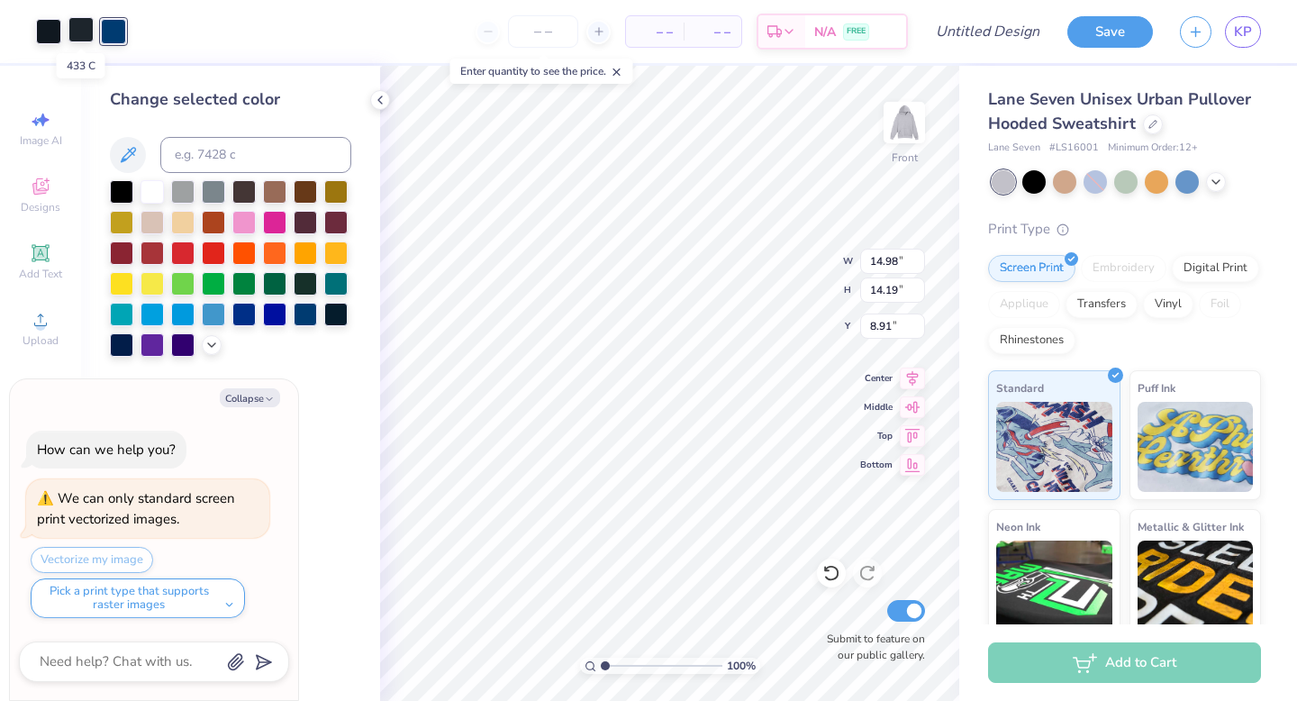
click at [77, 27] on div at bounding box center [80, 29] width 25 height 25
click at [299, 313] on div at bounding box center [305, 312] width 23 height 23
click at [49, 31] on div at bounding box center [48, 29] width 25 height 25
click at [305, 319] on div at bounding box center [305, 312] width 23 height 23
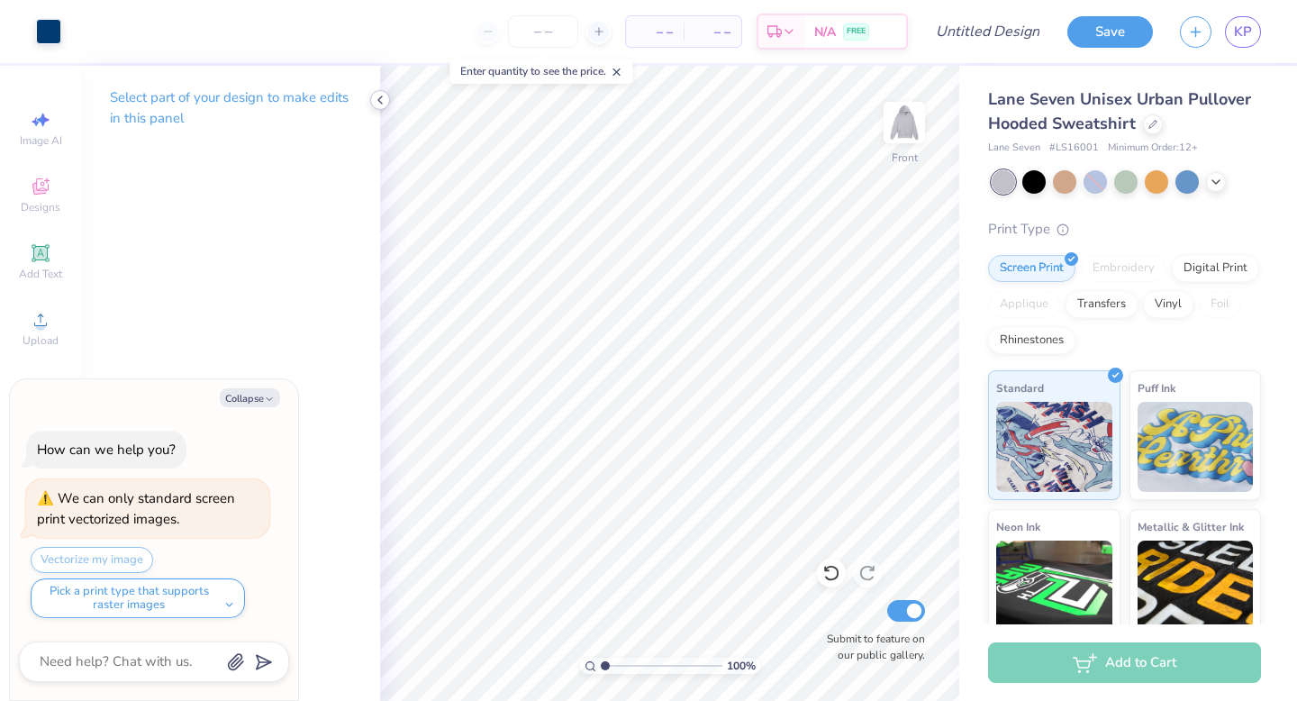
click at [378, 106] on icon at bounding box center [380, 100] width 14 height 14
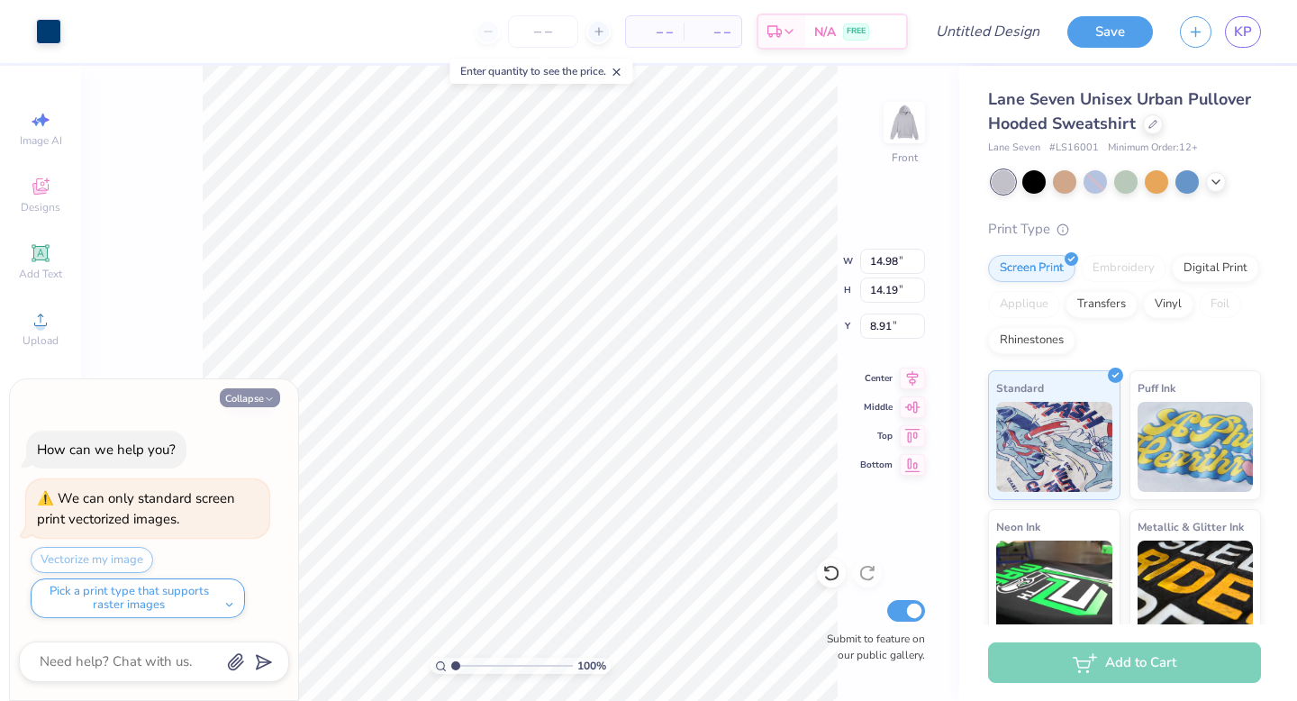
click at [244, 394] on button "Collapse" at bounding box center [250, 397] width 60 height 19
type textarea "x"
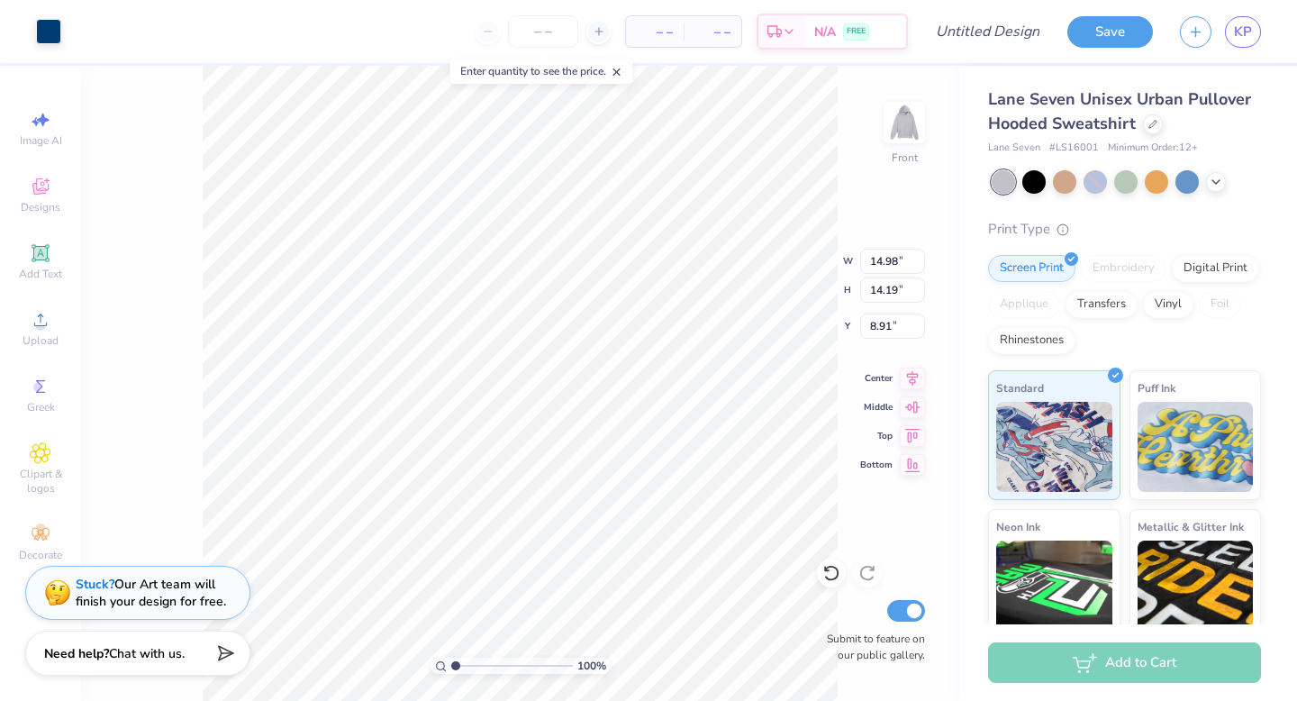
type input "0.93"
type input "0.88"
type input "9.66"
click at [832, 578] on icon at bounding box center [831, 573] width 18 height 18
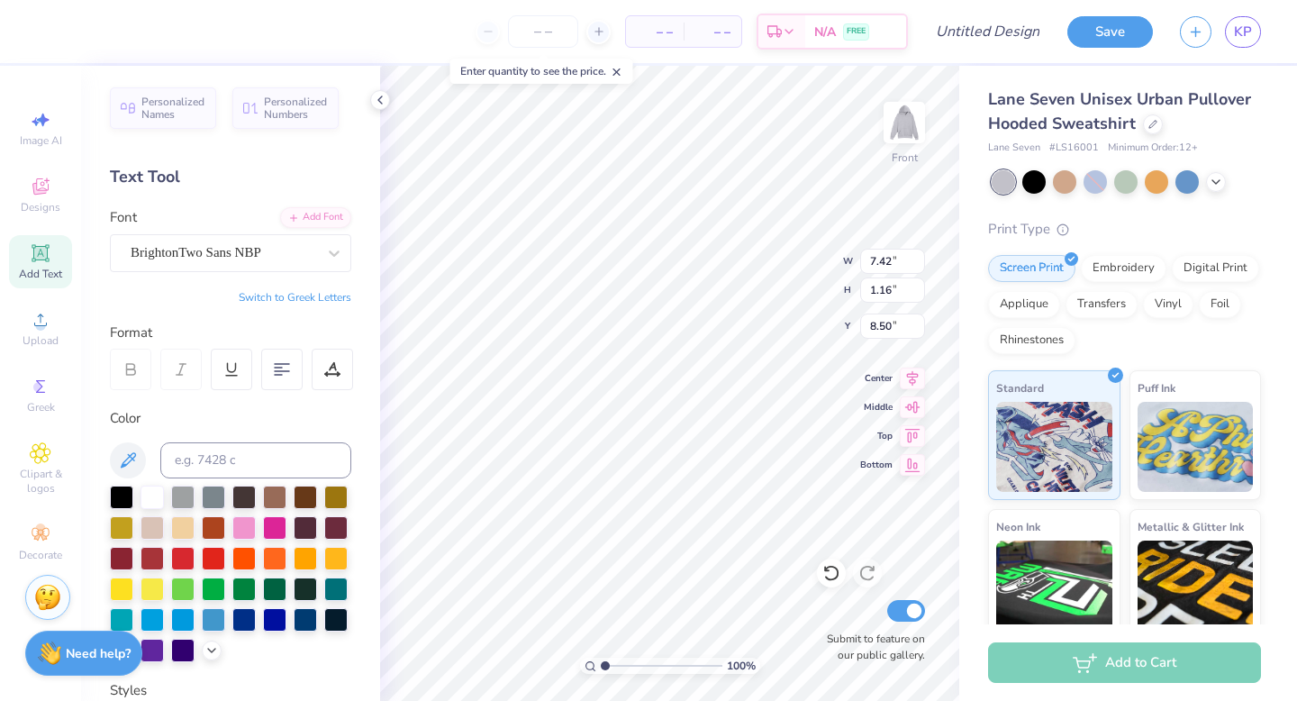
type input "11.43"
type textarea "f"
type textarea "NOVAdance event"
type input "5.49"
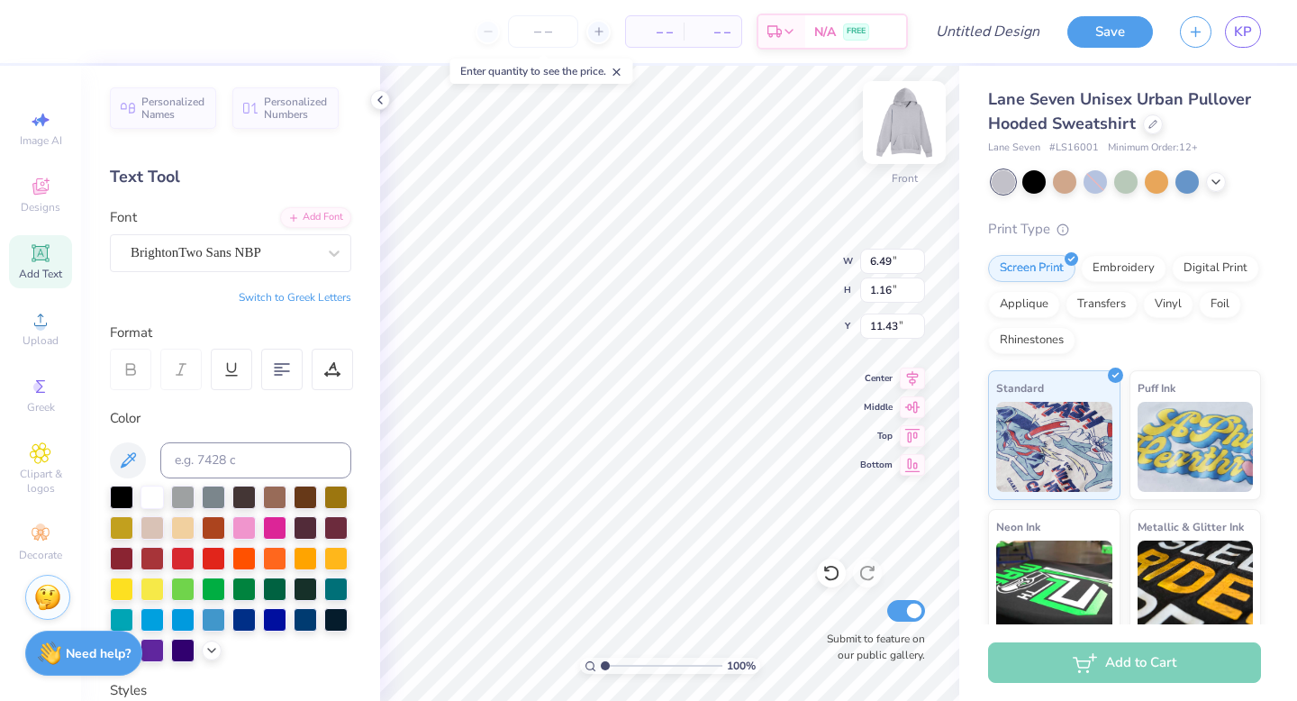
type input "0.98"
type input "11.61"
type input "11.32"
type input "14.43"
type input "4.56"
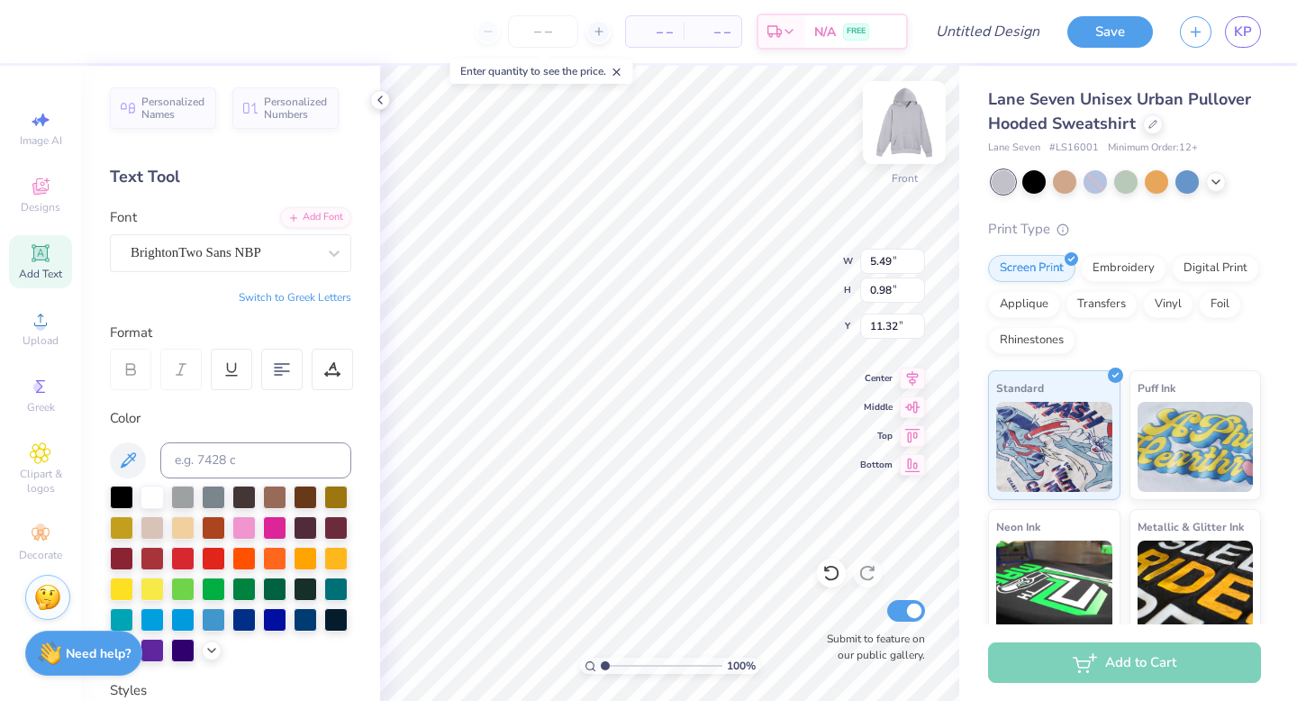
type input "0.81"
type input "11.40"
type input "13.82"
type input "14.09"
type input "13.98"
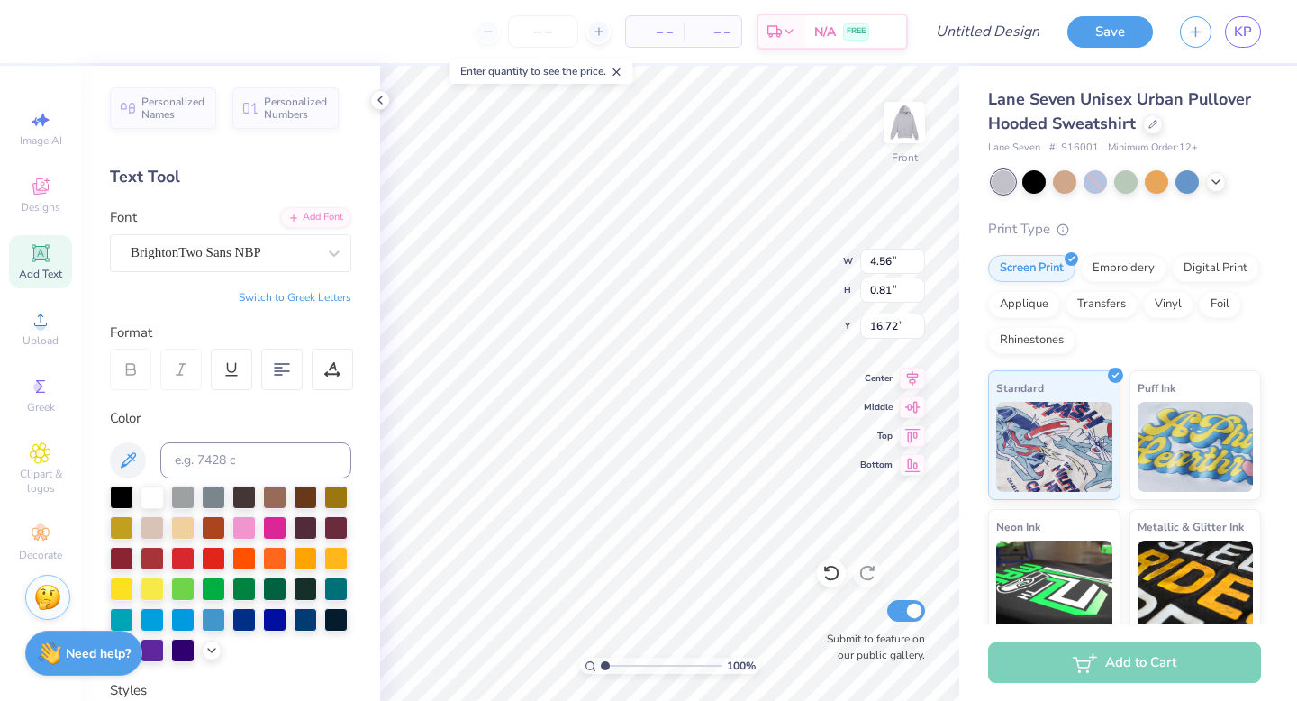
type input "17.53"
type input "16.99"
type input "11.64"
type textarea "......................."
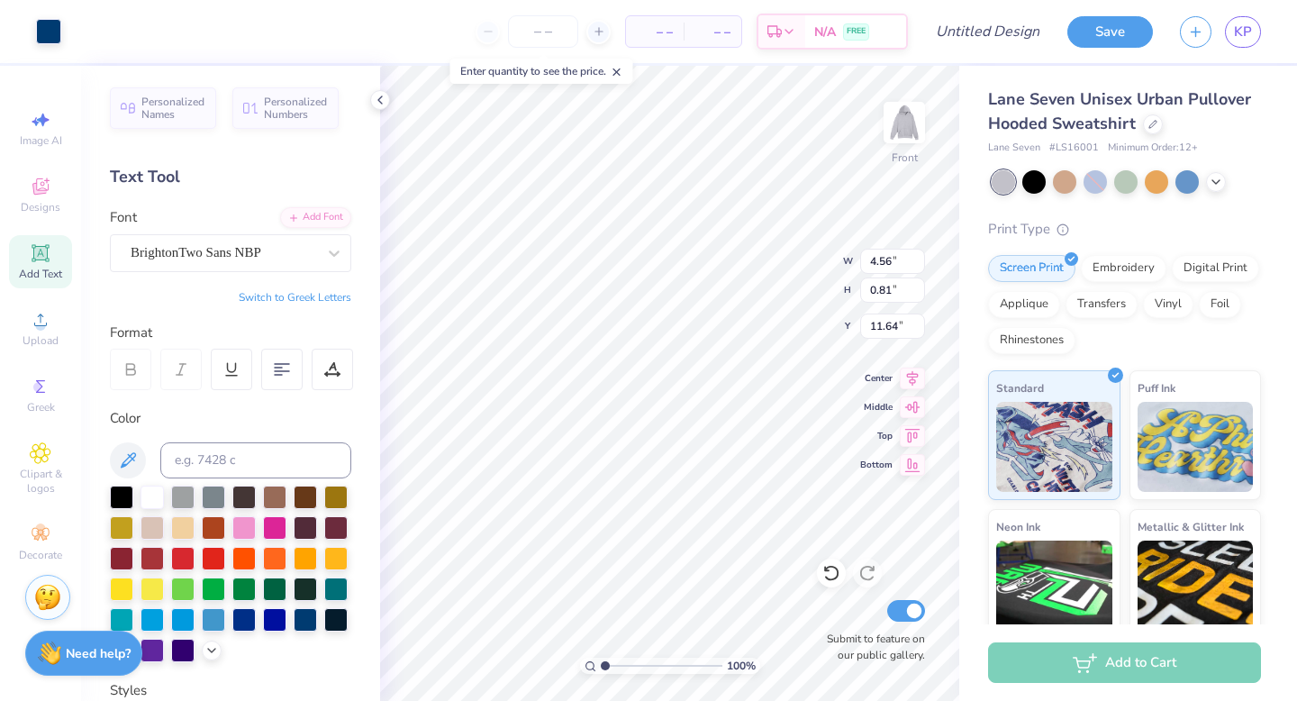
type input "3.66"
type input "0.08"
type input "12.00"
type textarea "............................."
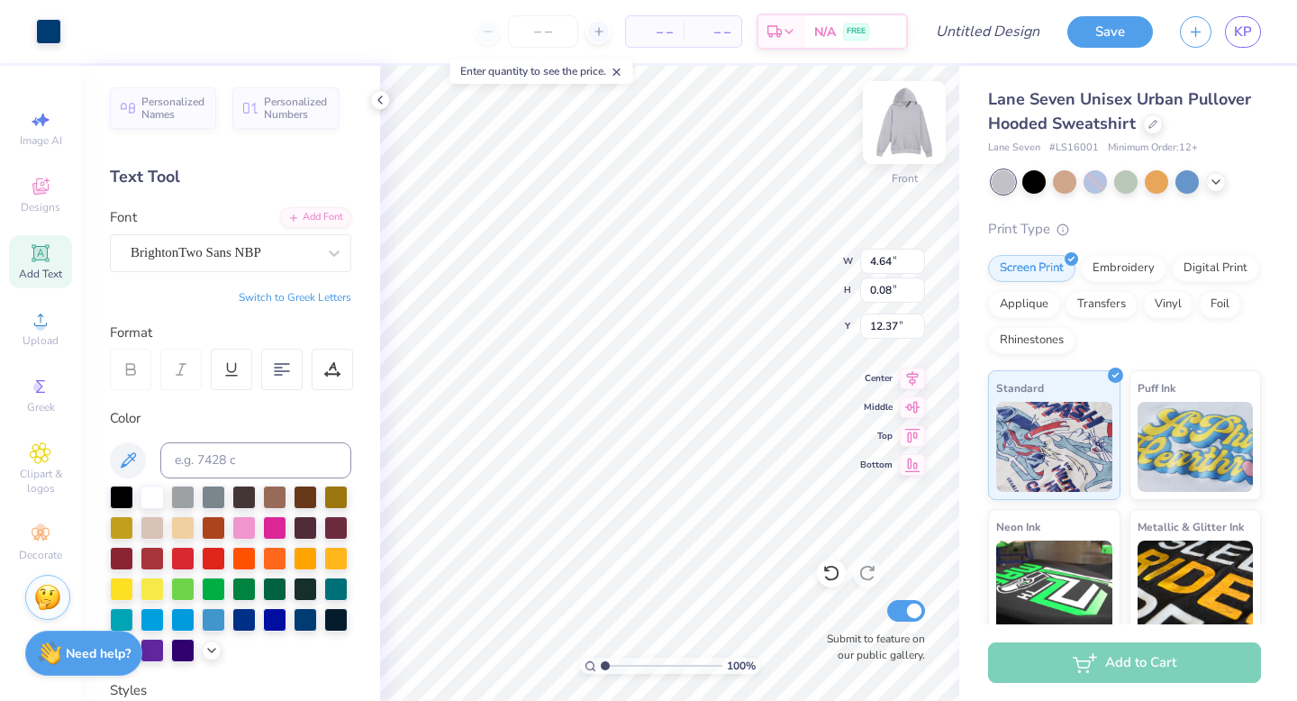
type input "4.64"
type input "18.70"
type input "4.56"
type input "0.81"
type input "17.34"
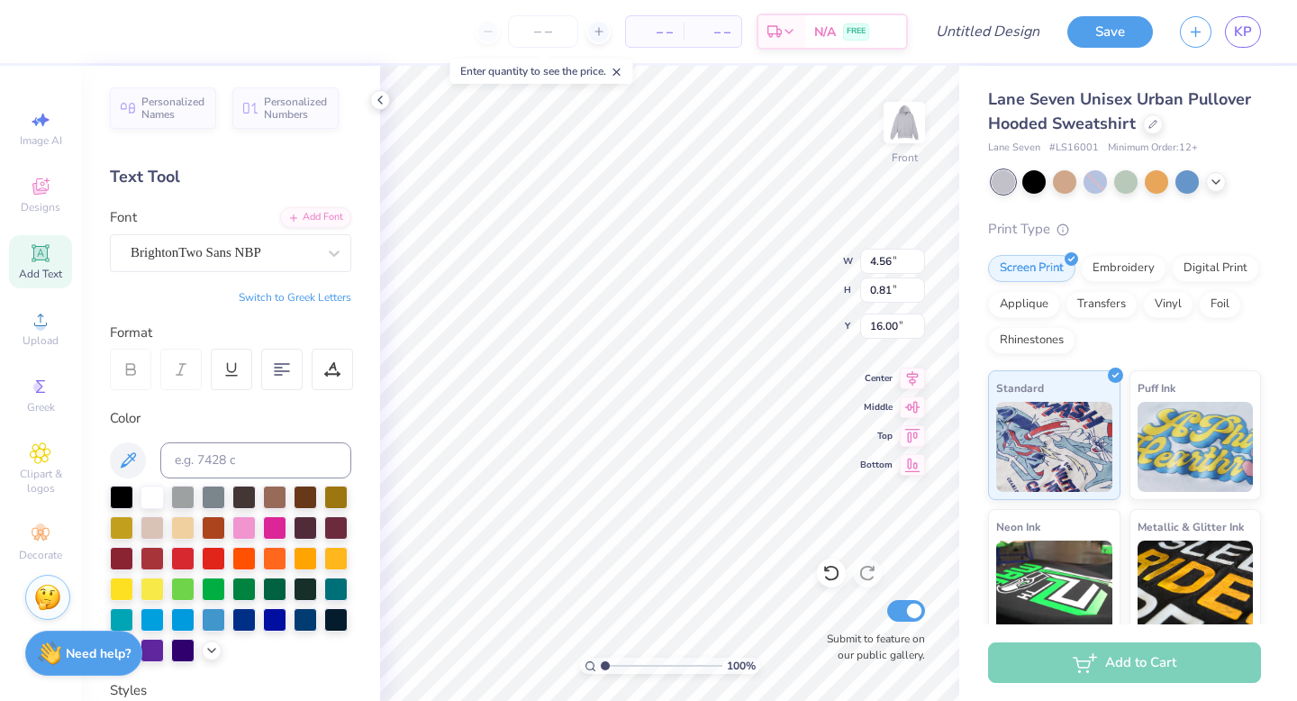
type input "16.00"
type textarea "e"
type textarea "$20.26"
type input "1.71"
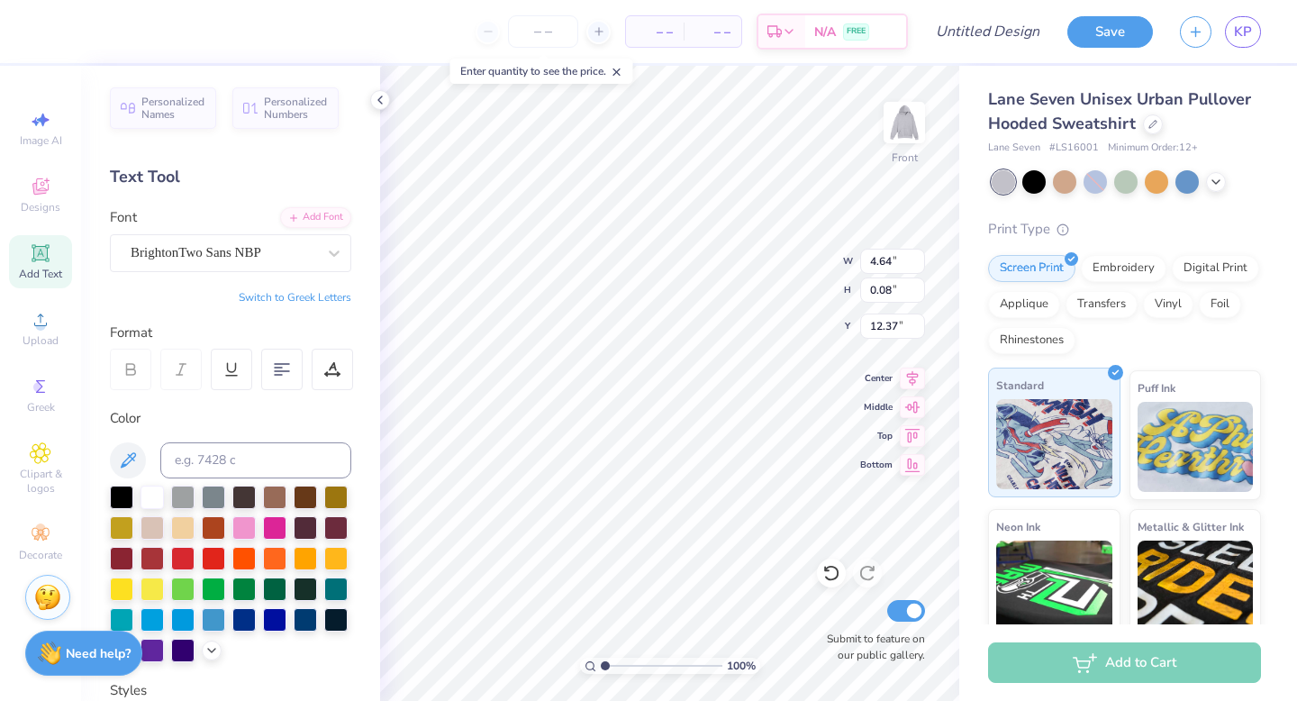
type textarea "........................................"
type input "6.43"
type textarea "...................................."
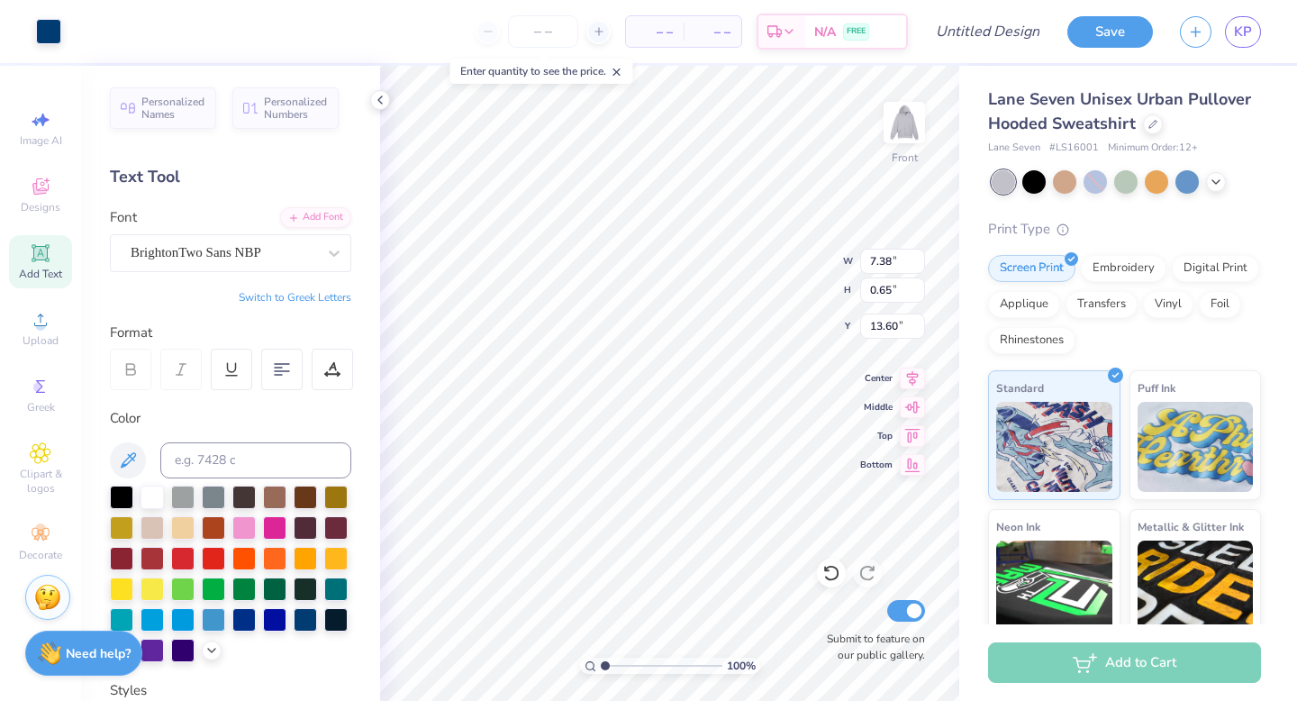
type input "13.36"
type input "17.84"
type input "4.40"
type input "1.06"
type input "19.00"
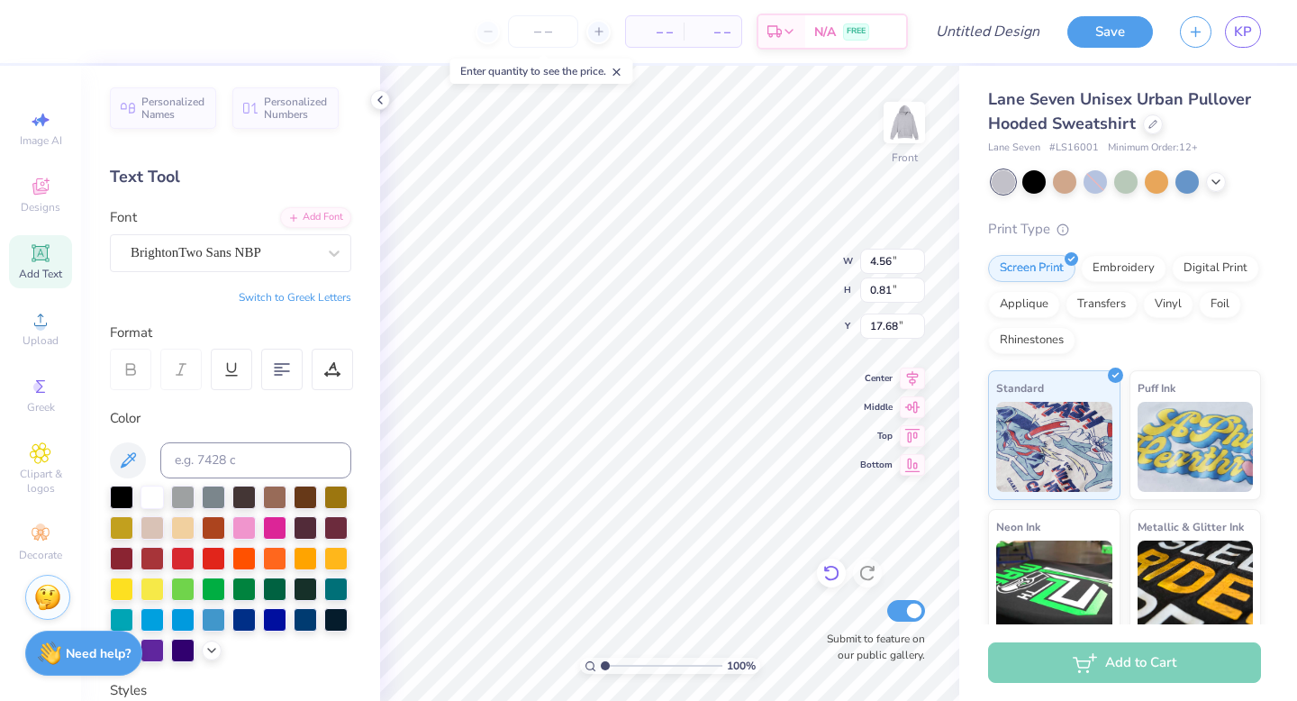
type textarea "e"
type textarea "Day of Marathon"
click at [828, 584] on div at bounding box center [831, 572] width 29 height 29
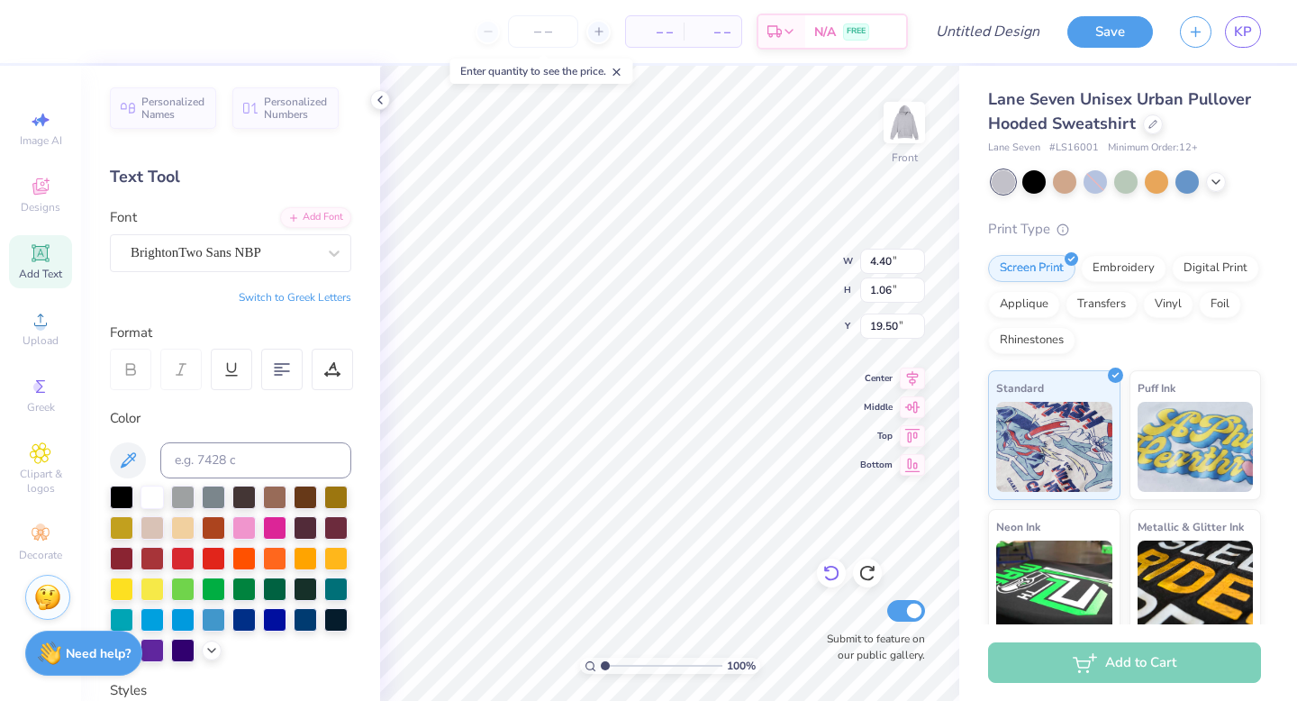
type textarea "D"
type textarea "Total:"
type input "1.36"
type input "0.65"
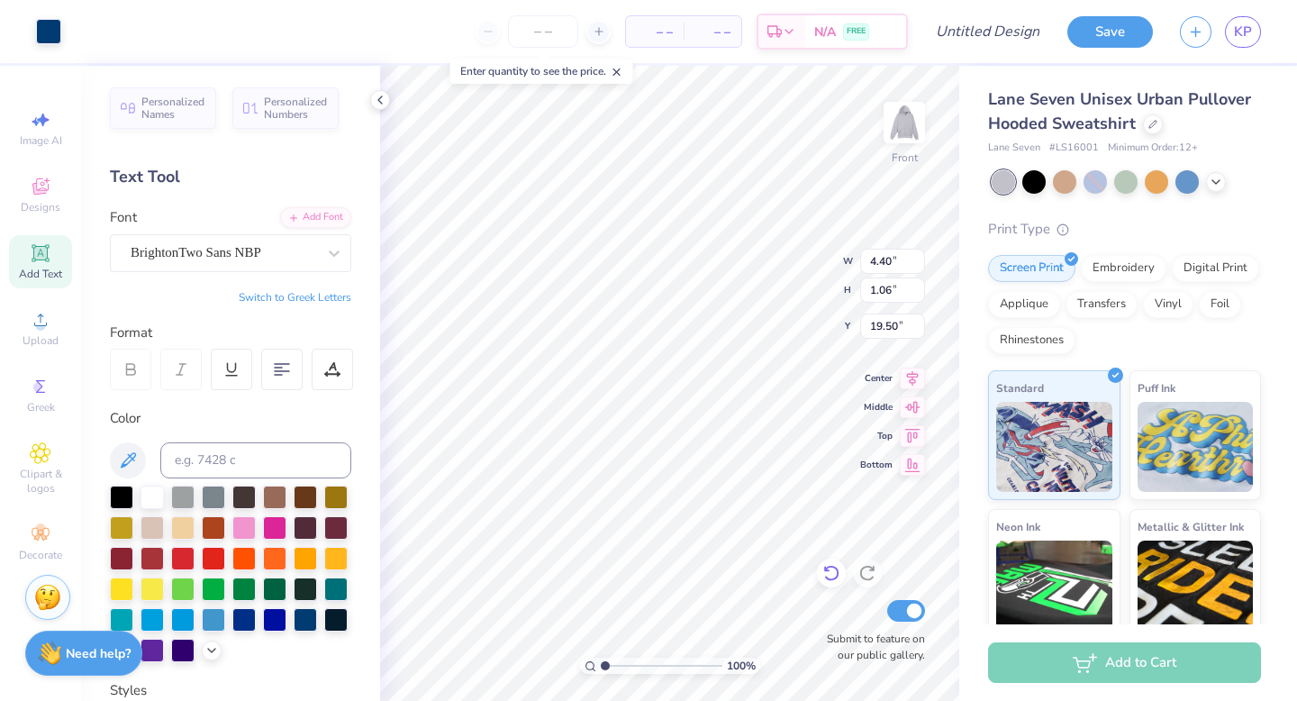
type input "19.70"
type textarea "6"
type textarea "Priceless"
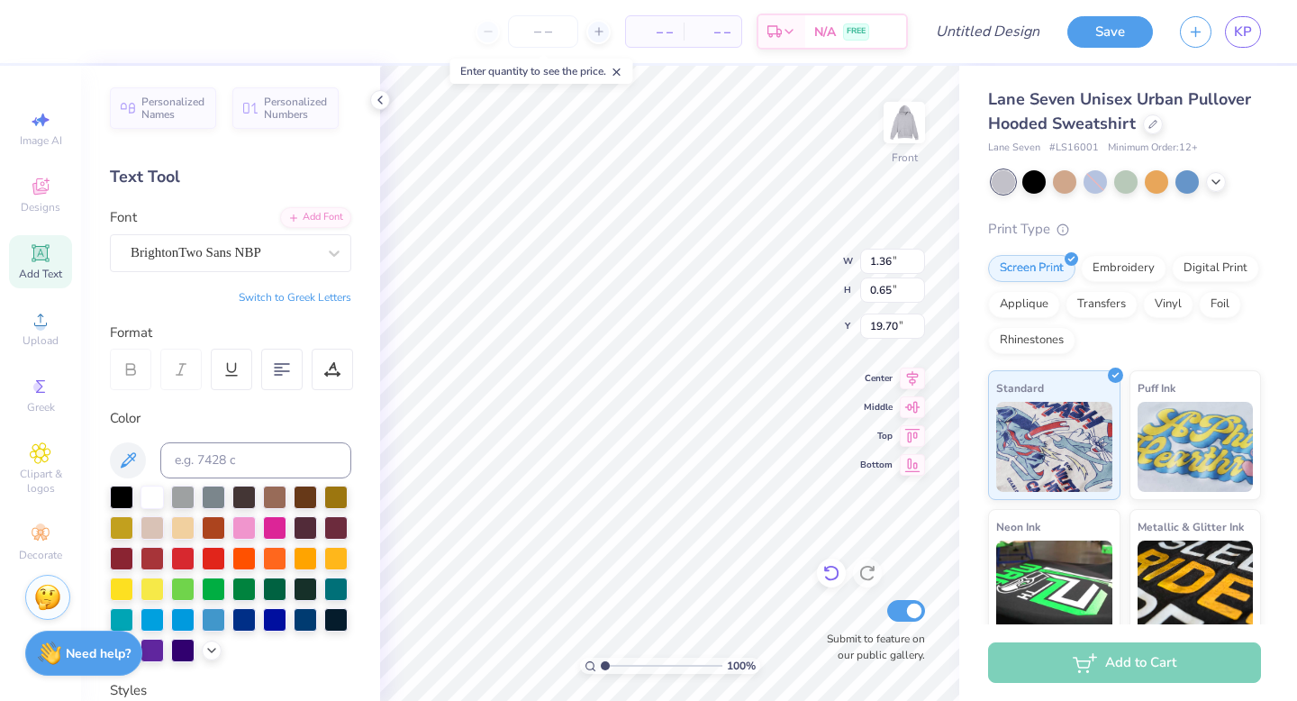
scroll to position [0, 1]
type input "1.63"
type input "0.81"
type input "19.62"
type input "2.07"
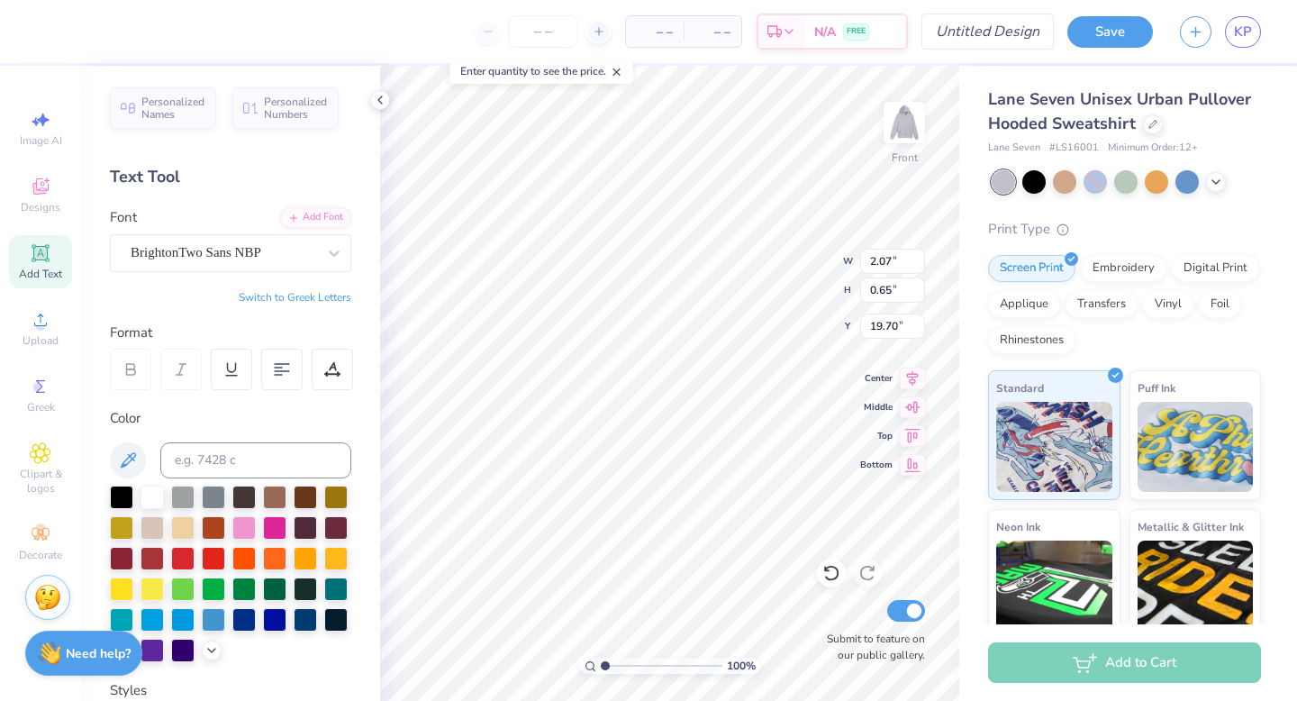
type input "0.65"
type input "19.70"
type input "2.07"
type input "0.65"
type input "20.28"
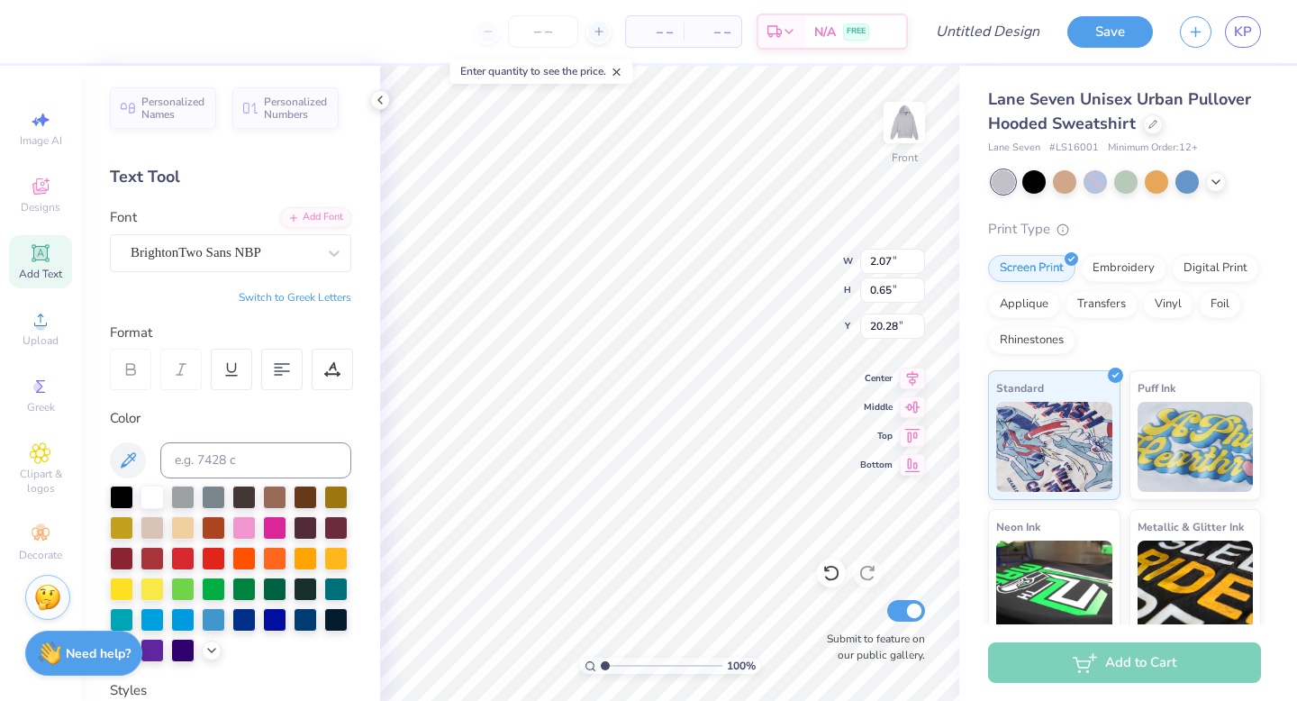
type textarea "PRICELESS"
type input "21.40"
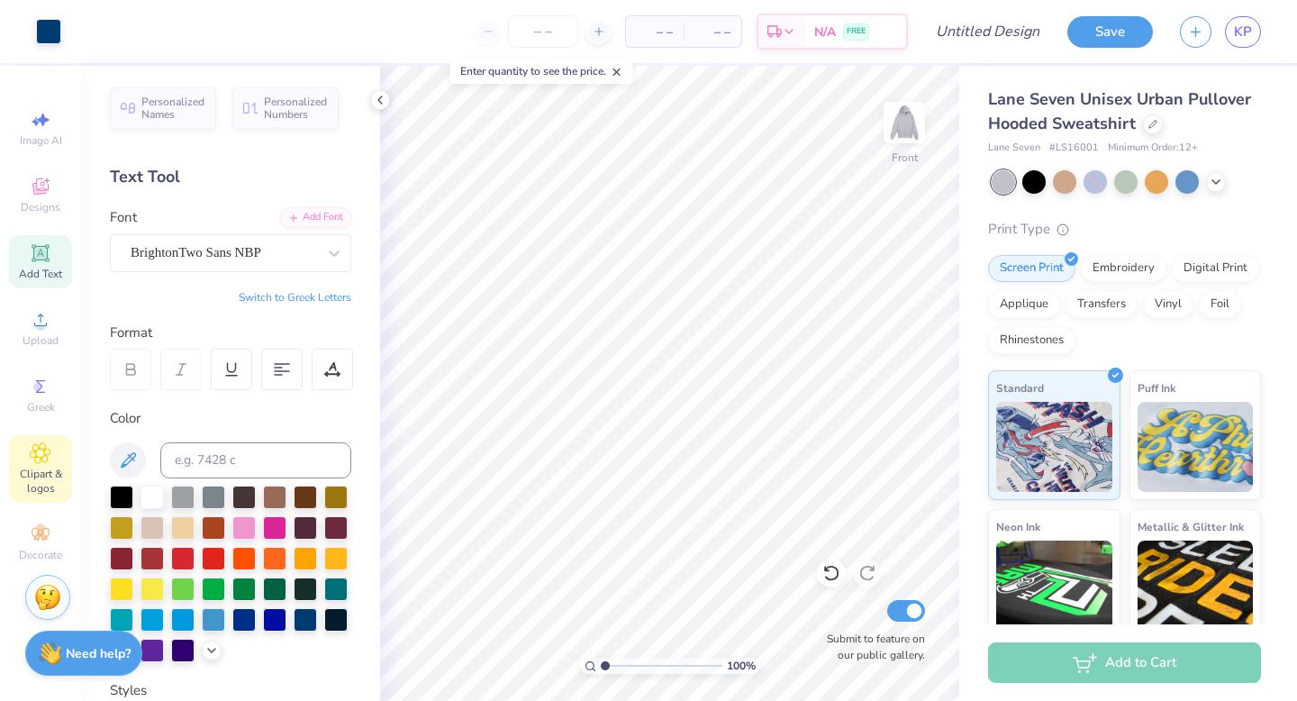
click at [40, 473] on span "Clipart & logos" at bounding box center [40, 480] width 63 height 29
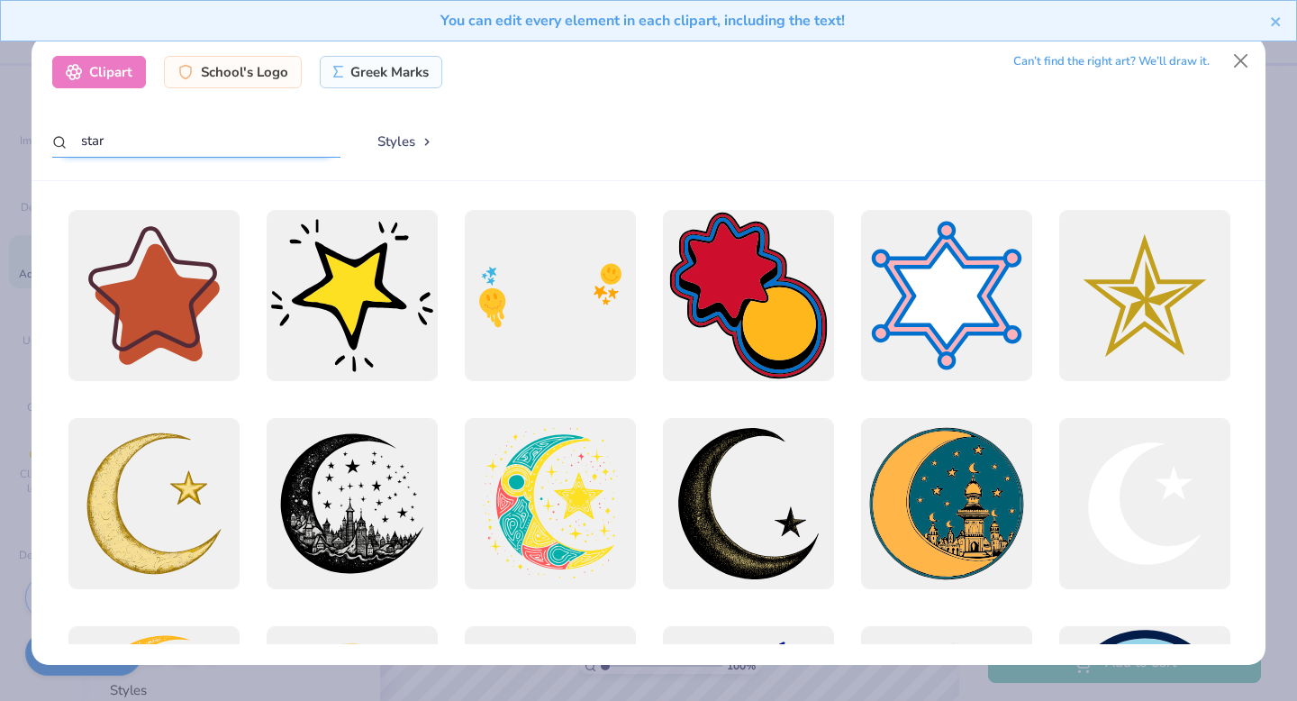
click at [219, 140] on input "star" at bounding box center [196, 140] width 288 height 33
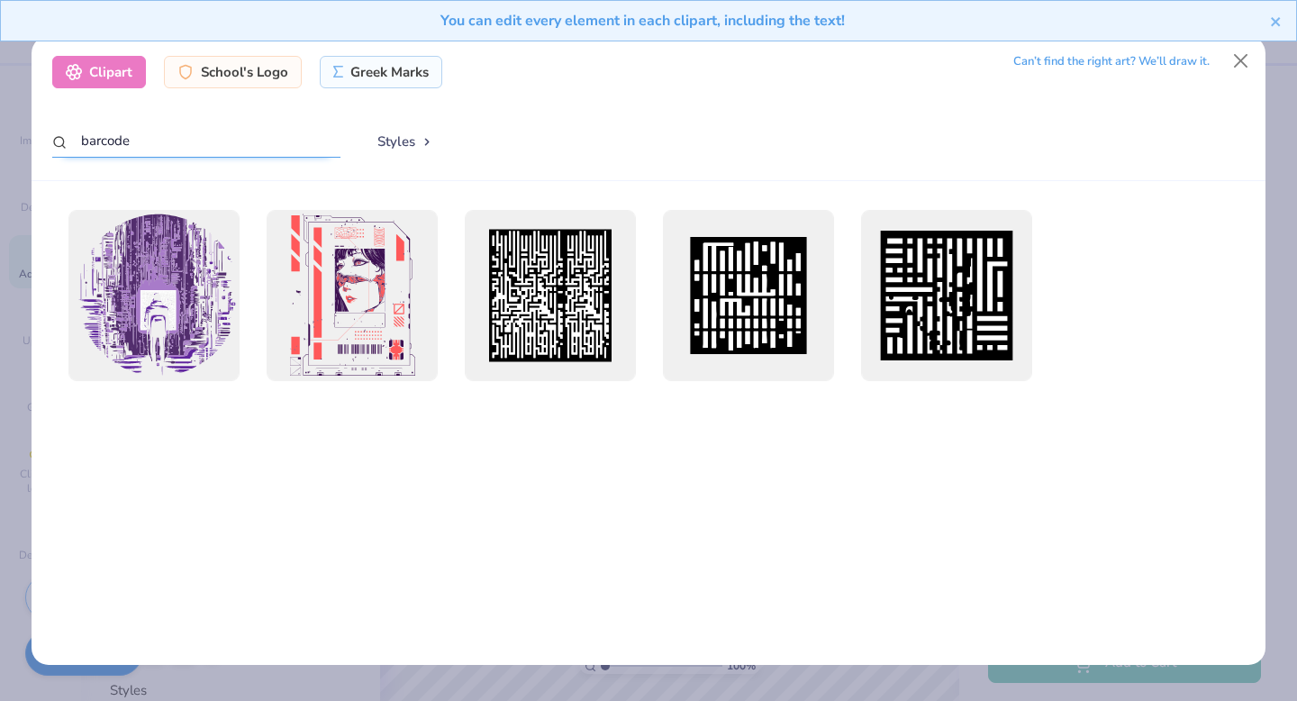
click at [261, 141] on input "barcode" at bounding box center [196, 140] width 288 height 33
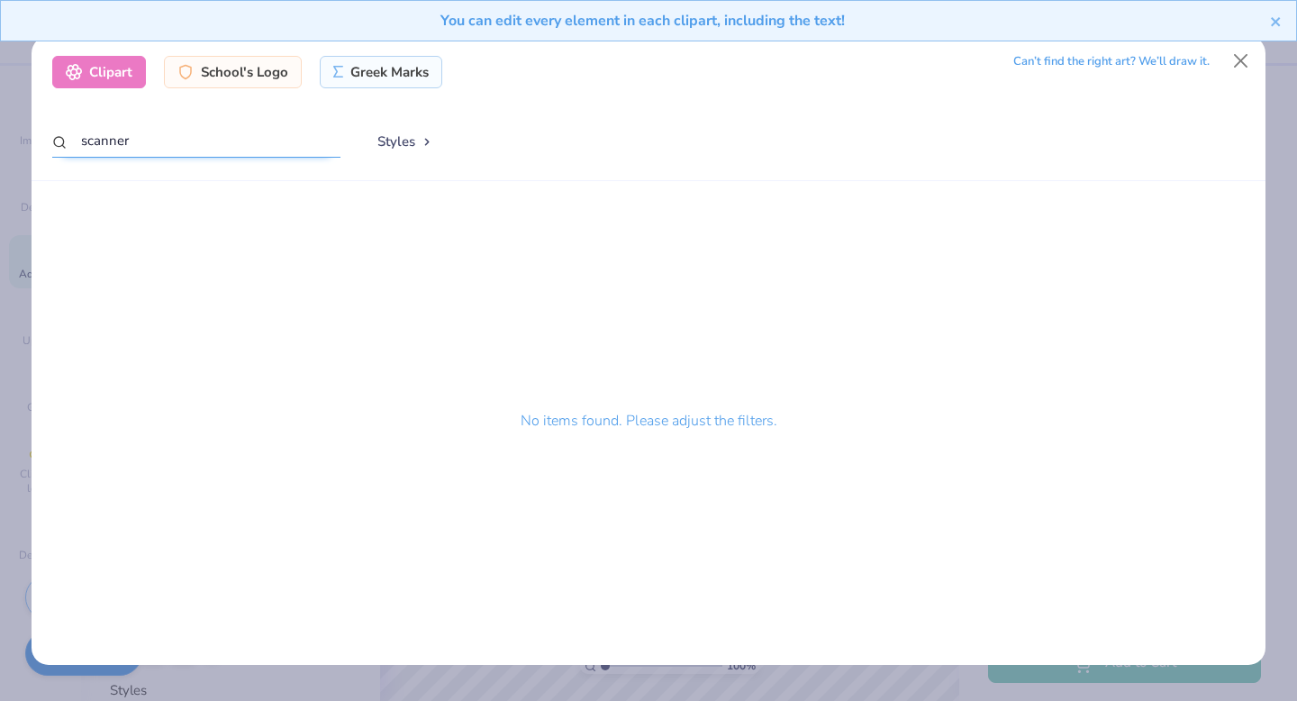
click at [244, 153] on input "scanner" at bounding box center [196, 140] width 288 height 33
type input "scan code"
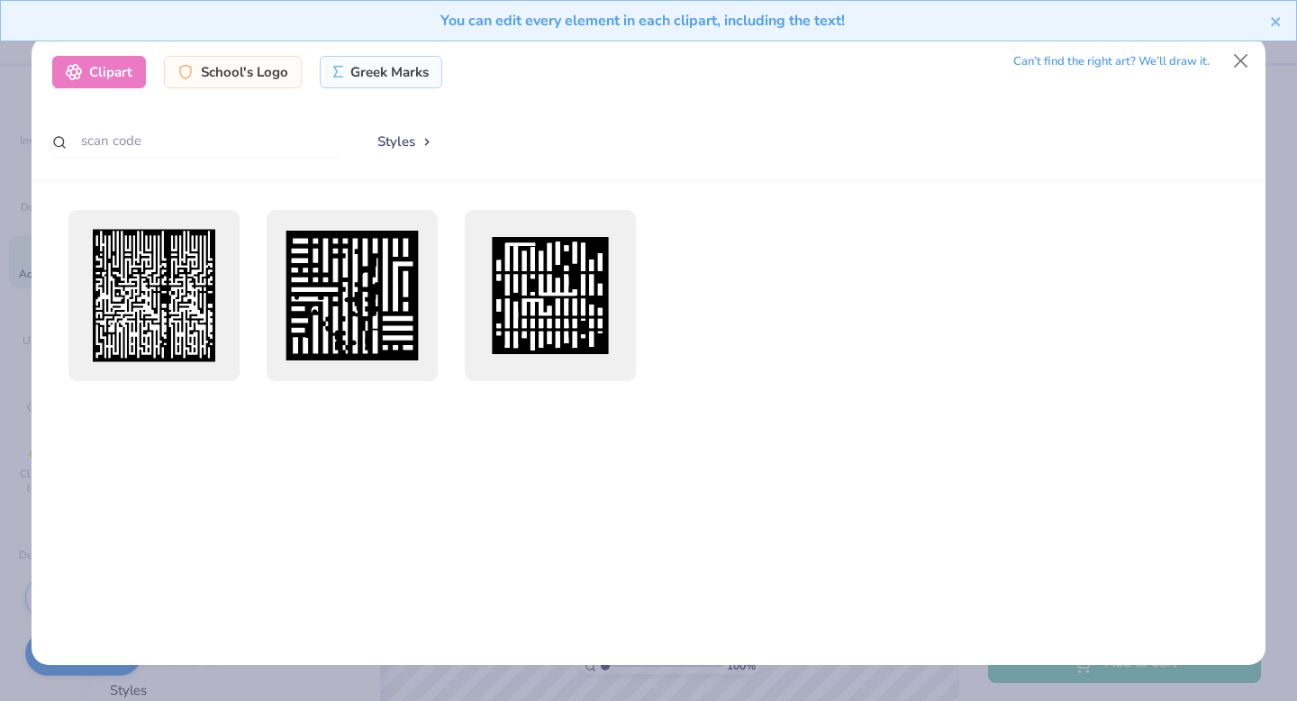
click at [1236, 53] on div "You can edit every element in each clipart, including the text!" at bounding box center [648, 27] width 1297 height 55
click at [1241, 64] on button "Close" at bounding box center [1241, 61] width 34 height 34
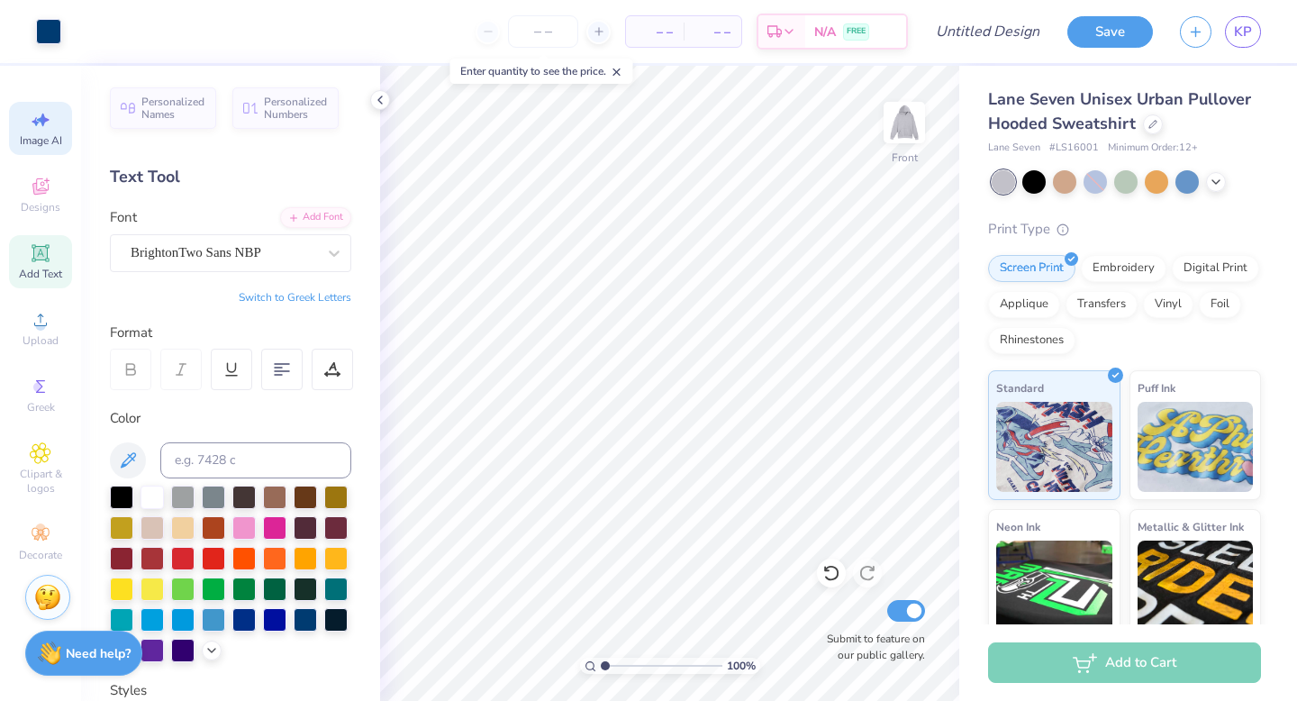
click at [42, 144] on span "Image AI" at bounding box center [41, 140] width 42 height 14
select select "4"
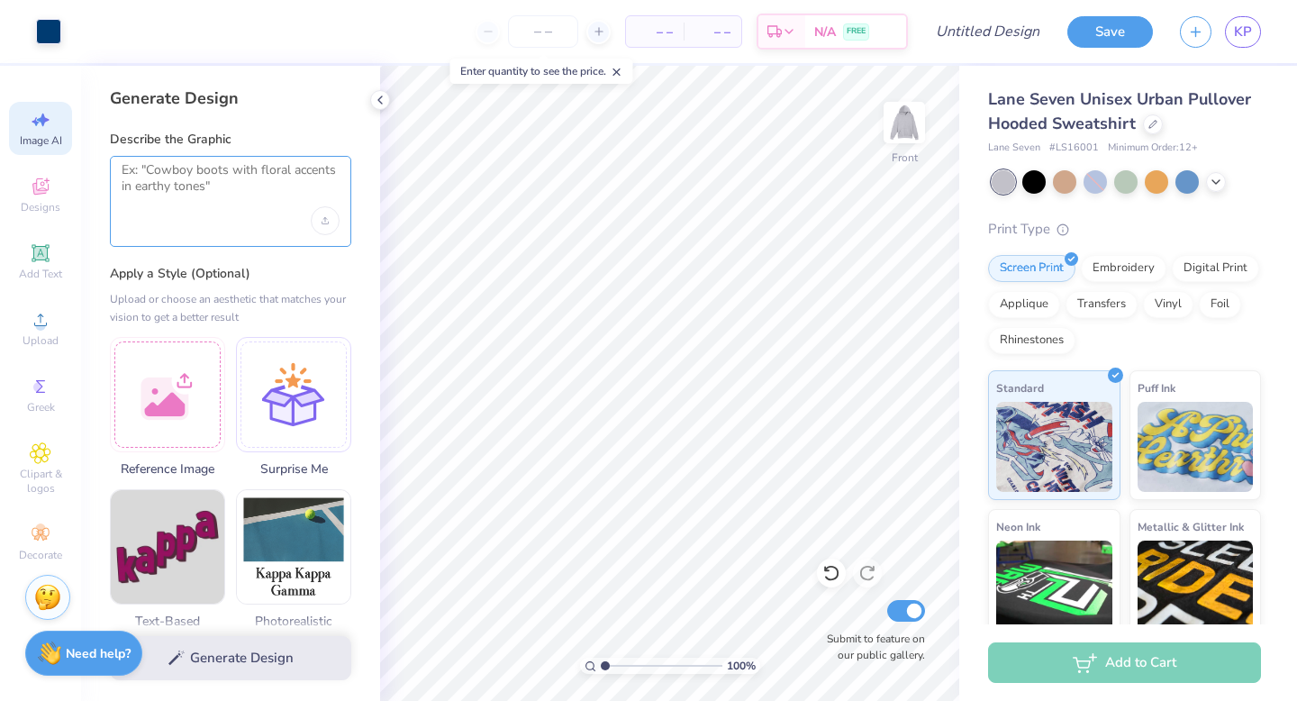
click at [186, 176] on textarea at bounding box center [231, 184] width 218 height 45
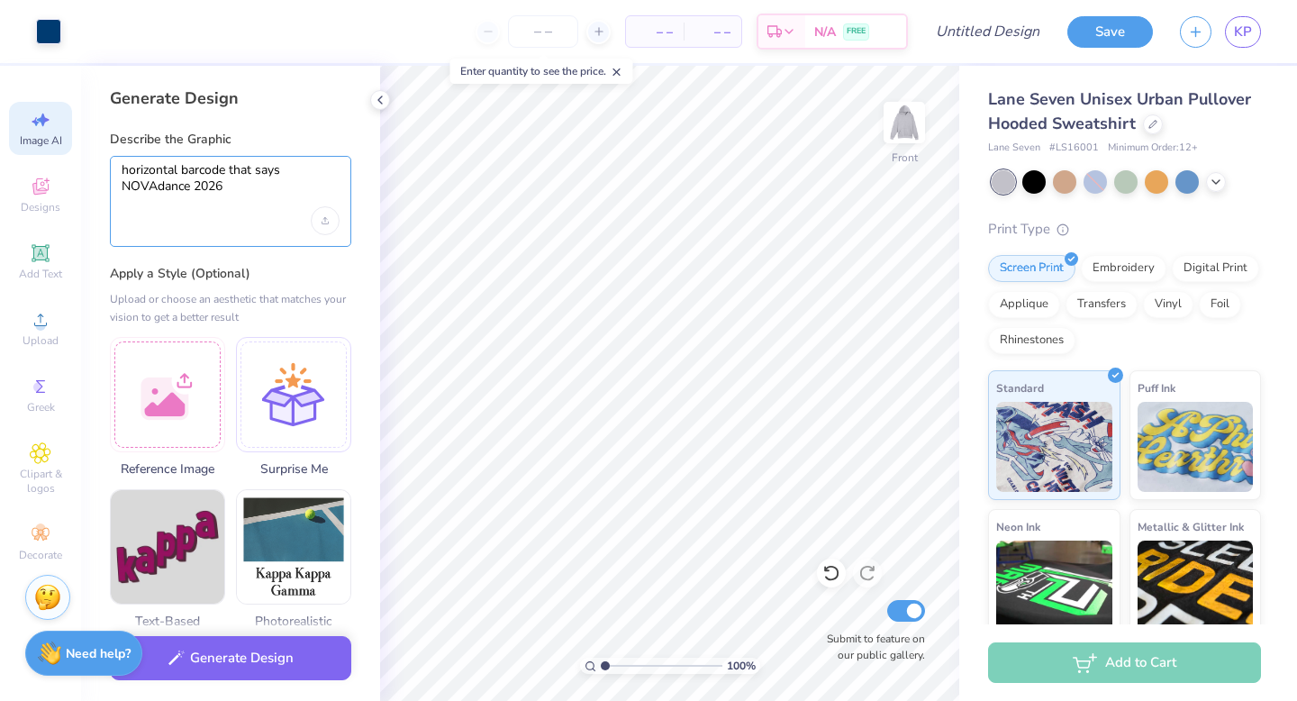
click at [160, 190] on textarea "horizontal barcode that says NOVAdance 2026" at bounding box center [231, 184] width 218 height 45
drag, startPoint x: 160, startPoint y: 190, endPoint x: 217, endPoint y: 190, distance: 56.7
click at [217, 190] on textarea "horizontal barcode that says NOVAdance 2026" at bounding box center [231, 184] width 218 height 45
click at [143, 175] on textarea "horizontal barcode that says established 2013 with it" at bounding box center [231, 184] width 218 height 45
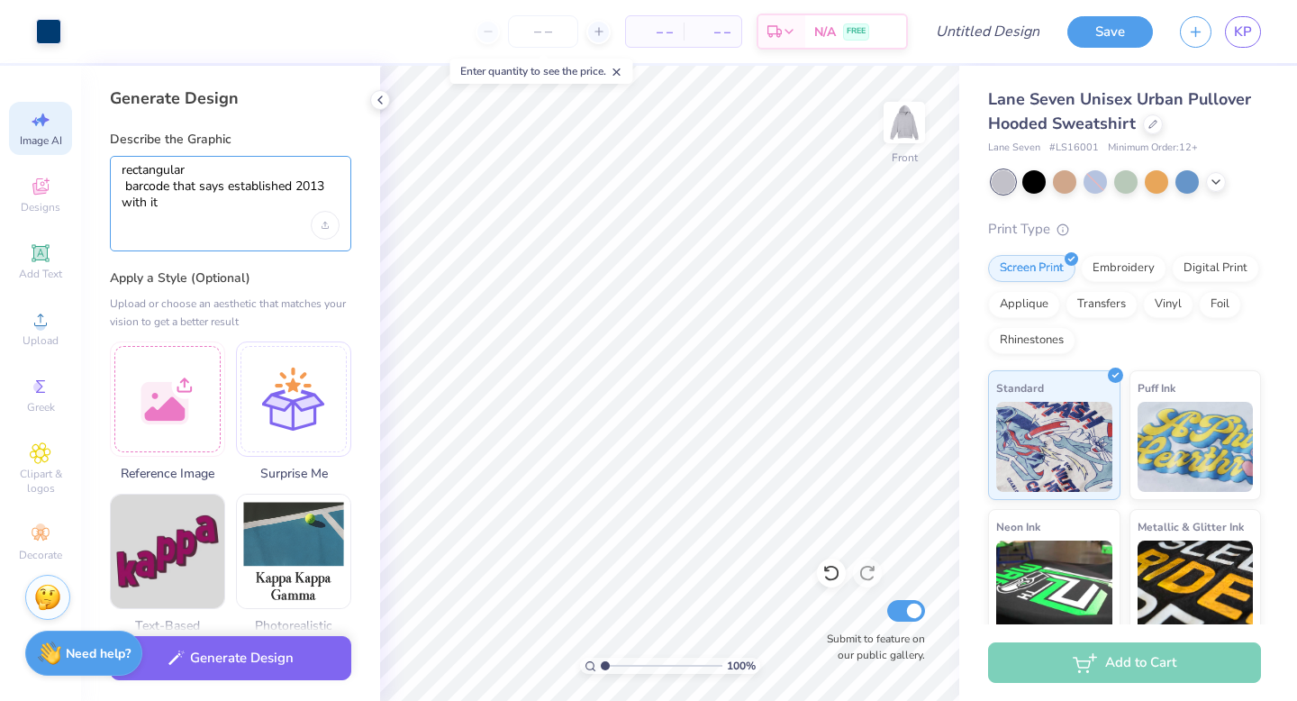
type textarea "rectangular barcode that says established 2013 with it"
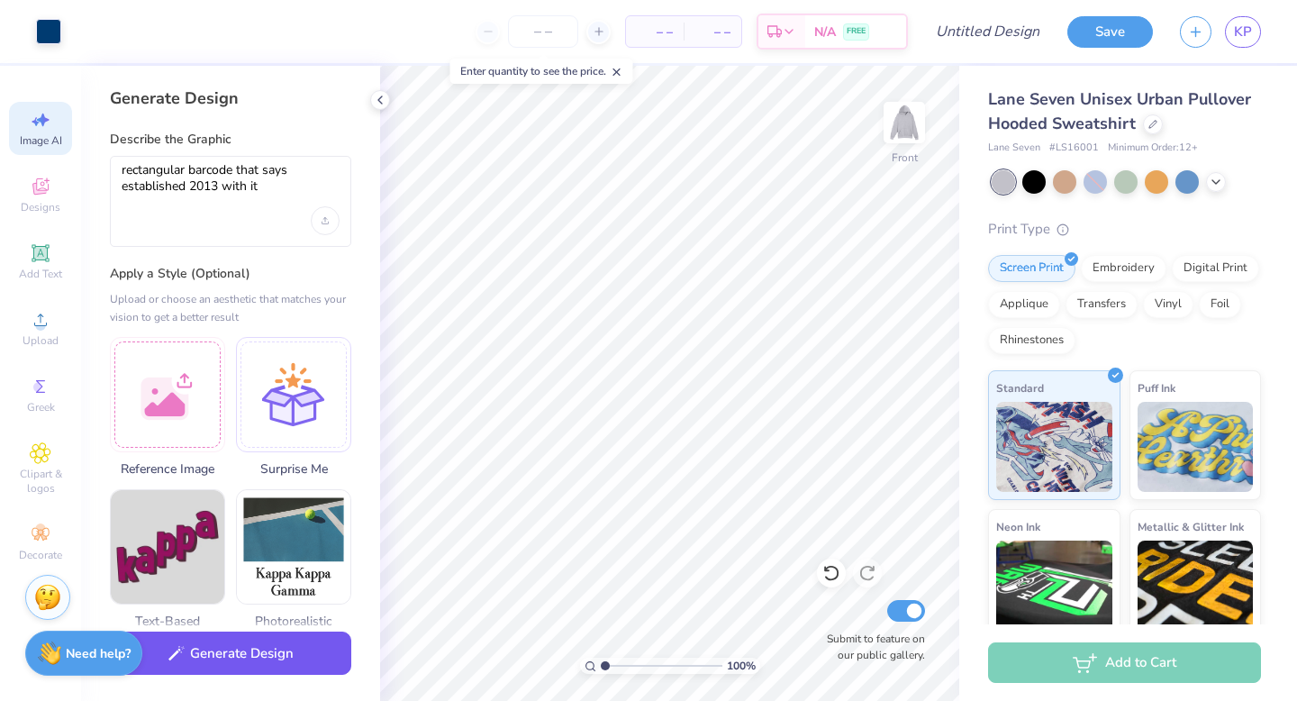
click at [267, 645] on button "Generate Design" at bounding box center [230, 653] width 241 height 44
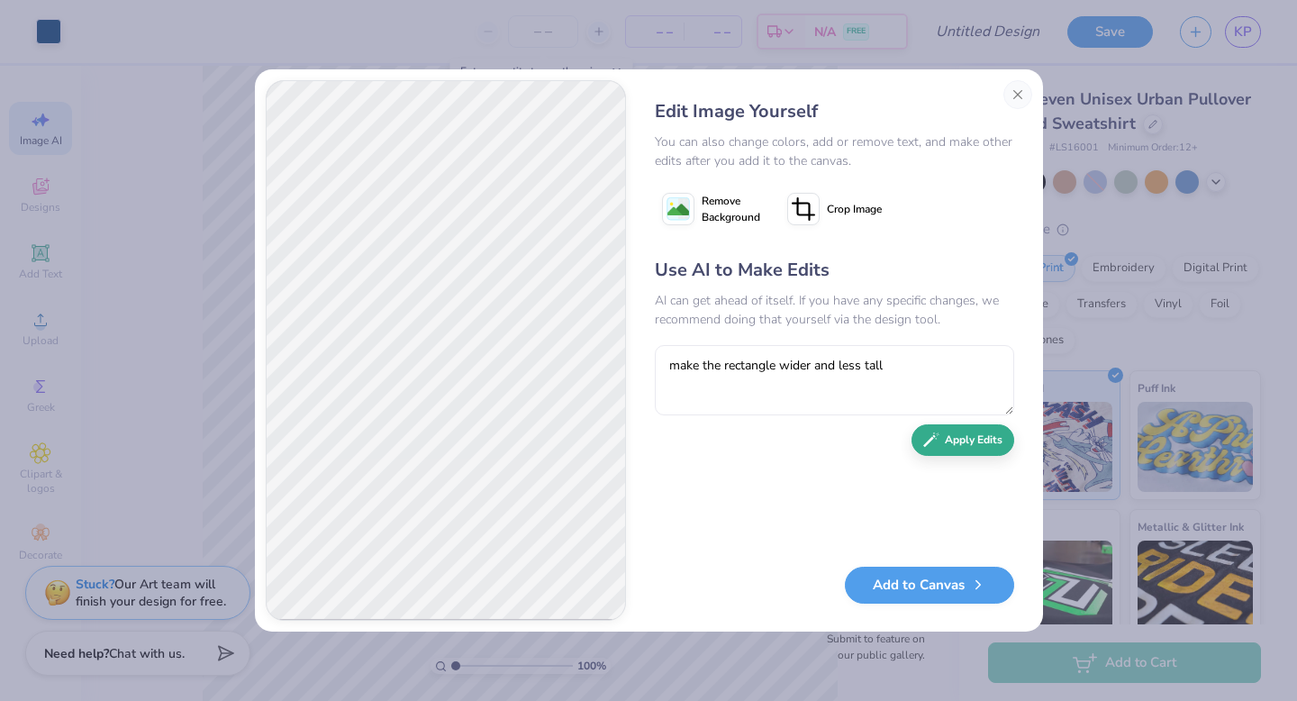
type textarea "make the rectangle wider and less tall"
click at [978, 443] on button "Apply Edits" at bounding box center [962, 440] width 103 height 32
click at [793, 386] on textarea "make the rectangle wider and less tall" at bounding box center [834, 380] width 359 height 70
type textarea "get rid of the border and embed the words within the barcode"
click at [937, 438] on icon "button" at bounding box center [931, 439] width 16 height 16
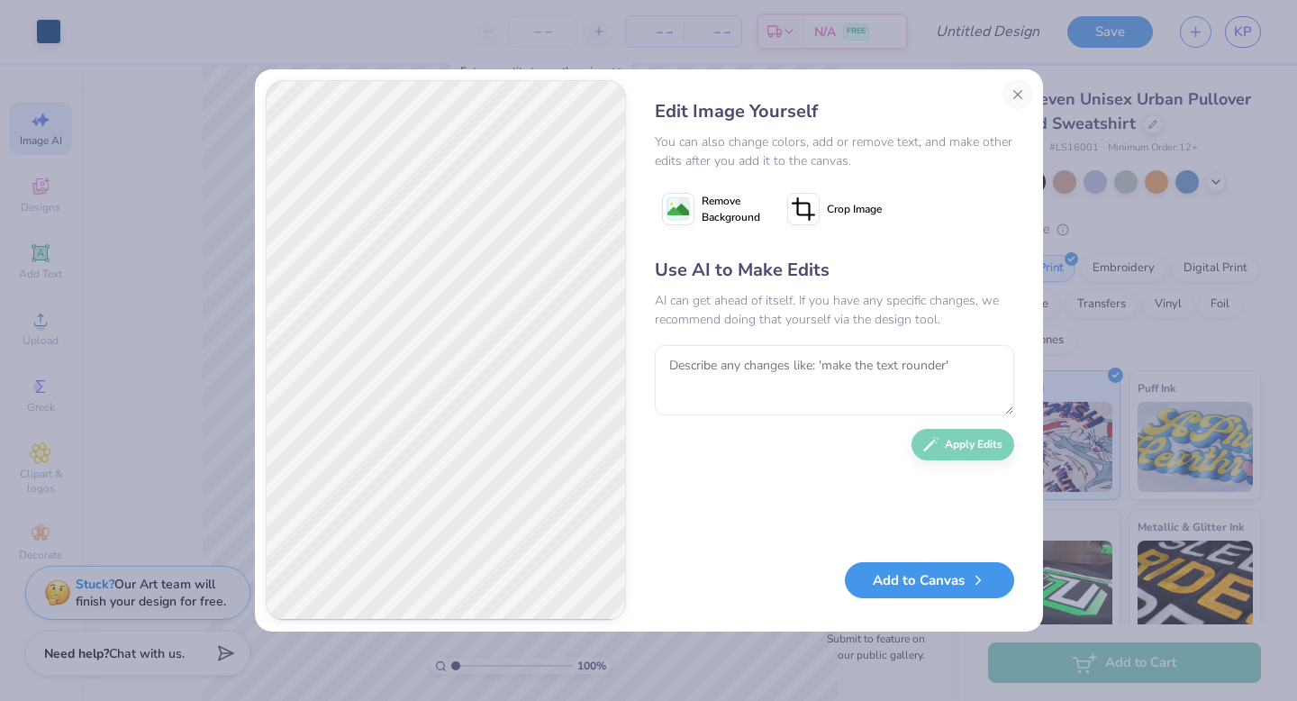
click at [950, 578] on button "Add to Canvas" at bounding box center [929, 580] width 169 height 37
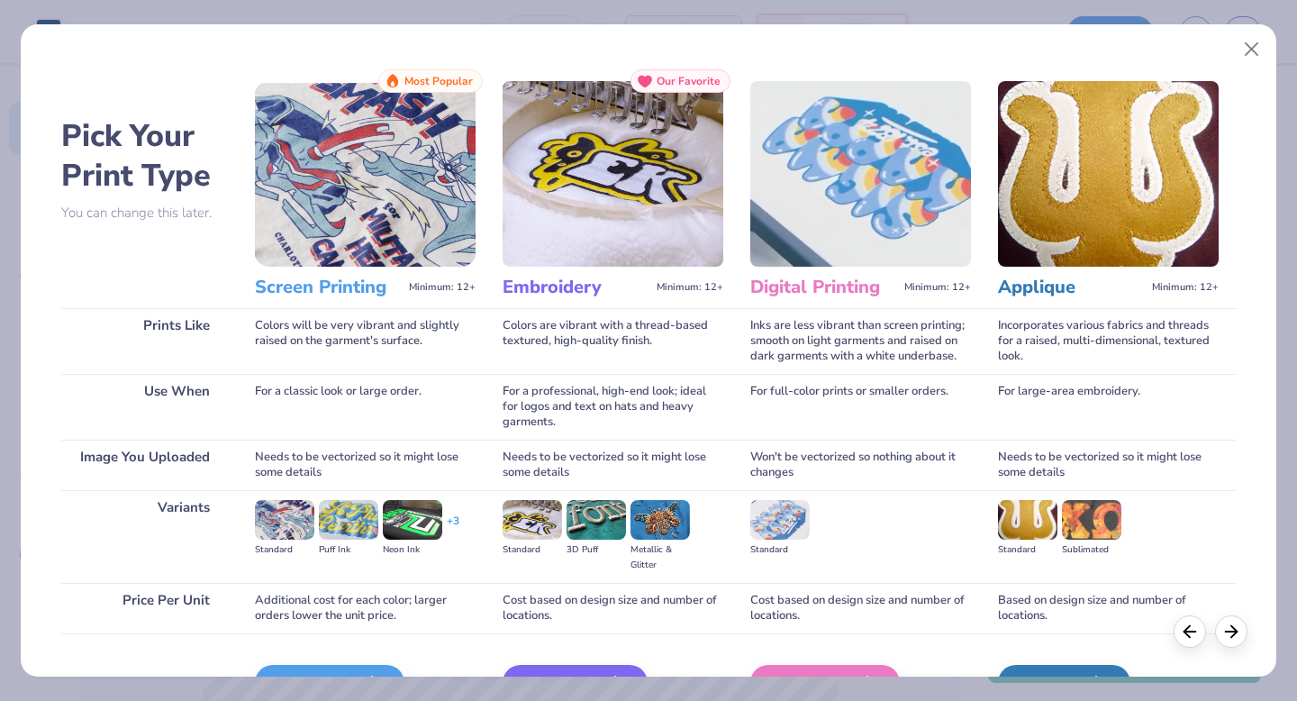
scroll to position [107, 0]
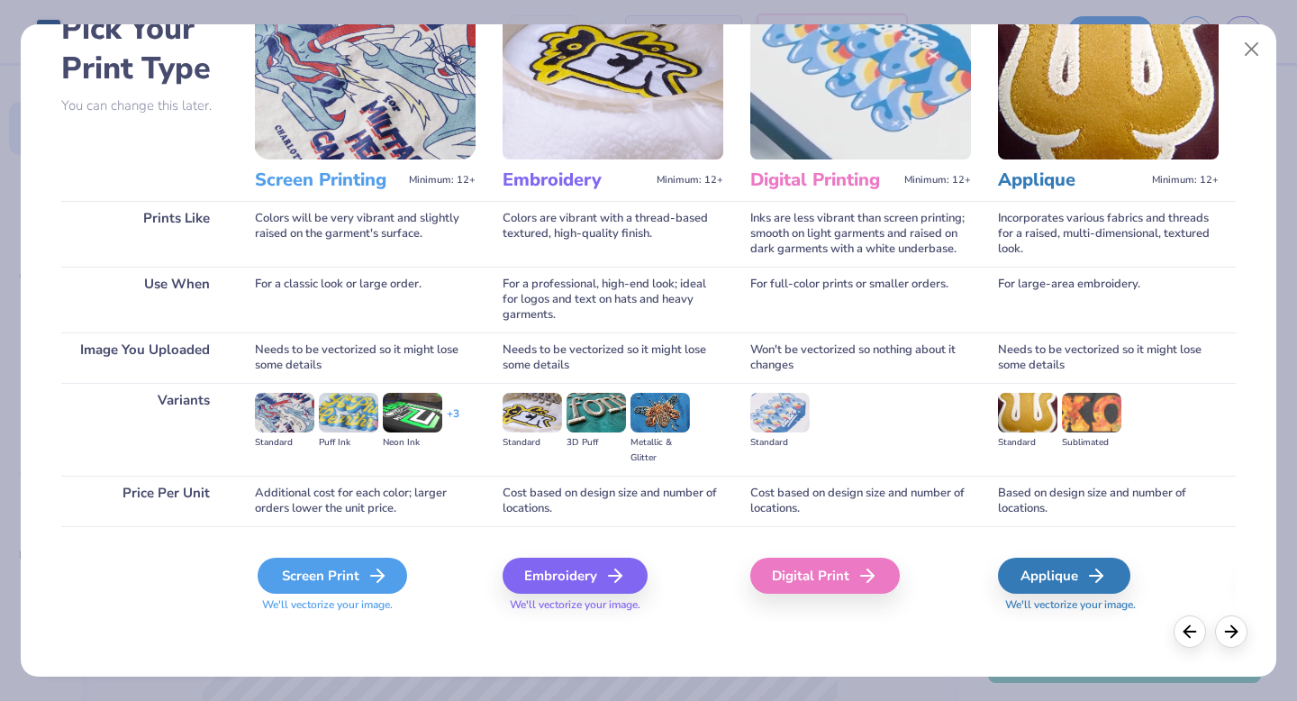
click at [372, 566] on icon at bounding box center [378, 576] width 22 height 22
click at [1073, 566] on div "Applique" at bounding box center [1066, 575] width 132 height 36
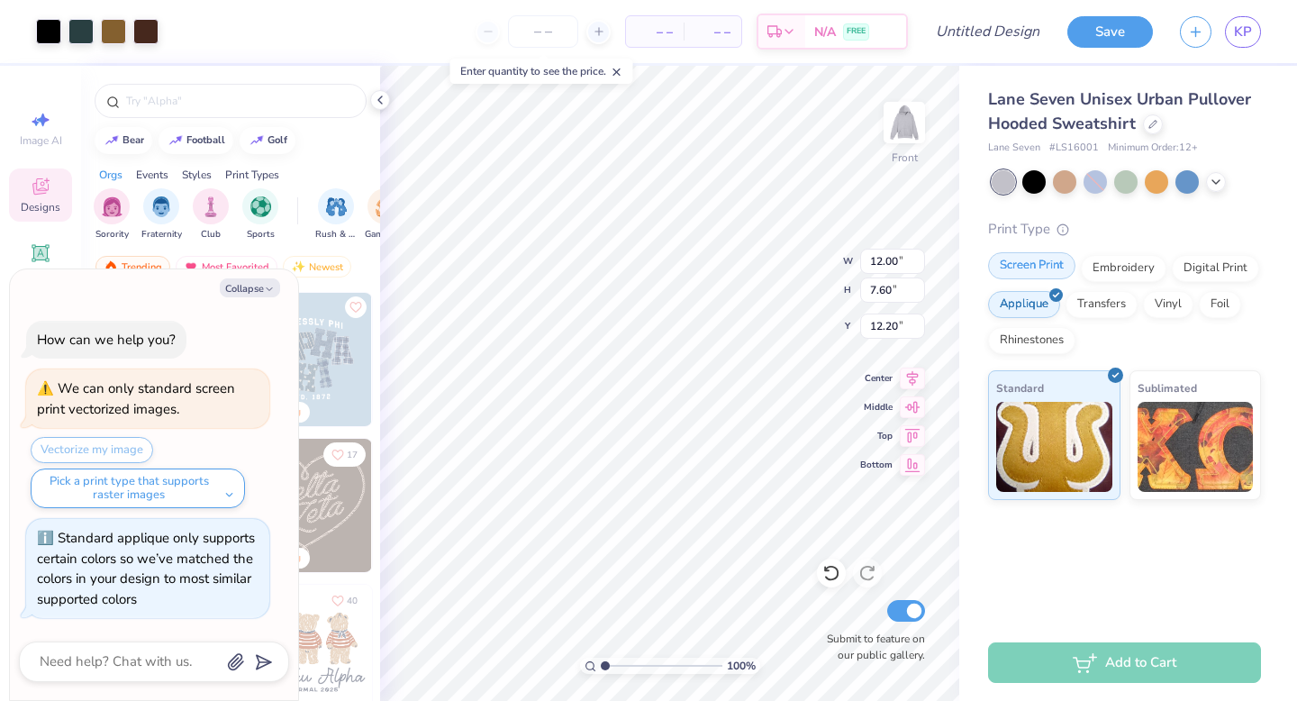
click at [1032, 268] on div "Screen Print" at bounding box center [1031, 265] width 87 height 27
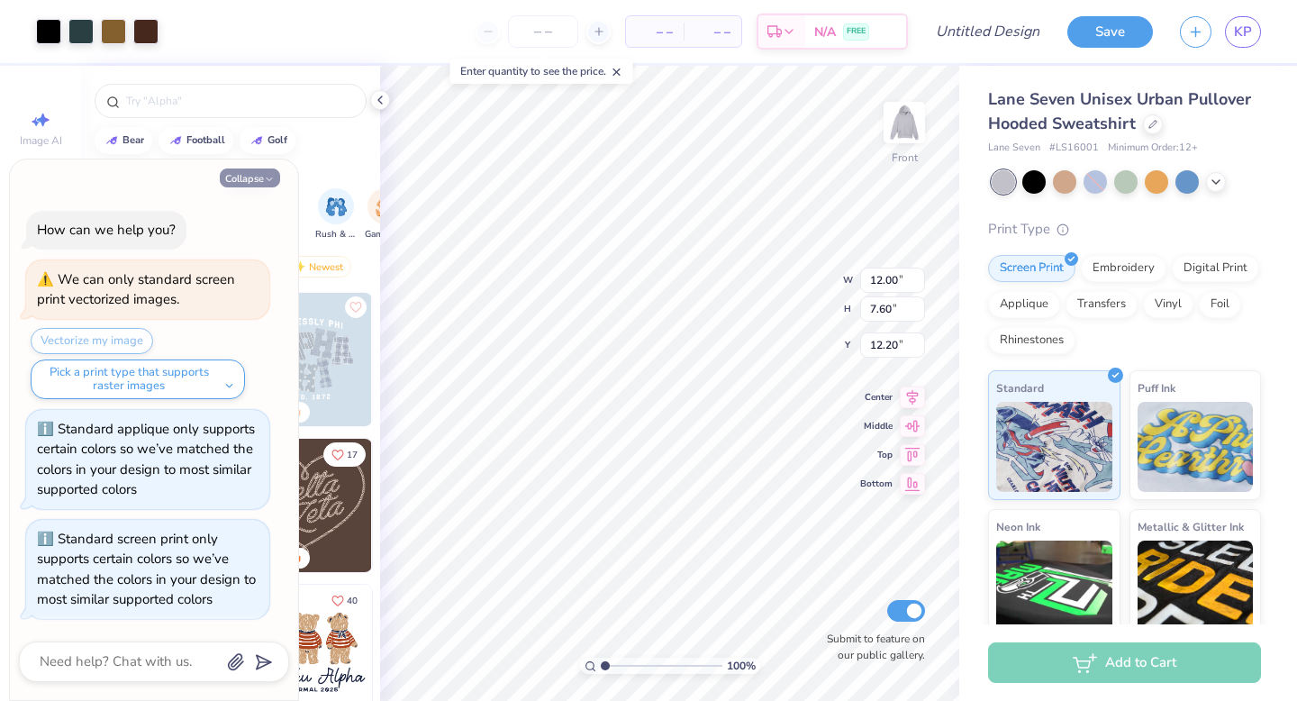
scroll to position [0, 0]
click at [257, 177] on button "Collapse" at bounding box center [250, 177] width 60 height 19
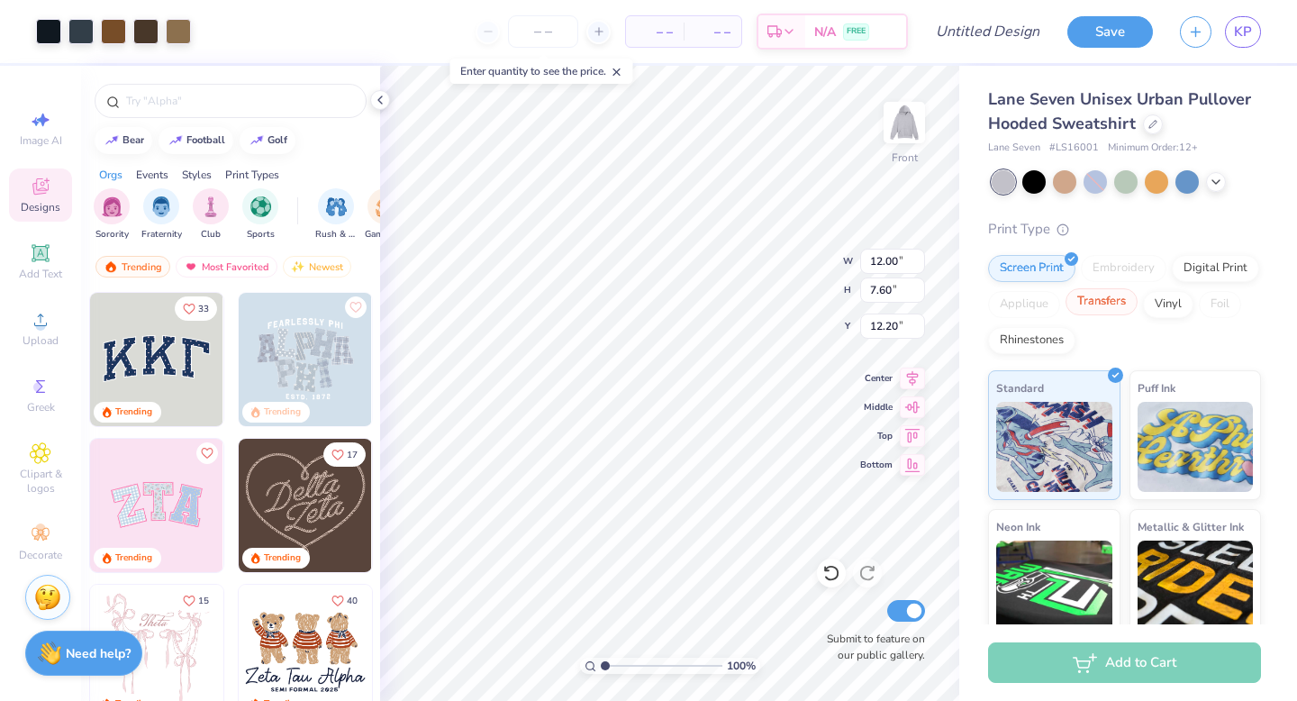
type textarea "x"
type input "15.00"
type input "9.51"
type input "11.25"
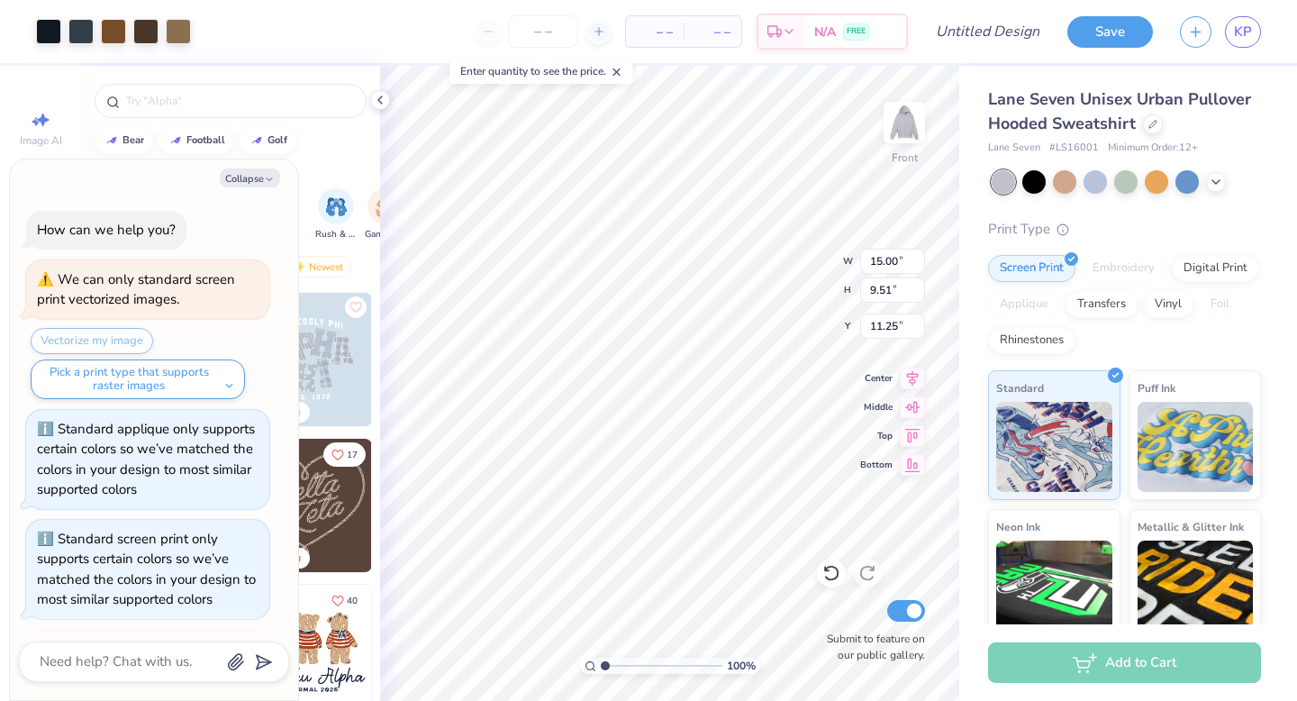
scroll to position [179, 0]
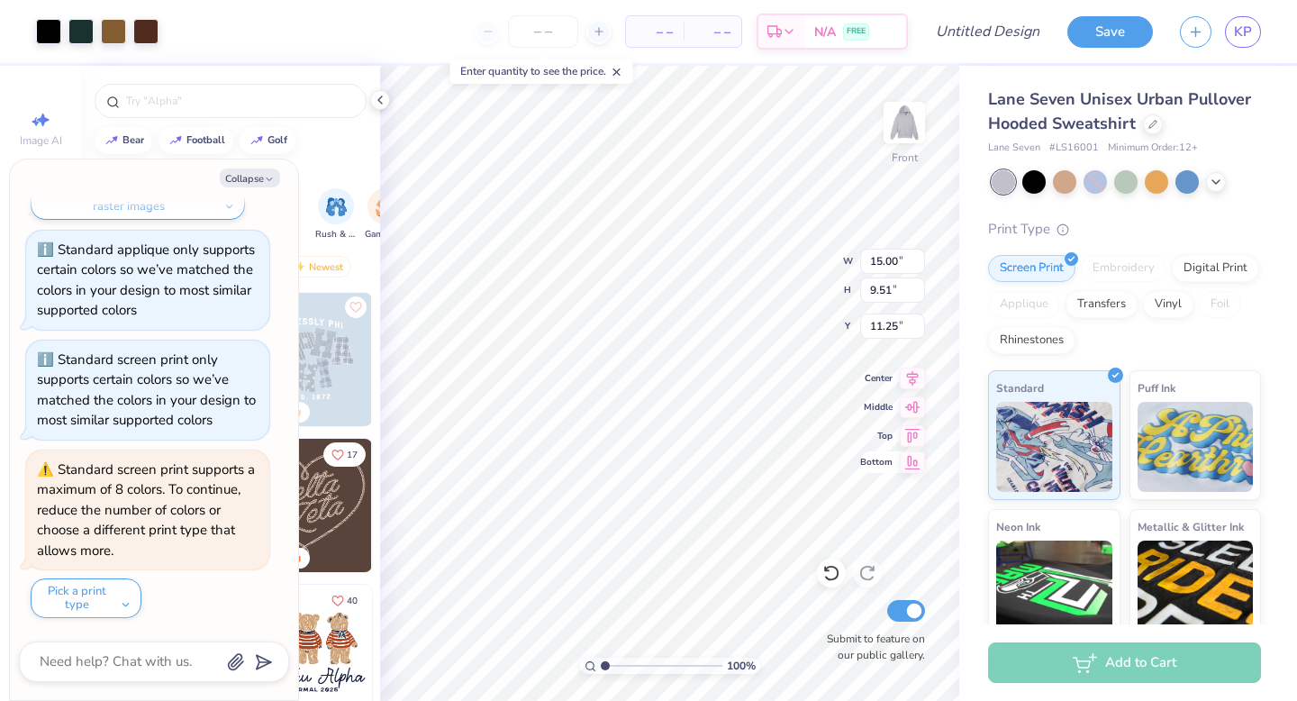
type textarea "x"
type input "12.00"
type input "7.60"
type input "12.20"
click at [258, 177] on button "Collapse" at bounding box center [250, 177] width 60 height 19
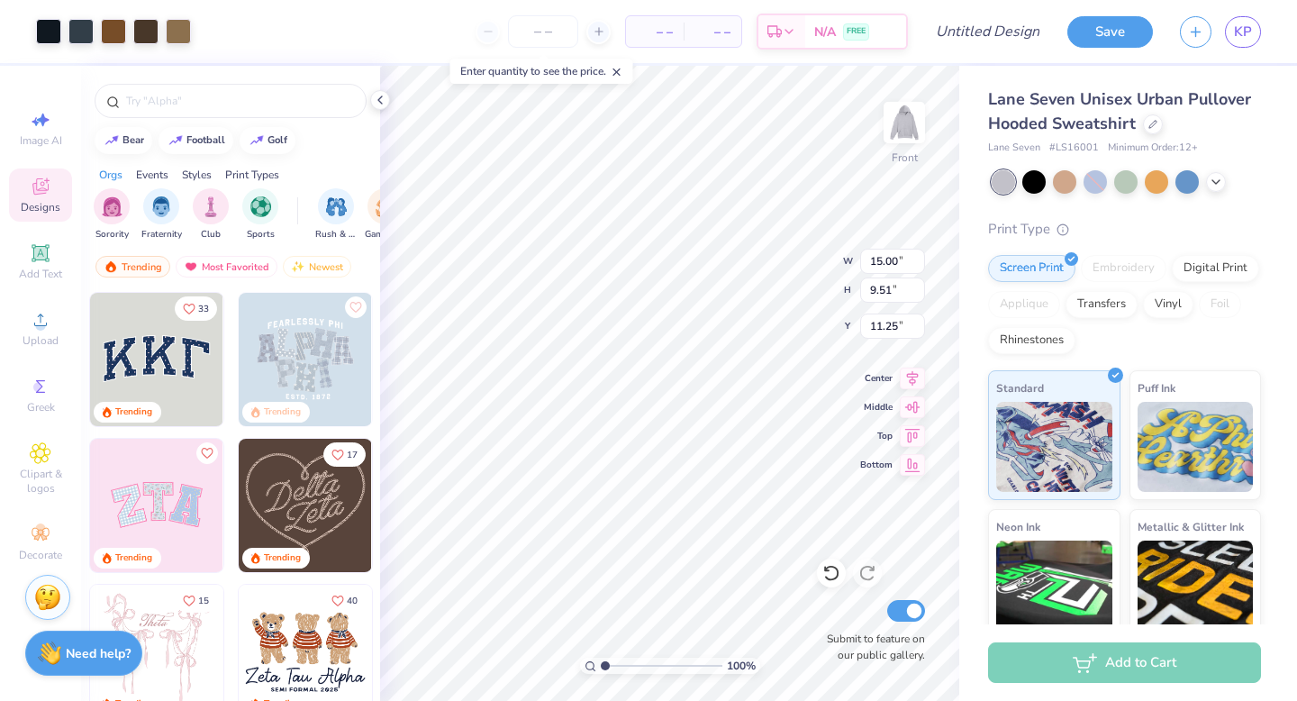
type textarea "x"
click at [182, 33] on div at bounding box center [178, 29] width 25 height 25
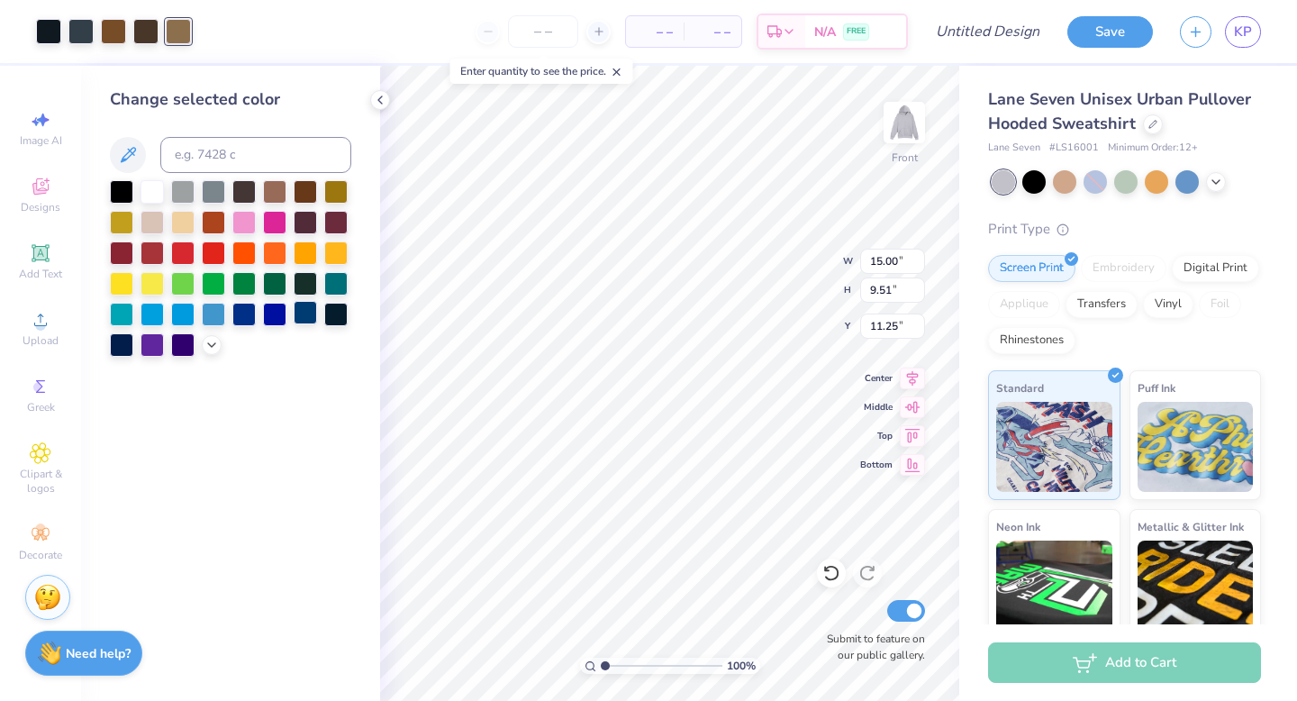
click at [301, 310] on div at bounding box center [305, 312] width 23 height 23
click at [148, 39] on div at bounding box center [145, 29] width 25 height 25
click at [298, 307] on div at bounding box center [305, 312] width 23 height 23
click at [142, 24] on div at bounding box center [145, 31] width 25 height 25
click at [110, 32] on div at bounding box center [113, 29] width 25 height 25
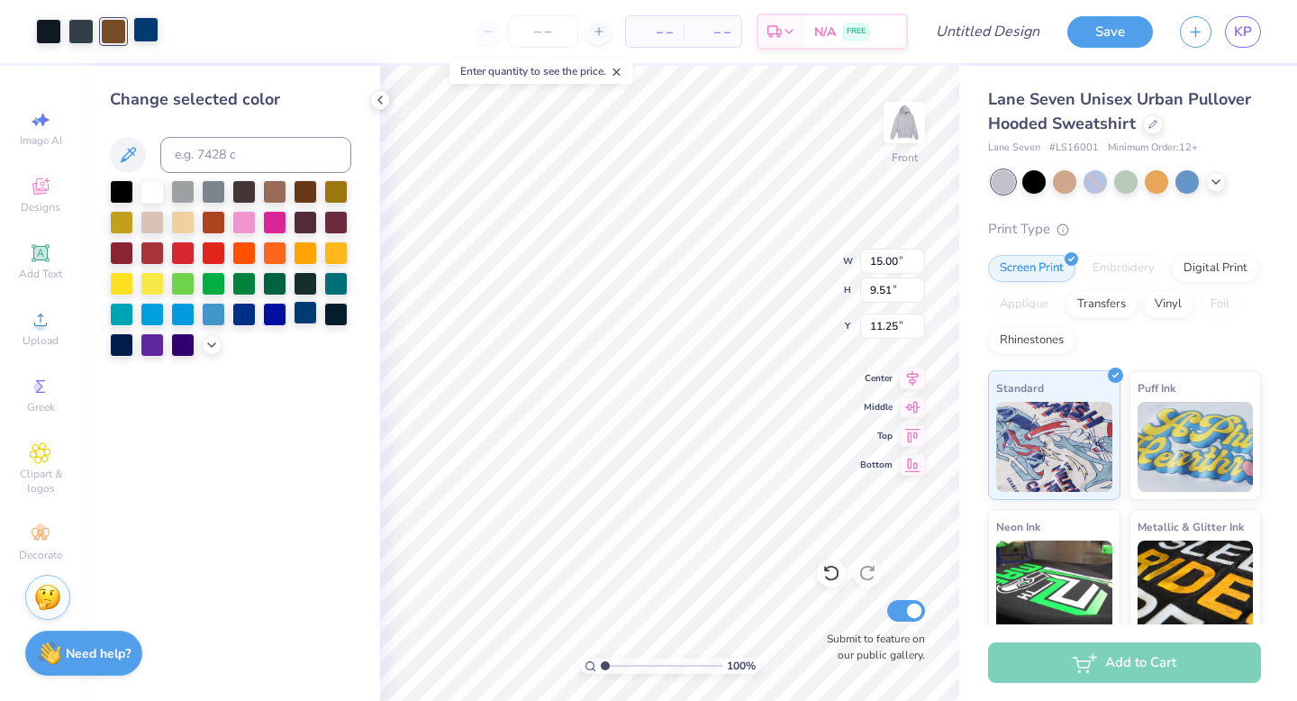
click at [308, 318] on div at bounding box center [305, 312] width 23 height 23
click at [80, 37] on div at bounding box center [80, 29] width 25 height 25
click at [298, 320] on div at bounding box center [305, 312] width 23 height 23
click at [45, 35] on div at bounding box center [48, 29] width 25 height 25
click at [297, 317] on div at bounding box center [305, 312] width 23 height 23
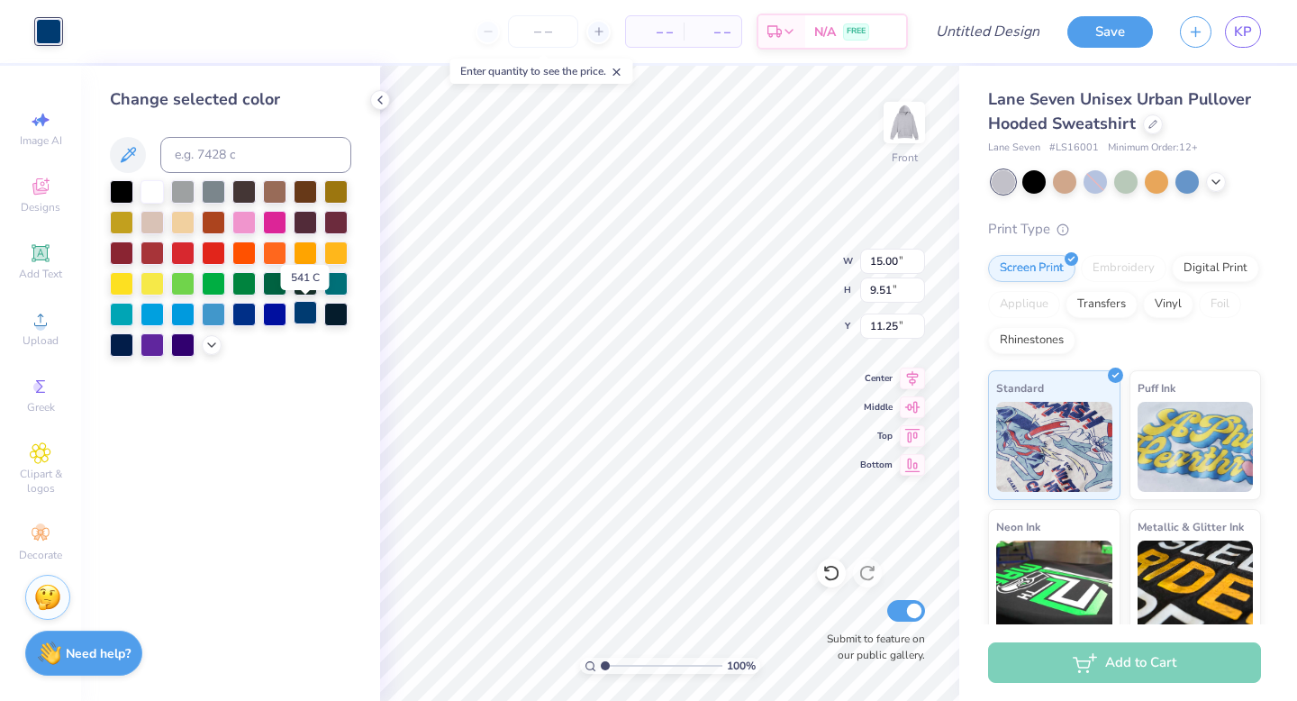
click at [309, 319] on div at bounding box center [305, 312] width 23 height 23
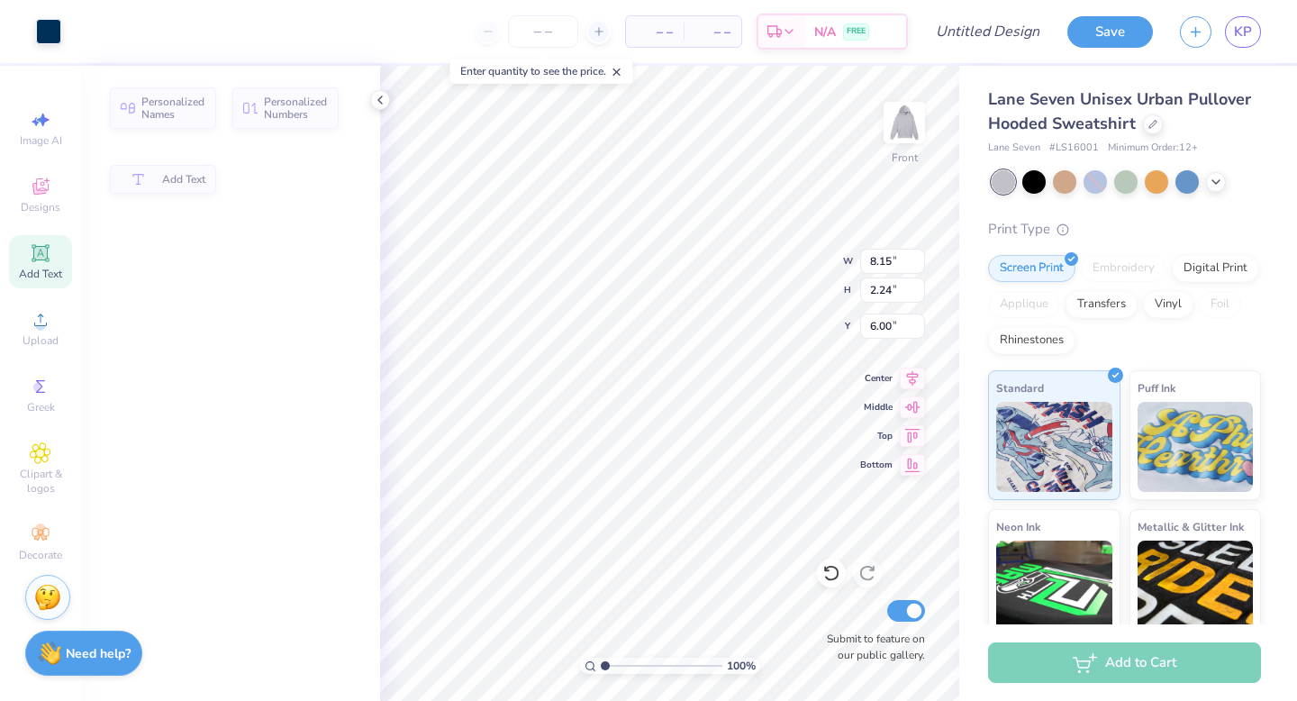
type input "8.15"
type input "2.24"
type input "6.00"
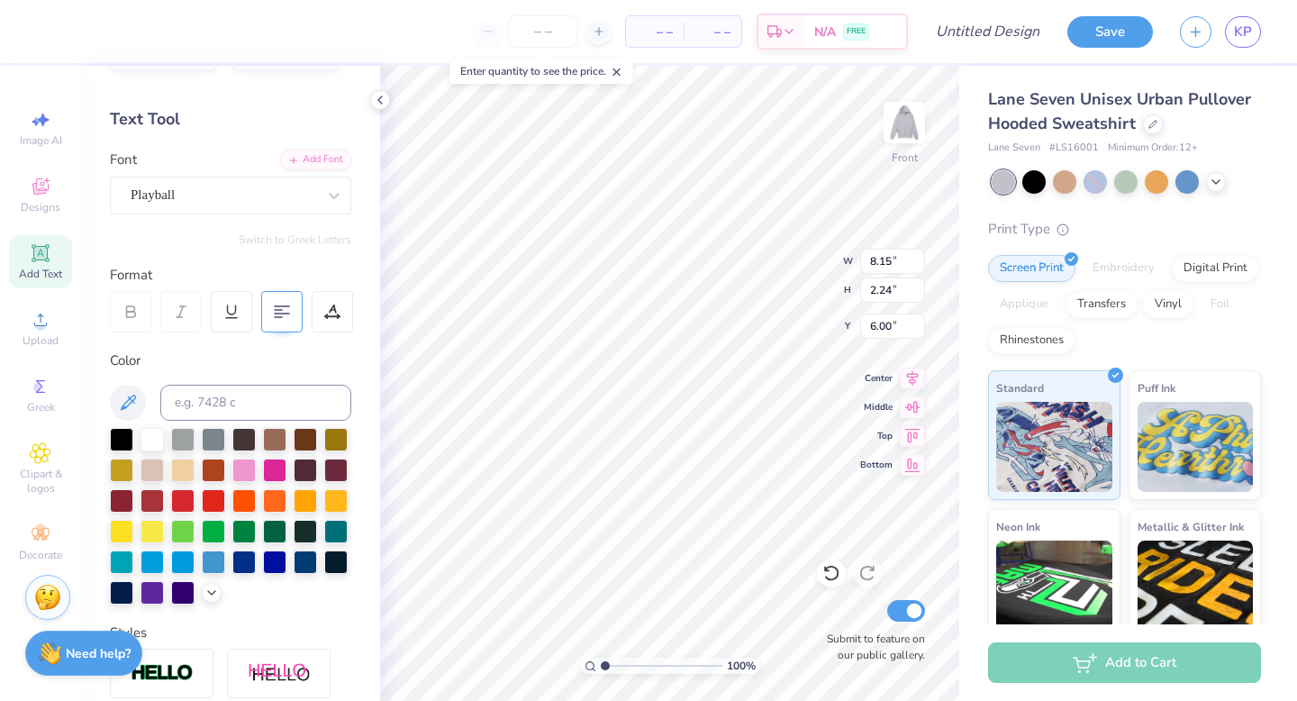
scroll to position [148, 0]
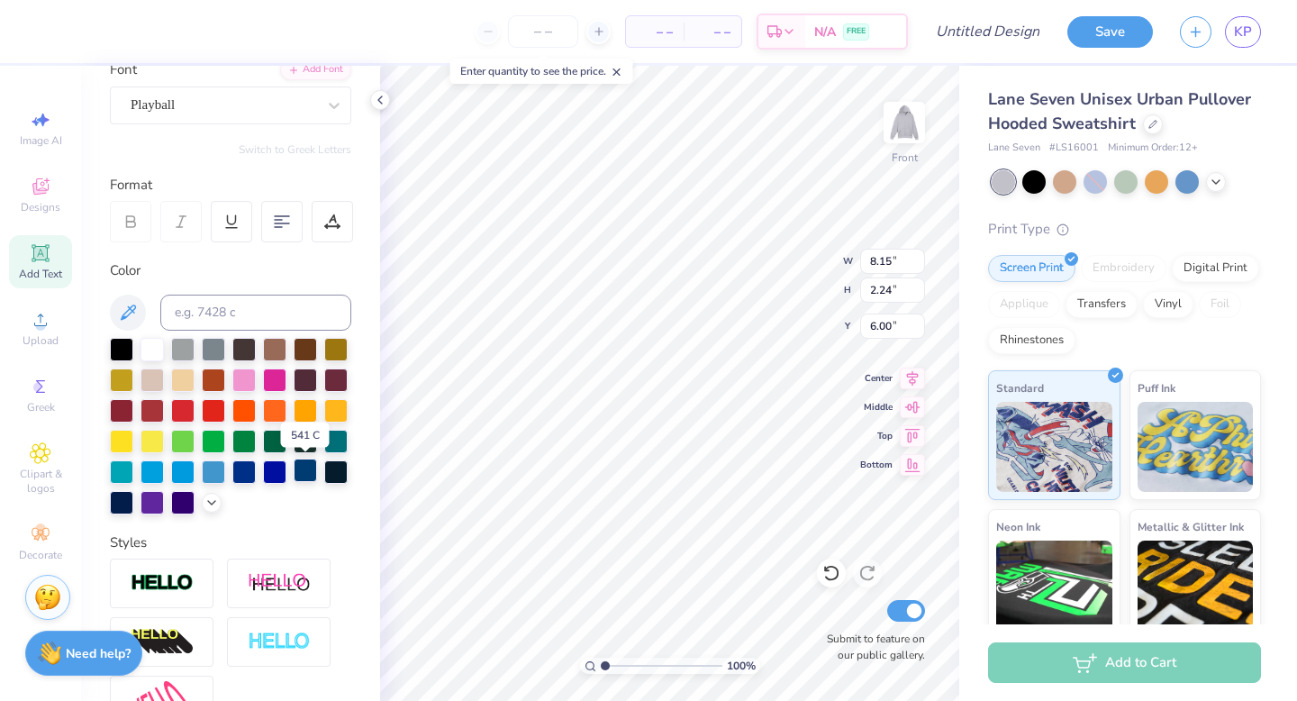
click at [310, 475] on div at bounding box center [305, 469] width 23 height 23
type input "15.00"
type input "9.51"
type input "11.25"
drag, startPoint x: 116, startPoint y: 502, endPoint x: 213, endPoint y: 468, distance: 102.8
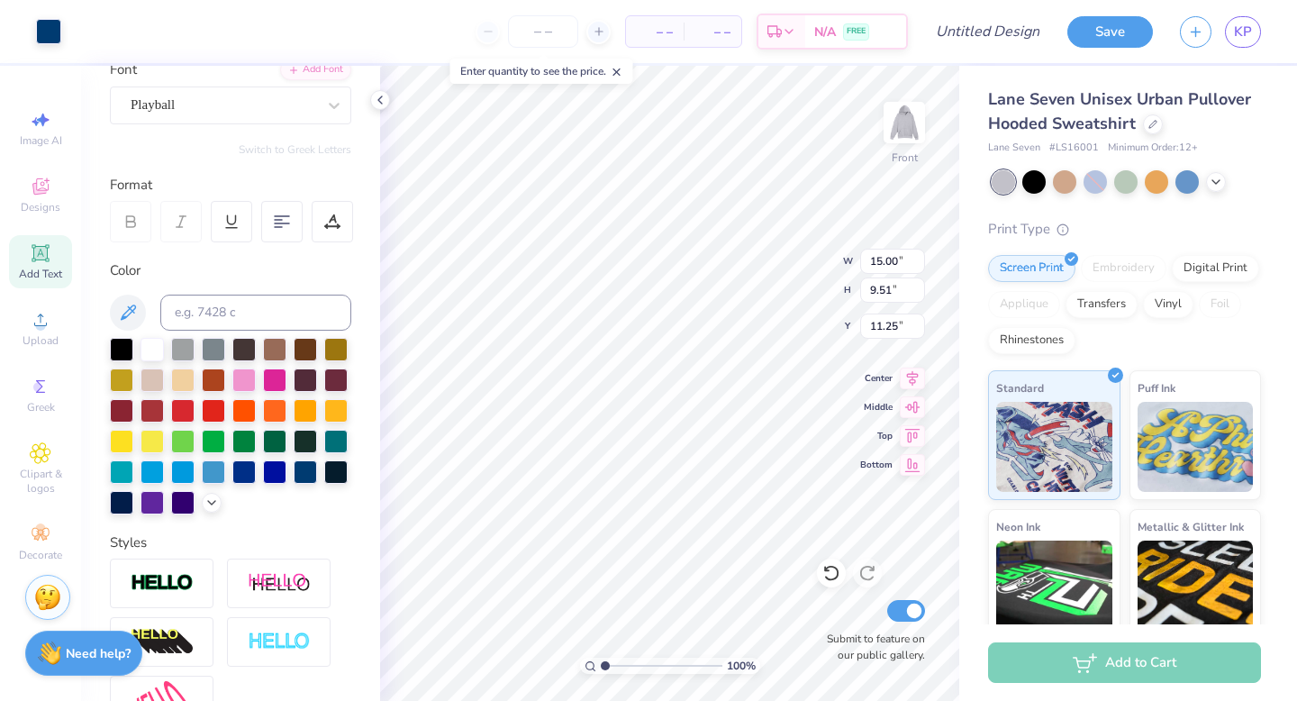
click at [116, 502] on div at bounding box center [121, 502] width 23 height 23
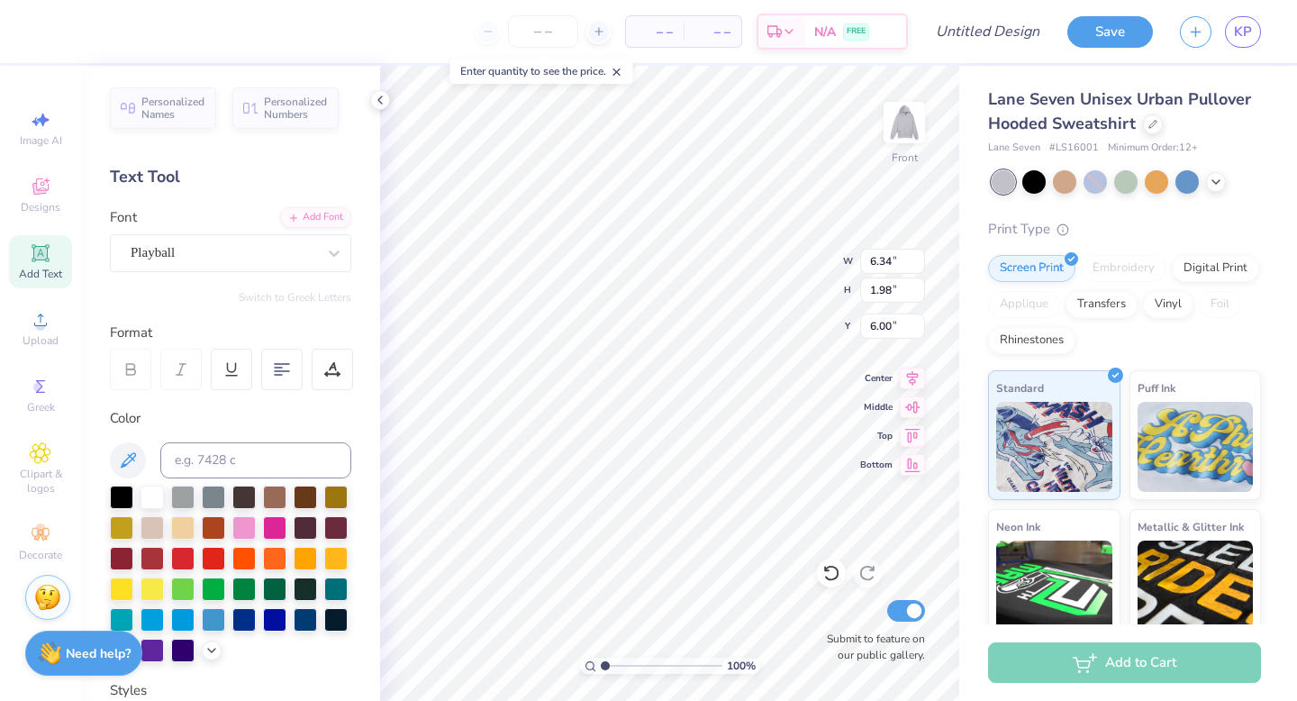
scroll to position [148, 0]
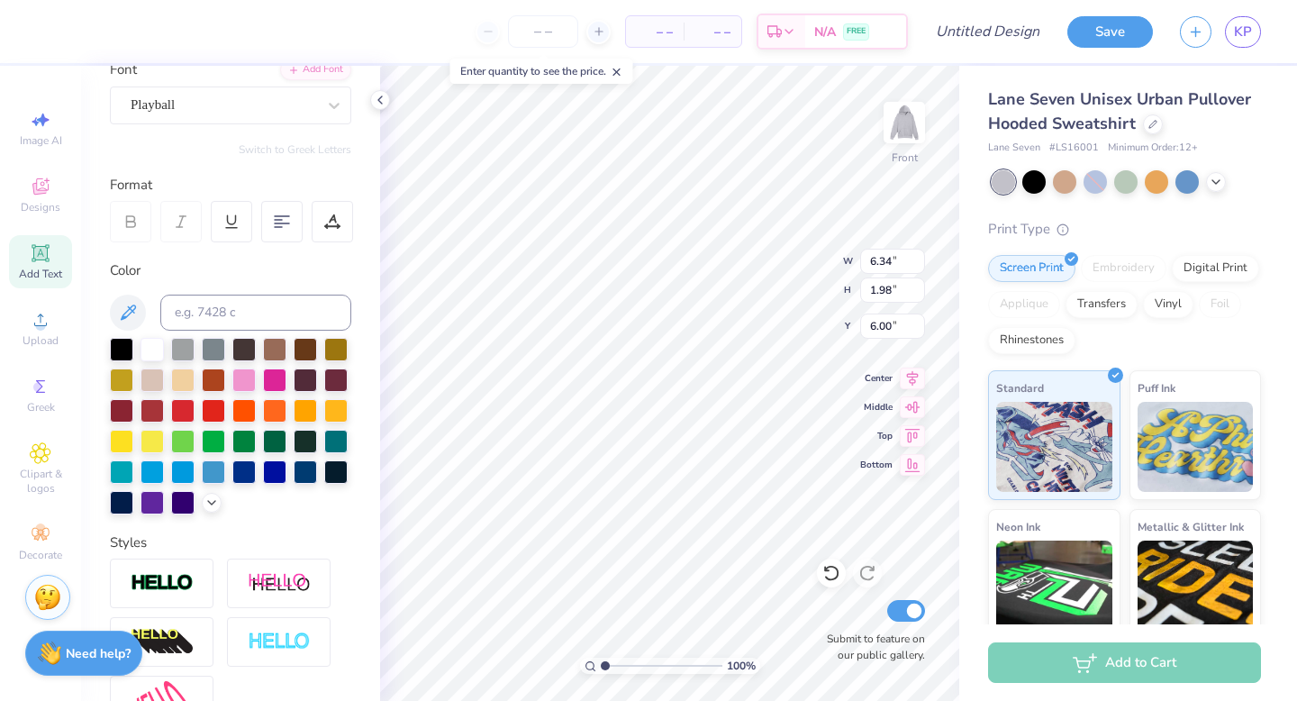
click at [102, 311] on div "Personalized Names Personalized Numbers Text Tool Add Font Font Playball Switch…" at bounding box center [230, 383] width 299 height 635
click at [133, 311] on icon at bounding box center [128, 311] width 15 height 15
type input "8.15"
type input "2.24"
click at [127, 320] on icon at bounding box center [128, 313] width 22 height 22
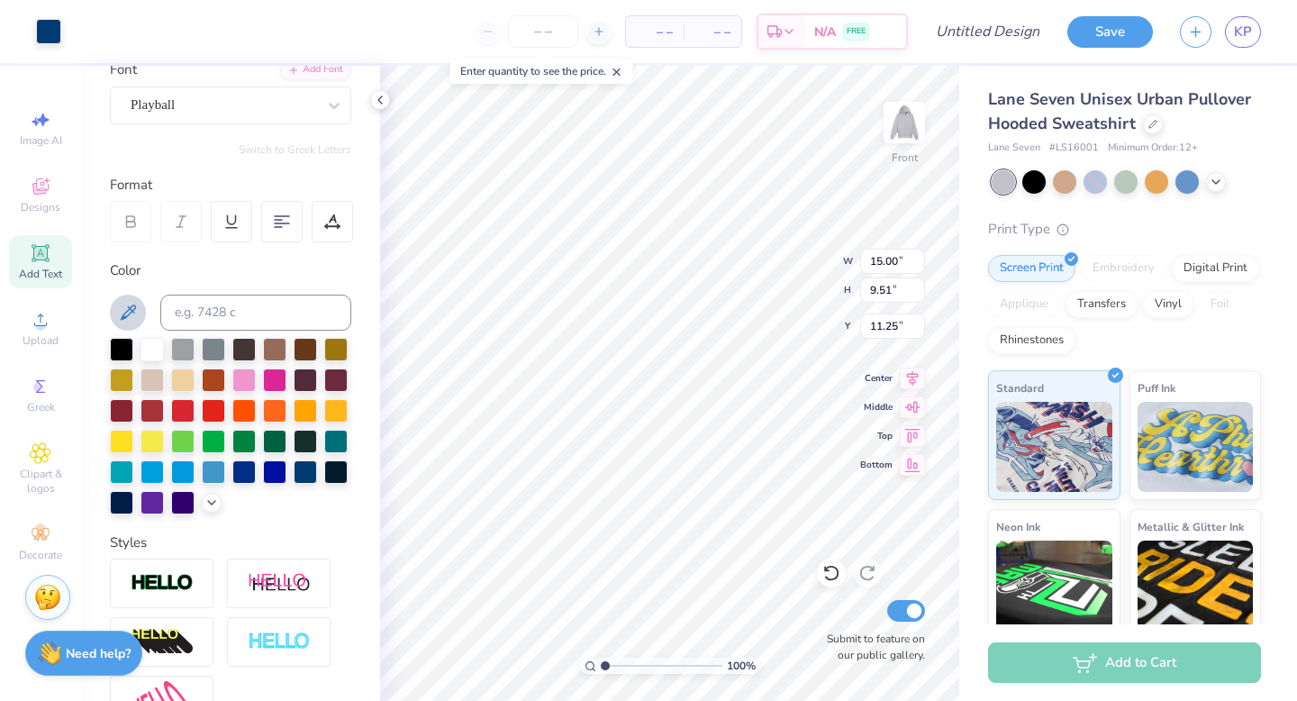
click at [119, 317] on icon at bounding box center [128, 313] width 22 height 22
click at [121, 504] on div at bounding box center [121, 500] width 23 height 23
click at [125, 510] on div at bounding box center [121, 500] width 23 height 23
click at [115, 498] on div at bounding box center [121, 500] width 23 height 23
type input "11.25"
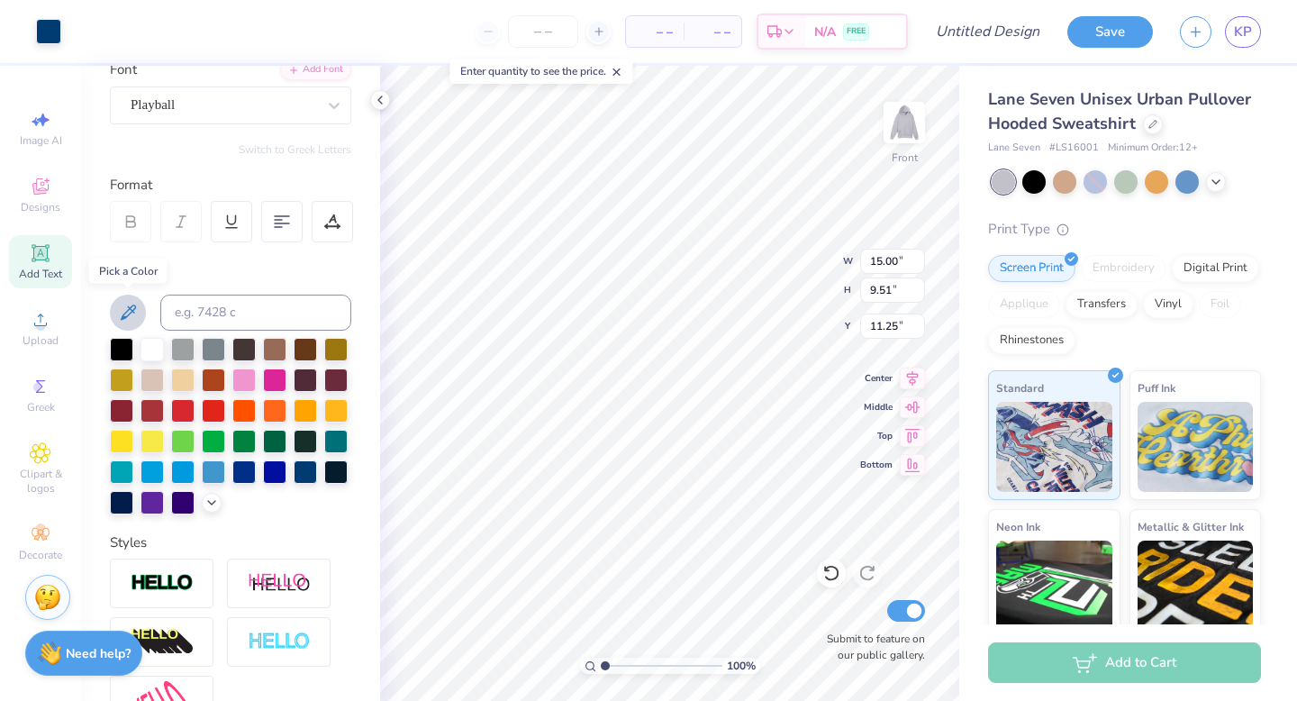
click at [135, 308] on icon at bounding box center [128, 311] width 15 height 15
click at [852, 634] on label "Submit to feature on our public gallery." at bounding box center [871, 646] width 108 height 32
click at [887, 621] on input "Submit to feature on our public gallery." at bounding box center [906, 611] width 38 height 22
checkbox input "false"
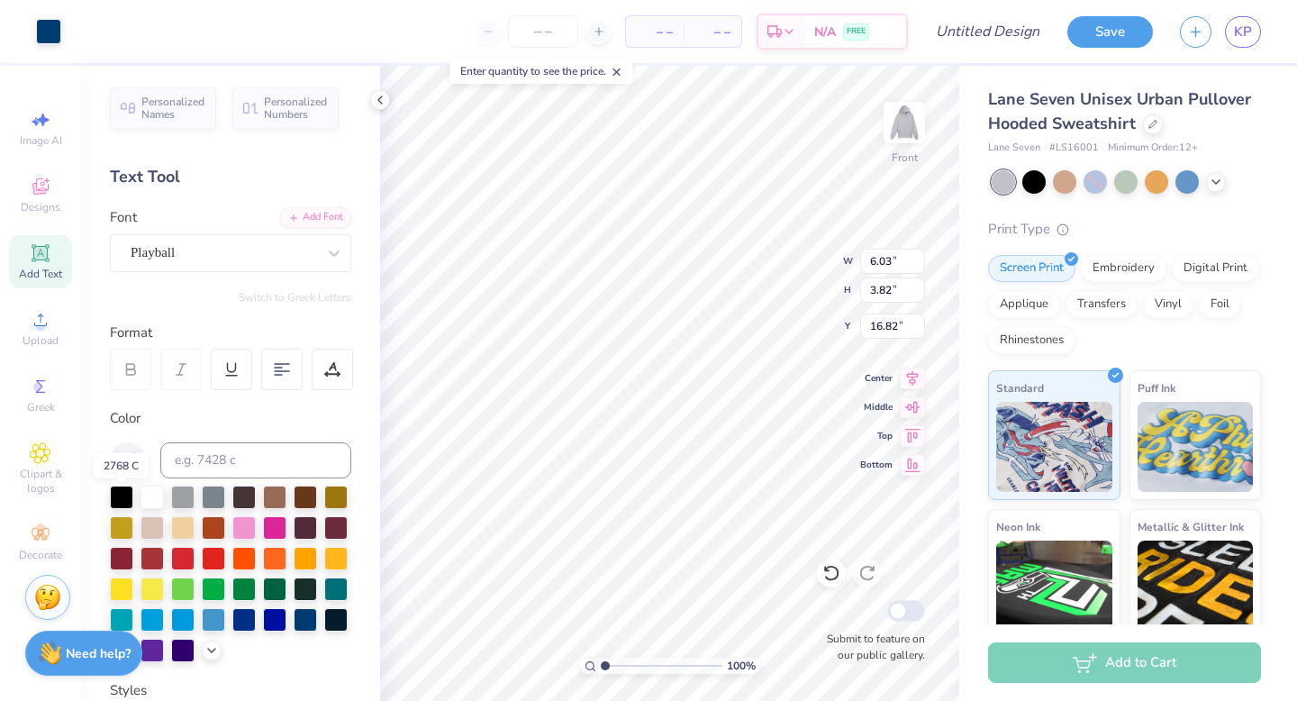
click at [122, 638] on div at bounding box center [121, 649] width 23 height 23
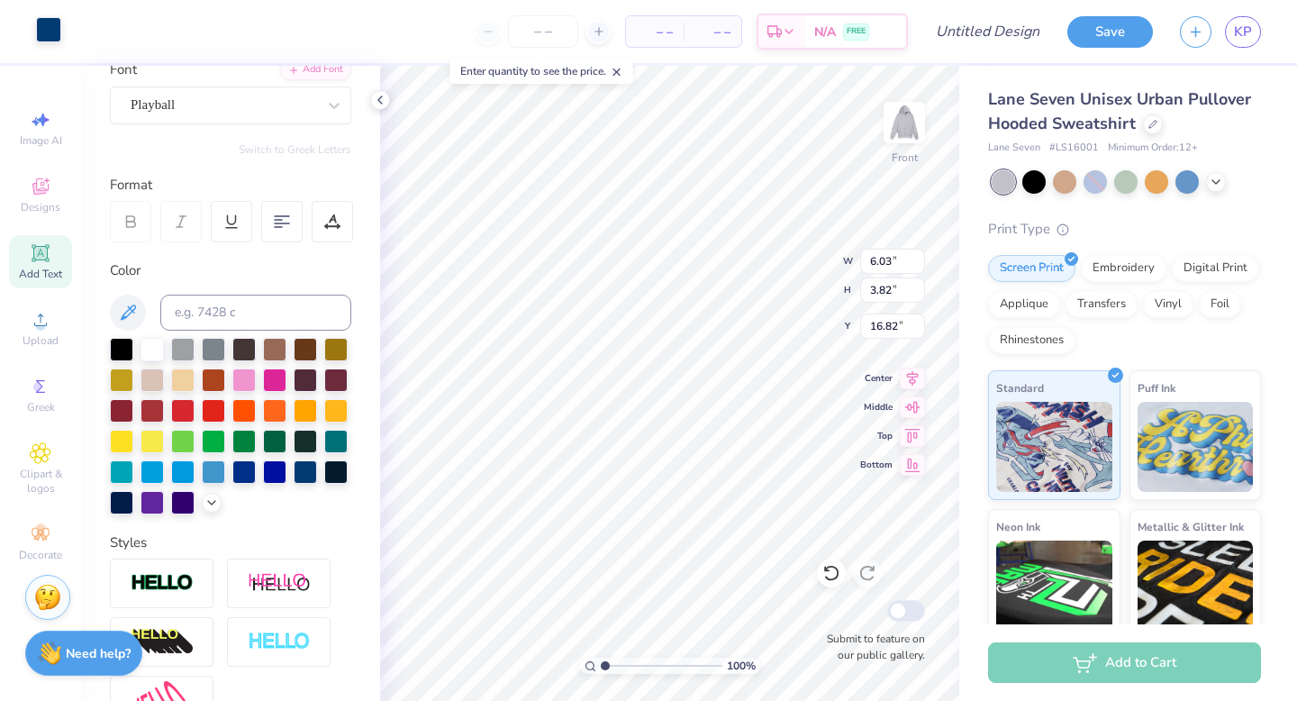
click at [52, 32] on div at bounding box center [48, 29] width 25 height 25
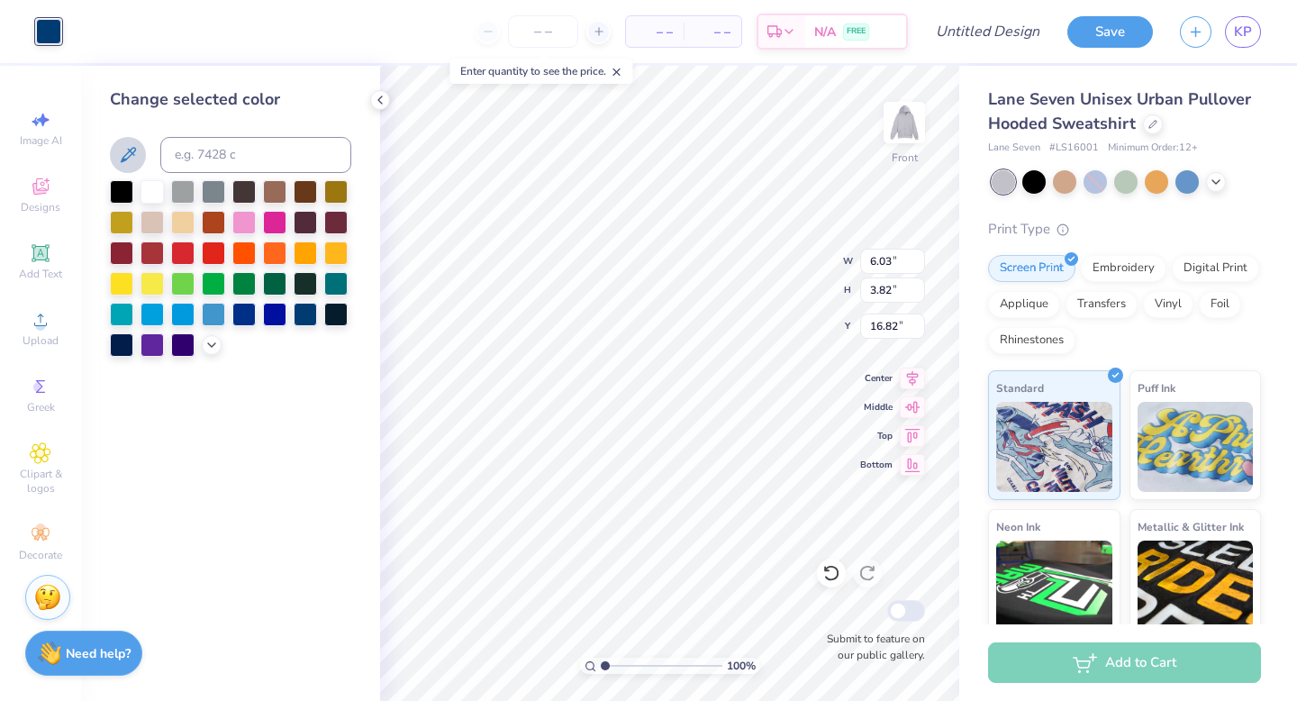
click at [122, 156] on icon at bounding box center [128, 155] width 22 height 22
type input "21.40"
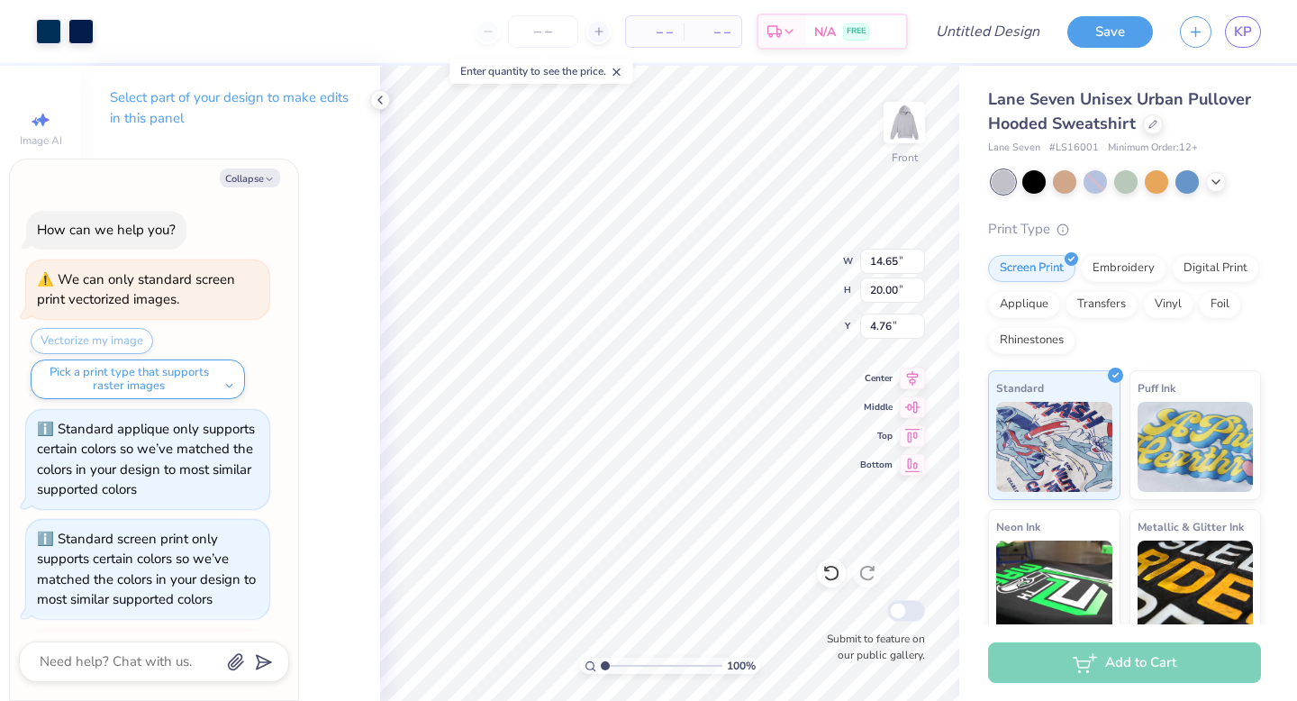
type textarea "x"
type input "4.76"
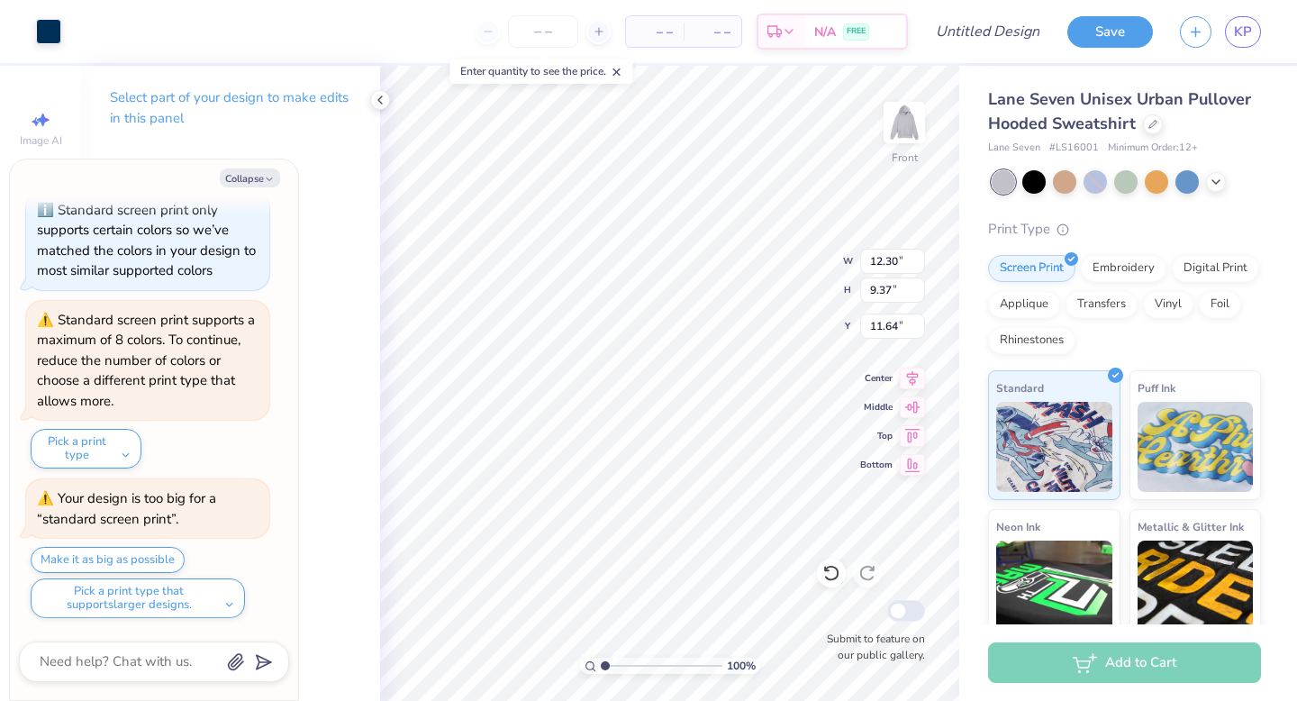
type textarea "x"
type input "11.56"
type input "8.81"
type input "11.24"
type textarea "x"
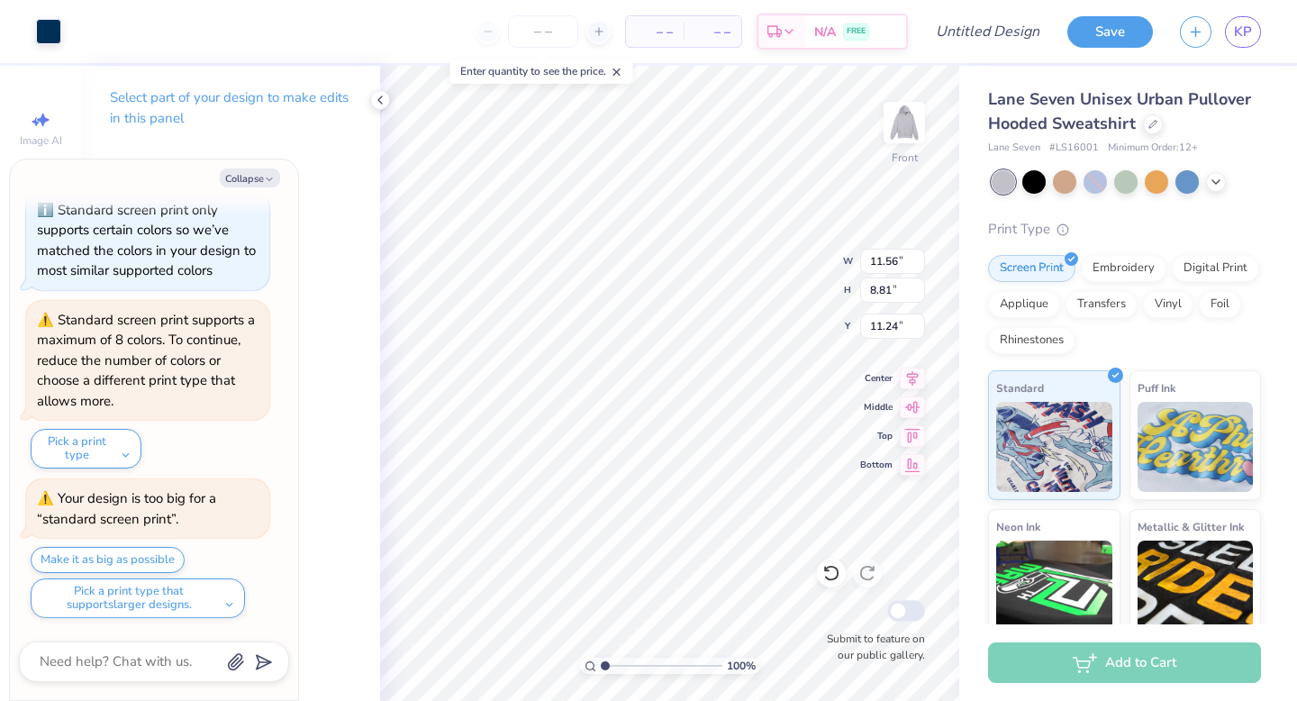
type input "11.10"
type textarea "x"
type input "0.93"
type input "0.88"
type input "21.40"
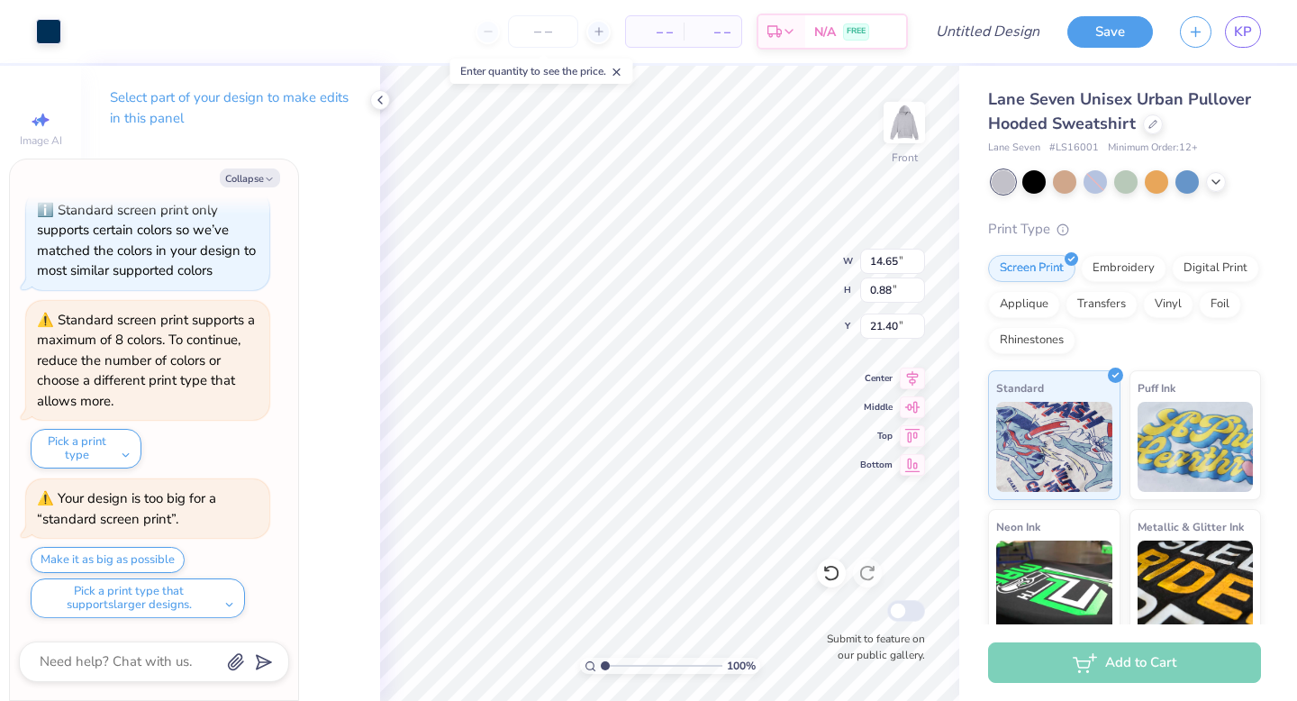
type textarea "x"
type input "4.91"
type input "3.11"
type input "22.89"
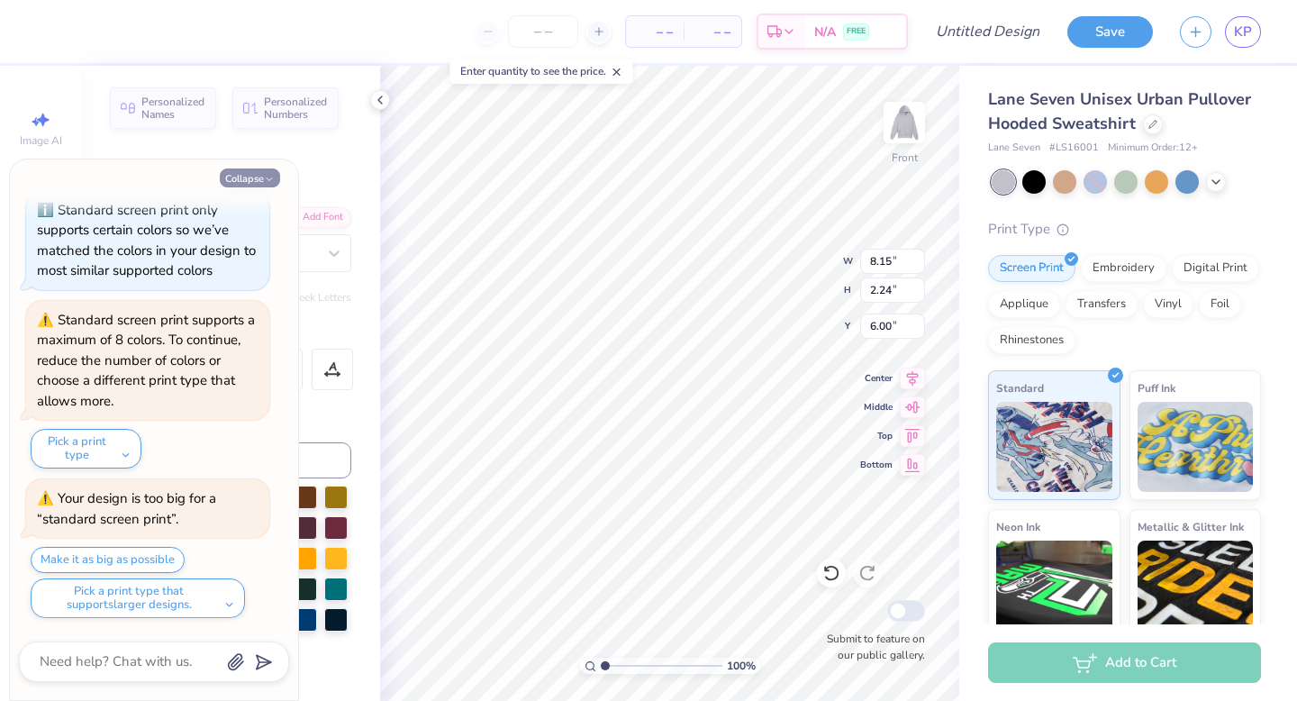
click at [265, 180] on icon "button" at bounding box center [269, 179] width 11 height 11
type textarea "x"
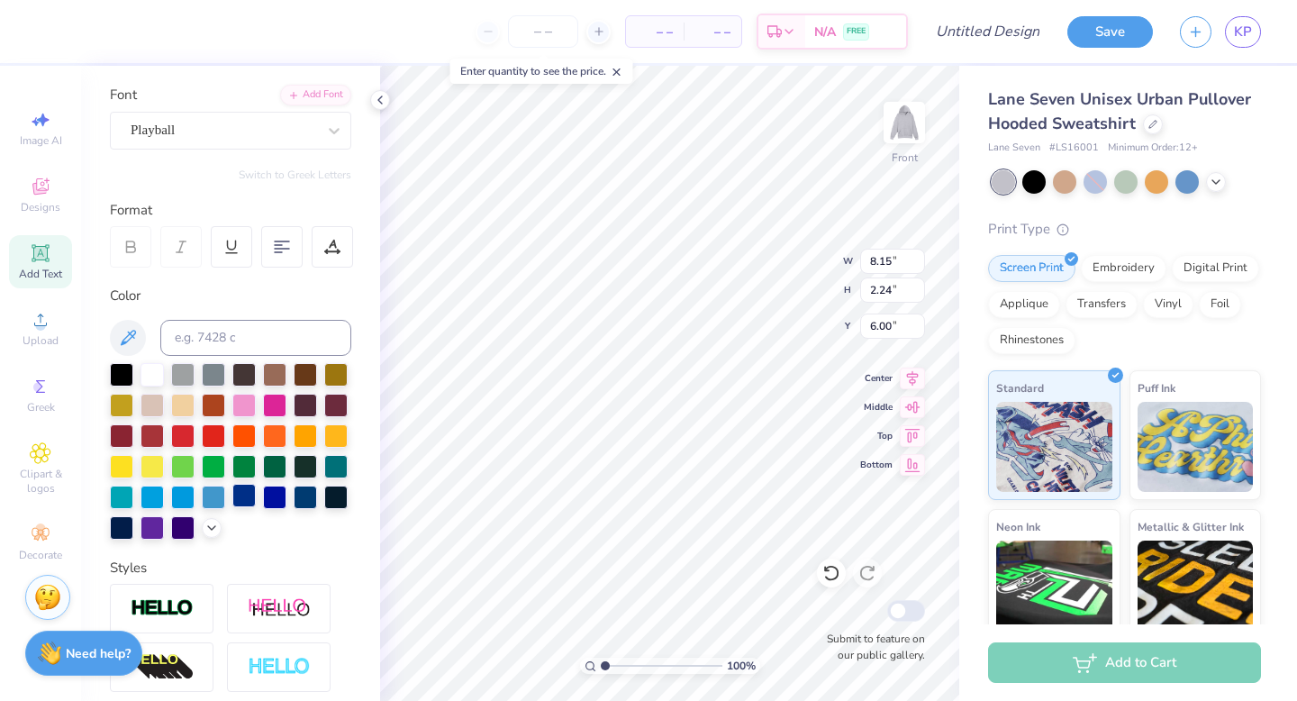
scroll to position [166, 0]
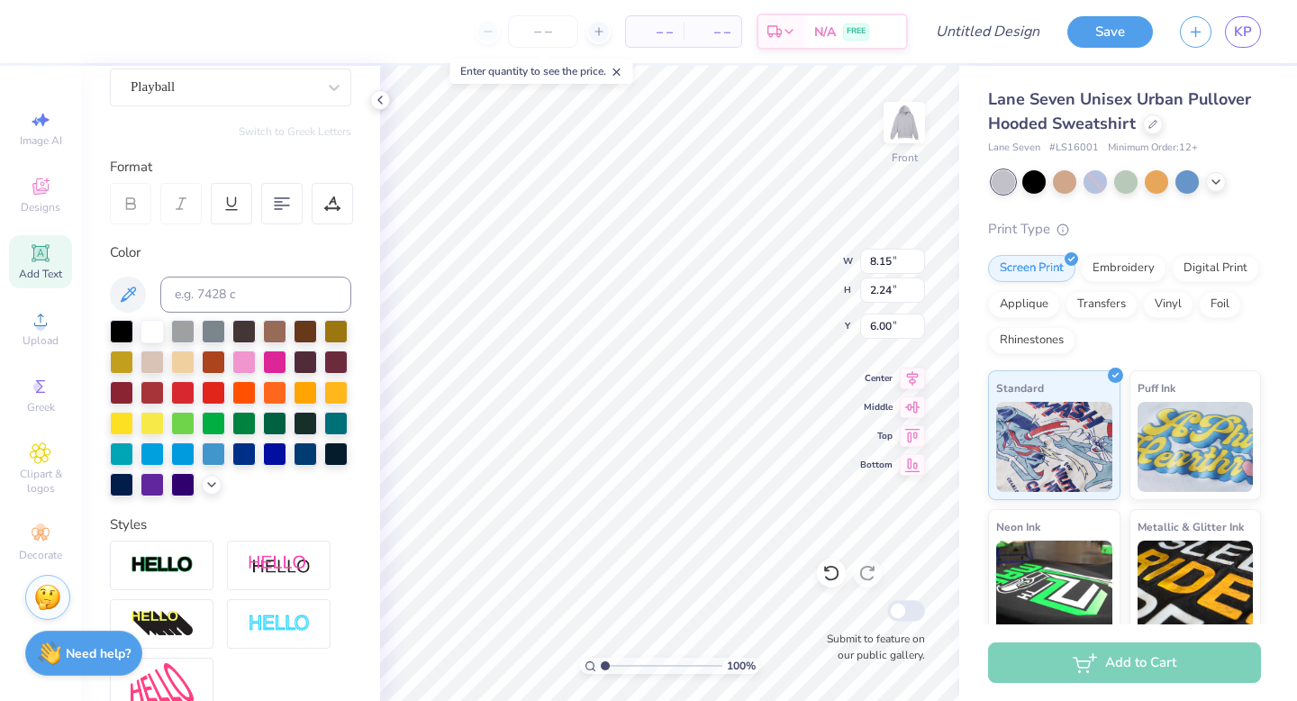
click at [124, 312] on div "Color" at bounding box center [230, 369] width 241 height 254
click at [124, 299] on icon at bounding box center [128, 293] width 15 height 15
type input "21.77"
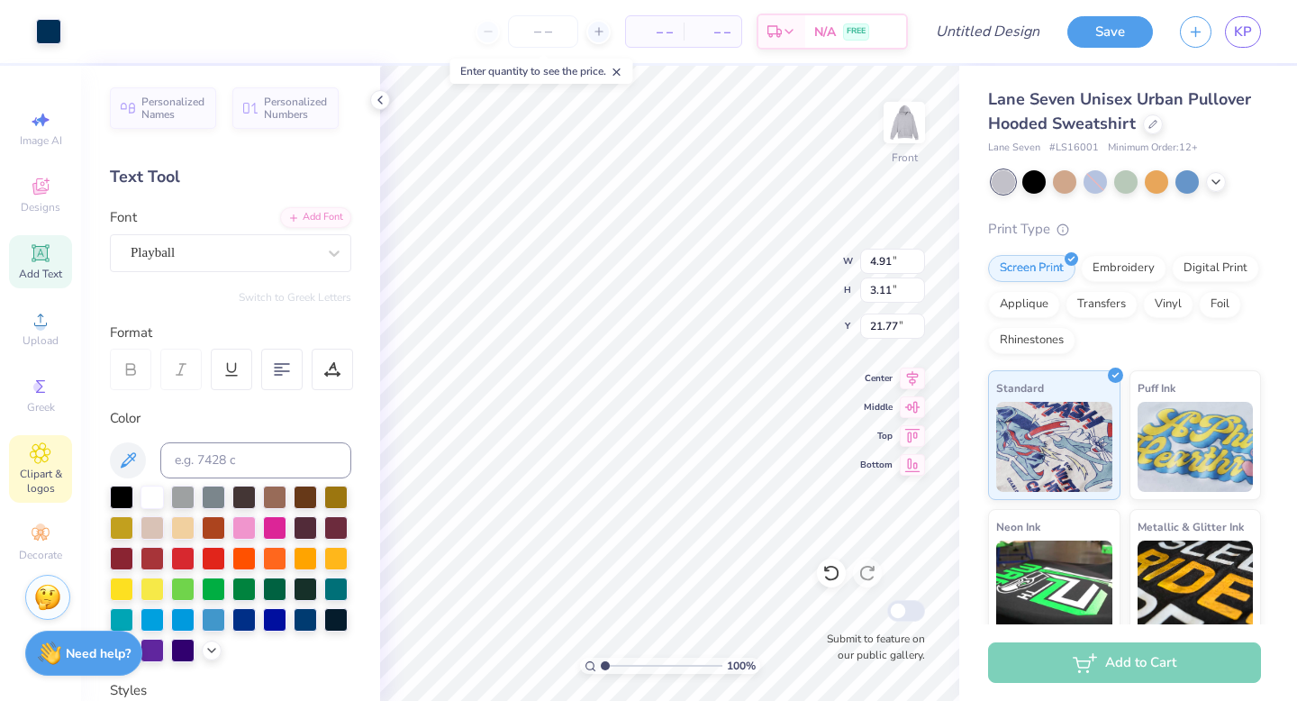
scroll to position [166, 0]
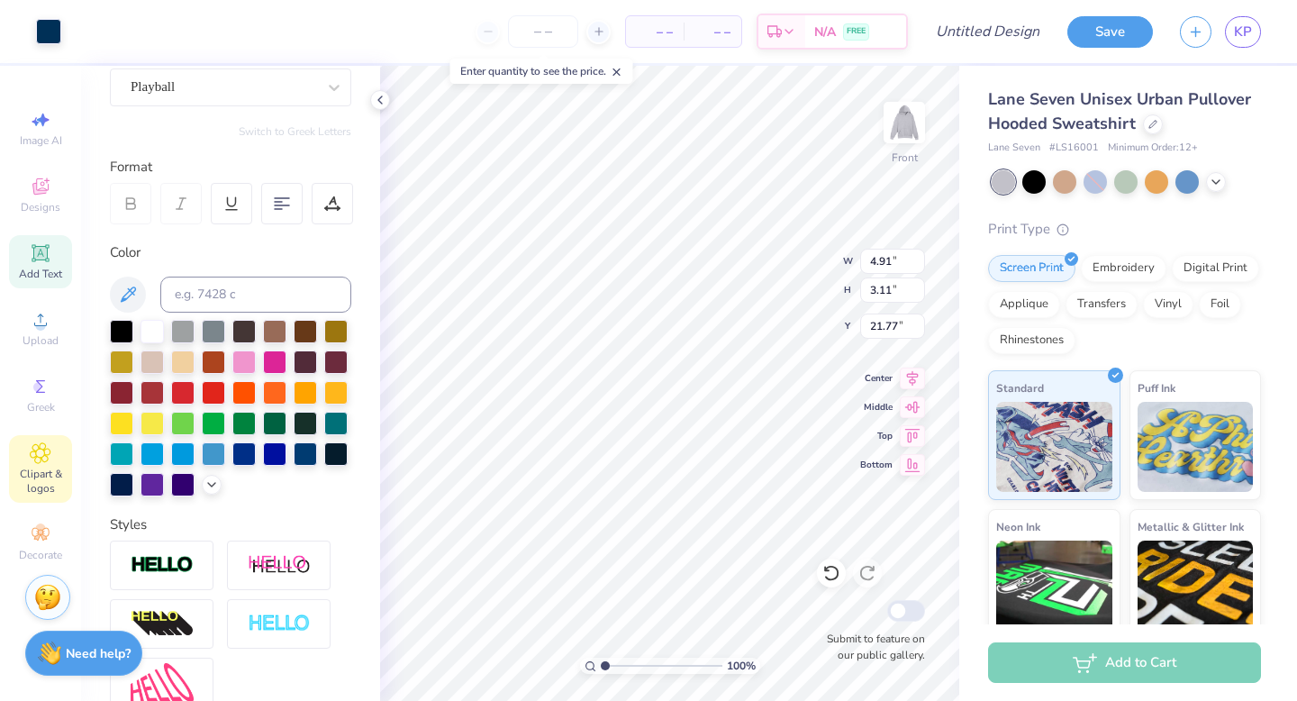
click at [49, 468] on span "Clipart & logos" at bounding box center [40, 480] width 63 height 29
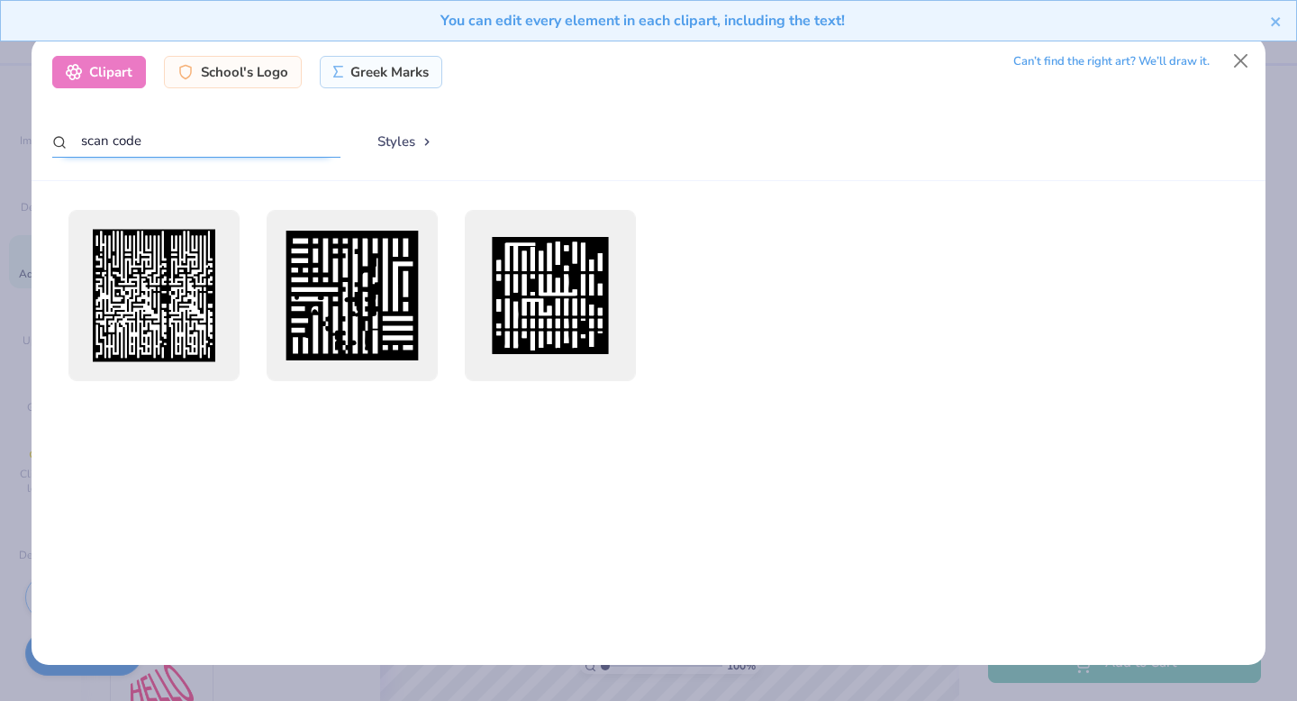
click at [245, 140] on input "scan code" at bounding box center [196, 140] width 288 height 33
click at [244, 140] on input "scan code" at bounding box center [196, 140] width 288 height 33
type input "heart"
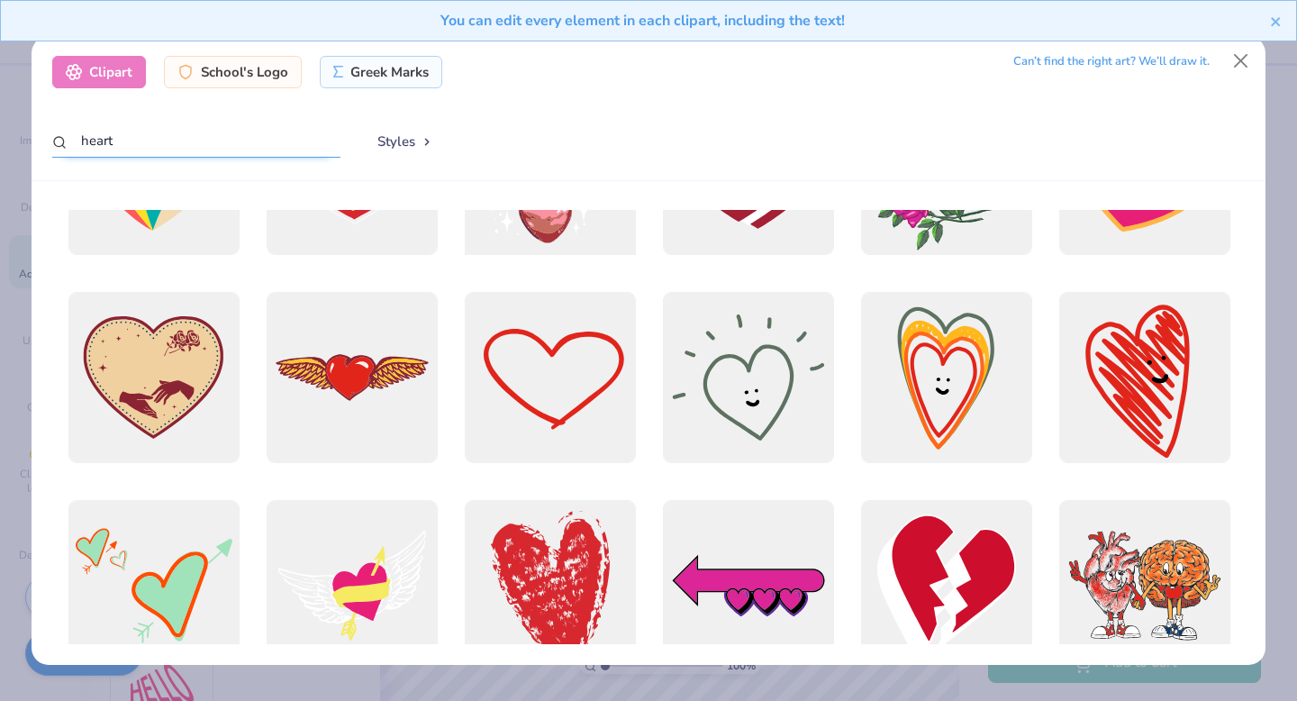
scroll to position [370, 0]
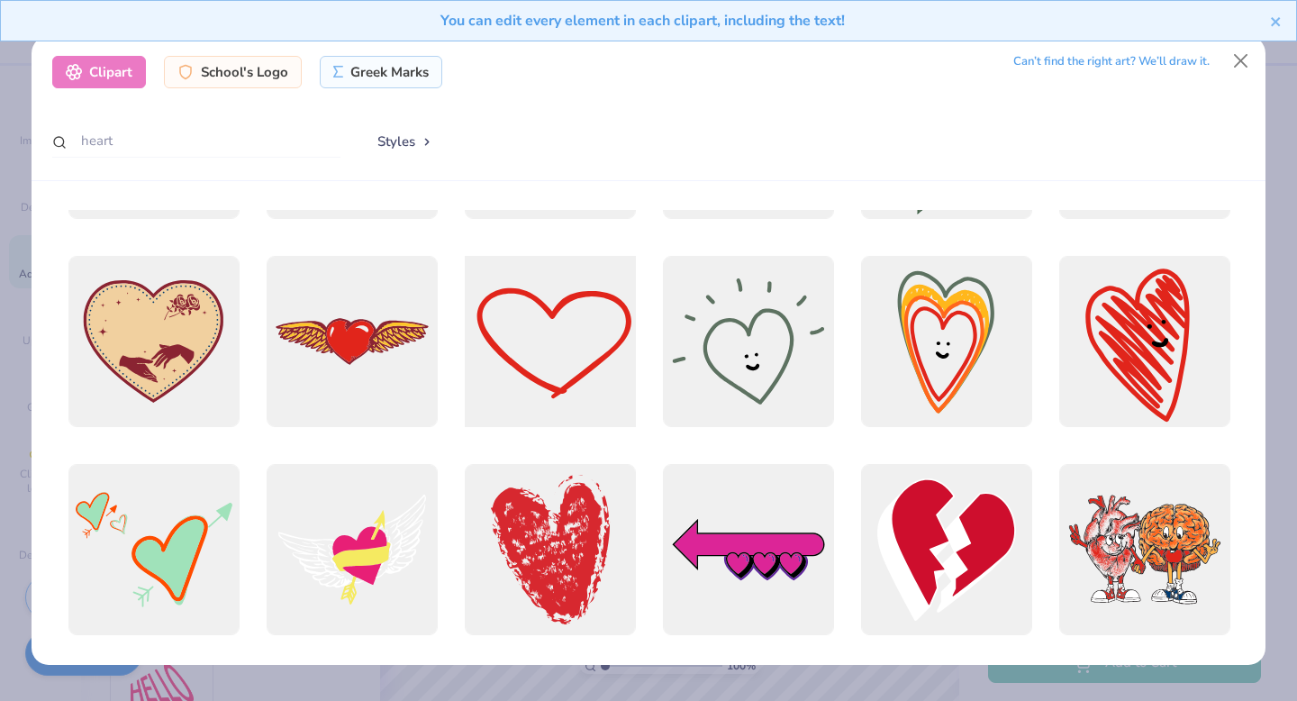
click at [573, 346] on div at bounding box center [550, 342] width 188 height 188
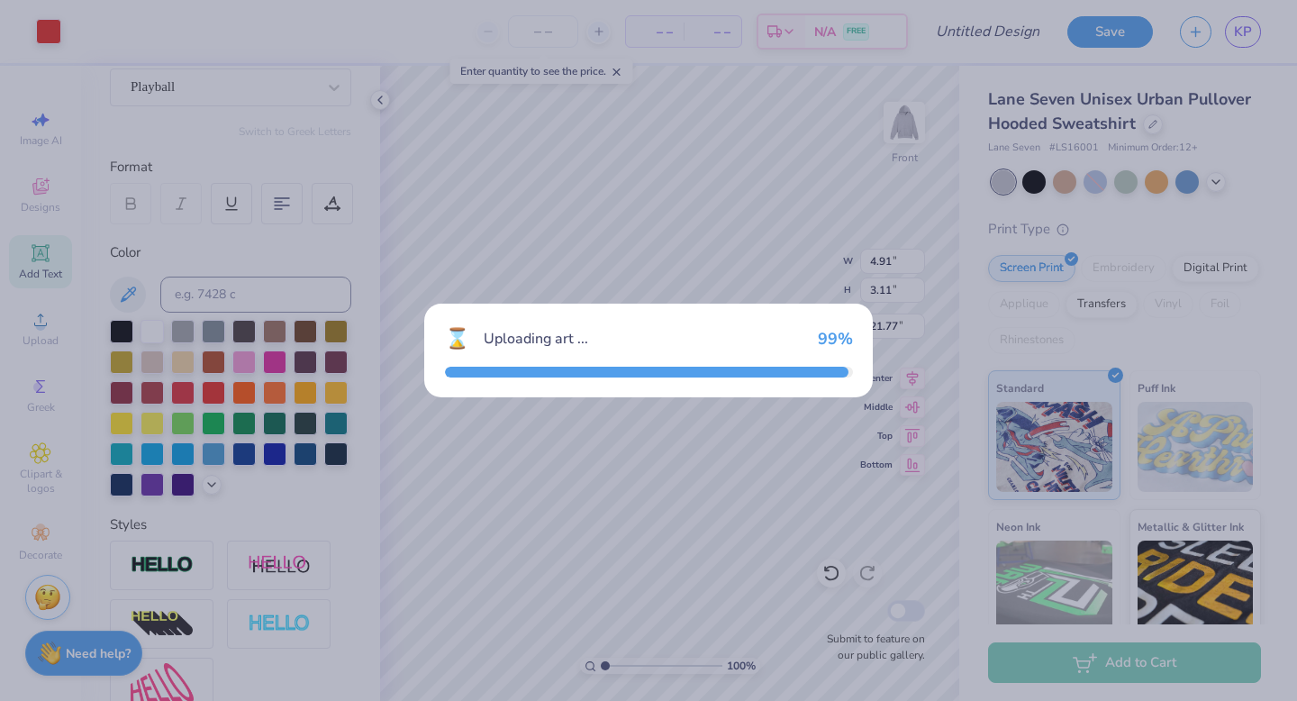
type input "15.00"
type input "10.73"
type input "10.64"
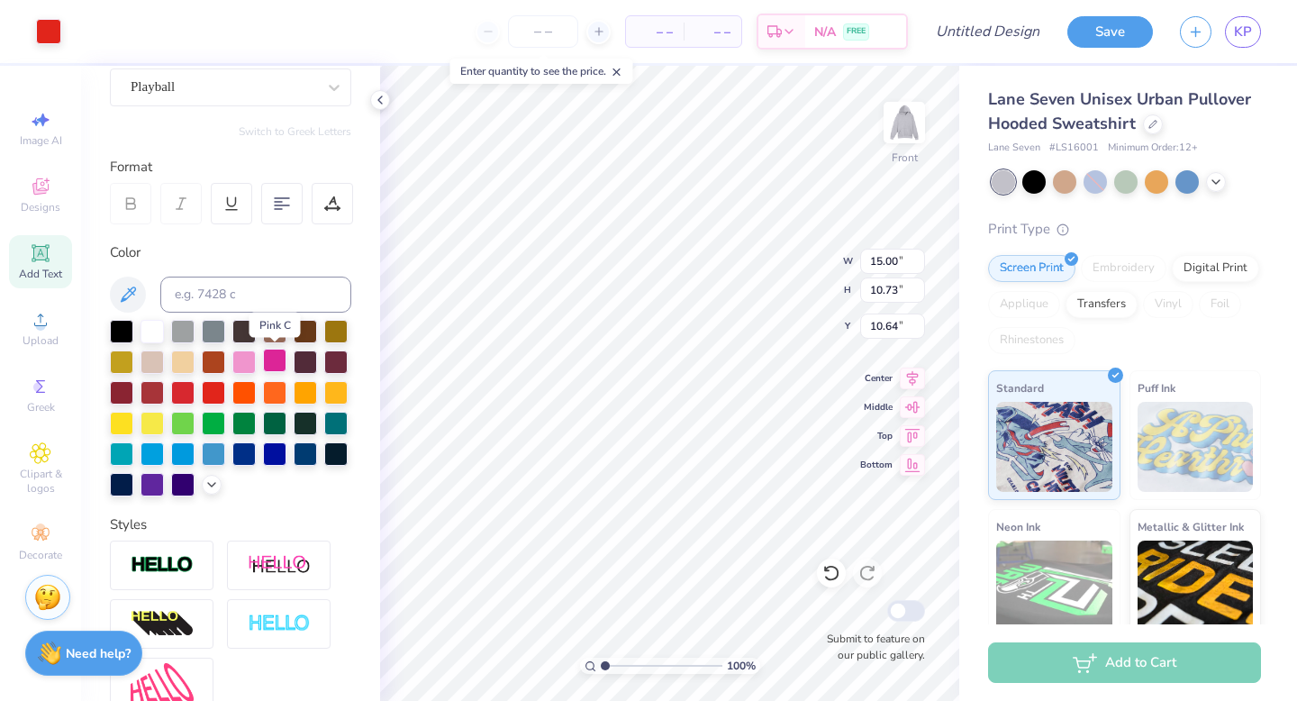
click at [272, 361] on div at bounding box center [274, 360] width 23 height 23
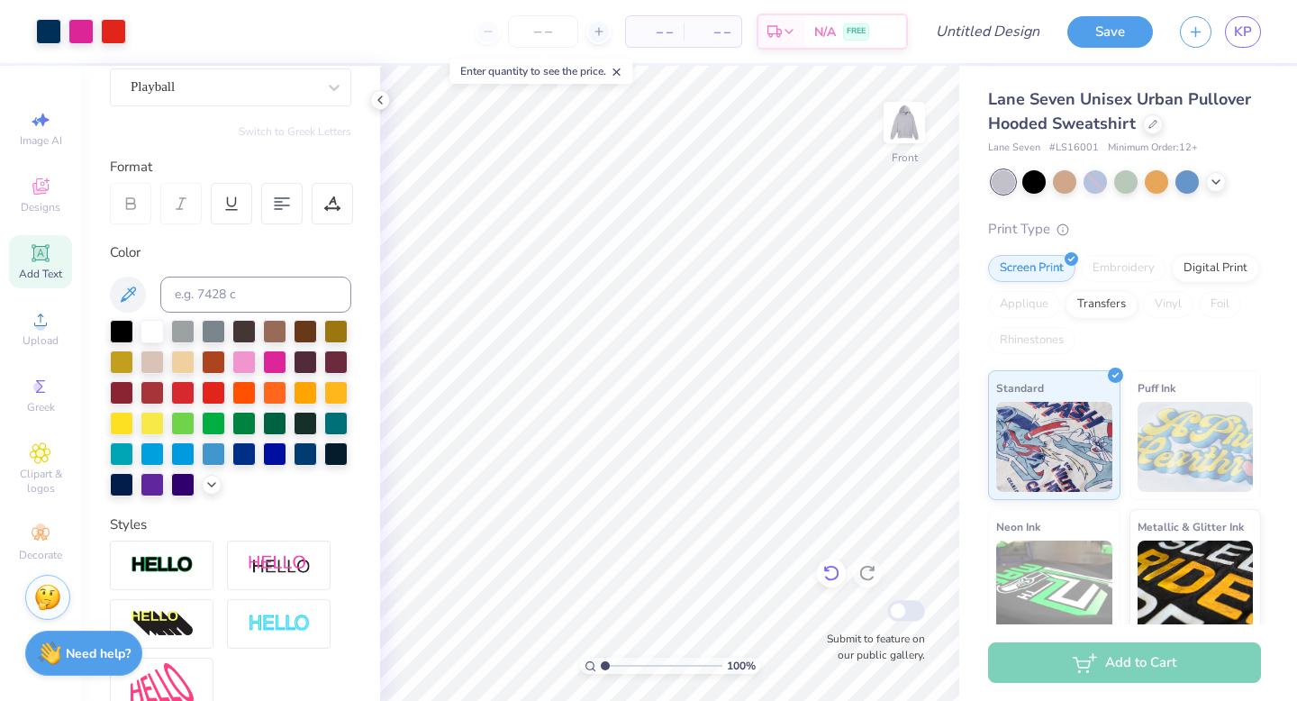
click at [824, 575] on icon at bounding box center [831, 573] width 18 height 18
click at [49, 34] on div at bounding box center [48, 29] width 25 height 25
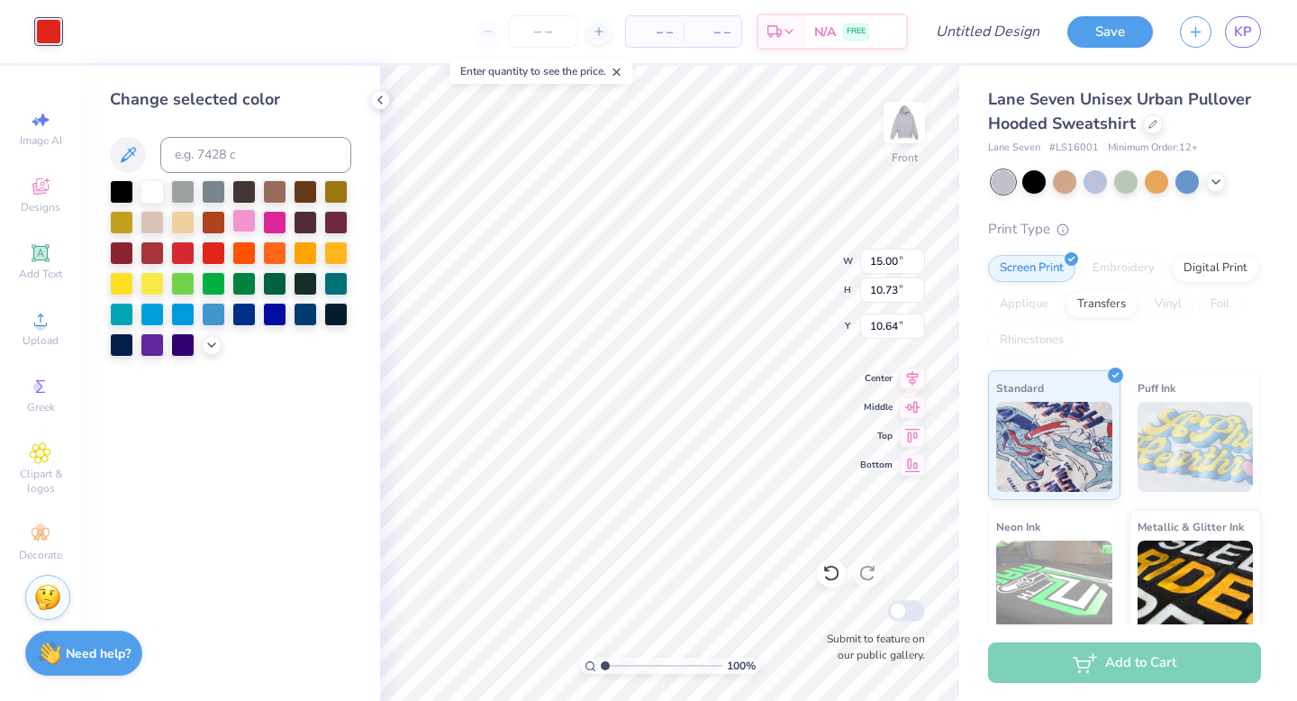
click at [240, 222] on div at bounding box center [243, 220] width 23 height 23
type input "8.12"
type input "5.81"
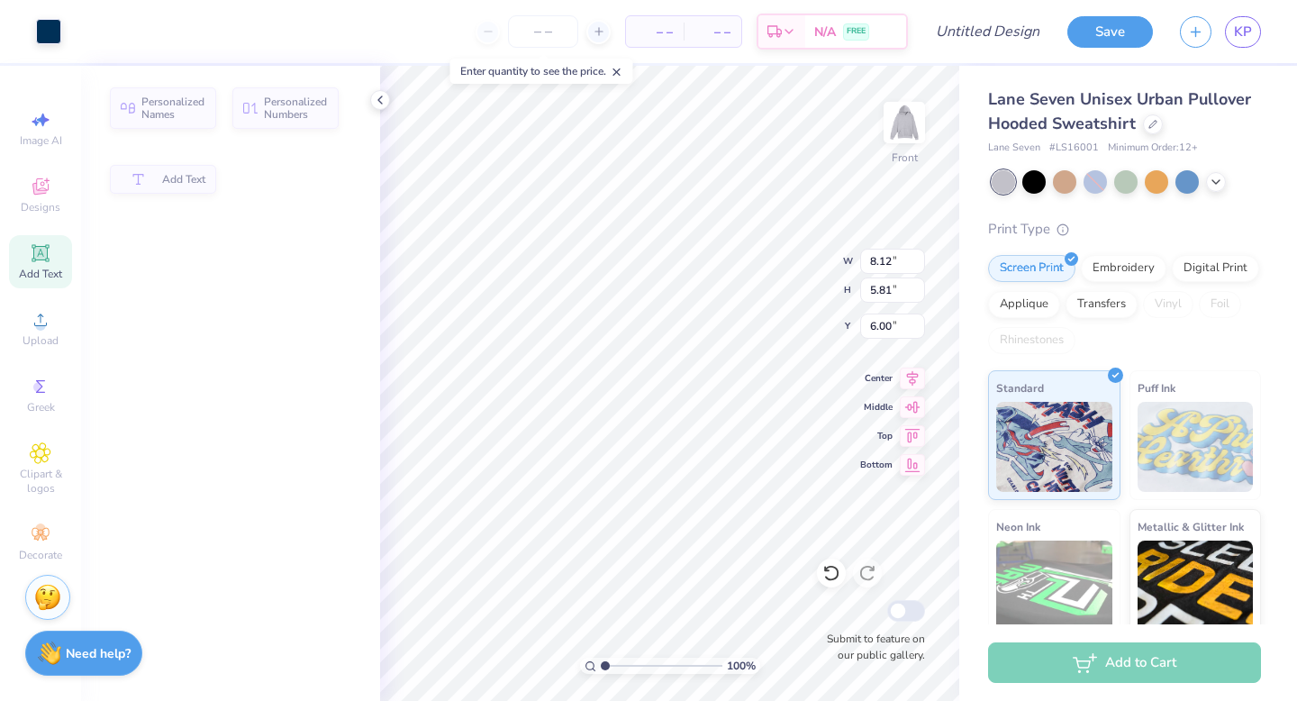
type input "8.15"
type input "2.24"
type input "6.00"
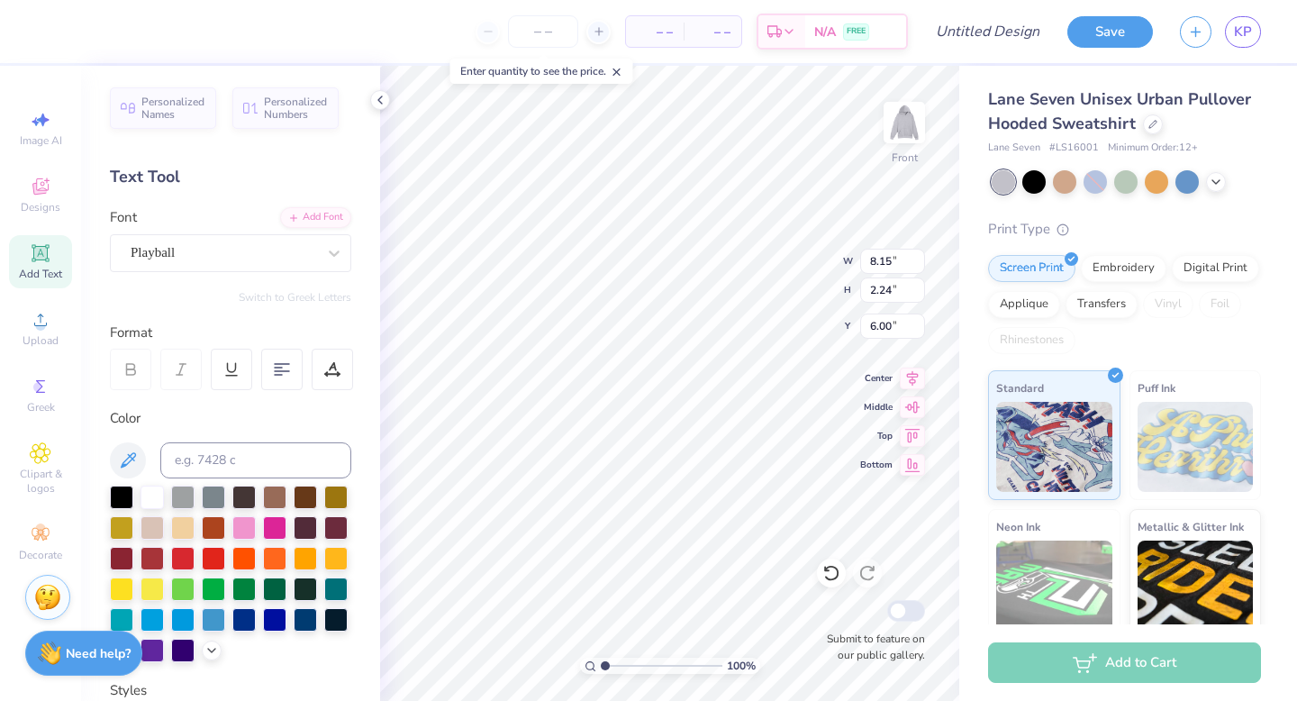
type input "6.34"
type input "1.98"
type input "8.12"
type input "5.81"
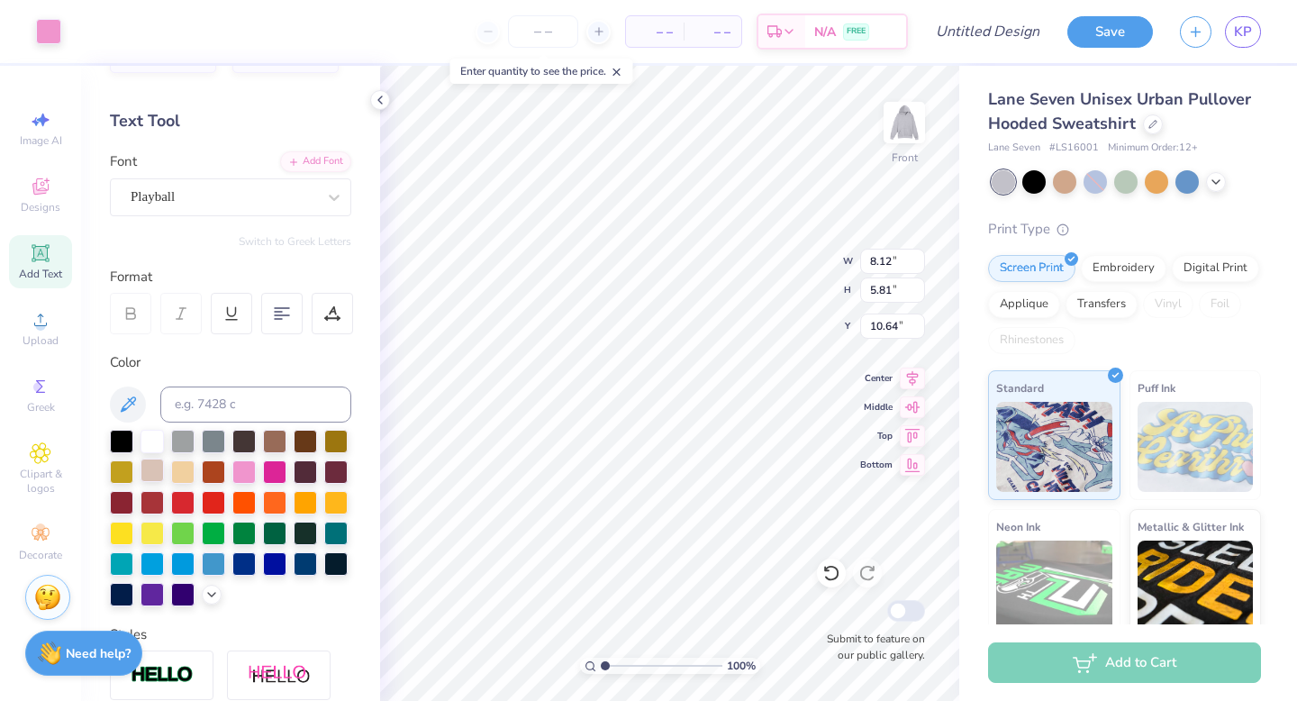
scroll to position [0, 0]
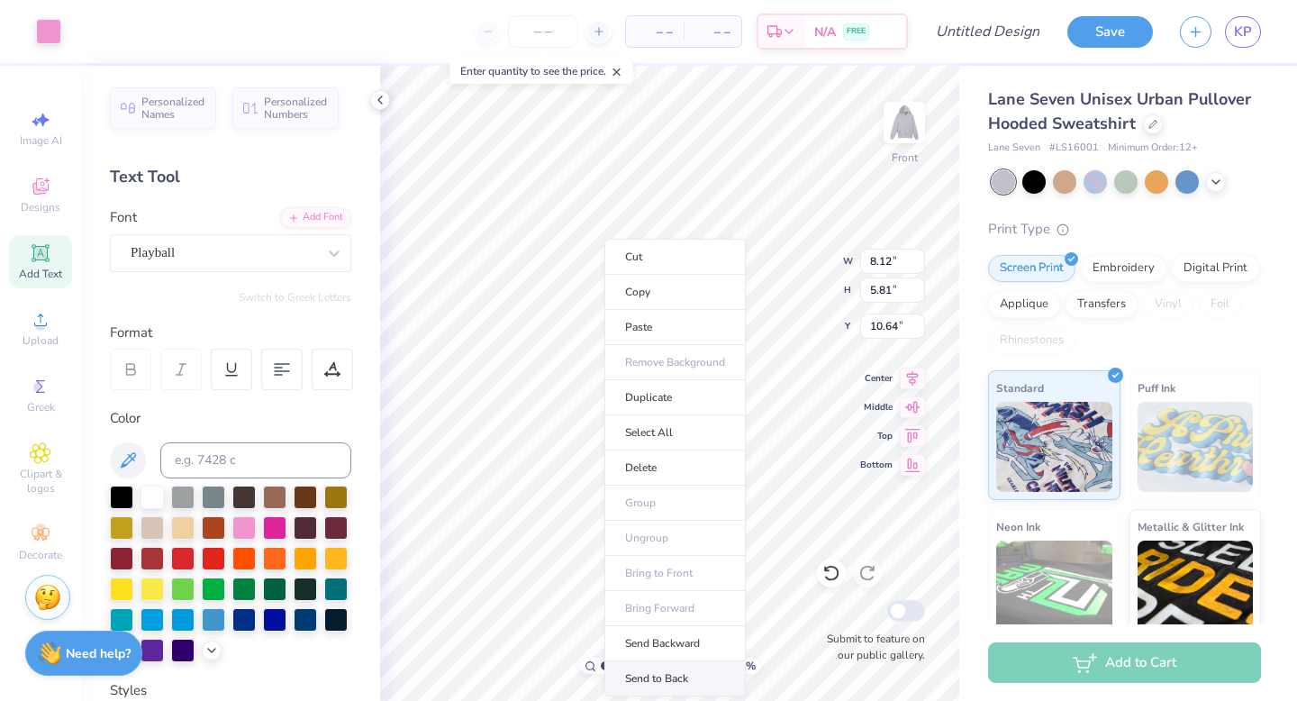
click at [665, 674] on li "Send to Back" at bounding box center [674, 678] width 141 height 35
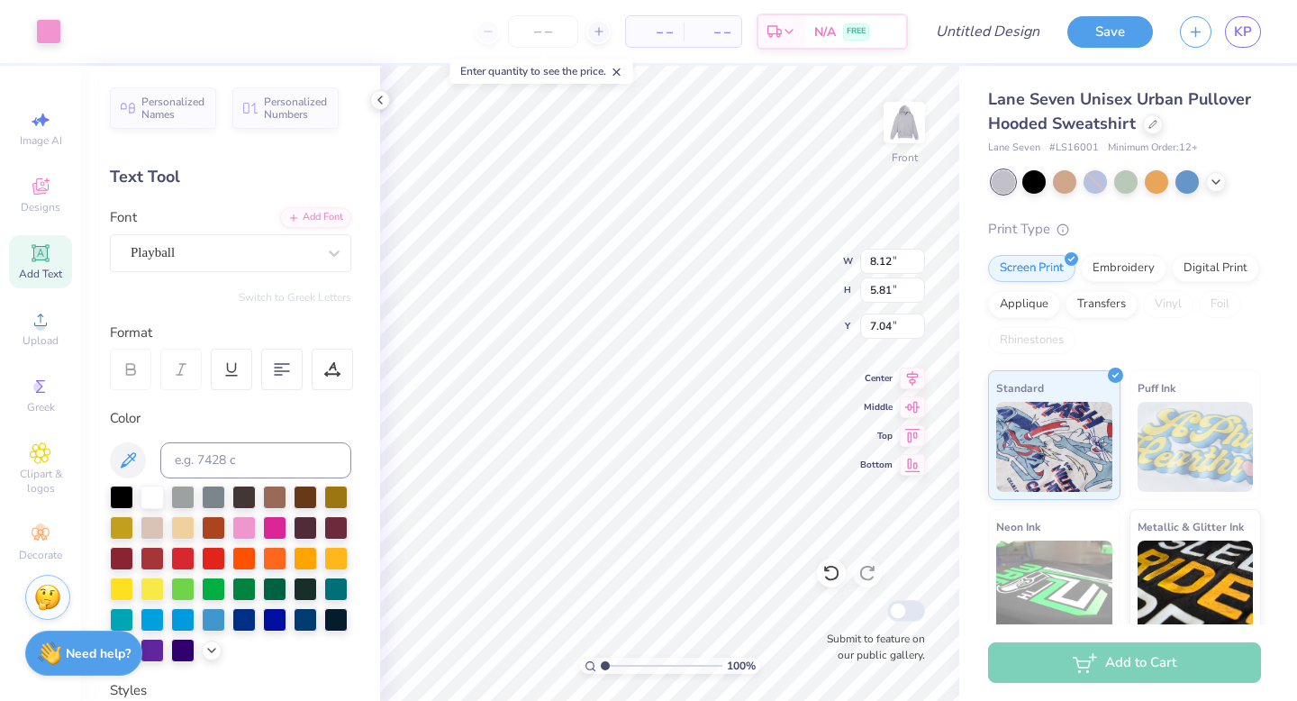
type input "7.34"
type input "8.12"
type input "5.81"
type input "7.34"
type input "6.62"
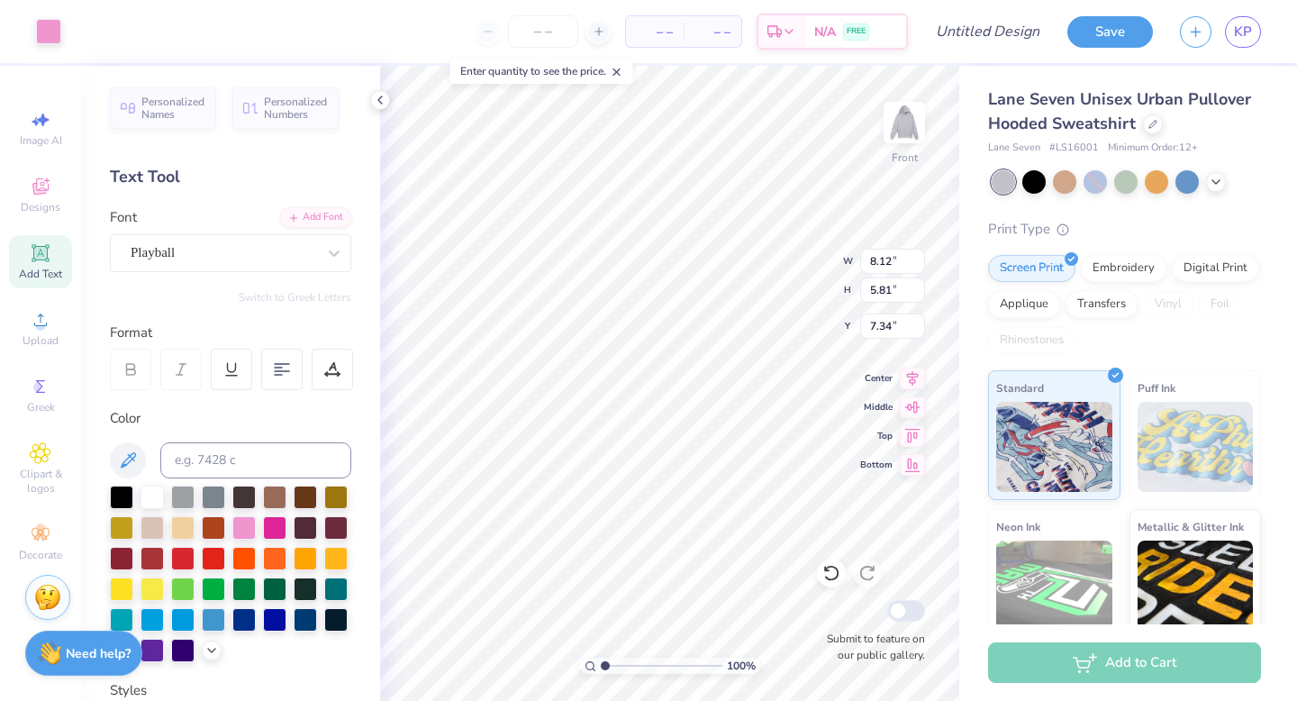
type input "4.74"
type input "8.41"
type input "6.34"
type input "1.98"
type input "6.00"
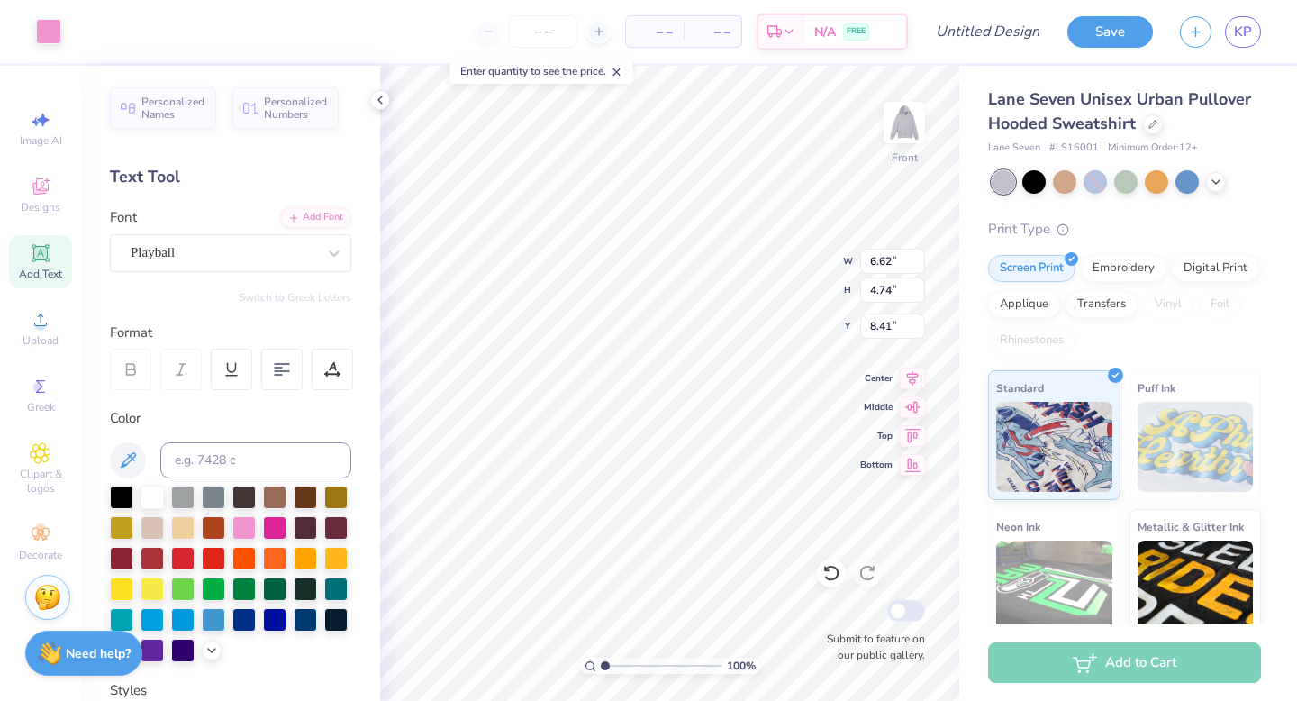
type input "6.14"
type input "4.39"
type input "8.76"
type input "5.95"
type input "4.73"
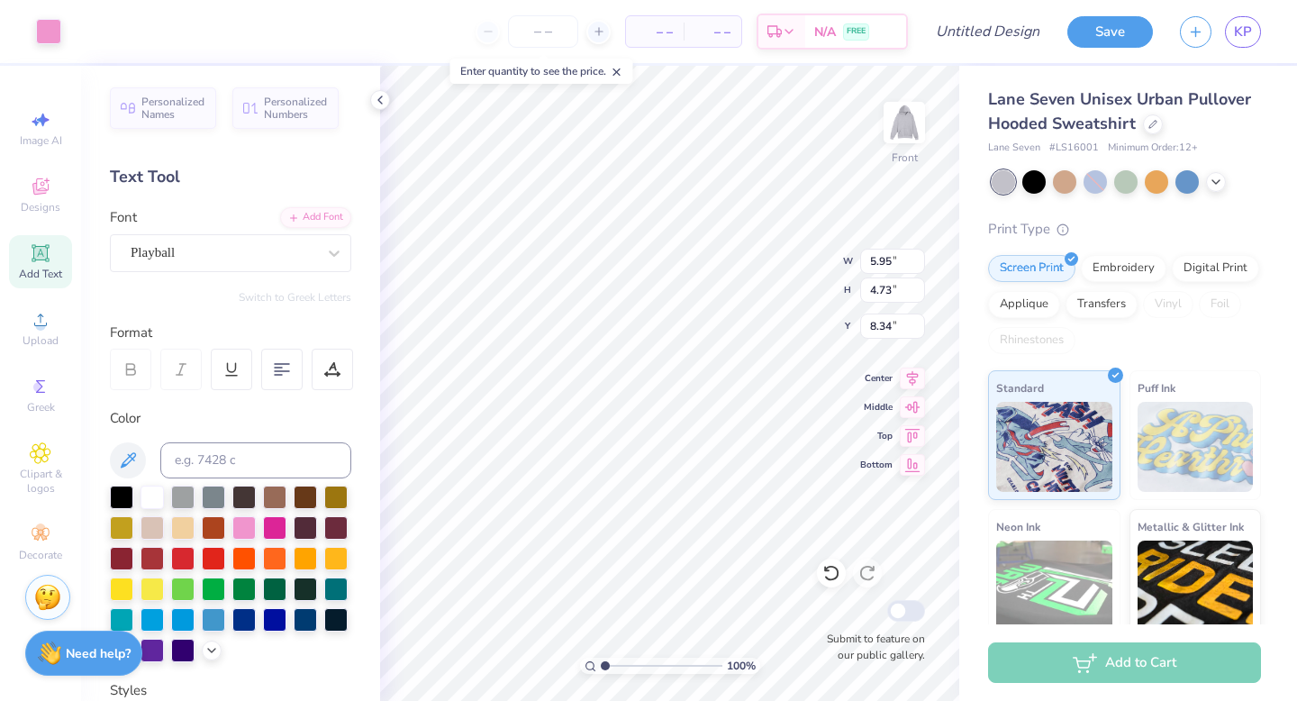
type input "8.12"
type input "0.93"
type input "0.88"
type input "9.93"
type input "11.03"
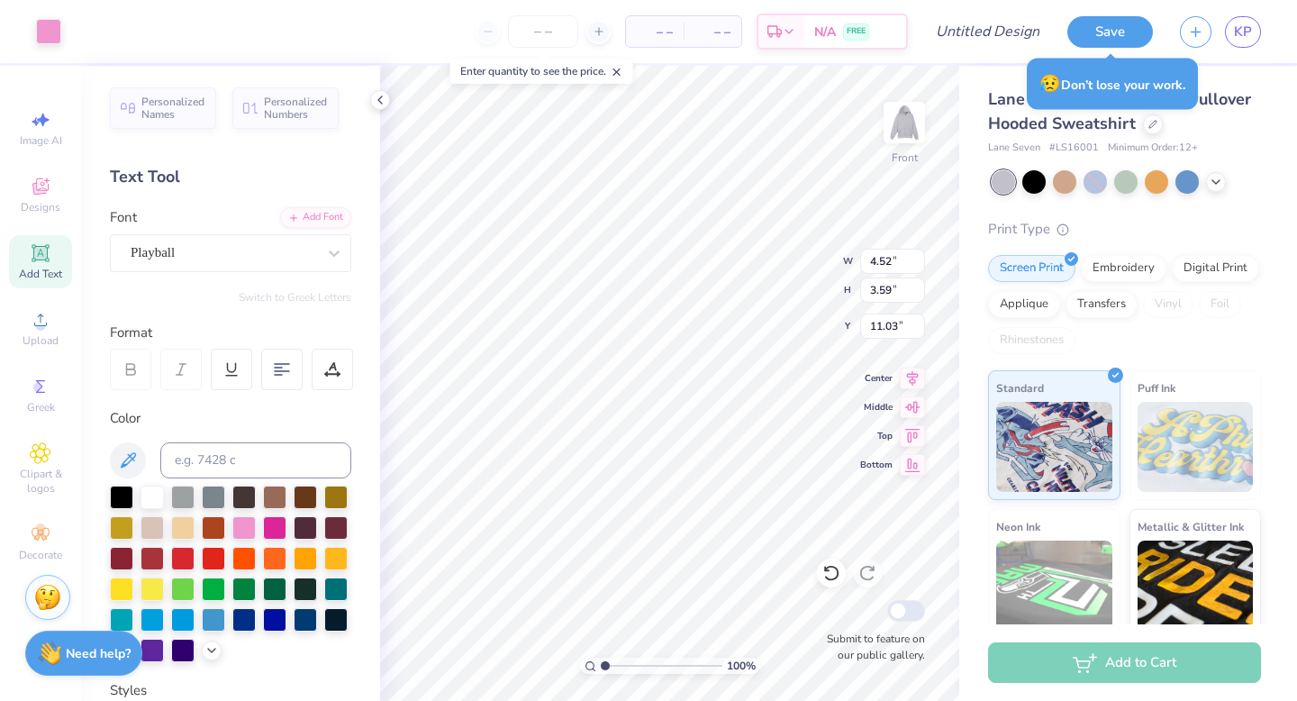
type input "4.44"
type input "3.60"
type input "10.95"
type input "3.37"
type input "2.72"
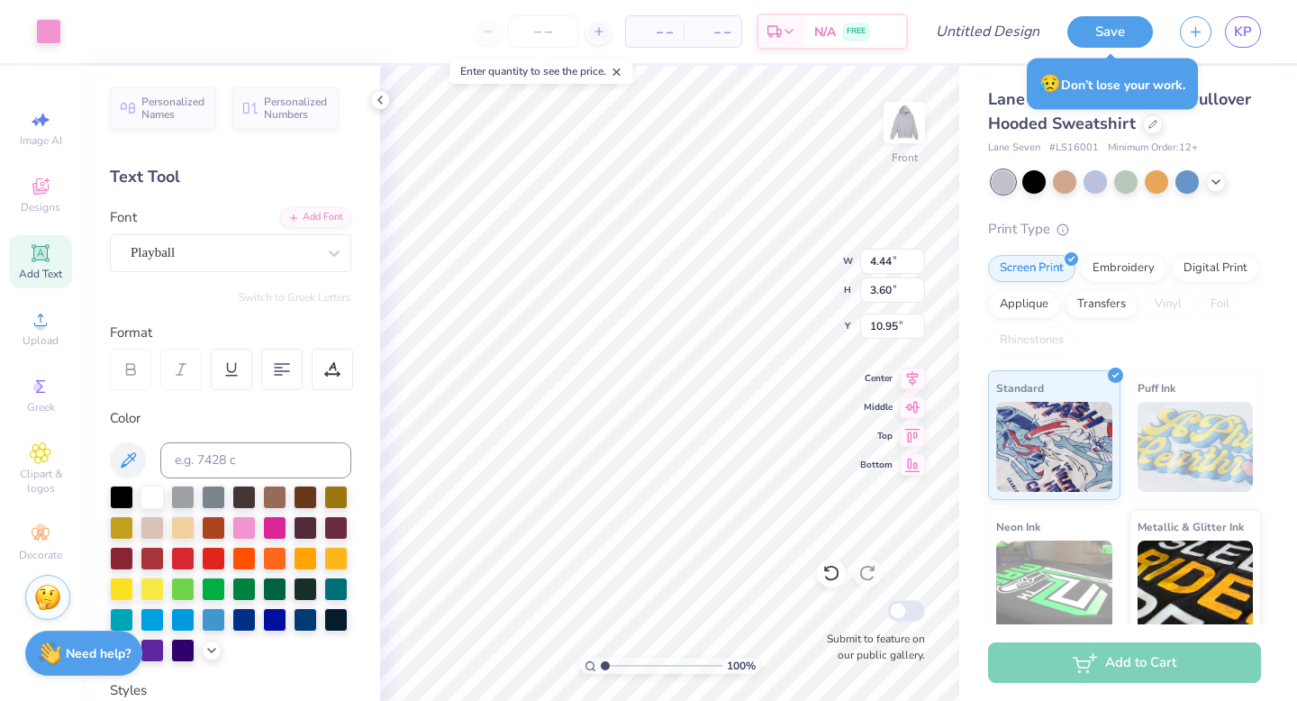
type input "11.32"
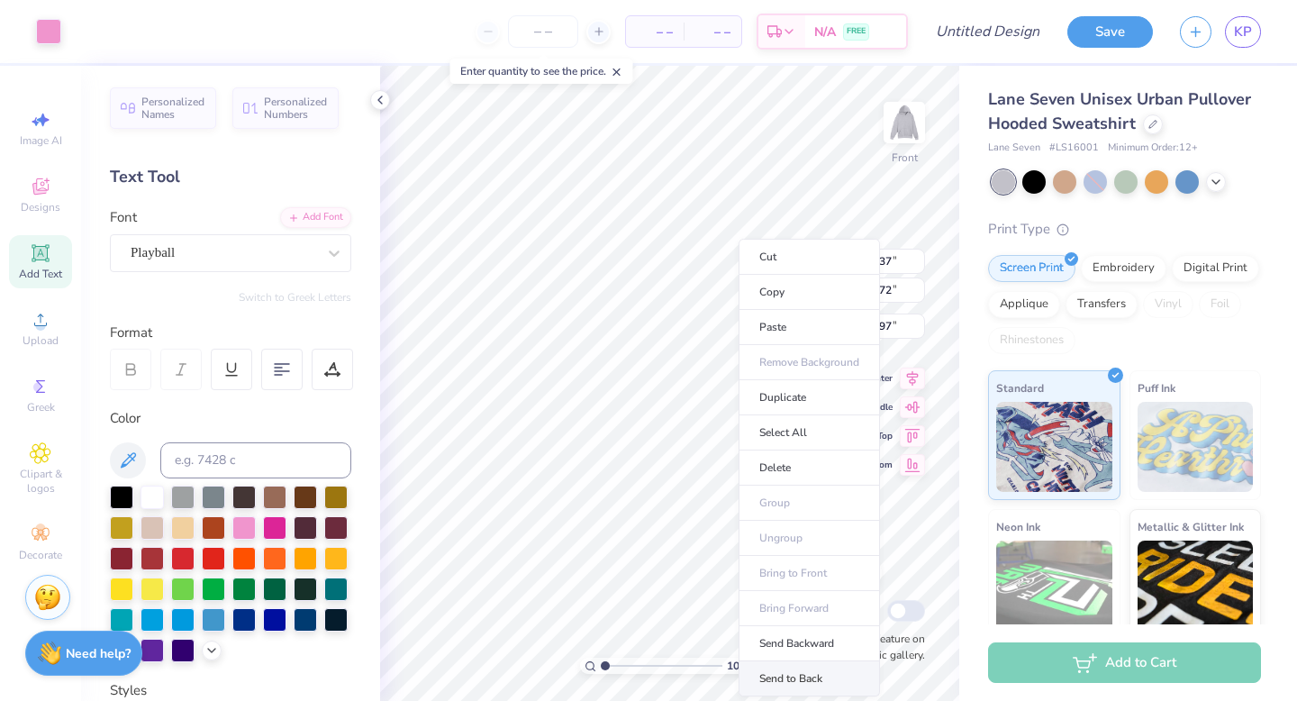
click at [773, 677] on li "Send to Back" at bounding box center [808, 678] width 141 height 35
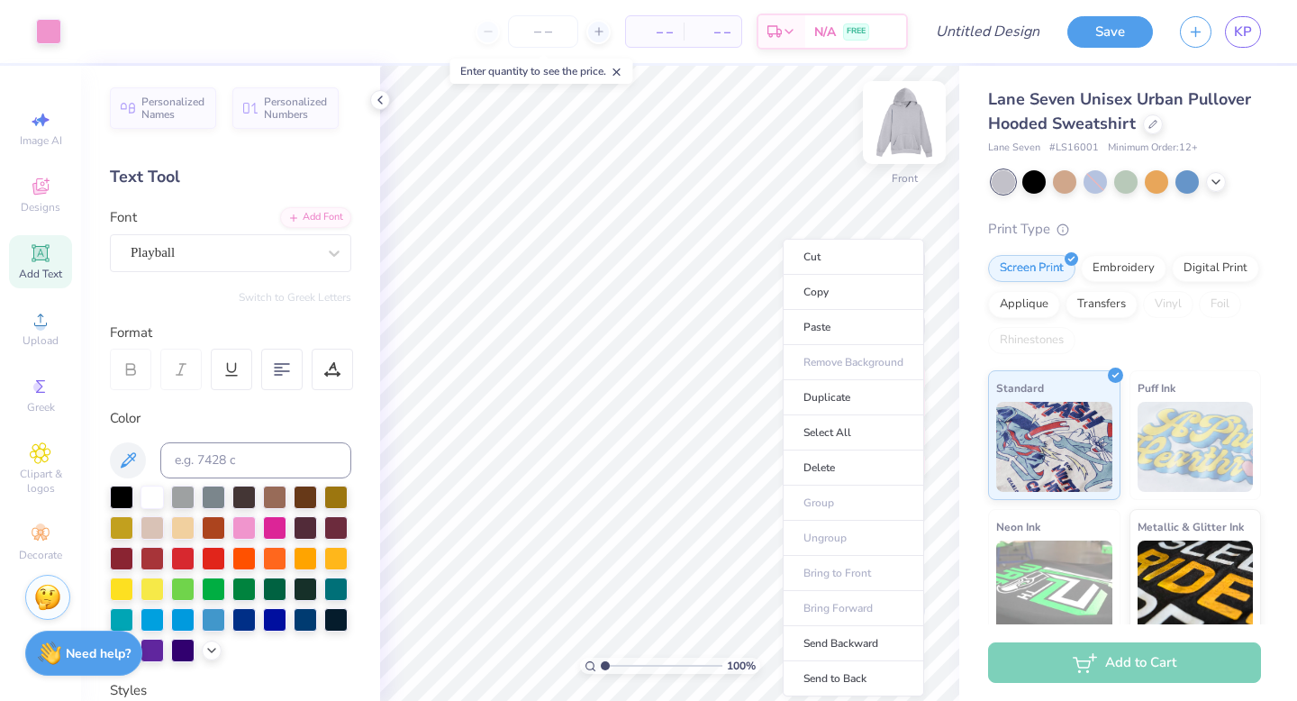
type input "18.61"
click at [854, 680] on li "Send to Back" at bounding box center [853, 678] width 141 height 35
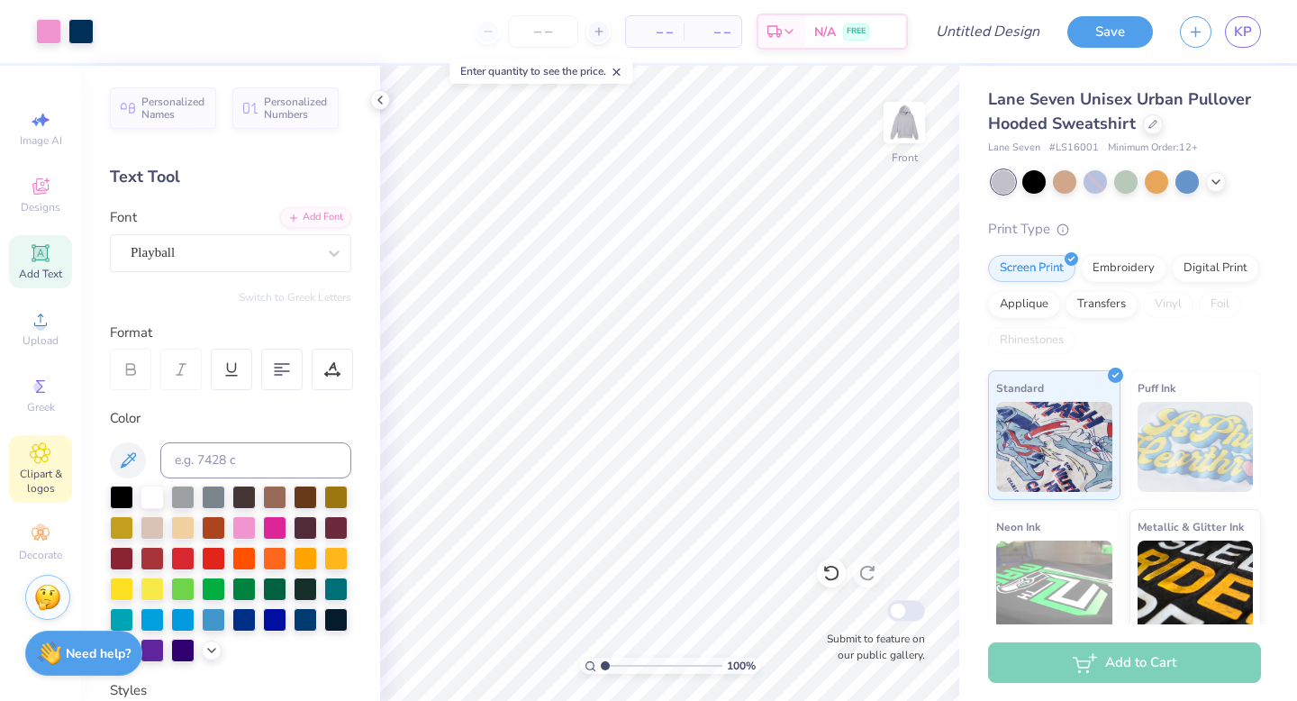
click at [39, 481] on span "Clipart & logos" at bounding box center [40, 480] width 63 height 29
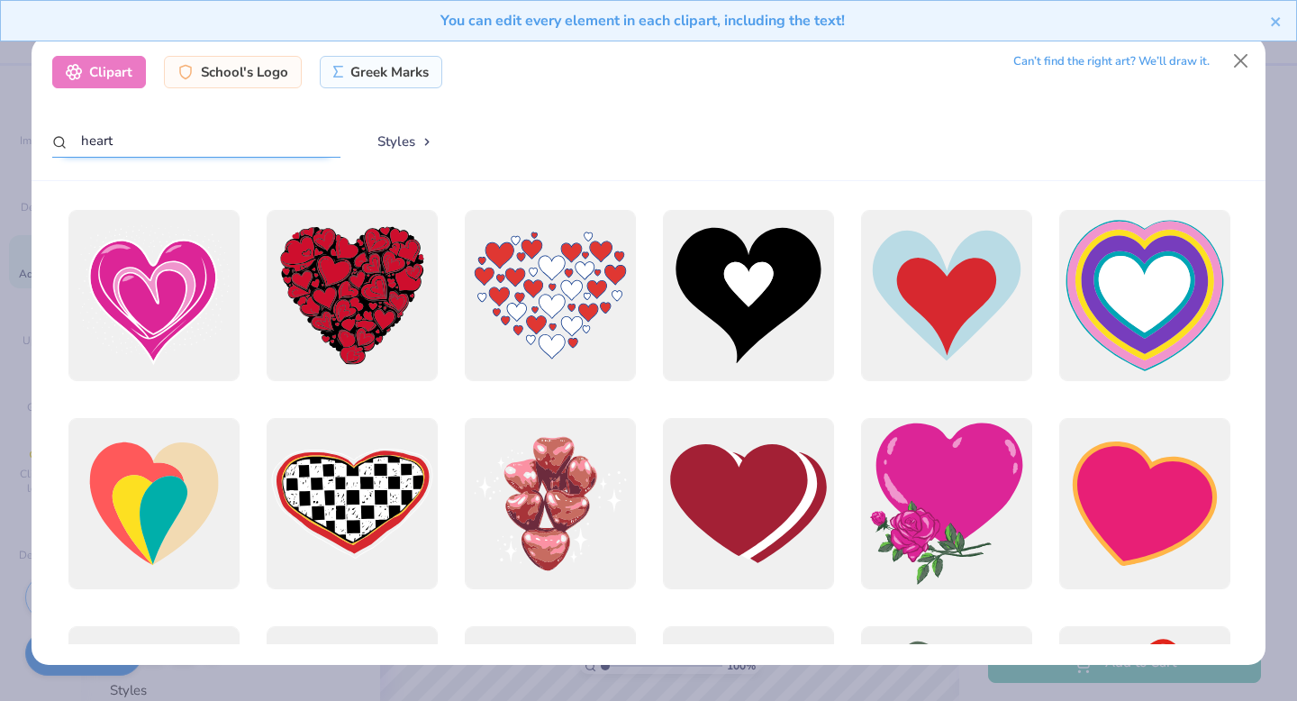
click at [179, 147] on input "heart" at bounding box center [196, 140] width 288 height 33
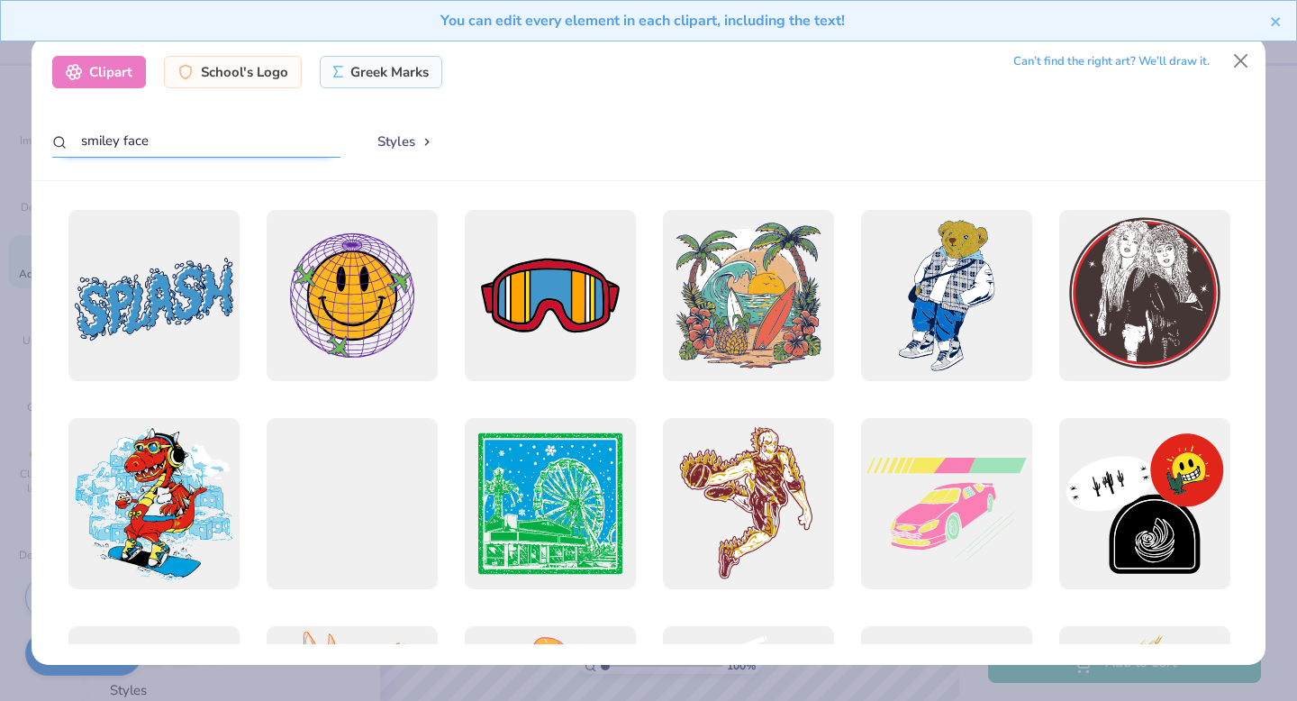
type input "smiley face"
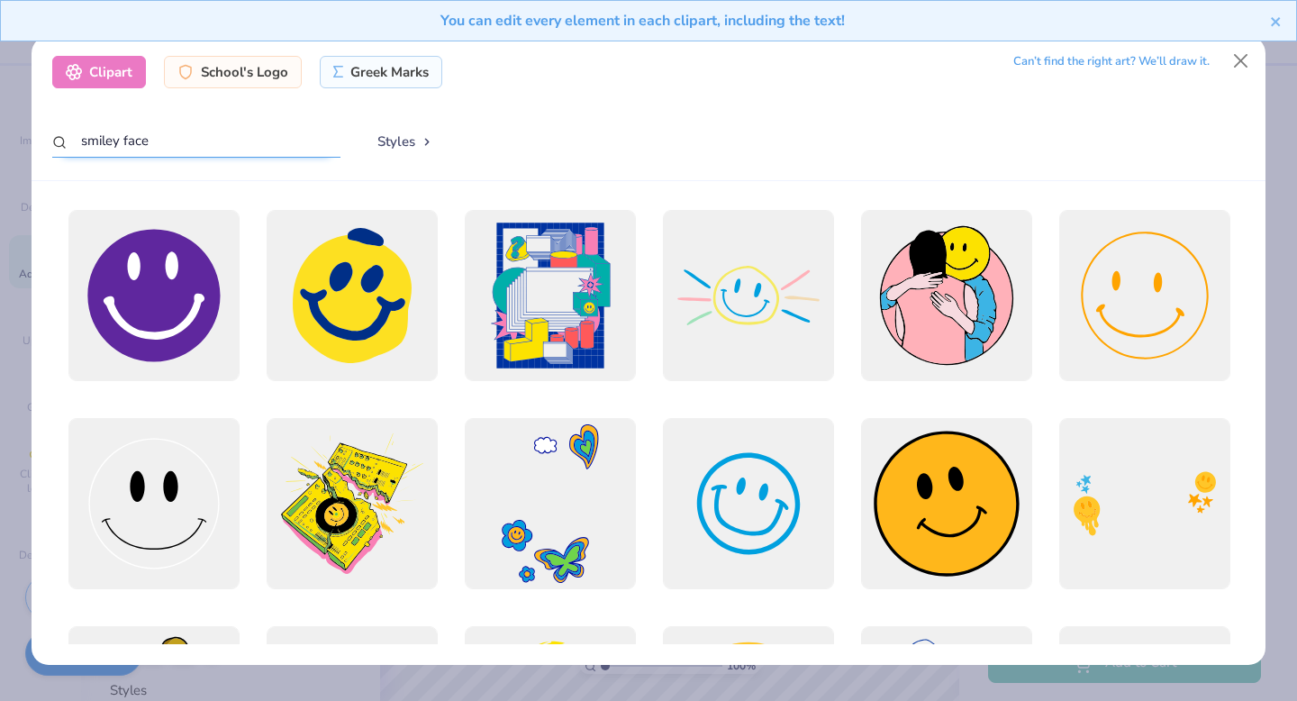
scroll to position [150, 0]
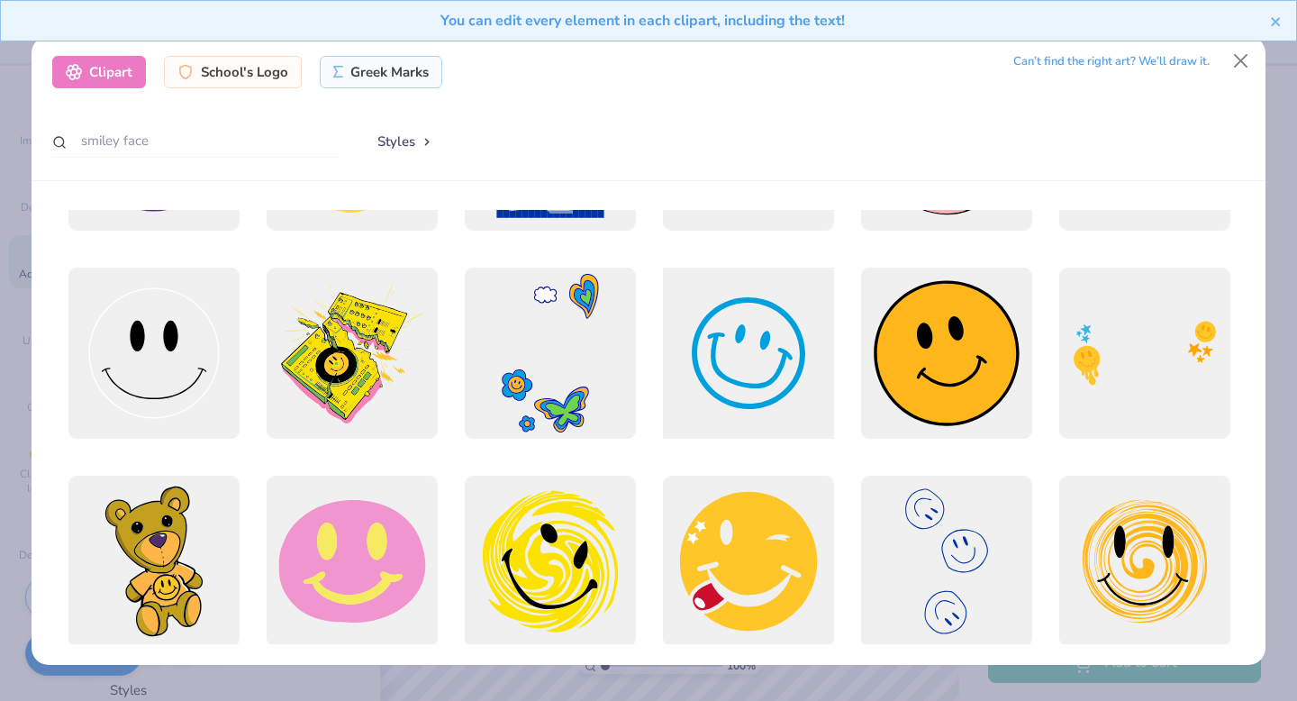
click at [741, 312] on div at bounding box center [748, 353] width 188 height 188
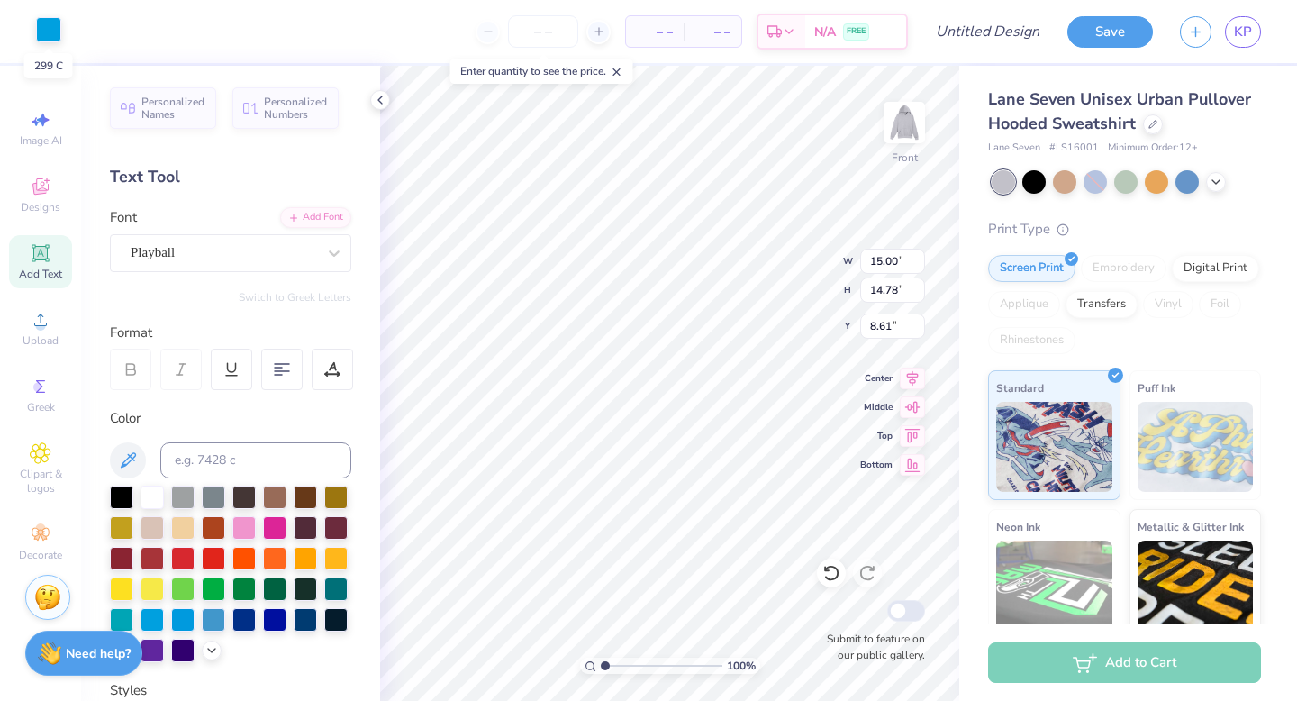
click at [42, 36] on div at bounding box center [48, 29] width 25 height 25
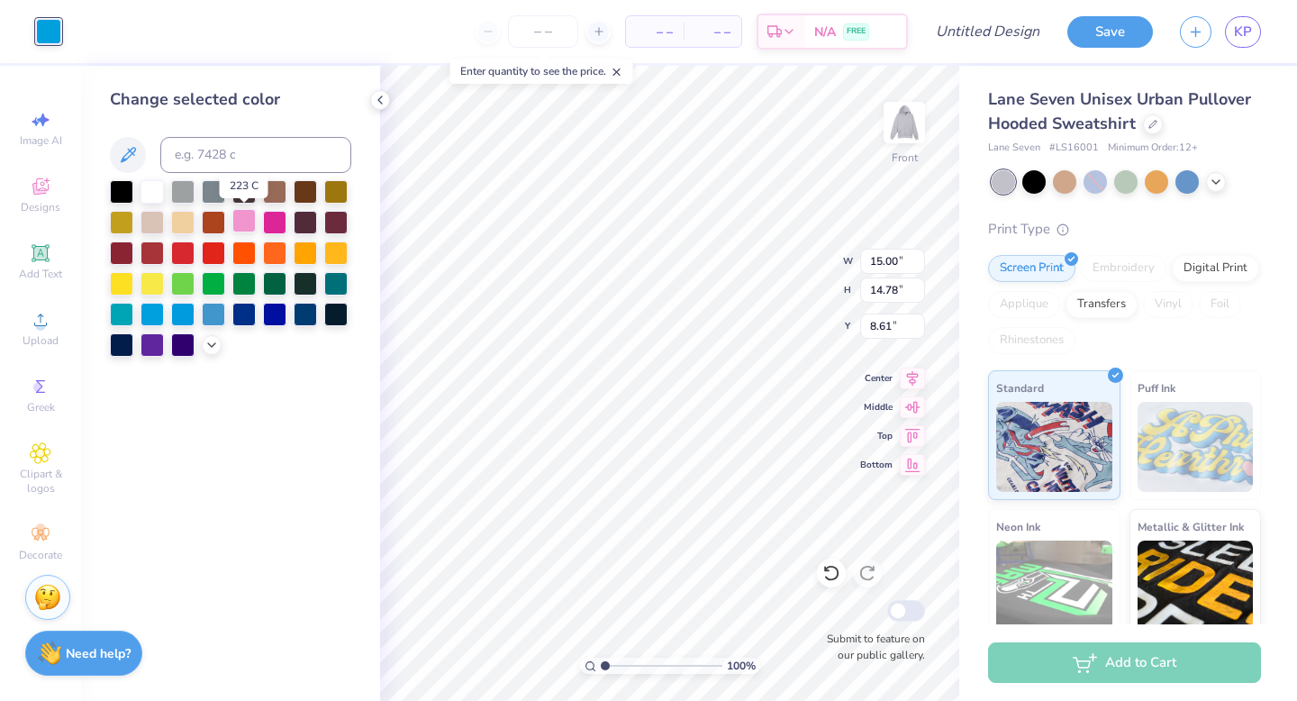
click at [249, 220] on div at bounding box center [243, 220] width 23 height 23
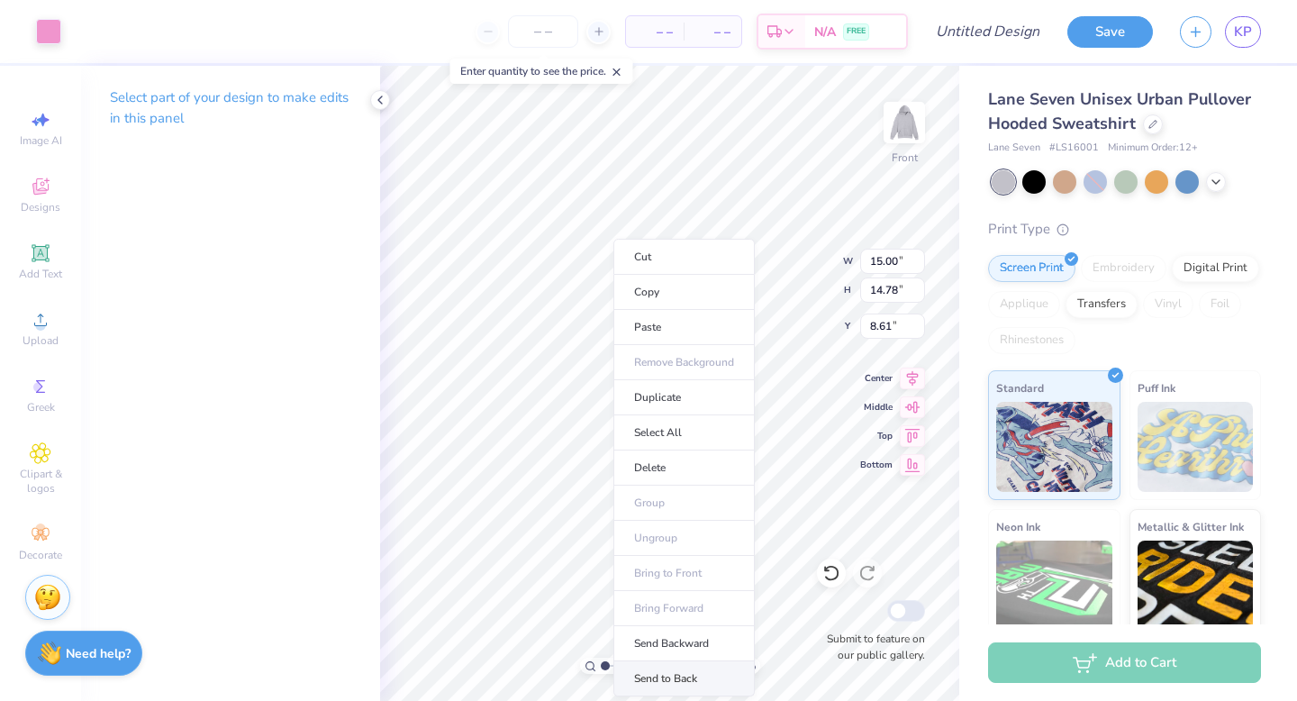
click at [676, 678] on li "Send to Back" at bounding box center [683, 678] width 141 height 35
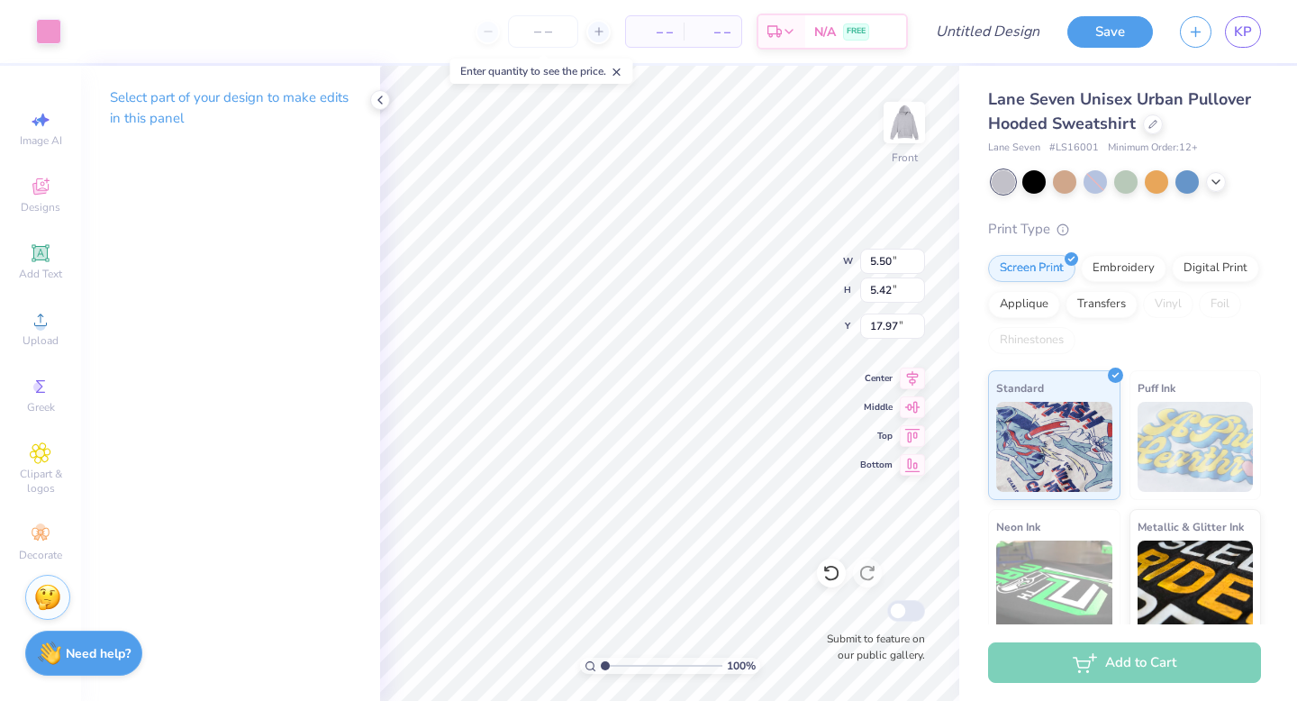
type input "5.50"
type input "5.42"
type input "17.97"
type input "5.41"
type input "16.99"
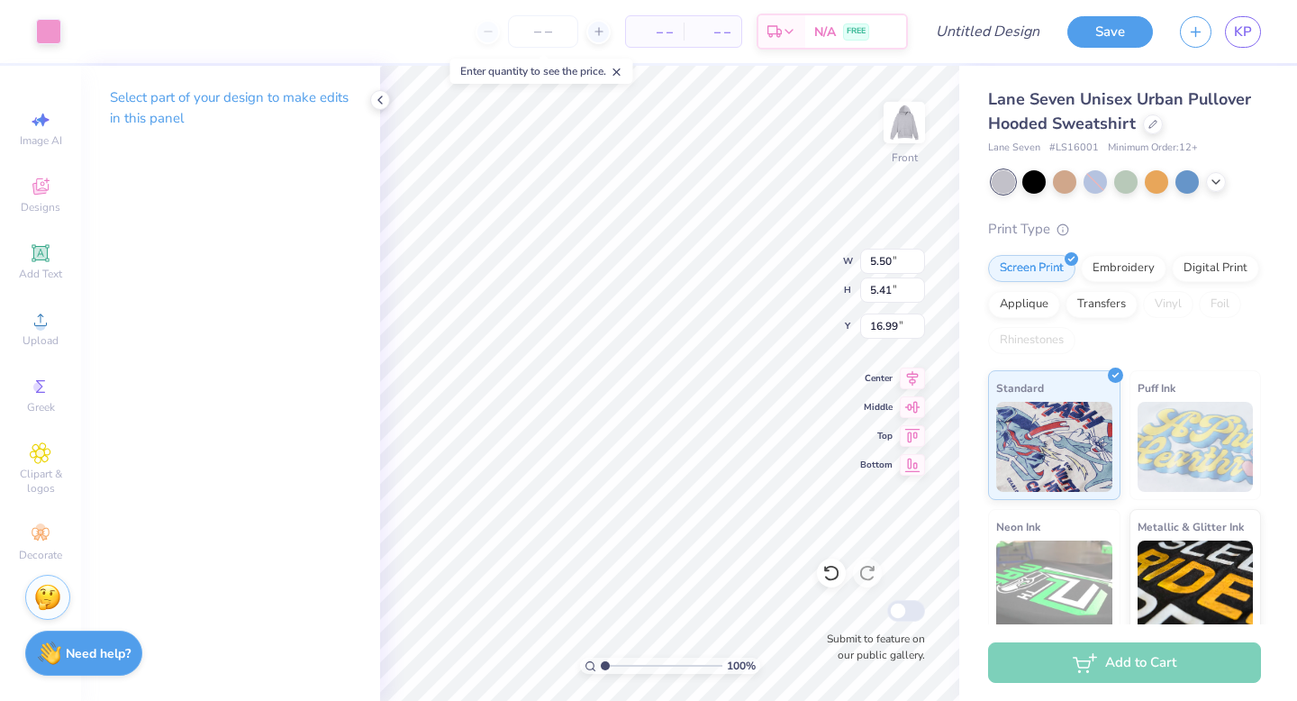
type input "5.42"
type input "5.49"
type input "5.43"
type input "16.98"
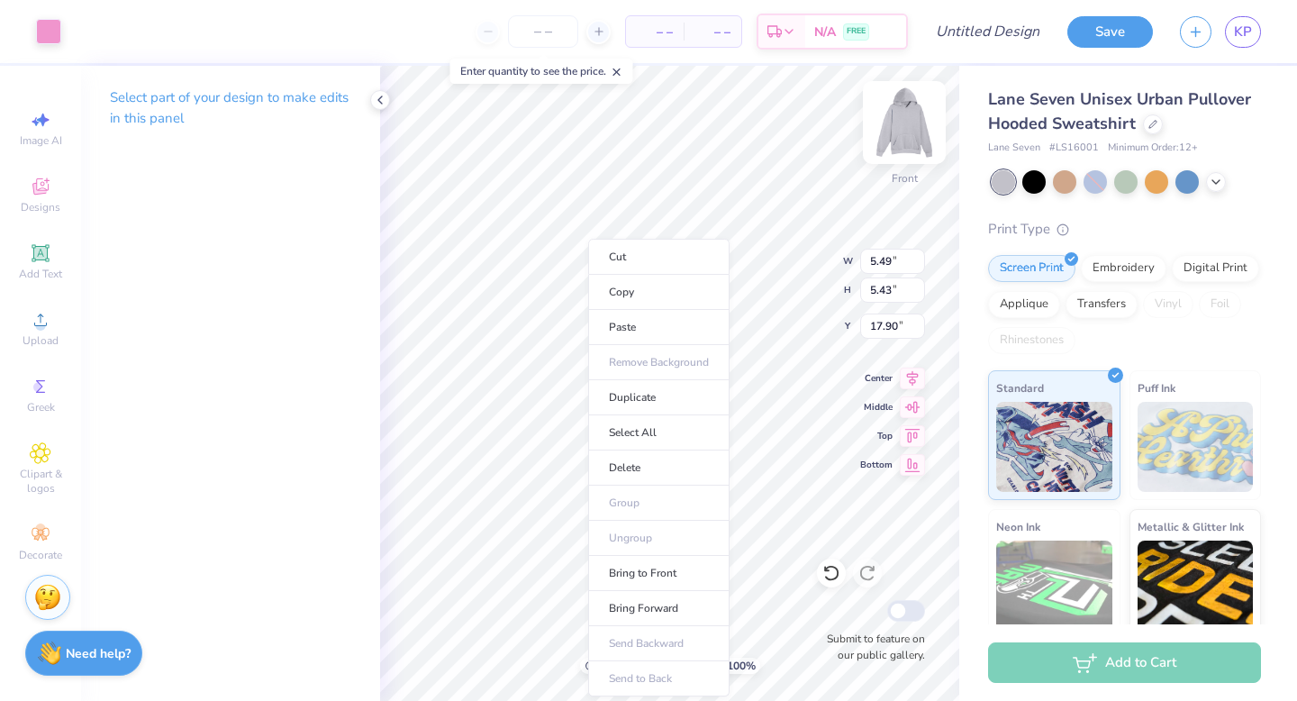
type input "19.45"
click at [629, 599] on li "Bring Forward" at bounding box center [658, 608] width 141 height 35
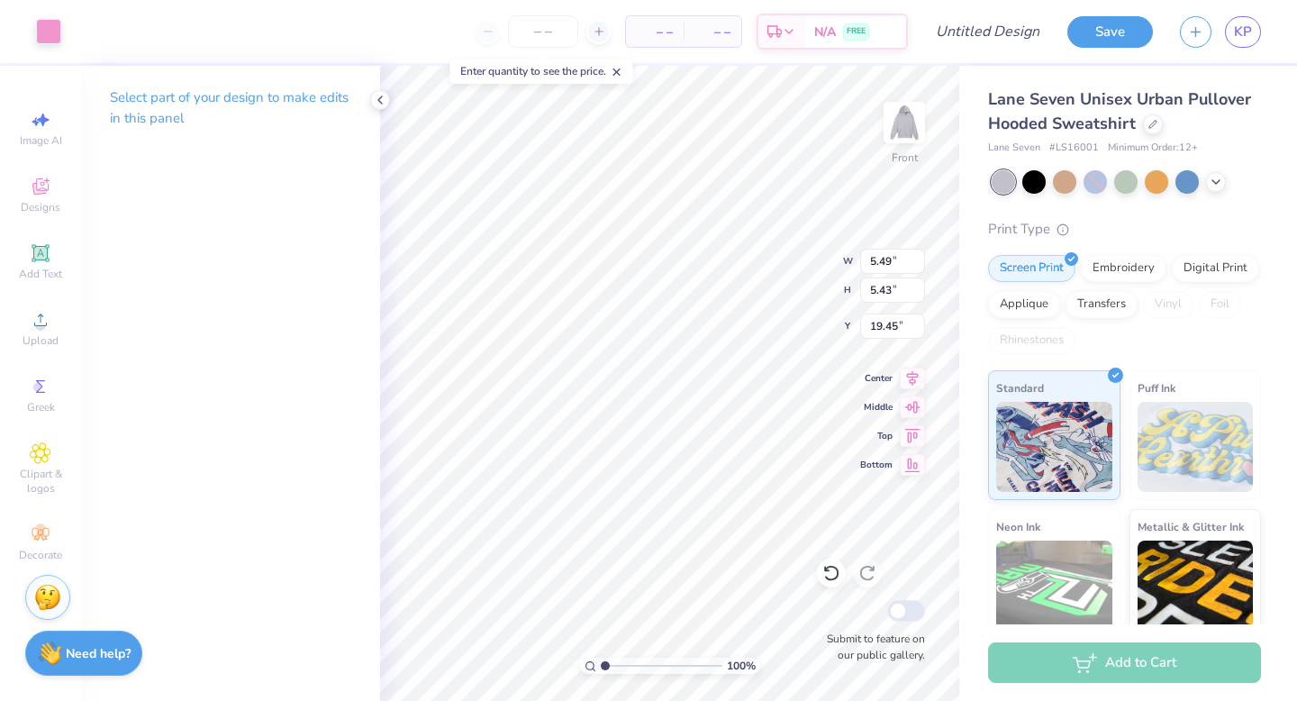
click at [880, 596] on div "Submit to feature on our public gallery." at bounding box center [871, 629] width 108 height 67
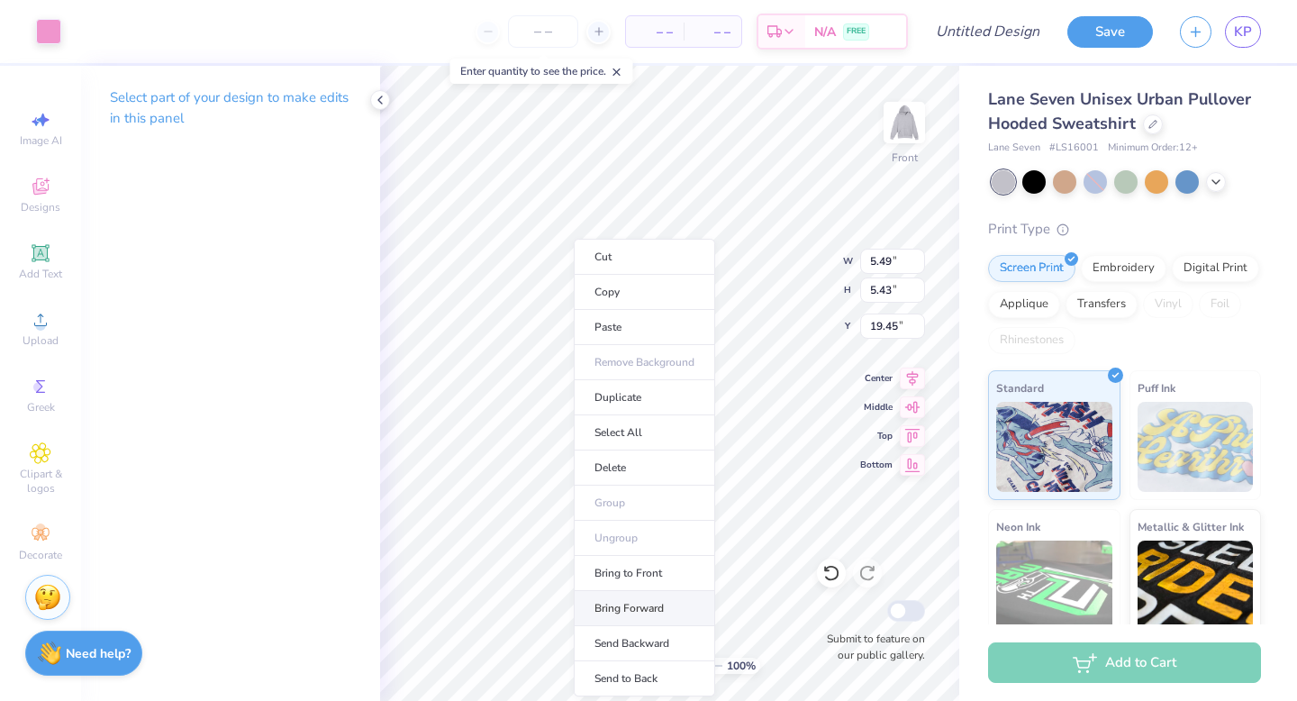
click at [628, 606] on li "Bring Forward" at bounding box center [644, 608] width 141 height 35
click at [619, 607] on li "Bring Forward" at bounding box center [643, 608] width 141 height 35
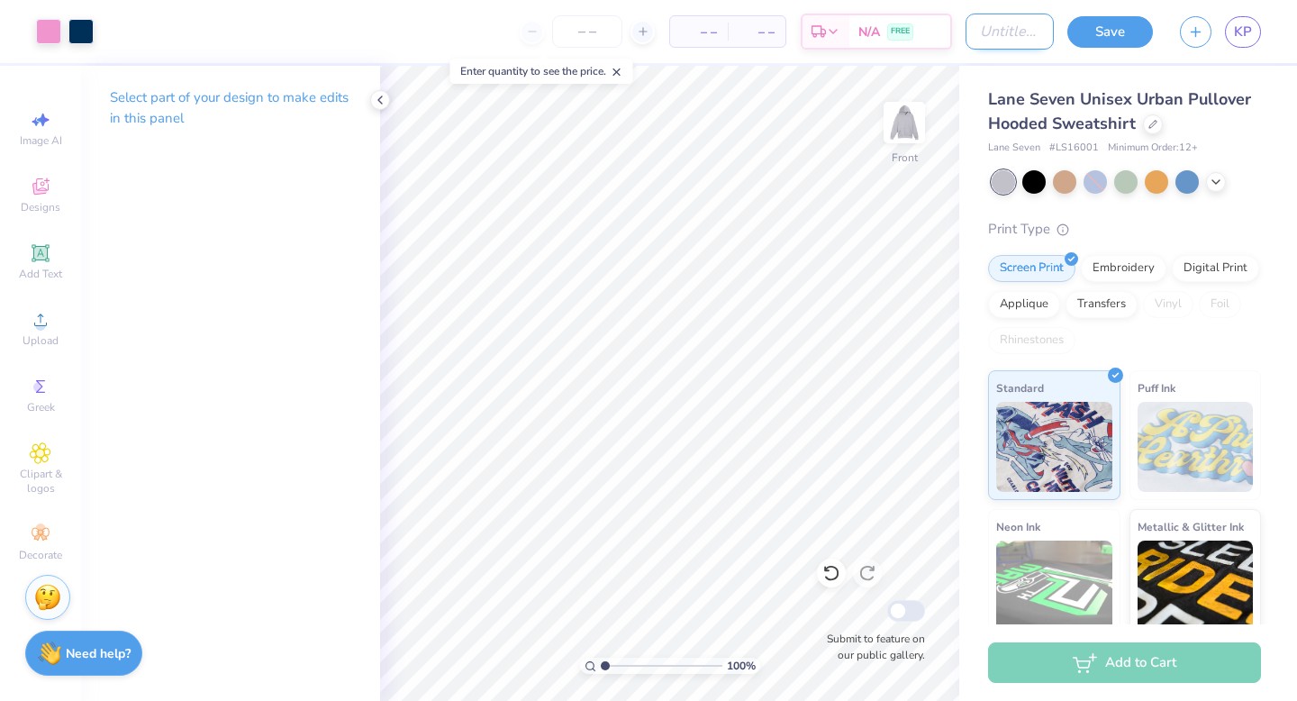
click at [982, 44] on input "Design Title" at bounding box center [1009, 32] width 88 height 36
type input "N"
type input "Receipt Hoodie"
drag, startPoint x: 1091, startPoint y: 42, endPoint x: 1103, endPoint y: 36, distance: 13.3
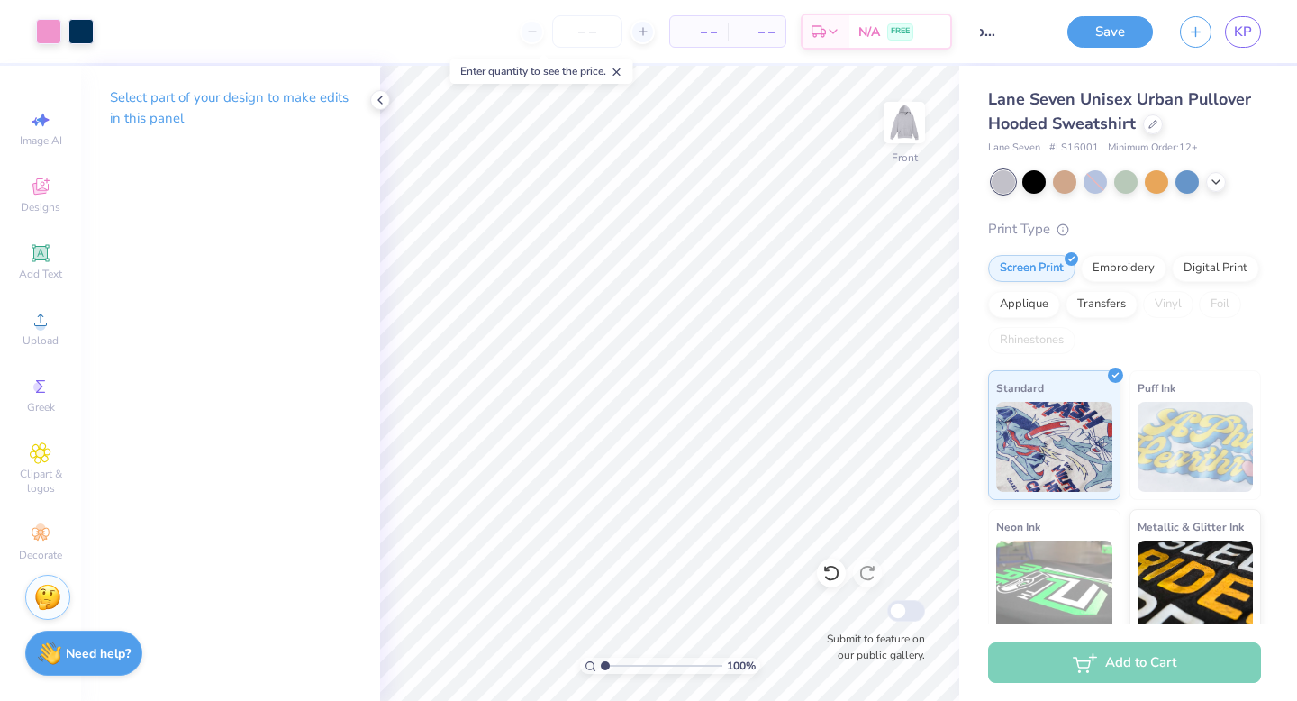
click at [1091, 42] on button "Save" at bounding box center [1110, 32] width 86 height 32
click at [1103, 36] on div "Save" at bounding box center [1110, 32] width 86 height 32
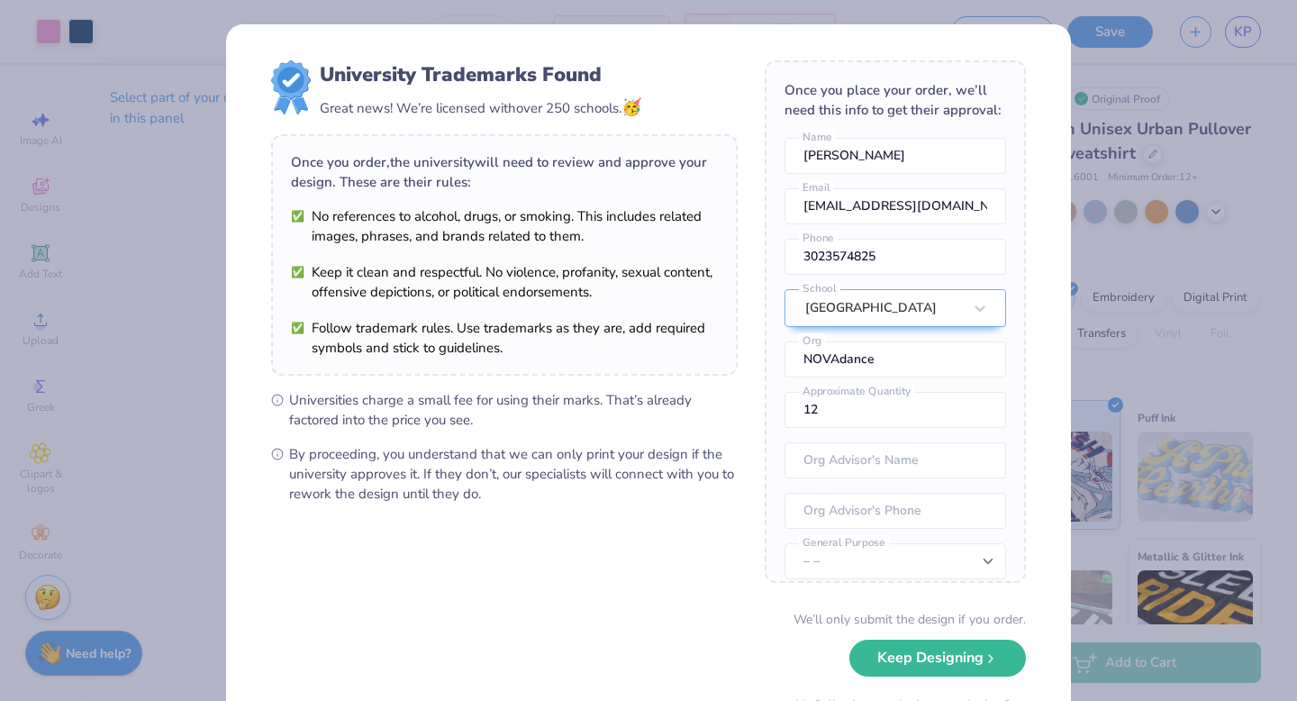
click at [673, 335] on li "Follow trademark rules. Use trademarks as they are, add required symbols and st…" at bounding box center [504, 338] width 427 height 40
click at [904, 662] on button "Keep Designing" at bounding box center [937, 653] width 177 height 37
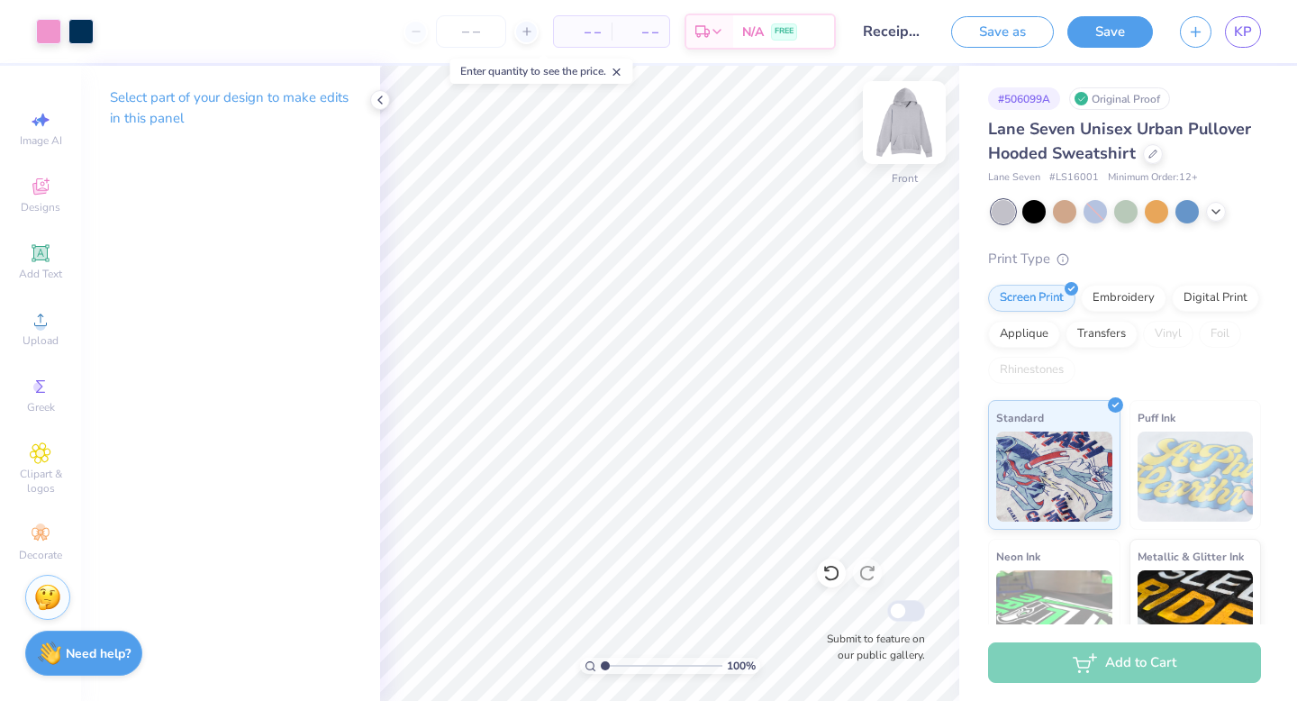
click at [901, 121] on img at bounding box center [904, 122] width 72 height 72
click at [916, 113] on img at bounding box center [904, 122] width 72 height 72
click at [911, 118] on img at bounding box center [904, 122] width 72 height 72
type input "15.57"
type input "2.40"
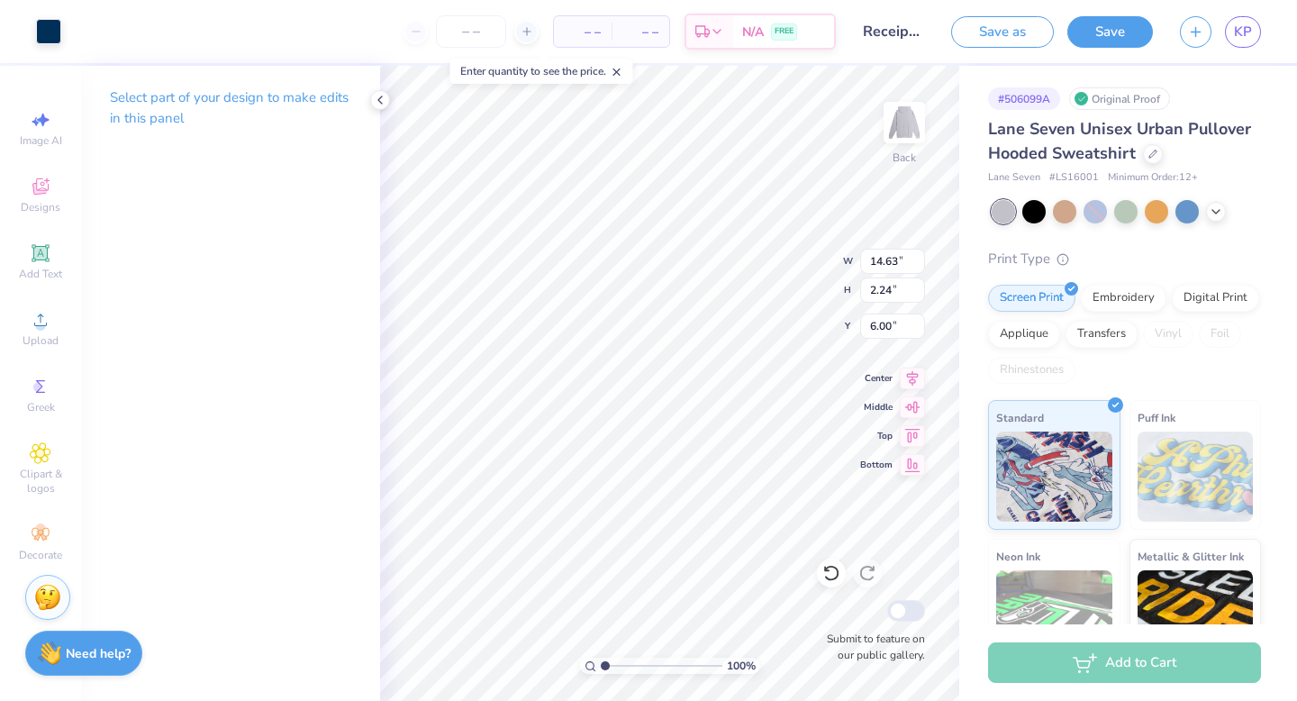
type input "0.53"
type input "7.40"
type input "1.14"
type input "1.80"
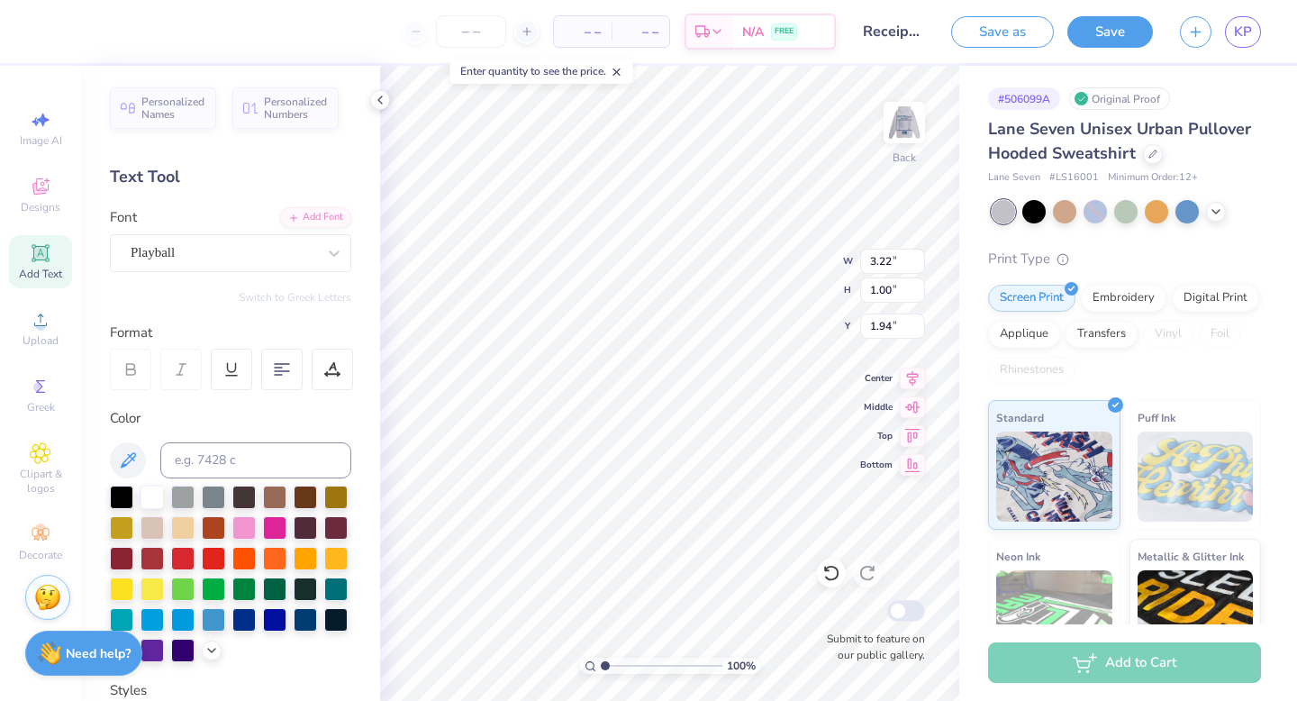
type input "2.00"
click at [836, 567] on icon at bounding box center [830, 574] width 15 height 16
type input "2.43"
type input "5.92"
type input "0.91"
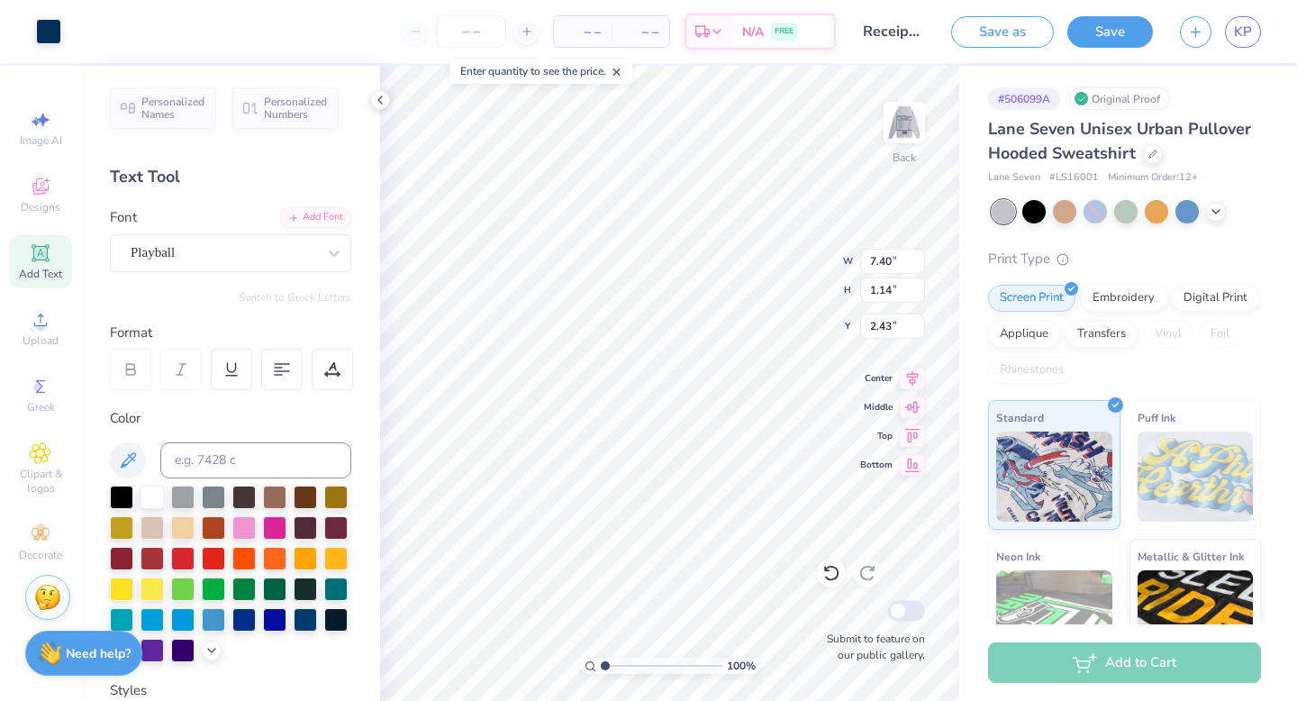
type input "2.66"
type input "2.54"
click at [901, 116] on img at bounding box center [904, 122] width 72 height 72
type input "8.74"
click at [831, 577] on icon at bounding box center [831, 573] width 18 height 18
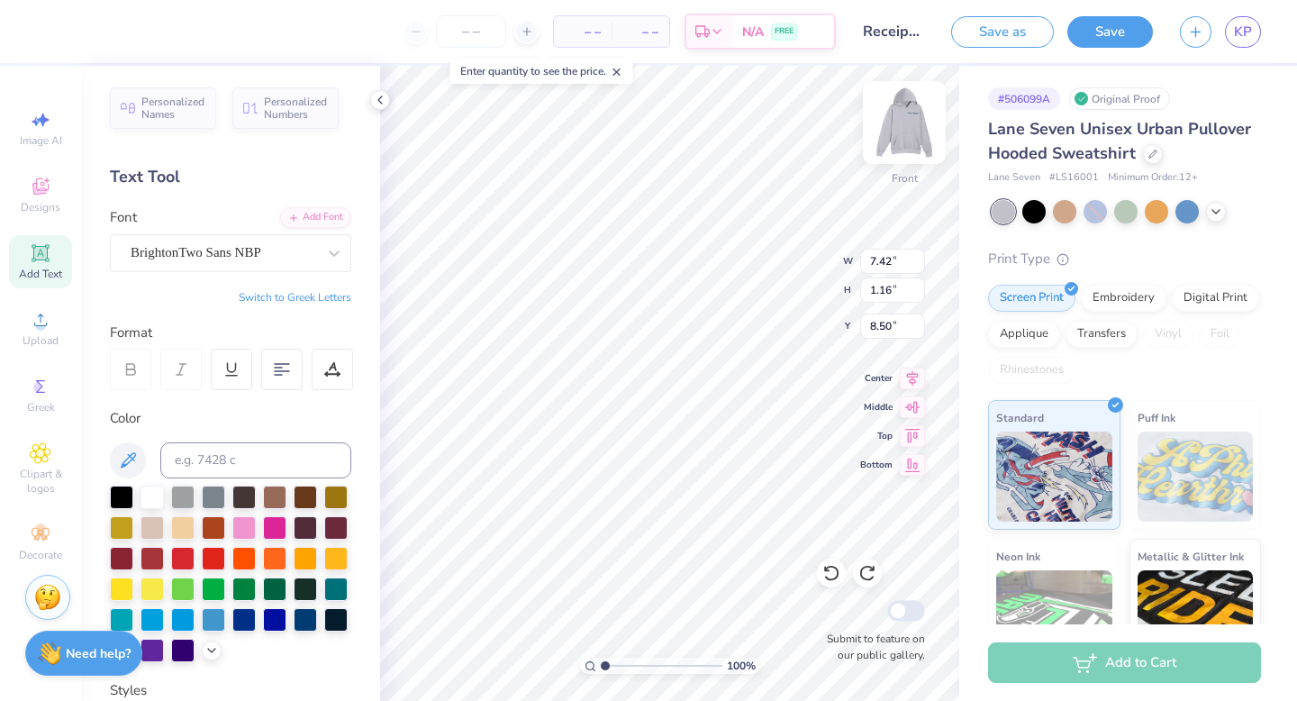
click at [905, 111] on img at bounding box center [904, 122] width 72 height 72
type input "8.44"
type input "1.32"
type input "3.06"
click at [901, 146] on img at bounding box center [904, 122] width 72 height 72
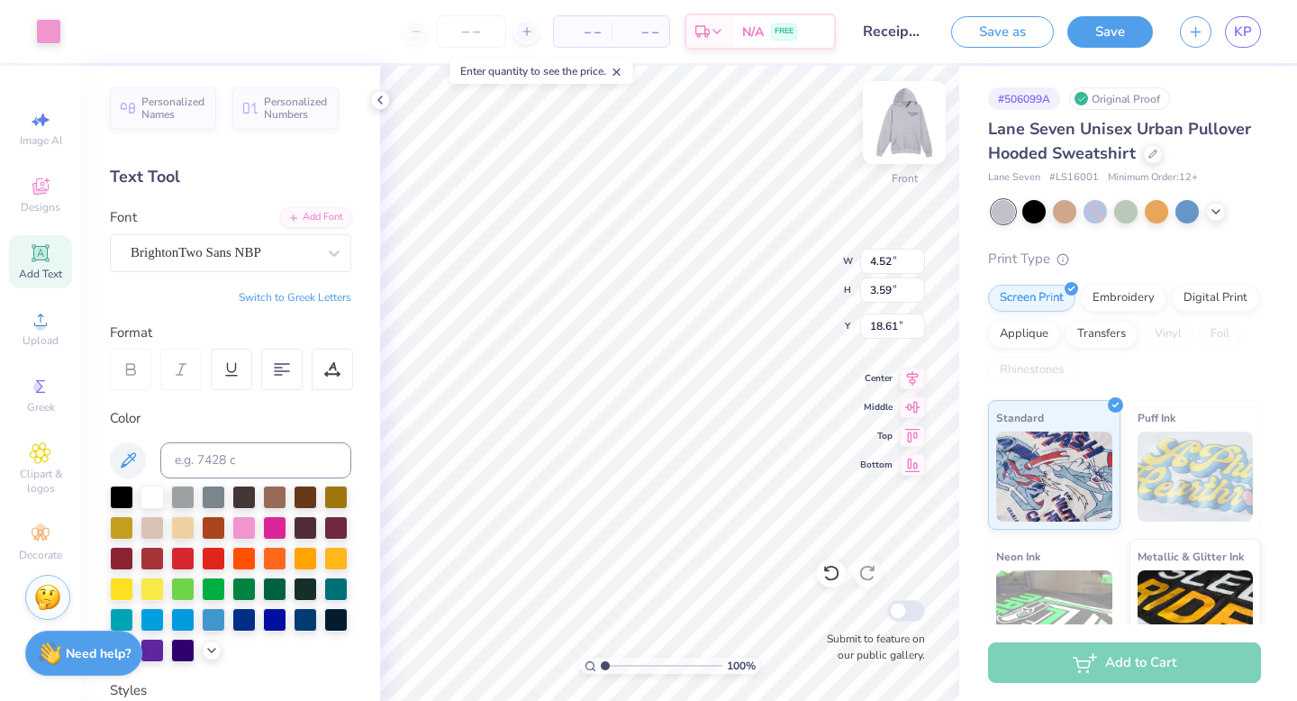
click at [885, 122] on img at bounding box center [904, 122] width 72 height 72
type input "5.14"
type input "4.09"
type input "9.65"
type input "1.78"
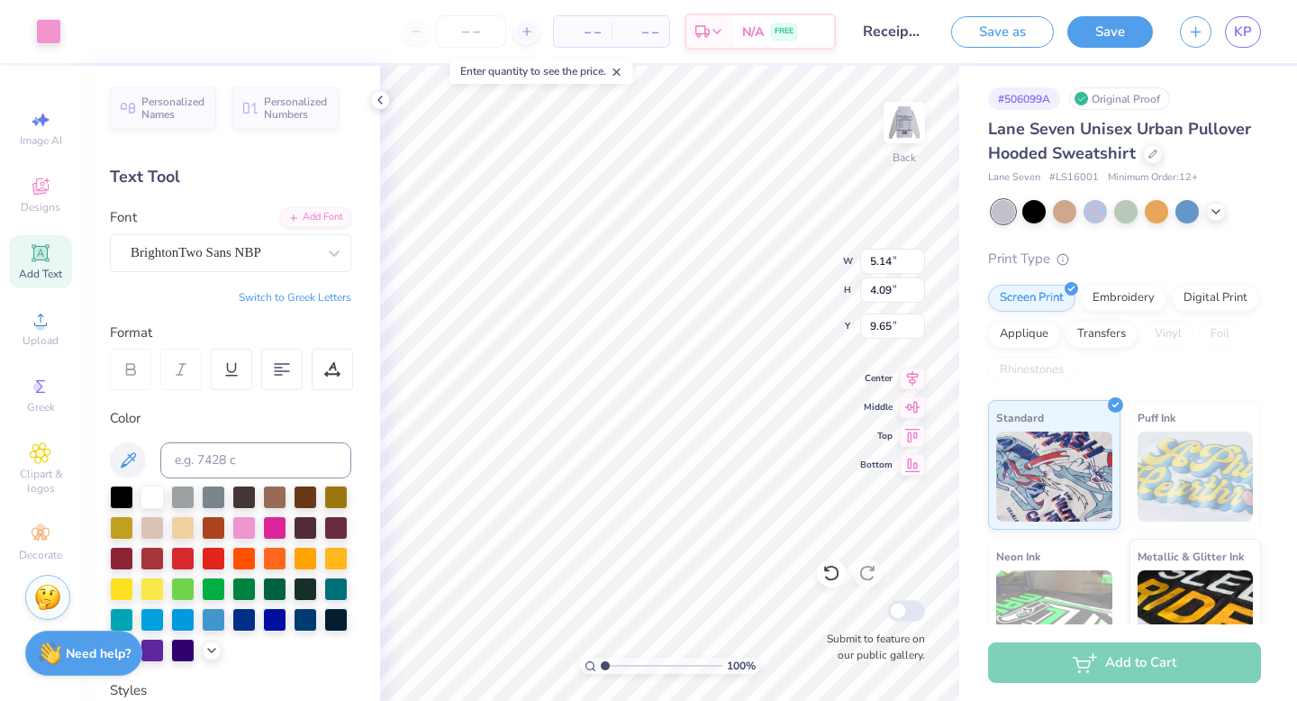
type input "1.41"
type input "12.78"
type input "2.29"
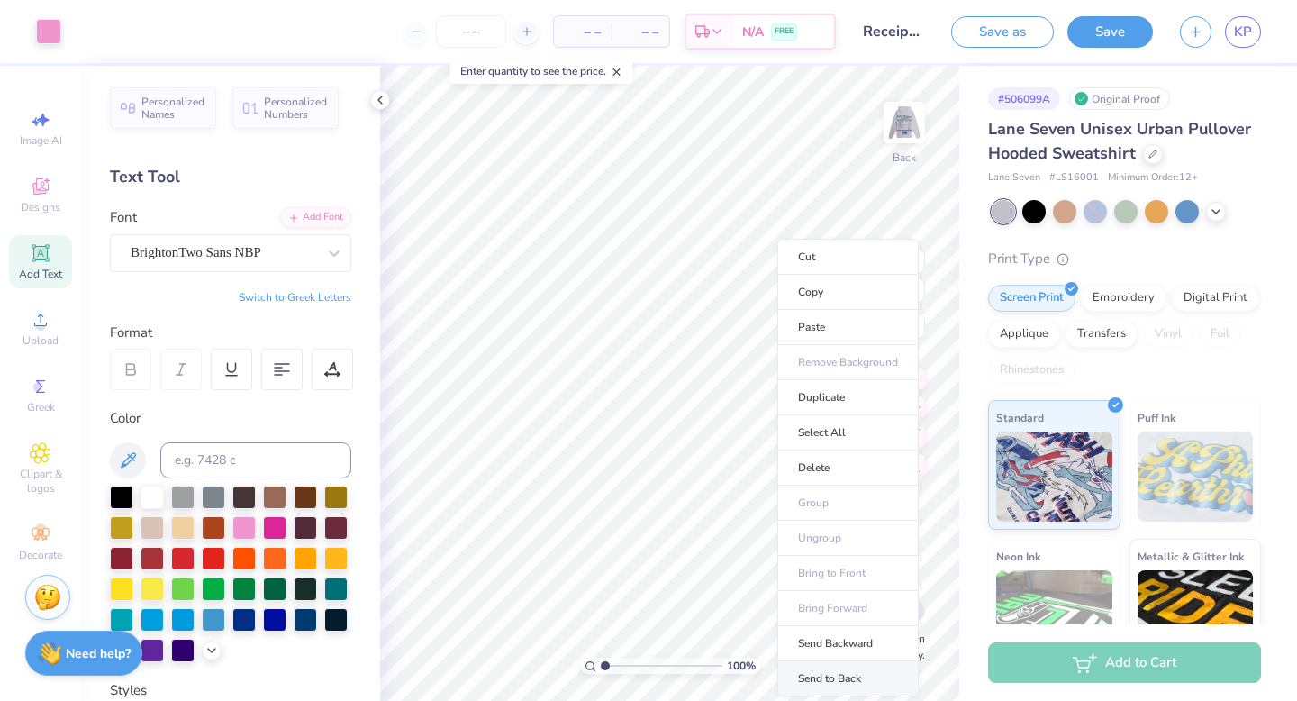
click at [838, 662] on li "Send to Back" at bounding box center [847, 678] width 141 height 35
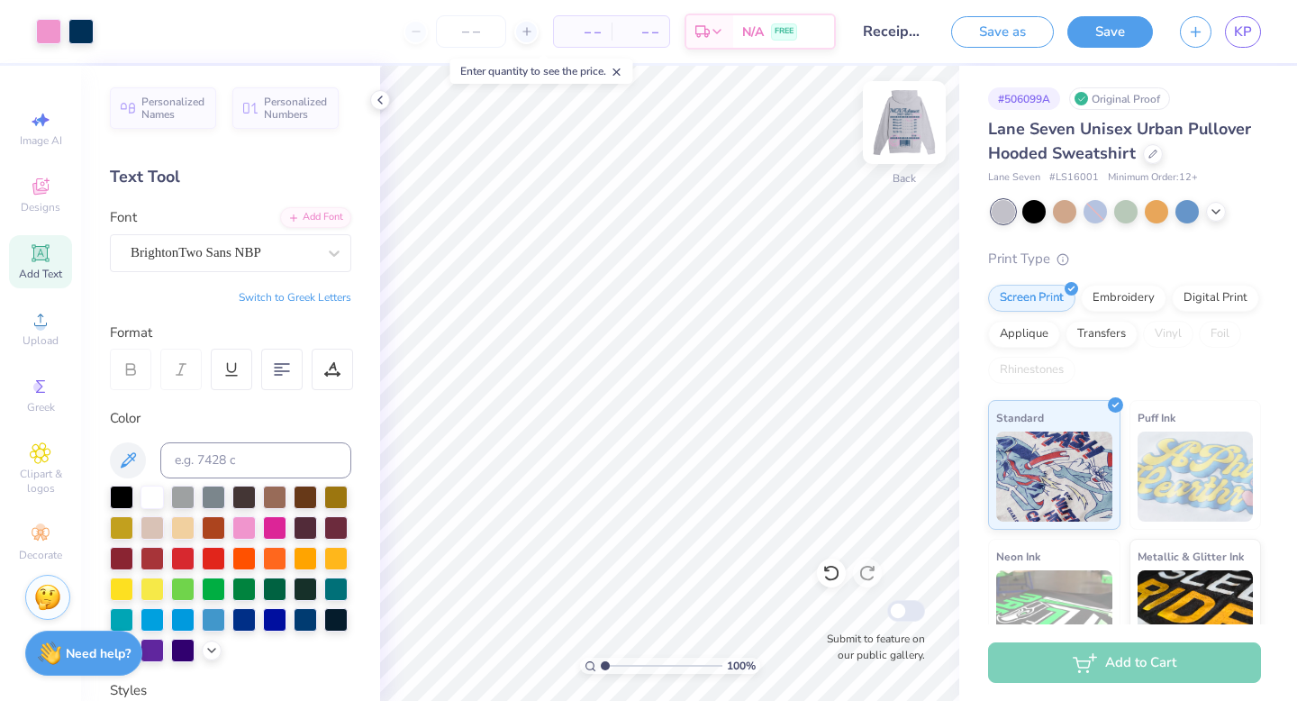
click at [905, 142] on img at bounding box center [904, 122] width 72 height 72
click at [916, 127] on img at bounding box center [904, 122] width 72 height 72
type input "7.29"
type input "2.09"
type input "2.07"
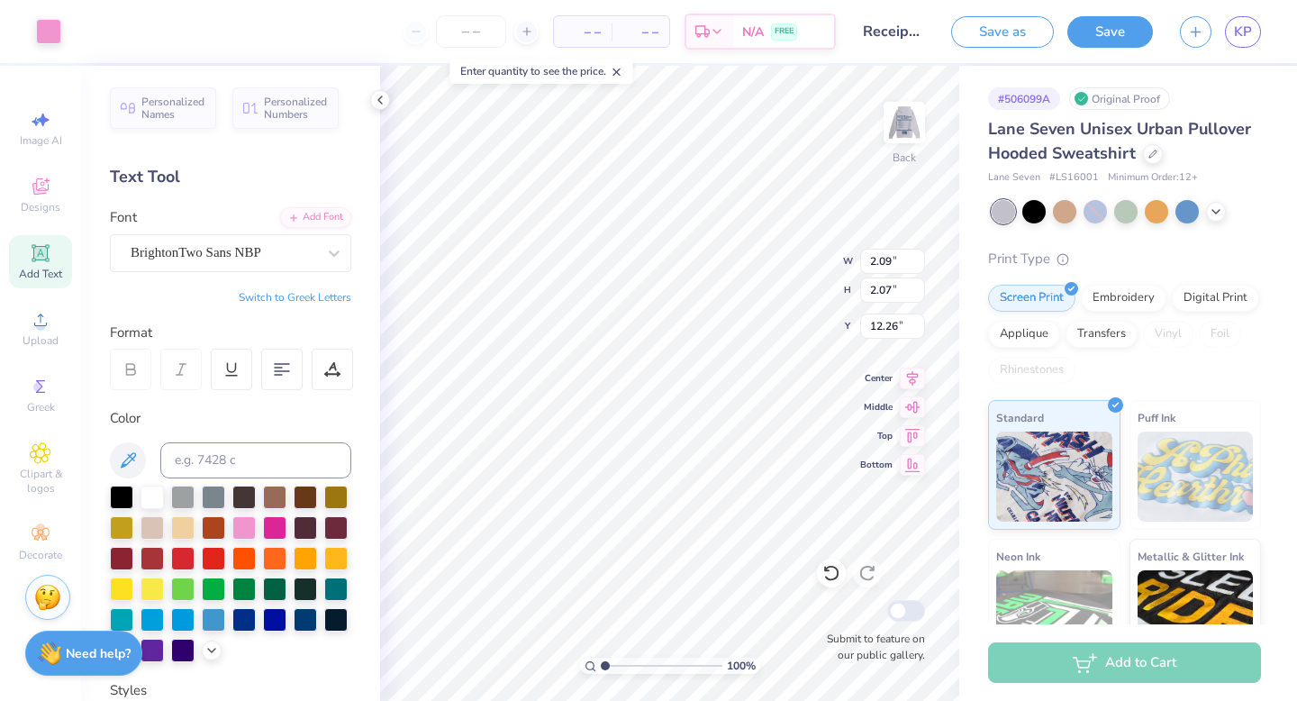
type input "3.36"
type input "1.28"
type input "1.27"
type input "3.79"
type input "3.44"
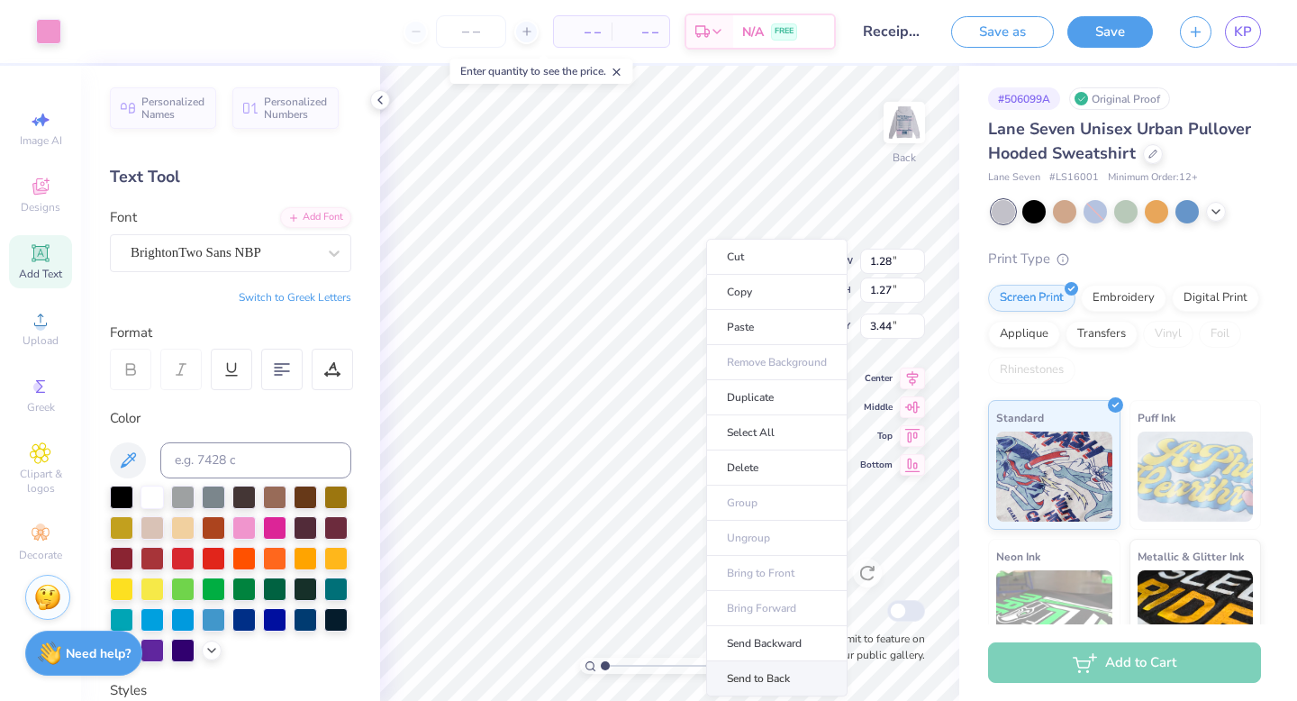
click at [749, 668] on li "Send to Back" at bounding box center [776, 678] width 141 height 35
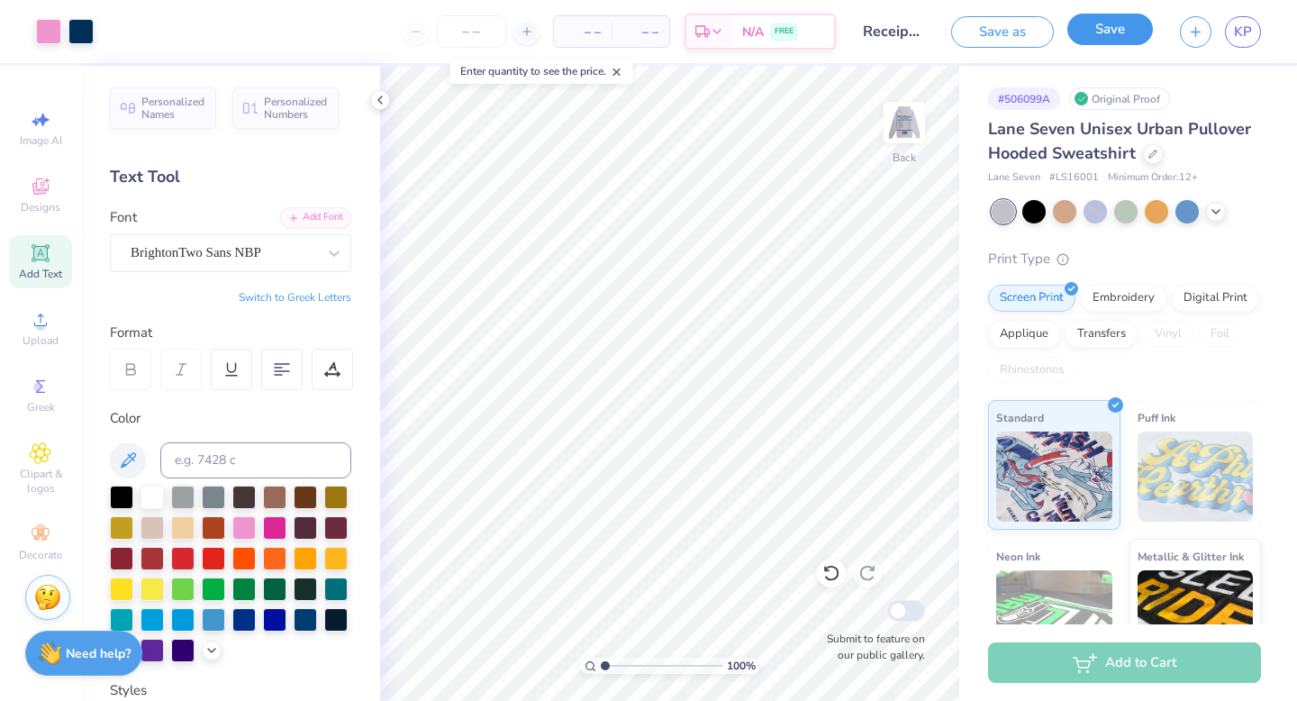
click at [1091, 35] on button "Save" at bounding box center [1110, 30] width 86 height 32
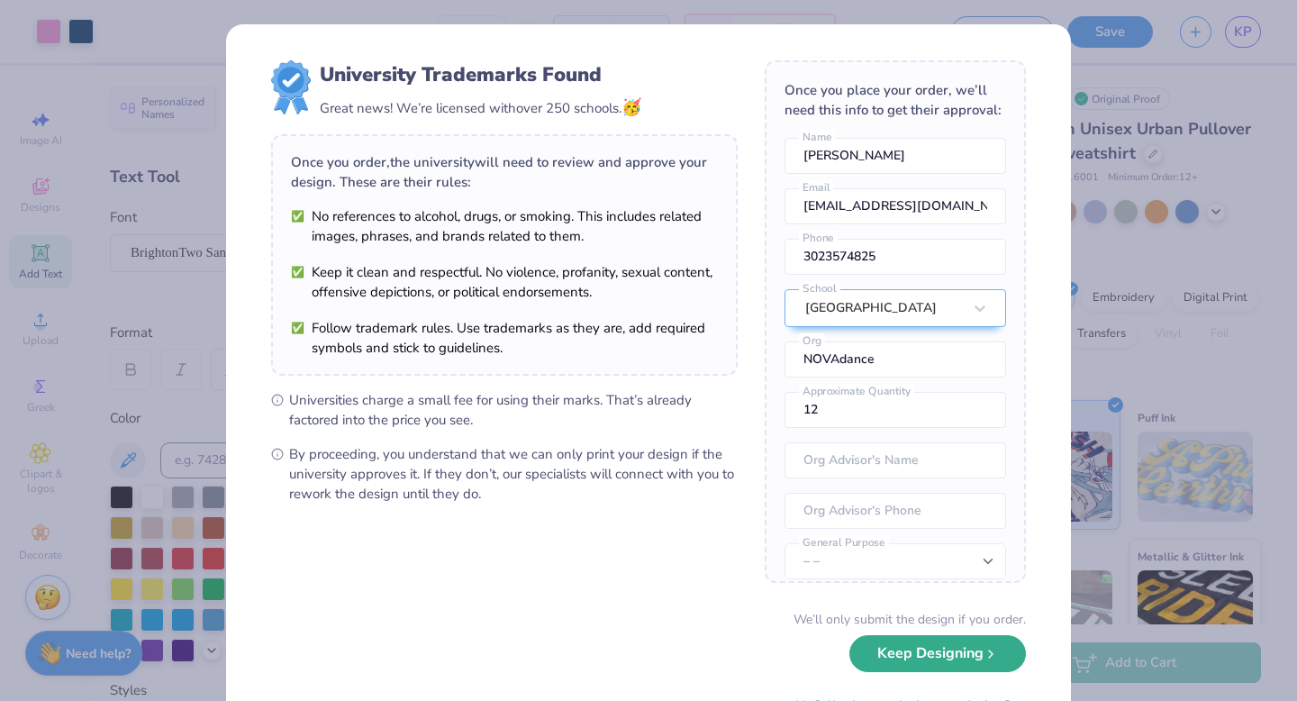
click at [998, 648] on button "Keep Designing" at bounding box center [937, 653] width 177 height 37
